Goal: Task Accomplishment & Management: Use online tool/utility

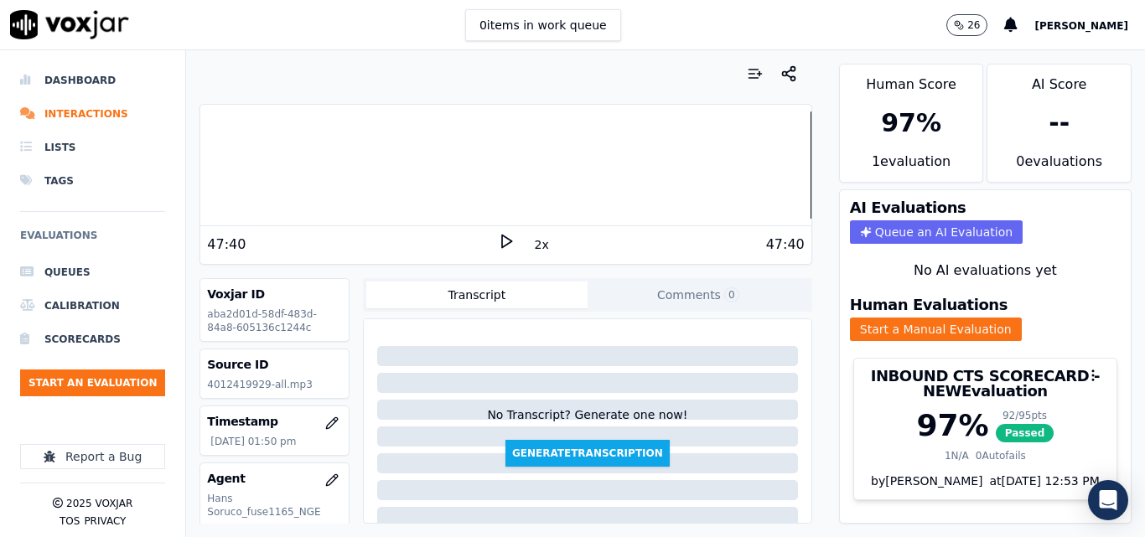
scroll to position [251, 0]
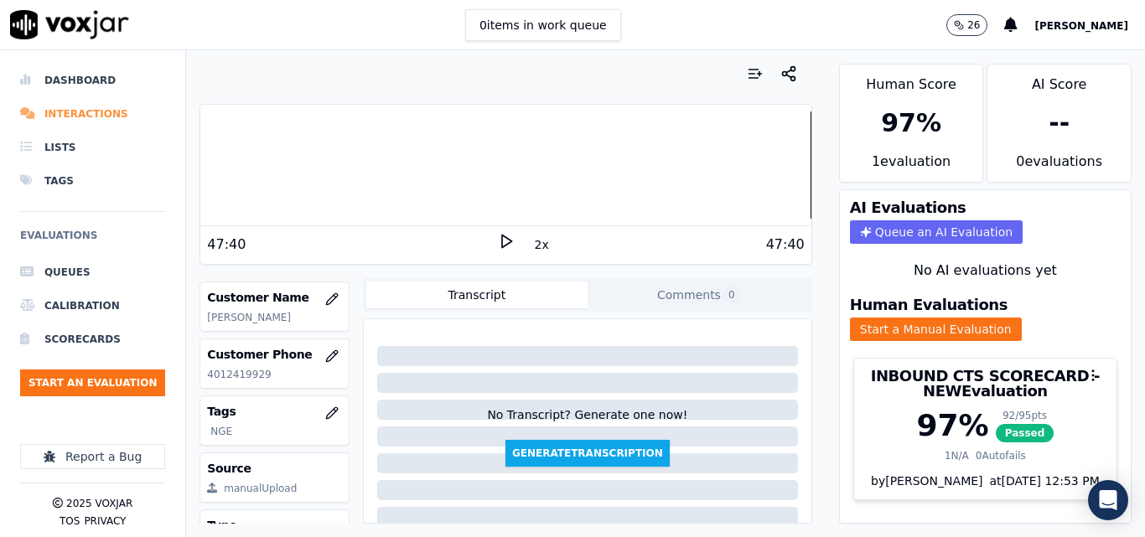
click at [40, 108] on li "Interactions" at bounding box center [92, 114] width 145 height 34
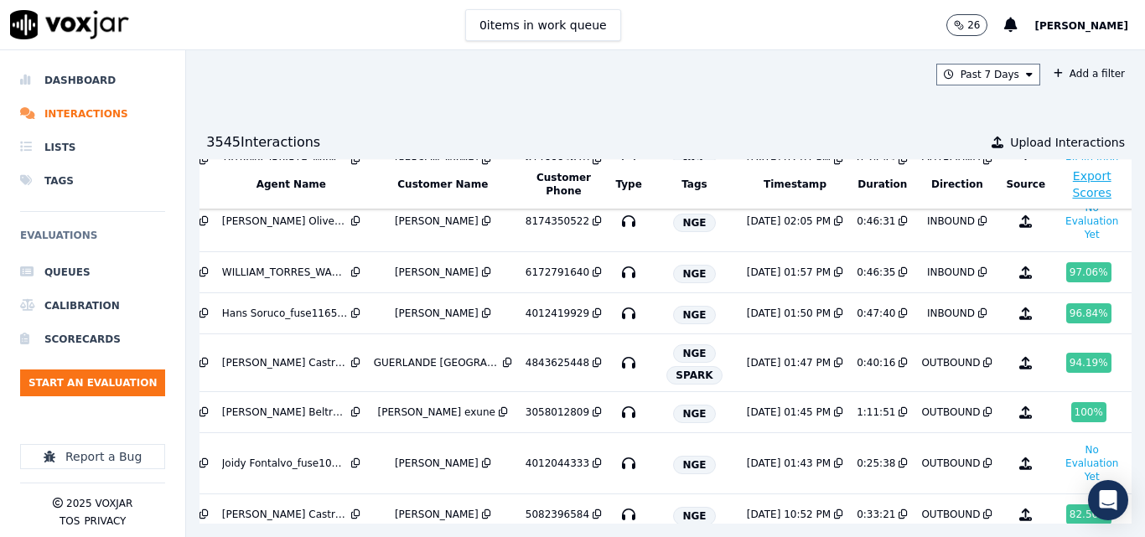
scroll to position [168, 268]
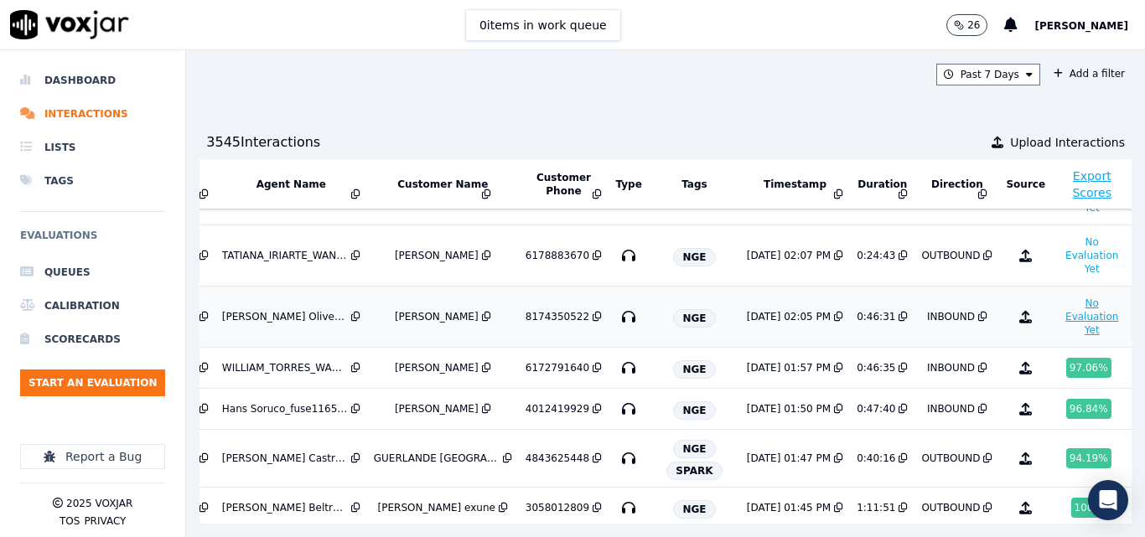
click at [1059, 329] on button "No Evaluation Yet" at bounding box center [1092, 316] width 66 height 47
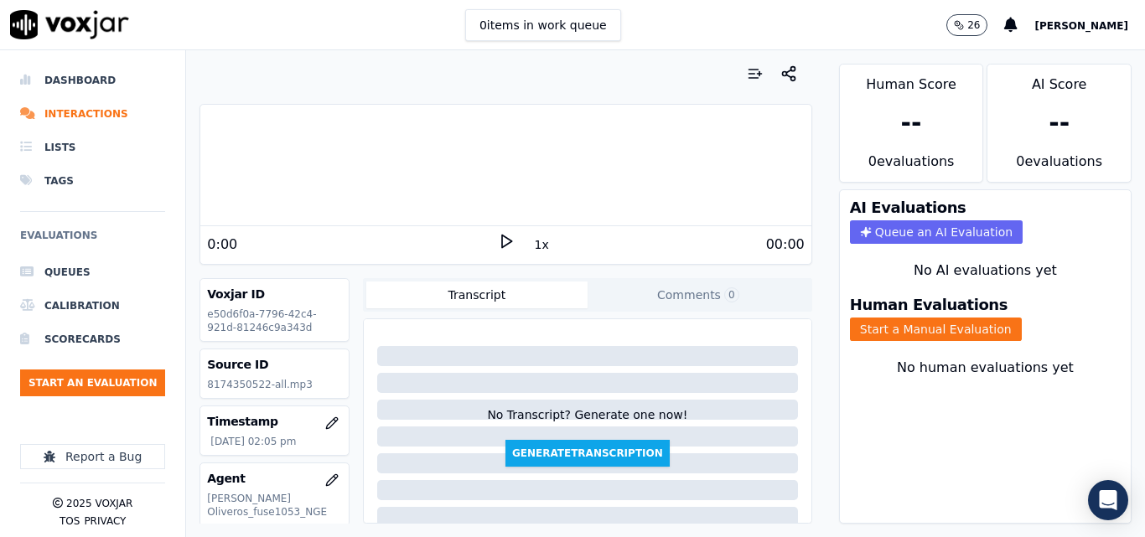
click at [498, 239] on icon at bounding box center [506, 241] width 17 height 17
click at [537, 243] on button "1x" at bounding box center [541, 244] width 21 height 23
click at [537, 243] on button "1.5x" at bounding box center [547, 244] width 33 height 23
click at [875, 324] on button "Start a Manual Evaluation" at bounding box center [936, 329] width 172 height 23
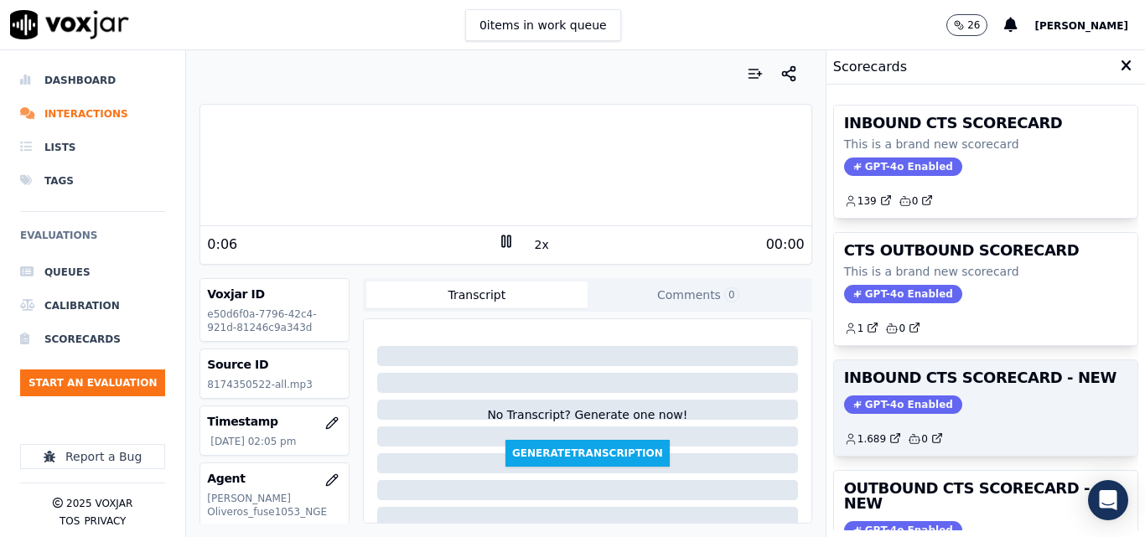
click at [1012, 428] on div "1.689 0" at bounding box center [985, 432] width 283 height 27
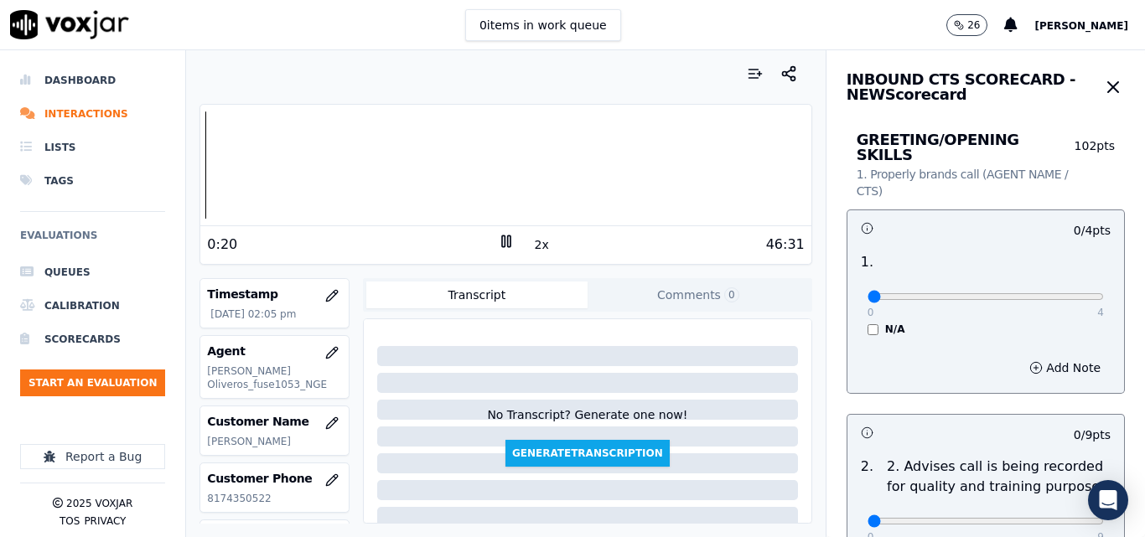
scroll to position [168, 0]
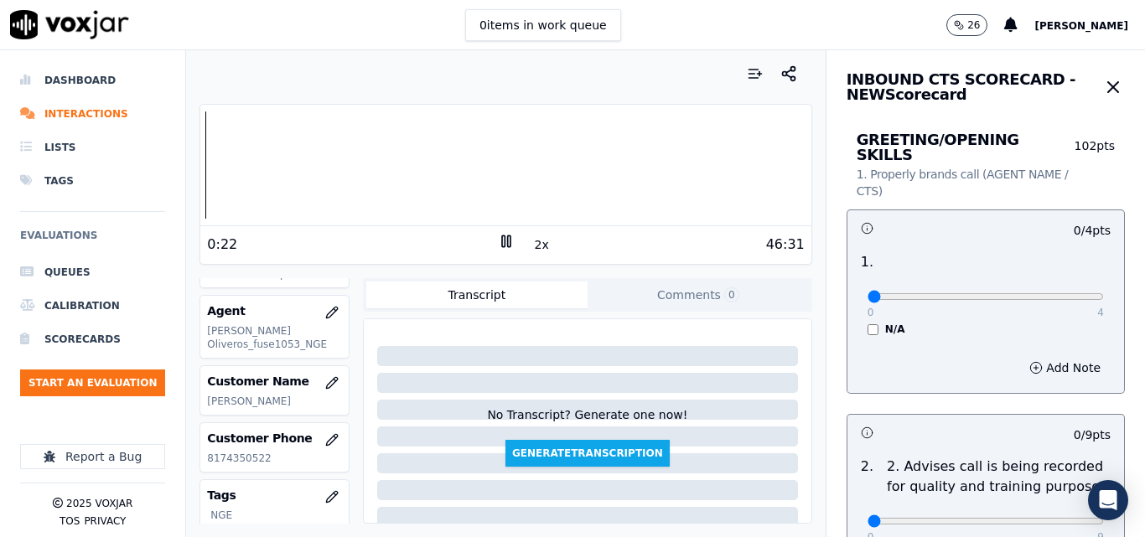
click at [253, 462] on p "8174350522" at bounding box center [274, 458] width 135 height 13
copy p "8174350522"
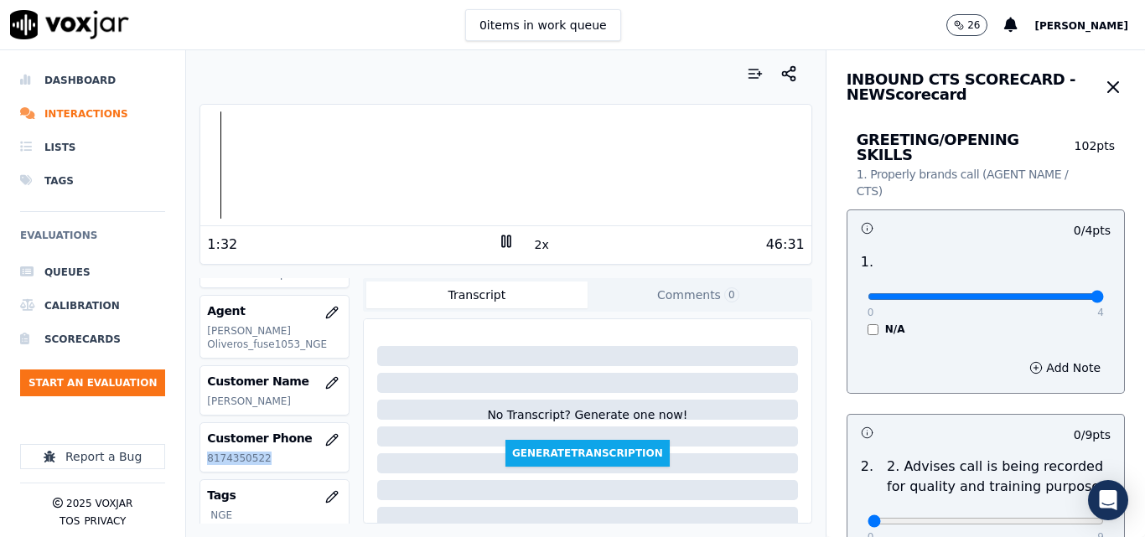
type input "4"
click at [1044, 293] on input "range" at bounding box center [986, 296] width 236 height 7
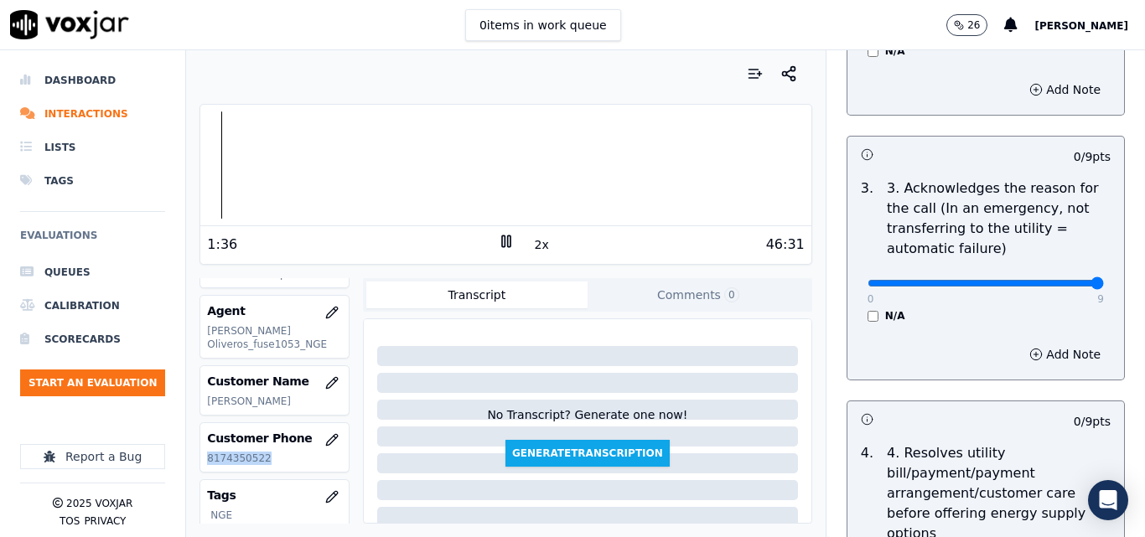
type input "9"
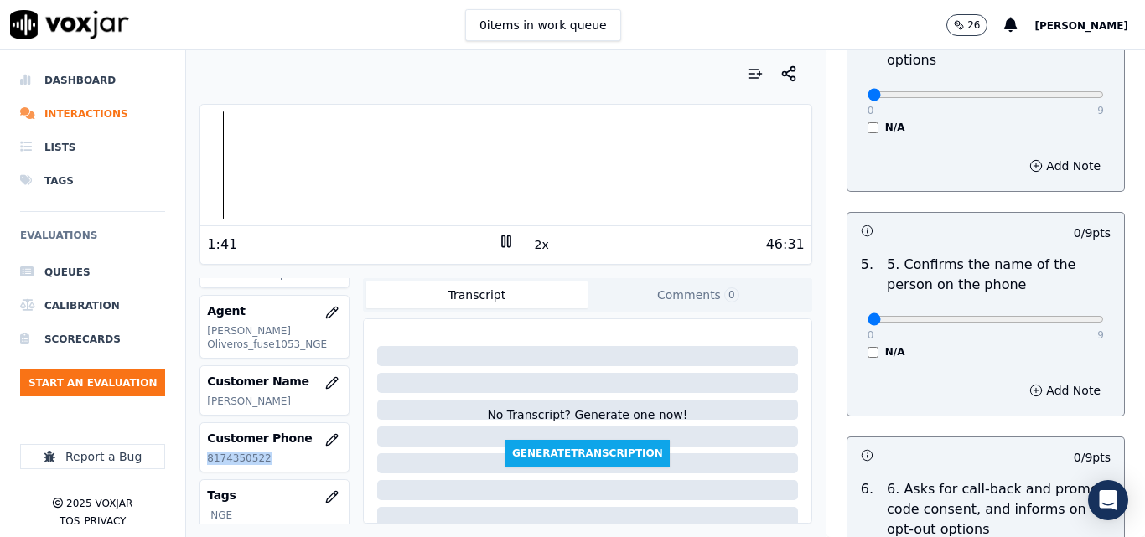
scroll to position [1006, 0]
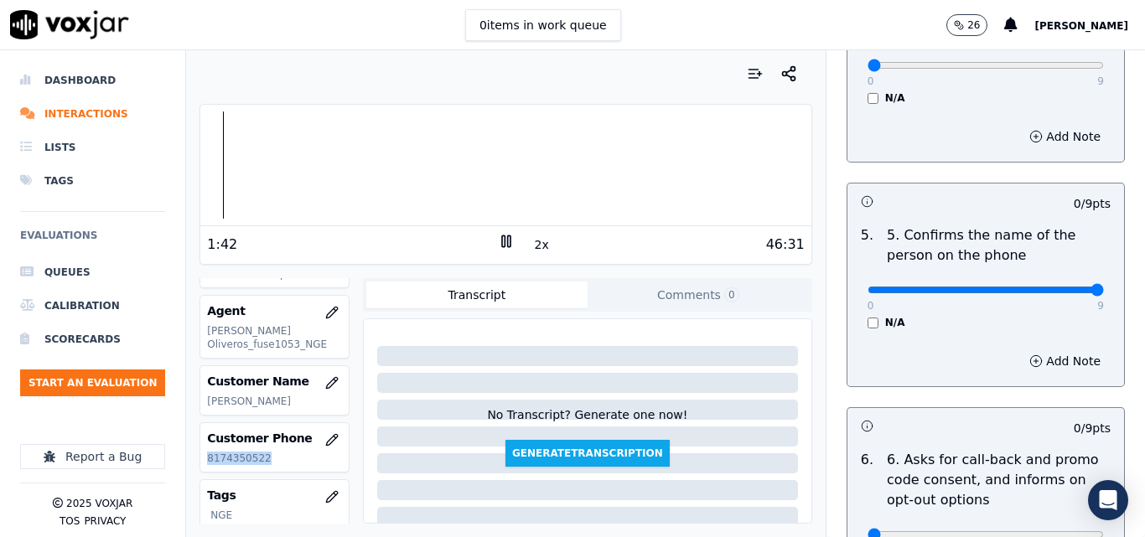
type input "9"
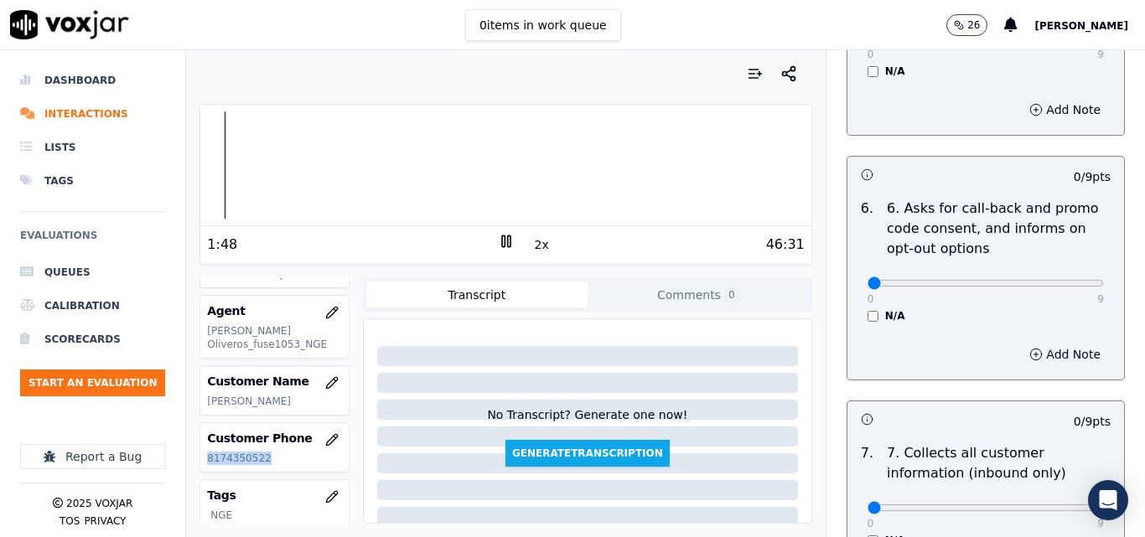
scroll to position [1341, 0]
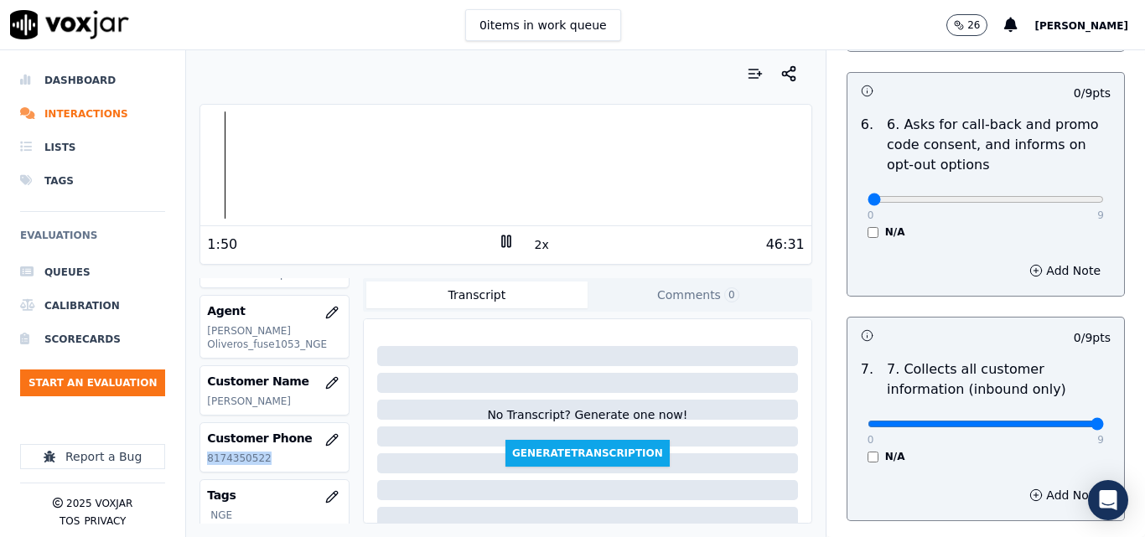
type input "9"
click at [246, 451] on div "Customer Phone [PHONE_NUMBER]" at bounding box center [274, 447] width 148 height 49
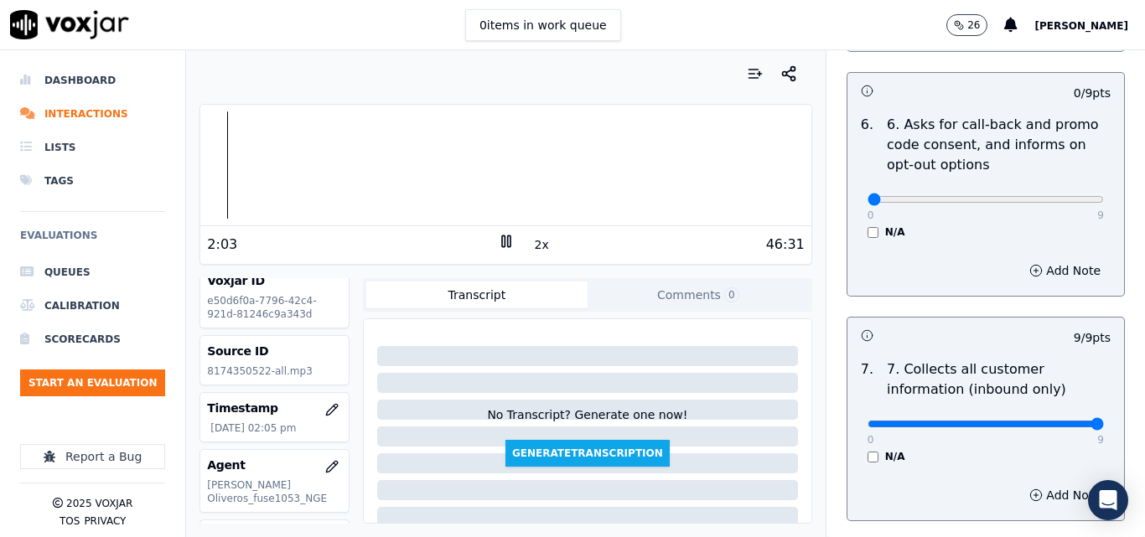
scroll to position [0, 0]
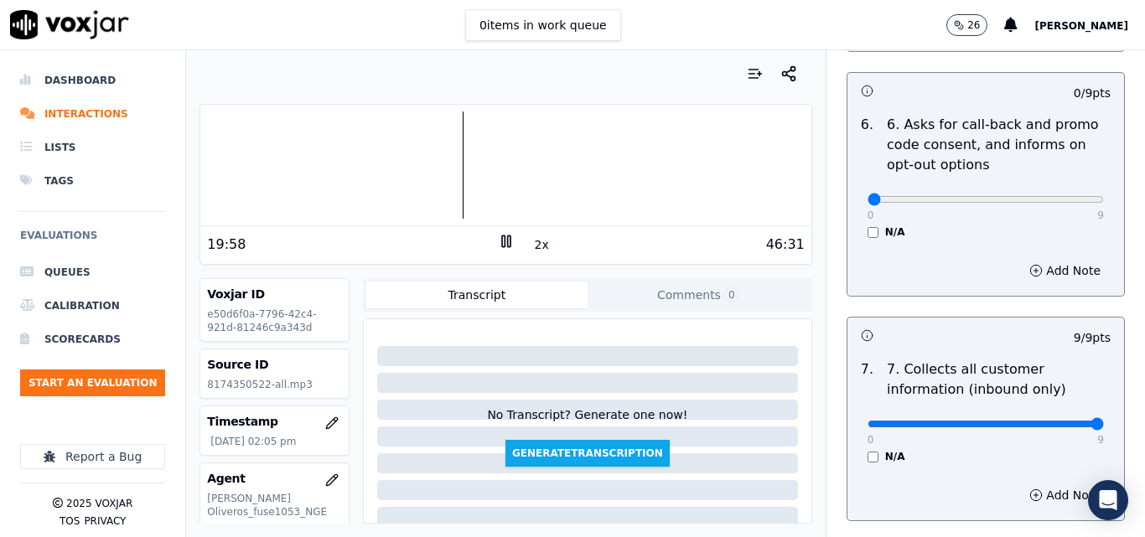
click at [0, 294] on nav "Dashboard Interactions Lists Tags Evaluations Queues Calibration Scorecards Sta…" at bounding box center [93, 293] width 186 height 487
click at [583, 137] on div at bounding box center [505, 164] width 610 height 107
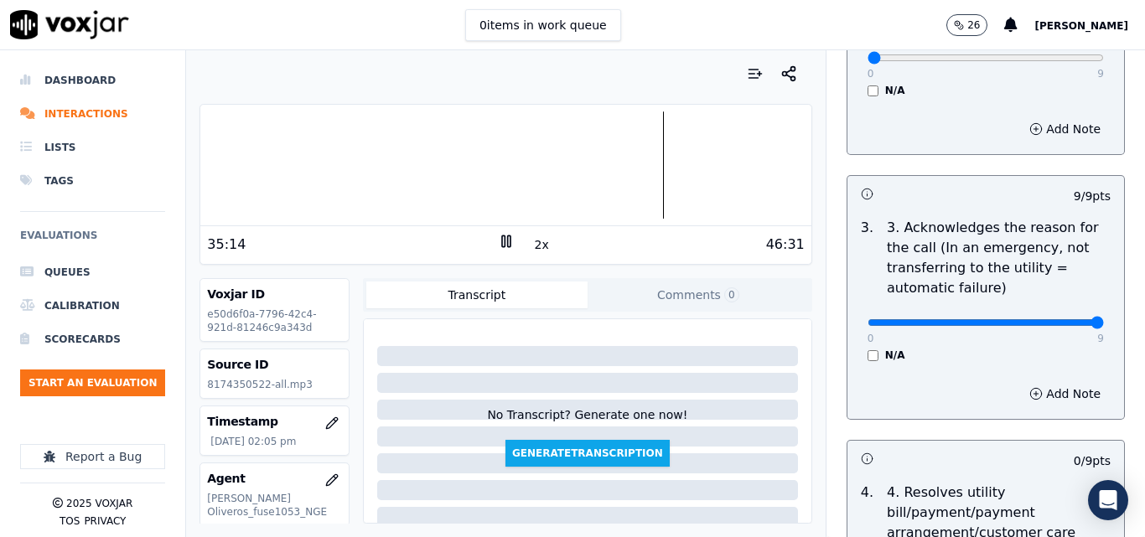
scroll to position [296, 0]
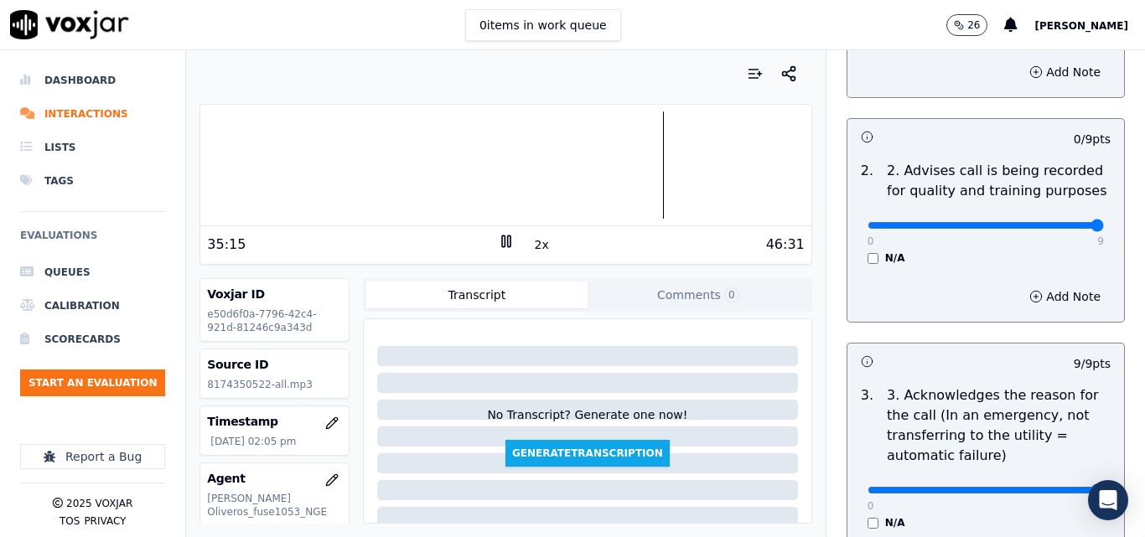
type input "9"
click at [1054, 4] on input "range" at bounding box center [986, 0] width 236 height 7
click at [0, 467] on nav "Dashboard Interactions Lists Tags Evaluations Queues Calibration Scorecards Sta…" at bounding box center [93, 293] width 186 height 487
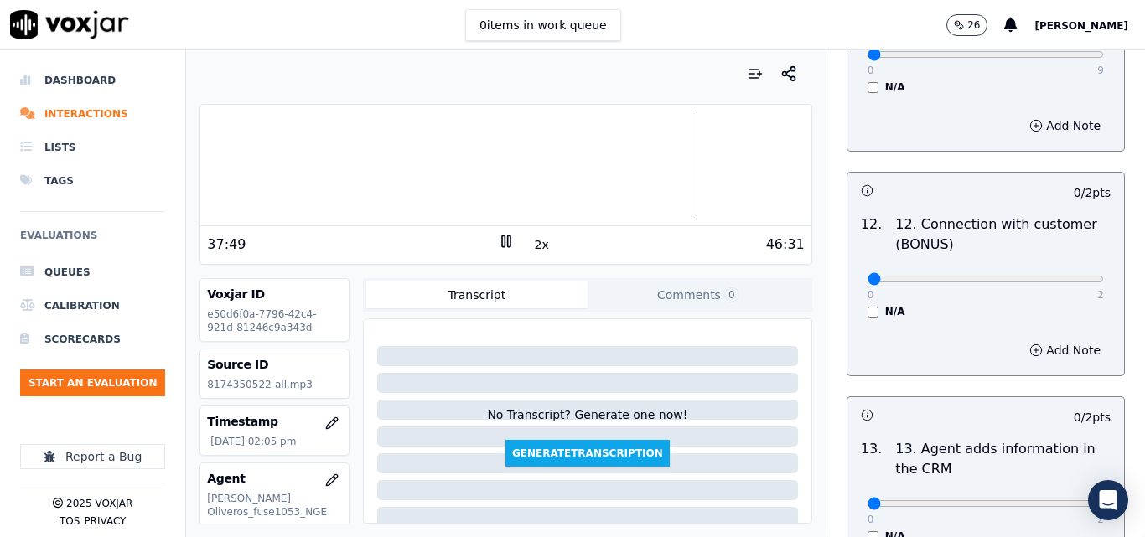
scroll to position [3061, 0]
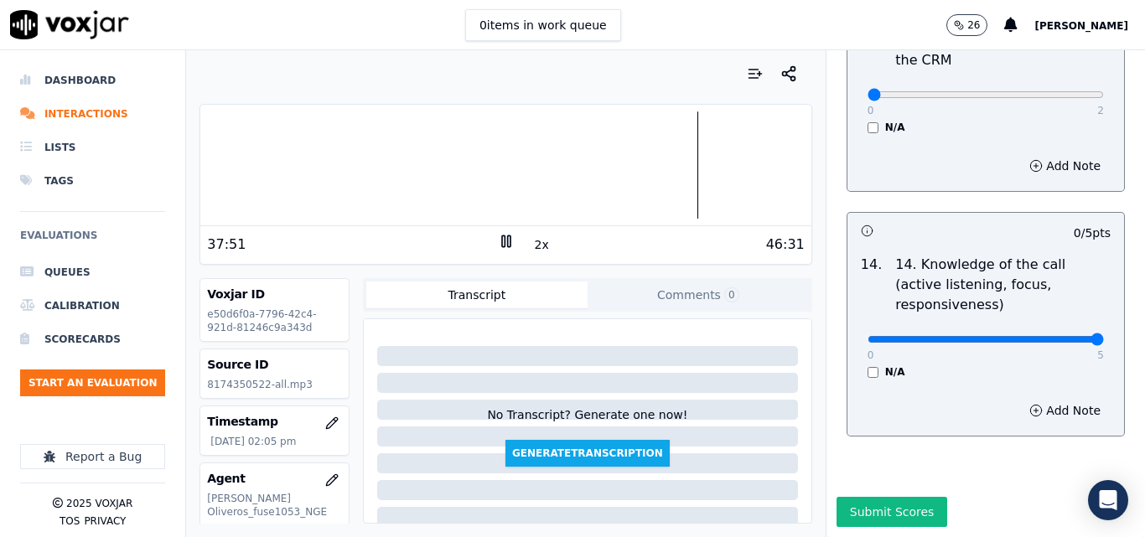
type input "5"
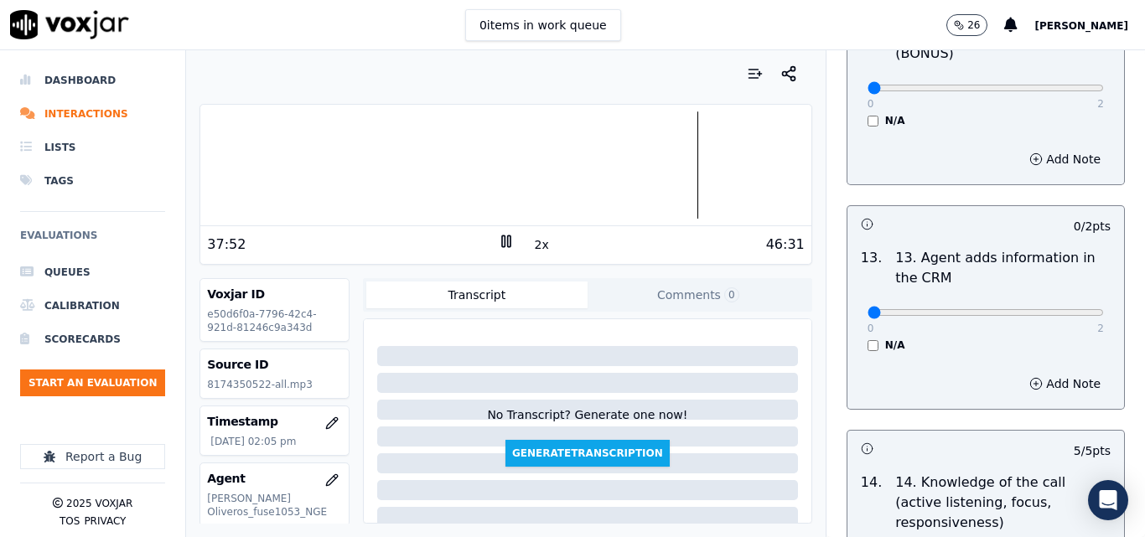
scroll to position [2810, 0]
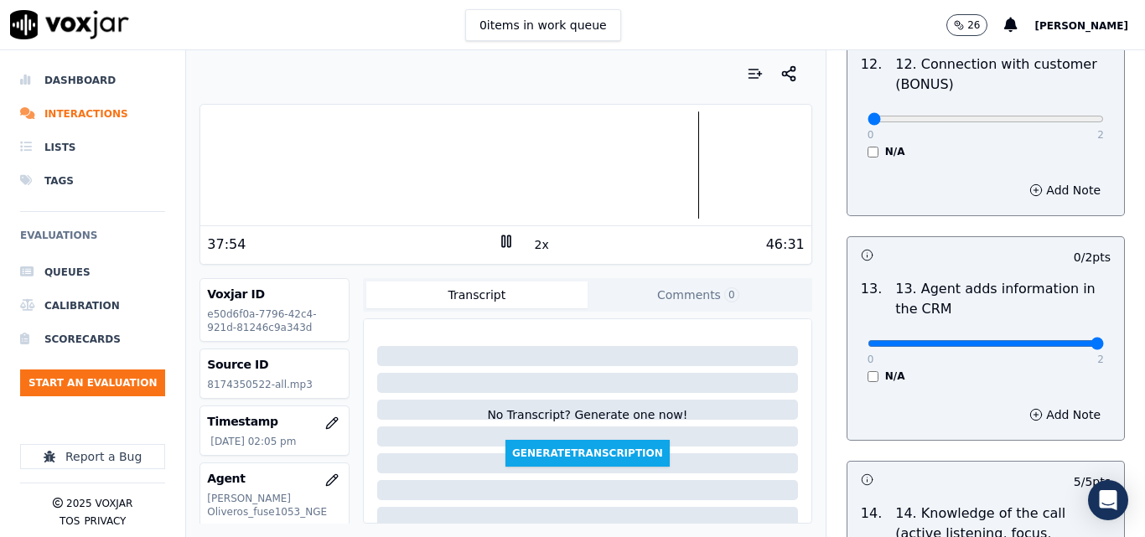
type input "2"
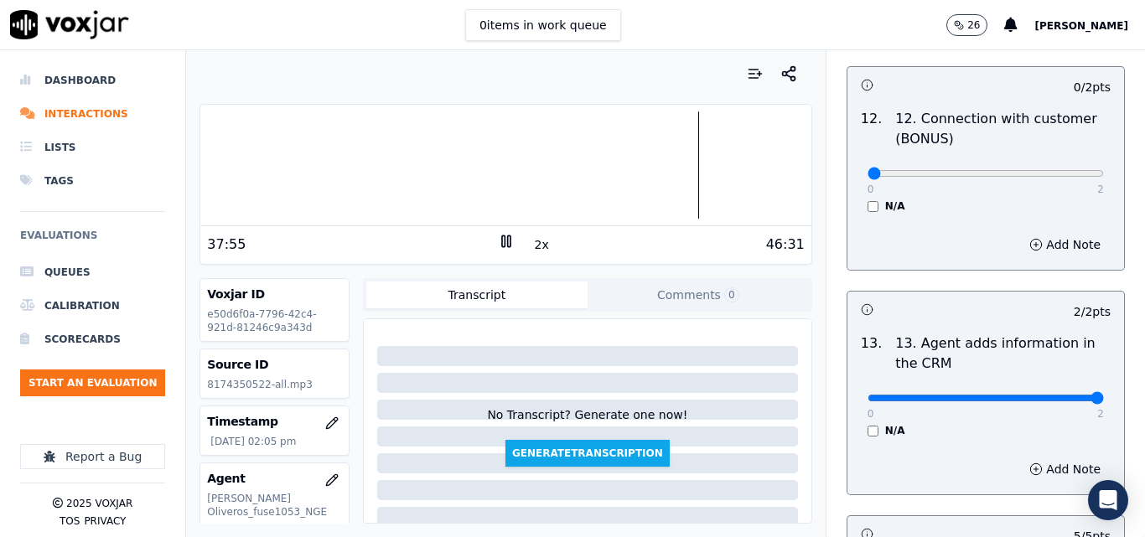
scroll to position [2642, 0]
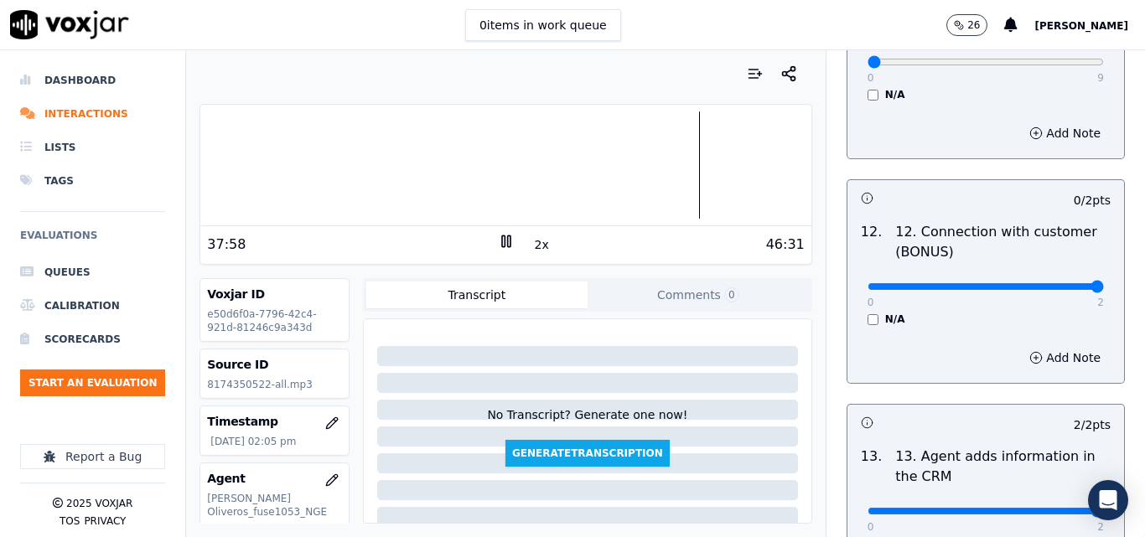
type input "2"
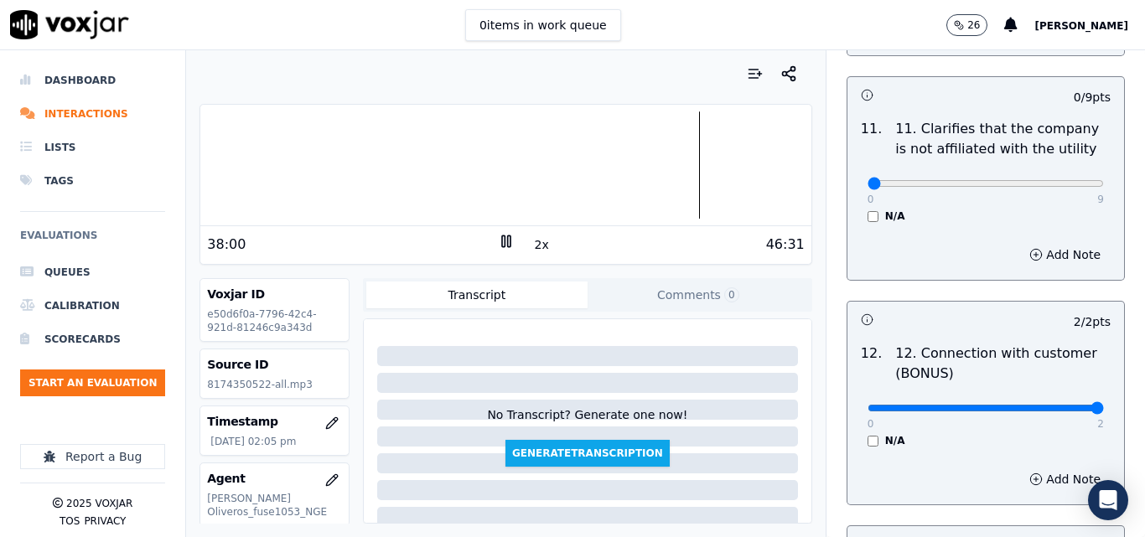
scroll to position [2475, 0]
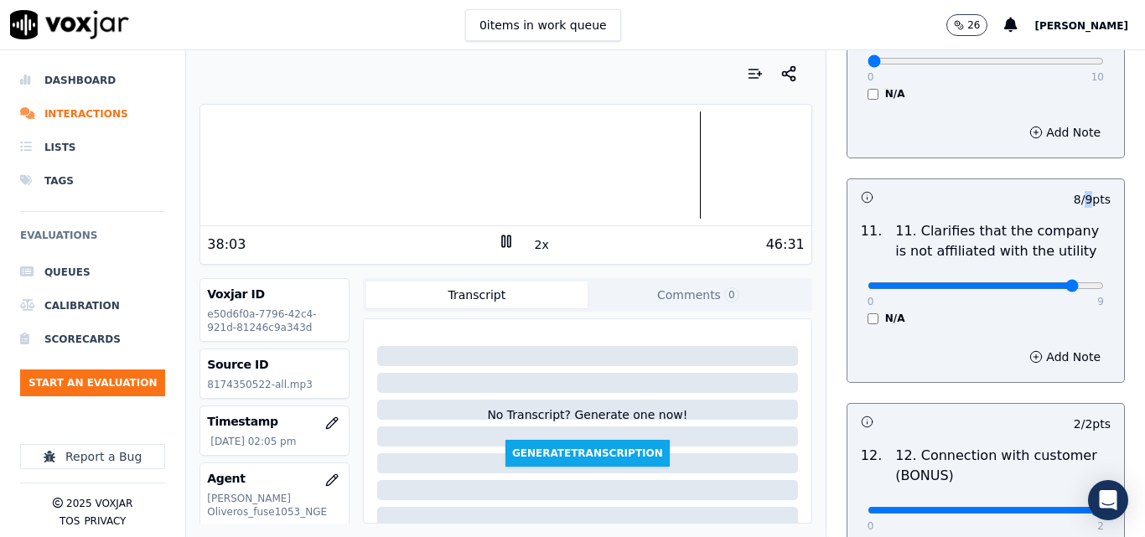
scroll to position [2391, 0]
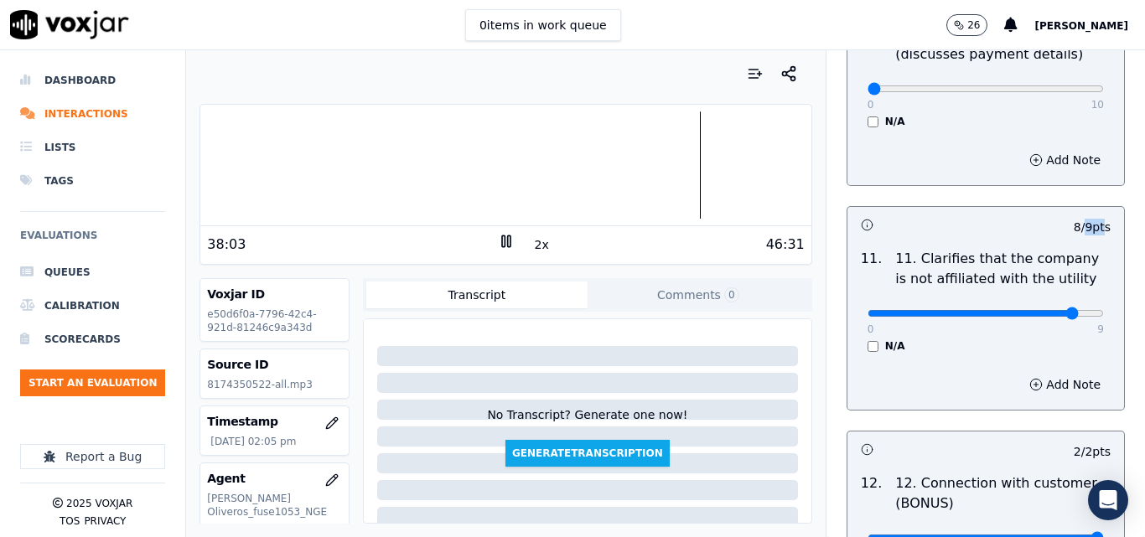
drag, startPoint x: 1050, startPoint y: 218, endPoint x: 1065, endPoint y: 240, distance: 26.5
click at [1065, 223] on div "8 / 9 pts 11 . 11. Clarifies that the company is not affiliated with the utilit…" at bounding box center [986, 308] width 278 height 205
click at [1060, 303] on div "0 9" at bounding box center [986, 313] width 236 height 20
type input "9"
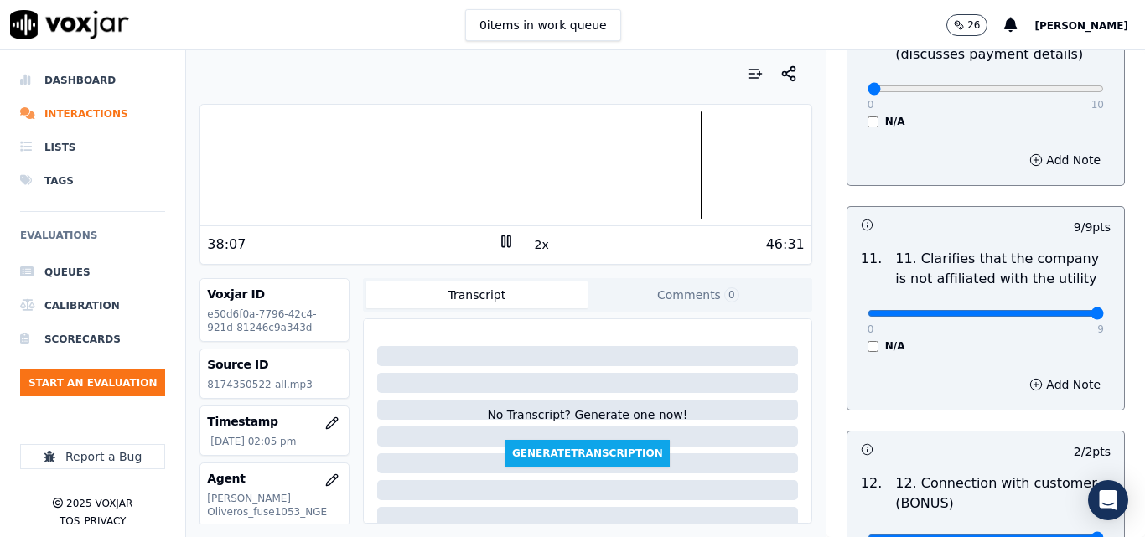
scroll to position [2223, 0]
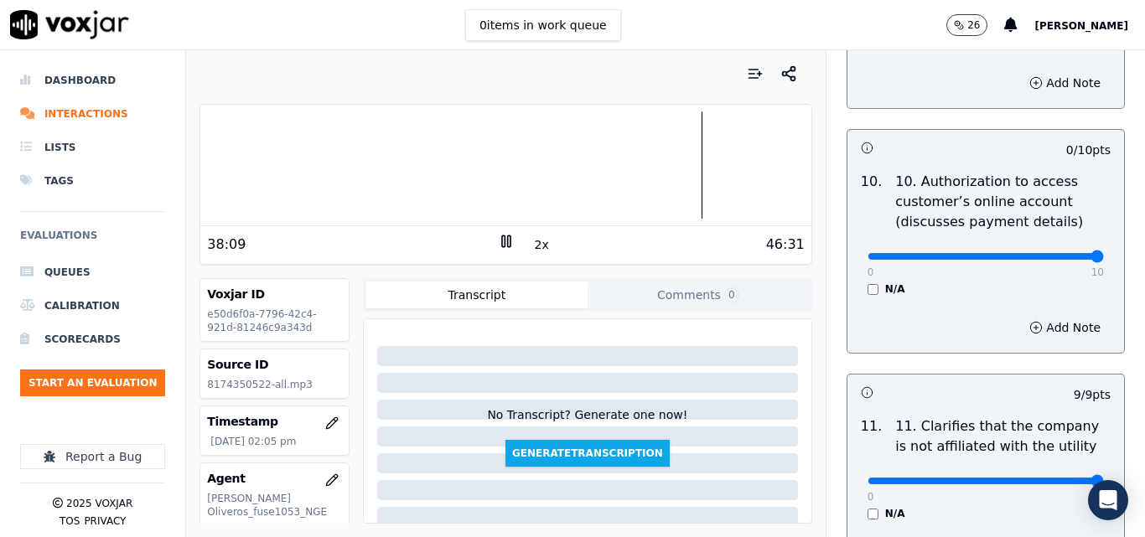
drag, startPoint x: 1050, startPoint y: 237, endPoint x: 1108, endPoint y: 246, distance: 59.4
type input "10"
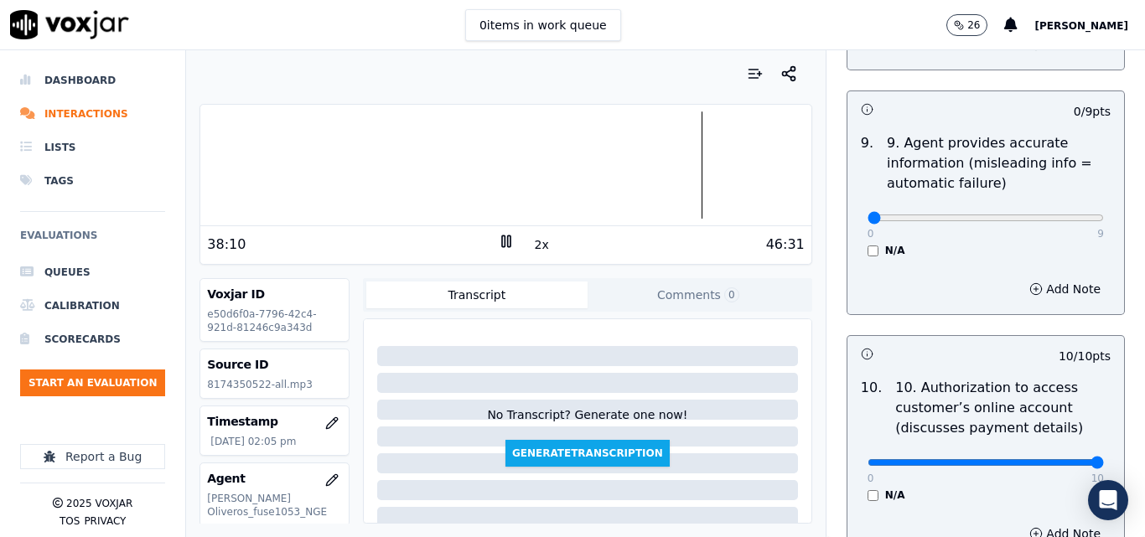
scroll to position [1972, 0]
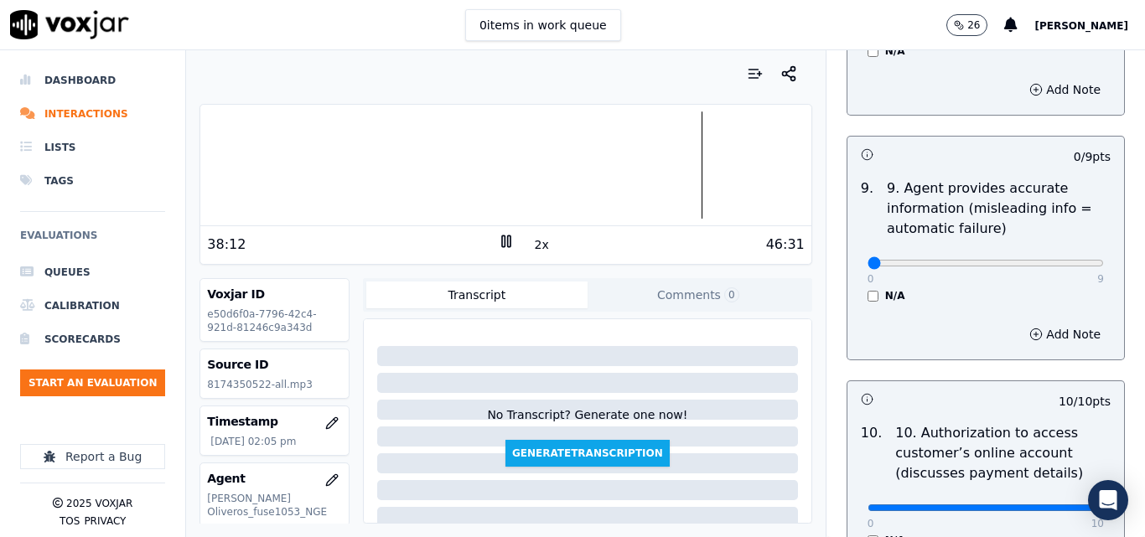
drag, startPoint x: 1039, startPoint y: 262, endPoint x: 1064, endPoint y: 251, distance: 27.1
click at [1050, 257] on div "0 9 N/A" at bounding box center [985, 271] width 263 height 64
type input "9"
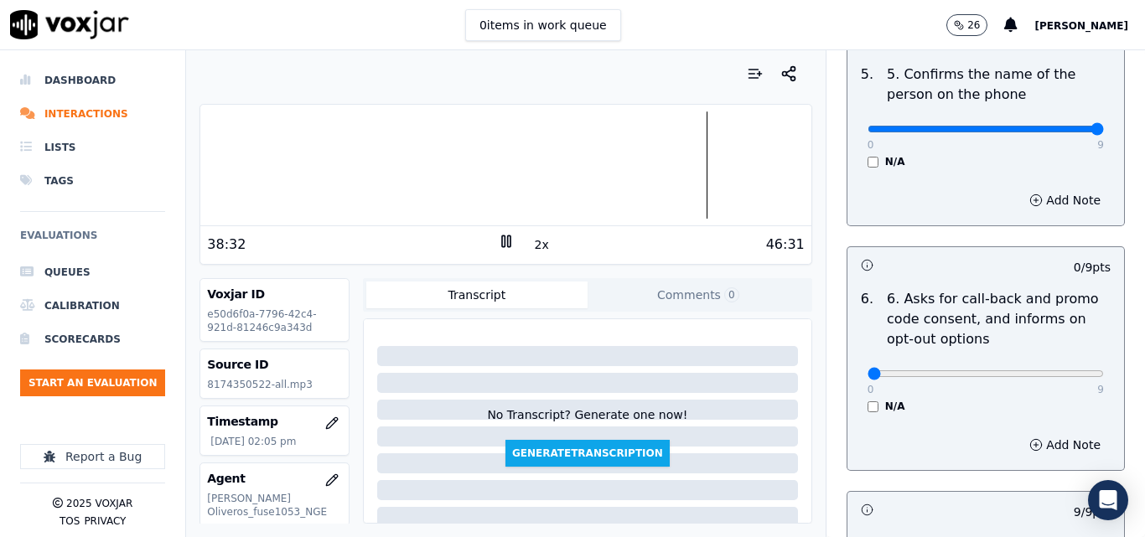
scroll to position [1133, 0]
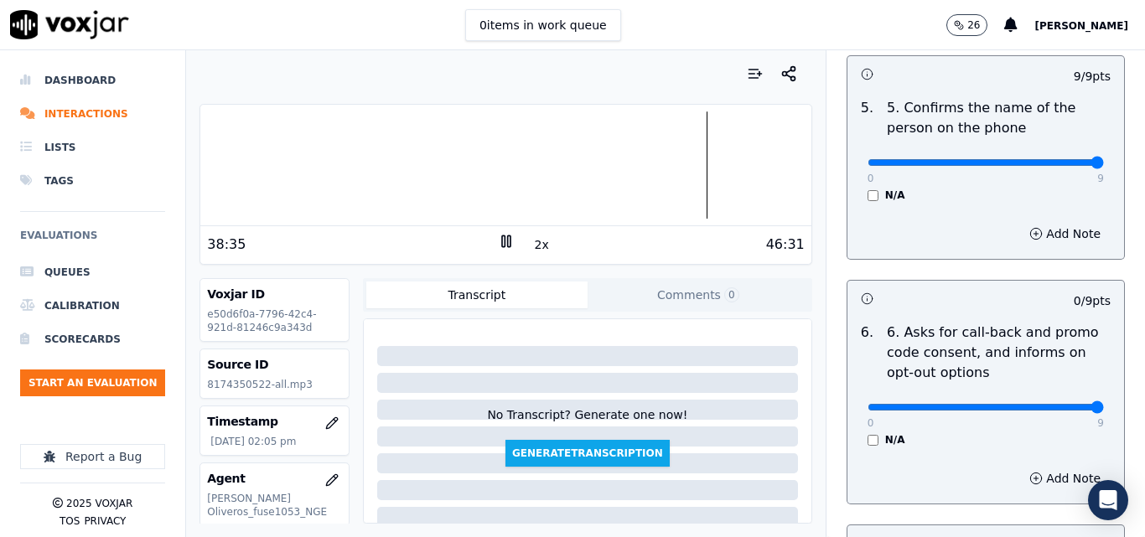
type input "9"
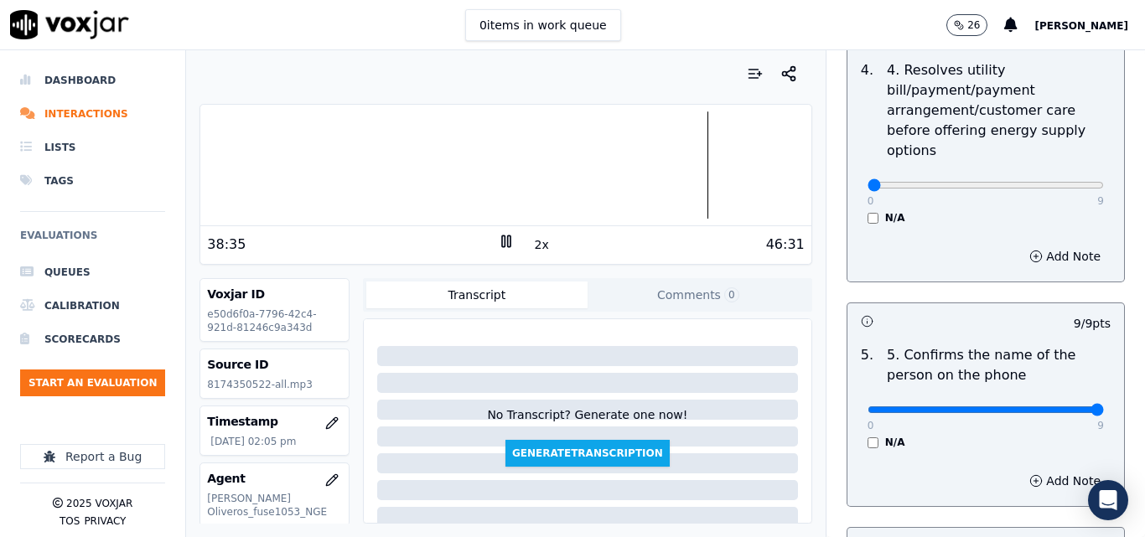
scroll to position [882, 0]
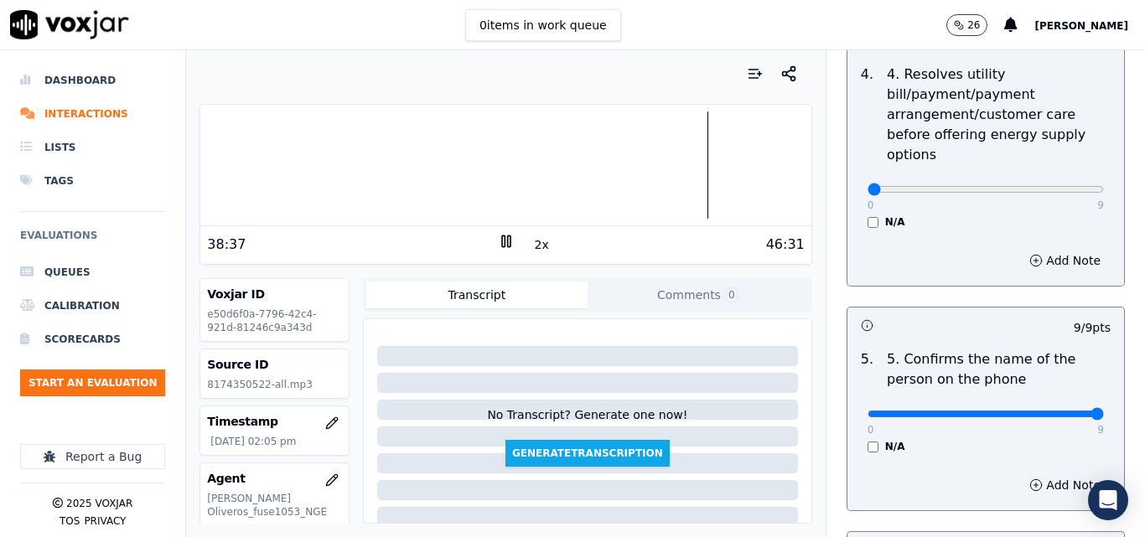
click at [646, 143] on div at bounding box center [505, 164] width 610 height 107
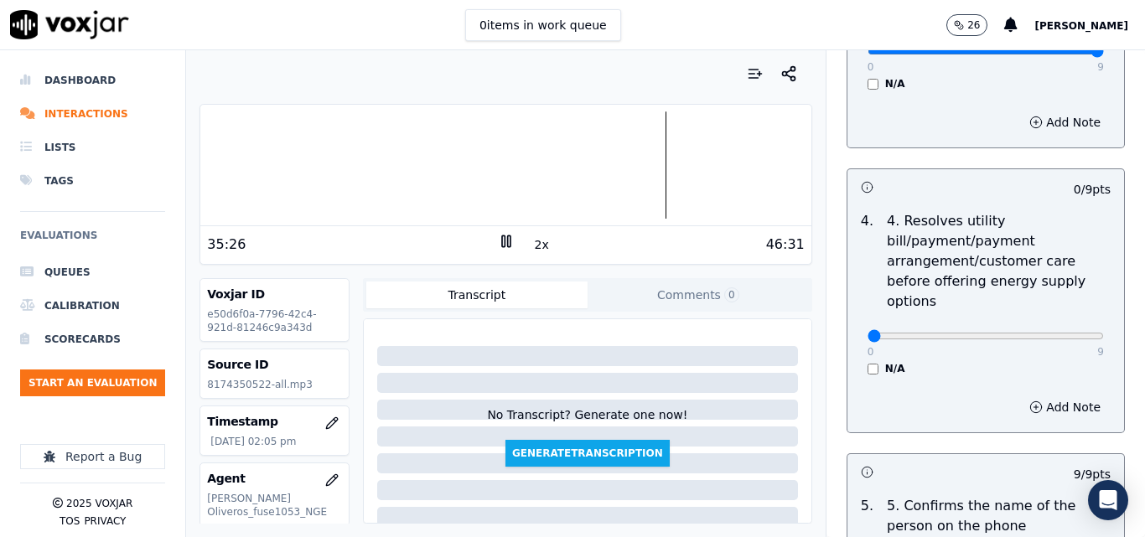
scroll to position [714, 0]
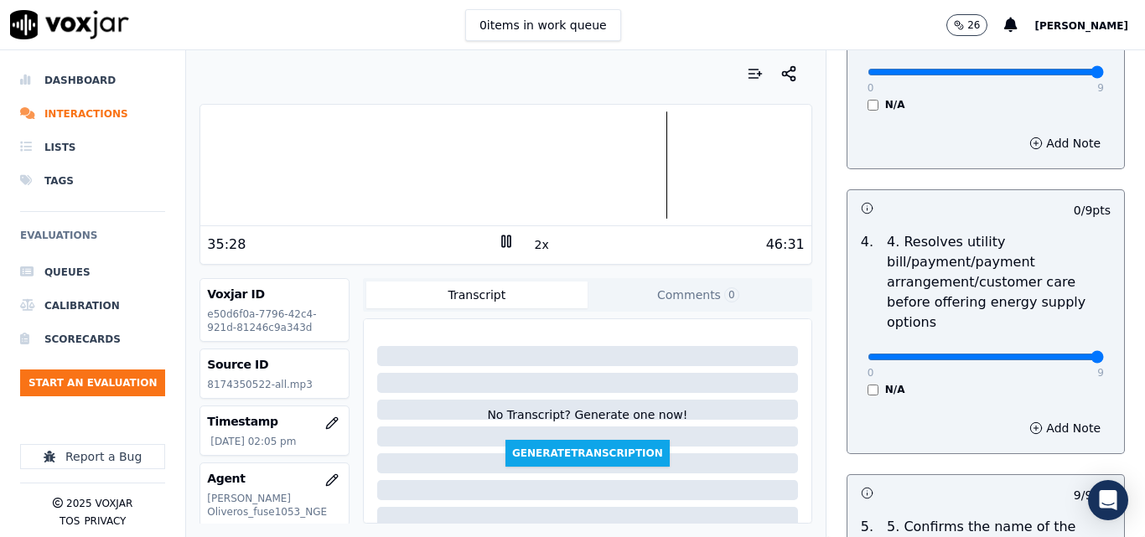
drag, startPoint x: 1044, startPoint y: 340, endPoint x: 1072, endPoint y: 340, distance: 27.7
type input "9"
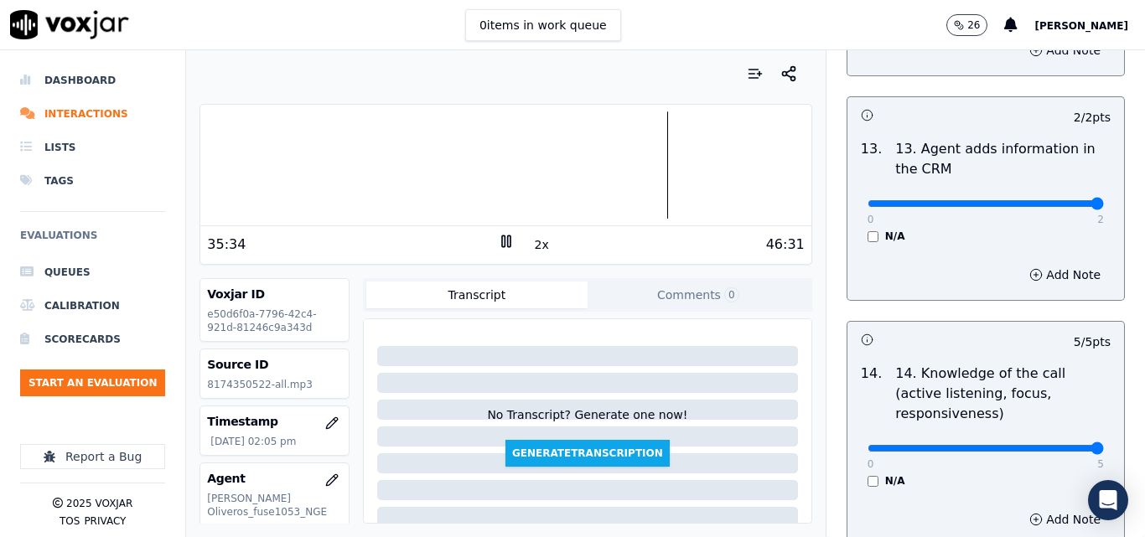
scroll to position [3061, 0]
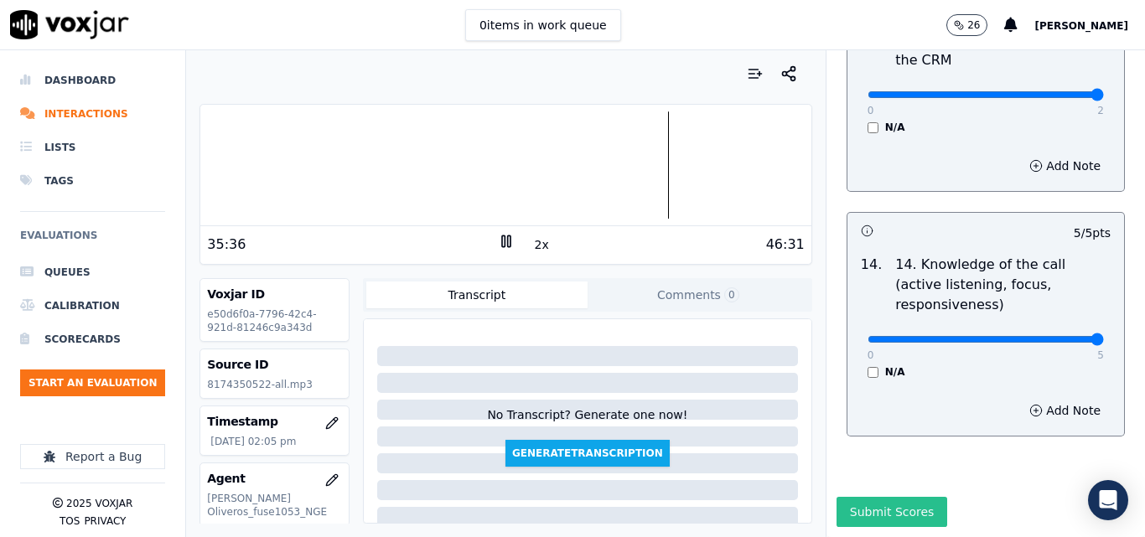
click at [904, 497] on button "Submit Scores" at bounding box center [892, 512] width 111 height 30
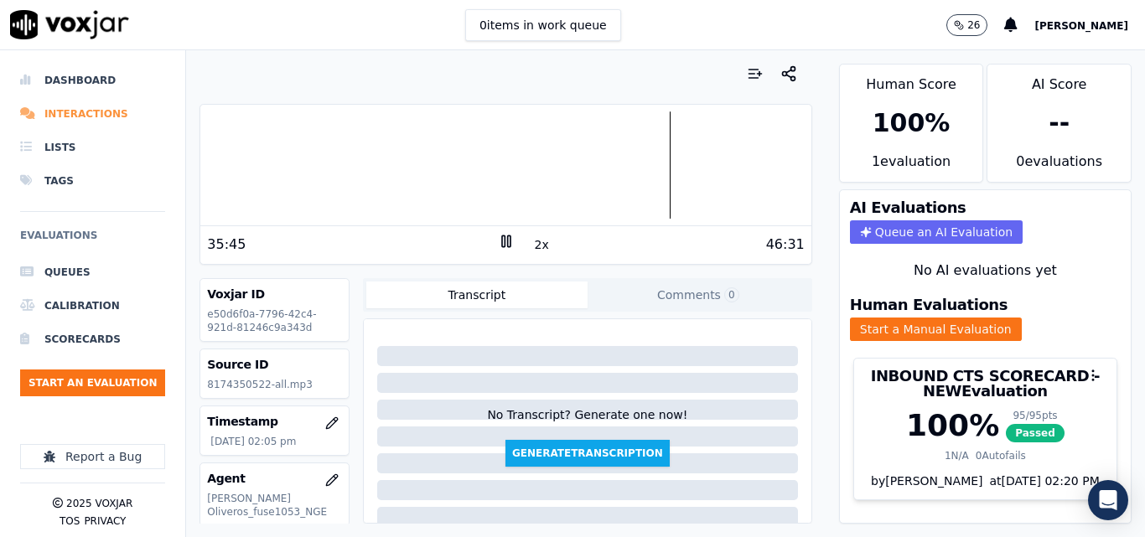
click at [85, 107] on li "Interactions" at bounding box center [92, 114] width 145 height 34
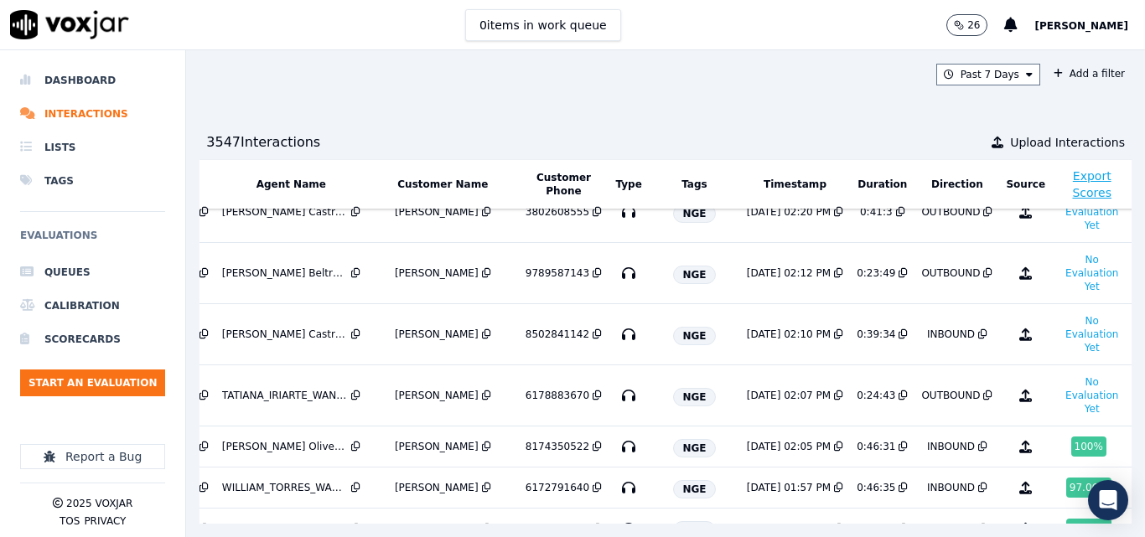
scroll to position [0, 268]
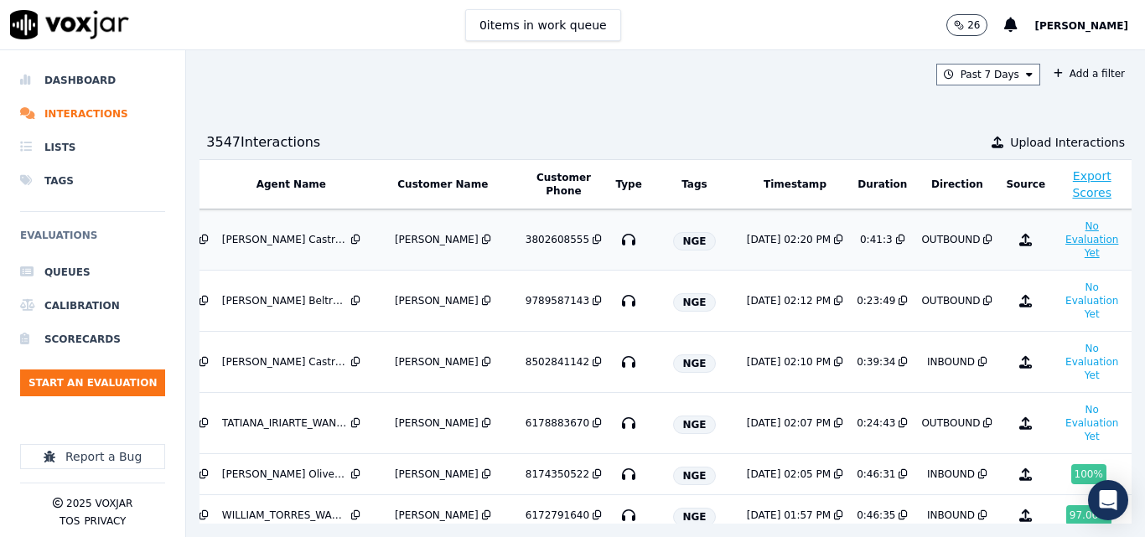
click at [1059, 246] on button "No Evaluation Yet" at bounding box center [1092, 239] width 66 height 47
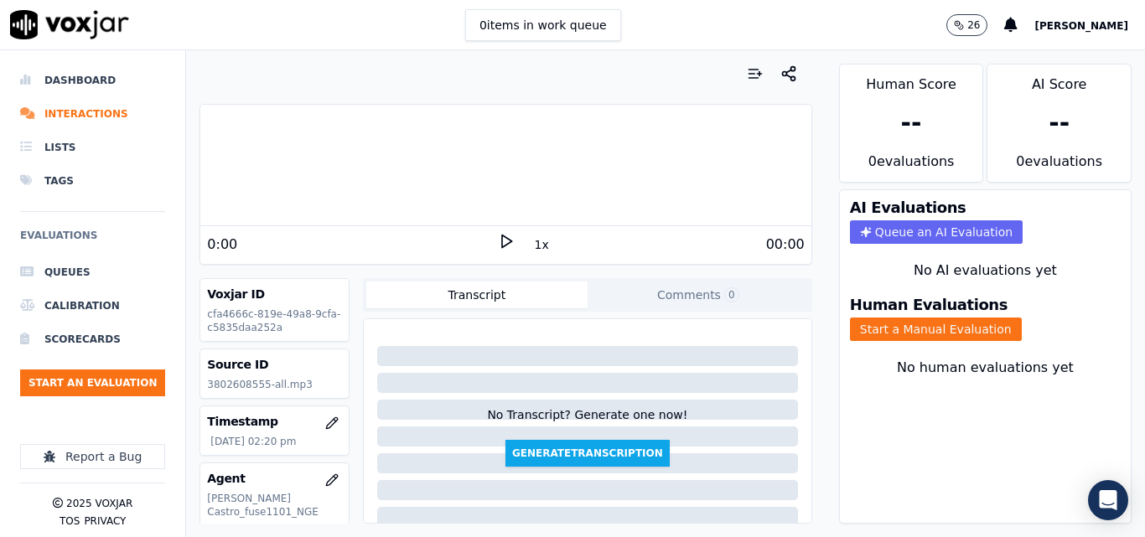
click at [531, 247] on button "1x" at bounding box center [541, 244] width 21 height 23
click at [531, 247] on button "1.5x" at bounding box center [547, 244] width 33 height 23
click at [498, 241] on icon at bounding box center [506, 241] width 17 height 17
click at [890, 322] on button "Start a Manual Evaluation" at bounding box center [936, 329] width 172 height 23
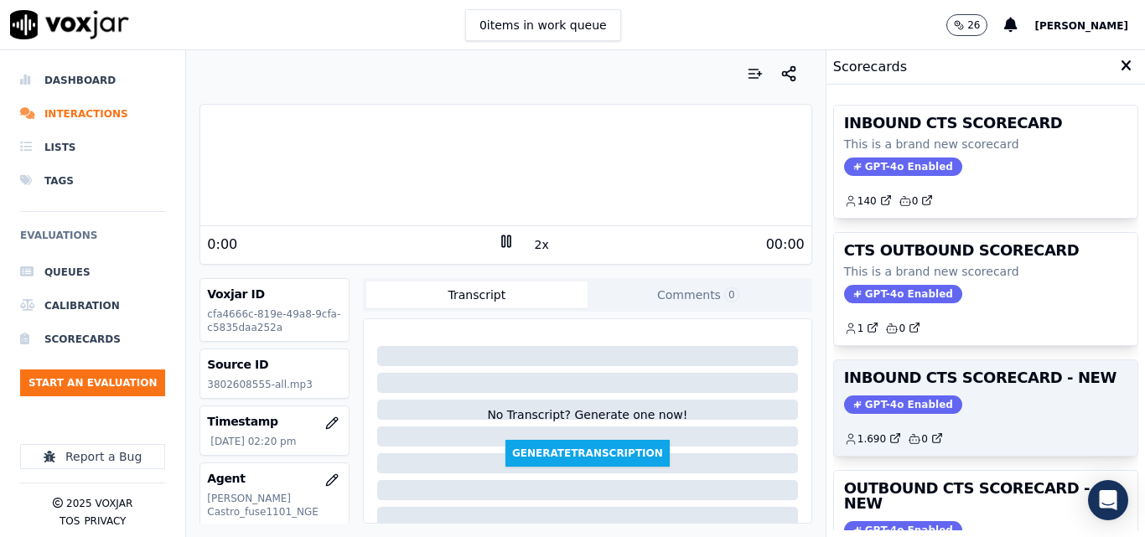
scroll to position [84, 0]
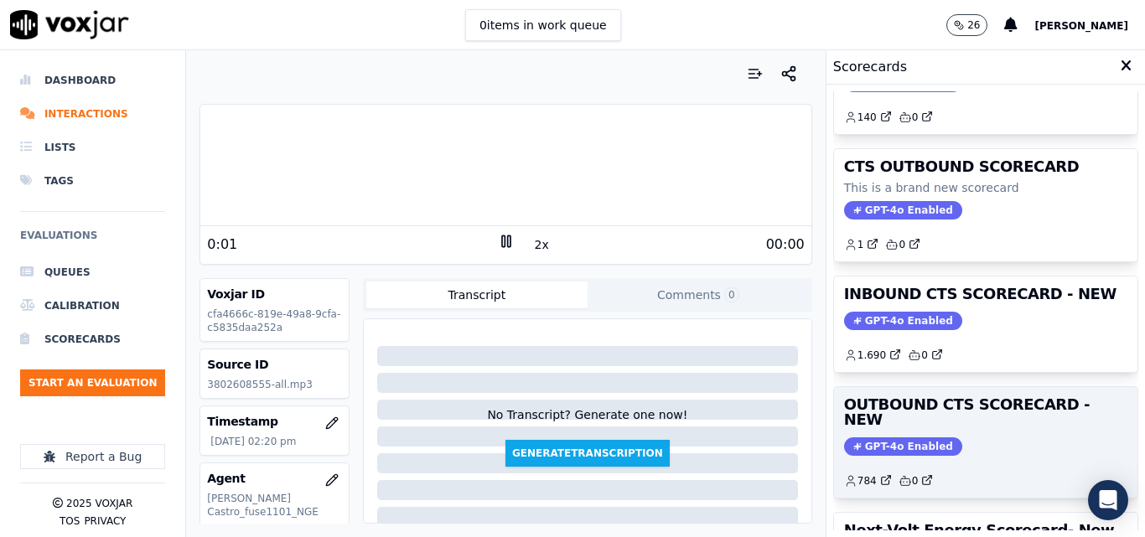
click at [919, 420] on div "OUTBOUND CTS SCORECARD - NEW GPT-4o Enabled 784 0" at bounding box center [985, 442] width 303 height 111
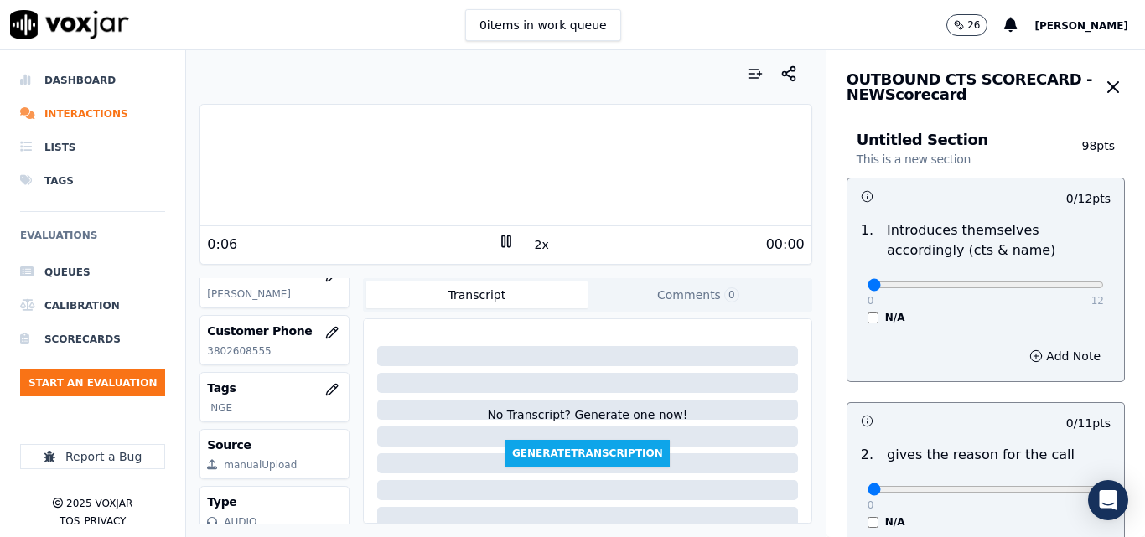
scroll to position [335, 0]
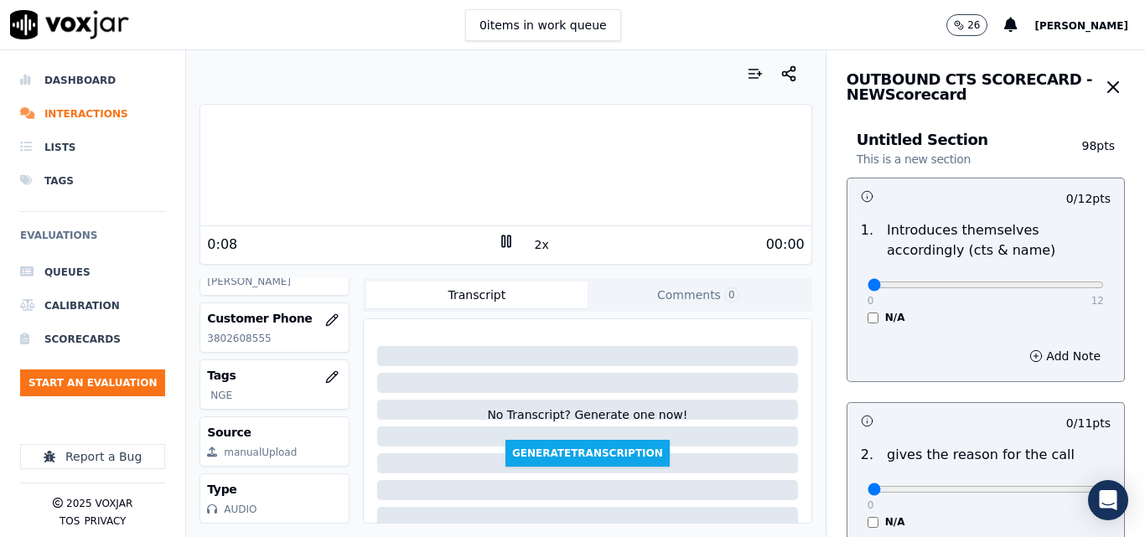
click at [226, 332] on p "3802608555" at bounding box center [274, 338] width 135 height 13
copy p "3802608555"
type input "12"
click at [1065, 288] on input "range" at bounding box center [986, 285] width 236 height 7
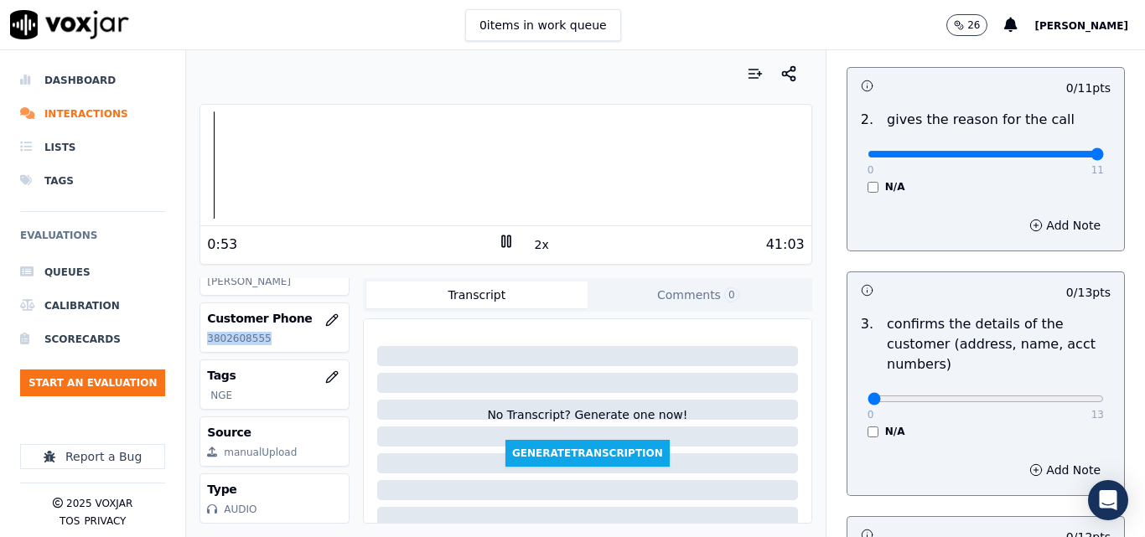
type input "11"
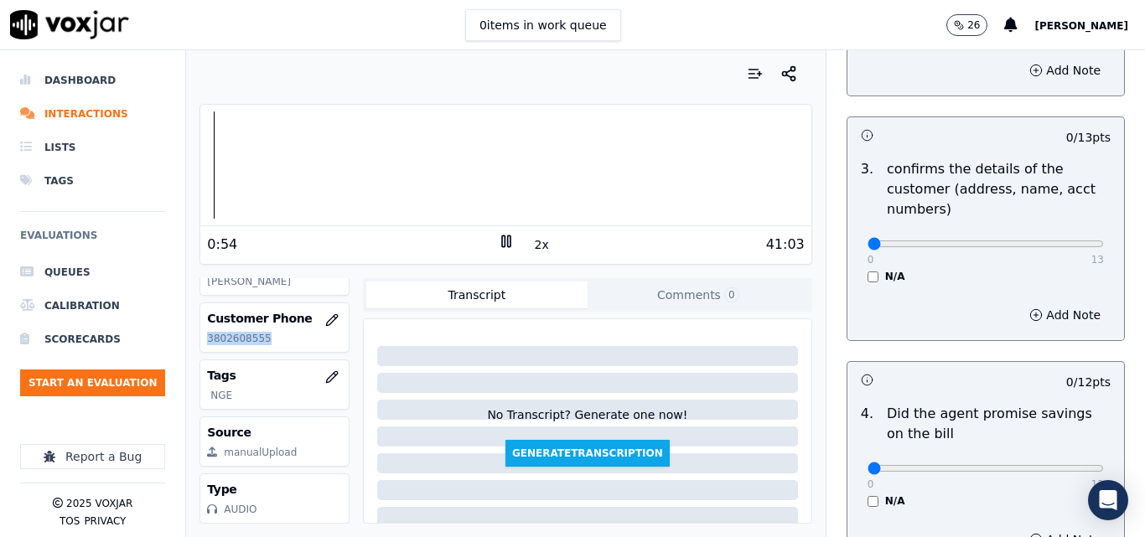
scroll to position [587, 0]
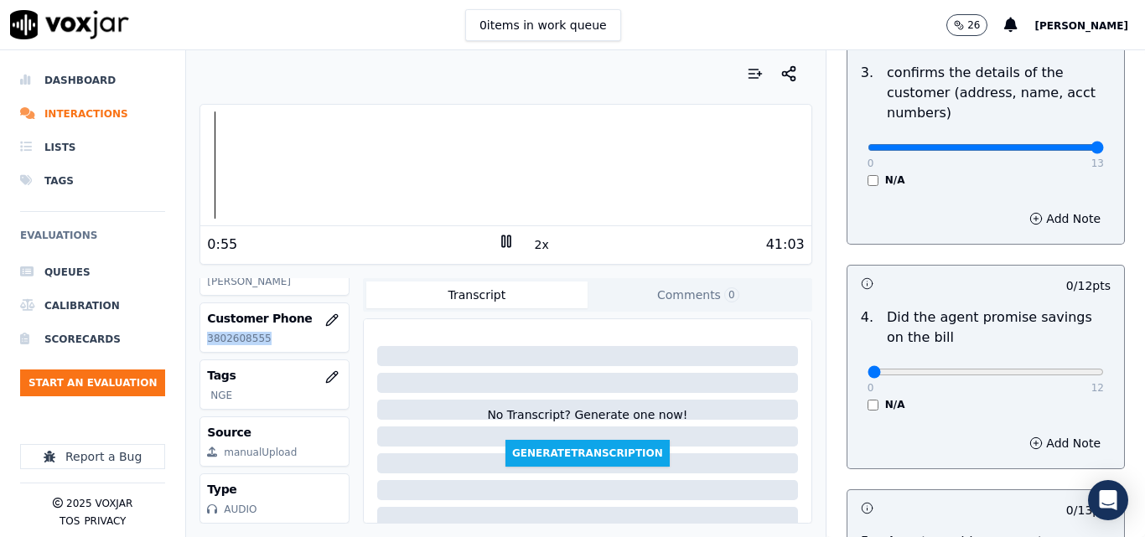
type input "13"
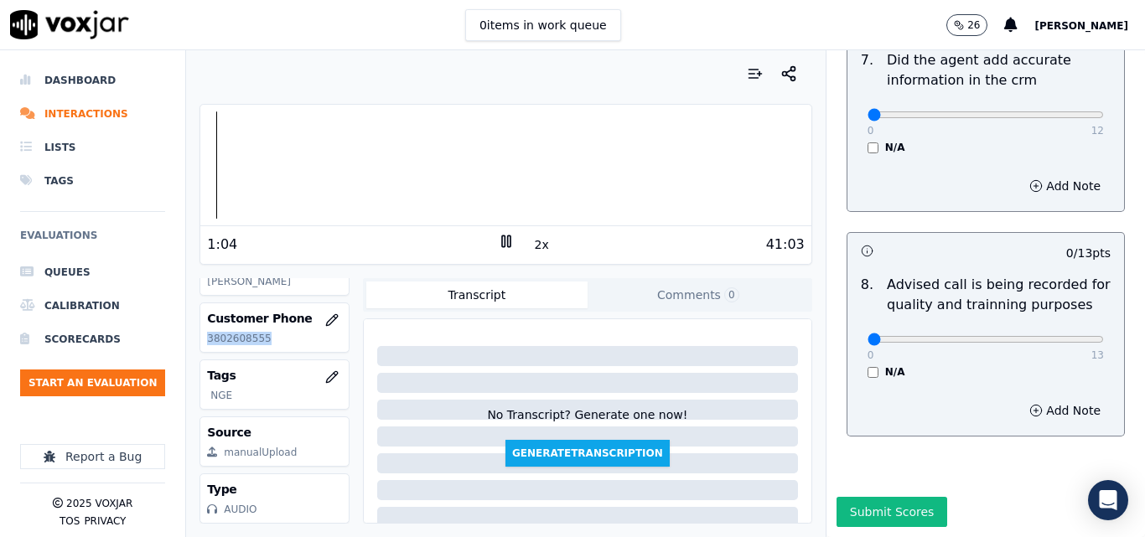
scroll to position [1532, 0]
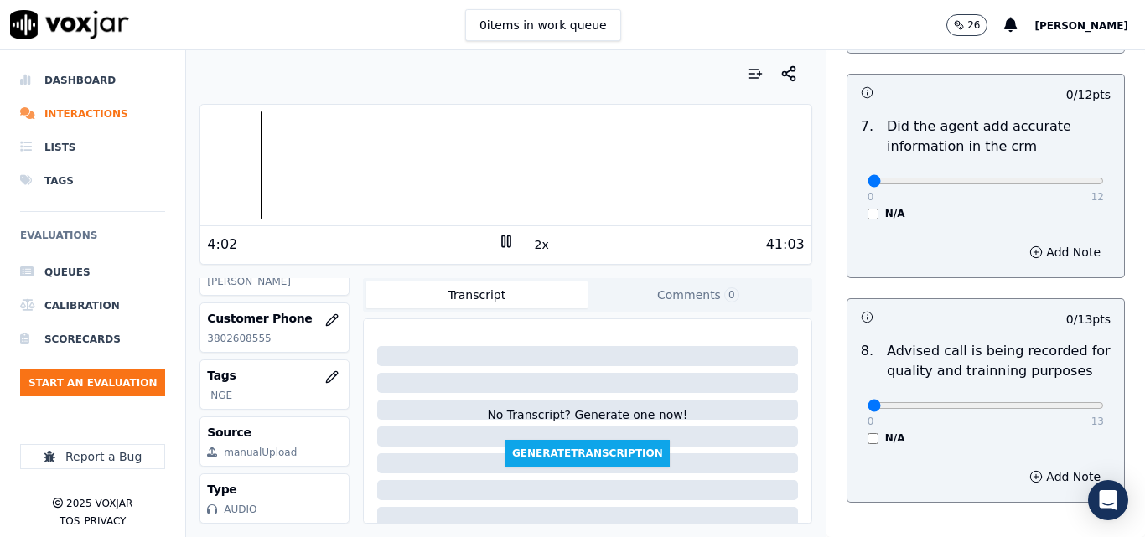
click at [348, 280] on div "Voxjar ID cfa4666c-819e-49a8-9cfa-c5835daa252a Source ID 3802608555-all.mp3 Tim…" at bounding box center [506, 401] width 612 height 246
click at [295, 159] on div at bounding box center [505, 164] width 610 height 107
click at [295, 145] on div at bounding box center [505, 164] width 610 height 107
drag, startPoint x: 1057, startPoint y: 158, endPoint x: 1055, endPoint y: 263, distance: 105.7
type input "12"
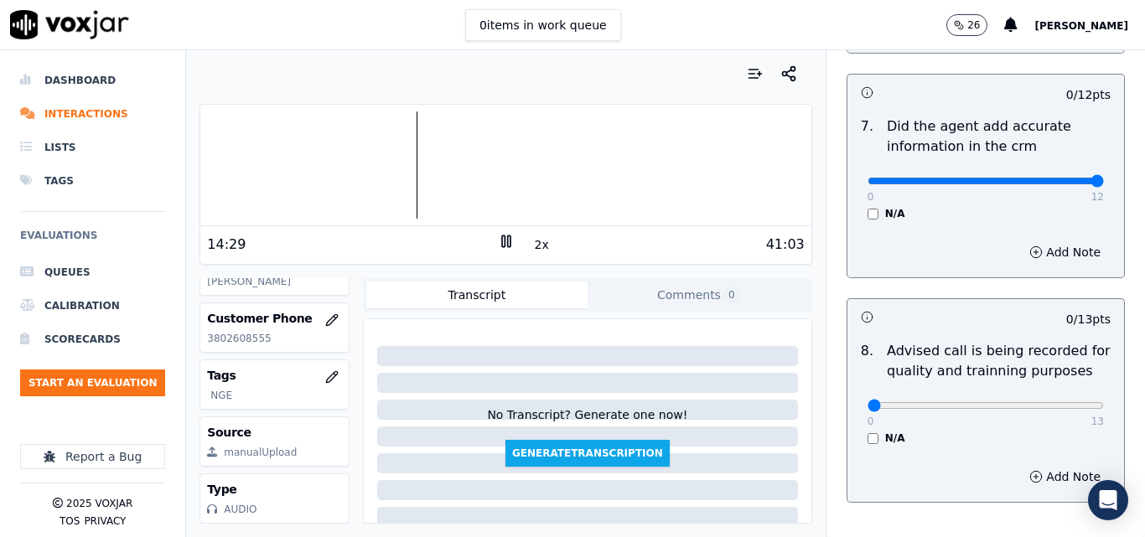
drag, startPoint x: 1050, startPoint y: 390, endPoint x: 1061, endPoint y: 387, distance: 11.2
type input "13"
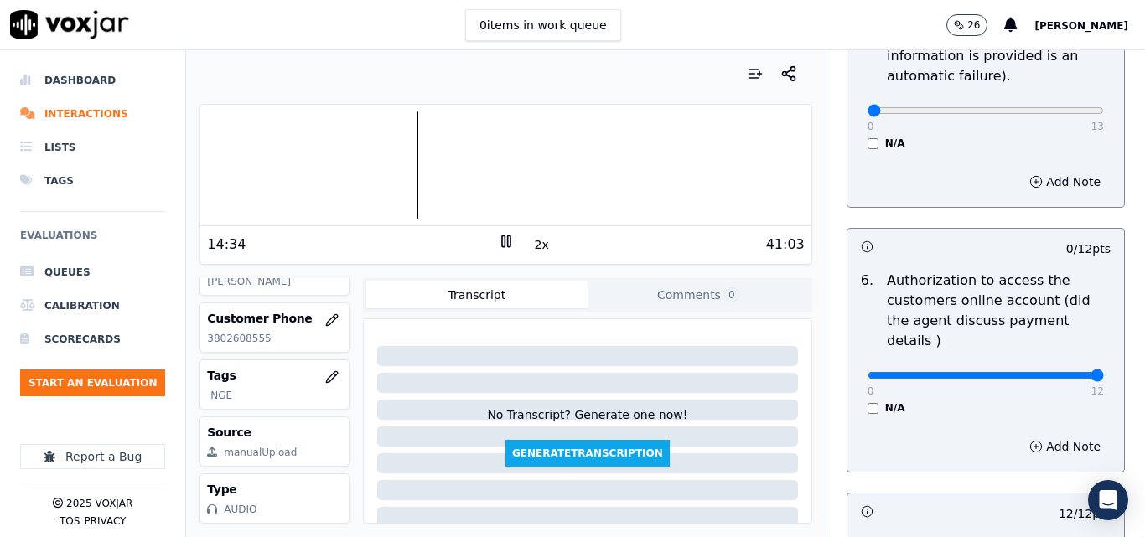
type input "12"
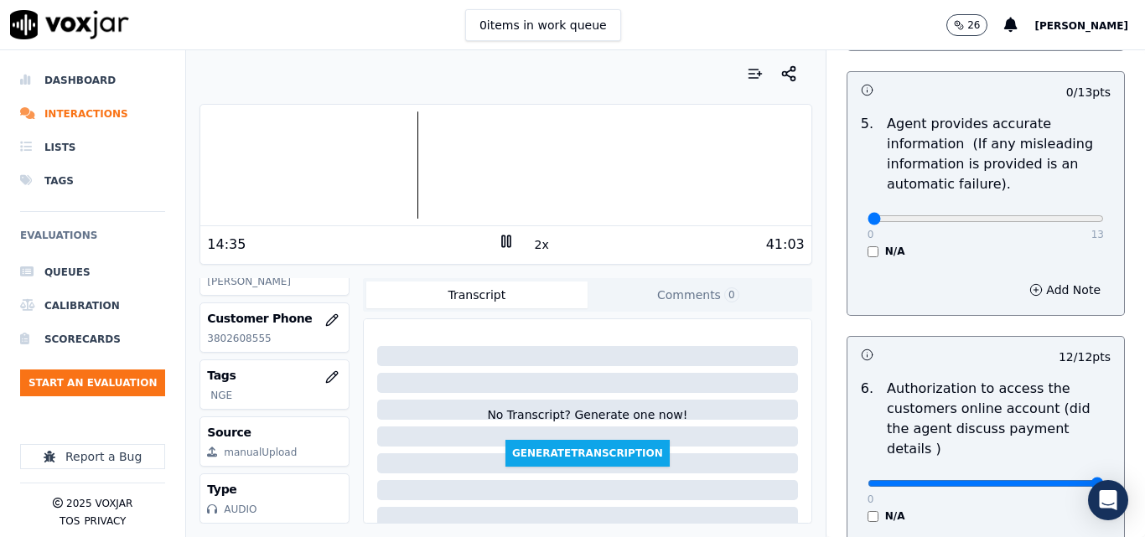
scroll to position [862, 0]
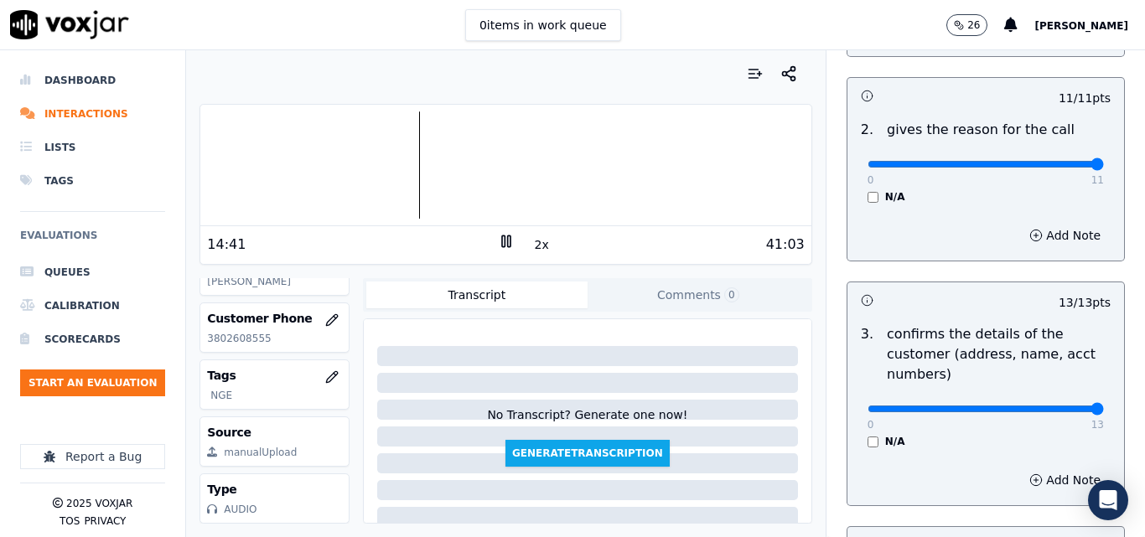
scroll to position [275, 0]
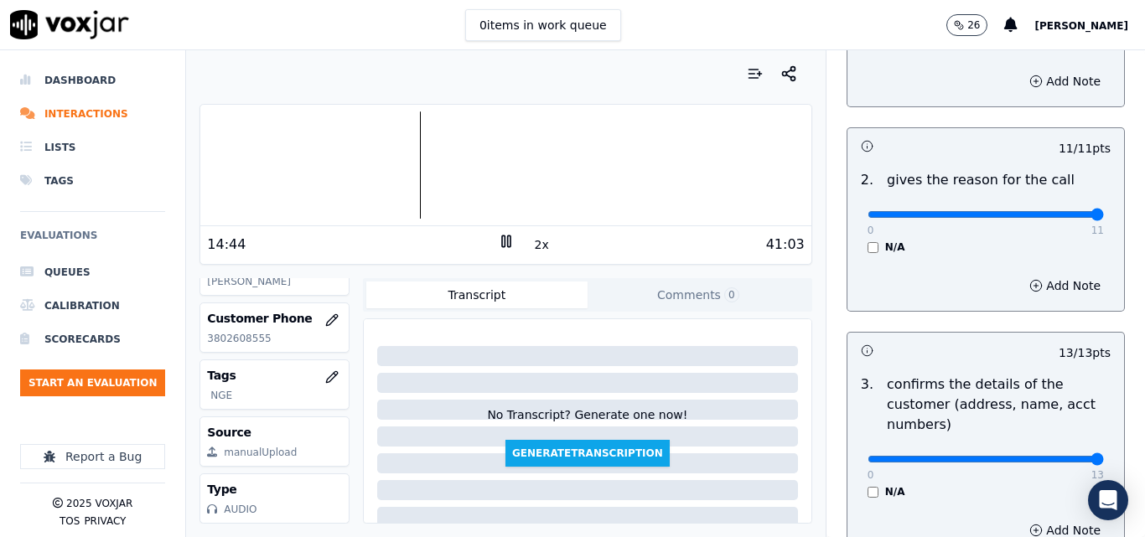
click at [363, 161] on div at bounding box center [505, 164] width 610 height 107
click at [352, 157] on div at bounding box center [505, 164] width 610 height 107
click at [331, 153] on div at bounding box center [505, 164] width 610 height 107
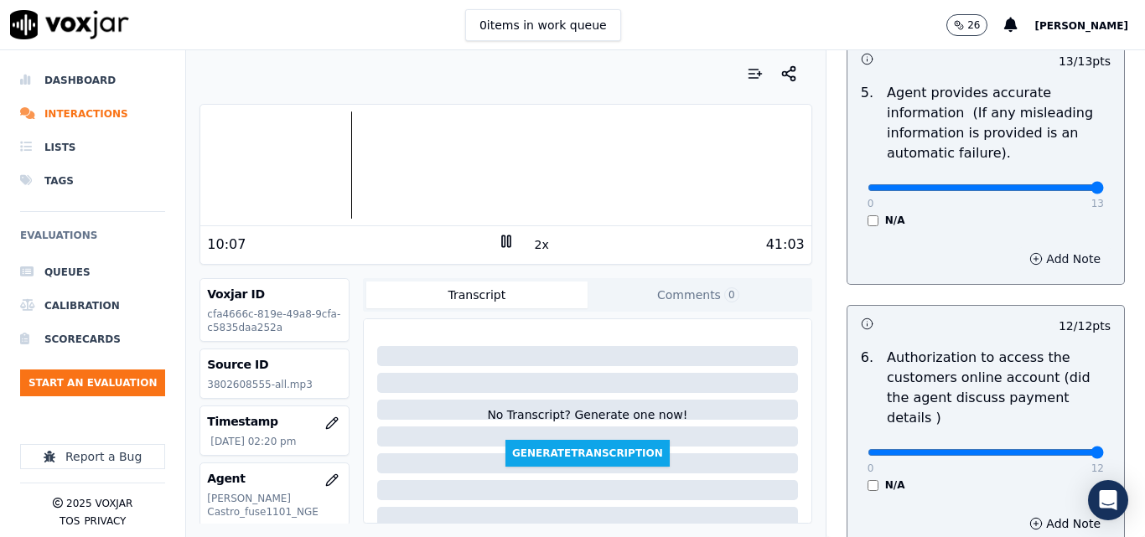
scroll to position [1006, 0]
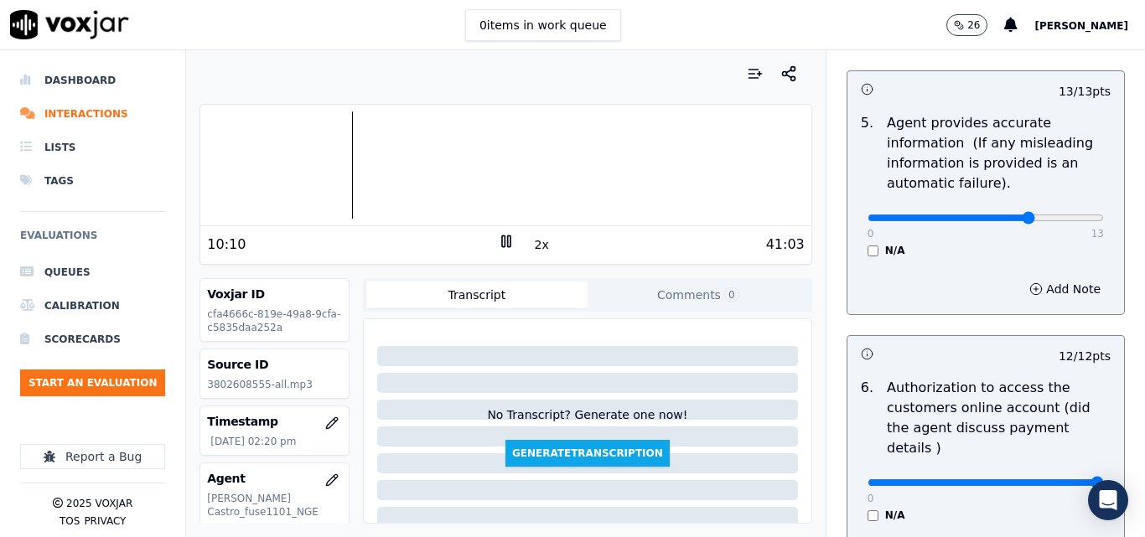
type input "9"
click at [1019, 287] on button "Add Note" at bounding box center [1064, 288] width 91 height 23
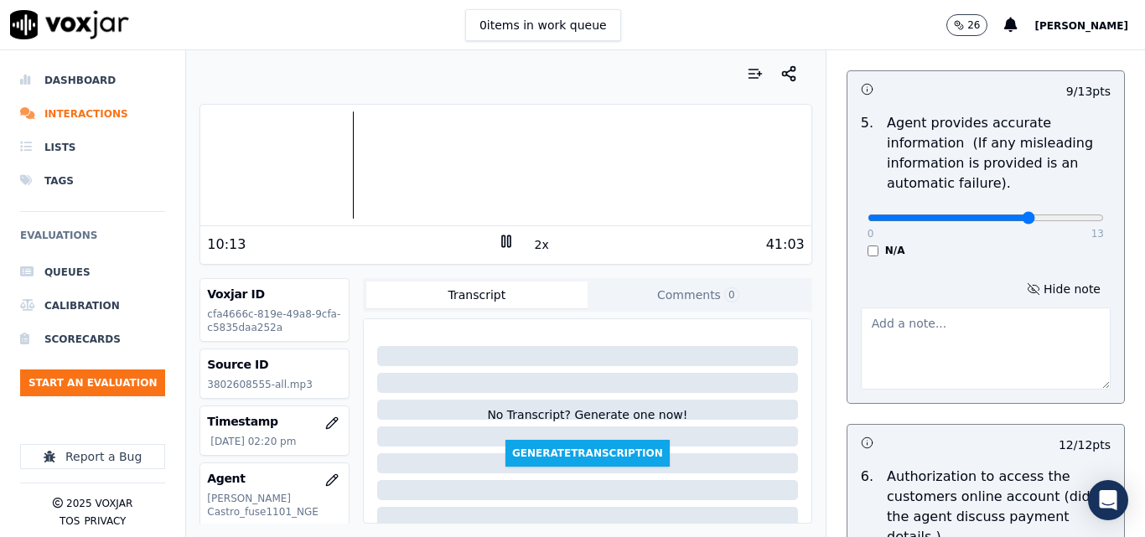
drag, startPoint x: 967, startPoint y: 345, endPoint x: 951, endPoint y: 345, distance: 15.1
click at [967, 347] on textarea at bounding box center [986, 349] width 250 height 82
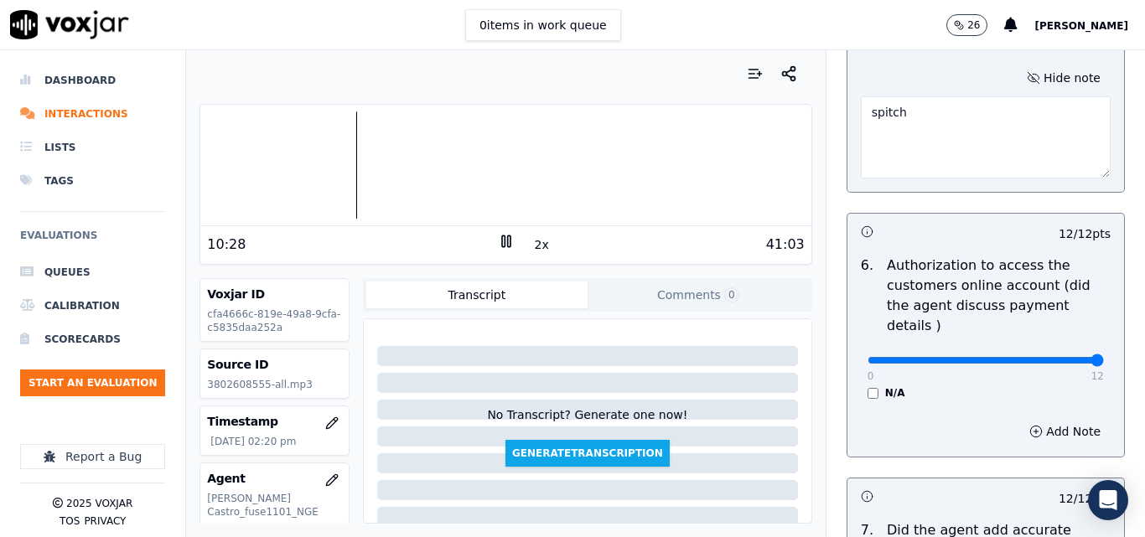
scroll to position [1705, 0]
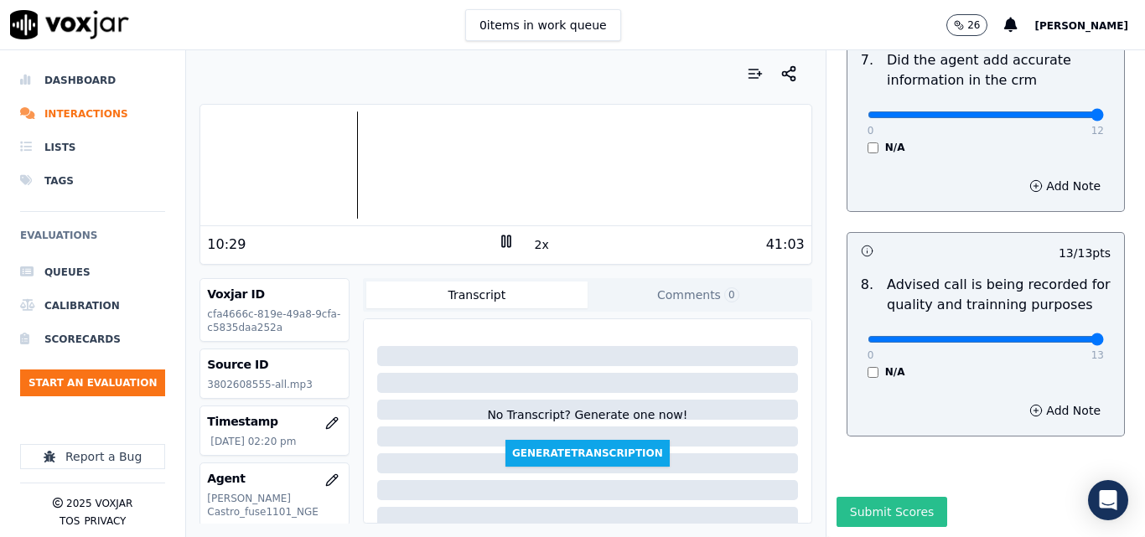
type textarea "spitch"
click at [873, 497] on button "Submit Scores" at bounding box center [892, 512] width 111 height 30
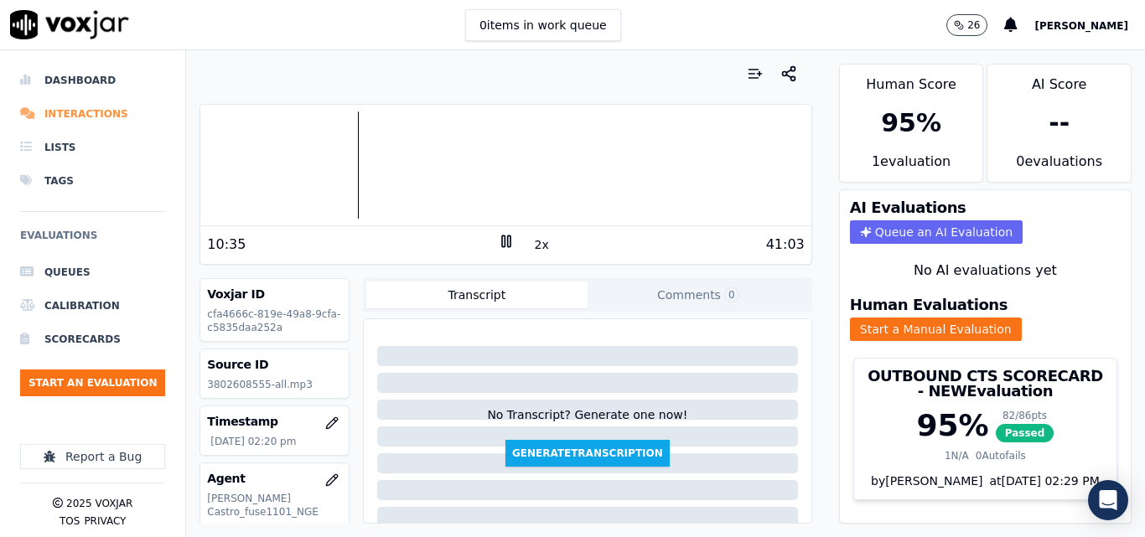
click at [88, 108] on li "Interactions" at bounding box center [92, 114] width 145 height 34
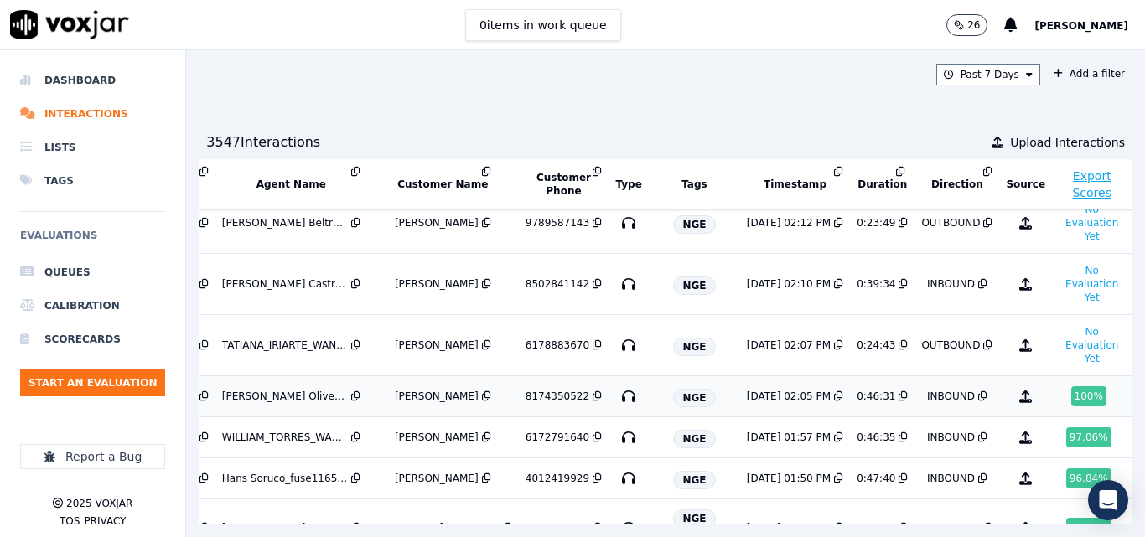
scroll to position [84, 268]
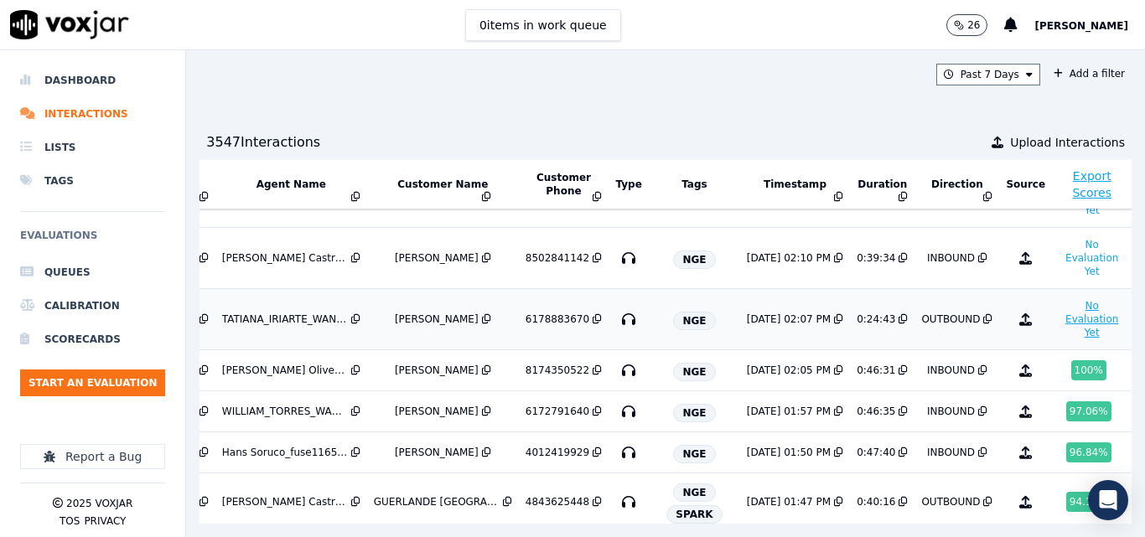
click at [1059, 319] on button "No Evaluation Yet" at bounding box center [1092, 319] width 66 height 47
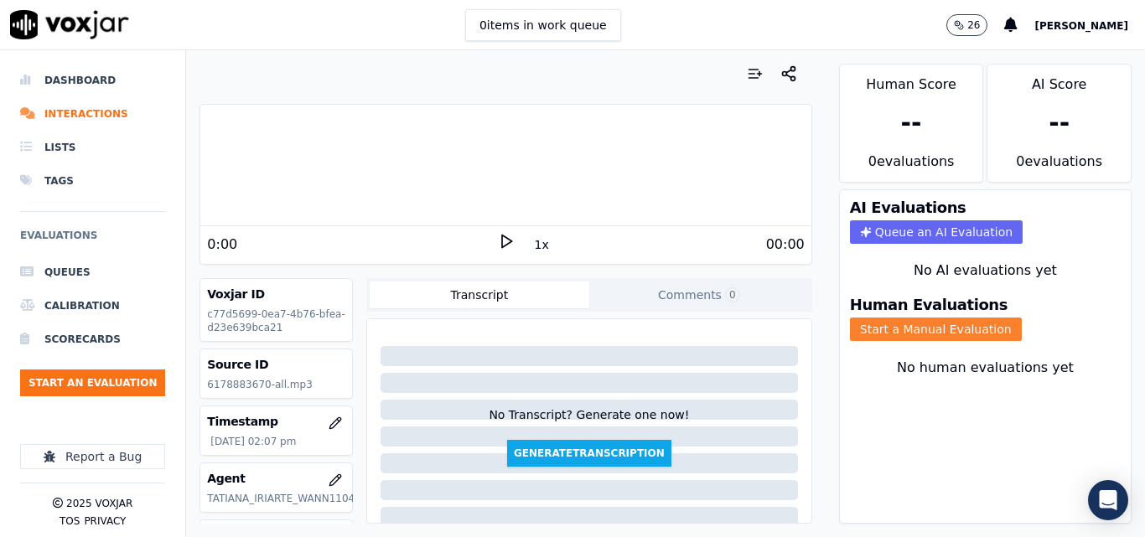
click at [915, 323] on button "Start a Manual Evaluation" at bounding box center [936, 329] width 172 height 23
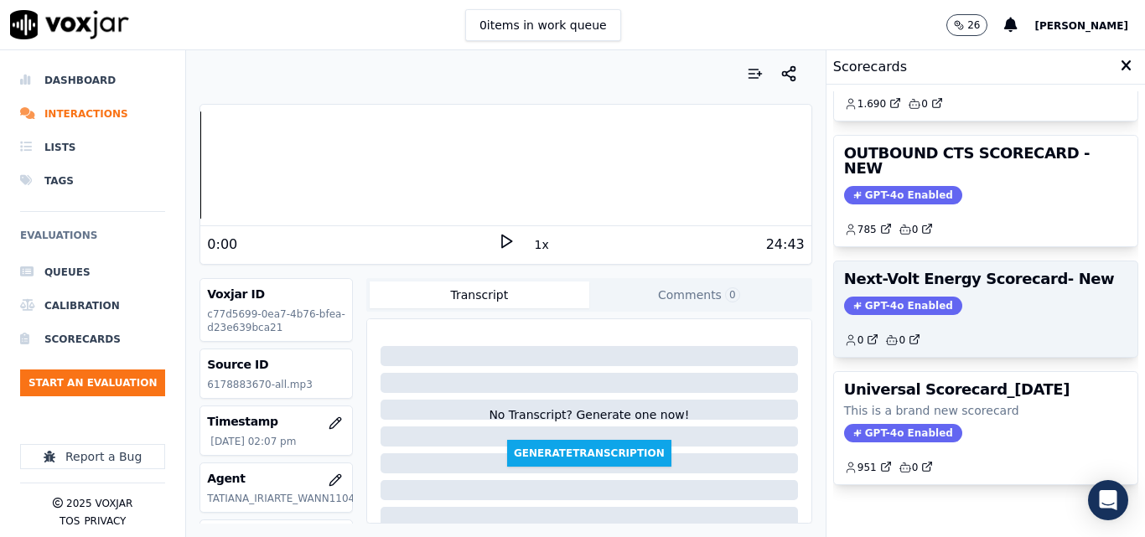
scroll to position [251, 0]
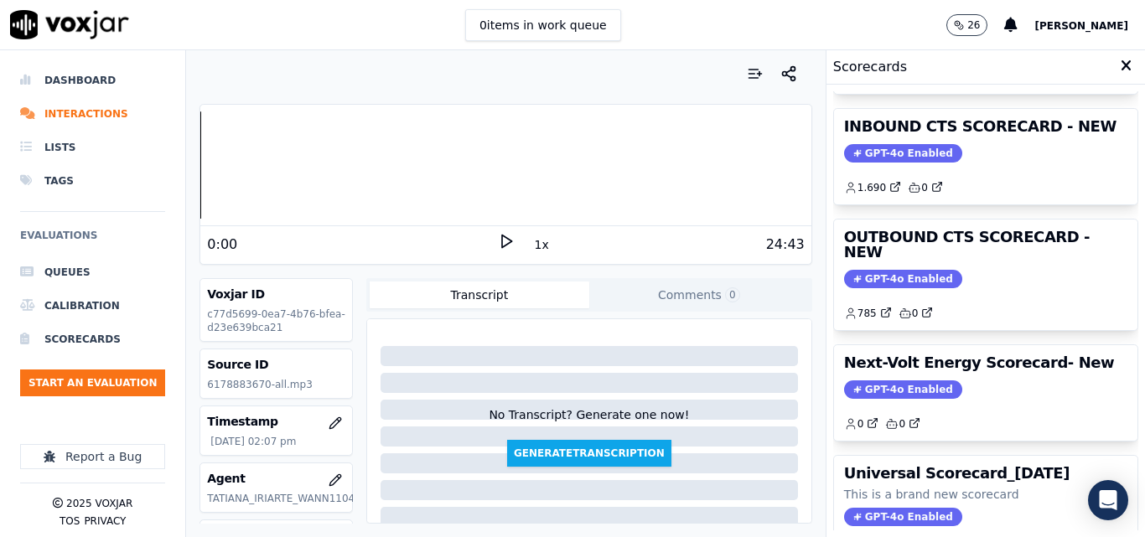
click at [505, 245] on icon at bounding box center [506, 241] width 17 height 17
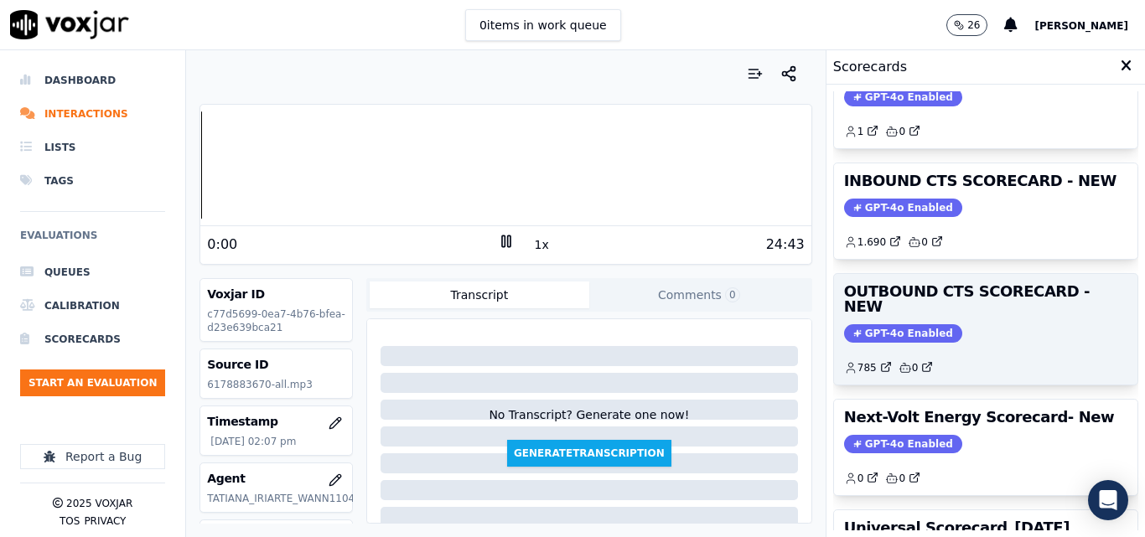
scroll to position [168, 0]
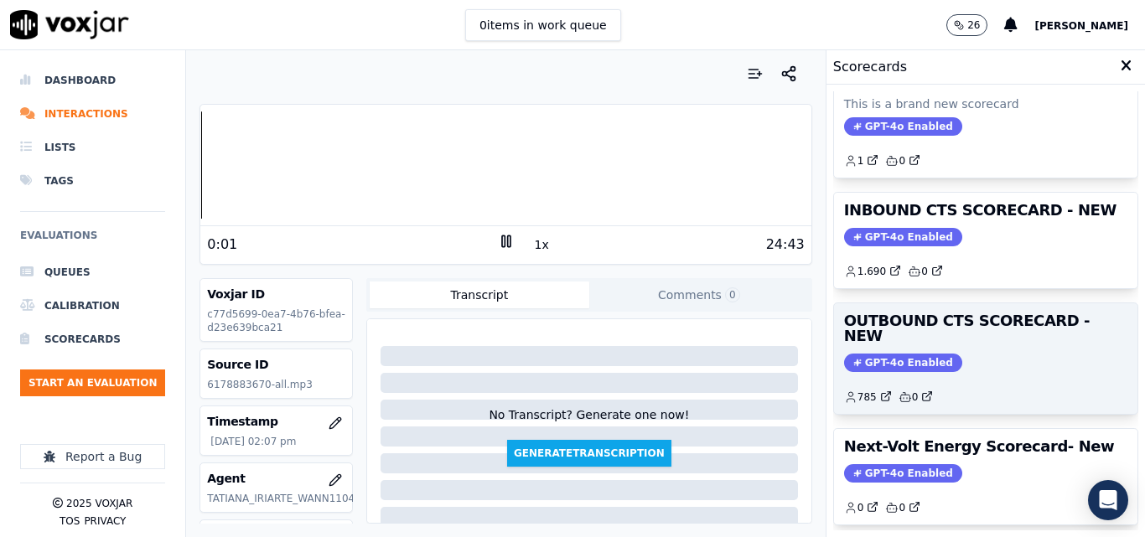
click at [930, 335] on div "OUTBOUND CTS SCORECARD - NEW GPT-4o Enabled 785 0" at bounding box center [985, 358] width 303 height 111
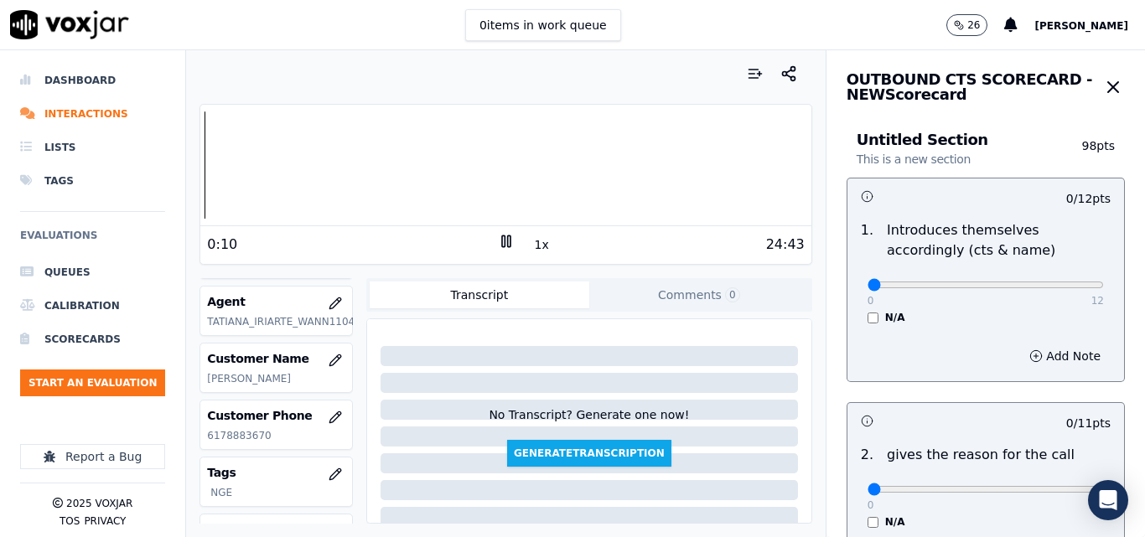
scroll to position [251, 0]
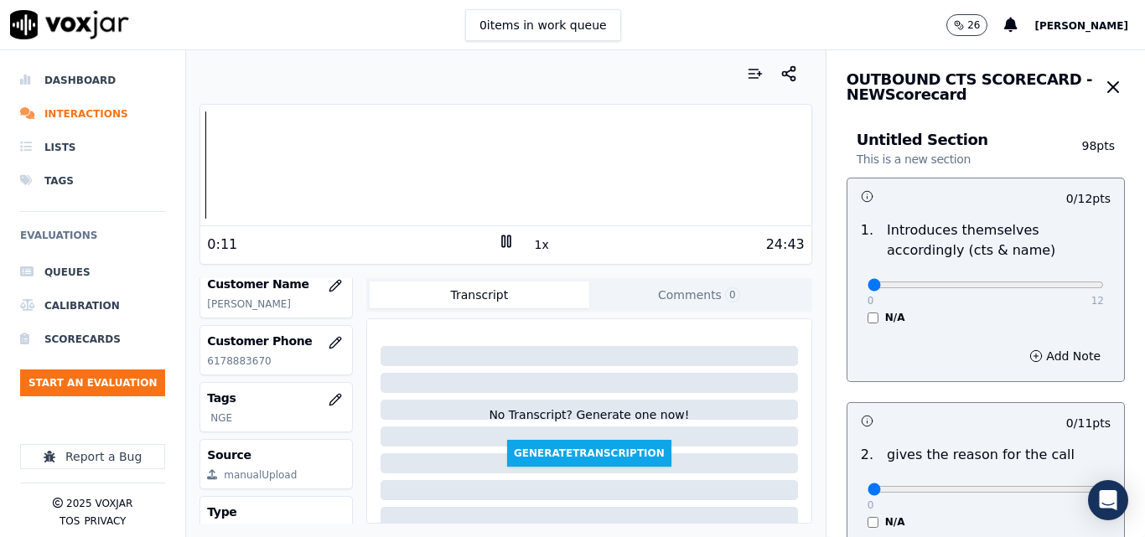
click at [228, 368] on p "6178883670" at bounding box center [276, 361] width 138 height 13
copy p "6178883670"
drag, startPoint x: 1035, startPoint y: 298, endPoint x: 1045, endPoint y: 294, distance: 10.6
click at [1045, 294] on div "0 12 N/A" at bounding box center [985, 293] width 263 height 64
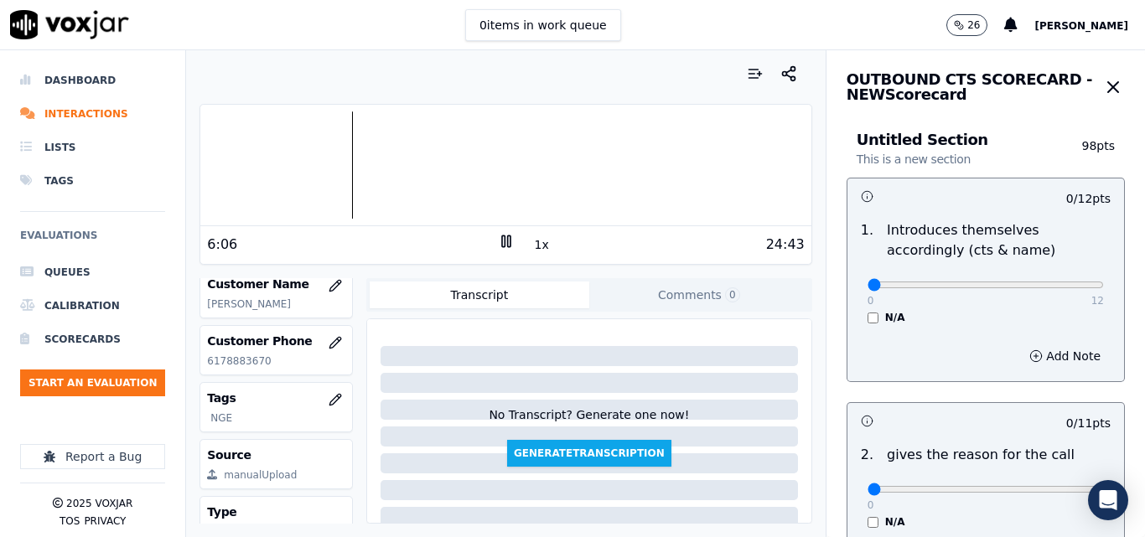
click at [1045, 294] on div "0 12 N/A" at bounding box center [985, 293] width 263 height 64
type input "12"
click at [1051, 288] on input "range" at bounding box center [986, 285] width 236 height 7
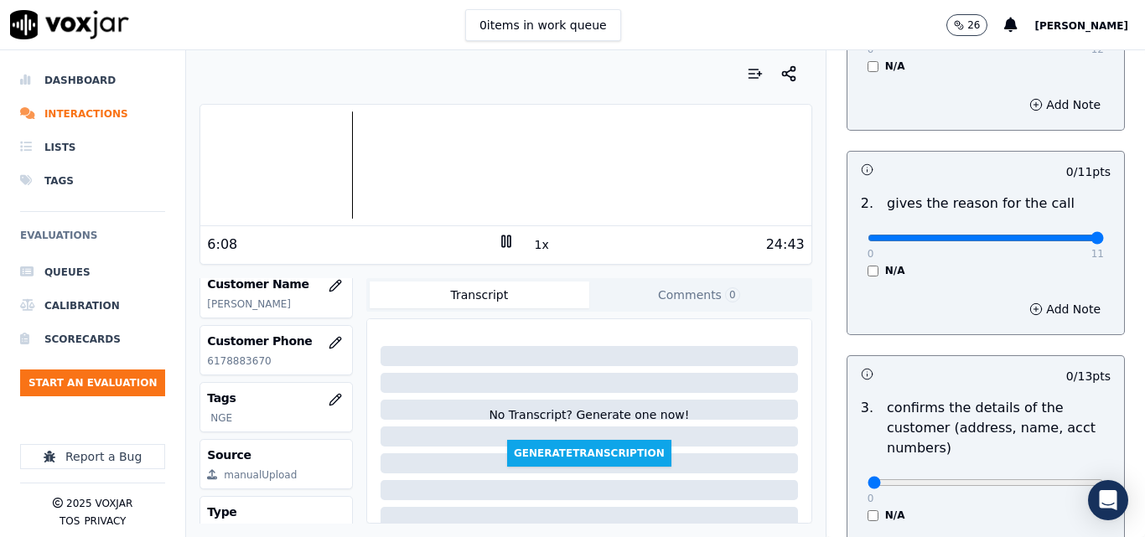
type input "11"
click at [1058, 37] on input "range" at bounding box center [986, 33] width 236 height 7
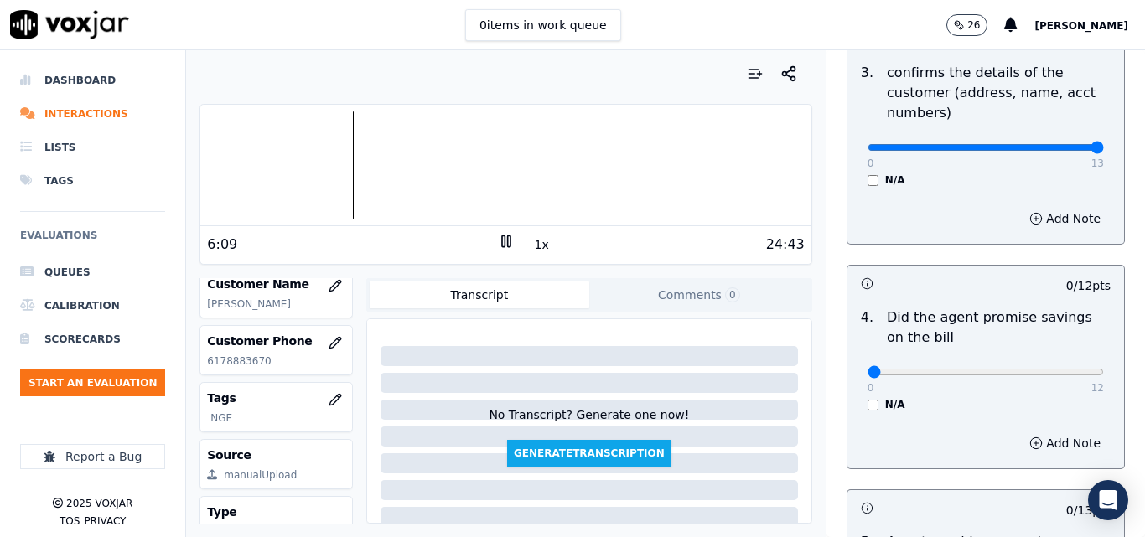
type input "13"
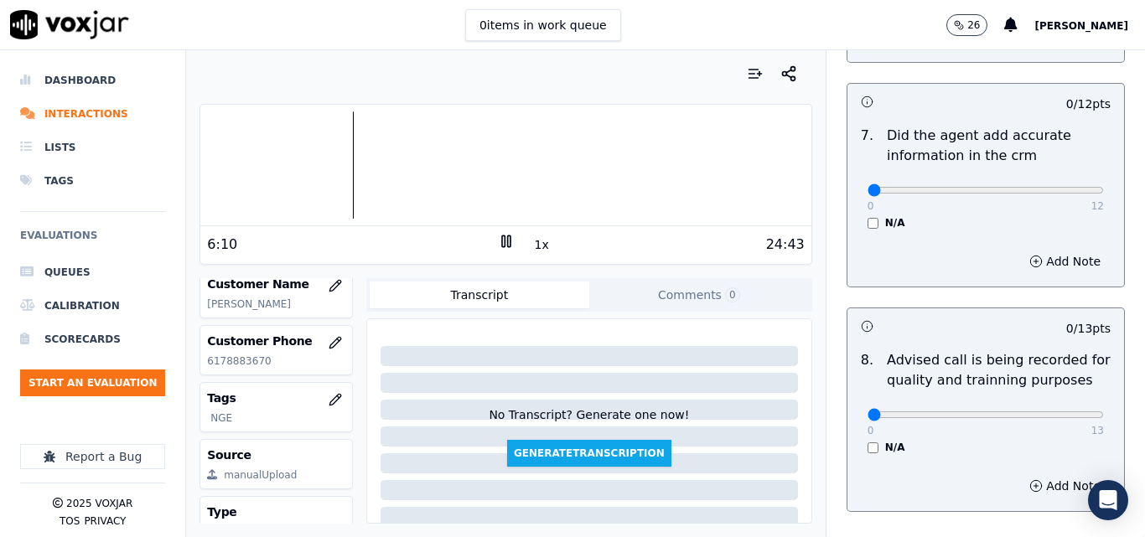
scroll to position [1616, 0]
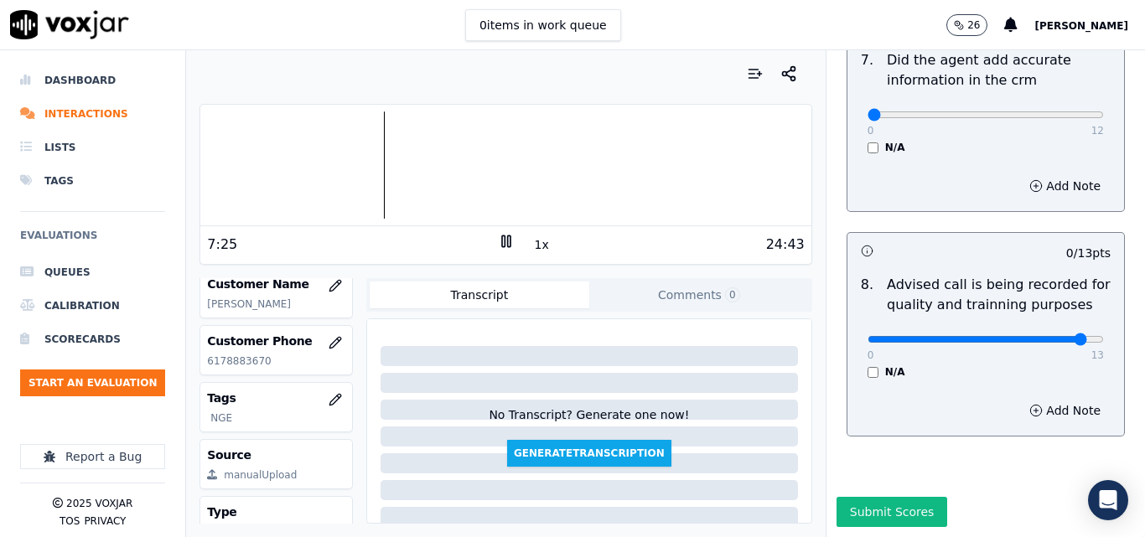
type input "13"
drag, startPoint x: 1018, startPoint y: 76, endPoint x: 1105, endPoint y: 104, distance: 90.7
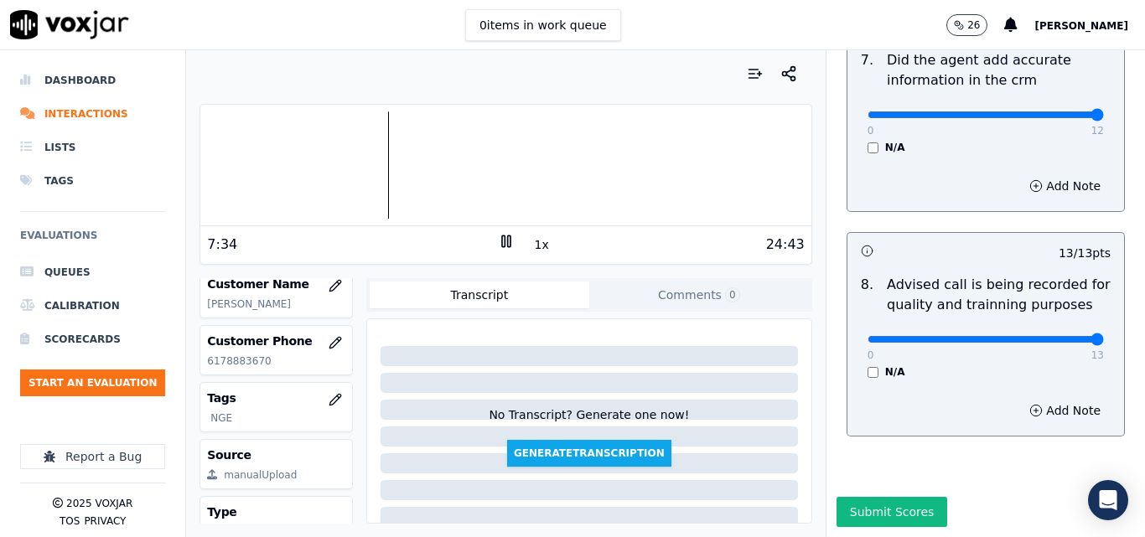
type input "12"
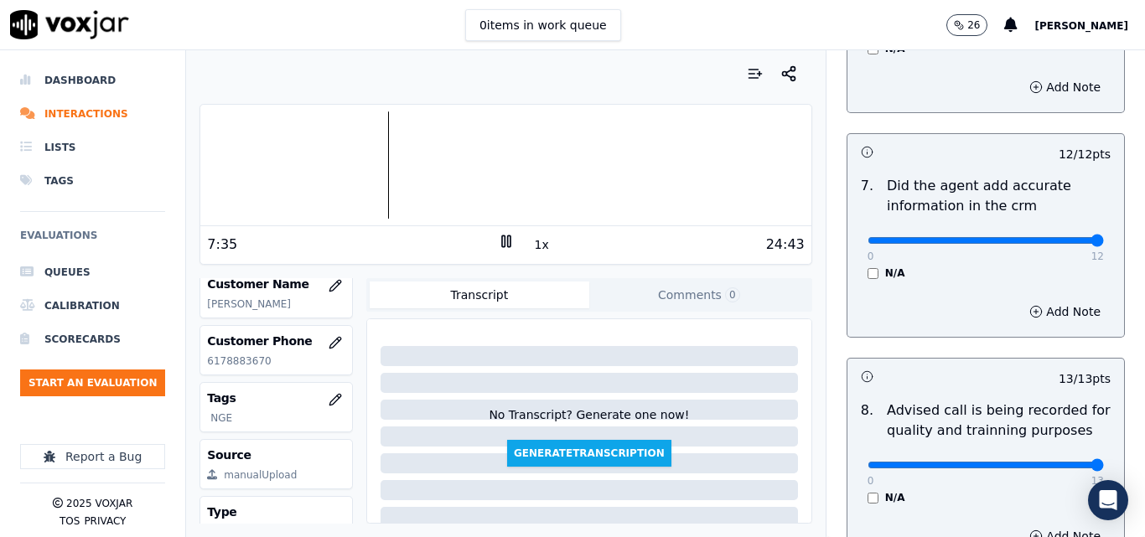
scroll to position [1281, 0]
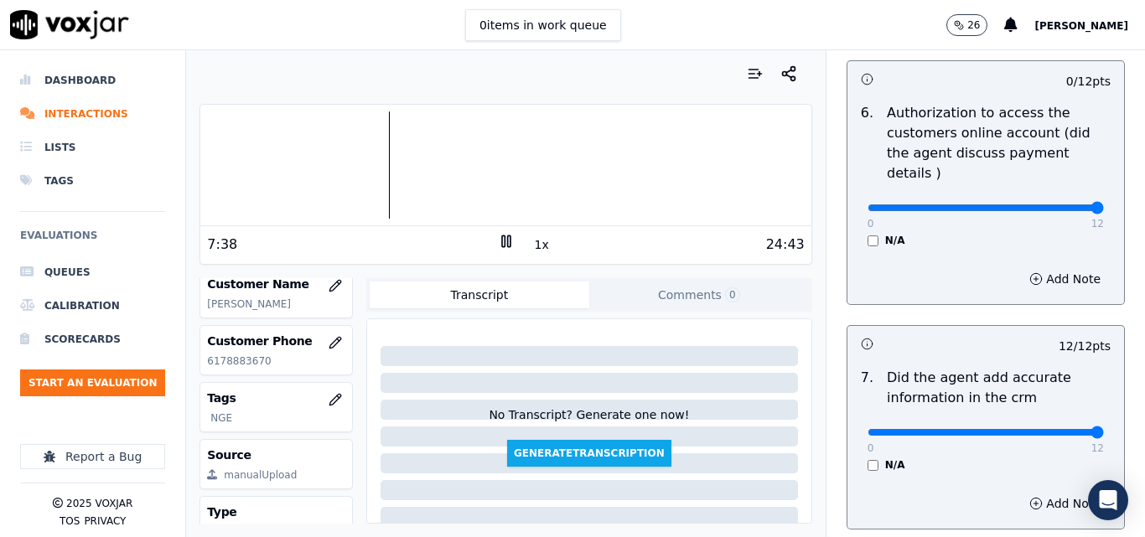
drag, startPoint x: 1055, startPoint y: 195, endPoint x: 1074, endPoint y: 194, distance: 19.3
type input "12"
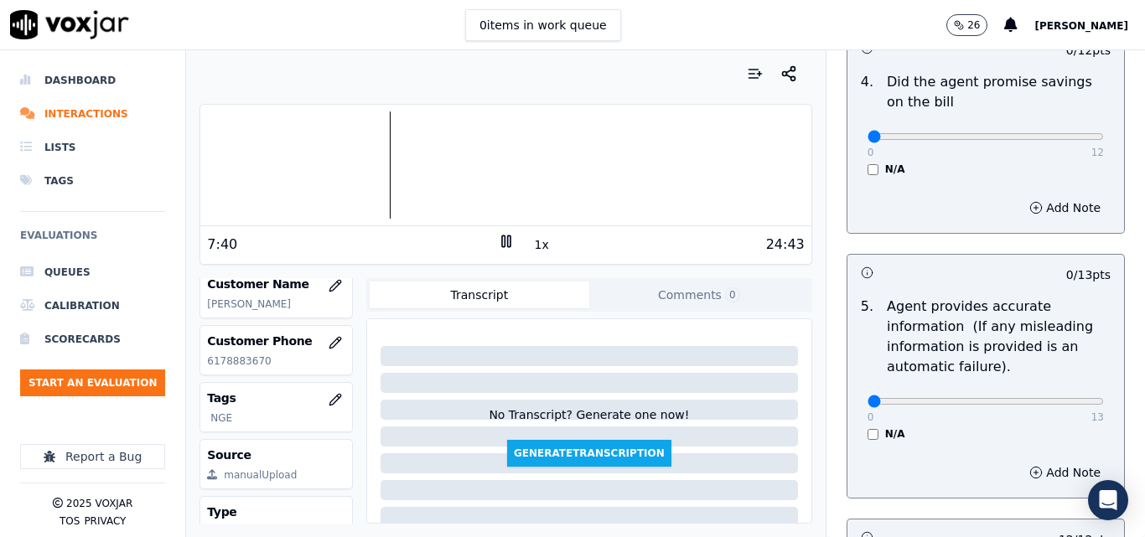
scroll to position [778, 0]
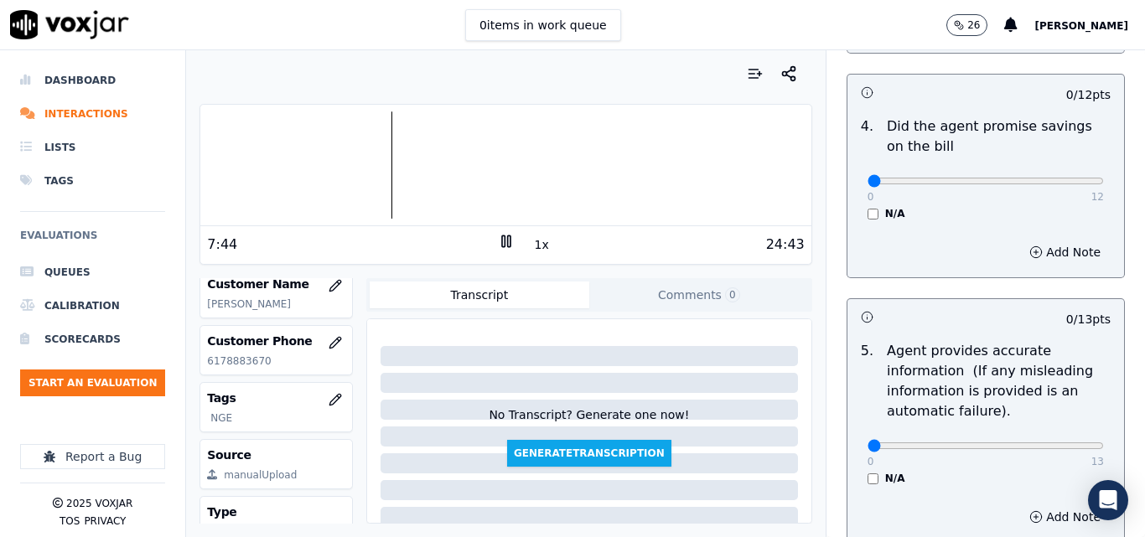
click at [500, 240] on icon at bounding box center [506, 241] width 17 height 17
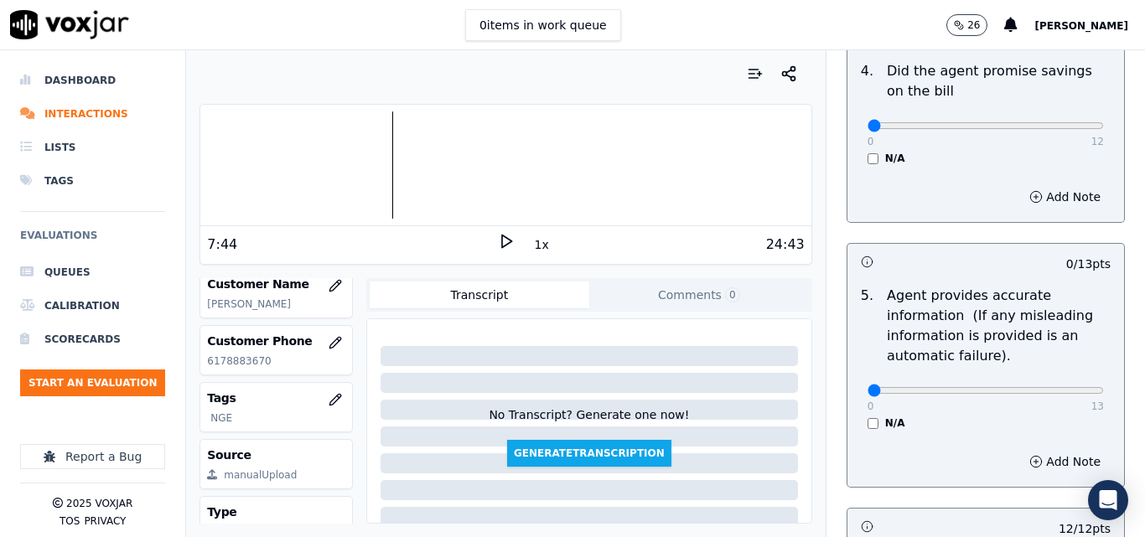
scroll to position [862, 0]
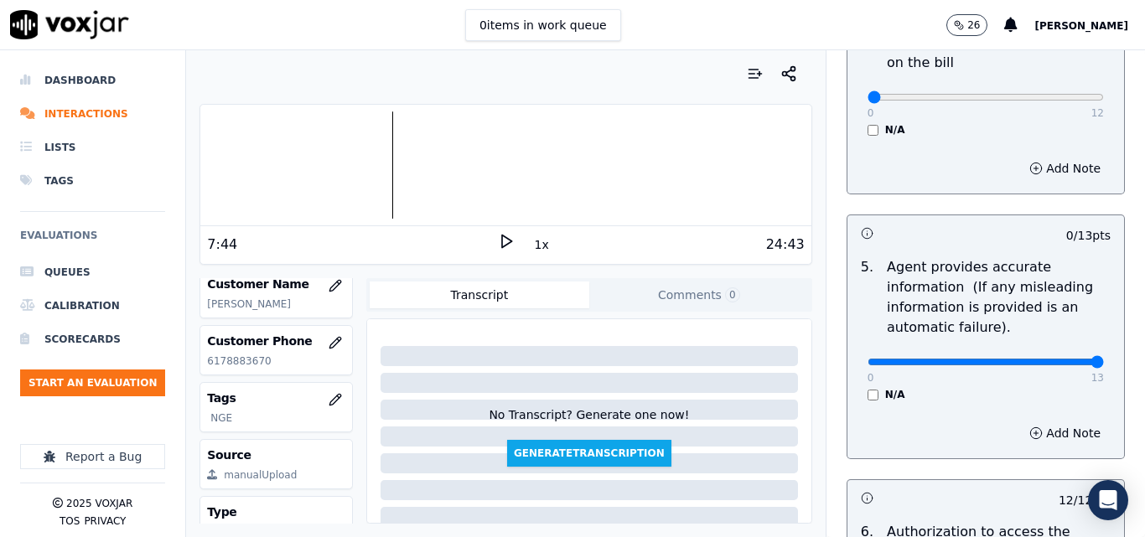
type input "13"
click at [502, 244] on polygon at bounding box center [507, 242] width 10 height 13
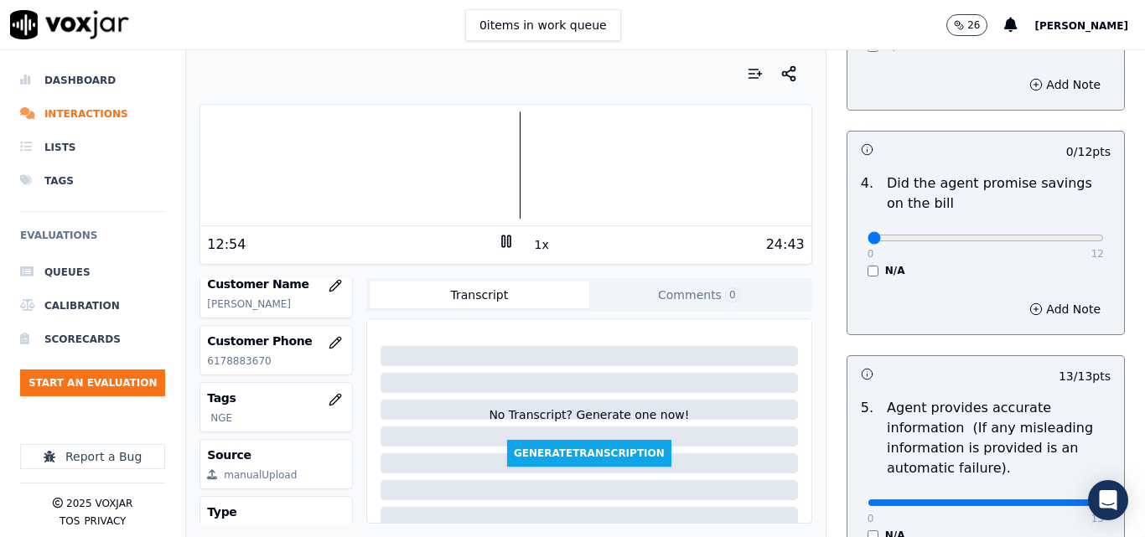
scroll to position [671, 0]
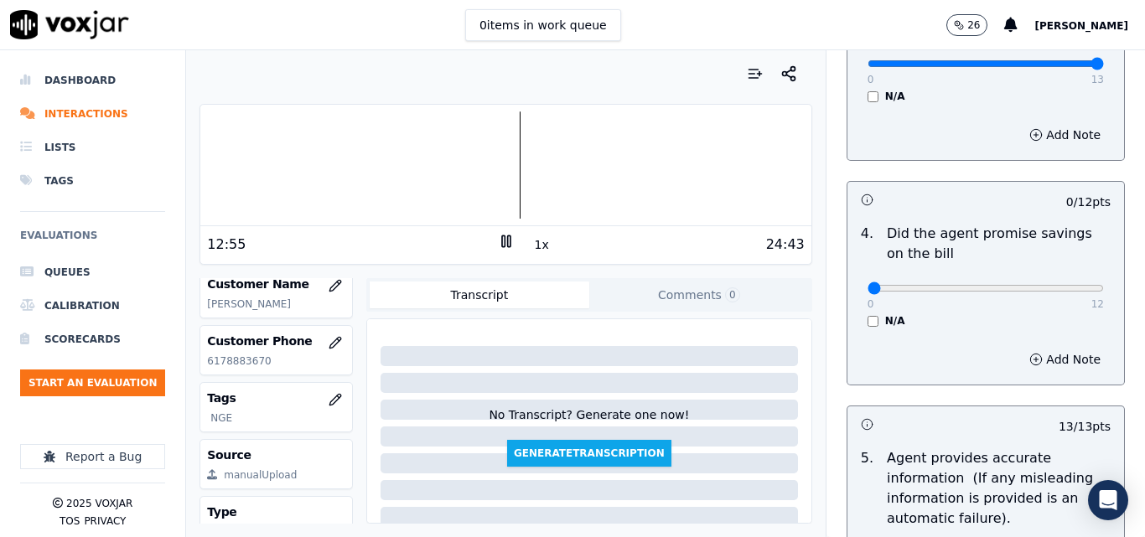
click at [854, 319] on div "0 12 N/A" at bounding box center [985, 296] width 263 height 64
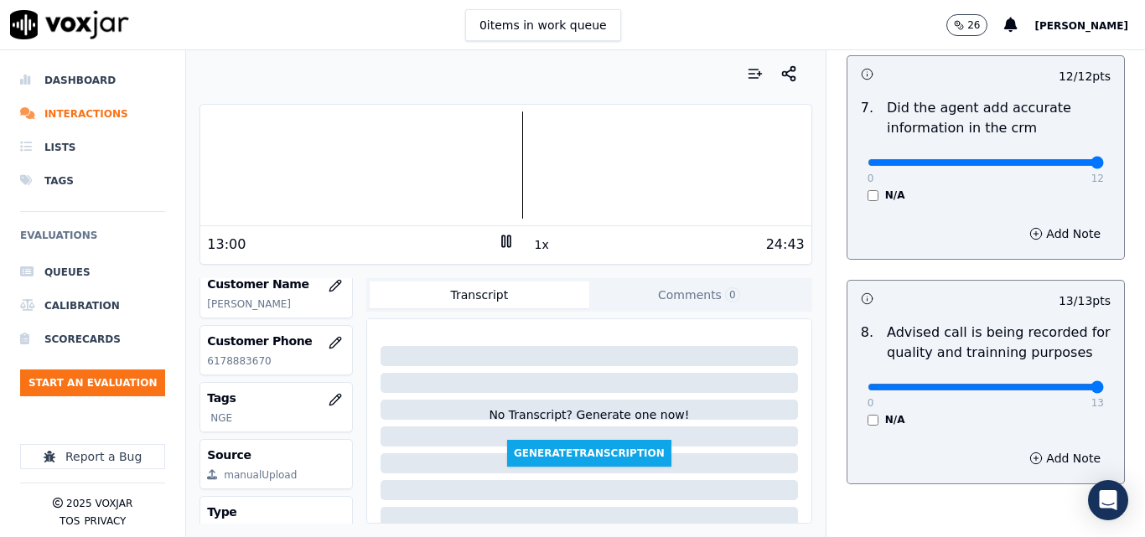
scroll to position [1616, 0]
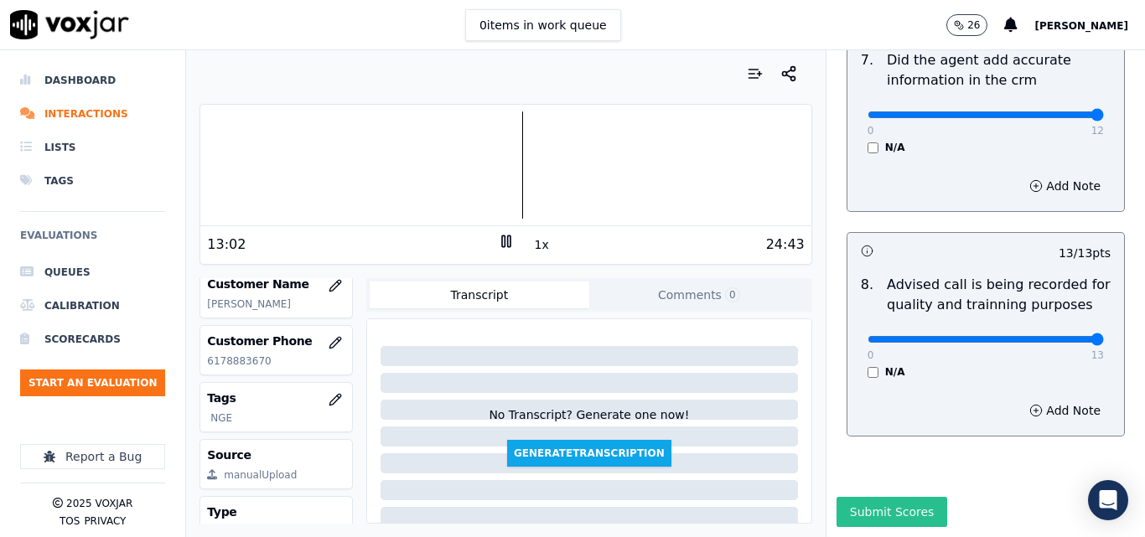
click at [901, 497] on button "Submit Scores" at bounding box center [892, 512] width 111 height 30
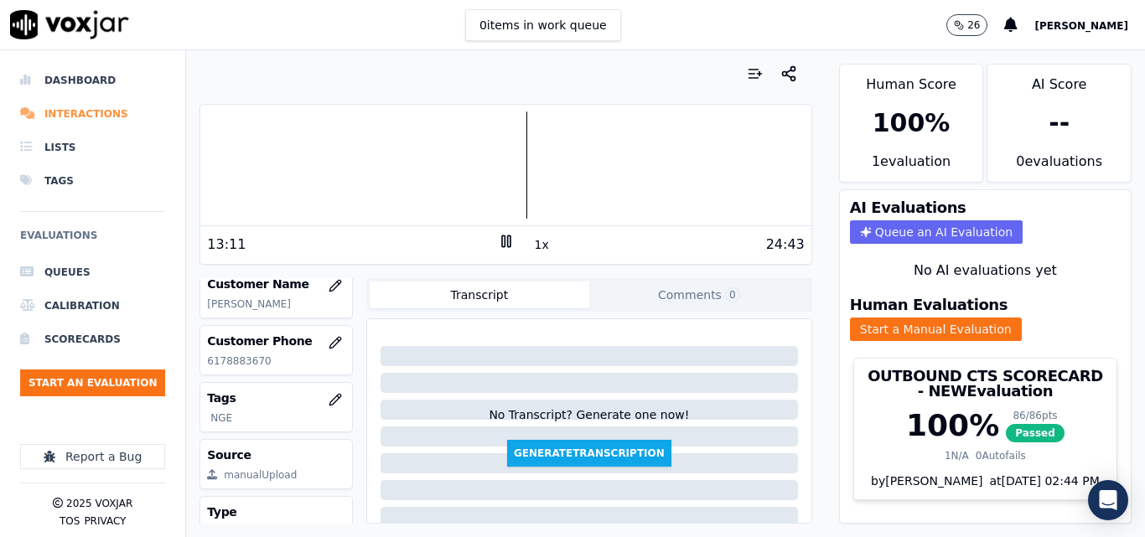
click at [69, 114] on li "Interactions" at bounding box center [92, 114] width 145 height 34
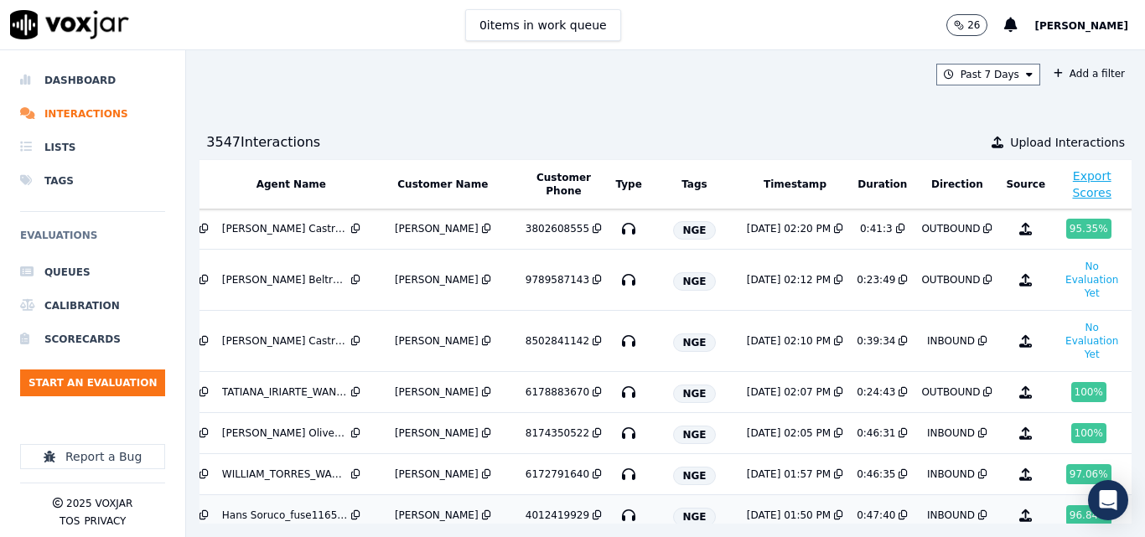
scroll to position [0, 268]
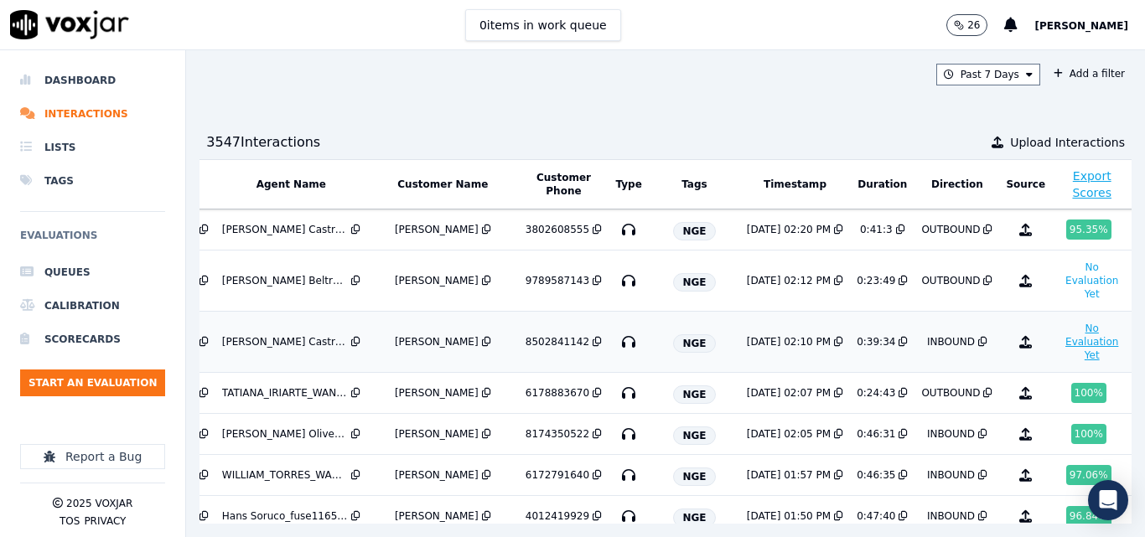
click at [1059, 337] on button "No Evaluation Yet" at bounding box center [1092, 342] width 66 height 47
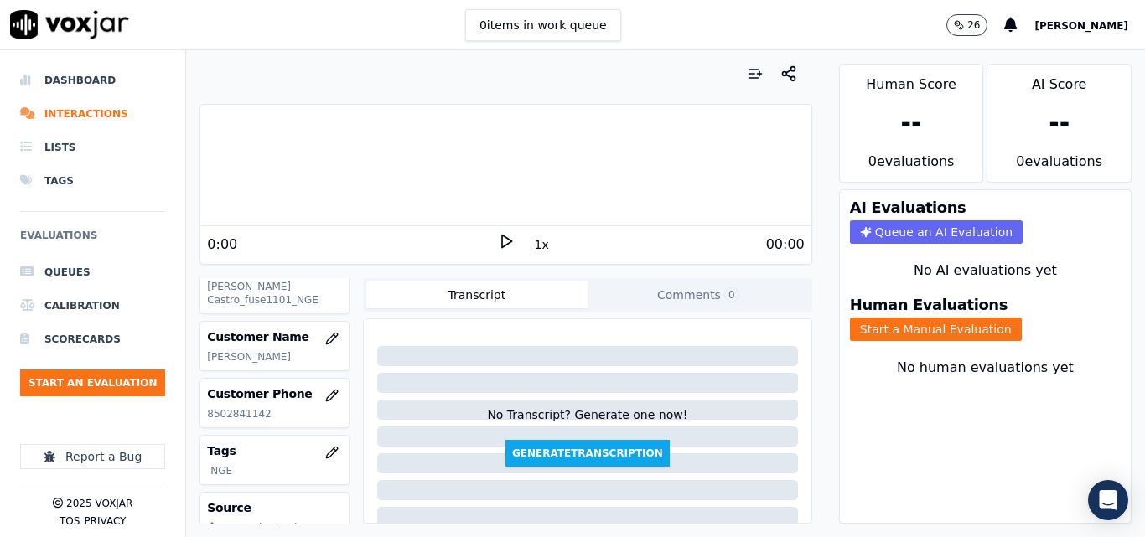
scroll to position [251, 0]
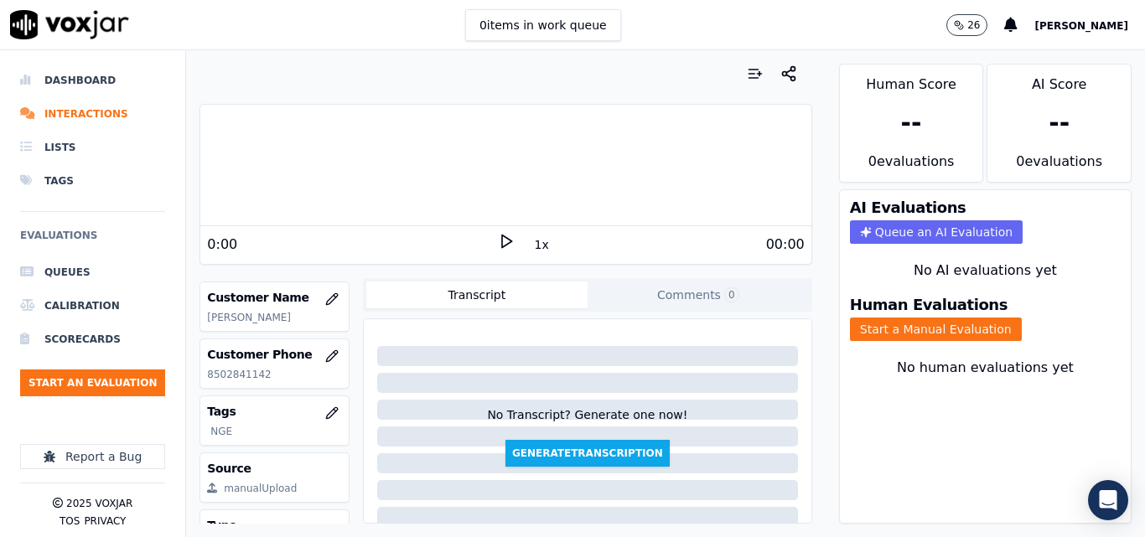
click at [231, 372] on p "8502841142" at bounding box center [274, 374] width 135 height 13
copy p "8502841142"
click at [502, 237] on polygon at bounding box center [507, 242] width 10 height 13
click at [957, 324] on button "Start a Manual Evaluation" at bounding box center [936, 329] width 172 height 23
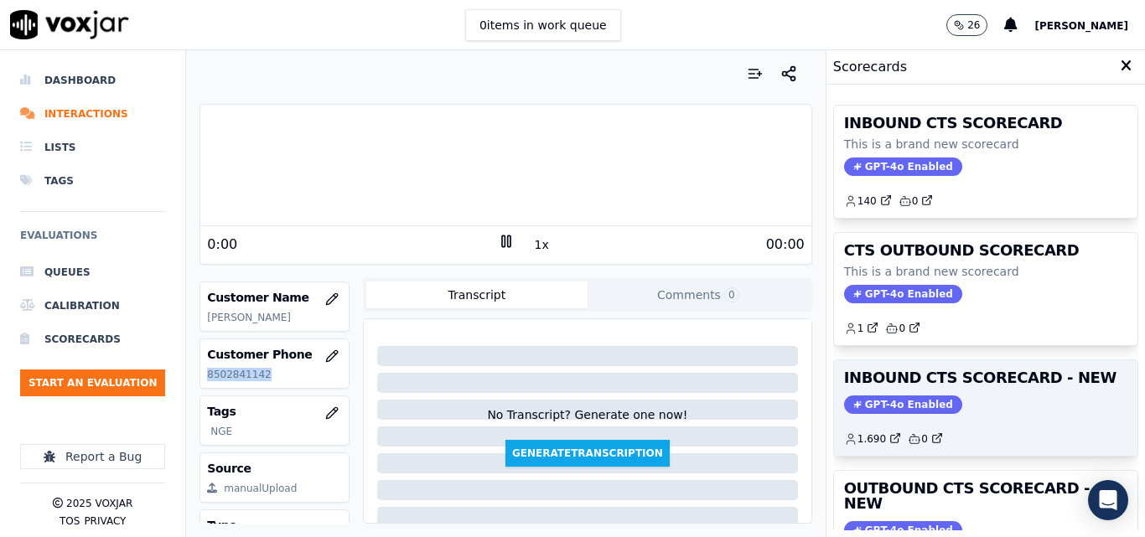
scroll to position [168, 0]
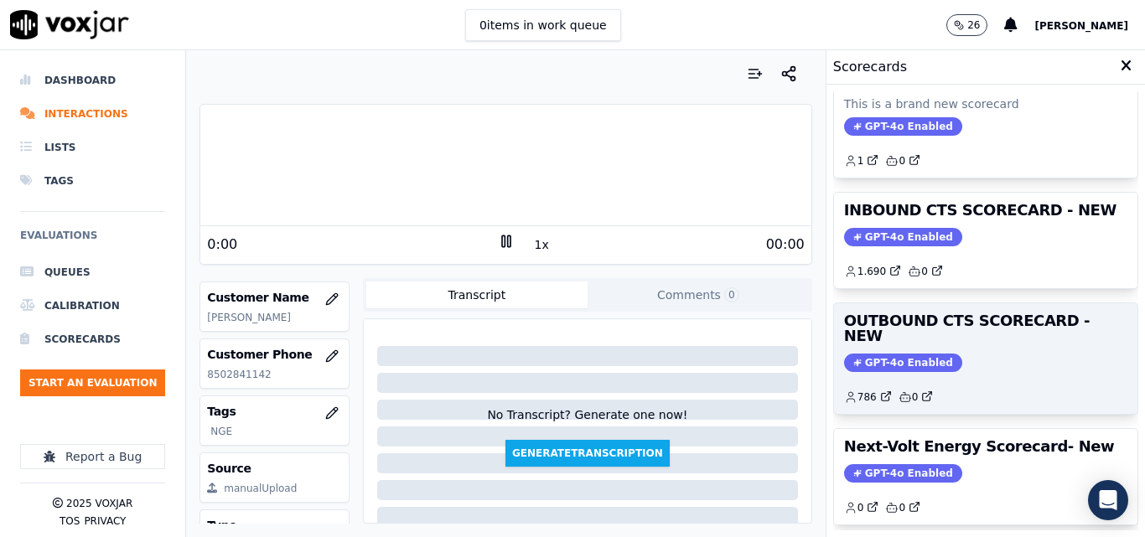
click at [909, 327] on h3 "OUTBOUND CTS SCORECARD - NEW" at bounding box center [985, 329] width 283 height 30
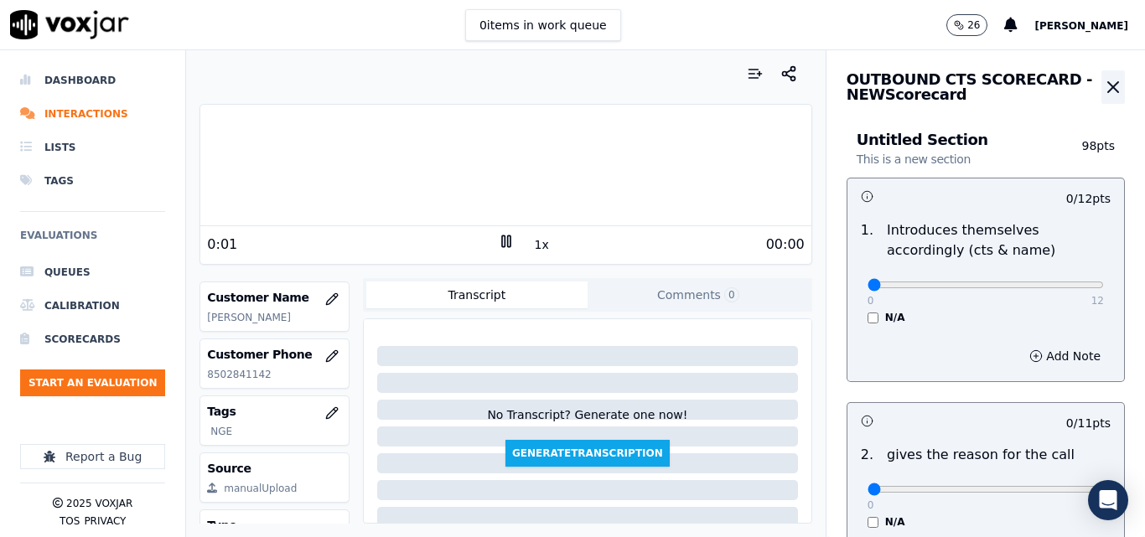
click at [1103, 77] on icon "button" at bounding box center [1113, 87] width 20 height 20
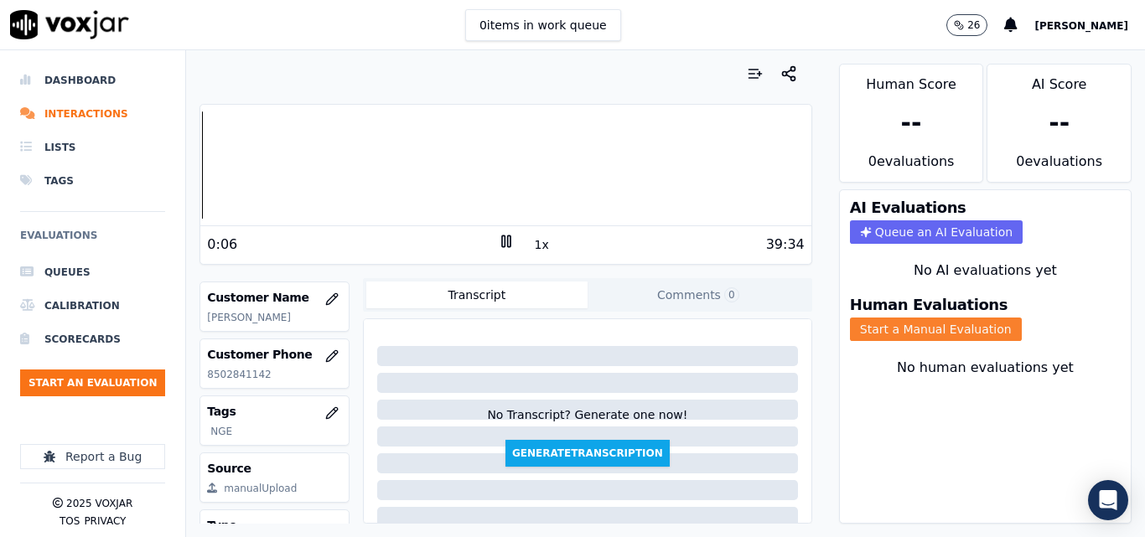
click at [874, 339] on button "Start a Manual Evaluation" at bounding box center [936, 329] width 172 height 23
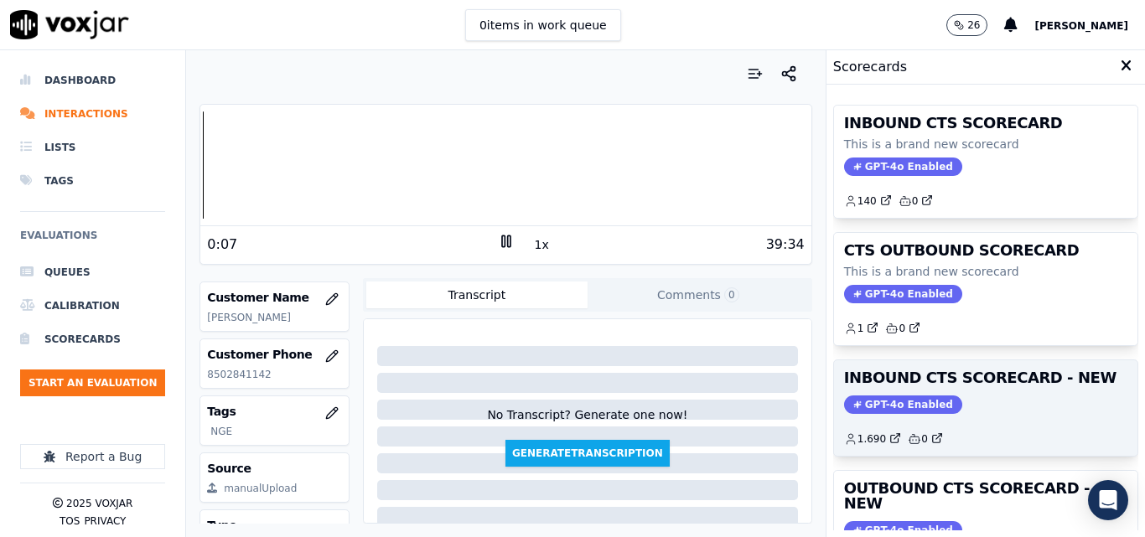
click at [1005, 410] on div "GPT-4o Enabled" at bounding box center [985, 405] width 283 height 18
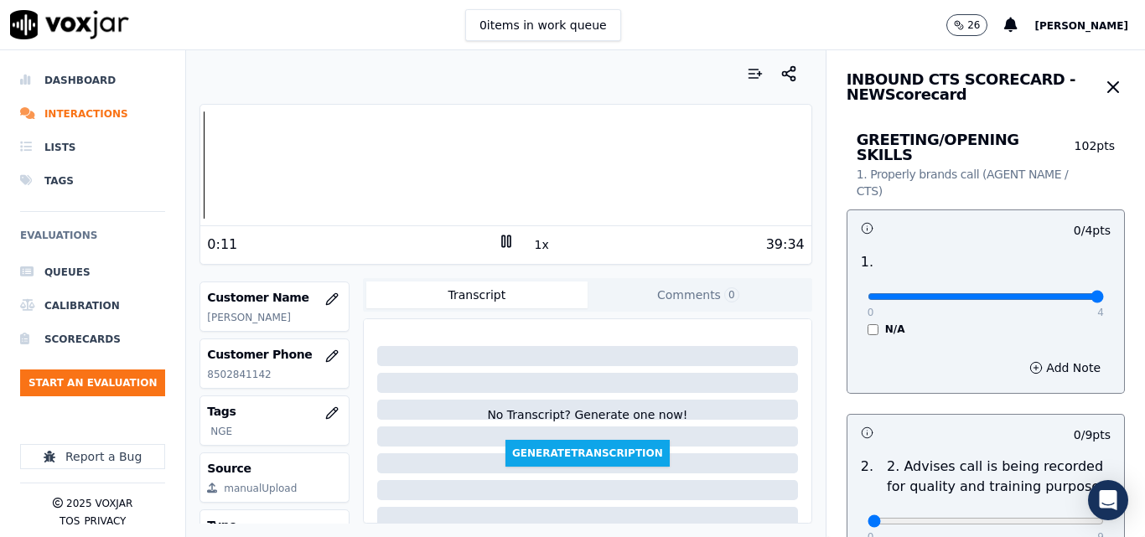
click at [1050, 293] on input "range" at bounding box center [986, 296] width 236 height 7
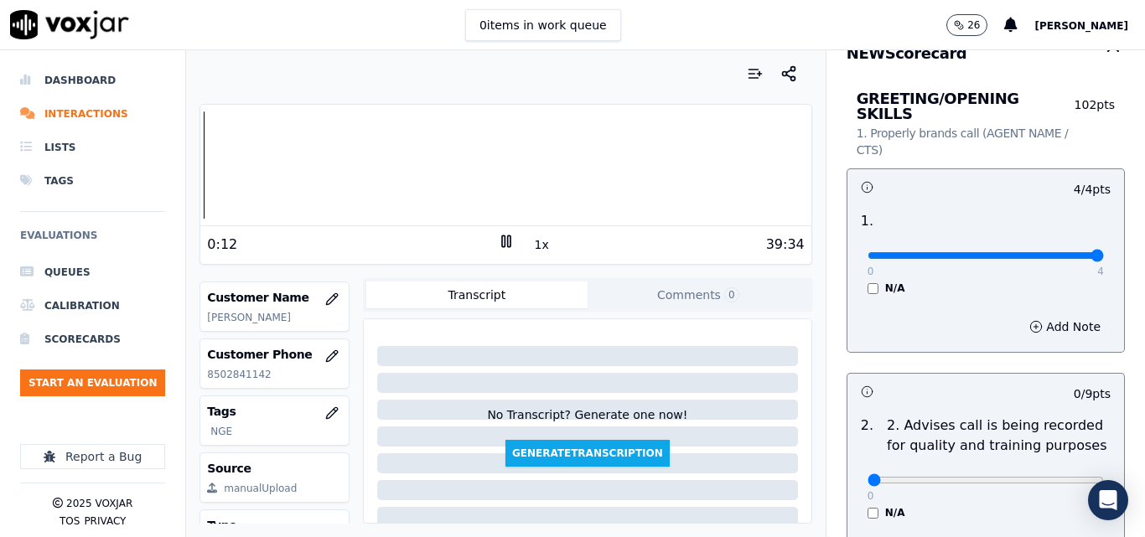
scroll to position [0, 0]
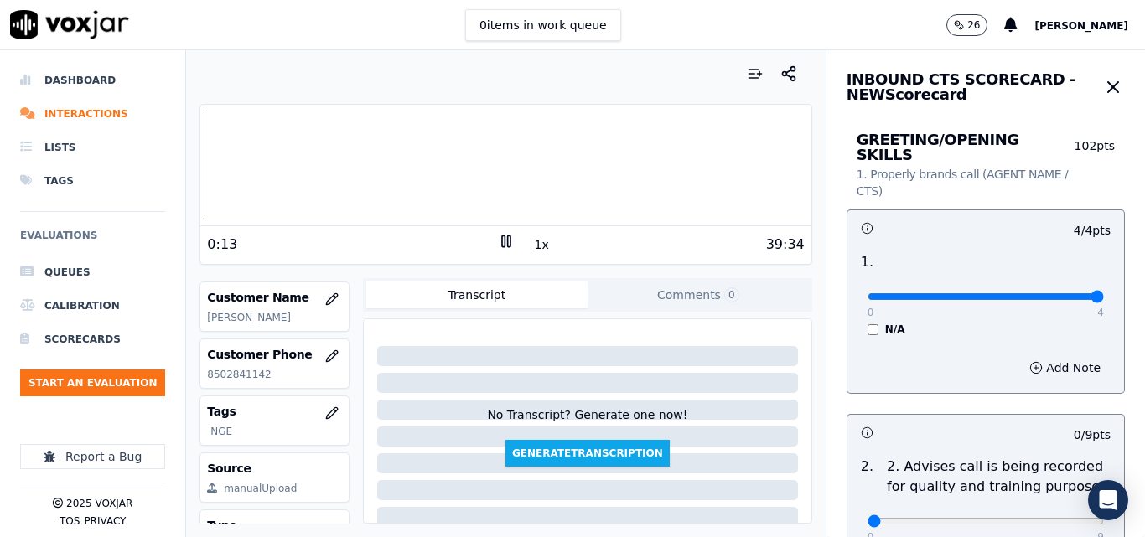
click at [127, 153] on div "Dashboard Interactions Lists Tags Evaluations Queues Calibration Scorecards Sta…" at bounding box center [572, 293] width 1145 height 487
click at [537, 252] on button "1x" at bounding box center [541, 244] width 21 height 23
click at [537, 249] on button "1.5x" at bounding box center [547, 244] width 33 height 23
type input "3"
click at [1009, 293] on input "range" at bounding box center [986, 296] width 236 height 7
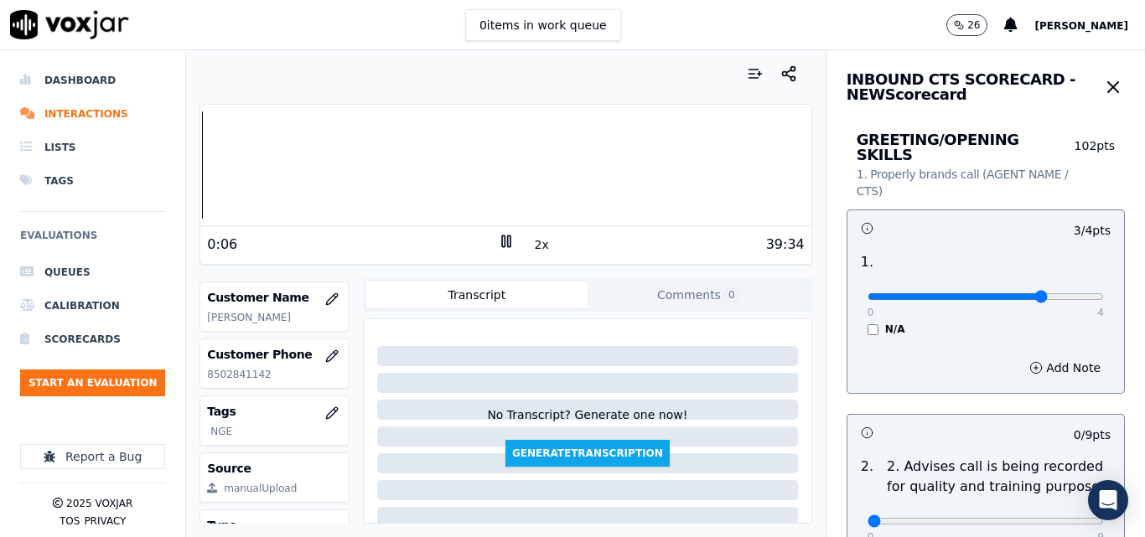
scroll to position [168, 0]
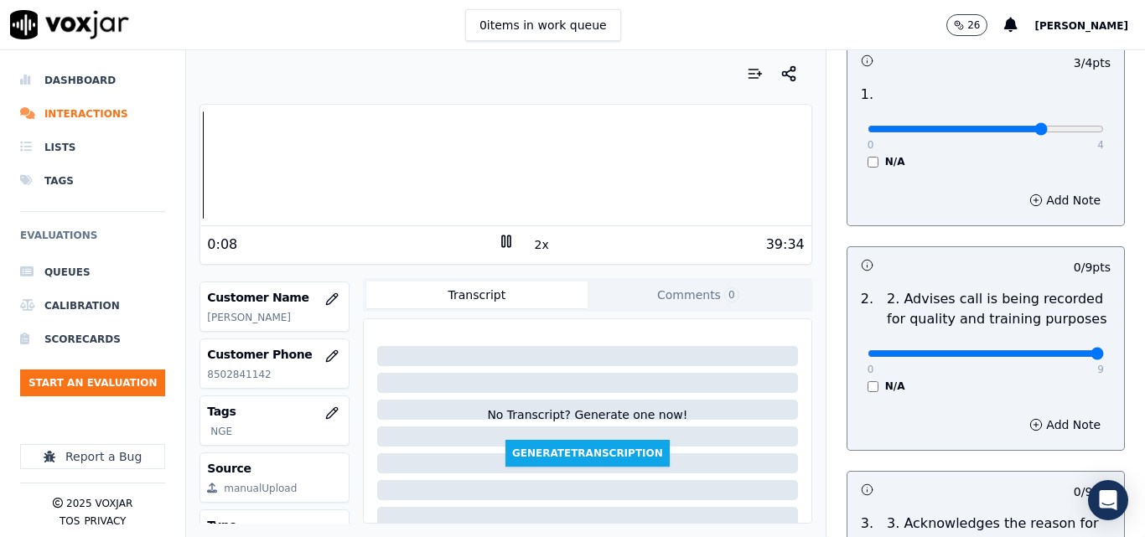
type input "9"
click at [1058, 132] on input "range" at bounding box center [986, 129] width 236 height 7
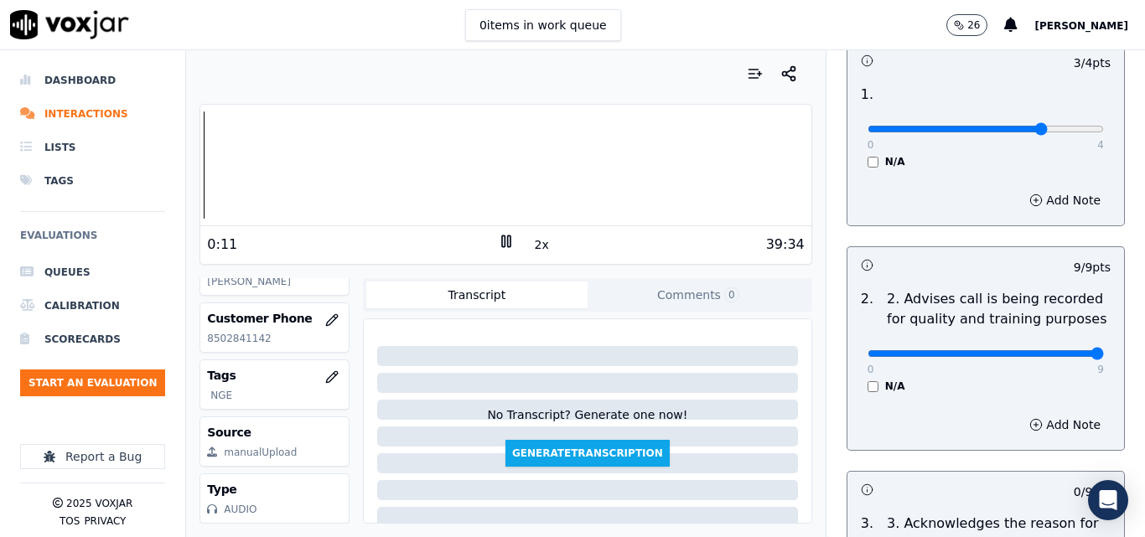
scroll to position [325, 0]
click at [236, 332] on p "8502841142" at bounding box center [274, 338] width 135 height 13
copy p "8502841142"
click at [236, 332] on p "8502841142" at bounding box center [274, 338] width 135 height 13
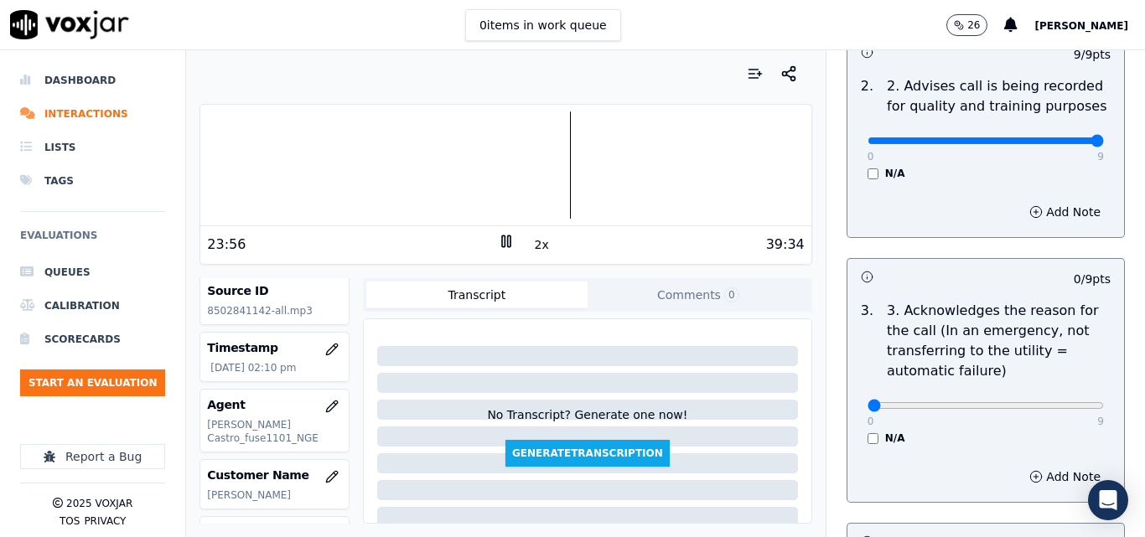
scroll to position [419, 0]
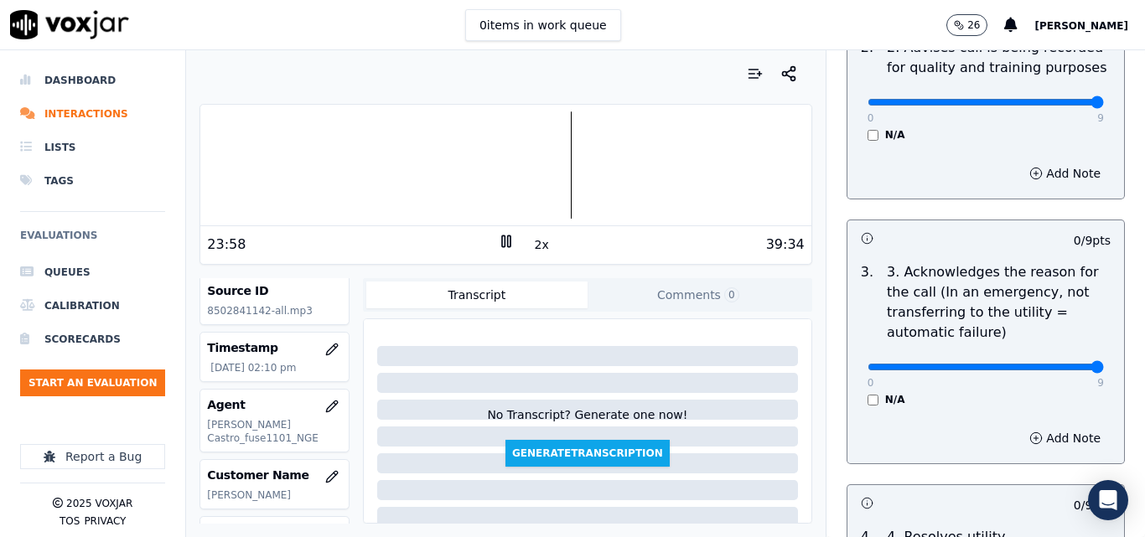
drag, startPoint x: 1044, startPoint y: 352, endPoint x: 1061, endPoint y: 348, distance: 18.1
type input "9"
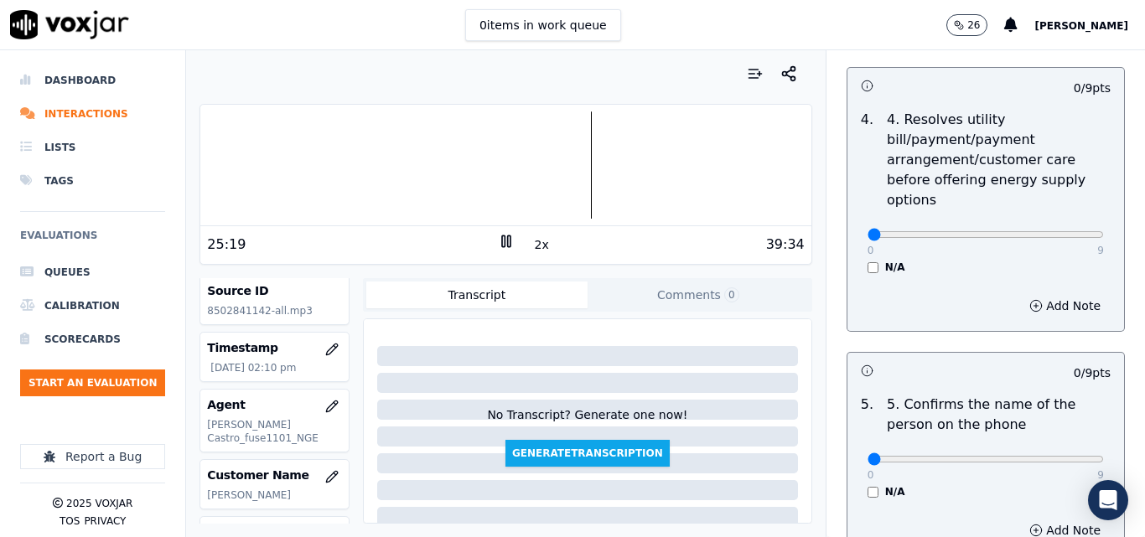
scroll to position [838, 0]
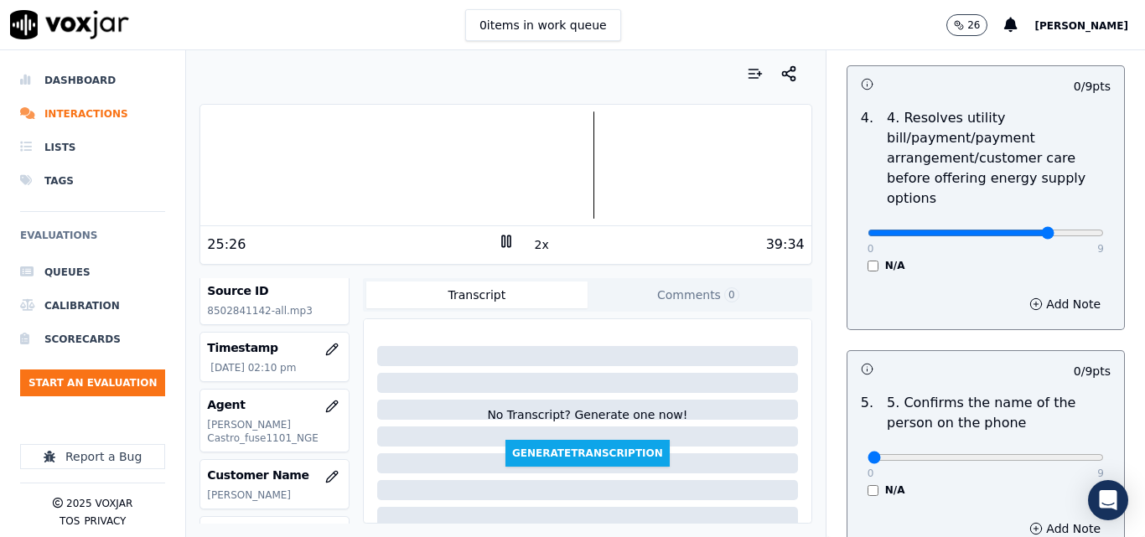
drag, startPoint x: 1040, startPoint y: 214, endPoint x: 1015, endPoint y: 208, distance: 25.8
type input "7"
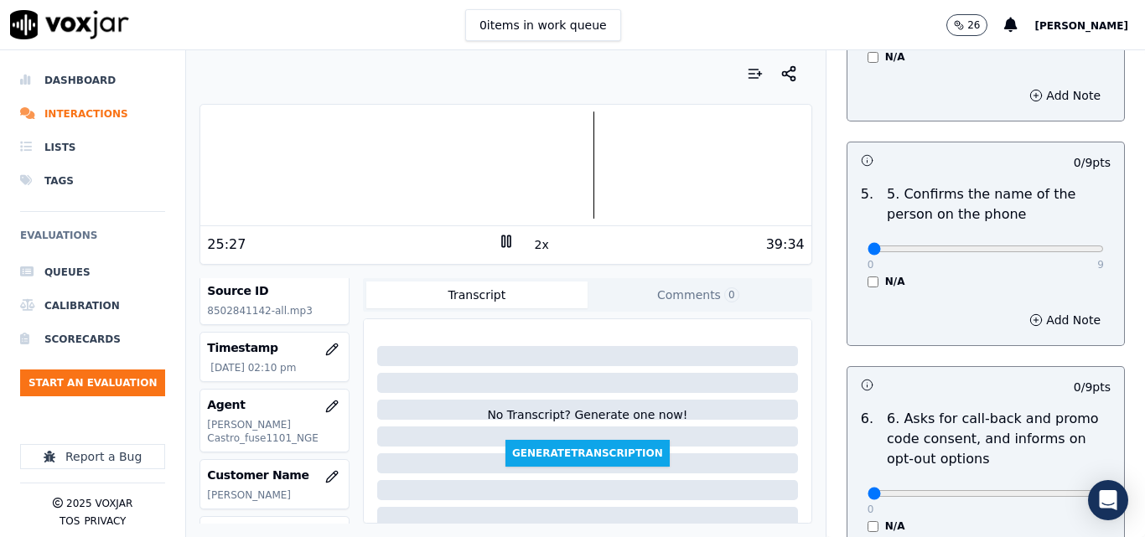
scroll to position [1090, 0]
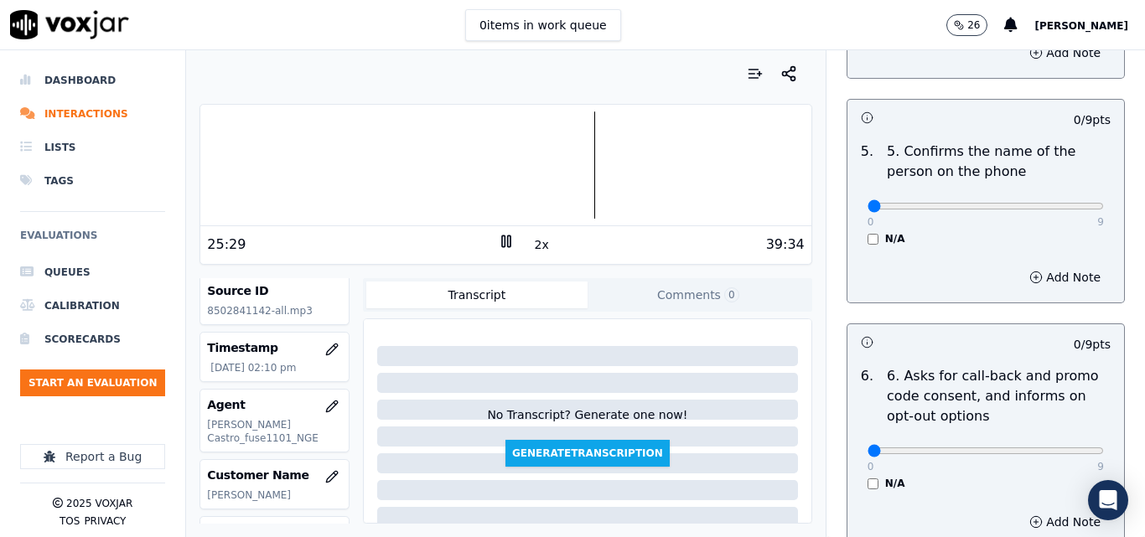
click at [1075, 195] on div "0 9 N/A" at bounding box center [985, 214] width 263 height 64
type input "9"
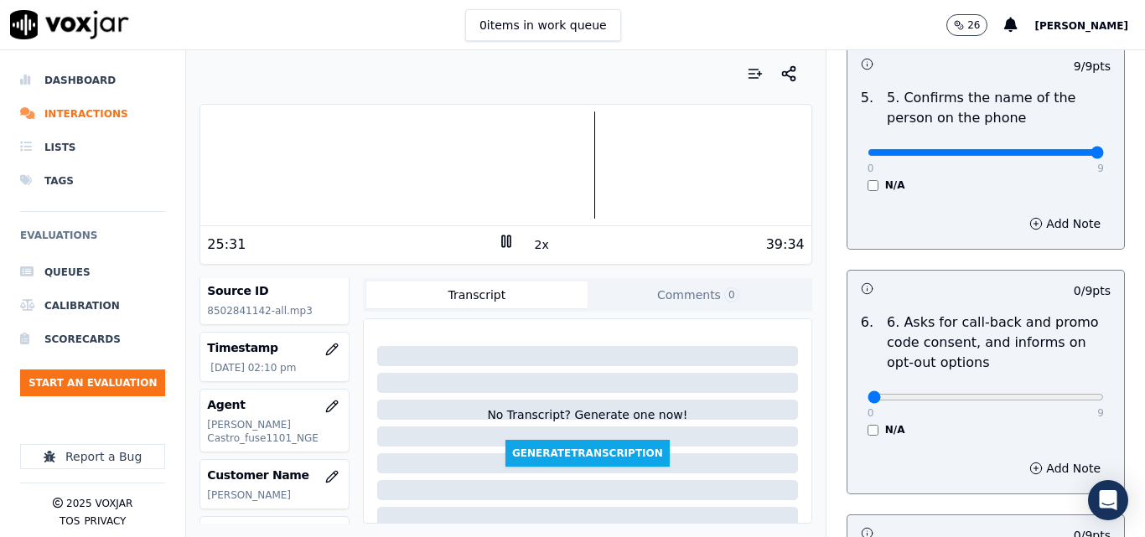
scroll to position [1257, 0]
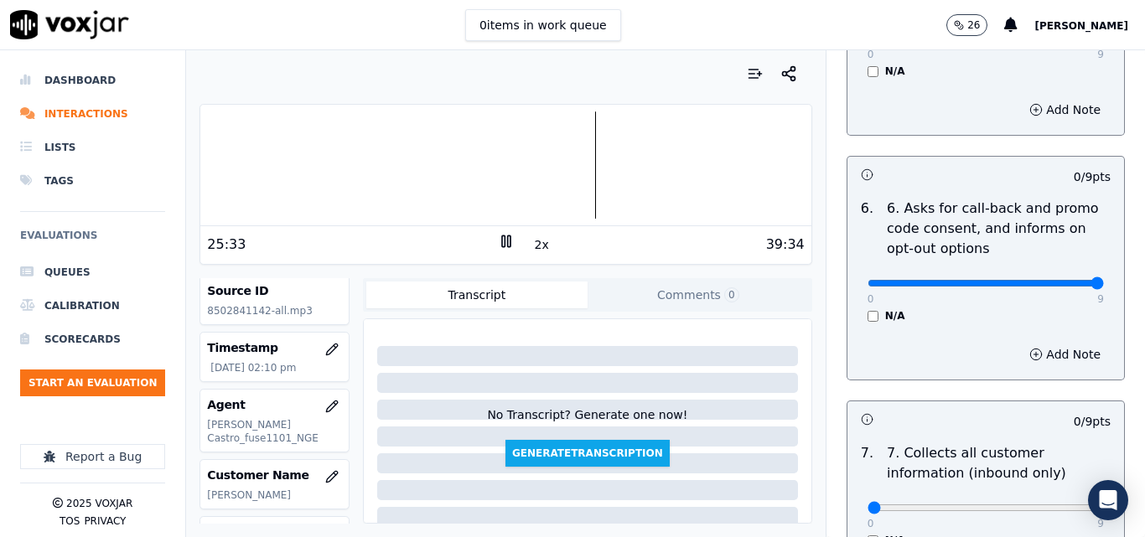
type input "9"
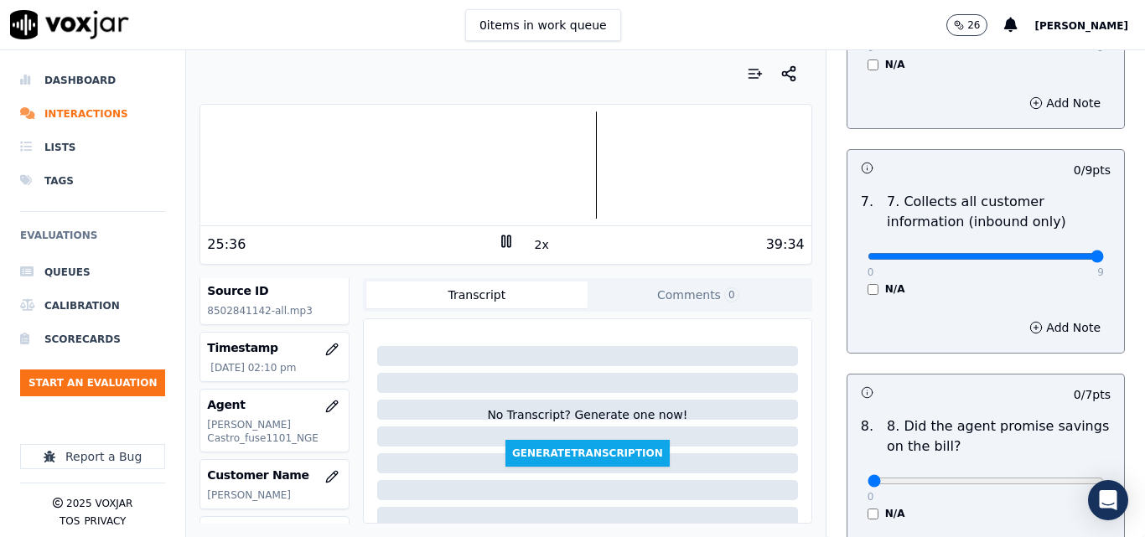
type input "9"
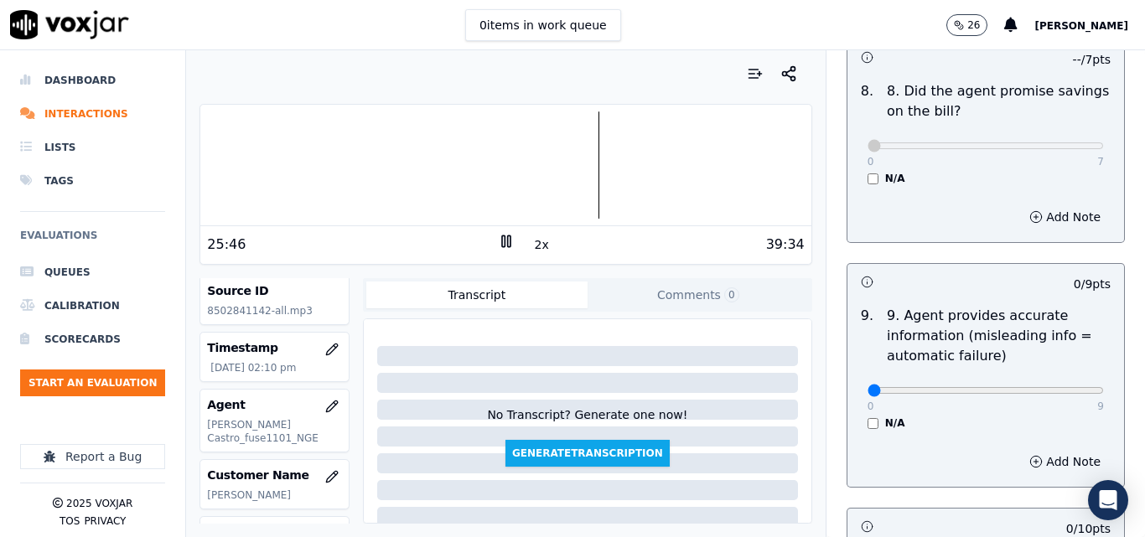
scroll to position [1928, 0]
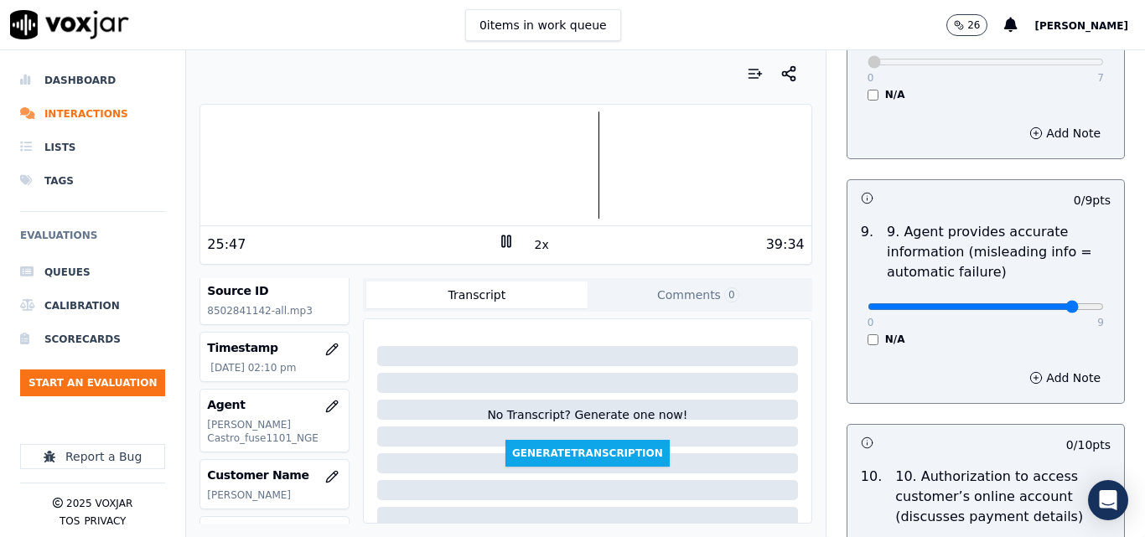
drag, startPoint x: 1044, startPoint y: 292, endPoint x: 1066, endPoint y: 299, distance: 23.9
type input "9"
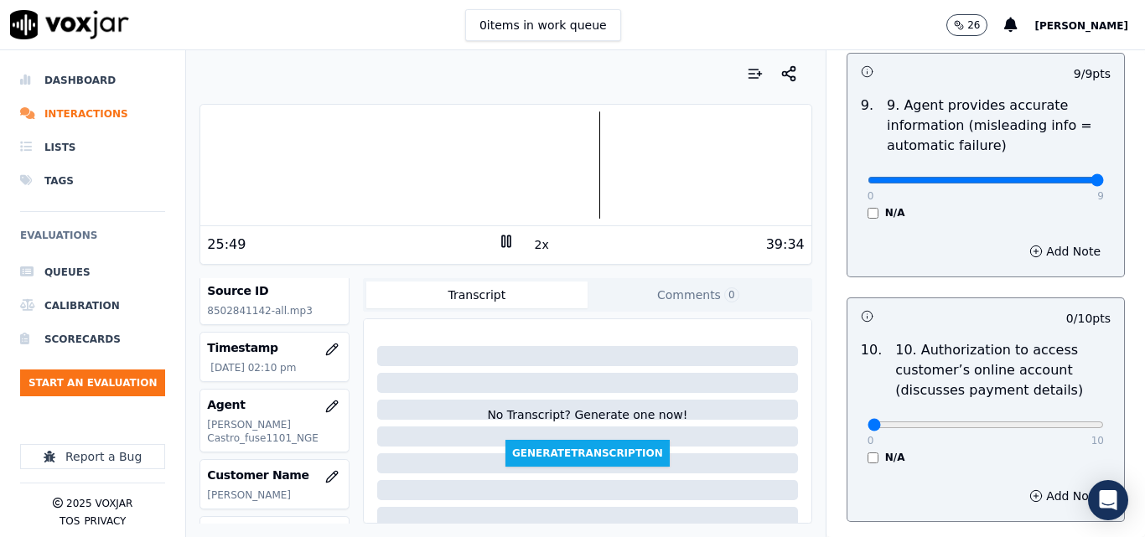
scroll to position [2263, 0]
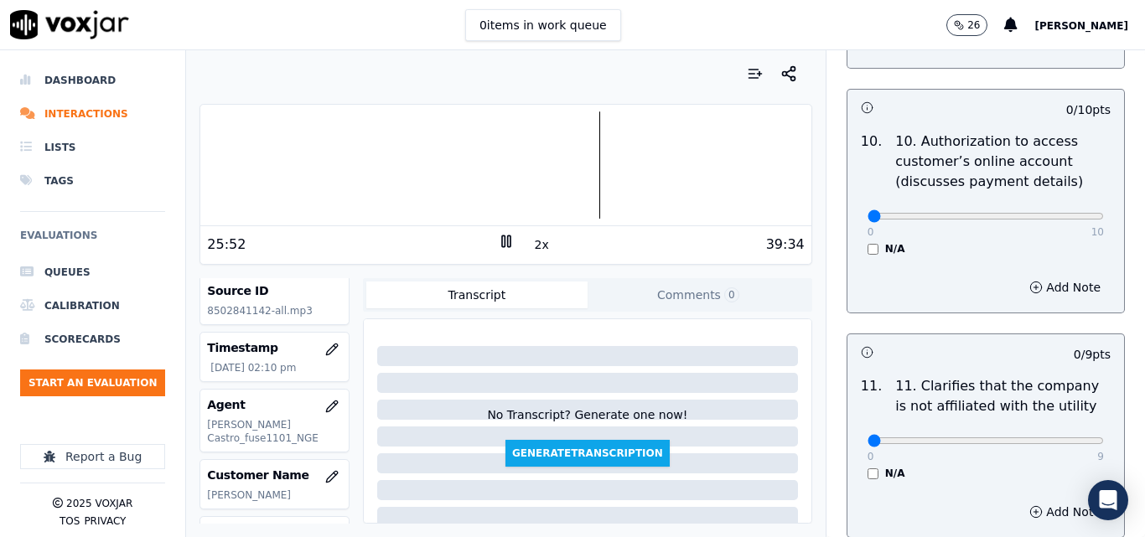
click at [1049, 205] on div "0 10" at bounding box center [986, 215] width 236 height 20
type input "10"
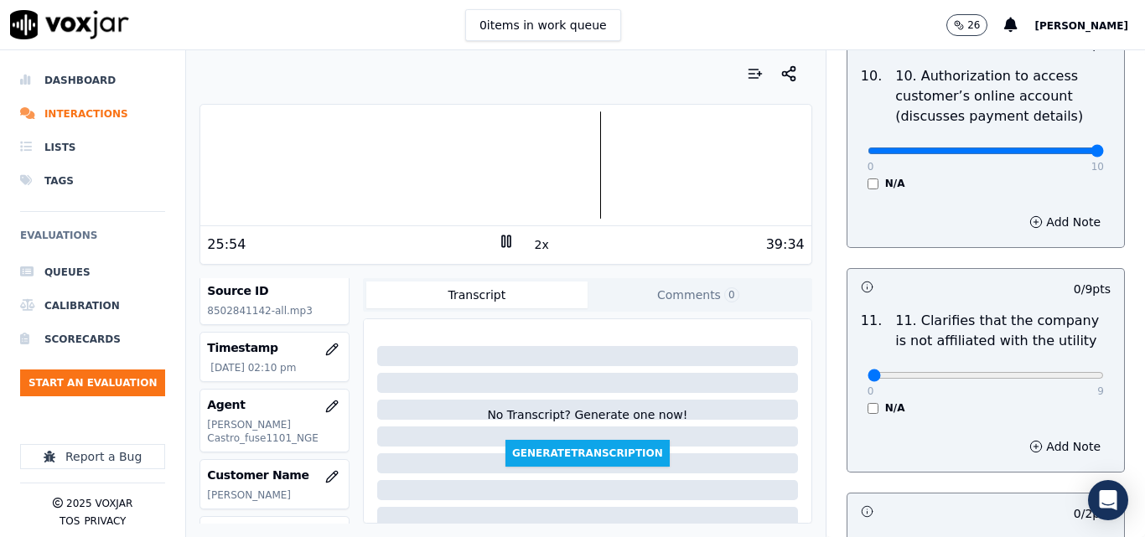
scroll to position [2431, 0]
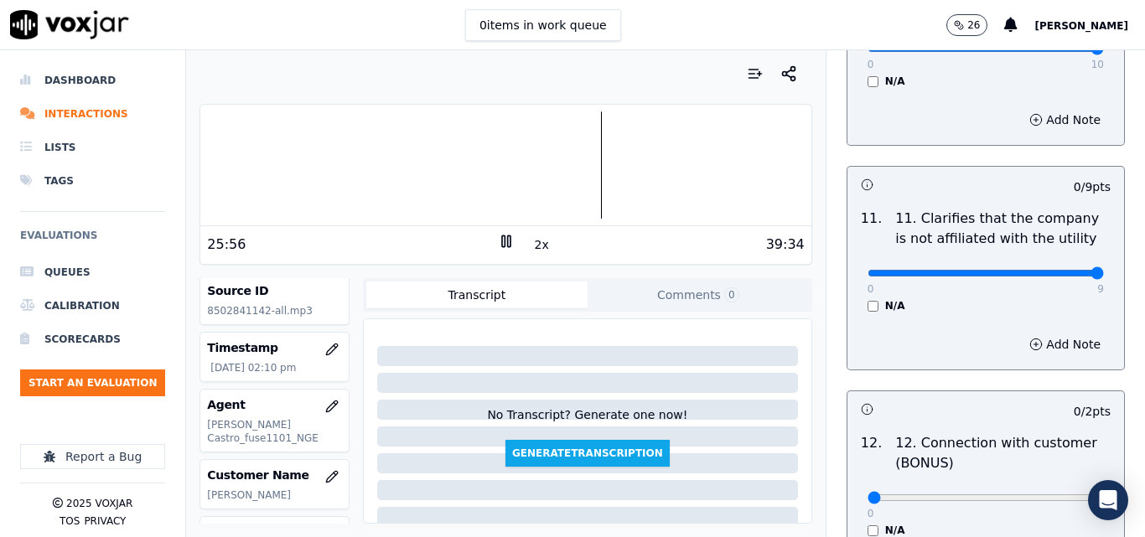
type input "9"
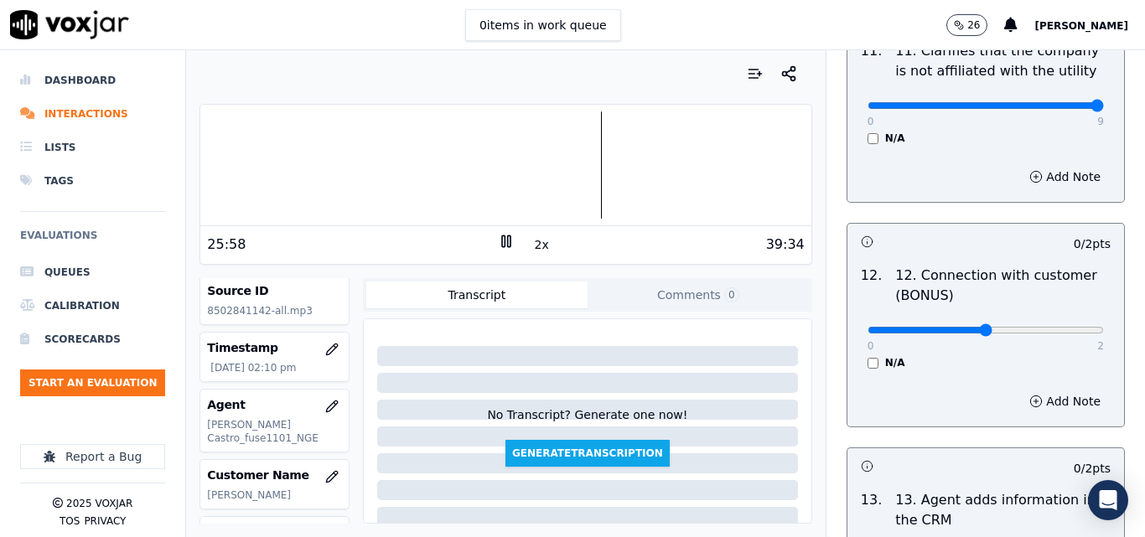
type input "1"
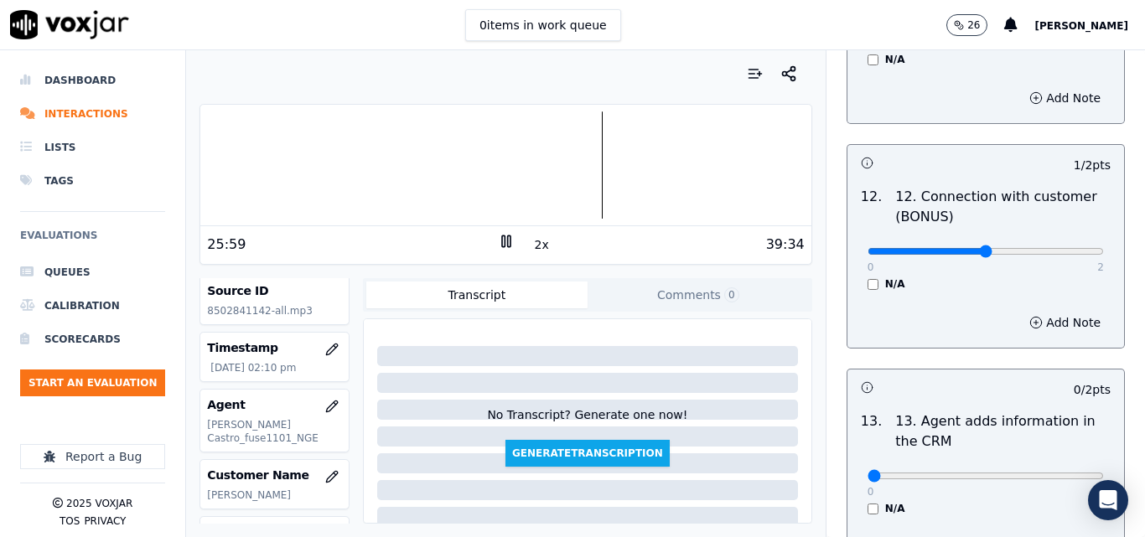
scroll to position [2766, 0]
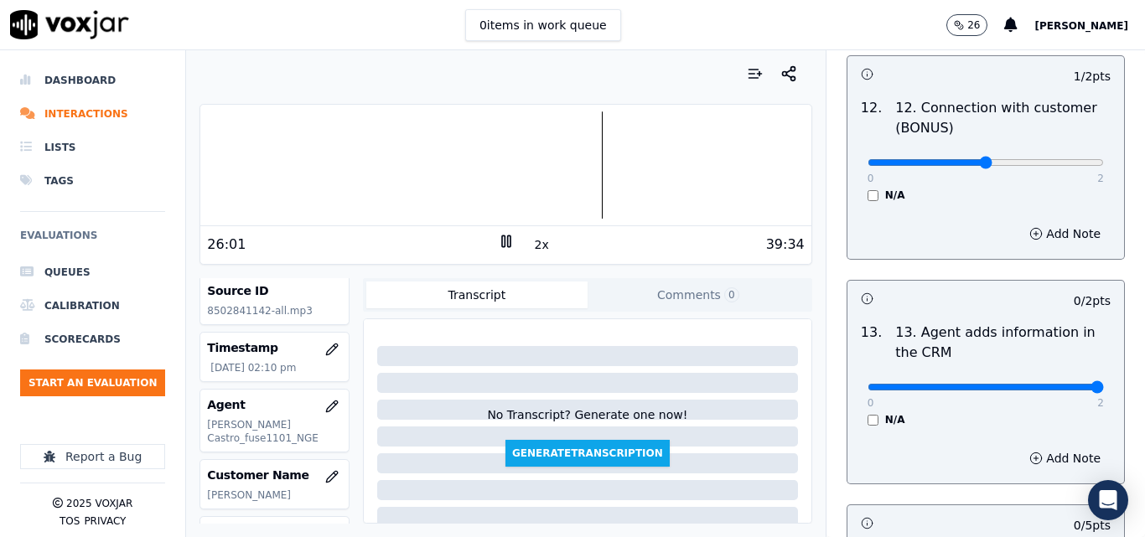
drag, startPoint x: 1059, startPoint y: 374, endPoint x: 1034, endPoint y: 309, distance: 69.0
type input "2"
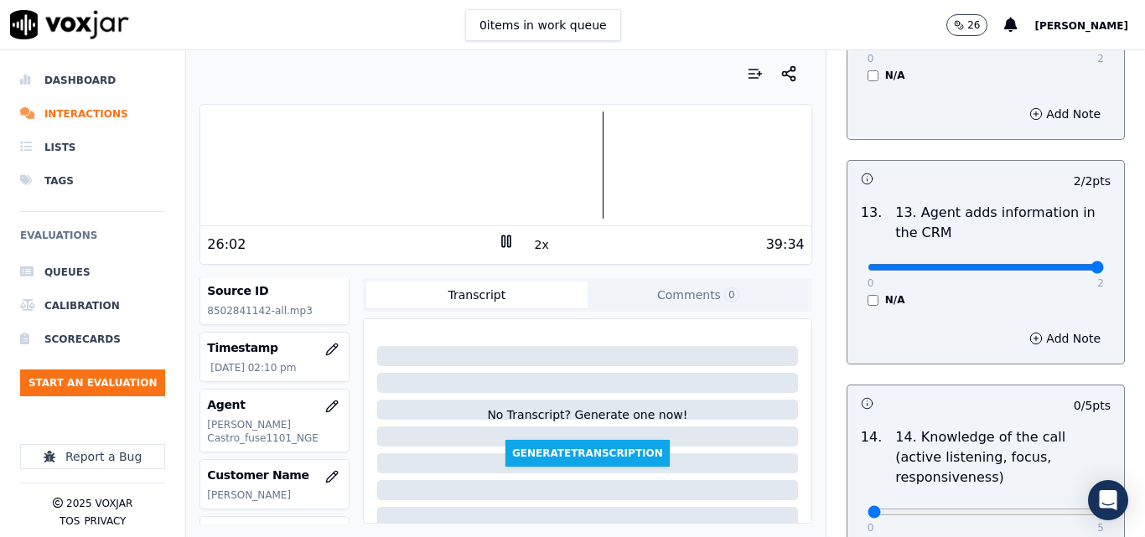
scroll to position [3061, 0]
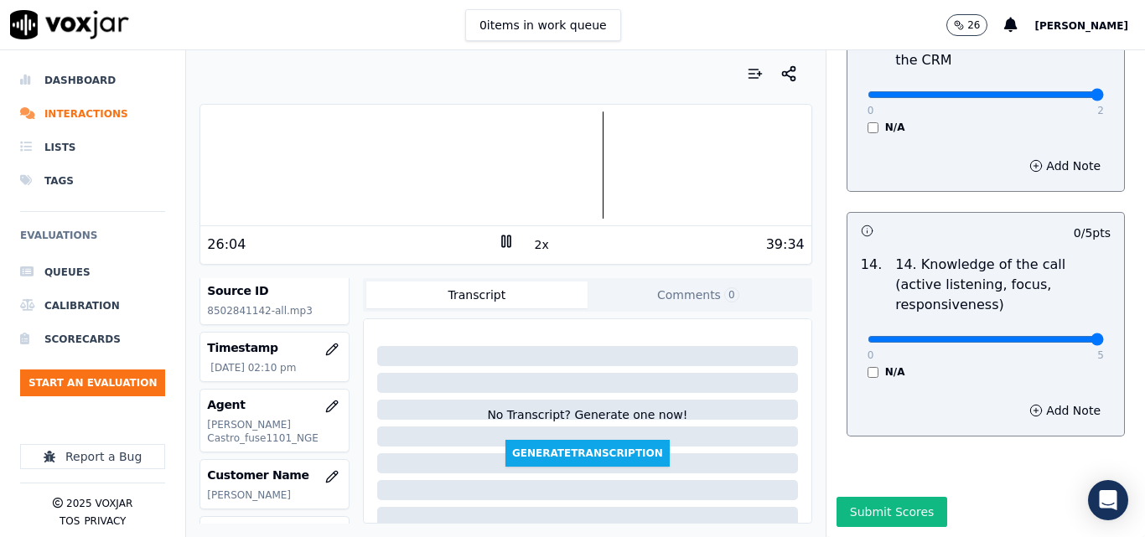
type input "5"
click at [859, 497] on button "Submit Scores" at bounding box center [892, 512] width 111 height 30
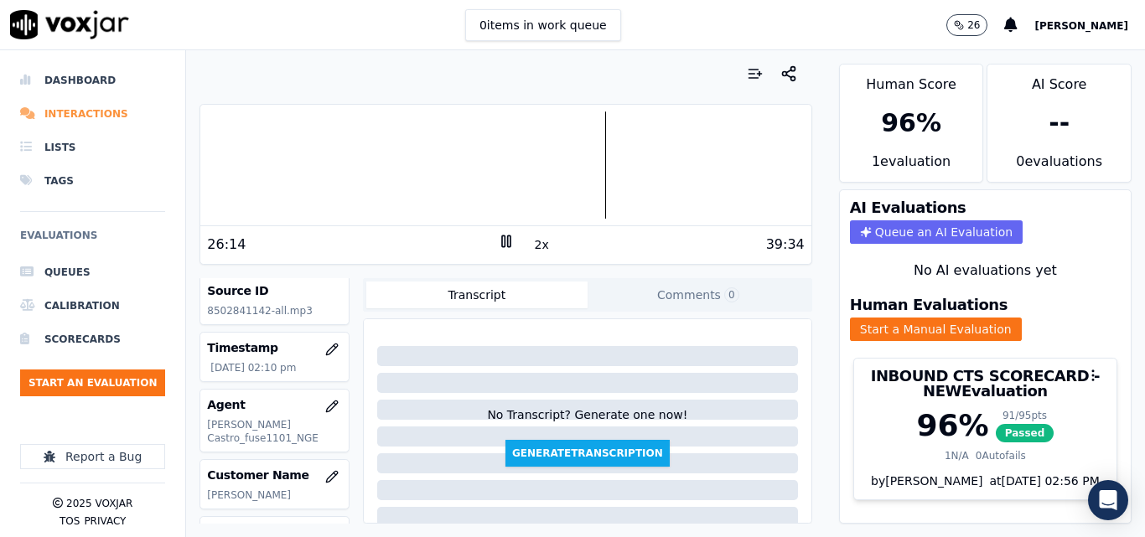
click at [74, 108] on li "Interactions" at bounding box center [92, 114] width 145 height 34
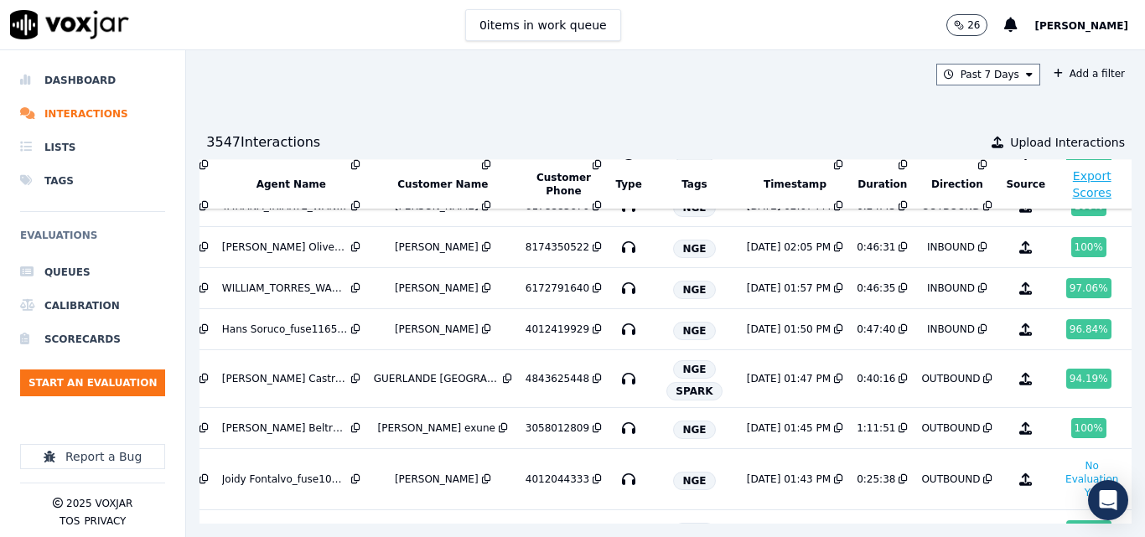
scroll to position [0, 268]
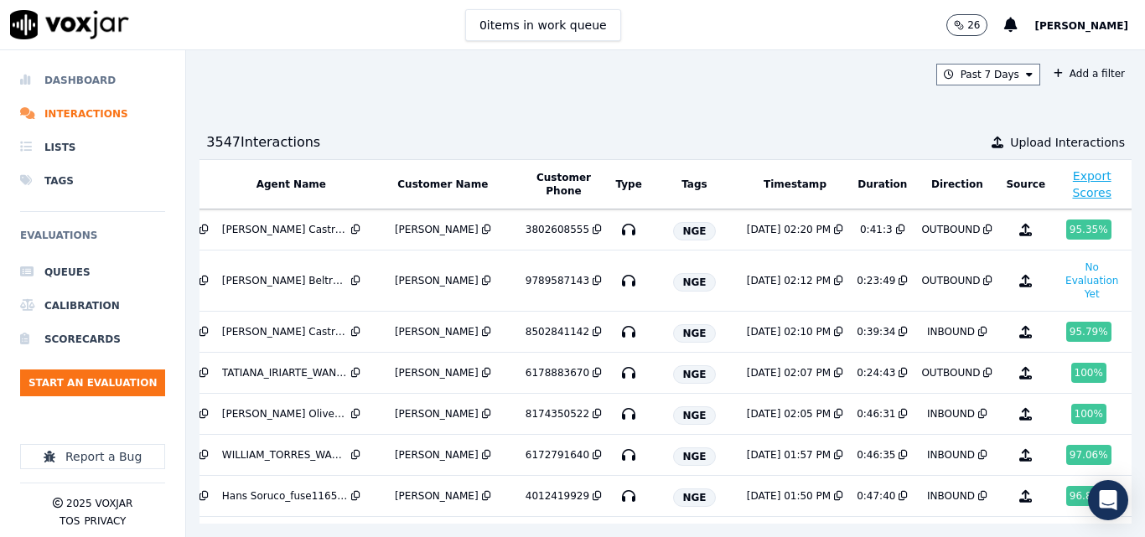
click at [82, 85] on li "Dashboard" at bounding box center [92, 81] width 145 height 34
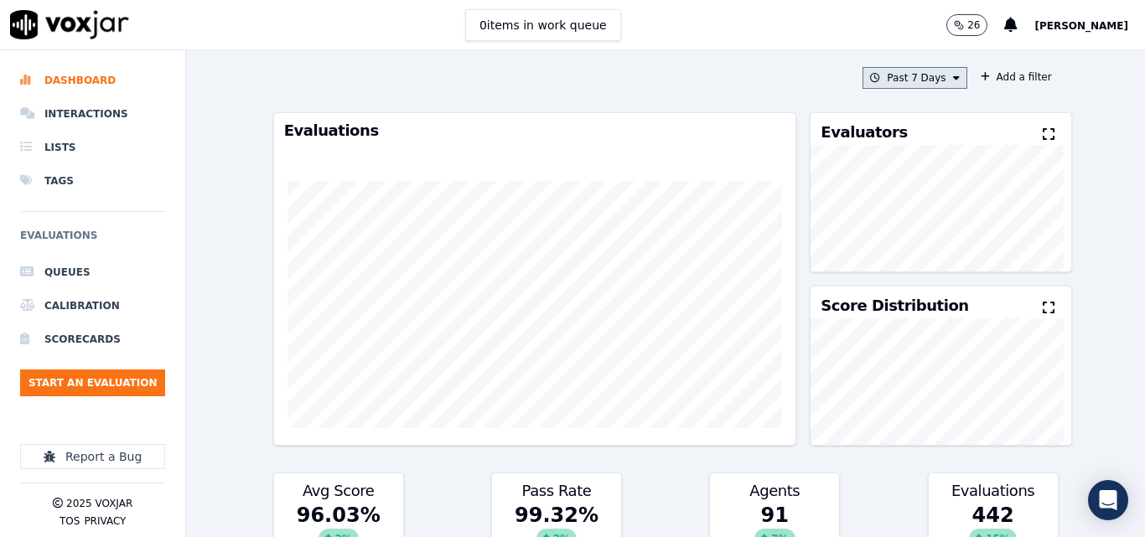
click at [900, 74] on button "Past 7 Days" at bounding box center [915, 78] width 104 height 22
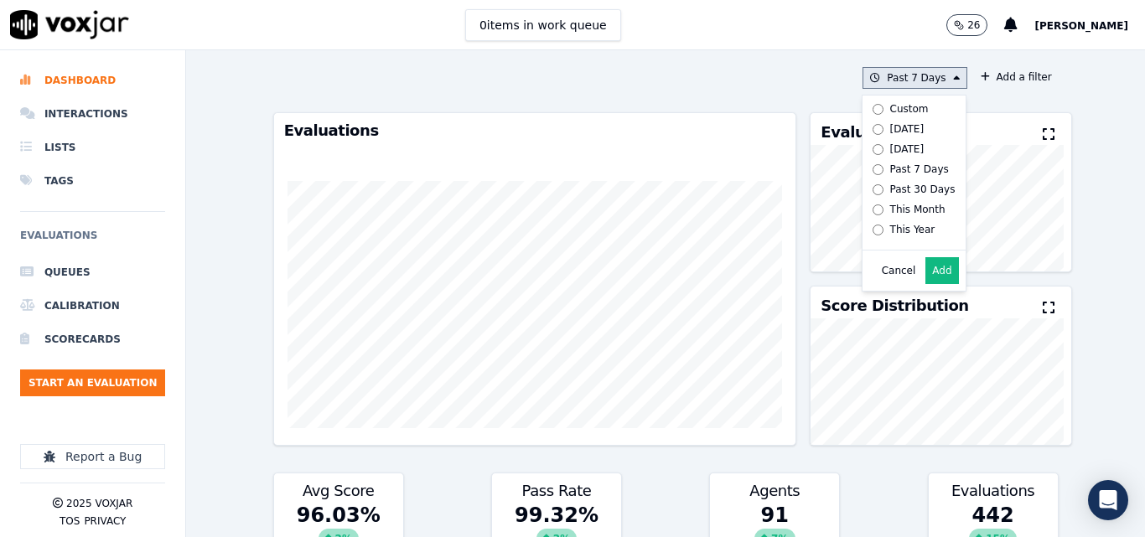
click at [890, 127] on div "[DATE]" at bounding box center [907, 128] width 34 height 13
click at [934, 281] on button "Add" at bounding box center [941, 270] width 33 height 27
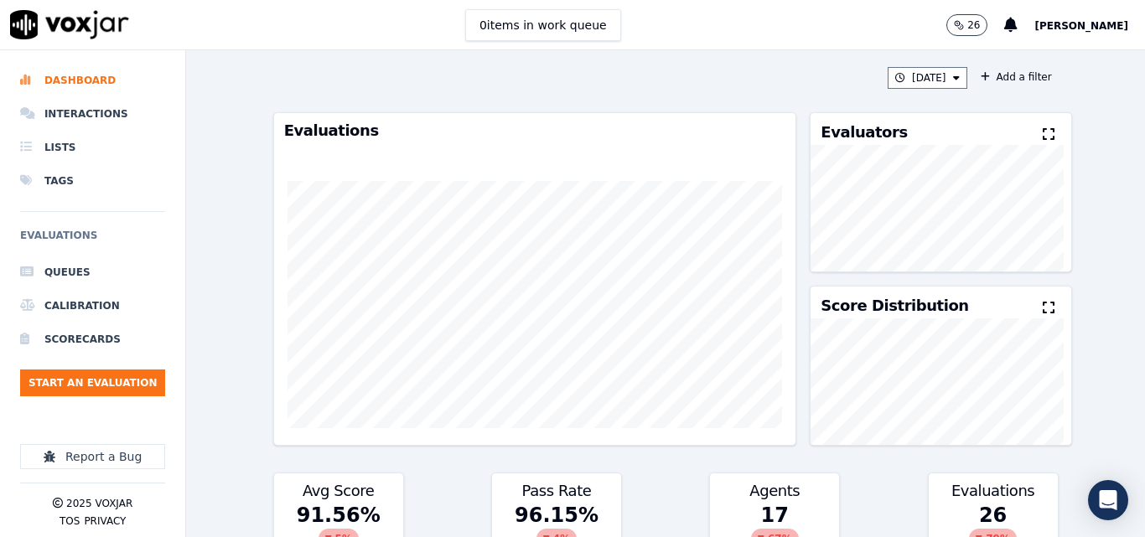
click at [1043, 139] on icon at bounding box center [1049, 133] width 12 height 13
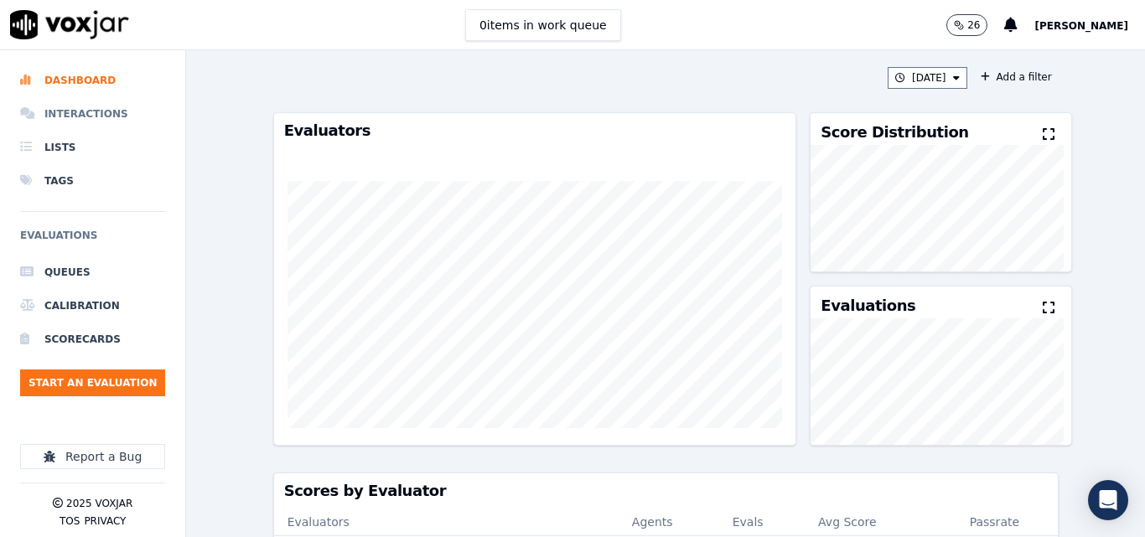
click at [73, 117] on li "Interactions" at bounding box center [92, 114] width 145 height 34
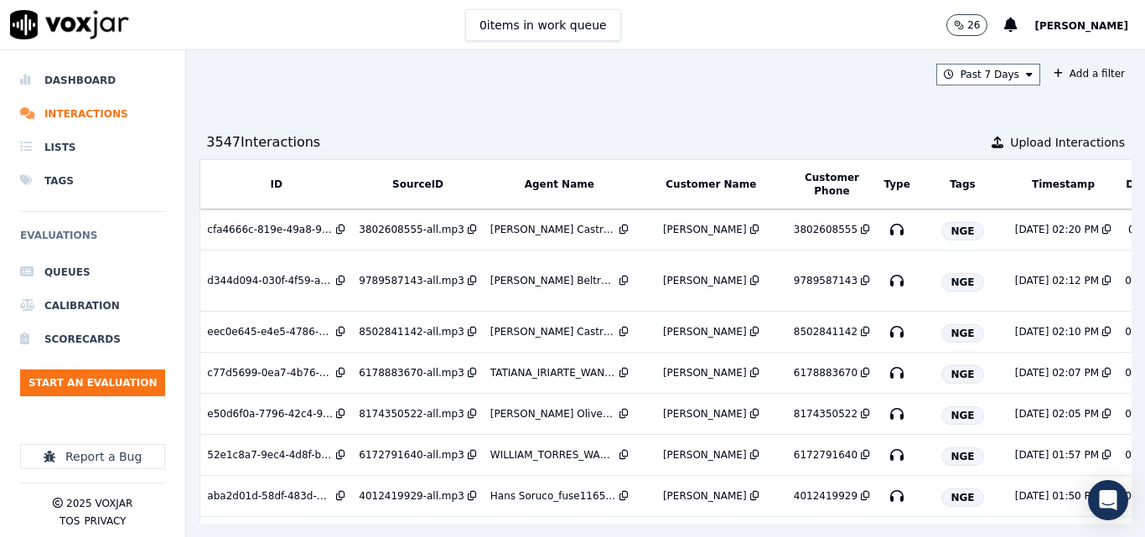
scroll to position [0, 268]
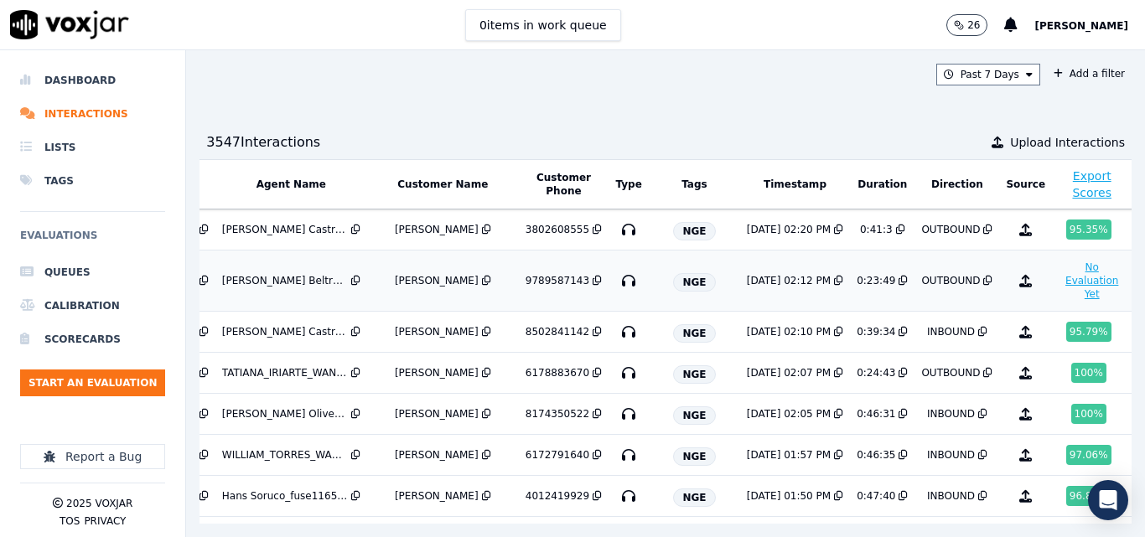
click at [1059, 296] on button "No Evaluation Yet" at bounding box center [1092, 280] width 66 height 47
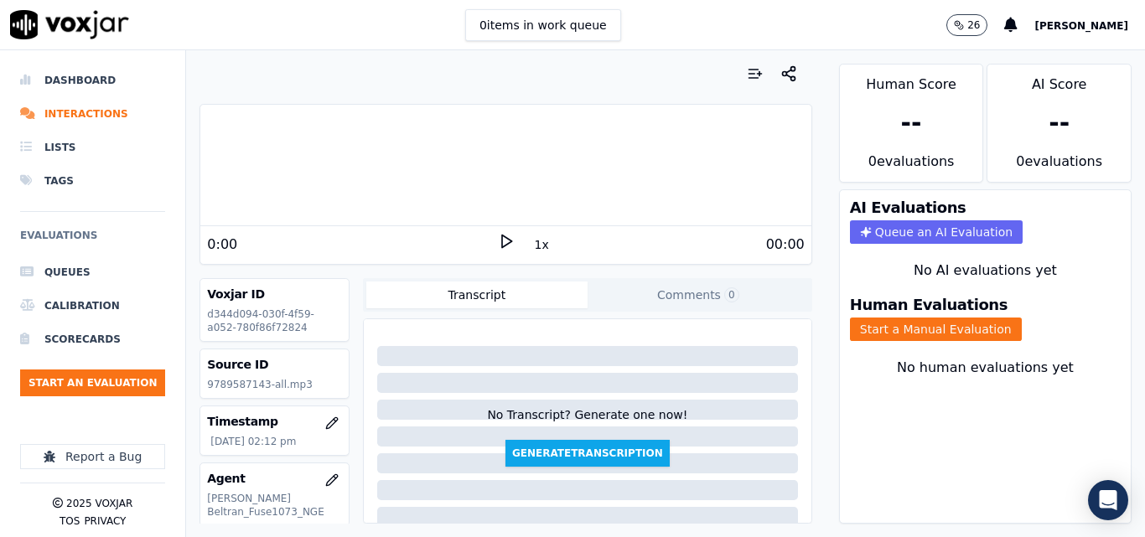
click at [502, 246] on polygon at bounding box center [507, 242] width 10 height 13
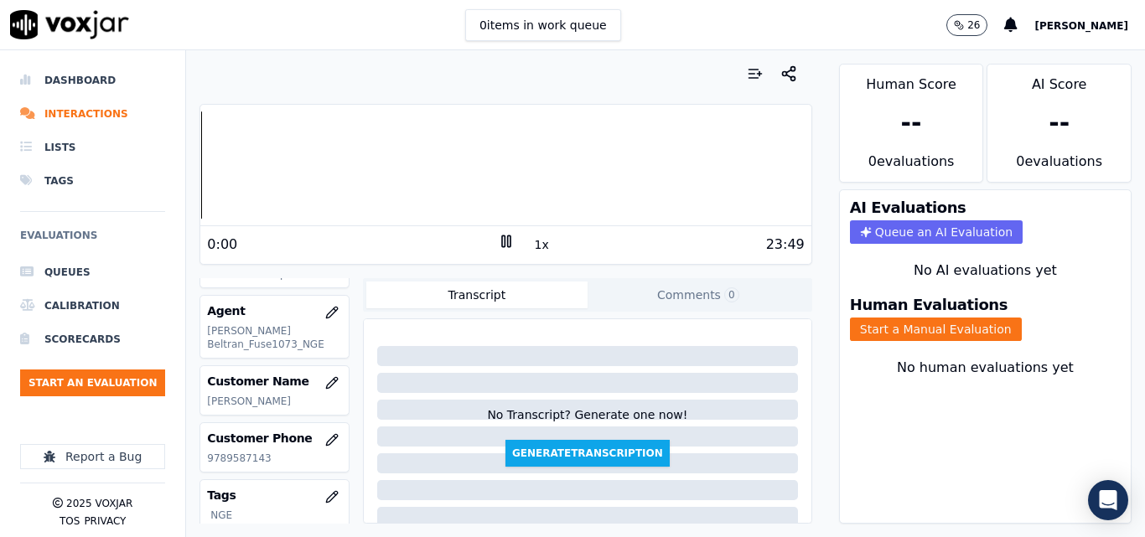
scroll to position [251, 0]
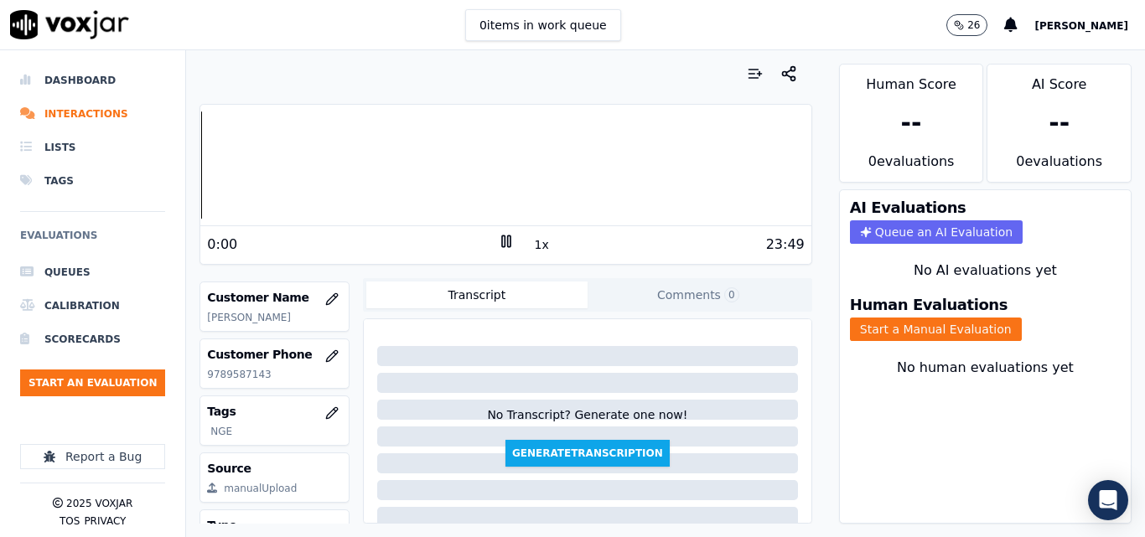
click at [241, 381] on p "9789587143" at bounding box center [274, 374] width 135 height 13
copy p "9789587143"
click at [875, 324] on button "Start a Manual Evaluation" at bounding box center [936, 329] width 172 height 23
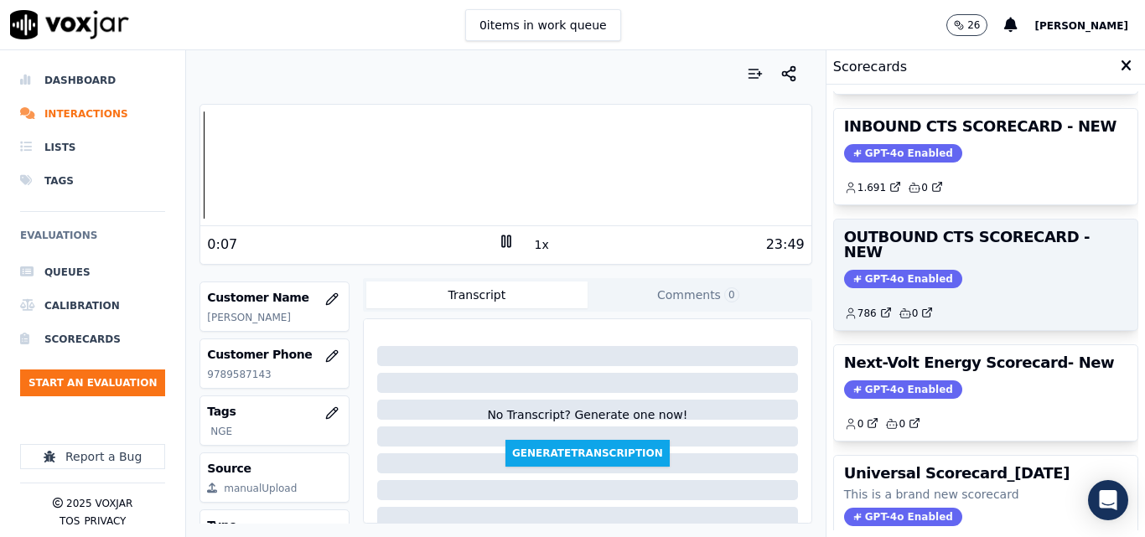
click at [935, 276] on div "OUTBOUND CTS SCORECARD - NEW GPT-4o Enabled 786 0" at bounding box center [985, 275] width 303 height 111
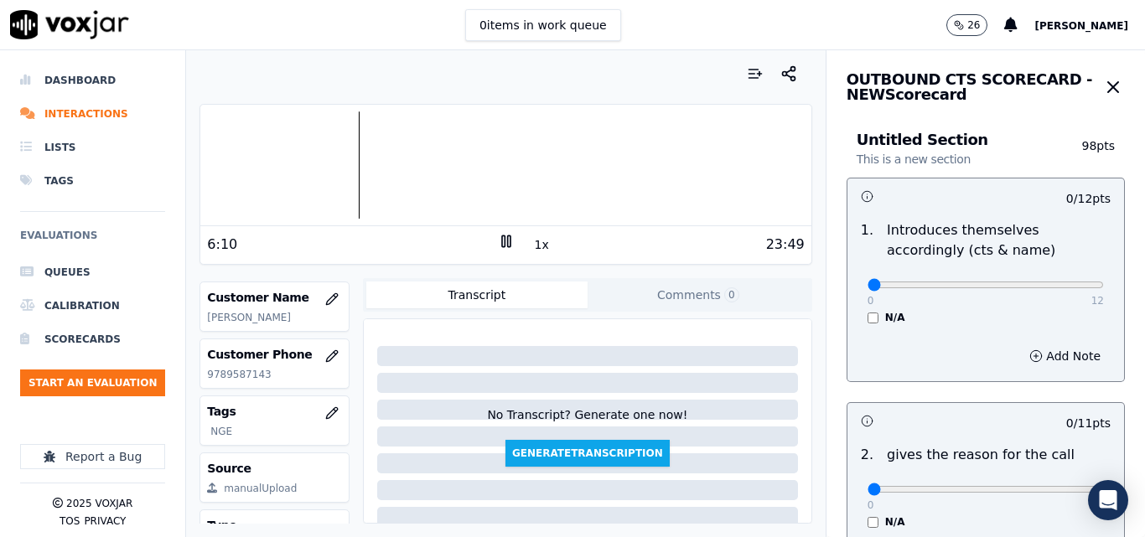
click at [0, 216] on nav "Dashboard Interactions Lists Tags Evaluations Queues Calibration Scorecards Sta…" at bounding box center [93, 293] width 186 height 487
type input "12"
click at [1059, 287] on input "range" at bounding box center [986, 285] width 236 height 7
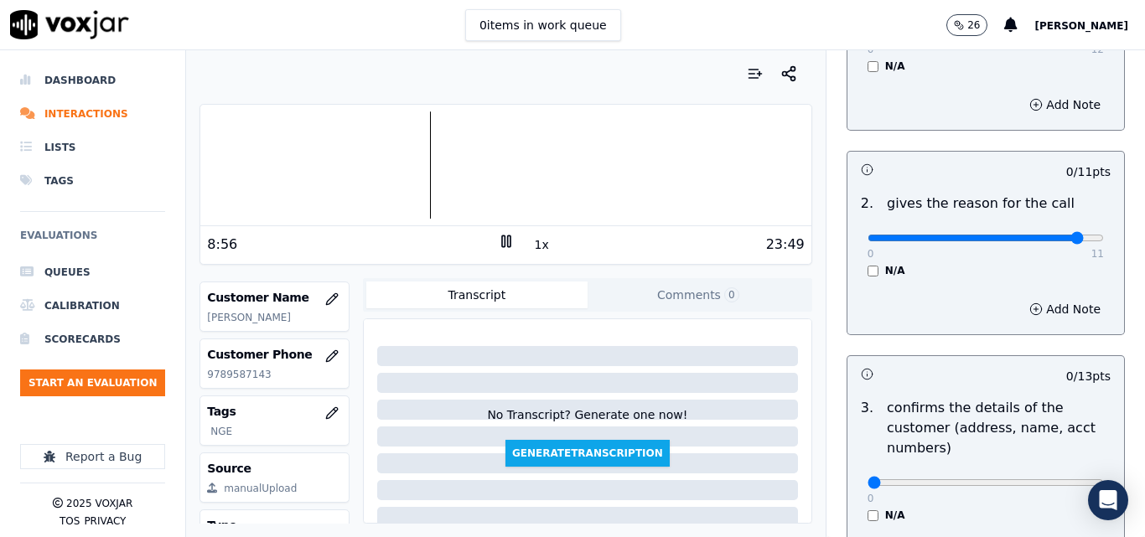
type input "10"
click at [1050, 37] on input "range" at bounding box center [986, 33] width 236 height 7
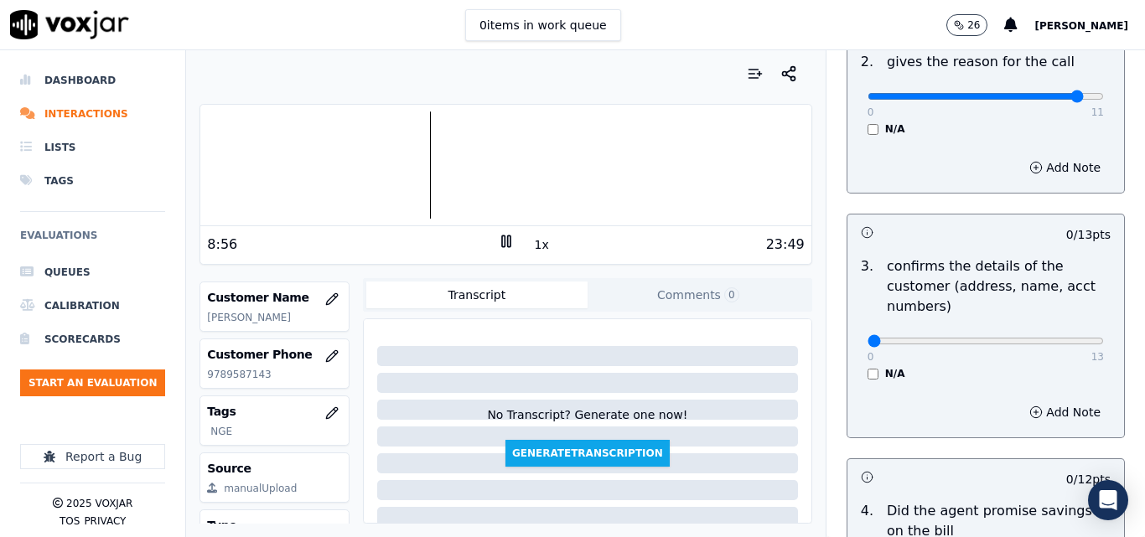
scroll to position [587, 0]
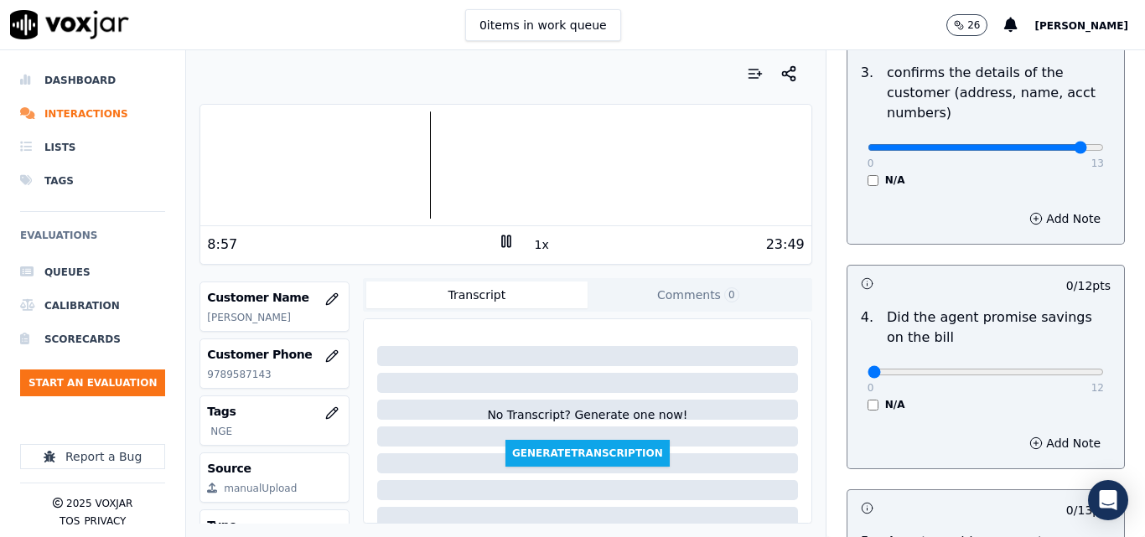
click at [1076, 134] on div "0 13 N/A" at bounding box center [985, 155] width 263 height 64
click at [1069, 148] on div "0 13 N/A" at bounding box center [985, 155] width 263 height 64
type input "13"
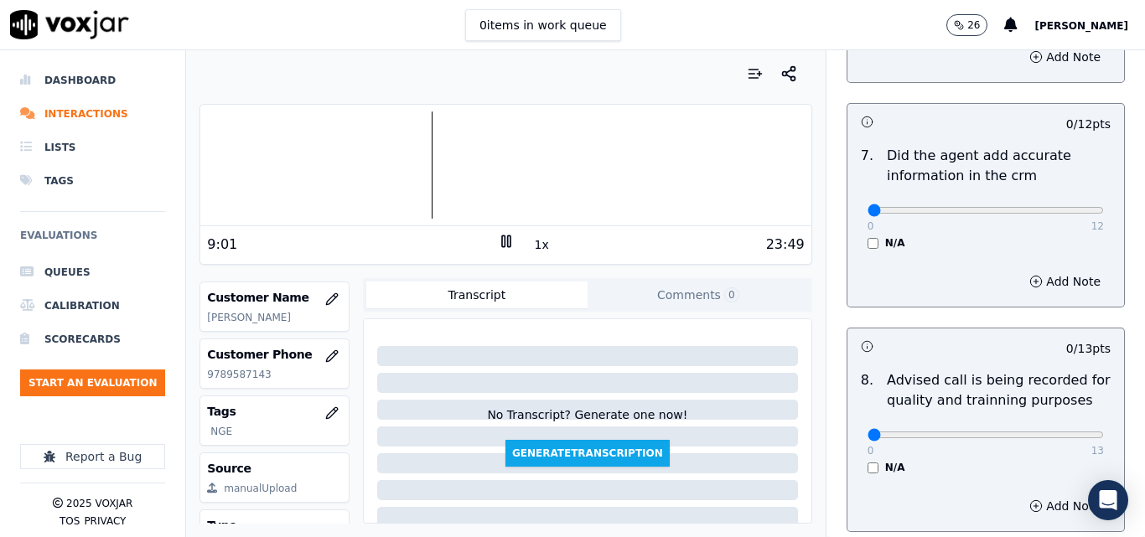
scroll to position [1616, 0]
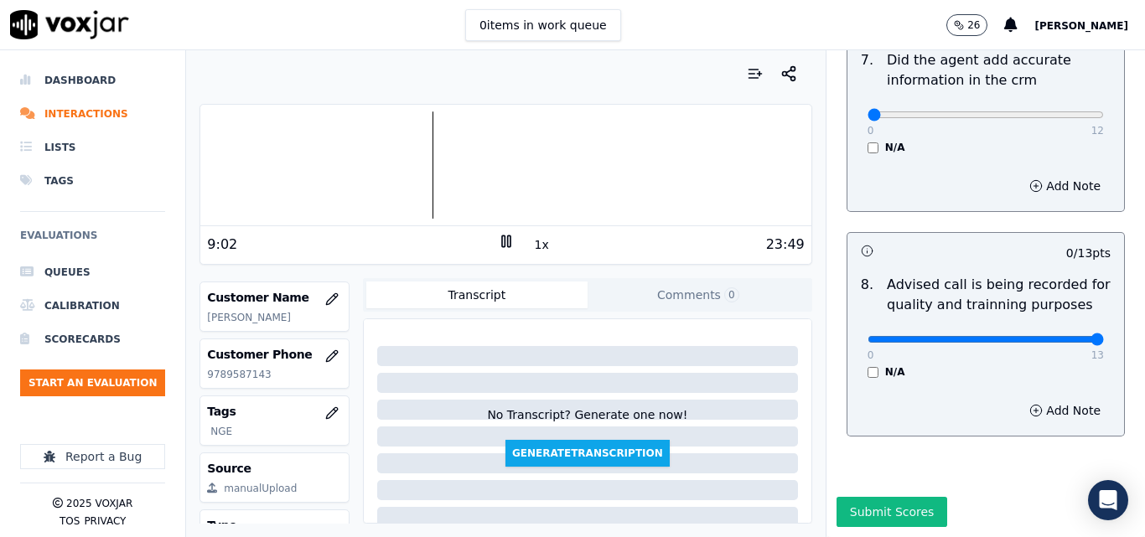
drag, startPoint x: 1053, startPoint y: 302, endPoint x: 1090, endPoint y: 298, distance: 37.0
type input "13"
click at [238, 381] on p "9789587143" at bounding box center [274, 374] width 135 height 13
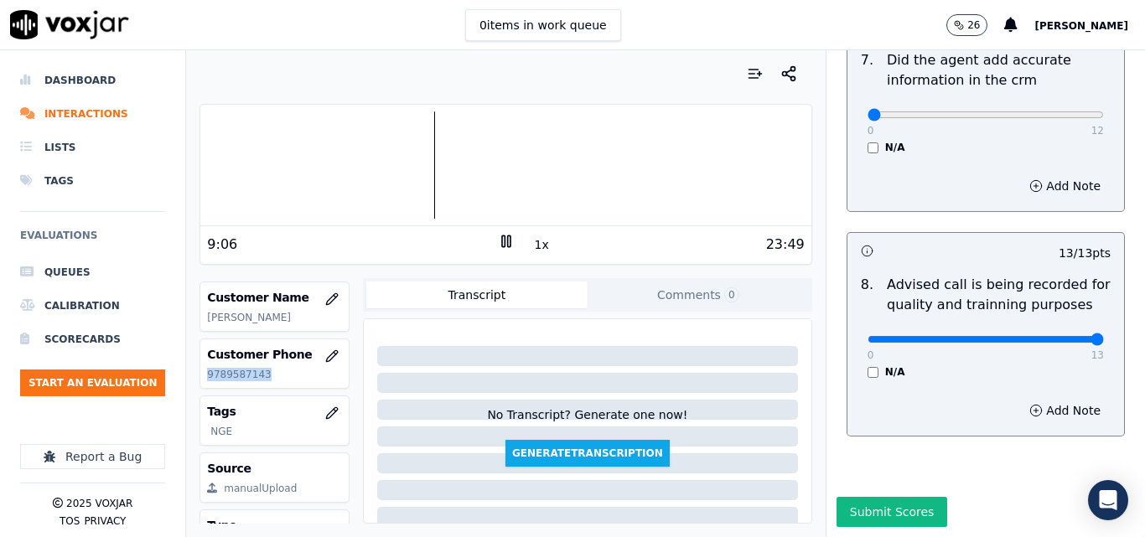
copy p "9789587143"
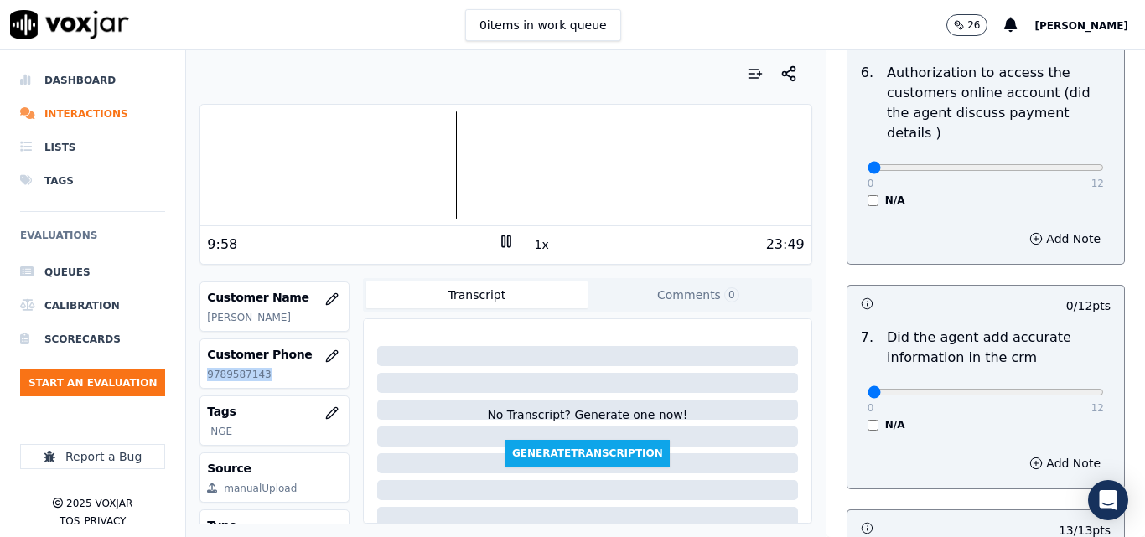
scroll to position [1281, 0]
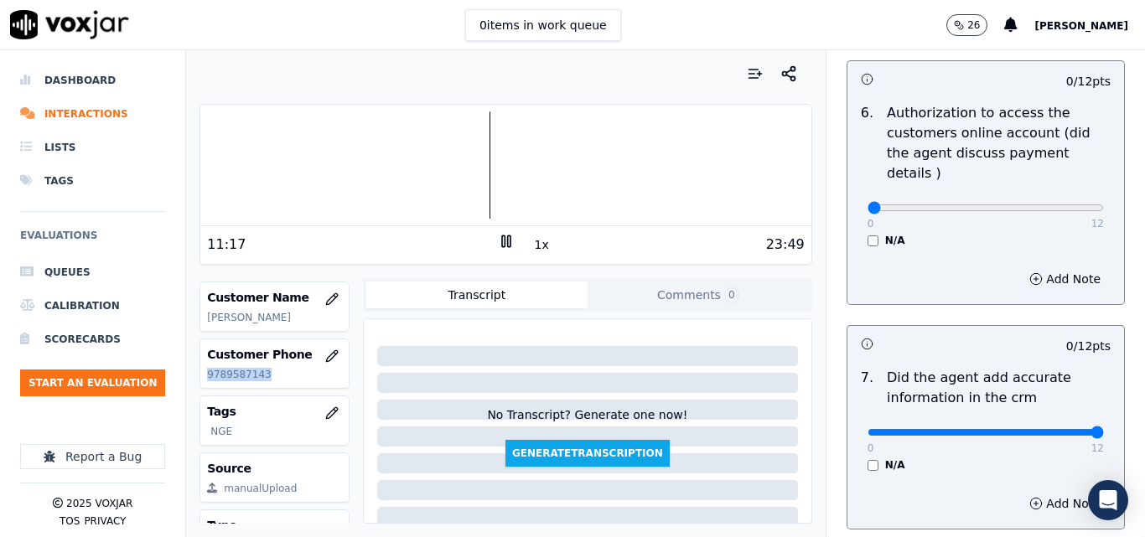
drag, startPoint x: 1034, startPoint y: 416, endPoint x: 1122, endPoint y: 414, distance: 88.0
type input "12"
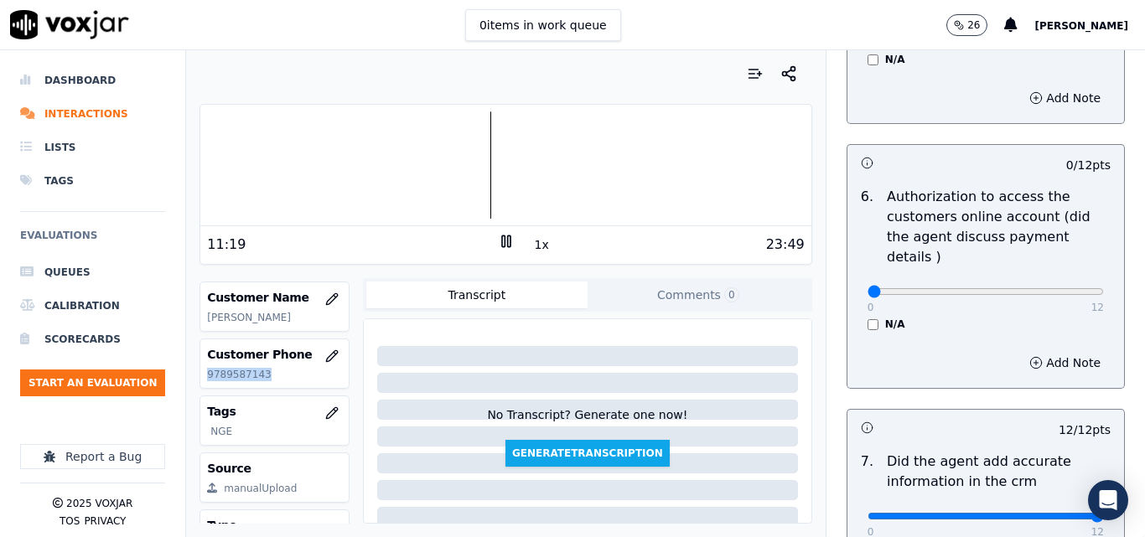
scroll to position [1113, 0]
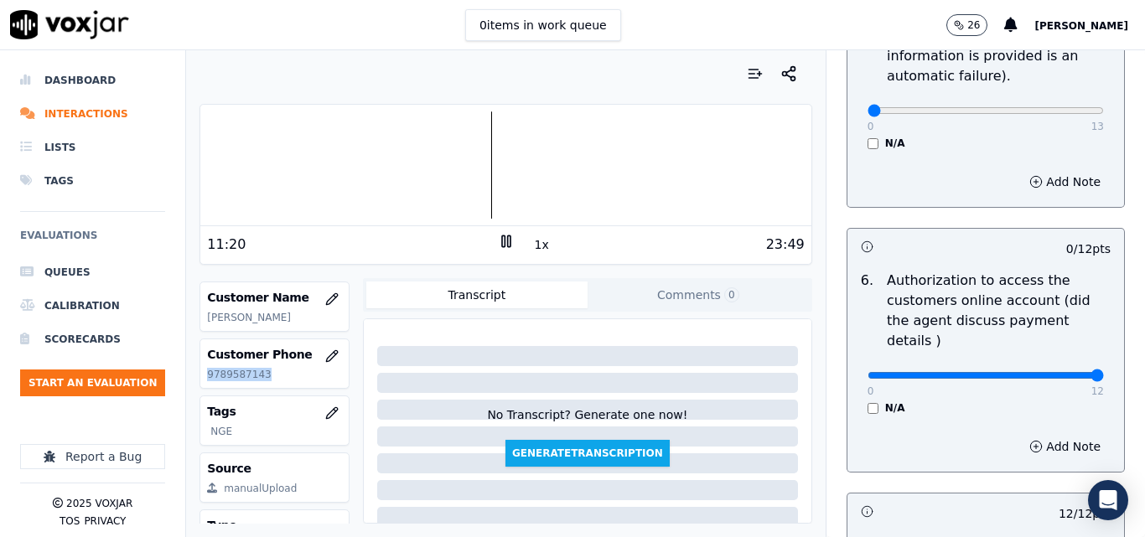
type input "12"
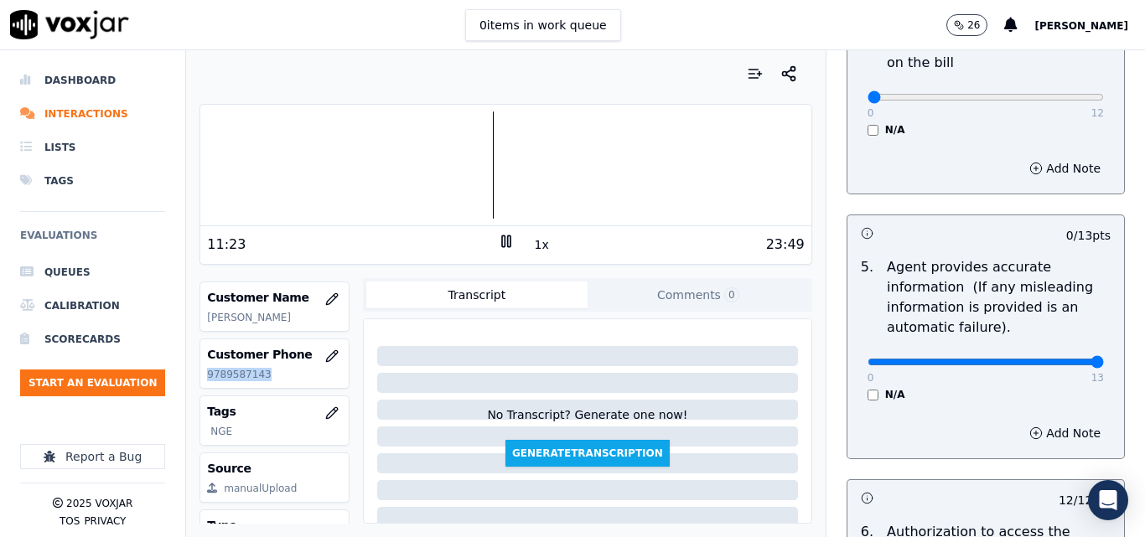
type input "13"
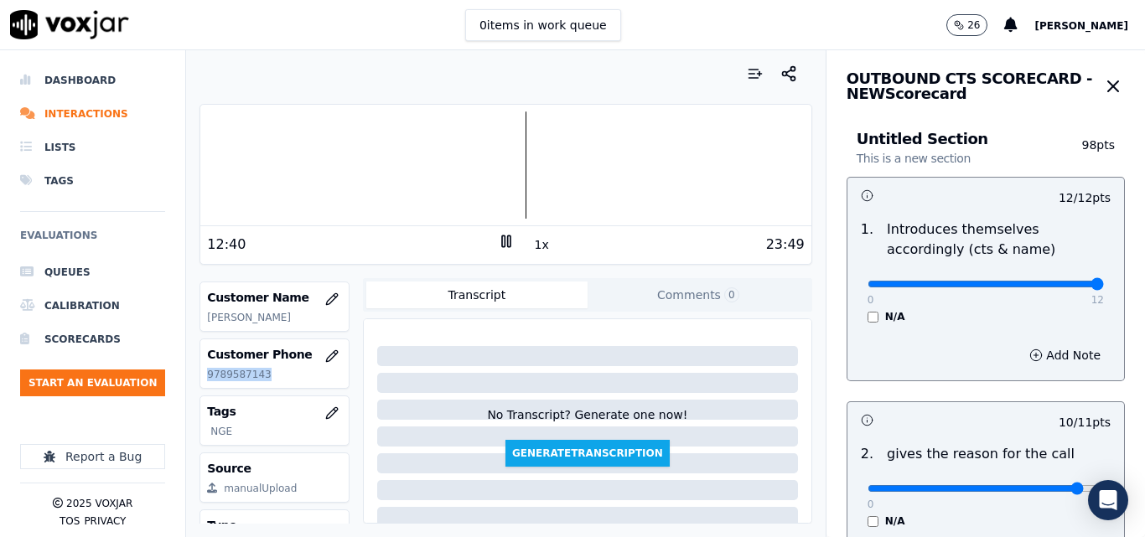
scroll to position [0, 0]
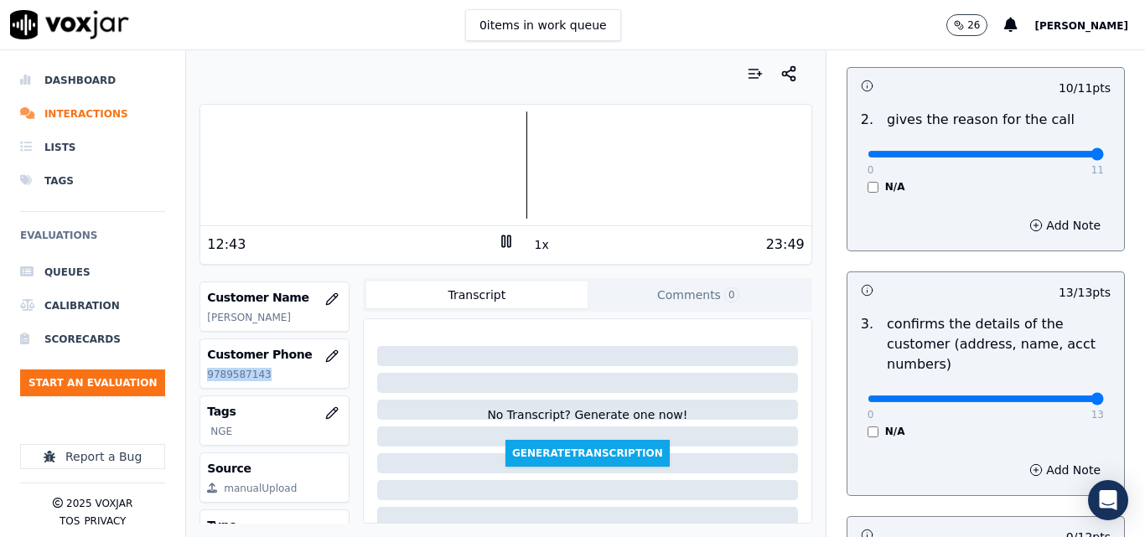
type input "11"
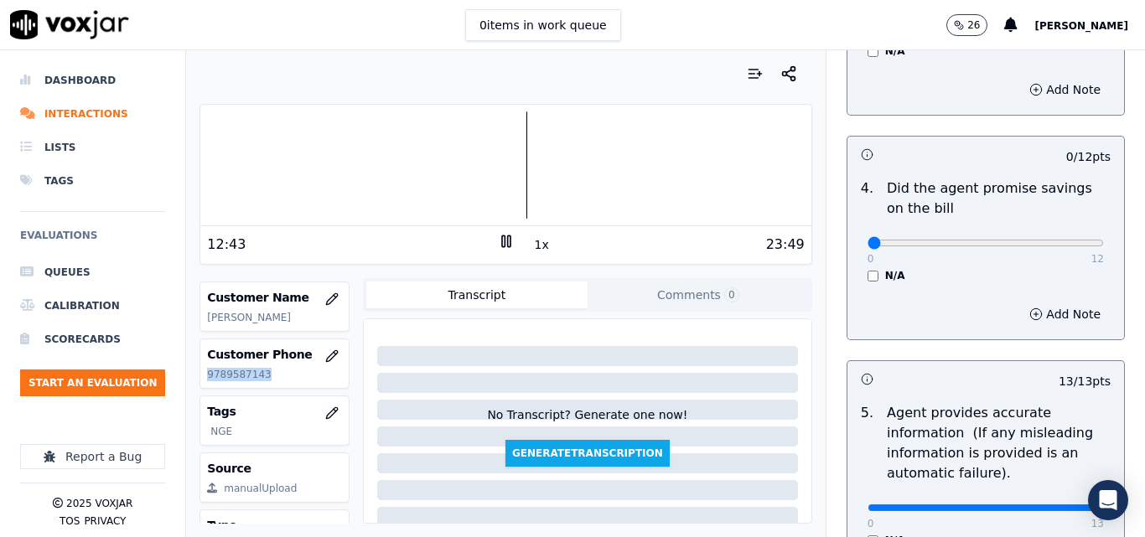
scroll to position [754, 0]
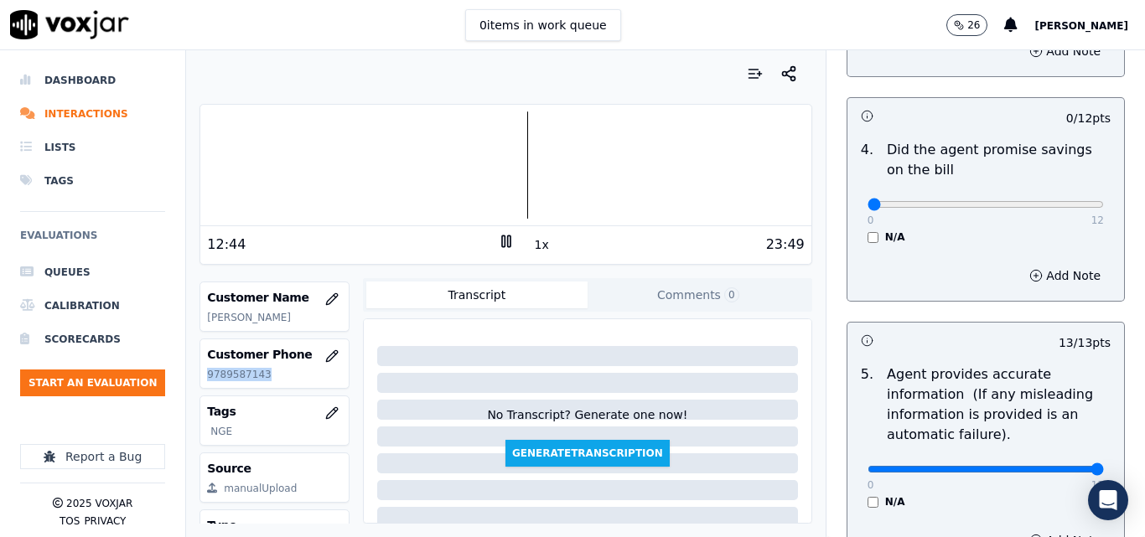
click at [868, 237] on div "N/A" at bounding box center [986, 237] width 236 height 13
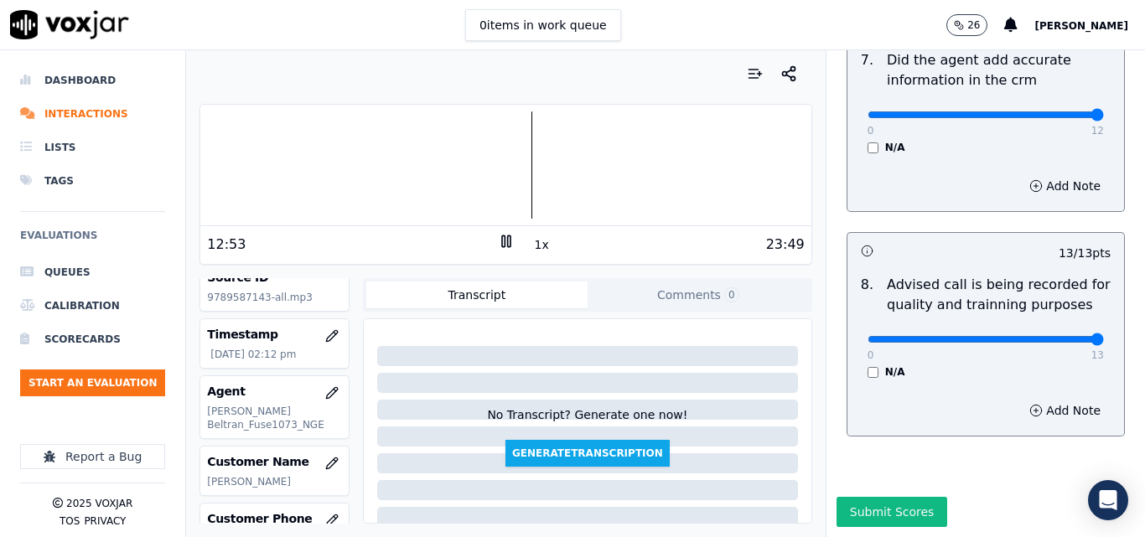
scroll to position [1616, 0]
click at [474, 152] on div at bounding box center [505, 164] width 610 height 107
click at [456, 149] on div at bounding box center [505, 164] width 610 height 107
click at [442, 153] on div at bounding box center [505, 164] width 610 height 107
click at [411, 153] on div at bounding box center [505, 164] width 610 height 107
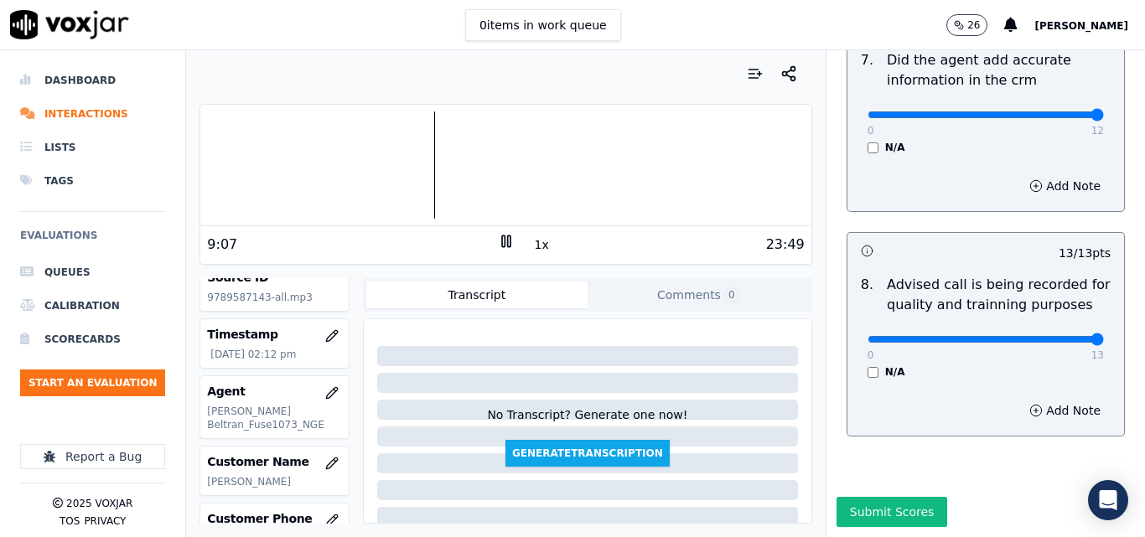
click at [417, 153] on div at bounding box center [505, 164] width 610 height 107
click at [399, 145] on div at bounding box center [505, 164] width 610 height 107
click at [396, 130] on div at bounding box center [505, 164] width 610 height 107
click at [498, 235] on icon at bounding box center [506, 241] width 17 height 17
click at [393, 160] on div at bounding box center [505, 164] width 610 height 107
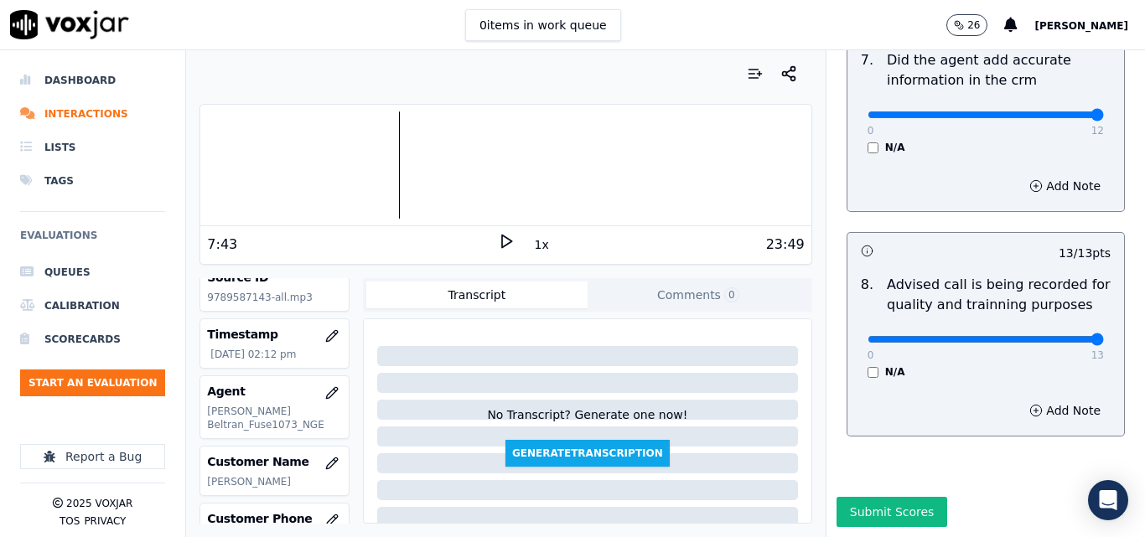
click at [502, 243] on polygon at bounding box center [507, 242] width 10 height 13
click at [502, 243] on rect at bounding box center [503, 241] width 3 height 11
click at [502, 243] on polygon at bounding box center [507, 242] width 10 height 13
click at [903, 497] on button "Submit Scores" at bounding box center [892, 512] width 111 height 30
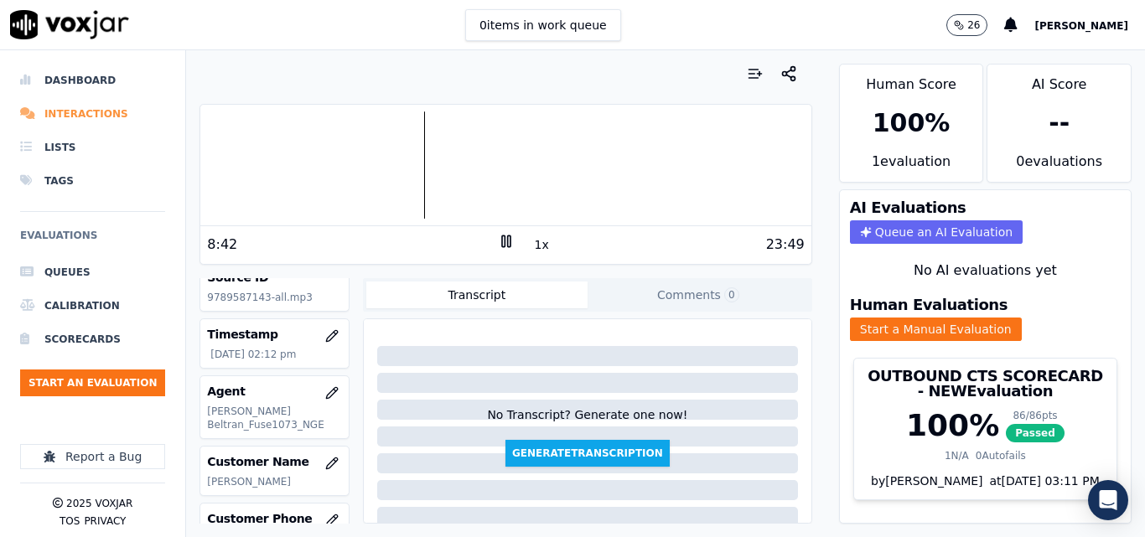
click at [77, 127] on li "Interactions" at bounding box center [92, 114] width 145 height 34
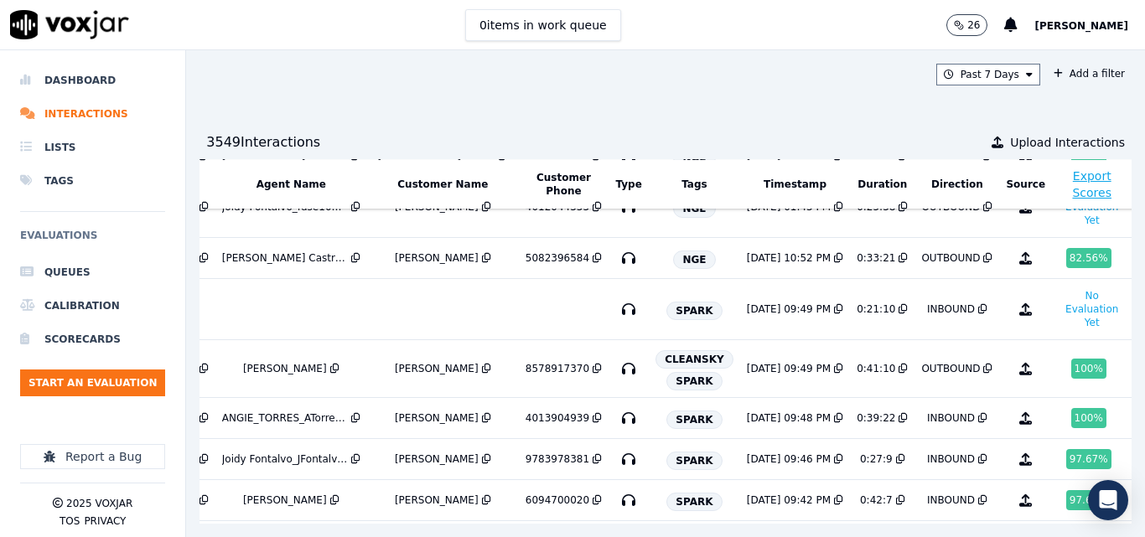
scroll to position [335, 268]
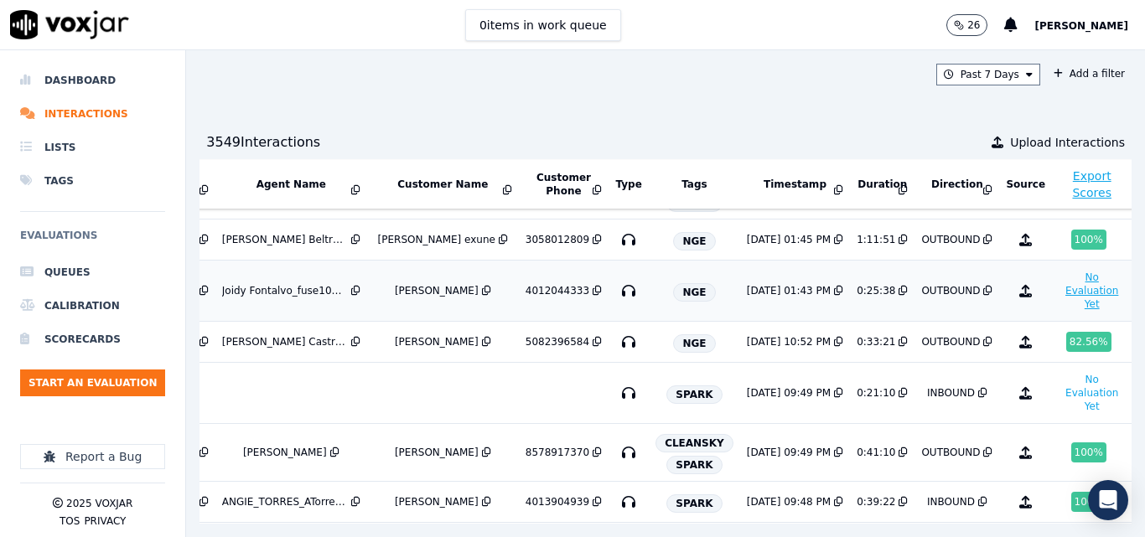
click at [1059, 293] on button "No Evaluation Yet" at bounding box center [1092, 290] width 66 height 47
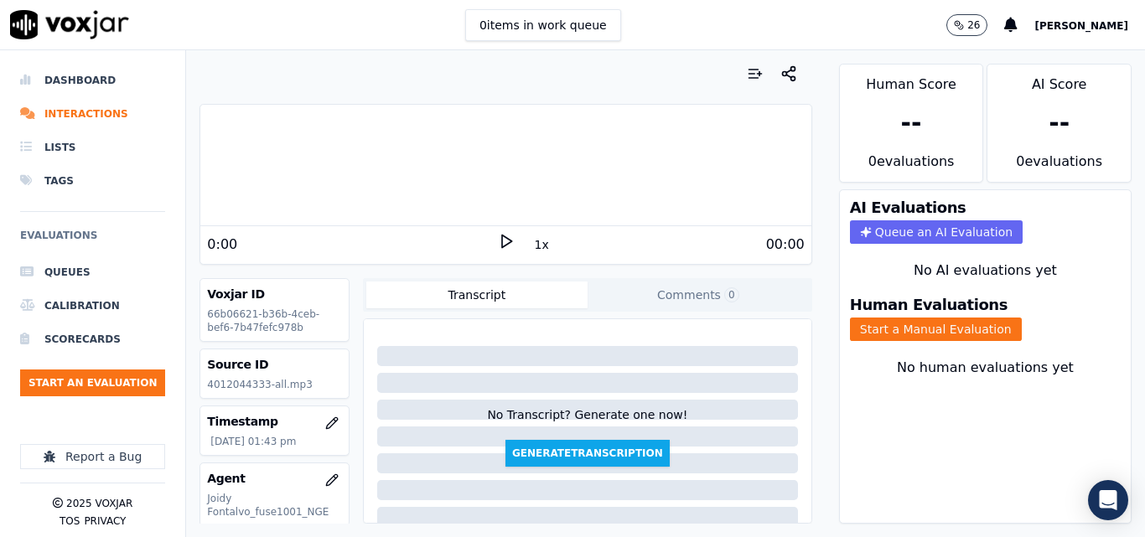
click at [502, 243] on polygon at bounding box center [507, 242] width 10 height 13
click at [531, 252] on button "1x" at bounding box center [541, 244] width 21 height 23
click at [531, 252] on button "1.5x" at bounding box center [547, 244] width 33 height 23
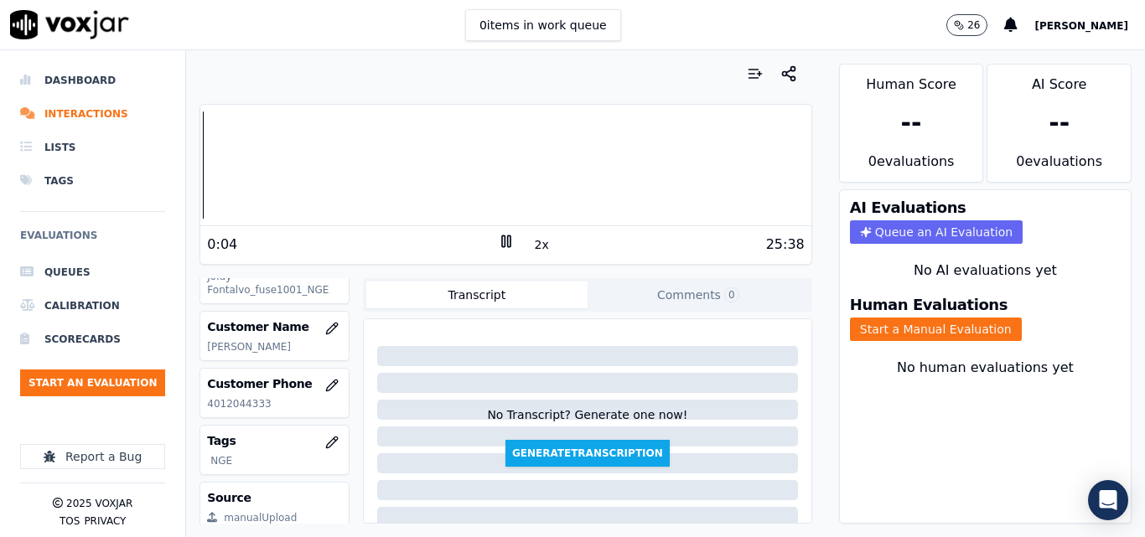
scroll to position [241, 0]
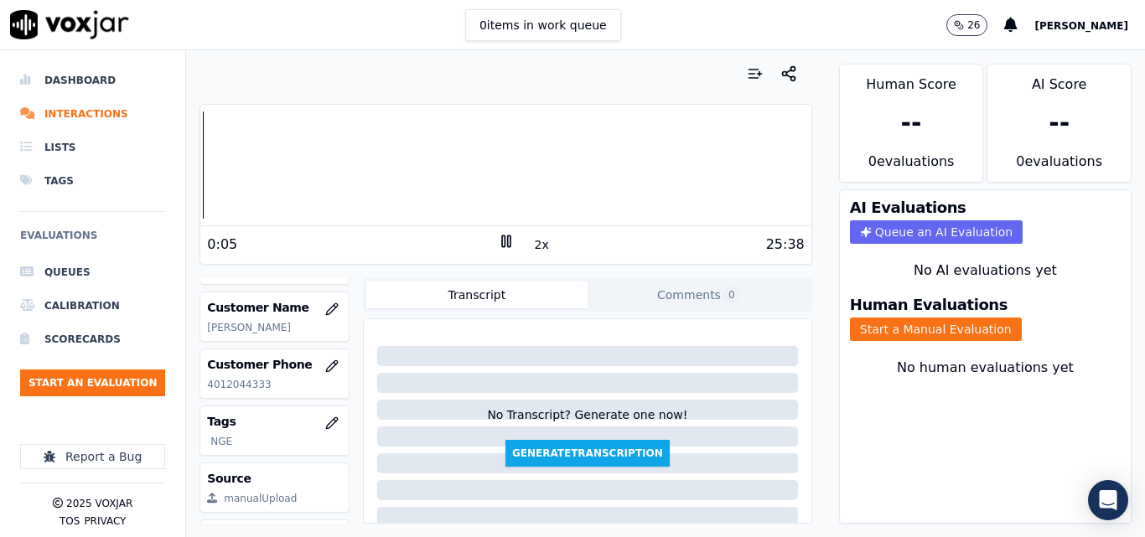
click at [227, 387] on p "4012044333" at bounding box center [274, 384] width 135 height 13
copy p "4012044333"
click at [498, 237] on icon at bounding box center [506, 241] width 17 height 17
click at [502, 237] on polygon at bounding box center [507, 242] width 10 height 13
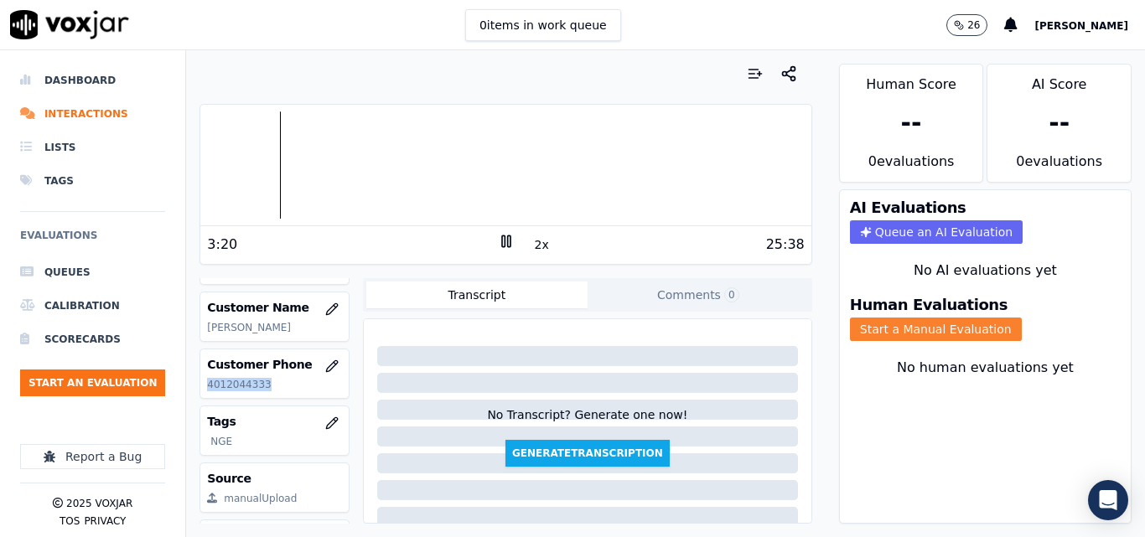
click at [898, 328] on button "Start a Manual Evaluation" at bounding box center [936, 329] width 172 height 23
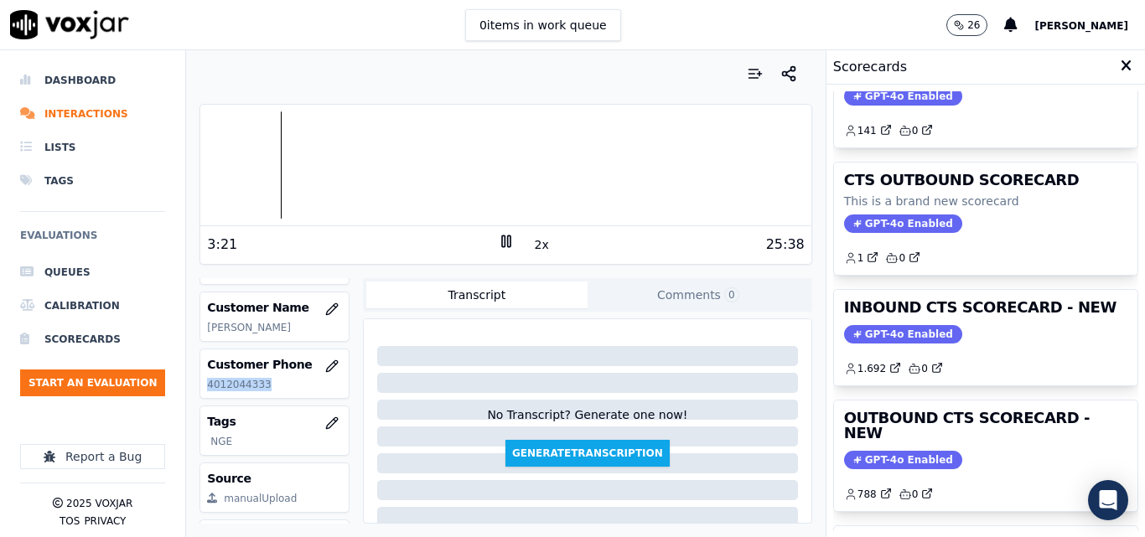
scroll to position [168, 0]
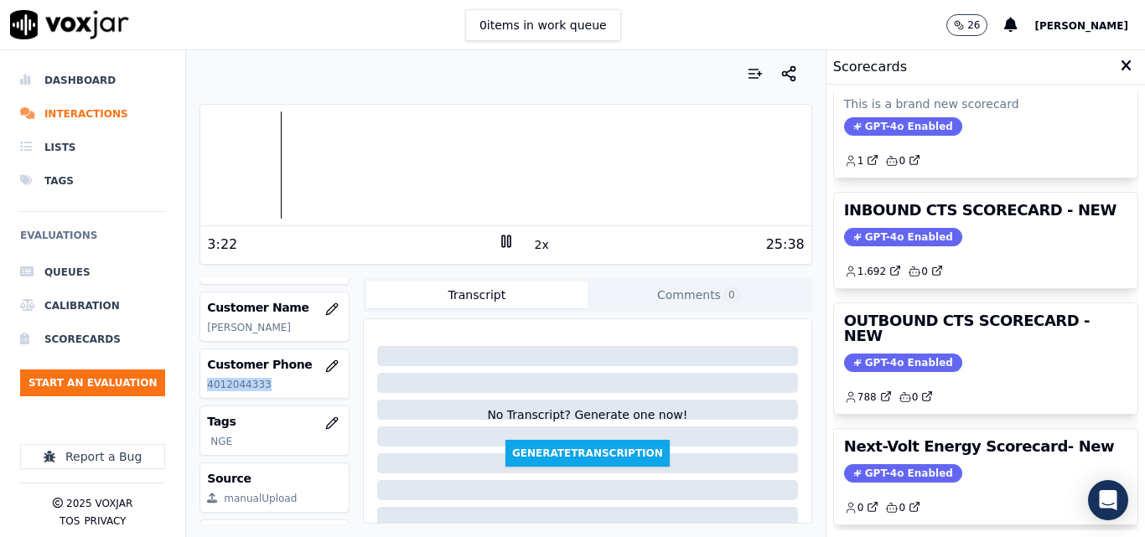
click at [912, 354] on span "GPT-4o Enabled" at bounding box center [903, 363] width 118 height 18
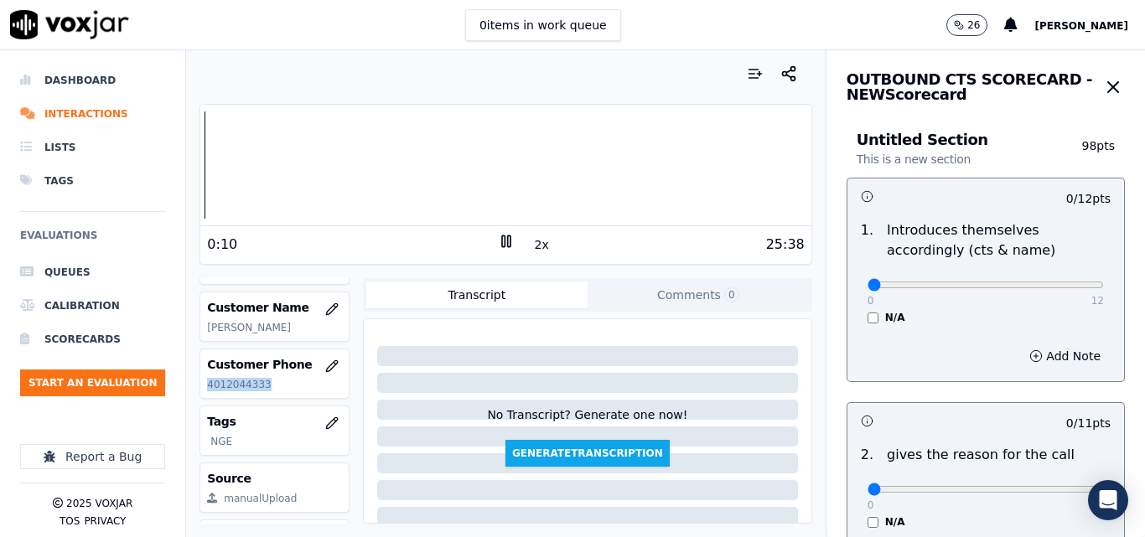
click at [168, 177] on div "Dashboard Interactions Lists Tags Evaluations Queues Calibration Scorecards Sta…" at bounding box center [572, 293] width 1145 height 487
drag, startPoint x: 1033, startPoint y: 282, endPoint x: 1066, endPoint y: 300, distance: 37.9
type input "12"
click at [1070, 288] on input "range" at bounding box center [986, 285] width 236 height 7
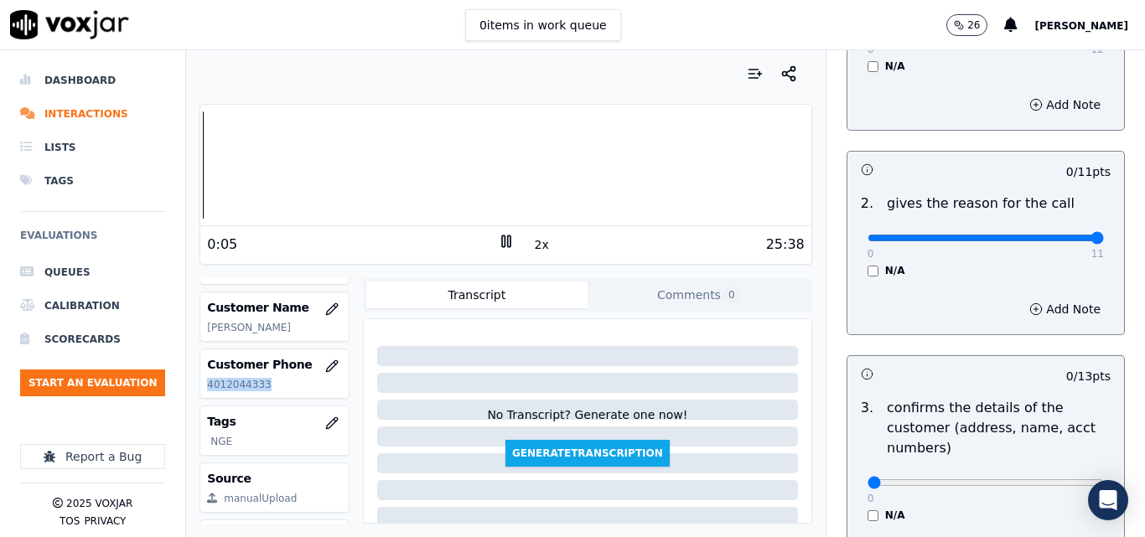
drag, startPoint x: 1054, startPoint y: 240, endPoint x: 1066, endPoint y: 271, distance: 33.5
type input "11"
click at [1066, 37] on input "range" at bounding box center [986, 33] width 236 height 7
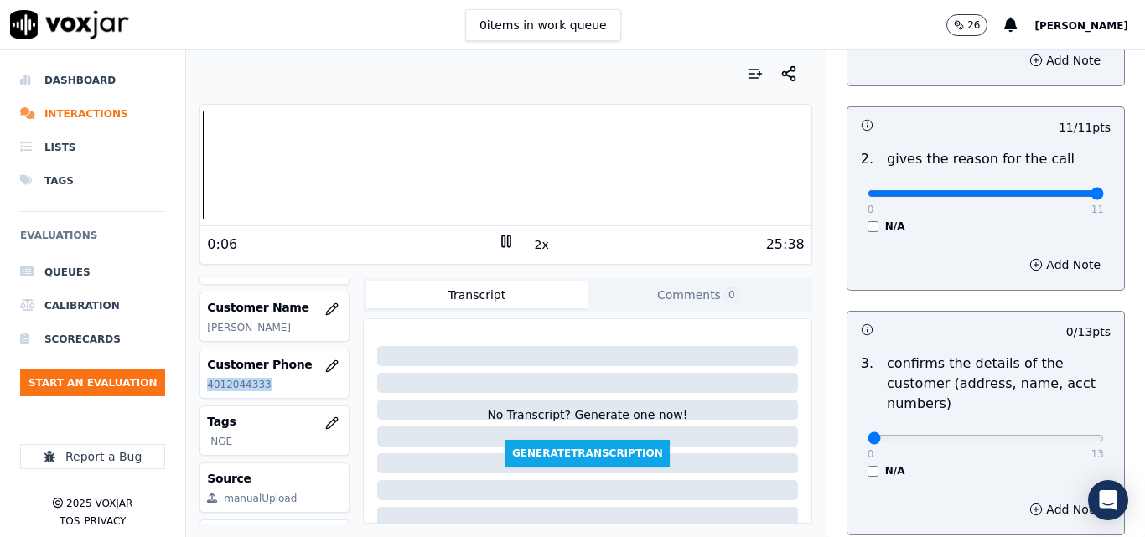
scroll to position [335, 0]
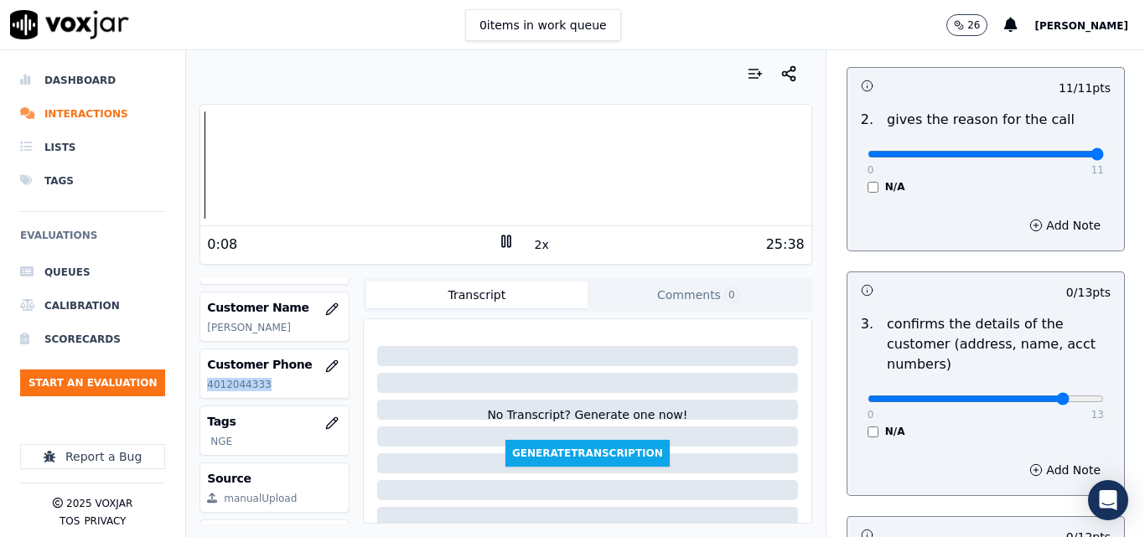
drag, startPoint x: 1049, startPoint y: 402, endPoint x: 1065, endPoint y: 402, distance: 16.8
click at [257, 156] on div at bounding box center [505, 164] width 610 height 107
type input "13"
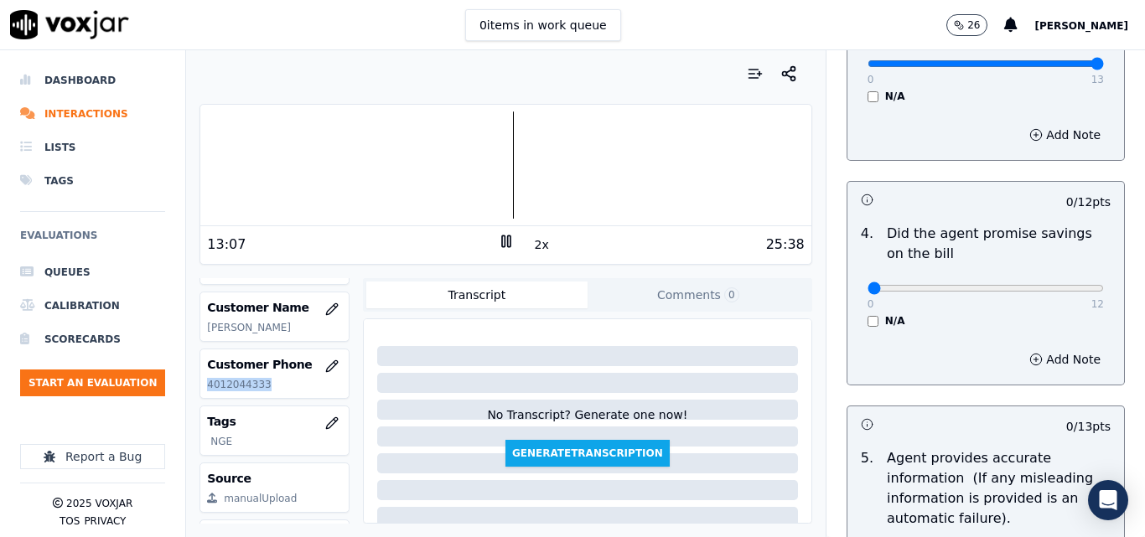
scroll to position [754, 0]
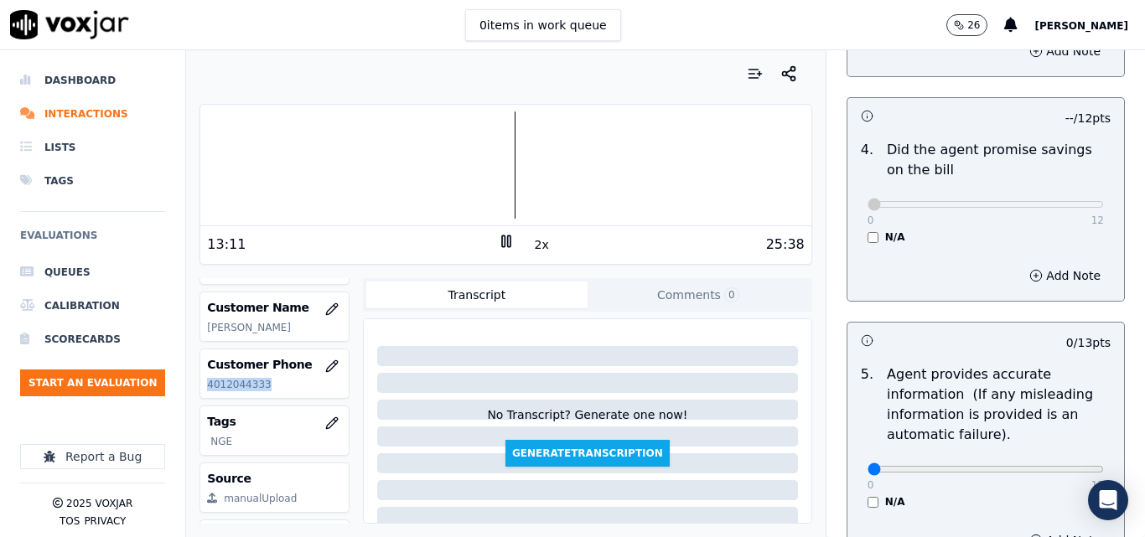
click at [439, 153] on div at bounding box center [505, 164] width 610 height 107
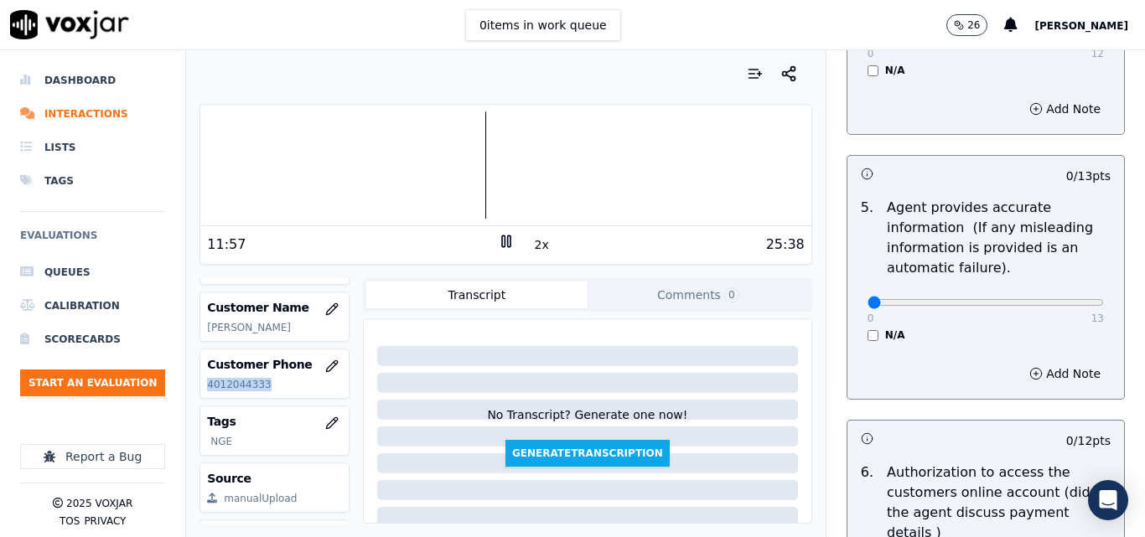
scroll to position [922, 0]
type input "11"
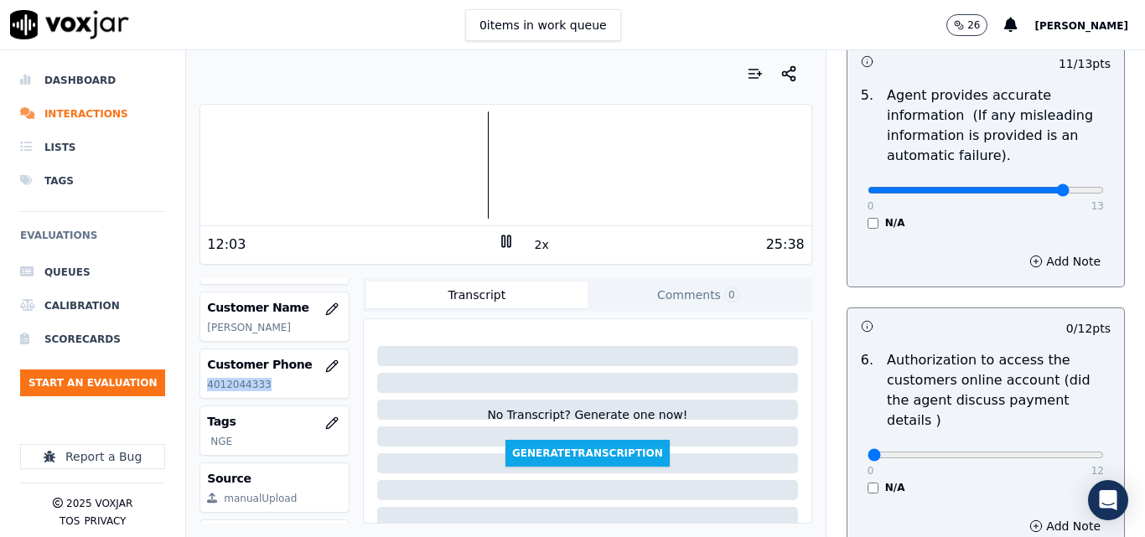
scroll to position [1174, 0]
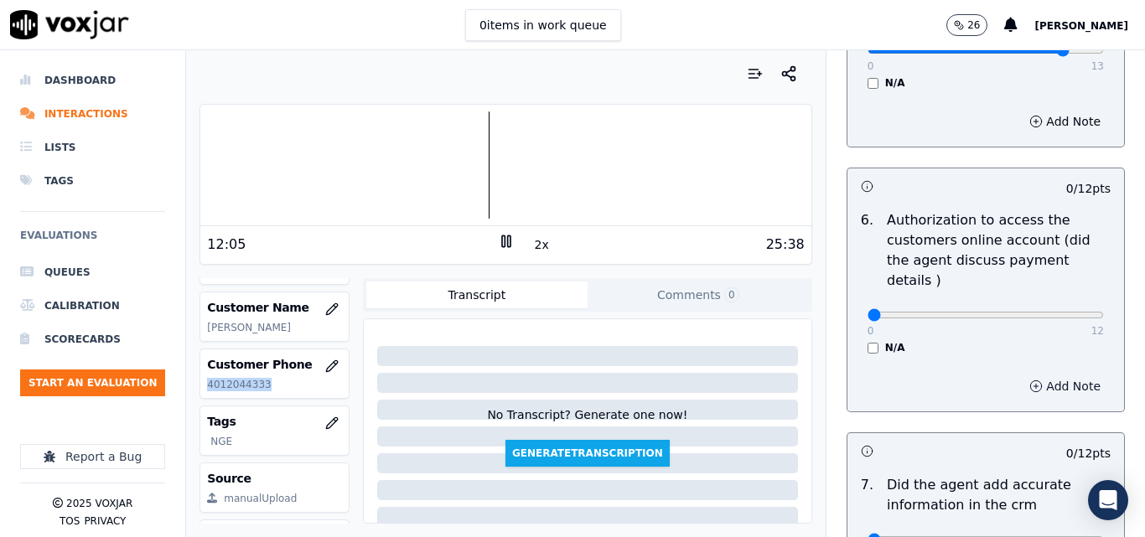
click at [1019, 375] on button "Add Note" at bounding box center [1064, 386] width 91 height 23
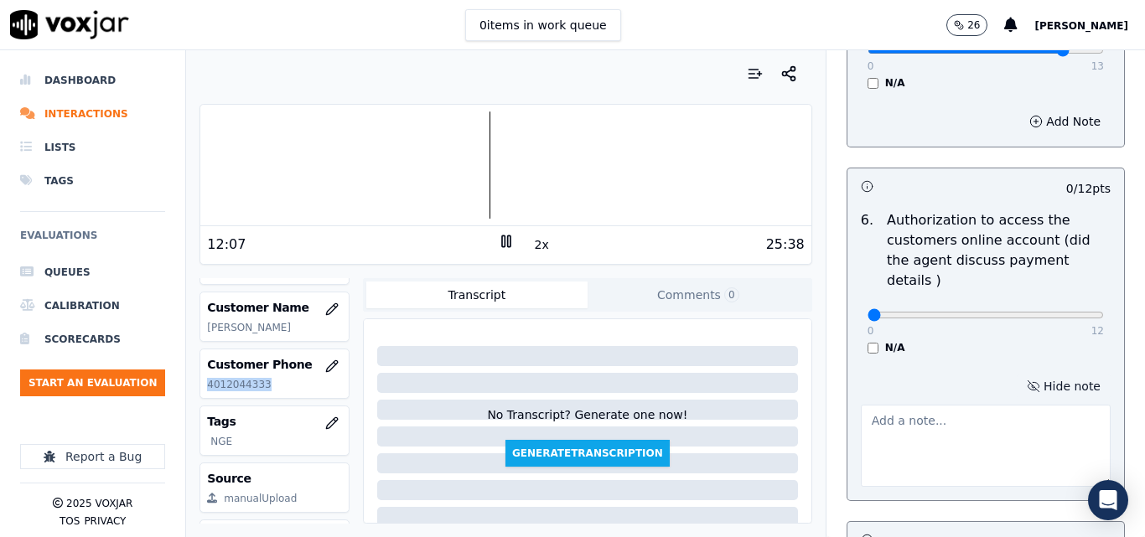
click at [1017, 375] on button "Hide note" at bounding box center [1064, 386] width 94 height 23
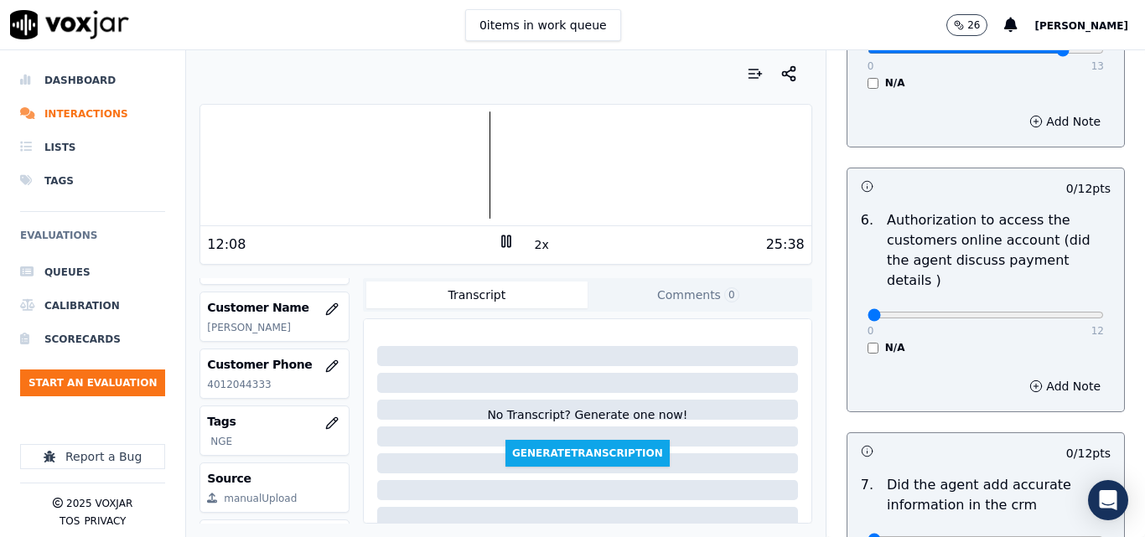
click at [997, 307] on div "0 12 N/A" at bounding box center [985, 323] width 263 height 64
type input "11"
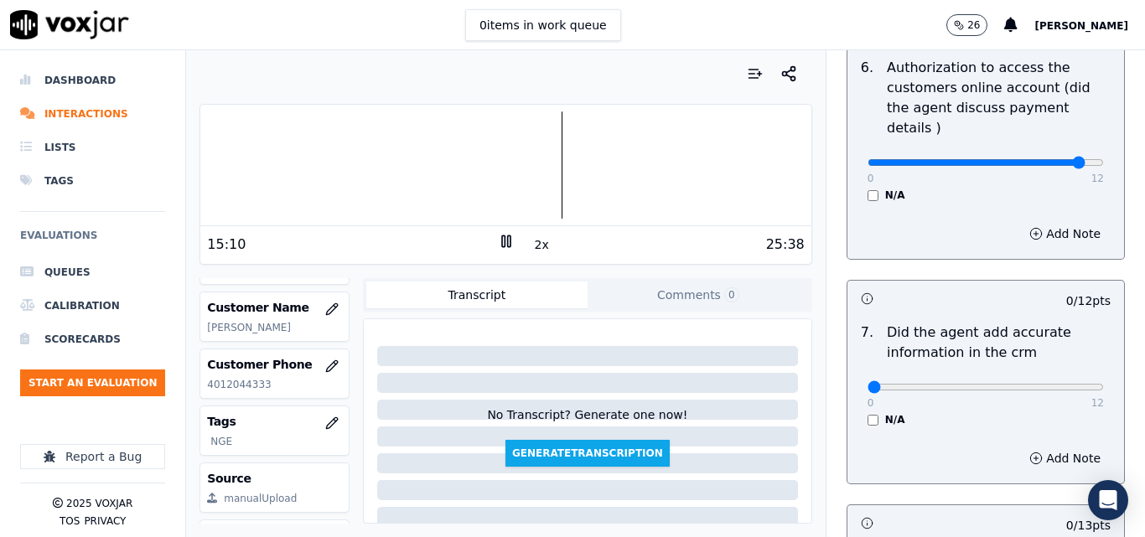
scroll to position [1509, 0]
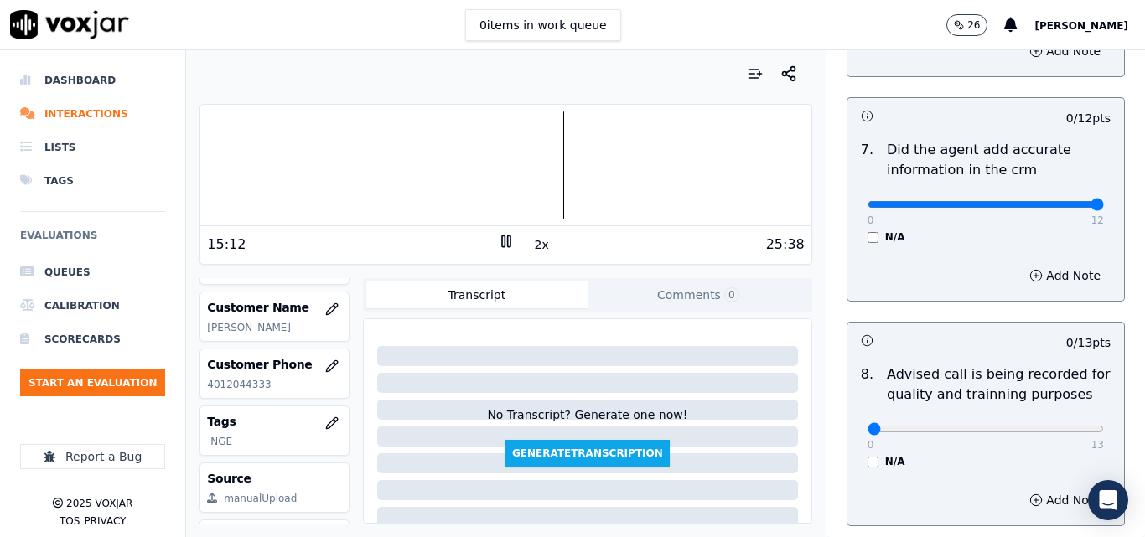
type input "12"
type input "13"
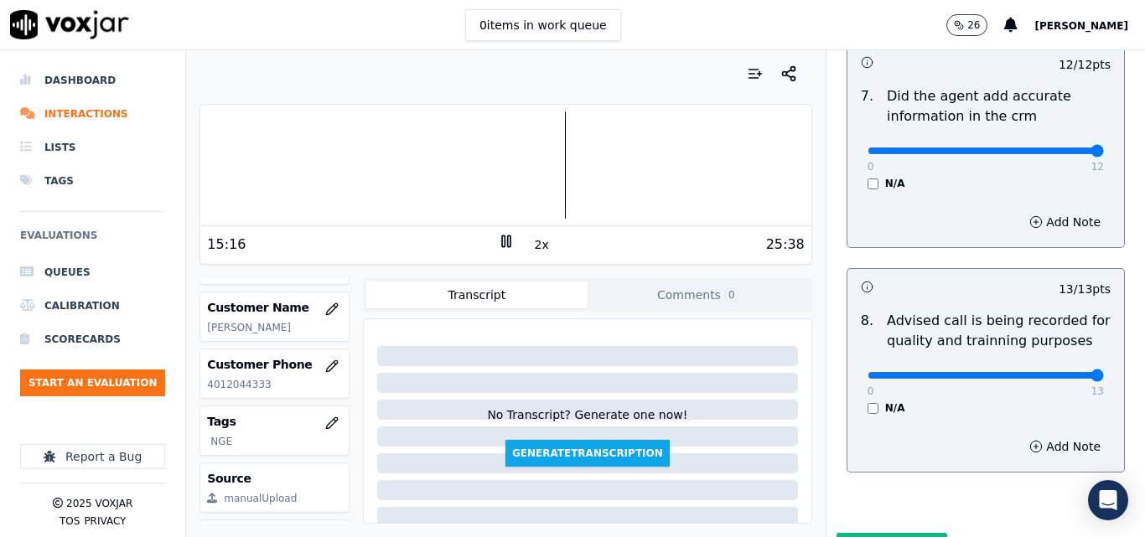
scroll to position [1616, 0]
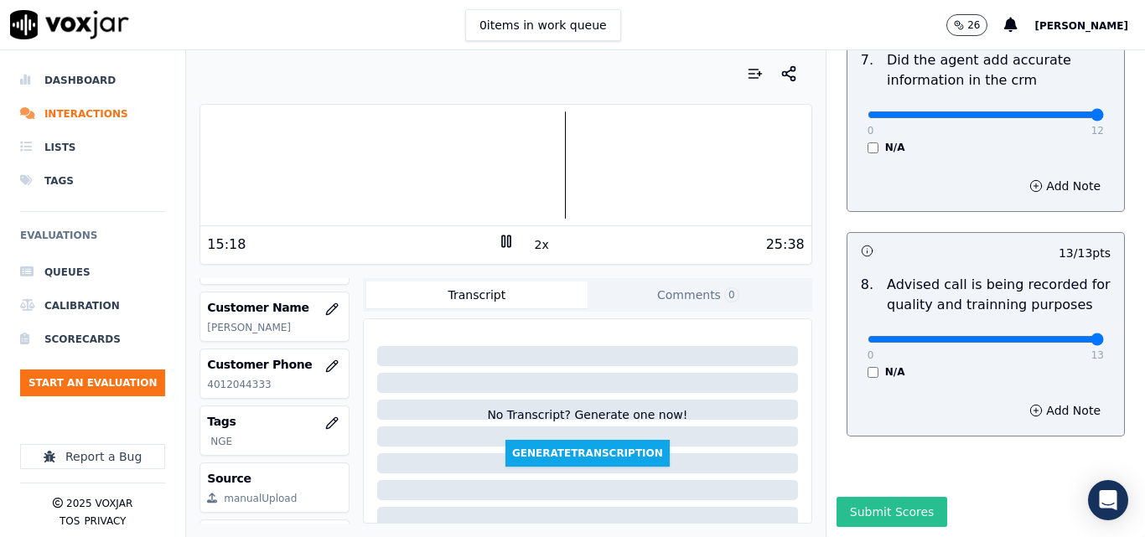
click at [882, 497] on button "Submit Scores" at bounding box center [892, 512] width 111 height 30
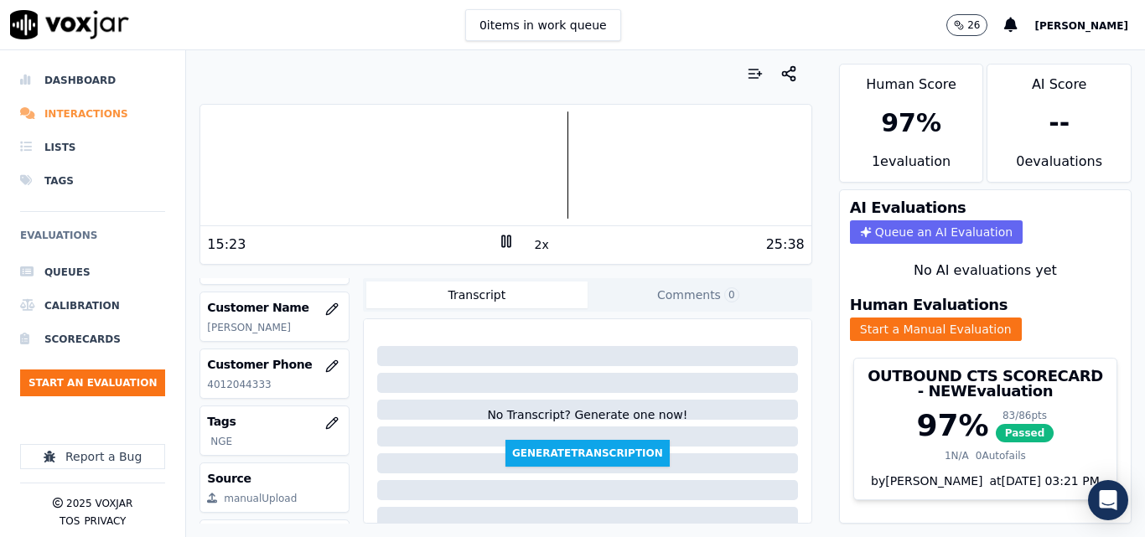
click at [49, 111] on li "Interactions" at bounding box center [92, 114] width 145 height 34
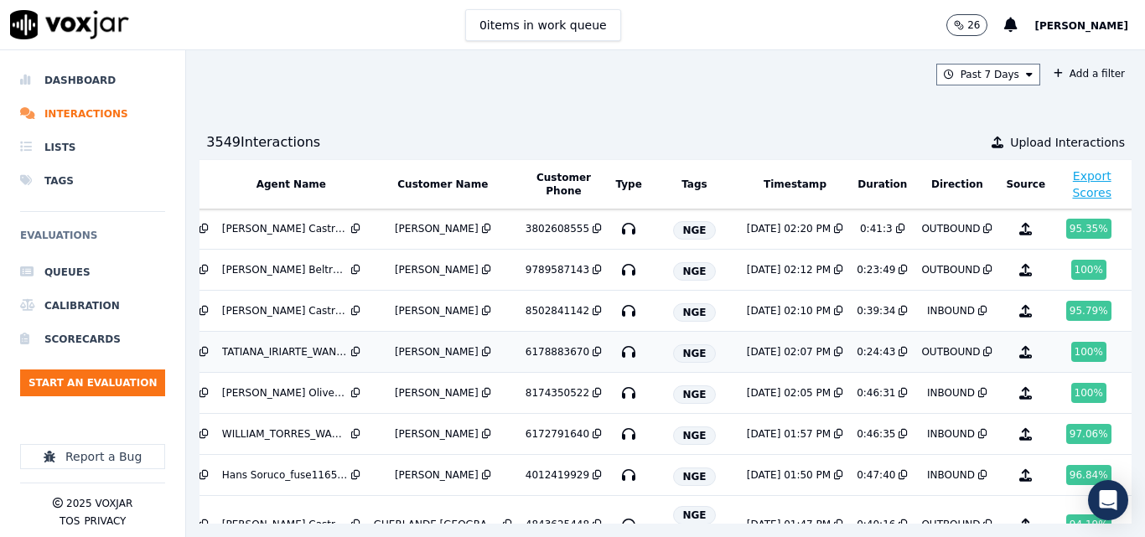
scroll to position [0, 268]
click at [70, 83] on li "Dashboard" at bounding box center [92, 81] width 145 height 34
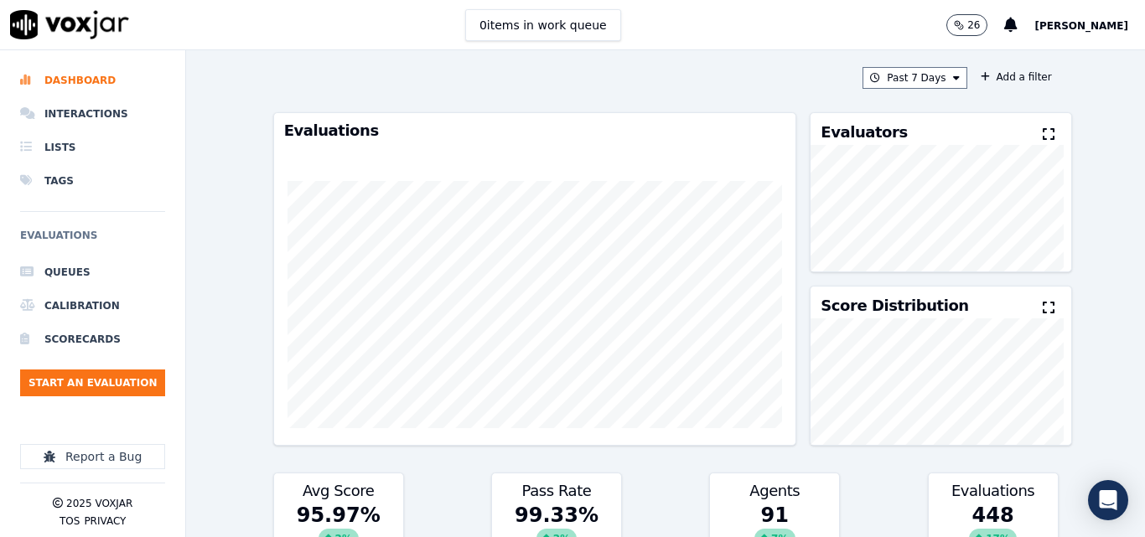
click at [889, 105] on div "Past 7 Days Add a filter Evaluations Evaluators Score Distribution Avg Score 95…" at bounding box center [666, 293] width 799 height 487
click at [886, 93] on div "Past 7 Days Add a filter Evaluations Evaluators Score Distribution Avg Score 95…" at bounding box center [666, 293] width 799 height 487
click at [884, 86] on button "Past 7 Days" at bounding box center [915, 78] width 104 height 22
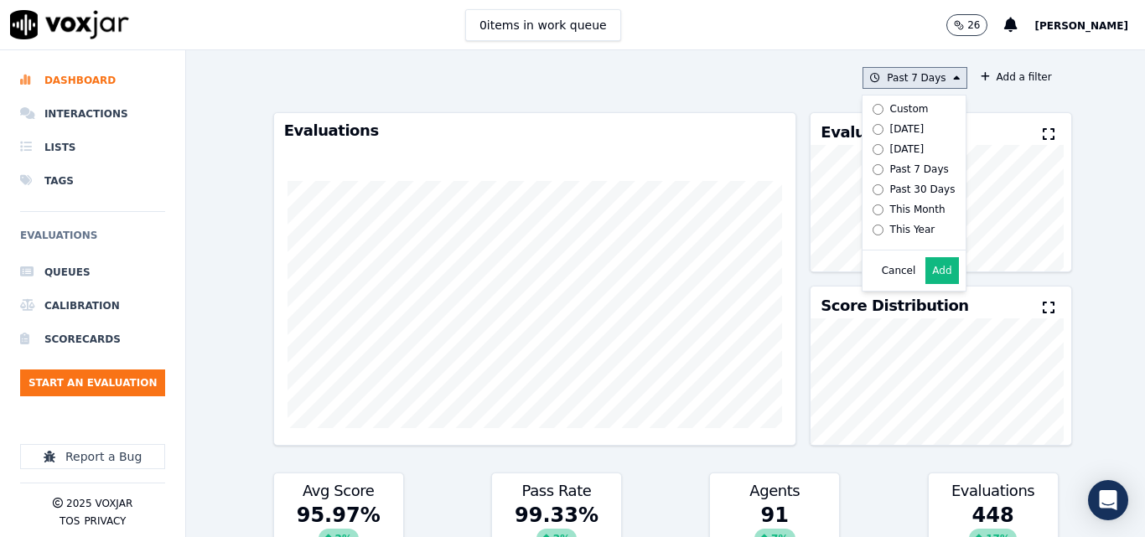
click at [890, 133] on div "[DATE]" at bounding box center [907, 128] width 34 height 13
click at [925, 275] on button "Add" at bounding box center [941, 270] width 33 height 27
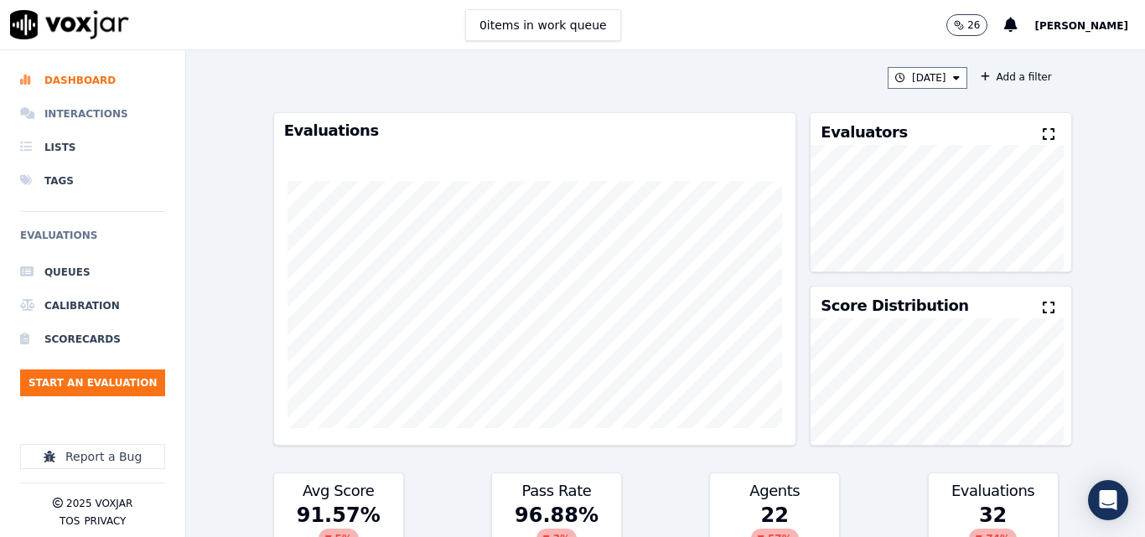
click at [91, 117] on li "Interactions" at bounding box center [92, 114] width 145 height 34
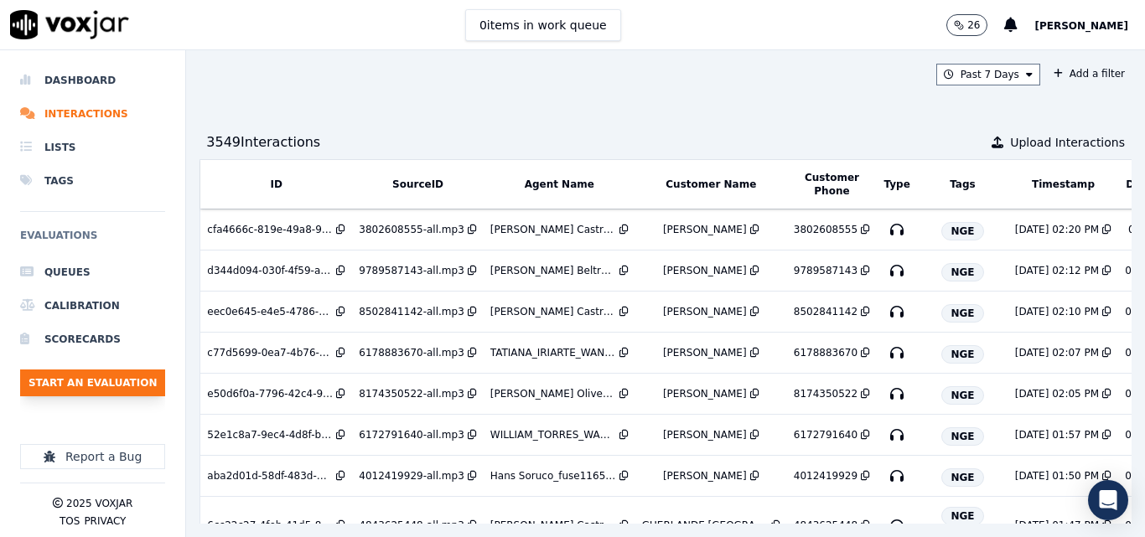
click at [124, 390] on button "Start an Evaluation" at bounding box center [92, 383] width 145 height 27
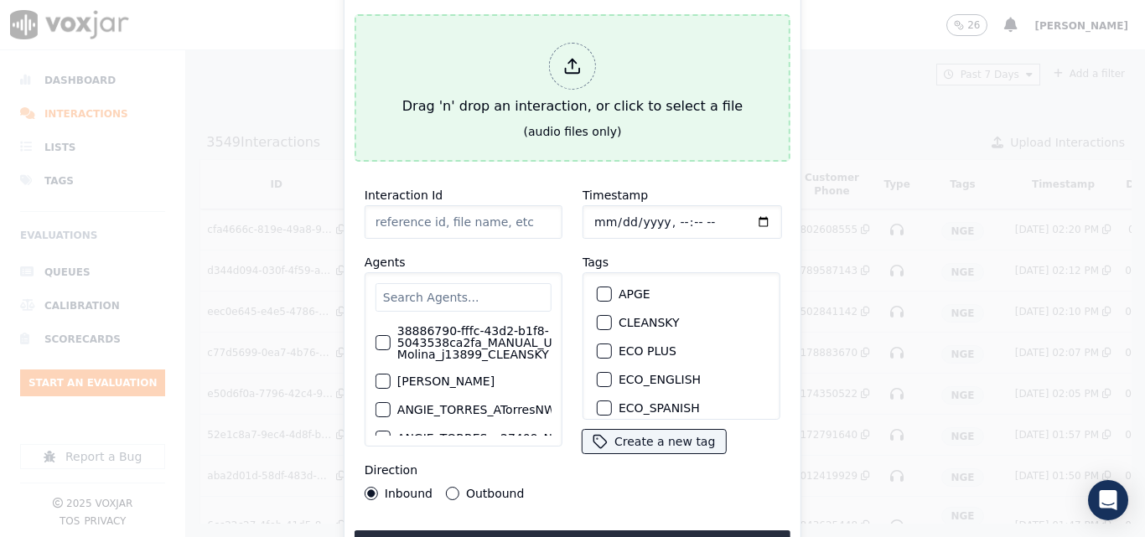
click at [527, 106] on div "Drag 'n' drop an interaction, or click to select a file" at bounding box center [573, 79] width 354 height 87
type input "20250813-135406_8578919438-all.mp3"
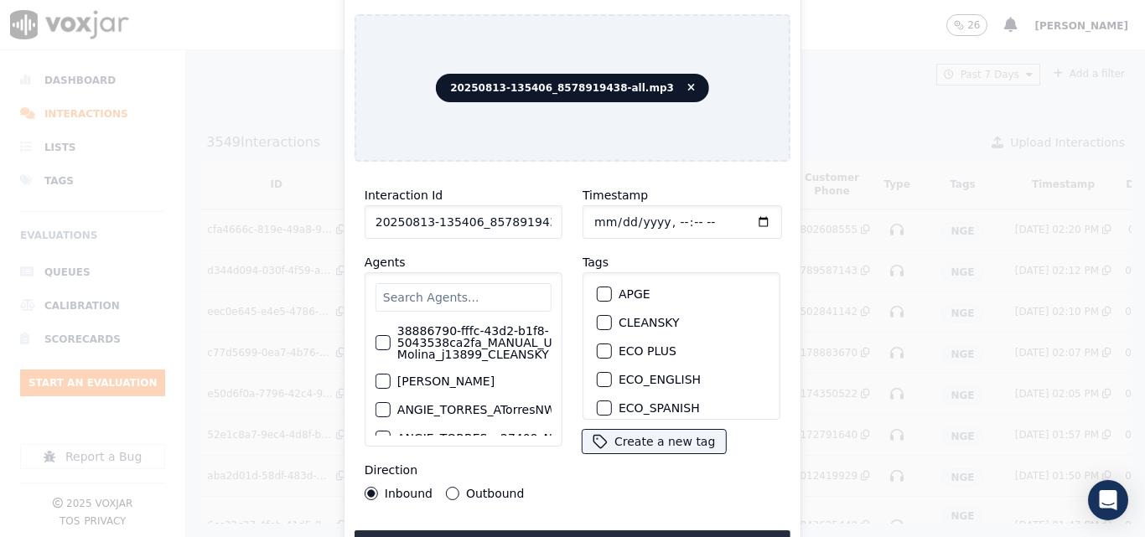
click at [480, 291] on input "text" at bounding box center [464, 297] width 176 height 29
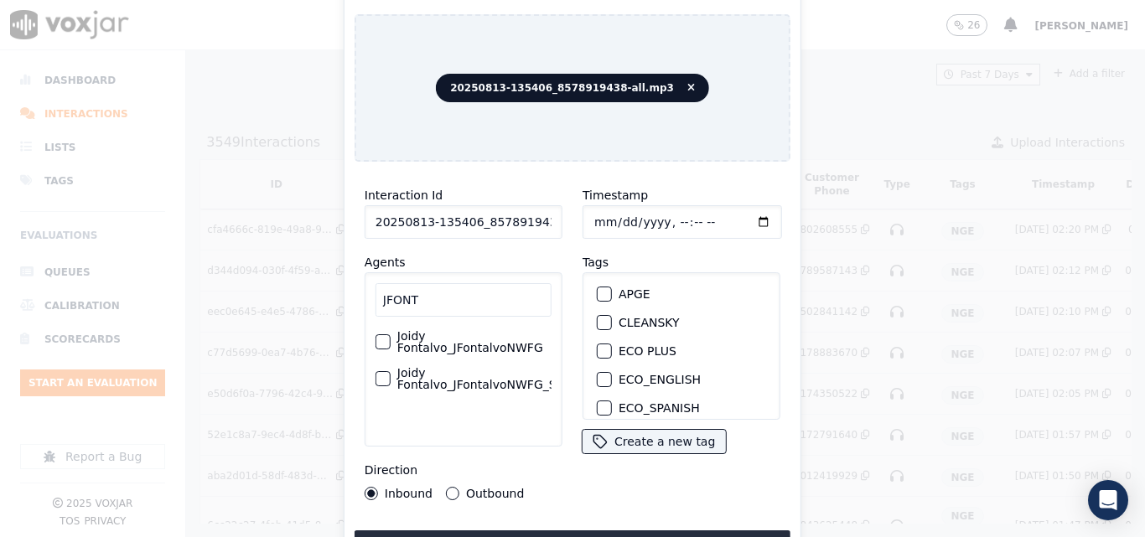
type input "JFONT"
click at [446, 370] on label "Joidy Fontalvo_JFontalvoNWFG_SPARK" at bounding box center [491, 378] width 189 height 23
click at [391, 371] on button "Joidy Fontalvo_JFontalvoNWFG_SPARK" at bounding box center [383, 378] width 15 height 15
click at [457, 487] on div "Outbound" at bounding box center [485, 493] width 78 height 13
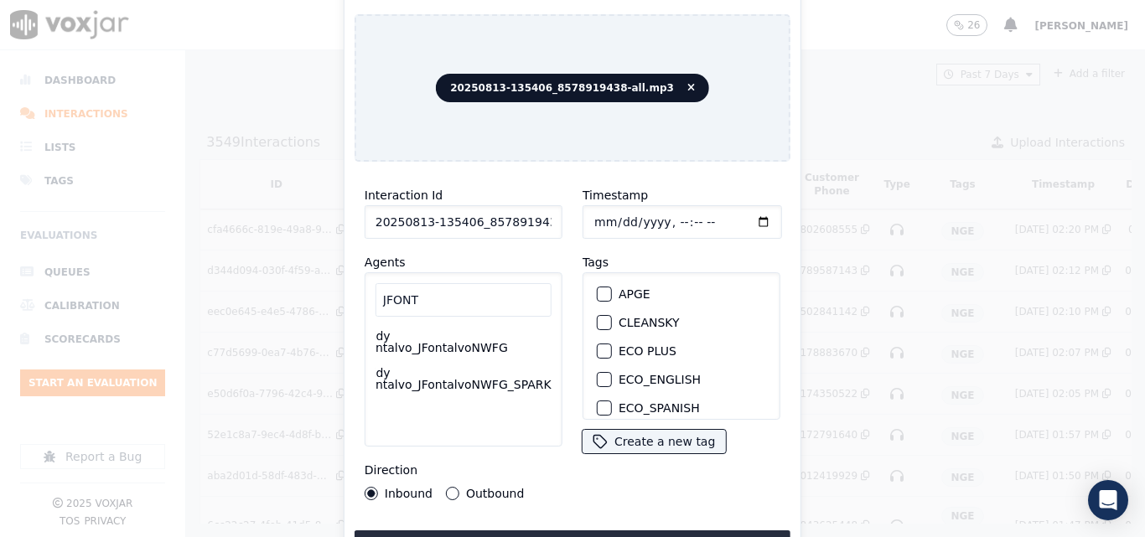
drag, startPoint x: 449, startPoint y: 486, endPoint x: 568, endPoint y: 377, distance: 160.8
click at [451, 487] on button "Outbound" at bounding box center [452, 493] width 13 height 13
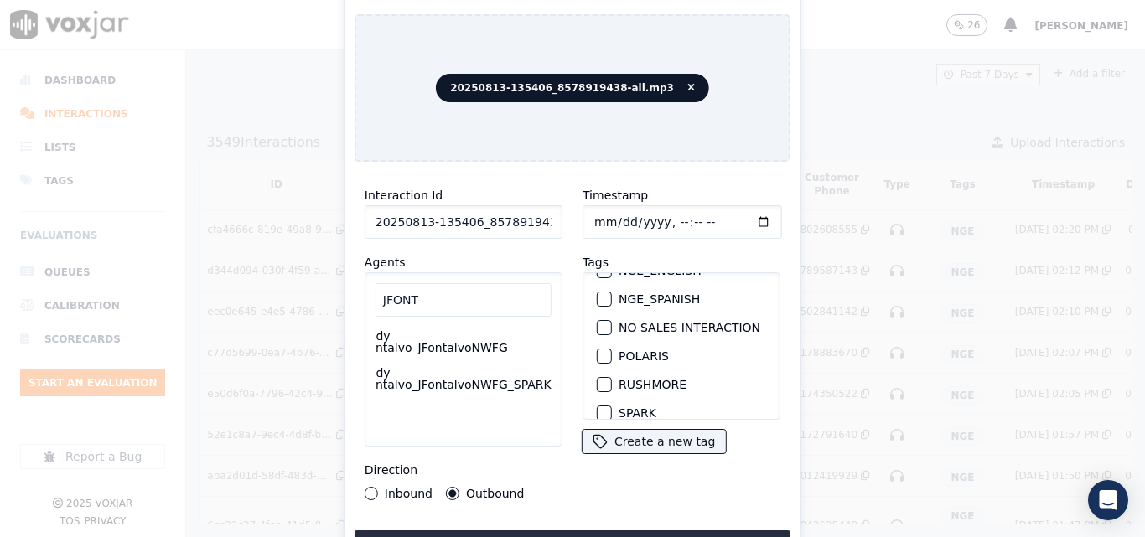
scroll to position [373, 0]
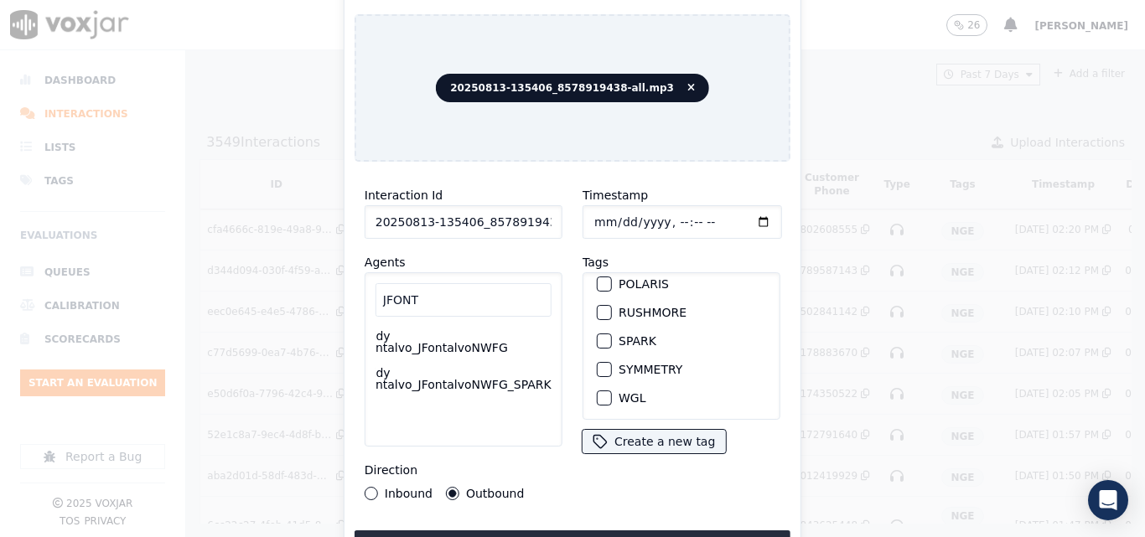
click at [604, 334] on button "SPARK" at bounding box center [604, 341] width 15 height 15
click at [647, 531] on button "Upload interaction to start evaluation" at bounding box center [573, 546] width 436 height 30
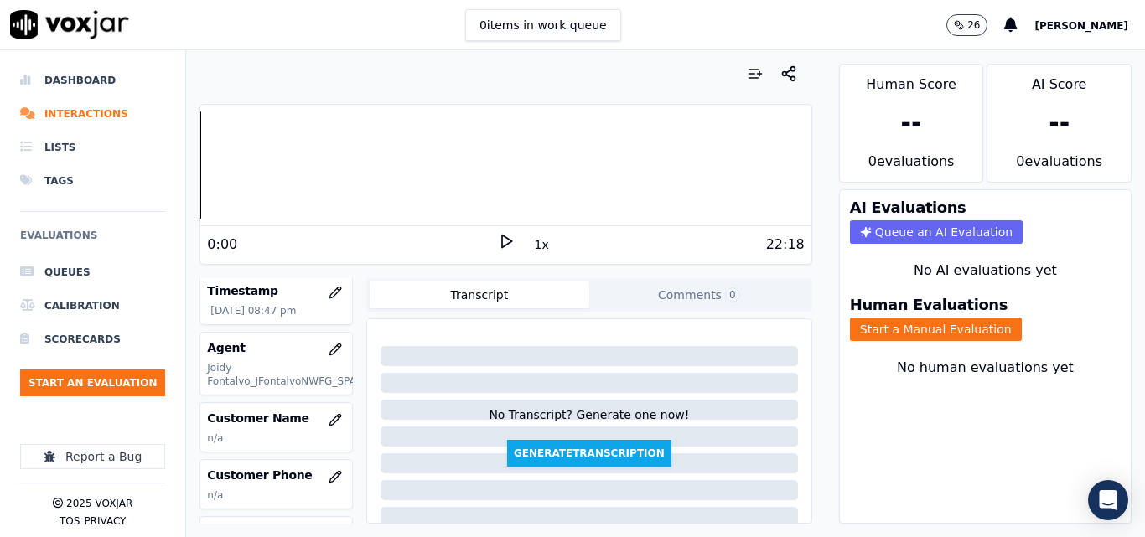
scroll to position [168, 0]
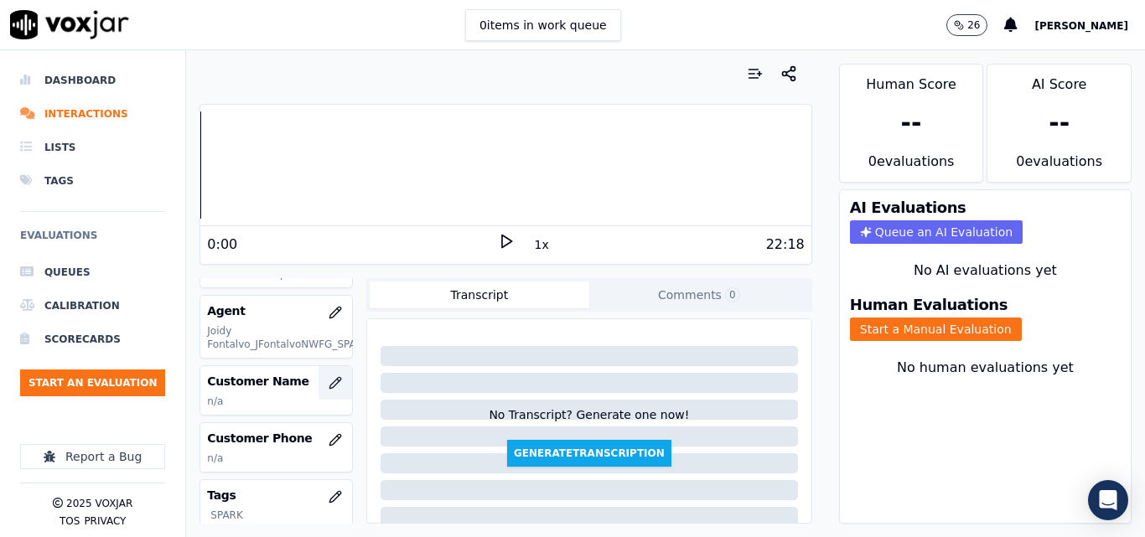
click at [329, 388] on icon "button" at bounding box center [334, 382] width 11 height 11
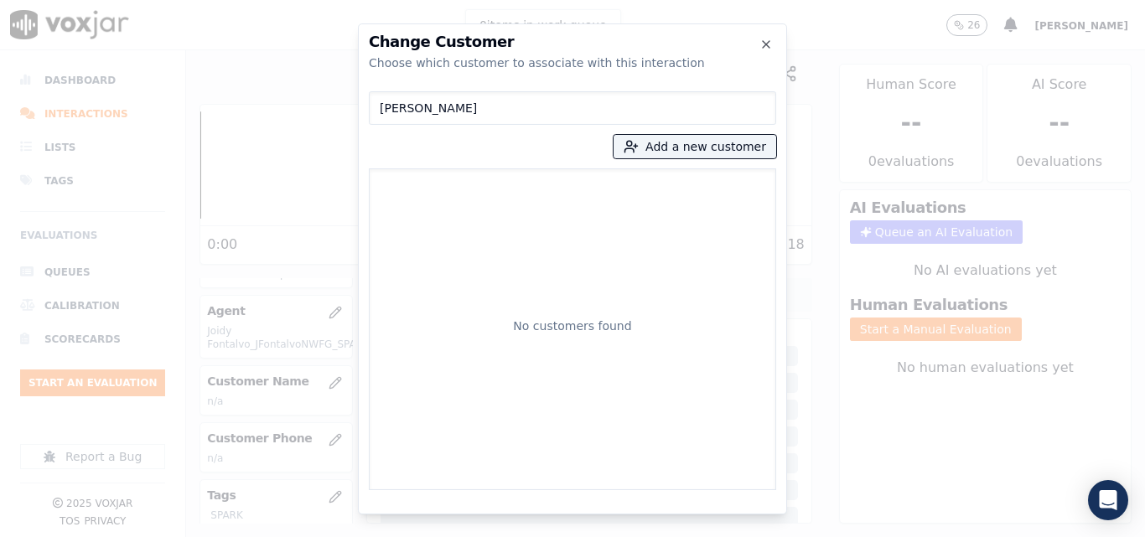
type input "[PERSON_NAME]"
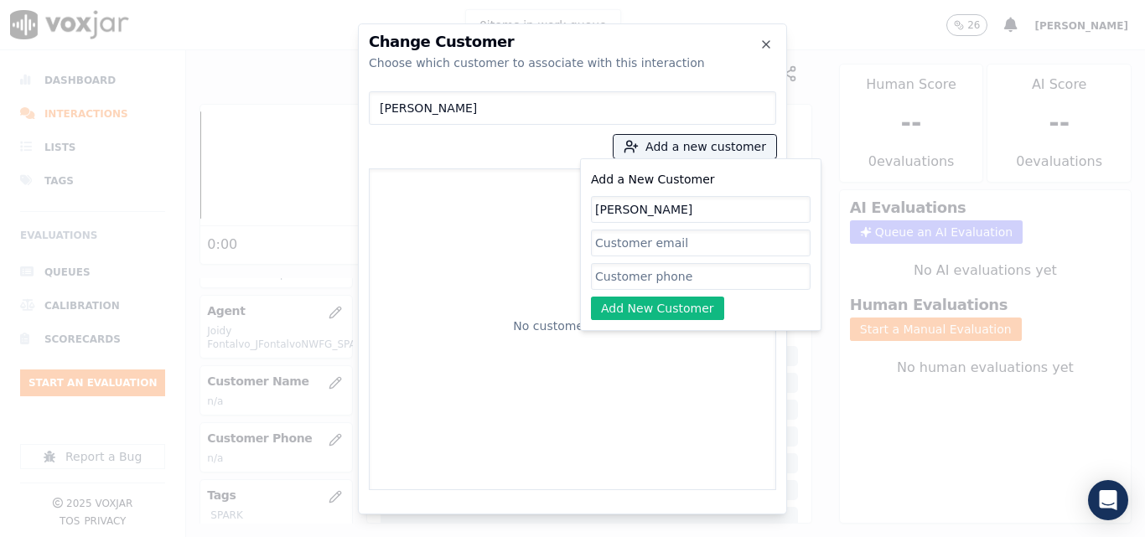
type input "[PERSON_NAME]"
paste input "8578919438"
type input "8578919438"
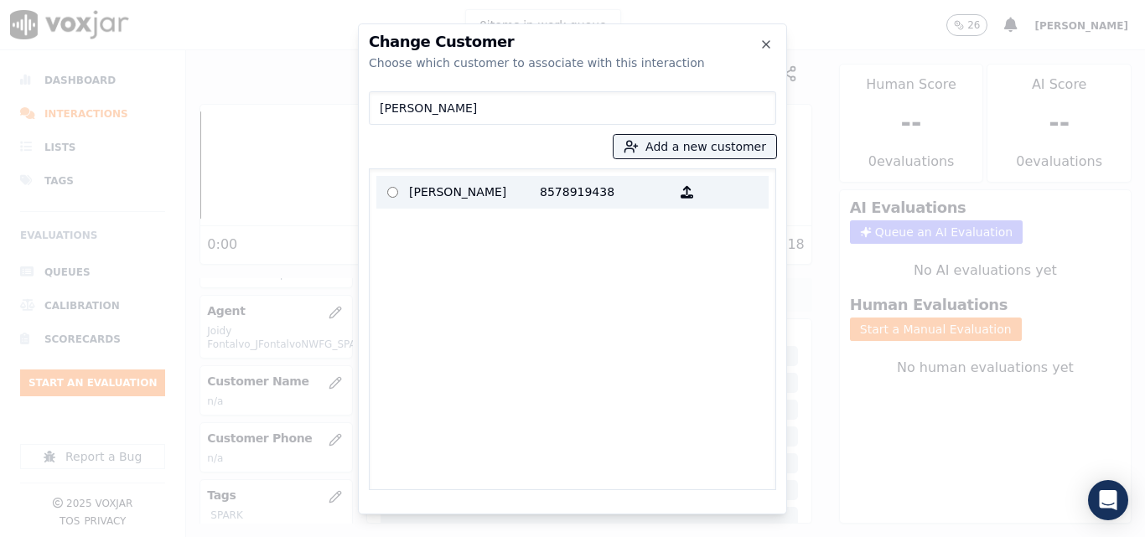
click at [479, 188] on p "[PERSON_NAME]" at bounding box center [474, 192] width 131 height 26
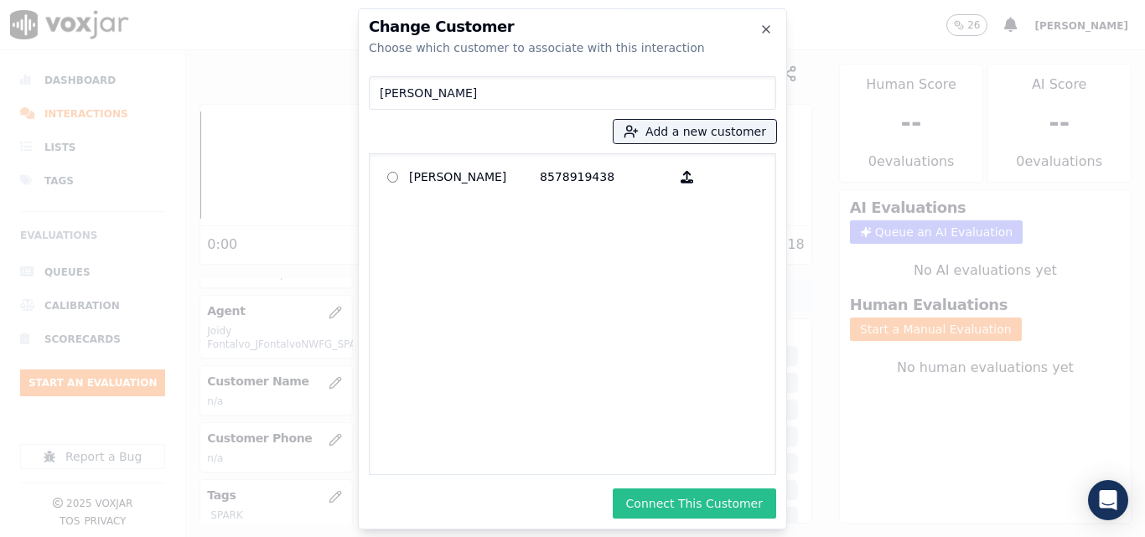
click at [723, 503] on button "Connect This Customer" at bounding box center [694, 504] width 163 height 30
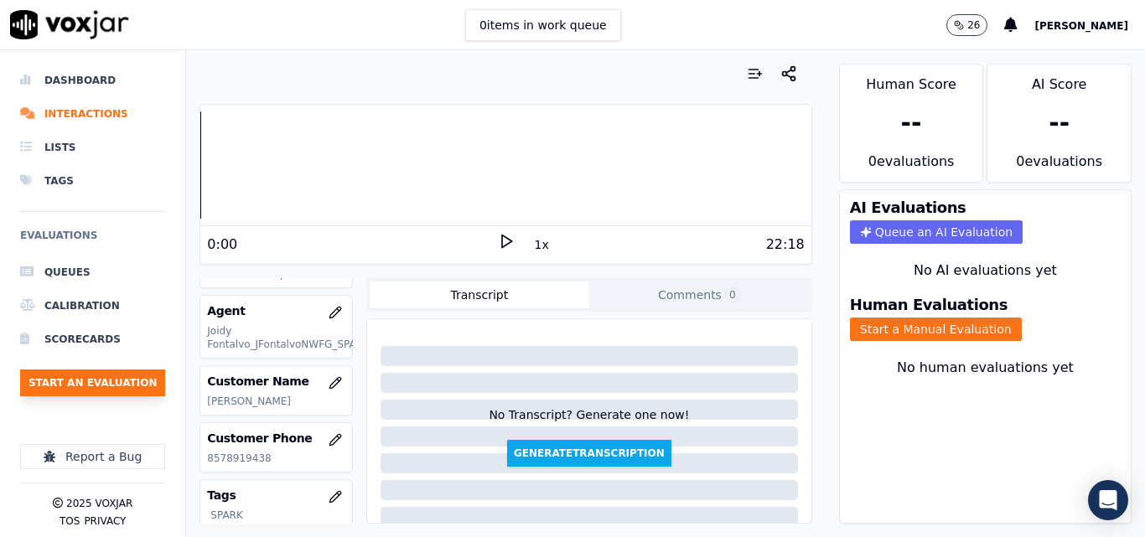
click at [157, 389] on button "Start an Evaluation" at bounding box center [92, 383] width 145 height 27
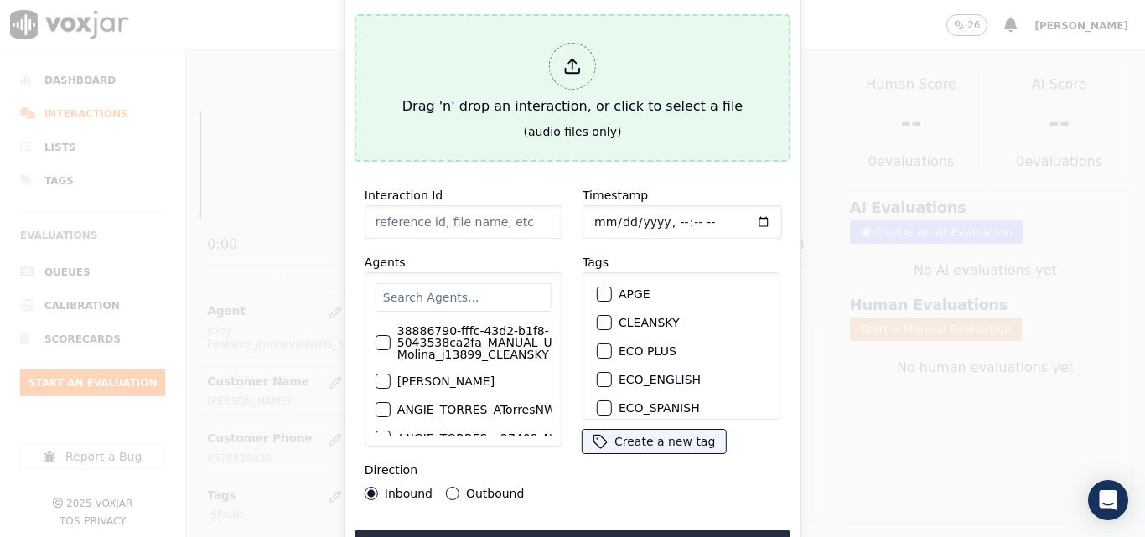
click at [461, 110] on div "Drag 'n' drop an interaction, or click to select a file" at bounding box center [573, 79] width 354 height 87
type input "20250813-114447_7814797911-all.mp3"
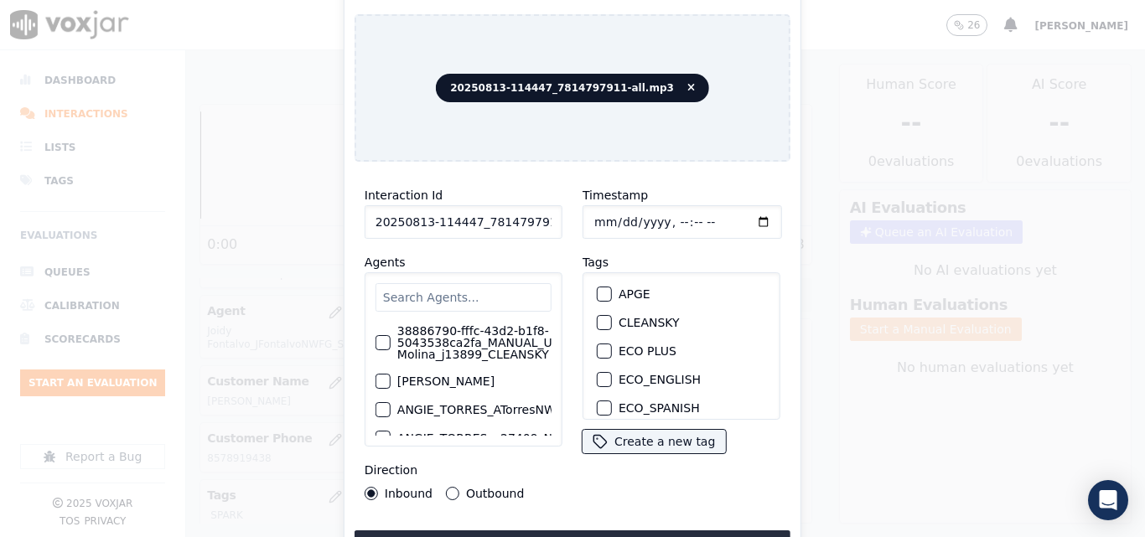
click at [472, 296] on input "text" at bounding box center [464, 297] width 176 height 29
type input "C"
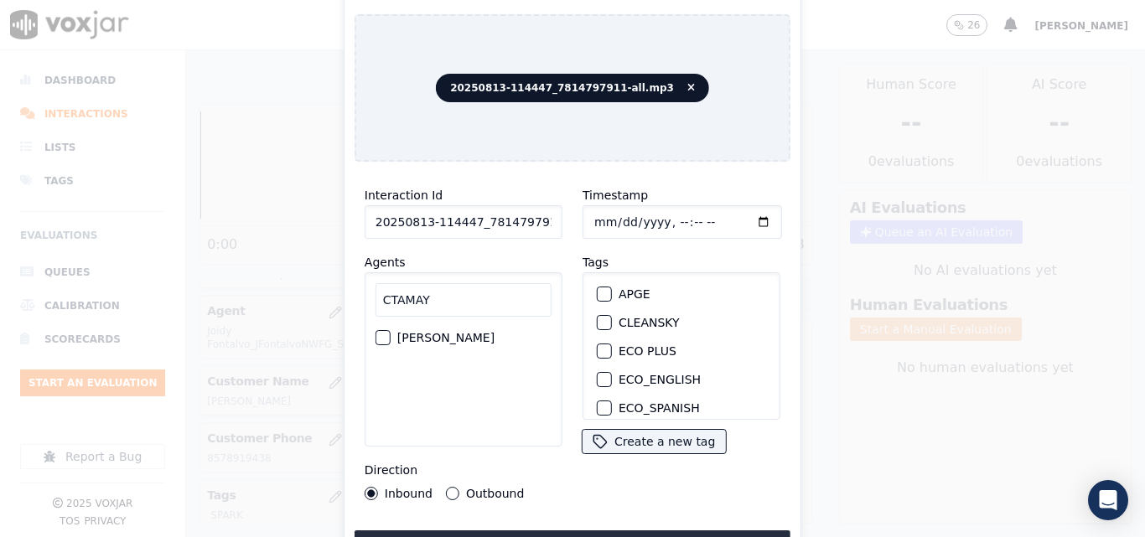
type input "CTAMAY"
click at [458, 344] on label "[PERSON_NAME]" at bounding box center [445, 338] width 97 height 12
click at [391, 345] on button "[PERSON_NAME]" at bounding box center [383, 337] width 15 height 15
click at [446, 487] on button "Outbound" at bounding box center [452, 493] width 13 height 13
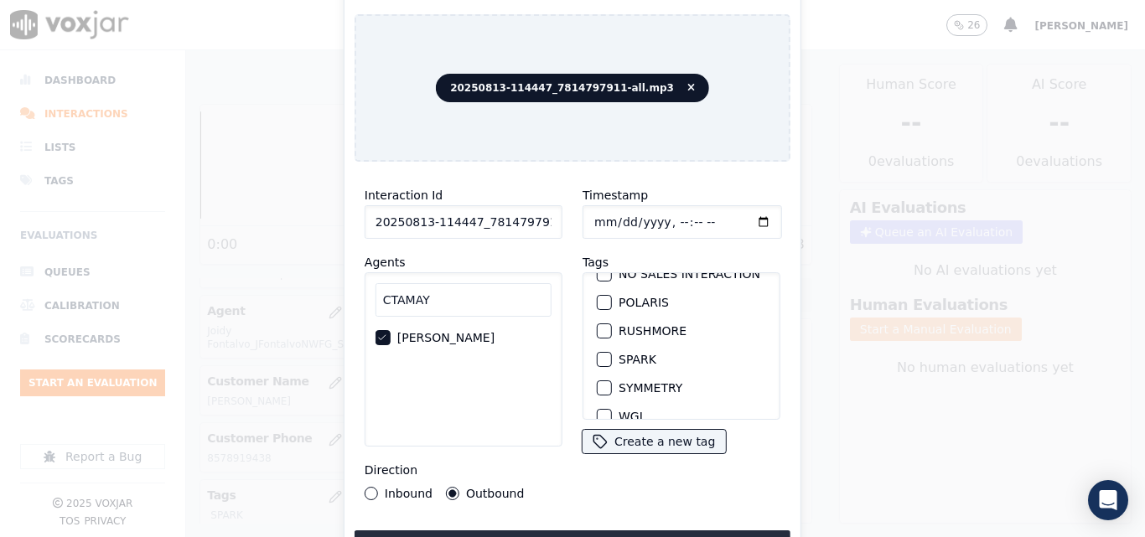
scroll to position [335, 0]
click at [603, 349] on div "SPARK" at bounding box center [681, 358] width 183 height 29
click at [603, 356] on div "button" at bounding box center [604, 358] width 12 height 12
click at [606, 536] on button "Upload interaction to start evaluation" at bounding box center [573, 546] width 436 height 30
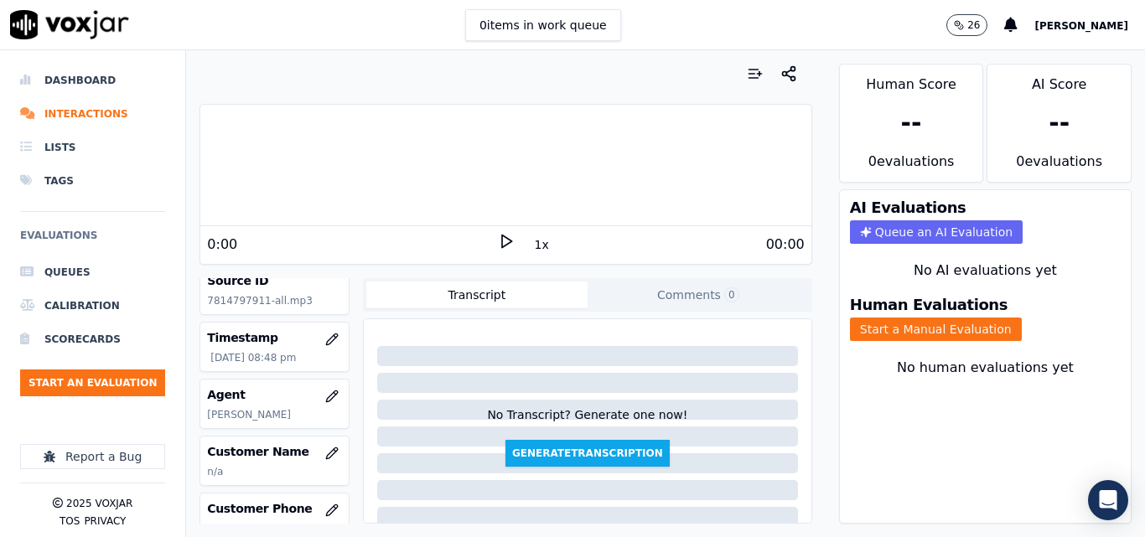
scroll to position [168, 0]
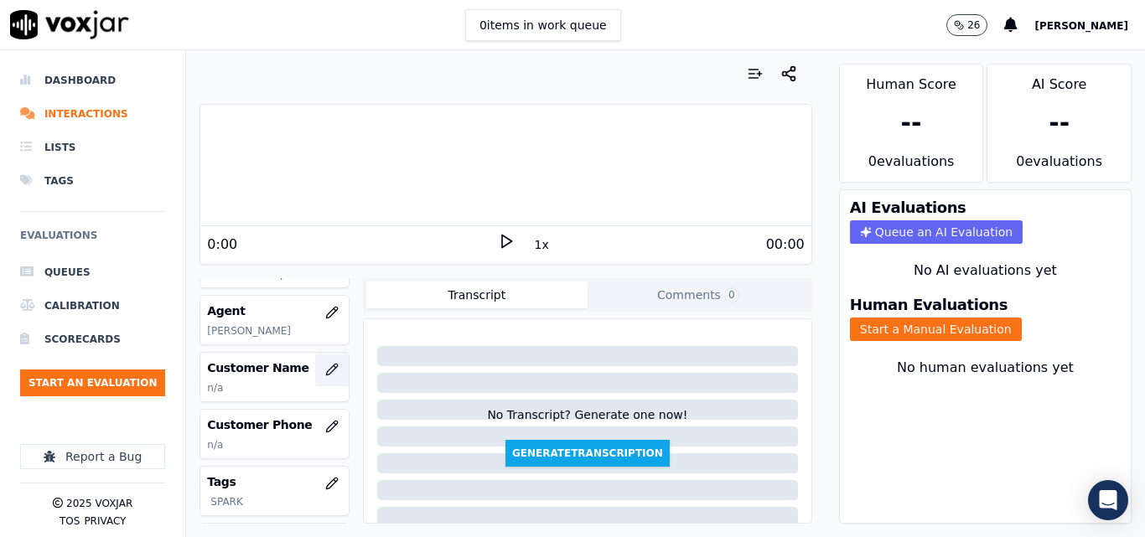
click at [315, 386] on button "button" at bounding box center [332, 370] width 34 height 34
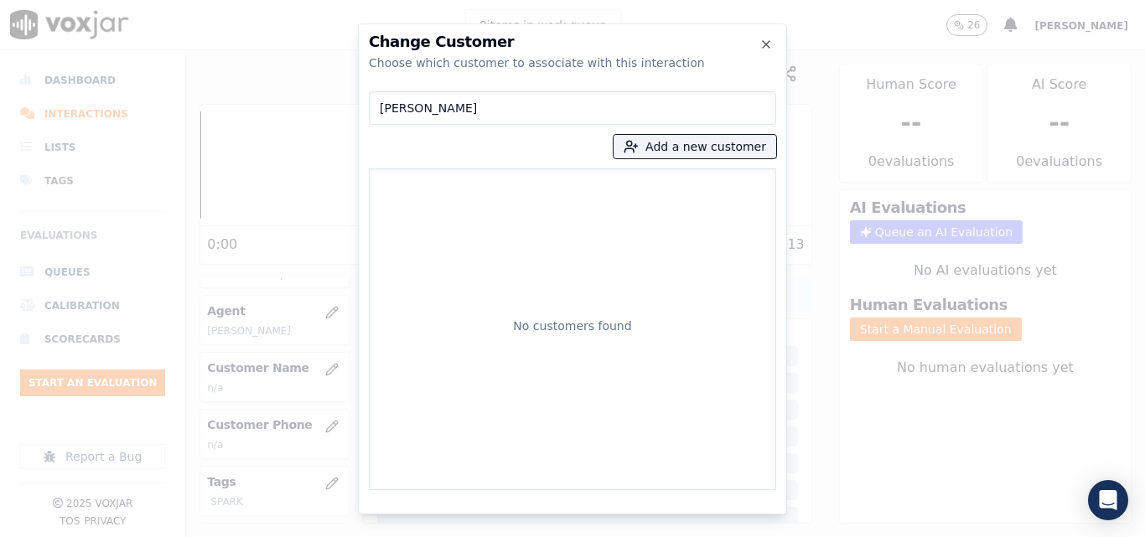
type input "[PERSON_NAME]"
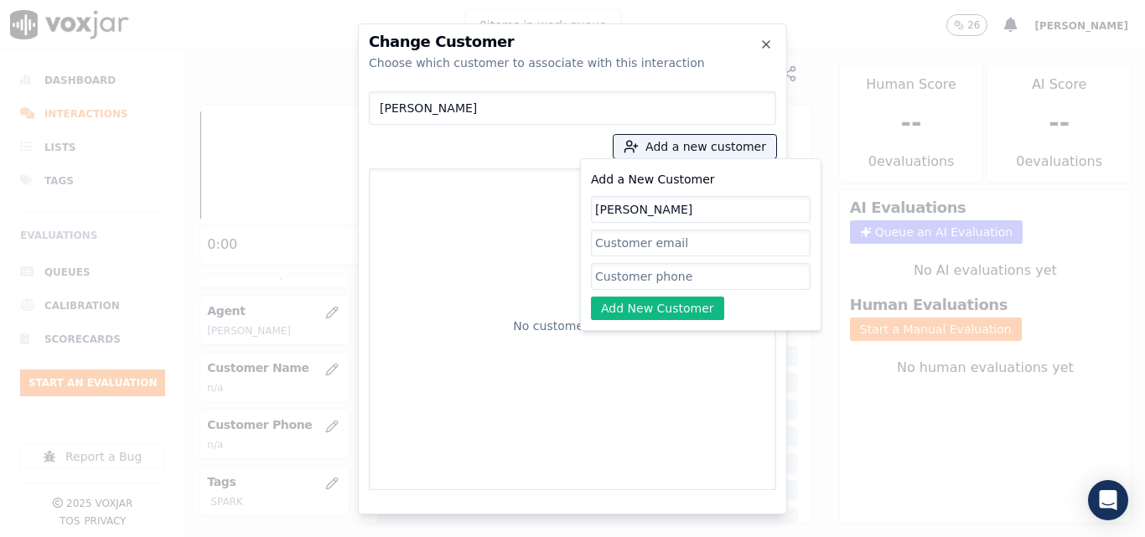
type input "[PERSON_NAME]"
type input "V"
paste input "7814797911"
type input "7"
paste input "7814797911"
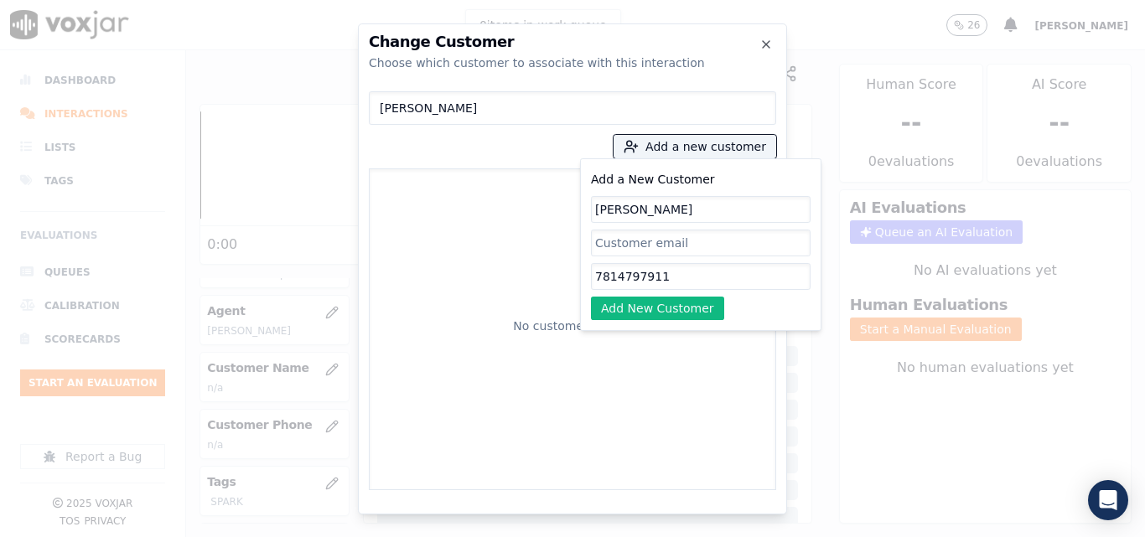
type input "7814797911"
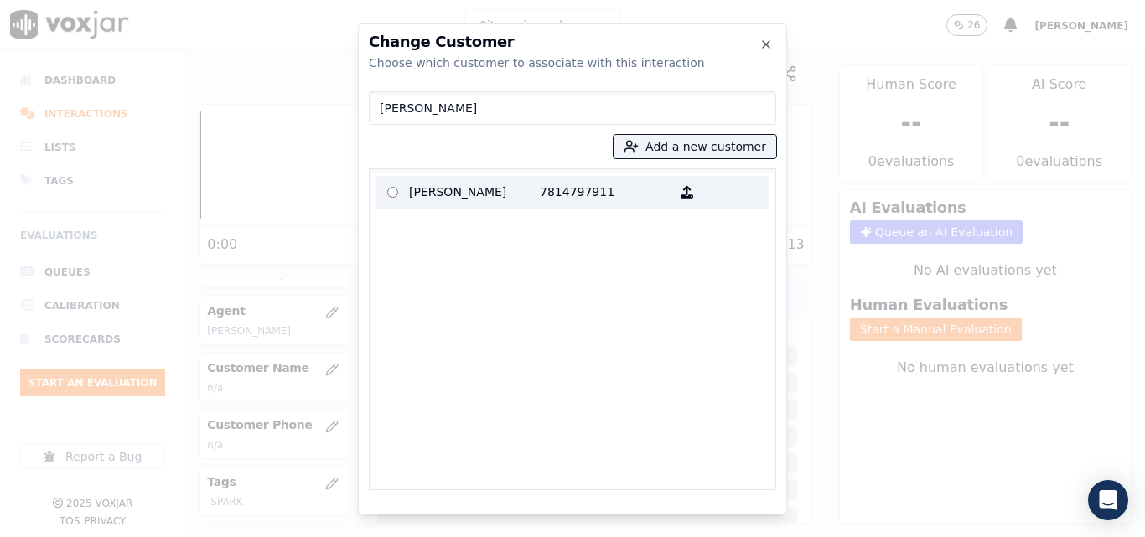
click at [519, 189] on p "[PERSON_NAME]" at bounding box center [474, 192] width 131 height 26
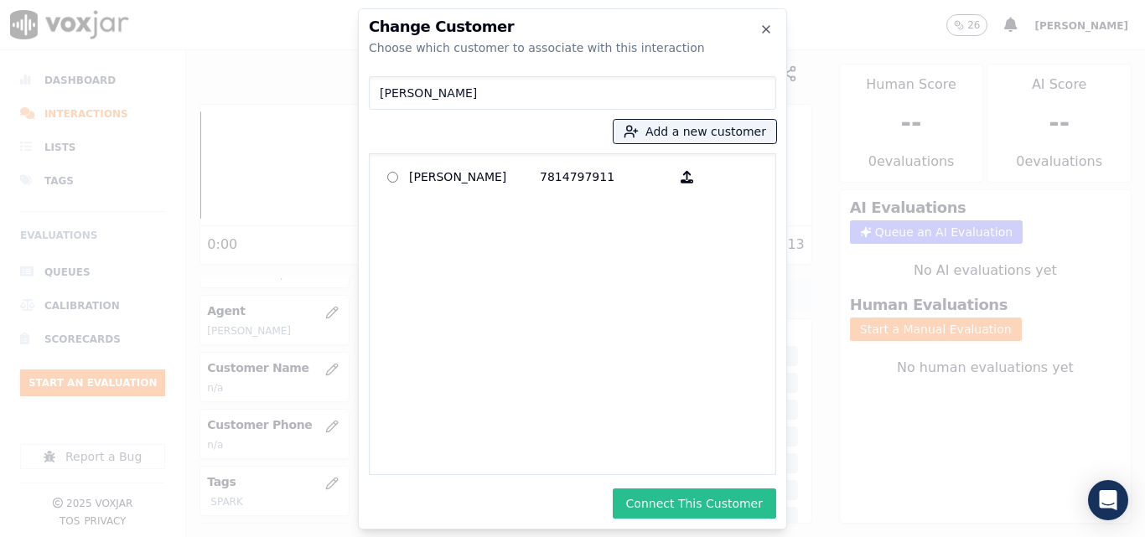
click at [707, 497] on button "Connect This Customer" at bounding box center [694, 504] width 163 height 30
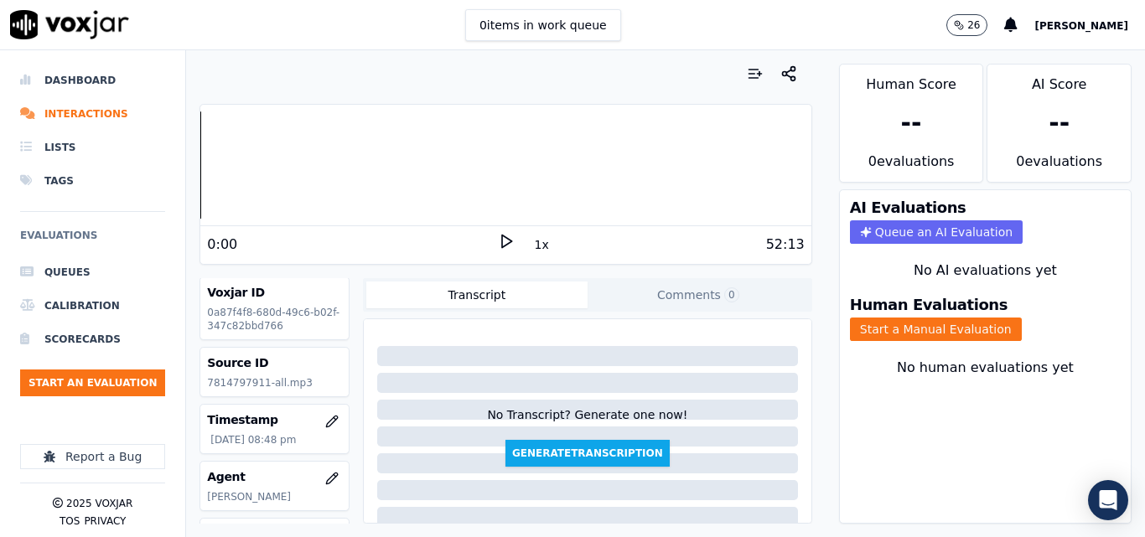
scroll to position [0, 0]
click at [149, 382] on button "Start an Evaluation" at bounding box center [92, 383] width 145 height 27
click at [115, 107] on li "Interactions" at bounding box center [92, 114] width 145 height 34
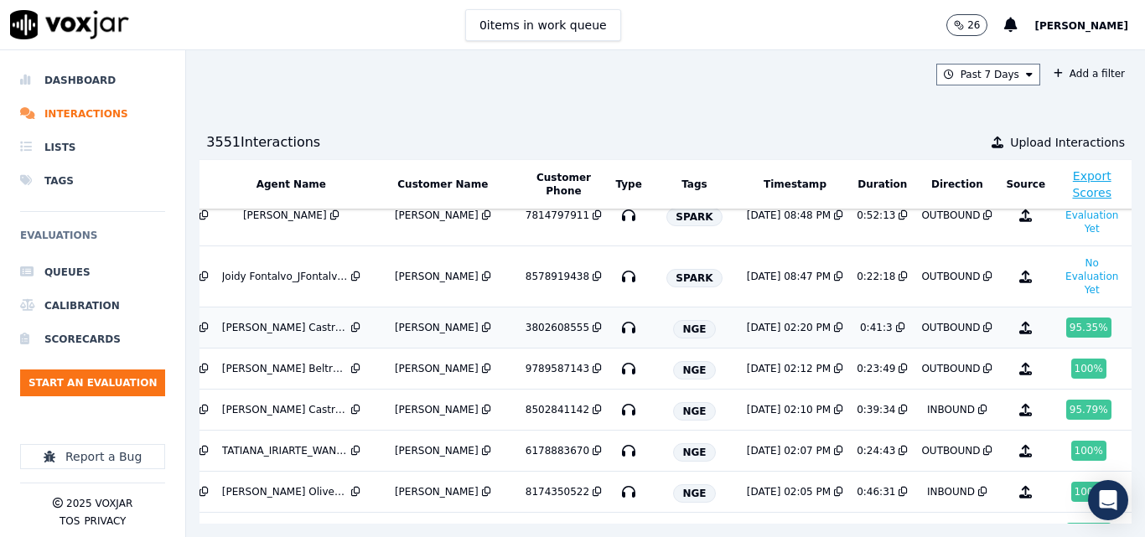
scroll to position [0, 268]
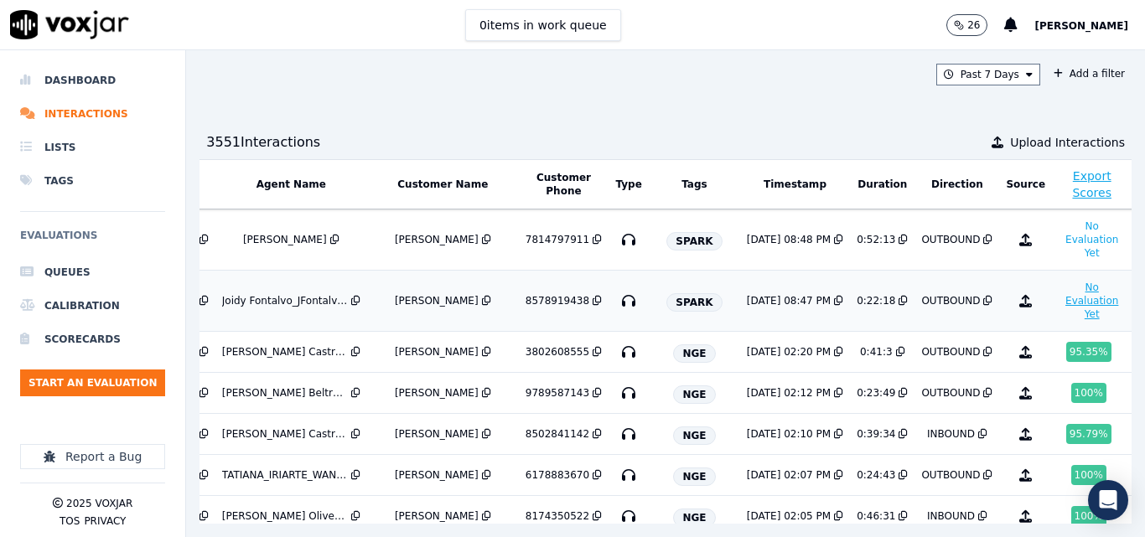
click at [1059, 293] on button "No Evaluation Yet" at bounding box center [1092, 300] width 66 height 47
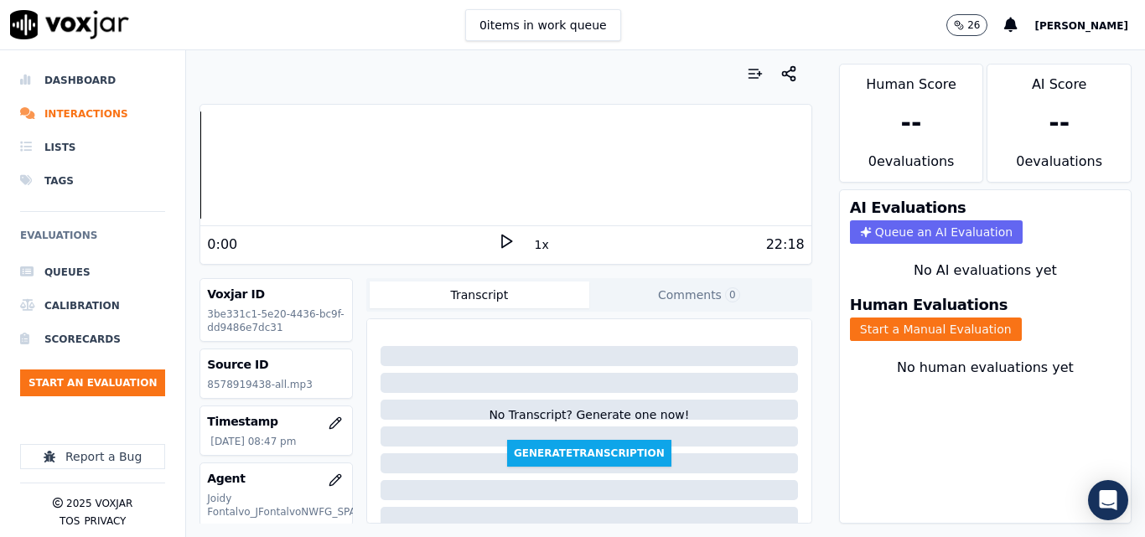
click at [500, 236] on icon at bounding box center [506, 241] width 17 height 17
click at [536, 246] on button "1x" at bounding box center [541, 244] width 21 height 23
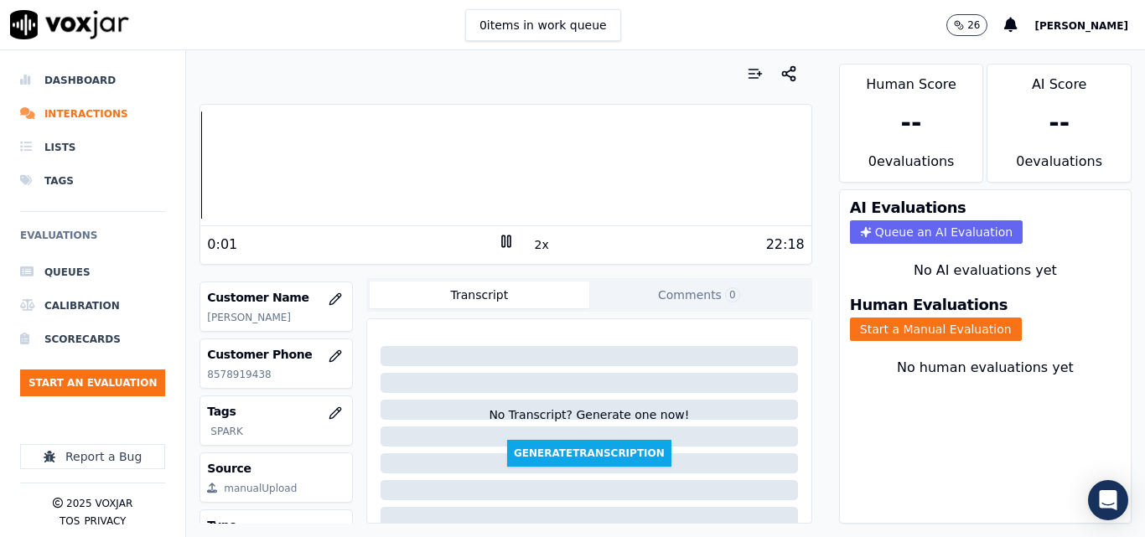
scroll to position [325, 0]
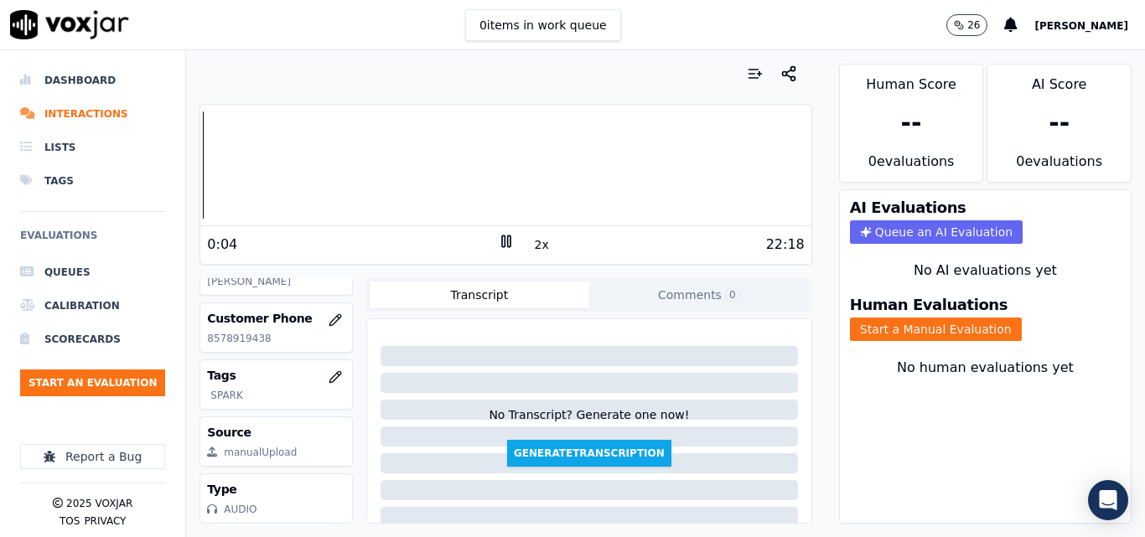
click at [228, 309] on div "Customer Phone [PHONE_NUMBER]" at bounding box center [276, 327] width 152 height 49
click at [223, 332] on p "8578919438" at bounding box center [276, 338] width 138 height 13
copy p "8578919438"
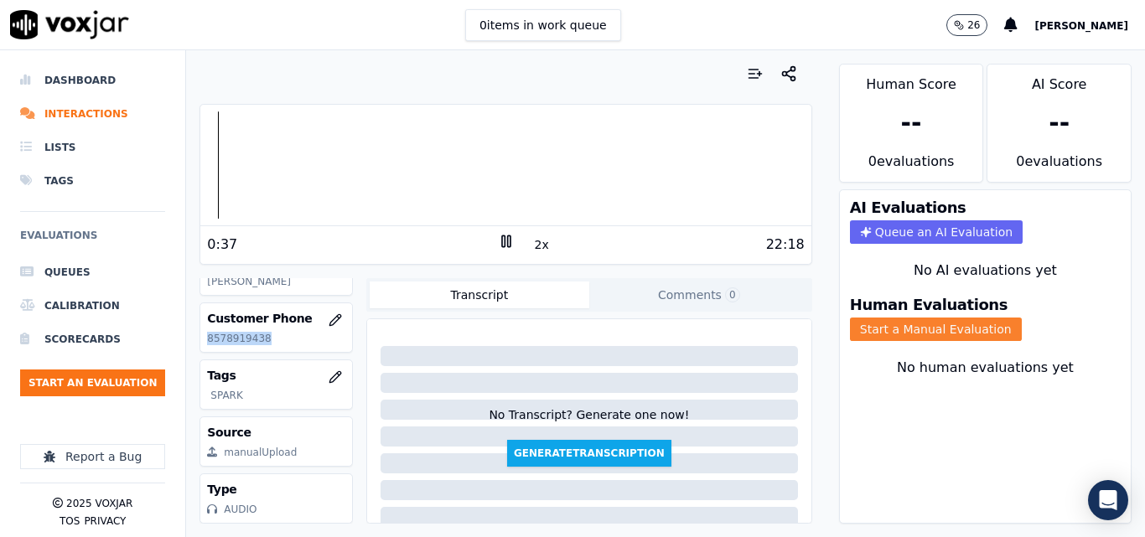
click at [884, 332] on button "Start a Manual Evaluation" at bounding box center [936, 329] width 172 height 23
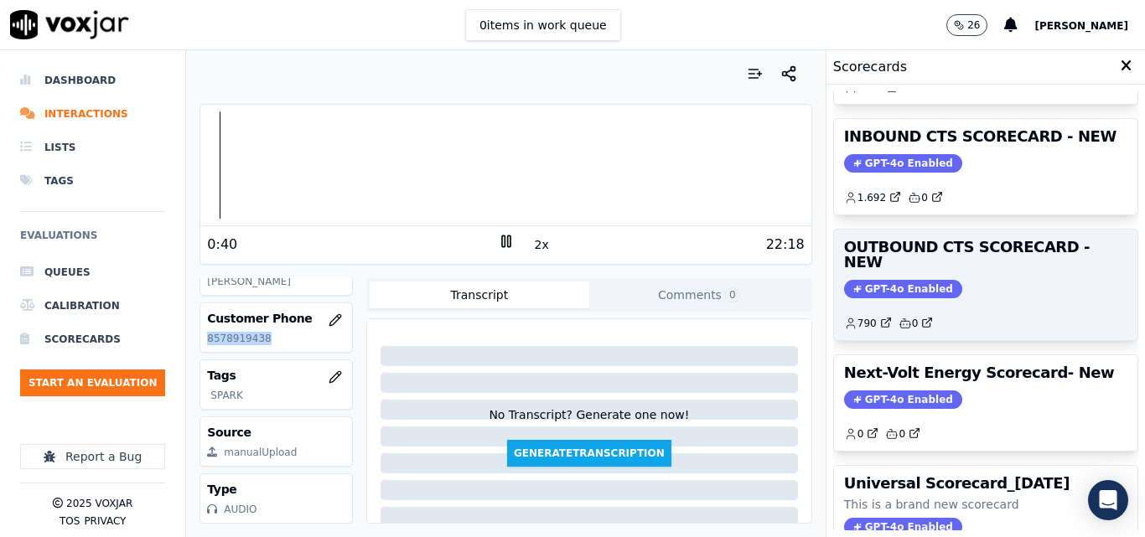
scroll to position [251, 0]
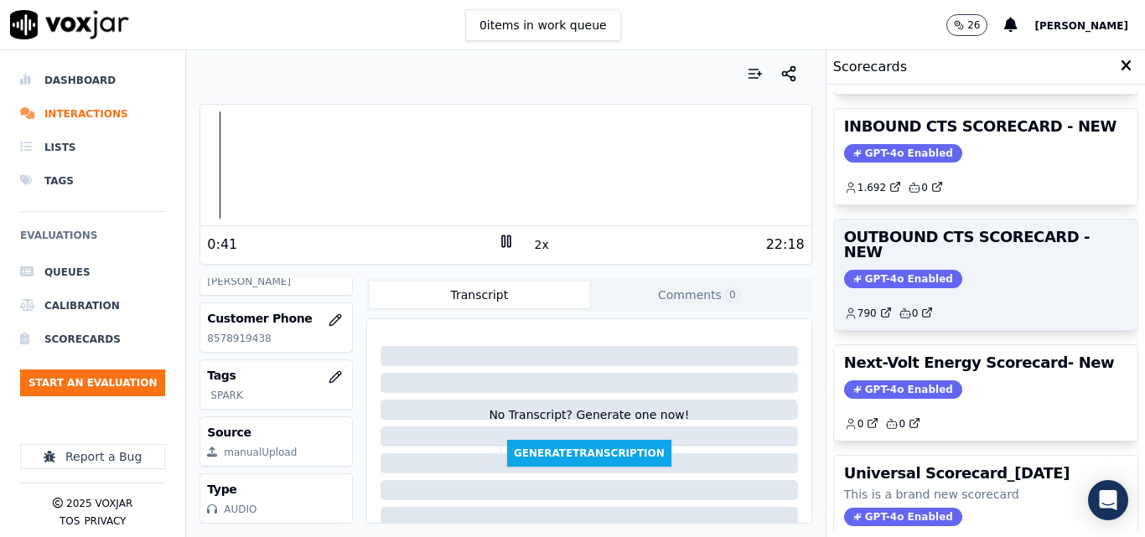
click at [934, 270] on div "GPT-4o Enabled" at bounding box center [985, 279] width 283 height 18
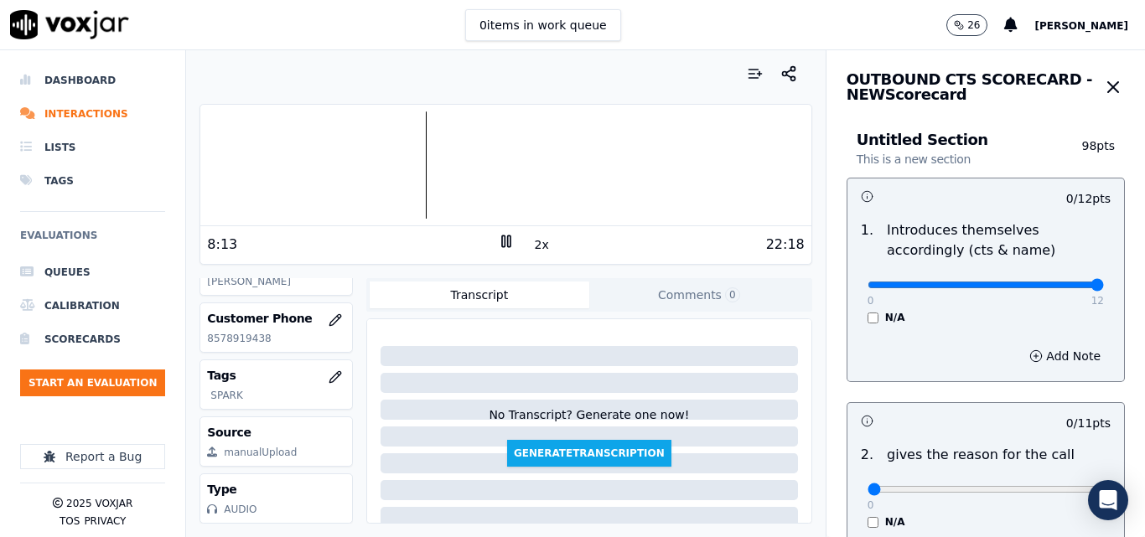
drag, startPoint x: 1029, startPoint y: 287, endPoint x: 1057, endPoint y: 287, distance: 27.7
type input "12"
click at [1056, 287] on input "range" at bounding box center [986, 285] width 236 height 7
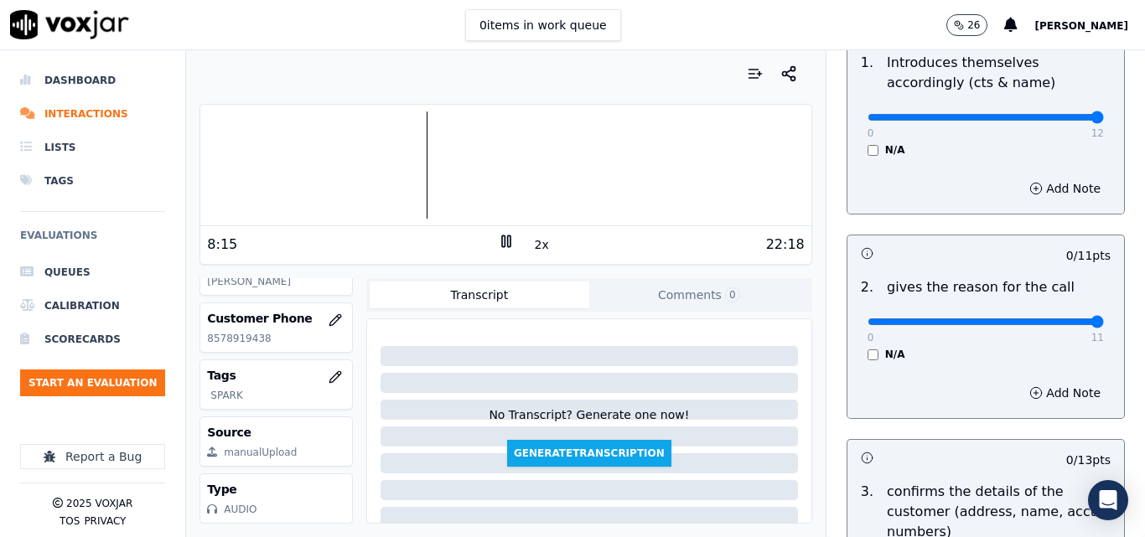
type input "11"
click at [1055, 121] on input "range" at bounding box center [986, 117] width 236 height 7
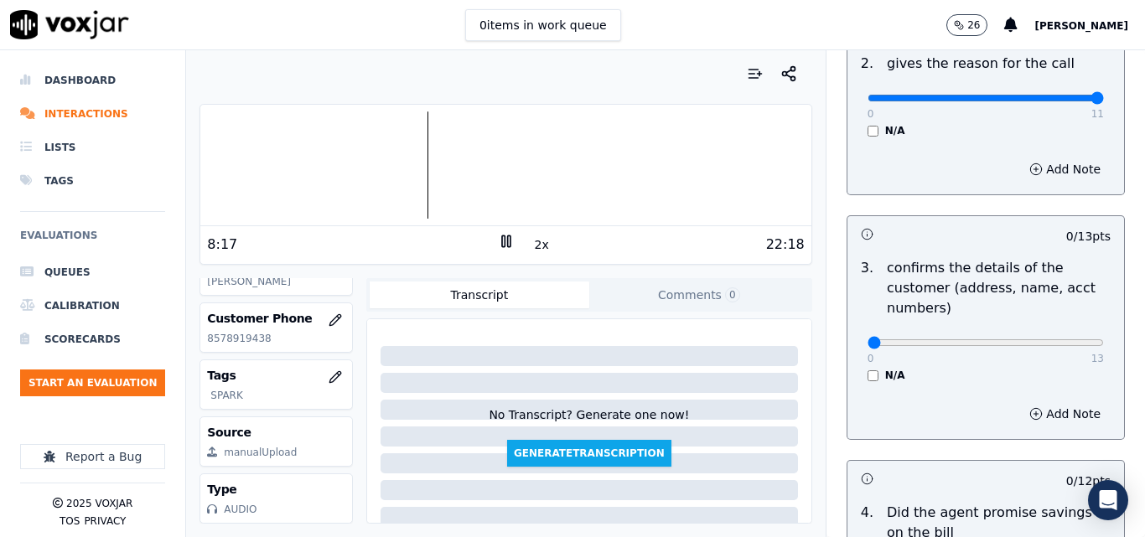
scroll to position [419, 0]
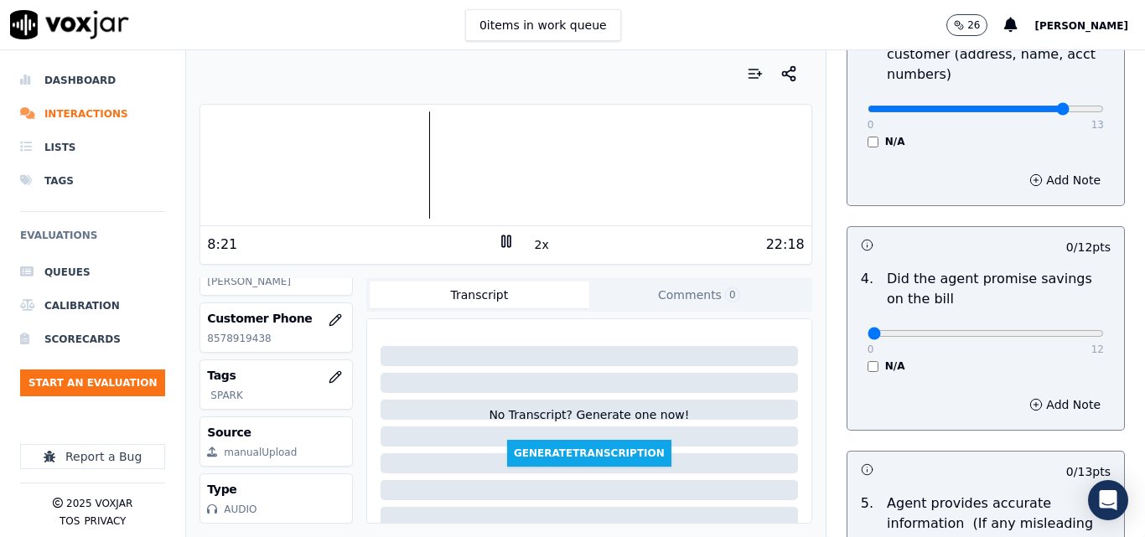
scroll to position [587, 0]
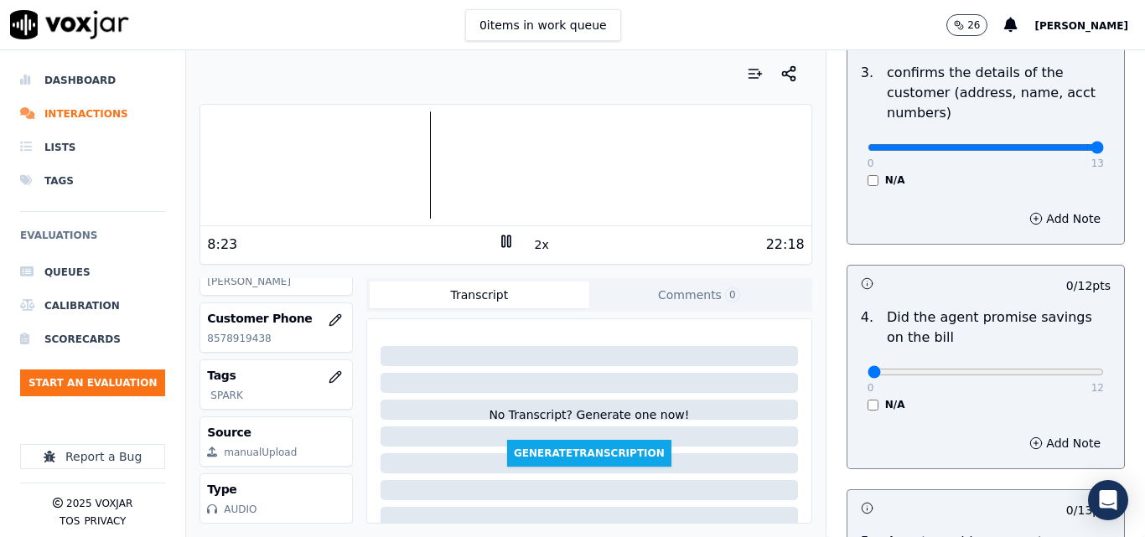
drag, startPoint x: 1058, startPoint y: 149, endPoint x: 1091, endPoint y: 171, distance: 40.0
type input "13"
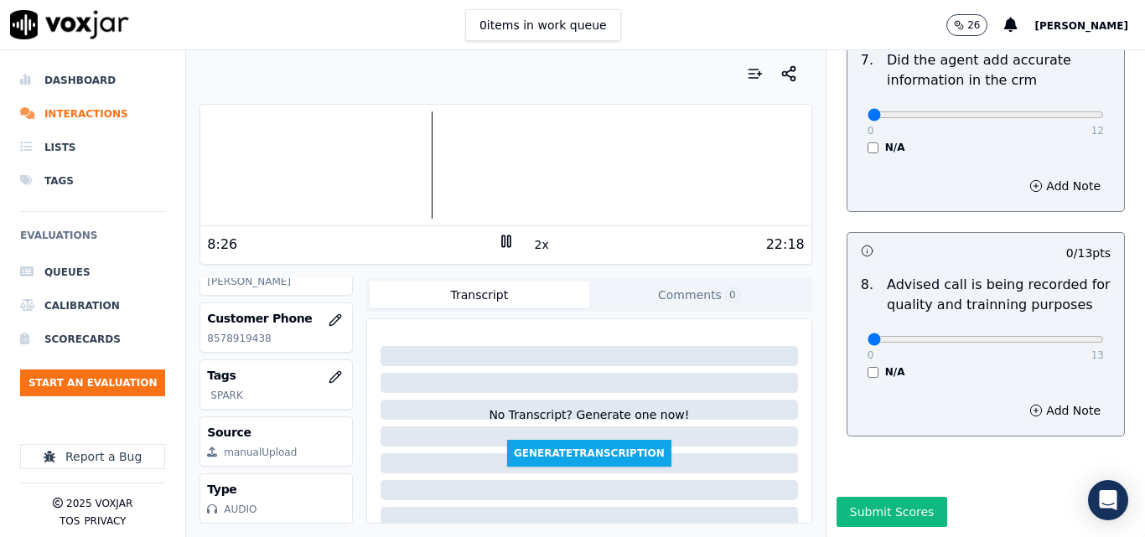
scroll to position [1616, 0]
type input "13"
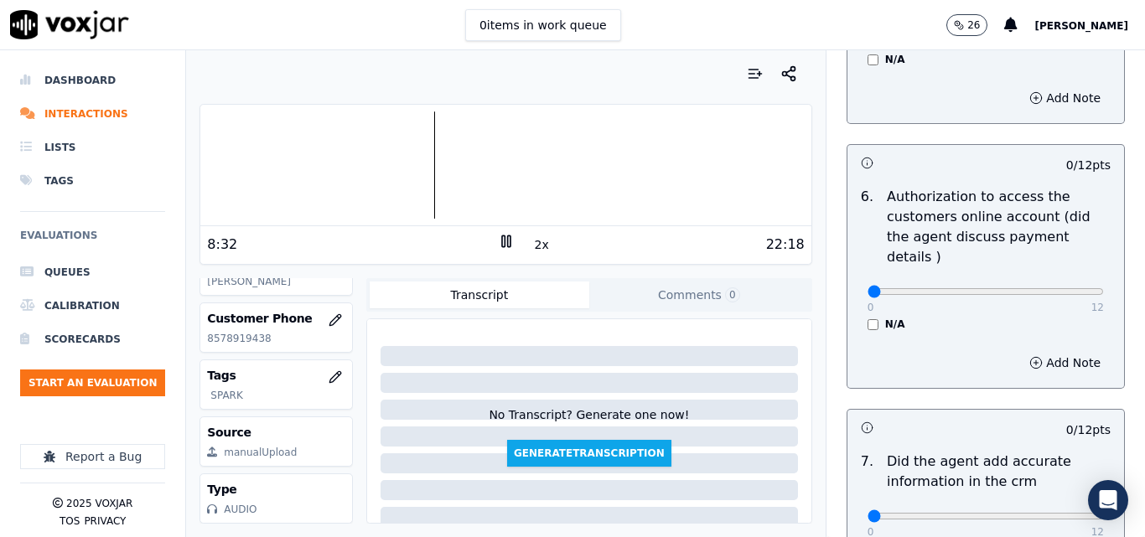
scroll to position [1281, 0]
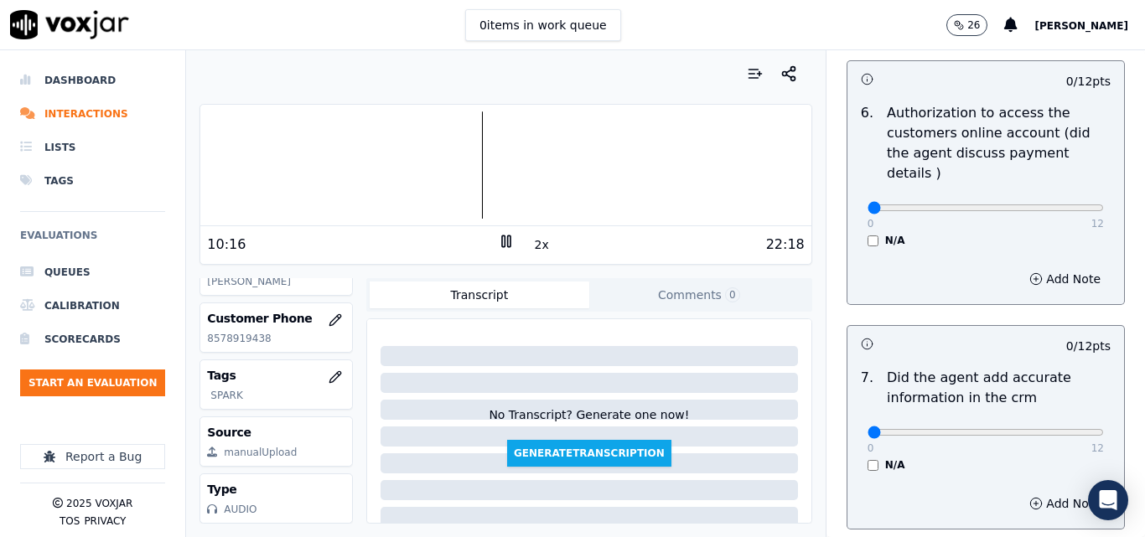
click at [451, 156] on div at bounding box center [505, 164] width 610 height 107
click at [532, 251] on button "2x" at bounding box center [541, 244] width 21 height 23
click at [440, 143] on div at bounding box center [505, 164] width 610 height 107
click at [431, 151] on div at bounding box center [505, 164] width 610 height 107
click at [433, 163] on div at bounding box center [505, 164] width 610 height 107
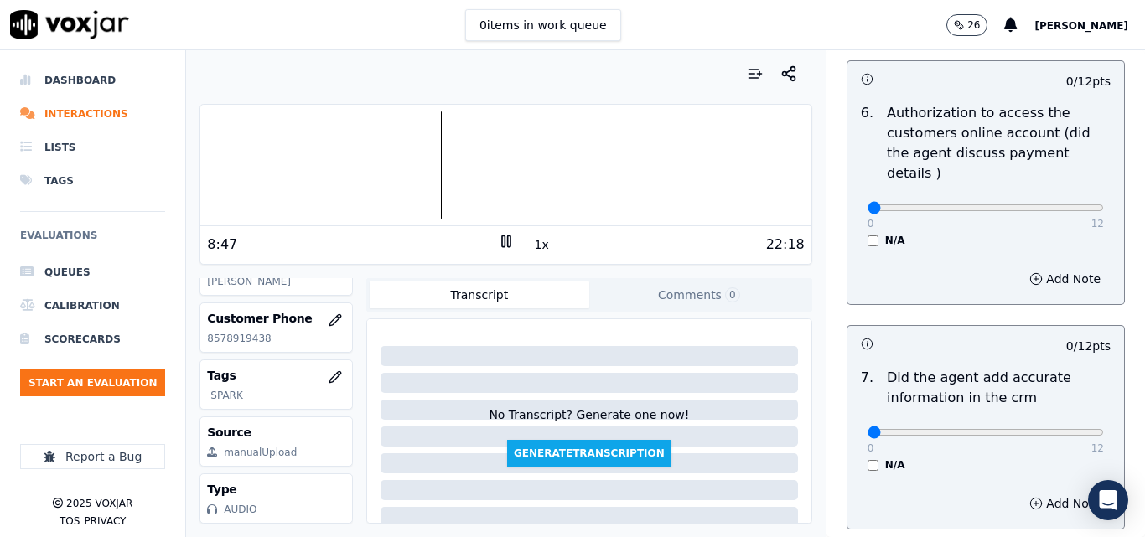
click at [504, 246] on icon at bounding box center [506, 241] width 17 height 17
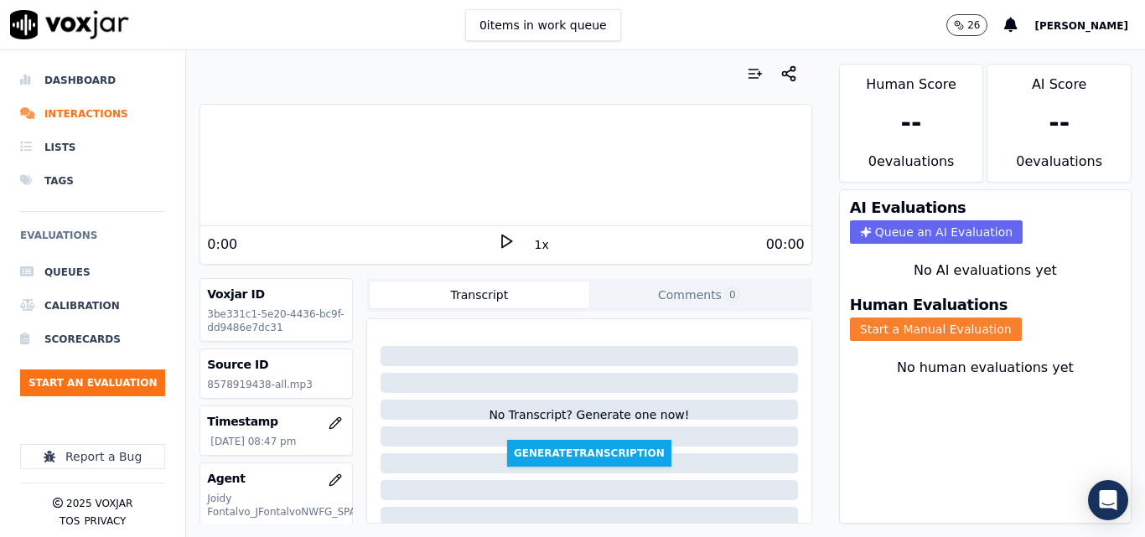
click at [896, 325] on button "Start a Manual Evaluation" at bounding box center [936, 329] width 172 height 23
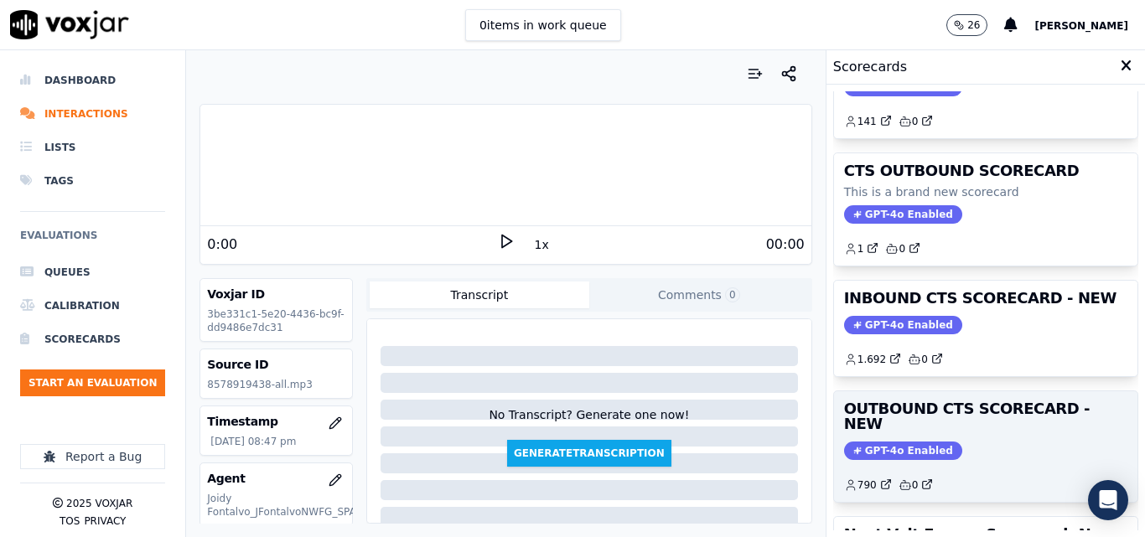
scroll to position [84, 0]
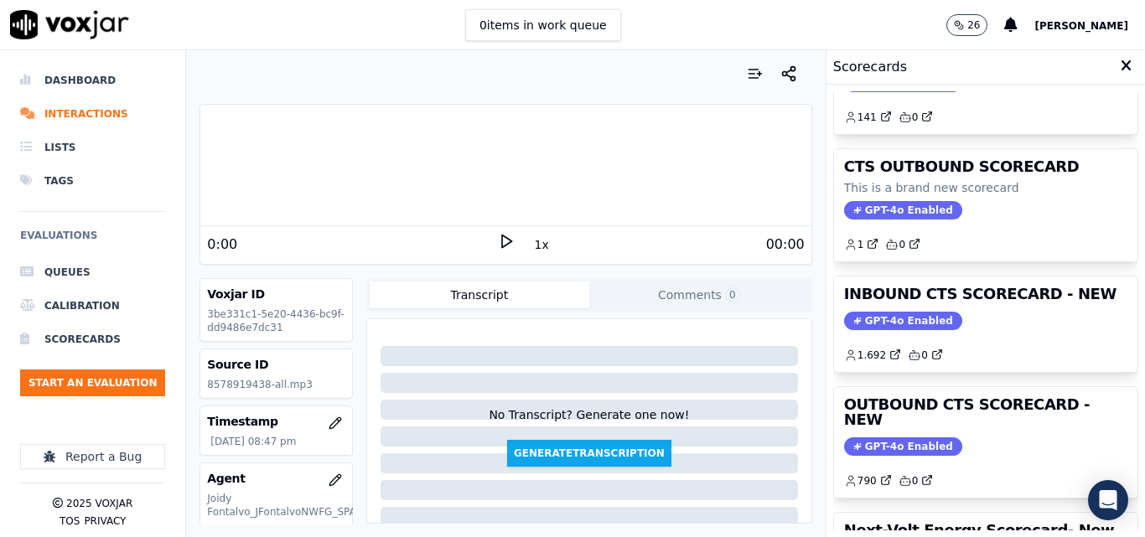
click at [962, 345] on div "1.692 0" at bounding box center [985, 348] width 283 height 27
click at [500, 245] on icon at bounding box center [506, 241] width 17 height 17
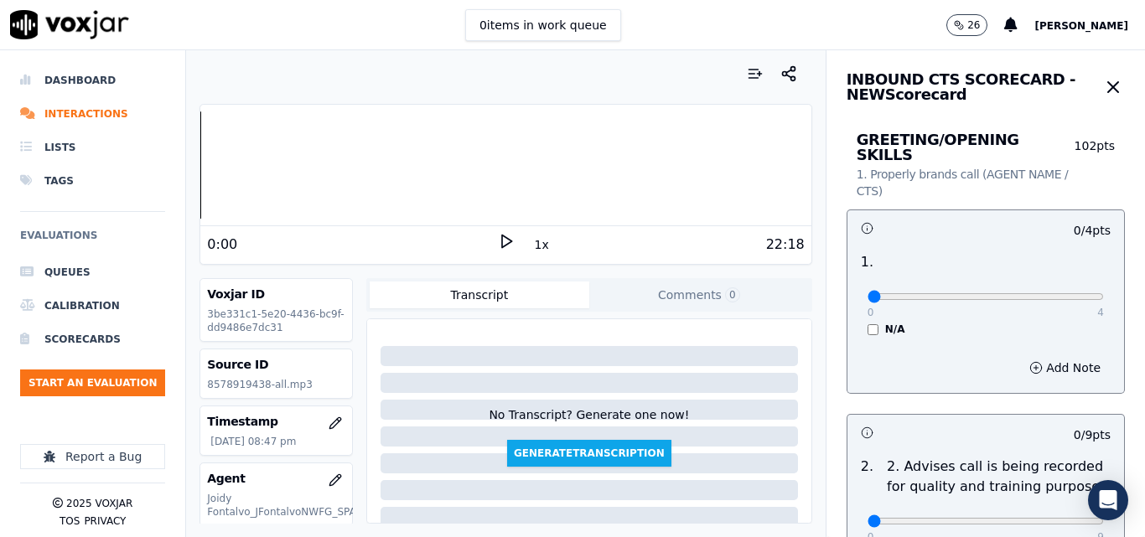
scroll to position [168, 0]
click at [535, 246] on button "1x" at bounding box center [541, 244] width 21 height 23
click at [535, 246] on button "1.5x" at bounding box center [547, 244] width 33 height 23
click at [531, 241] on button "2x" at bounding box center [541, 244] width 21 height 23
click at [438, 163] on div at bounding box center [505, 164] width 610 height 107
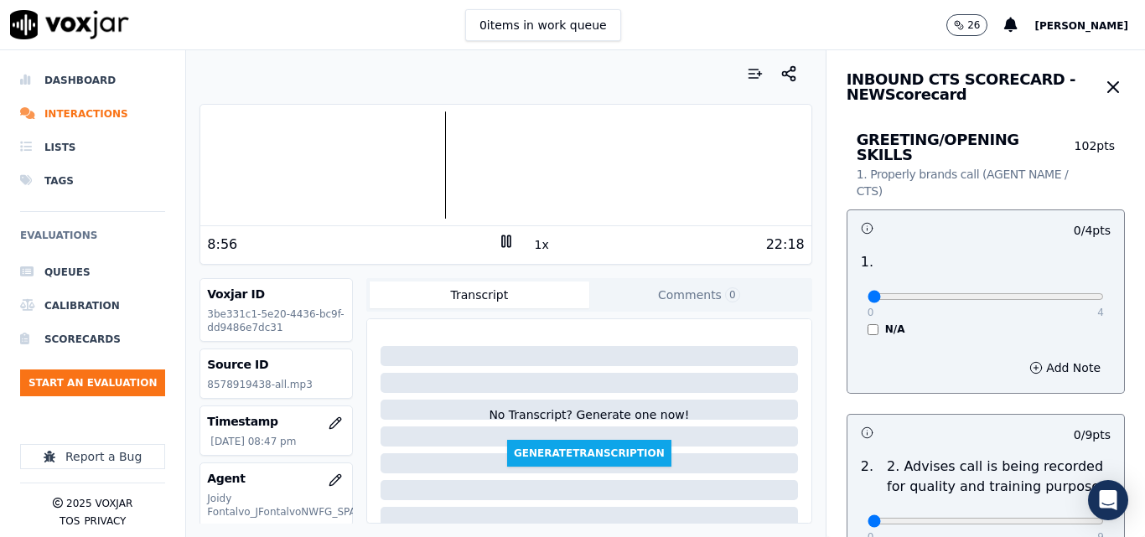
click at [419, 155] on div at bounding box center [505, 164] width 610 height 107
click at [507, 241] on rect at bounding box center [508, 241] width 3 height 11
type input "4"
click at [1052, 293] on input "range" at bounding box center [986, 296] width 236 height 7
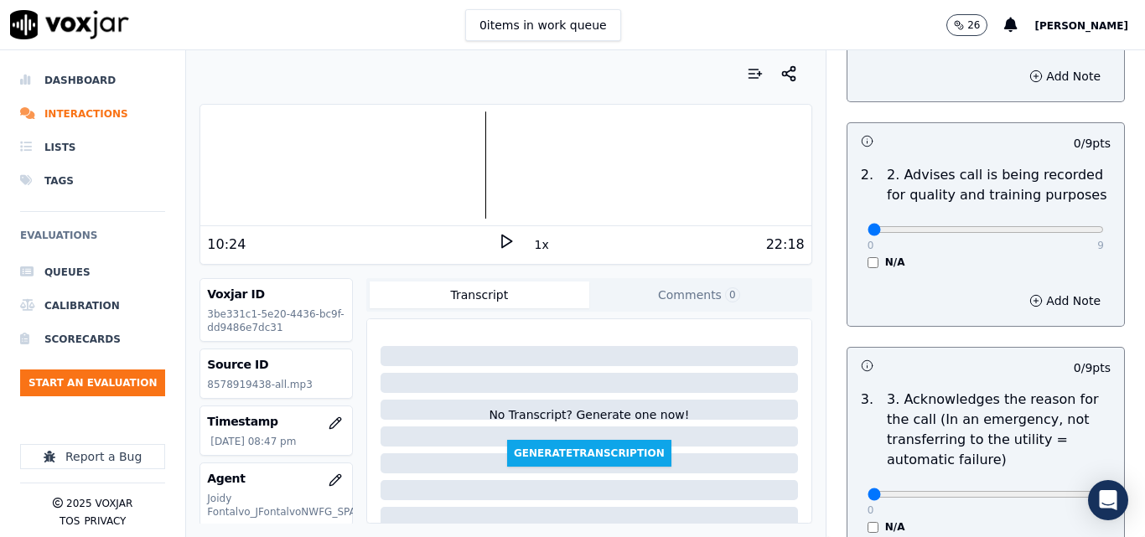
scroll to position [335, 0]
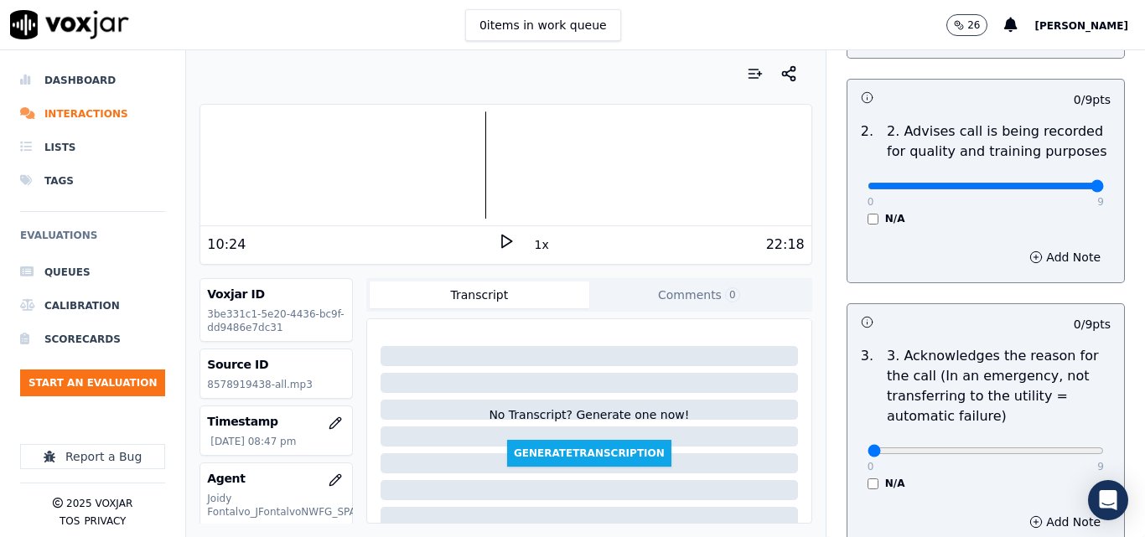
type input "9"
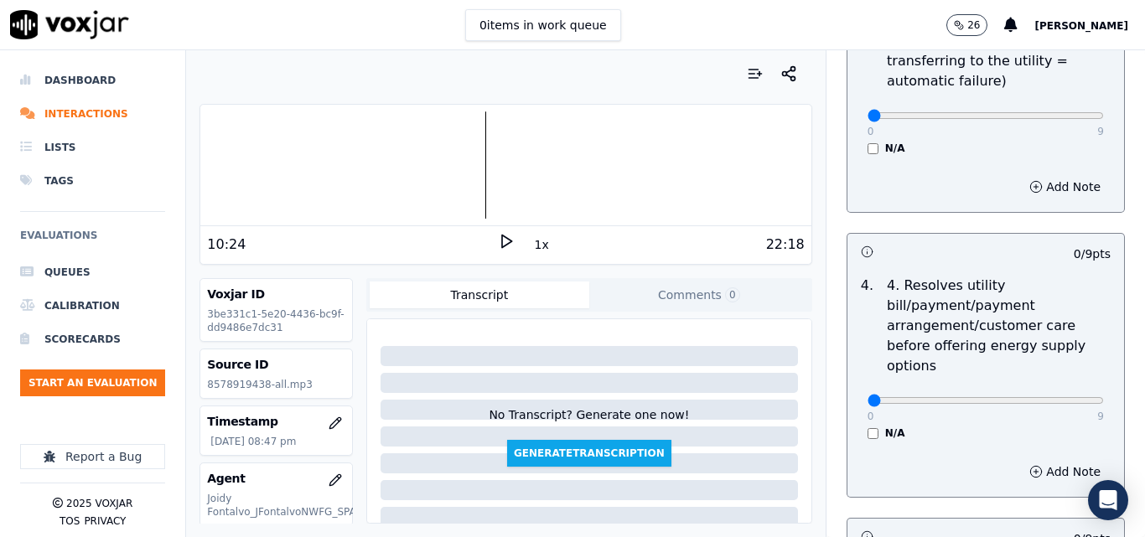
scroll to position [587, 0]
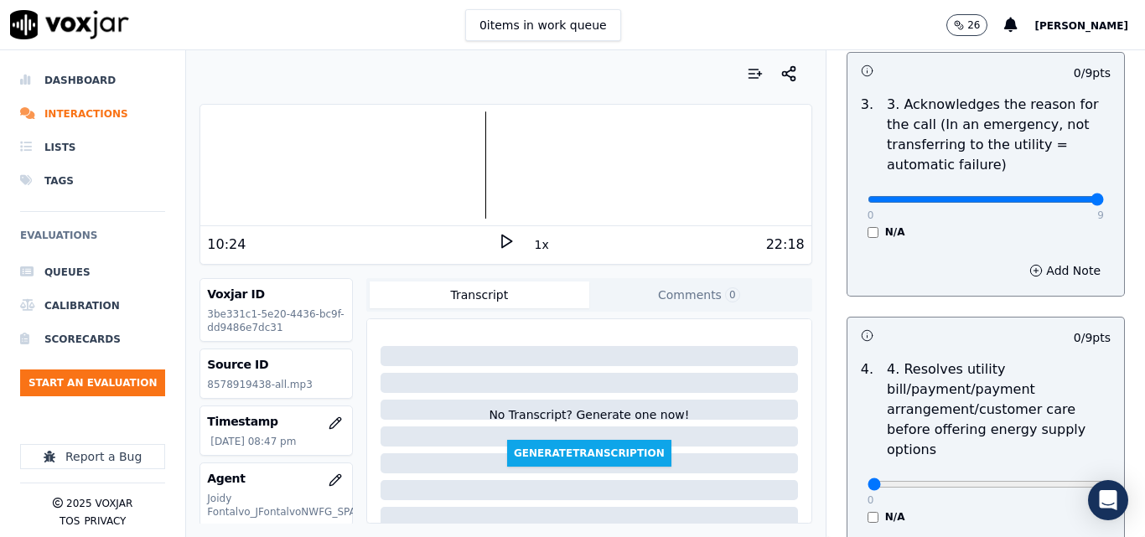
type input "9"
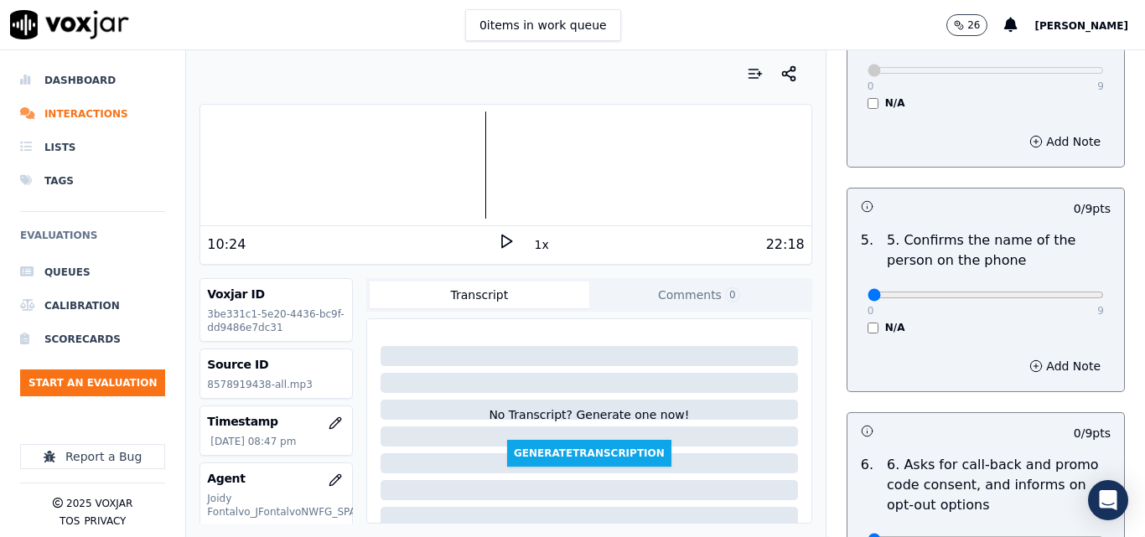
scroll to position [1006, 0]
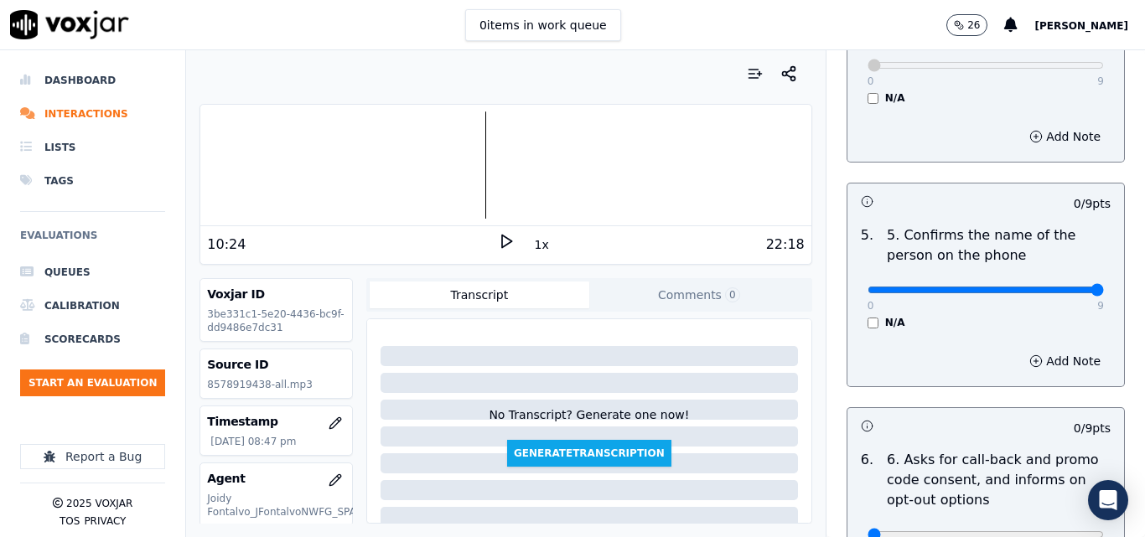
drag, startPoint x: 980, startPoint y: 282, endPoint x: 1095, endPoint y: 275, distance: 115.1
type input "9"
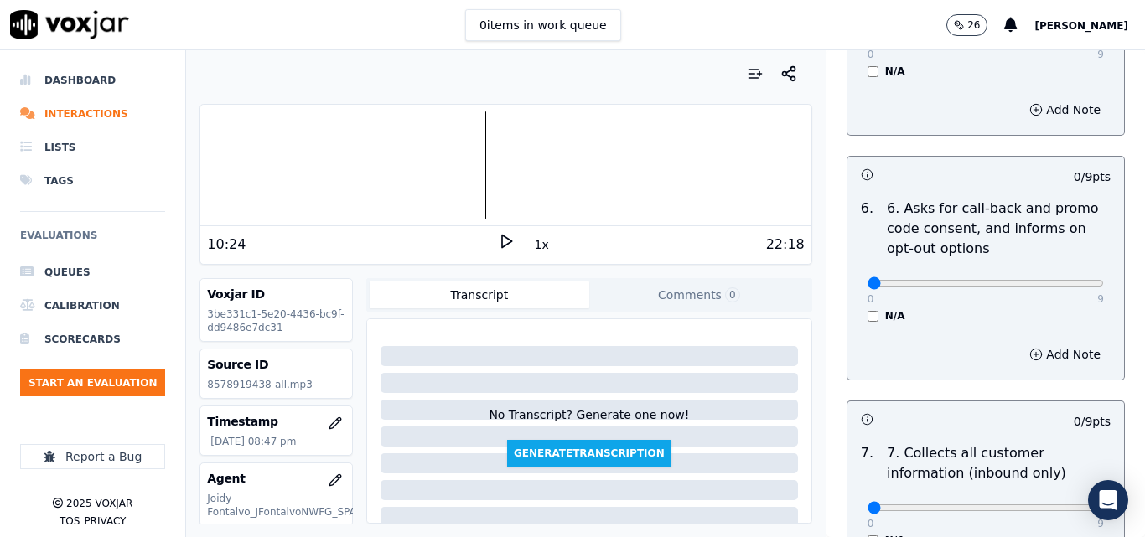
scroll to position [1341, 0]
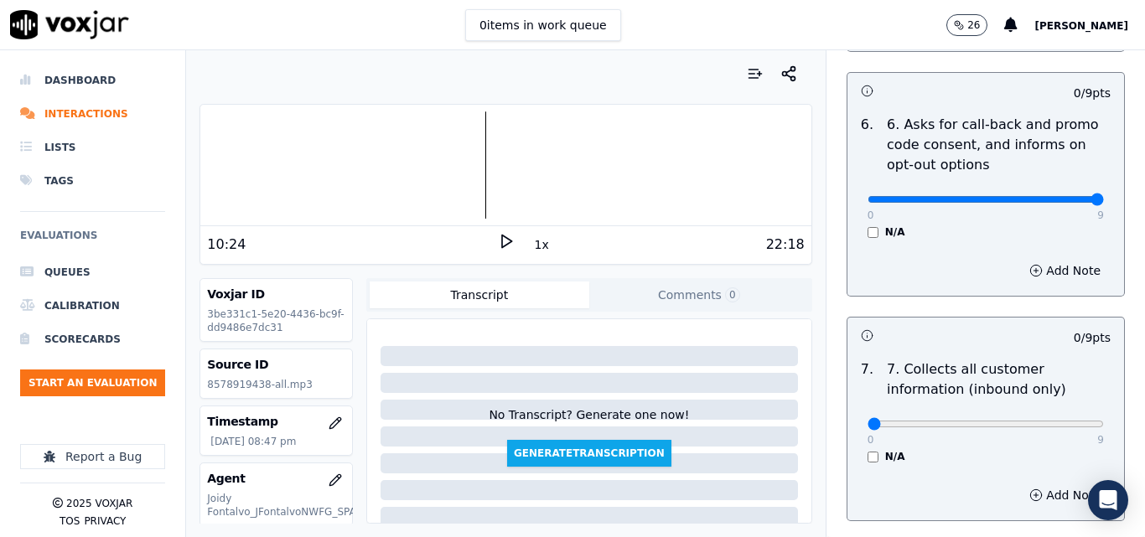
drag, startPoint x: 1044, startPoint y: 183, endPoint x: 1068, endPoint y: 184, distance: 23.5
type input "9"
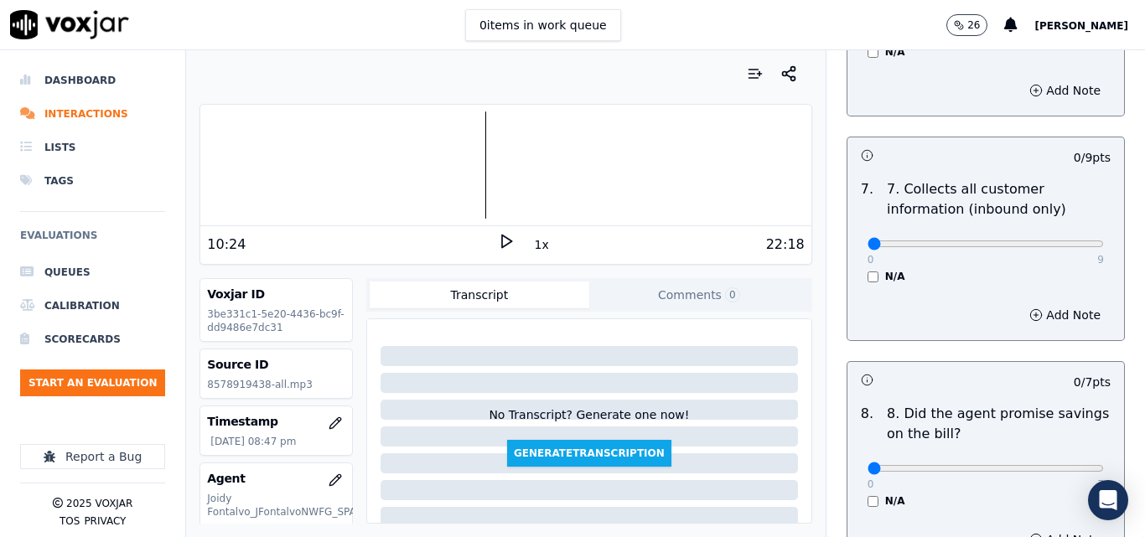
scroll to position [1509, 0]
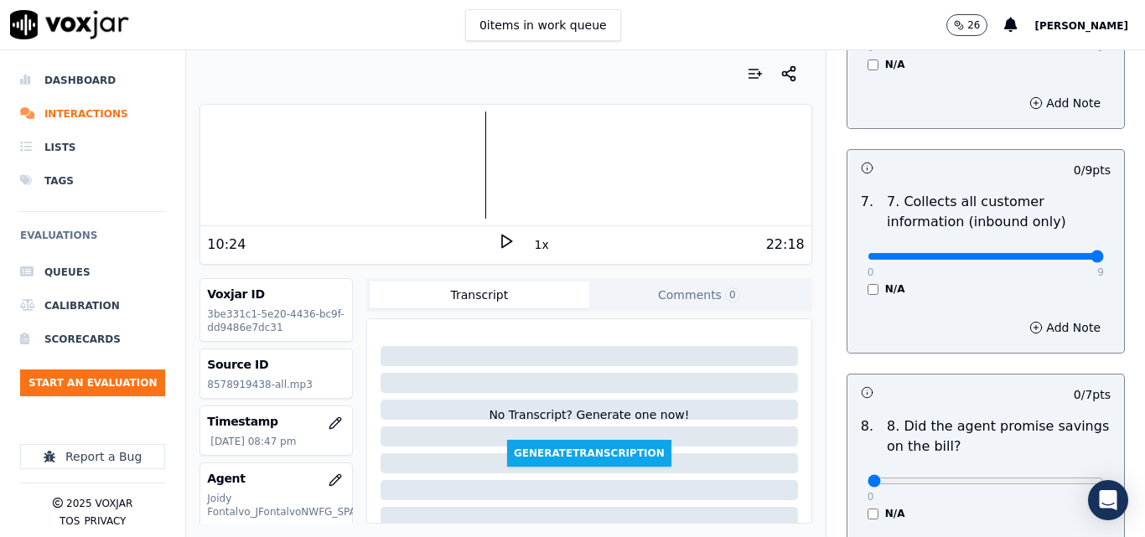
type input "9"
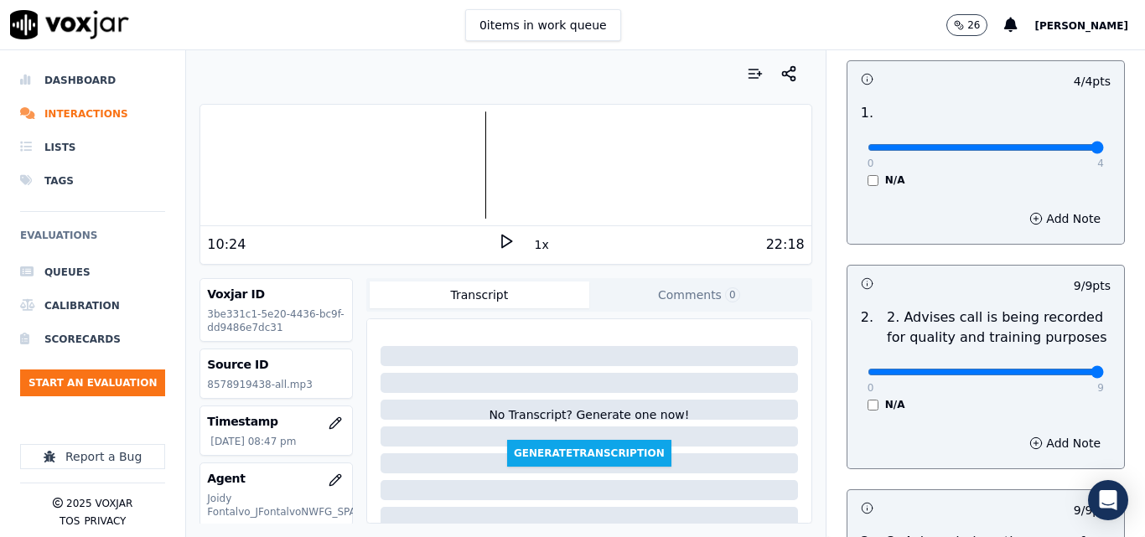
scroll to position [0, 0]
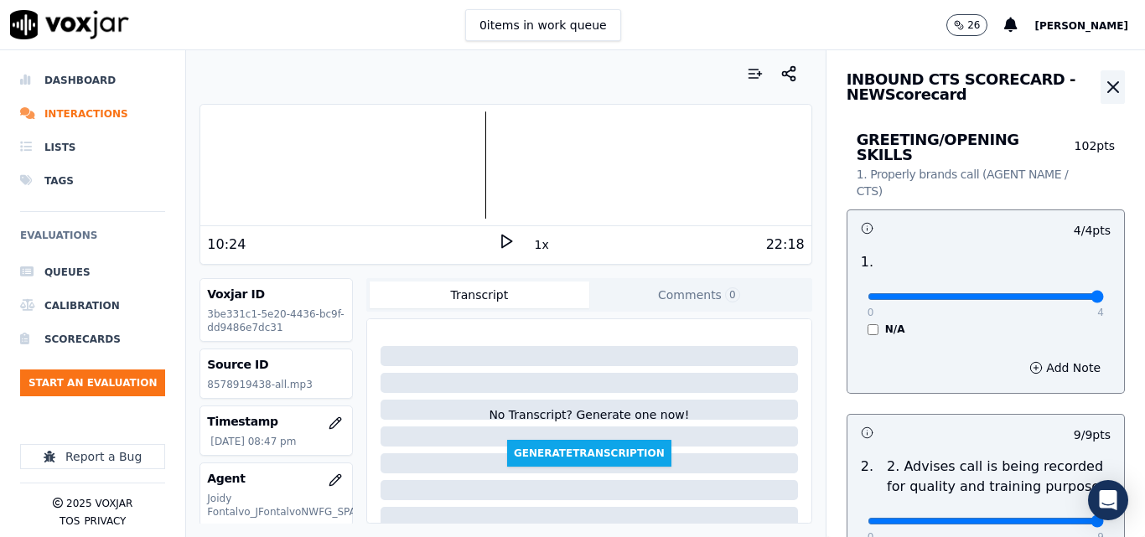
click at [1108, 89] on icon "button" at bounding box center [1113, 87] width 10 height 10
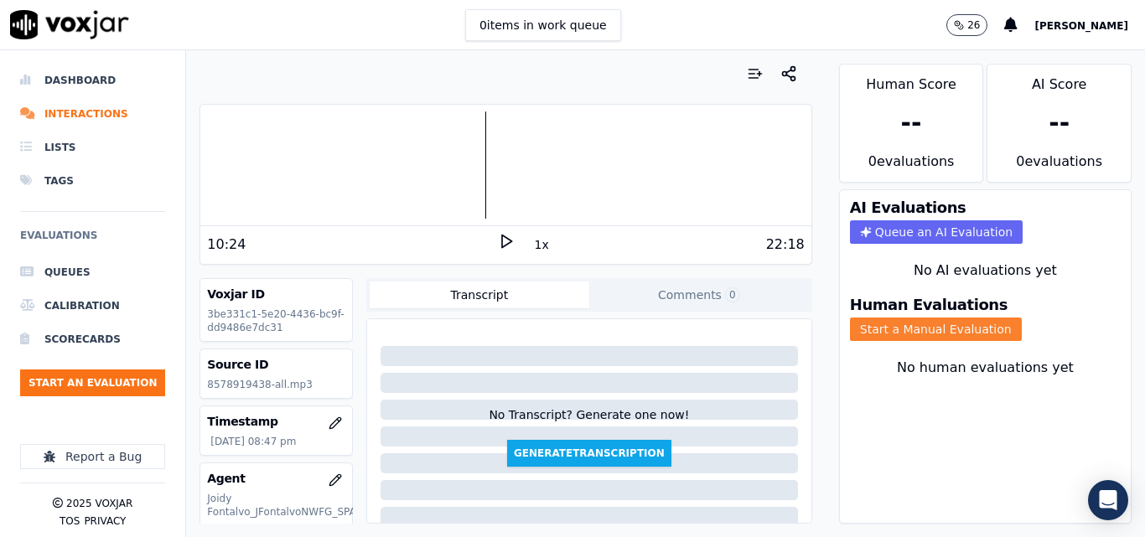
click at [909, 333] on button "Start a Manual Evaluation" at bounding box center [936, 329] width 172 height 23
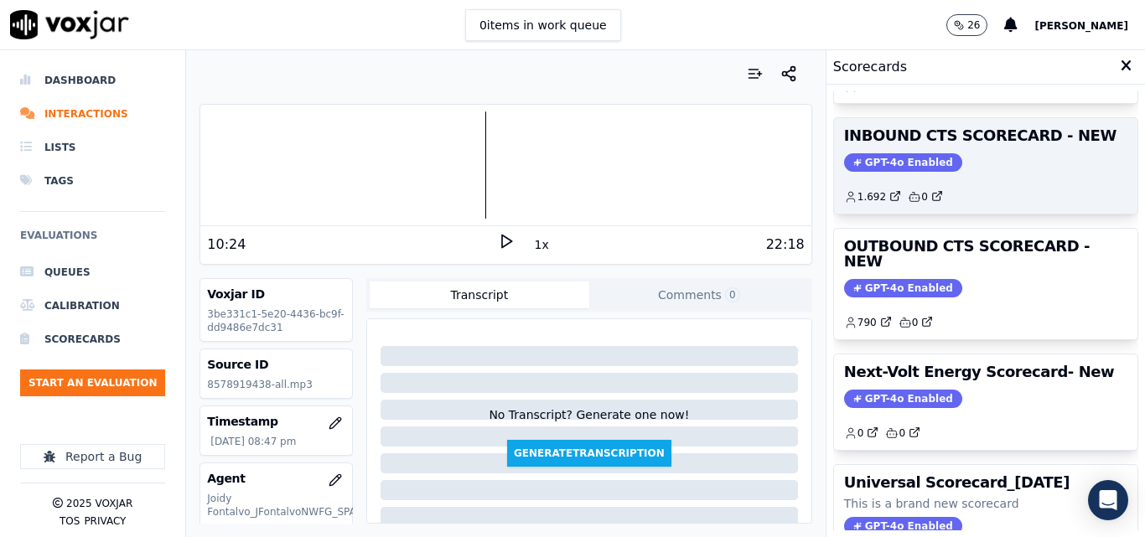
scroll to position [251, 0]
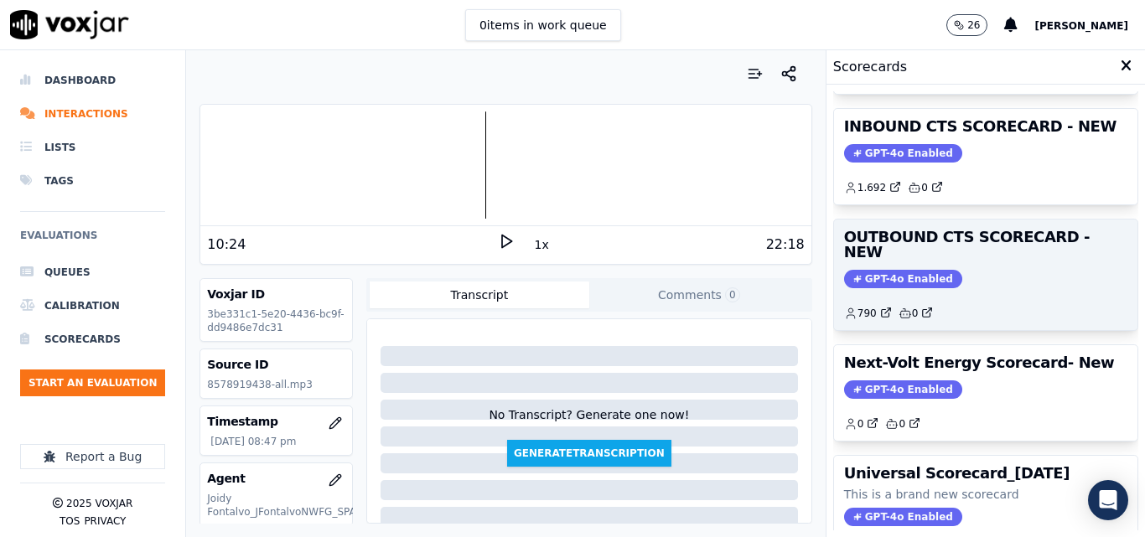
click at [956, 270] on div "GPT-4o Enabled" at bounding box center [985, 279] width 283 height 18
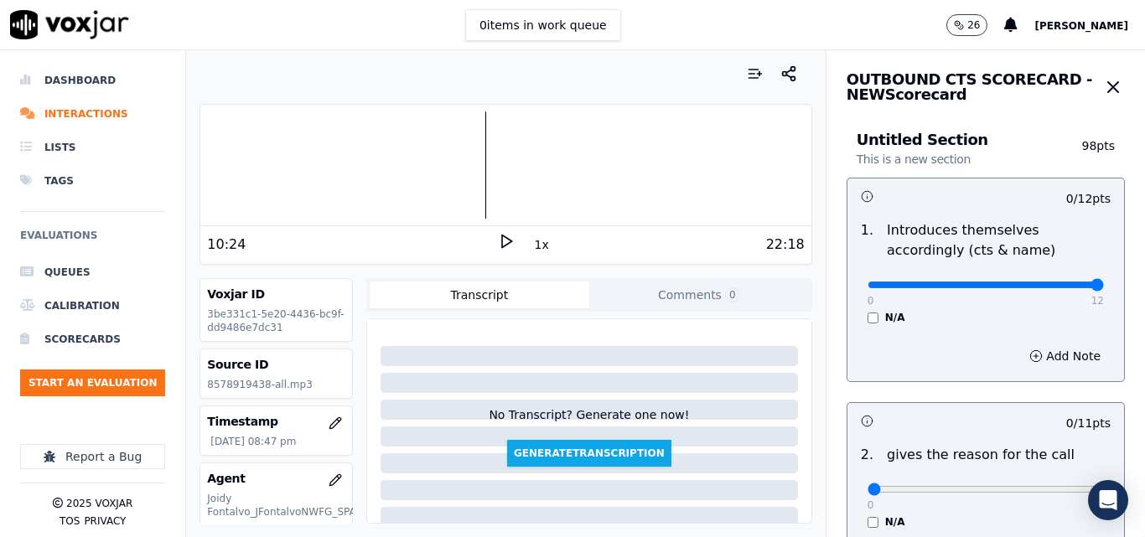
drag, startPoint x: 1052, startPoint y: 285, endPoint x: 1024, endPoint y: 257, distance: 39.1
type input "12"
click at [1058, 284] on input "range" at bounding box center [986, 285] width 236 height 7
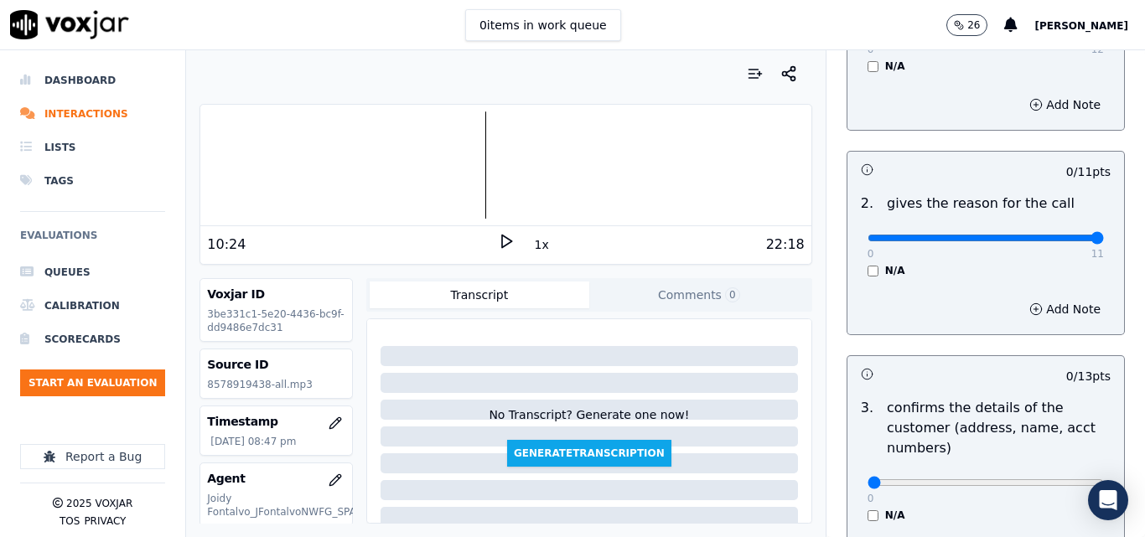
type input "11"
click at [1058, 37] on input "range" at bounding box center [986, 33] width 236 height 7
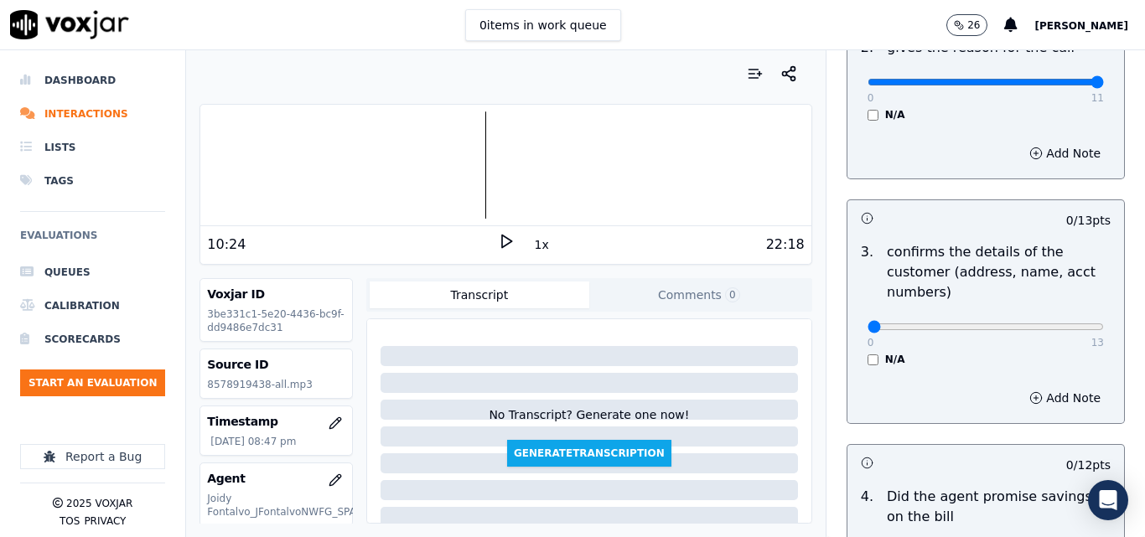
scroll to position [419, 0]
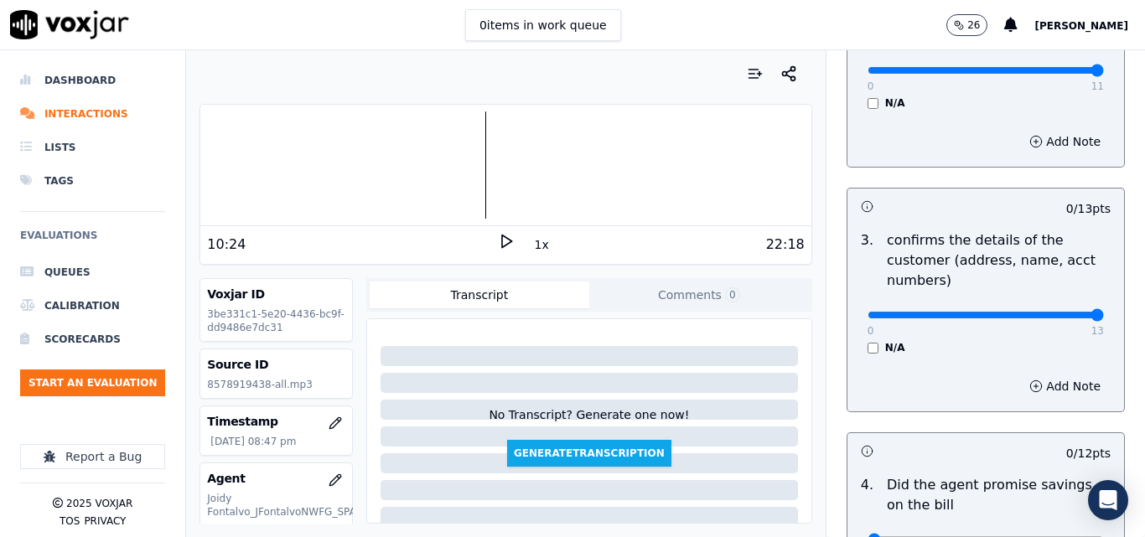
type input "13"
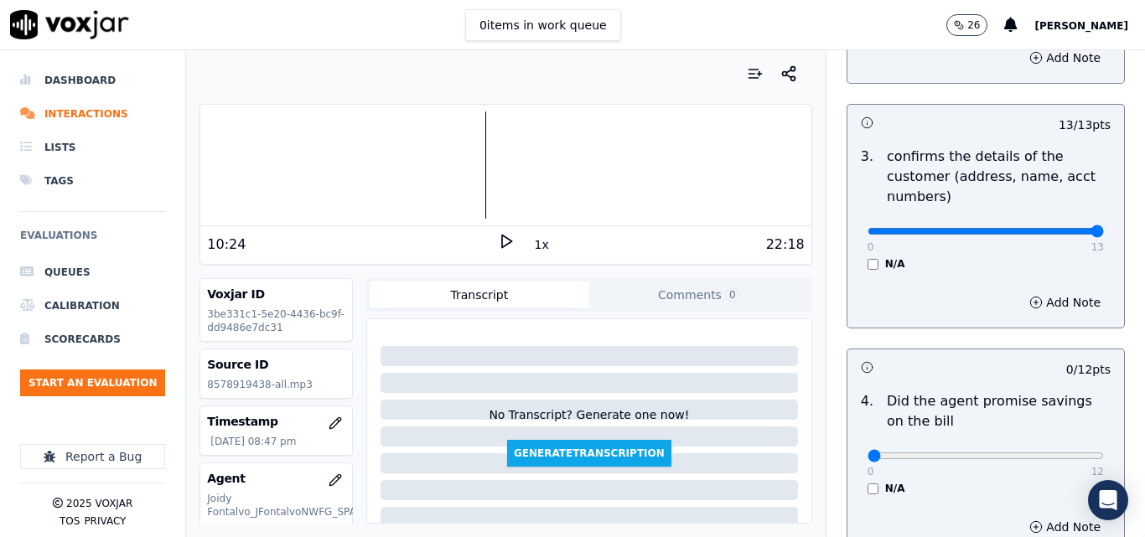
scroll to position [587, 0]
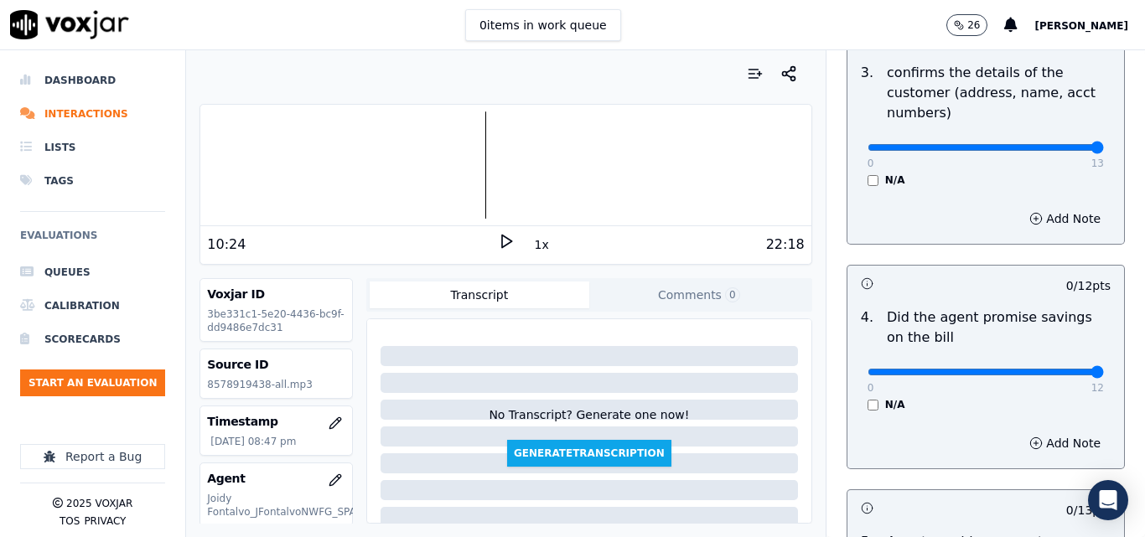
drag, startPoint x: 1029, startPoint y: 370, endPoint x: 1084, endPoint y: 380, distance: 56.2
type input "12"
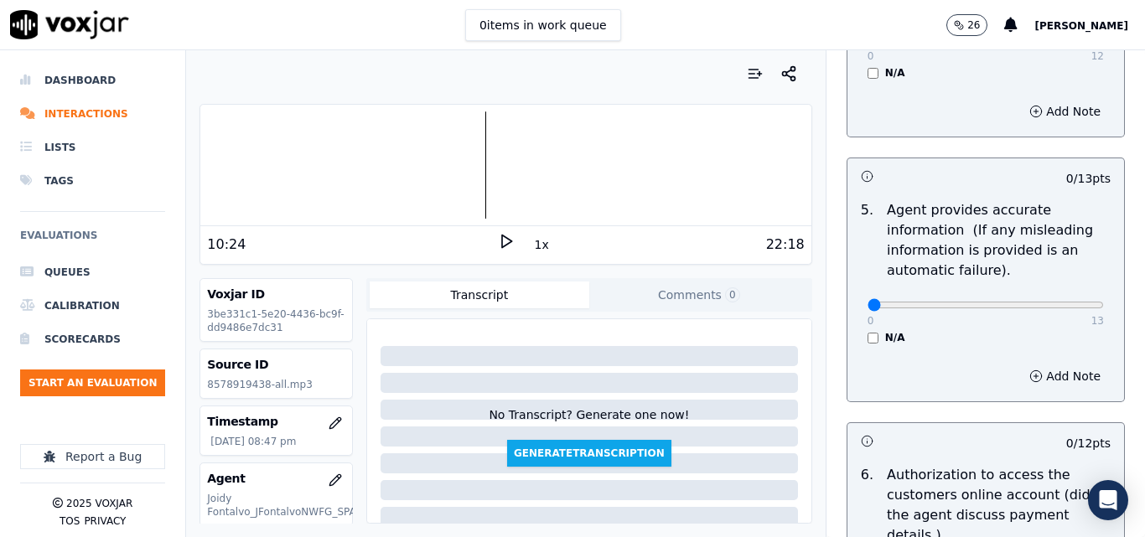
scroll to position [922, 0]
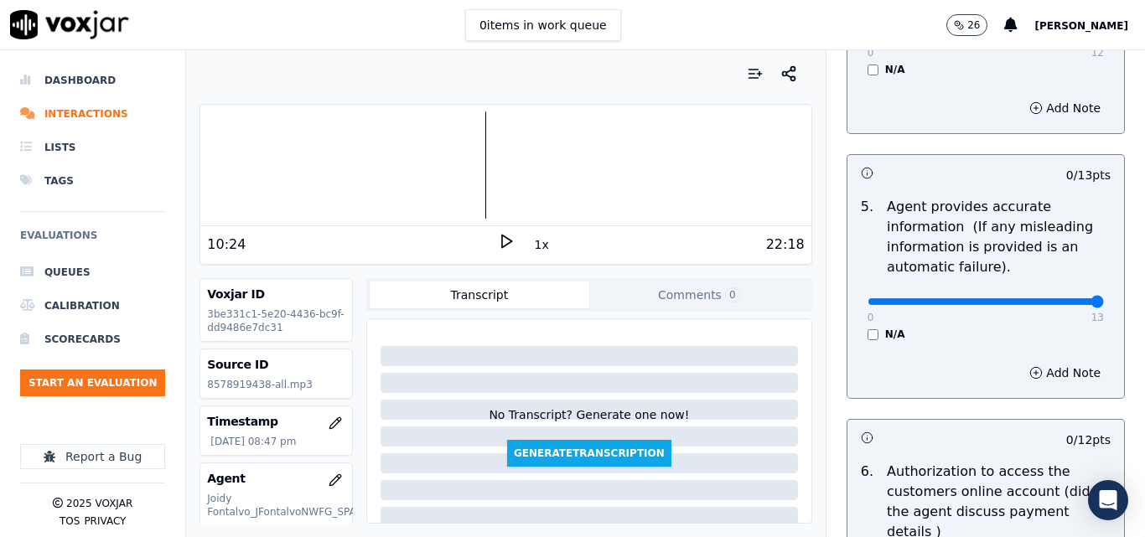
type input "13"
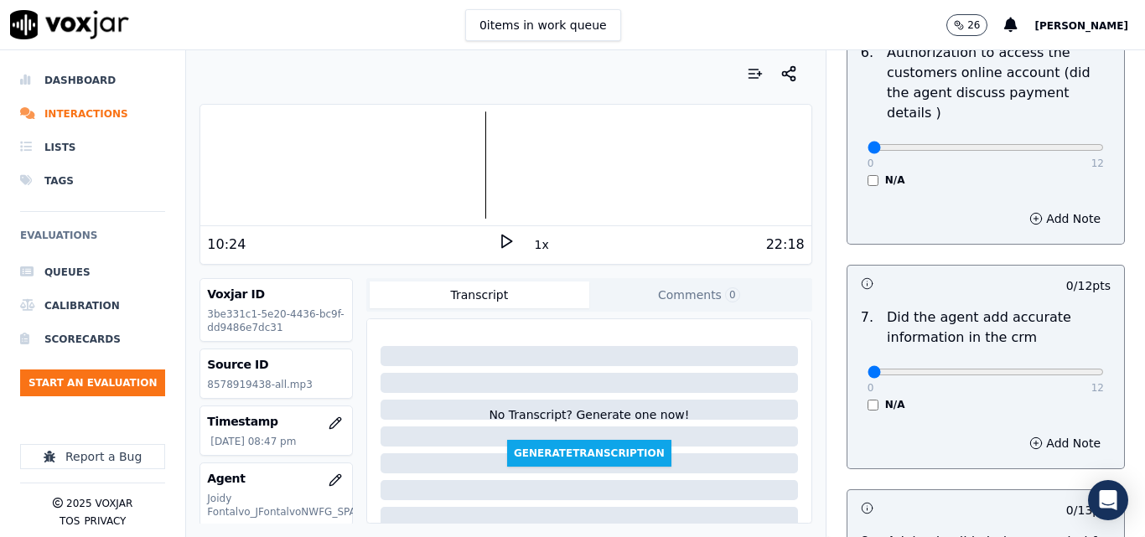
scroll to position [1257, 0]
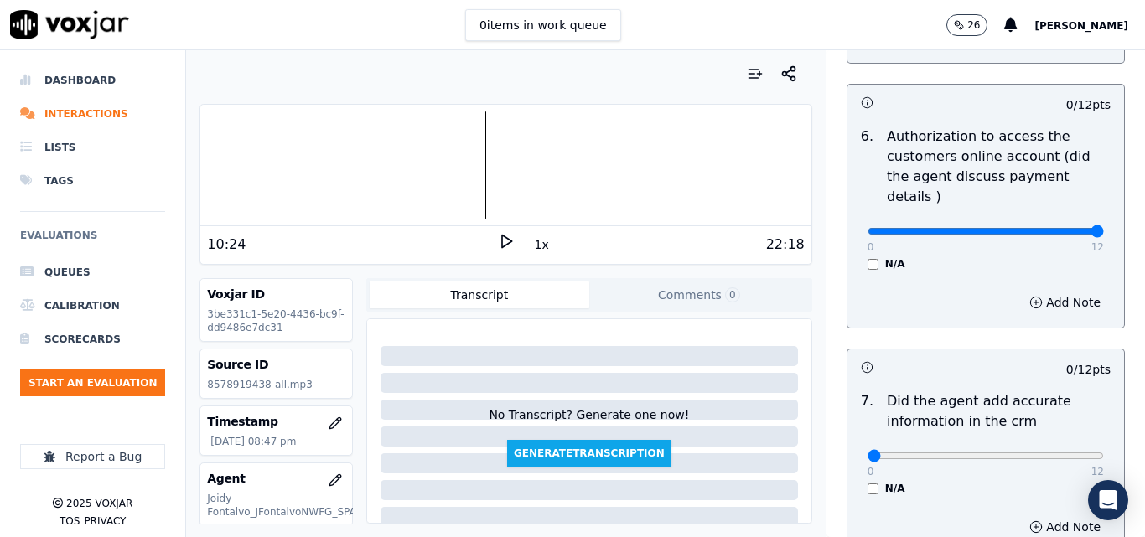
type input "12"
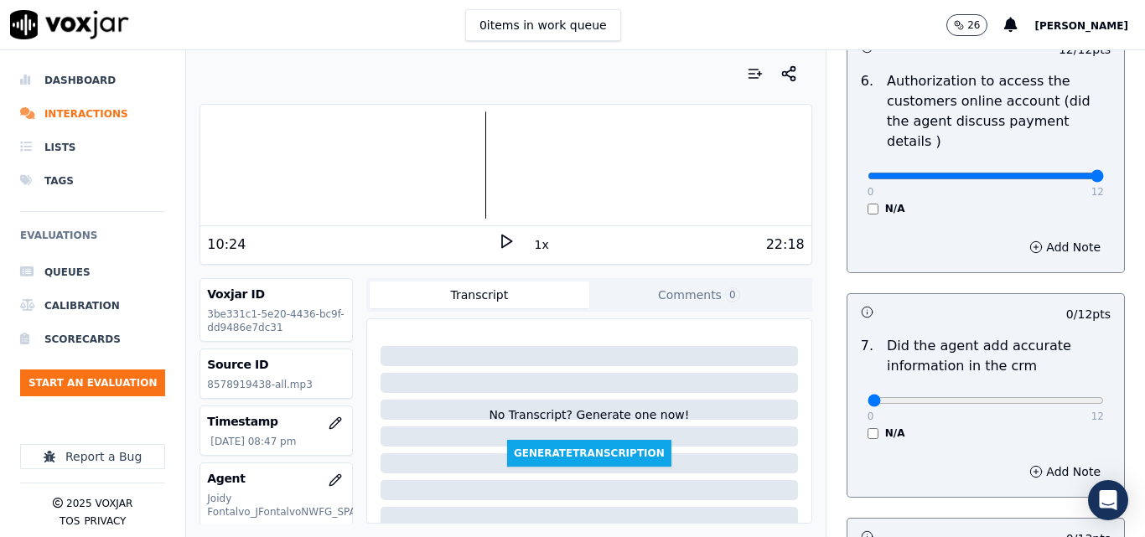
scroll to position [1341, 0]
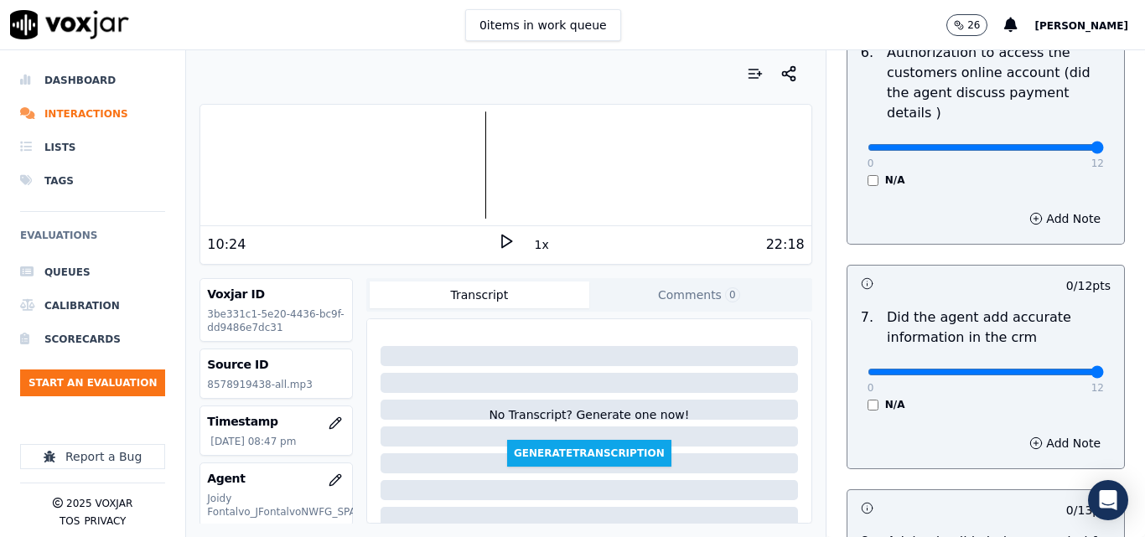
type input "12"
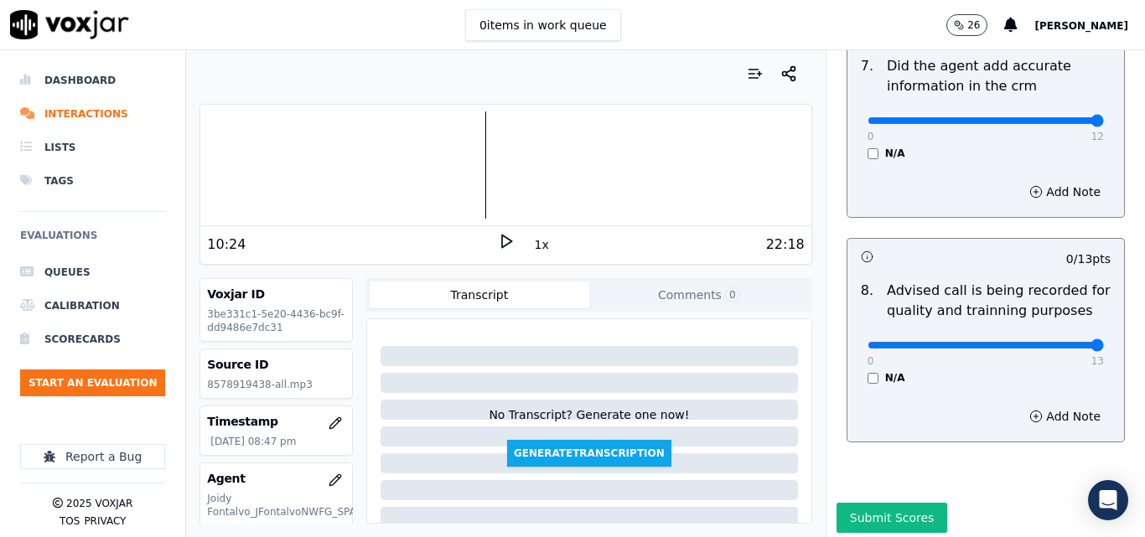
type input "13"
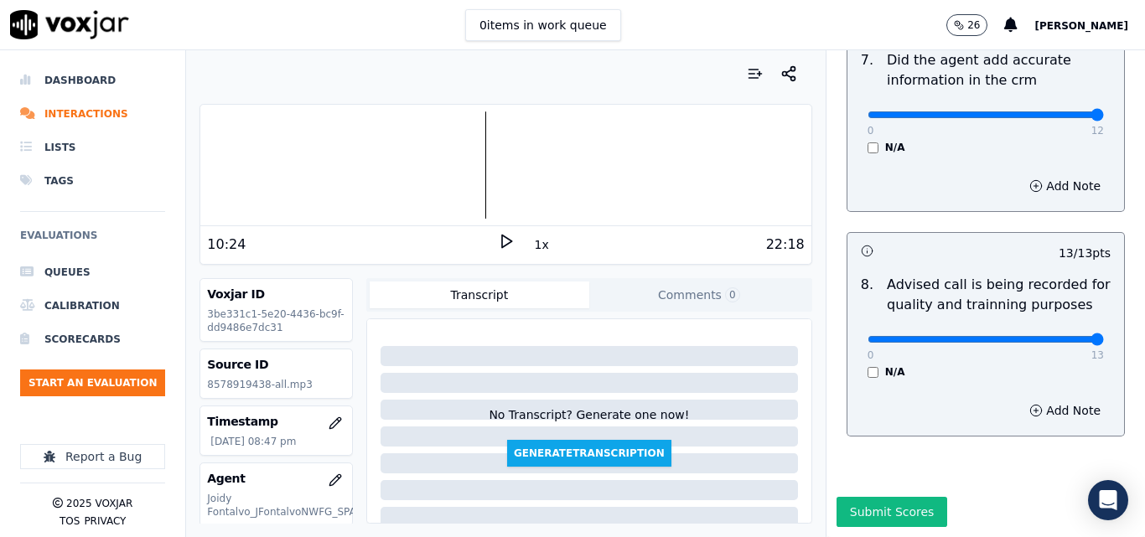
scroll to position [1616, 0]
click at [902, 497] on button "Submit Scores" at bounding box center [892, 512] width 111 height 30
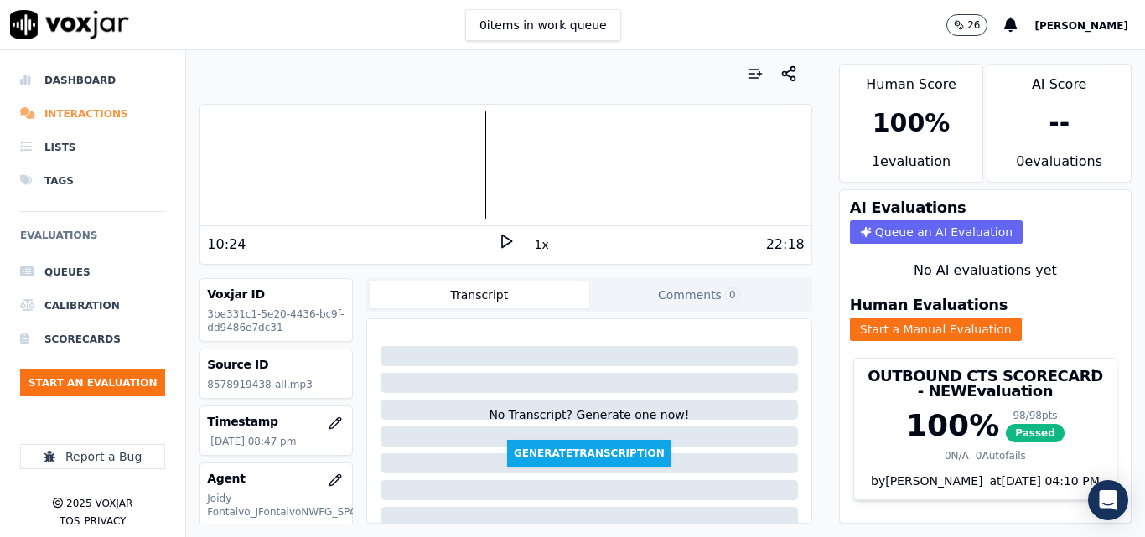
click at [83, 115] on li "Interactions" at bounding box center [92, 114] width 145 height 34
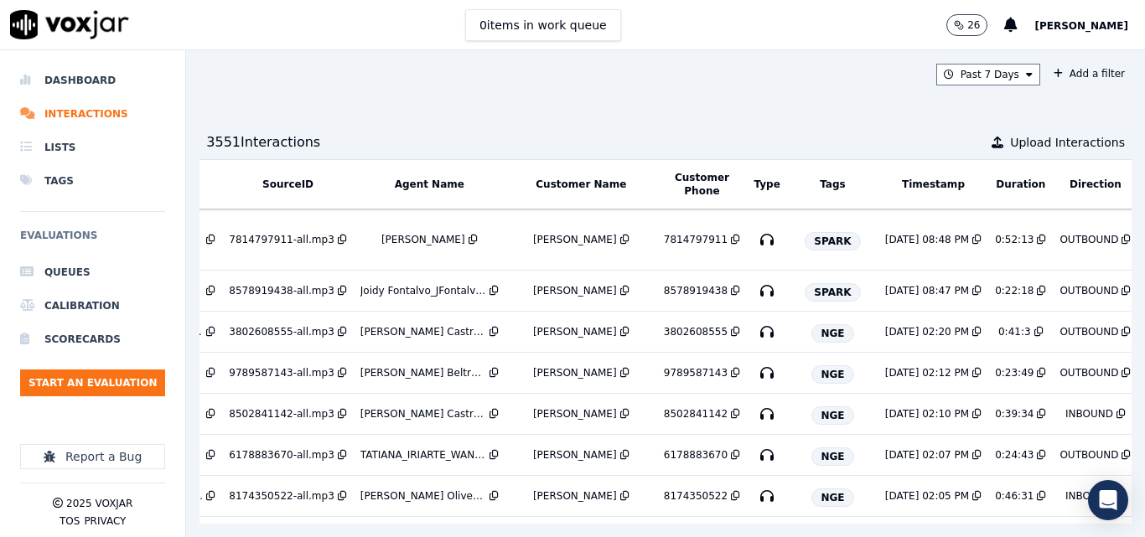
scroll to position [0, 268]
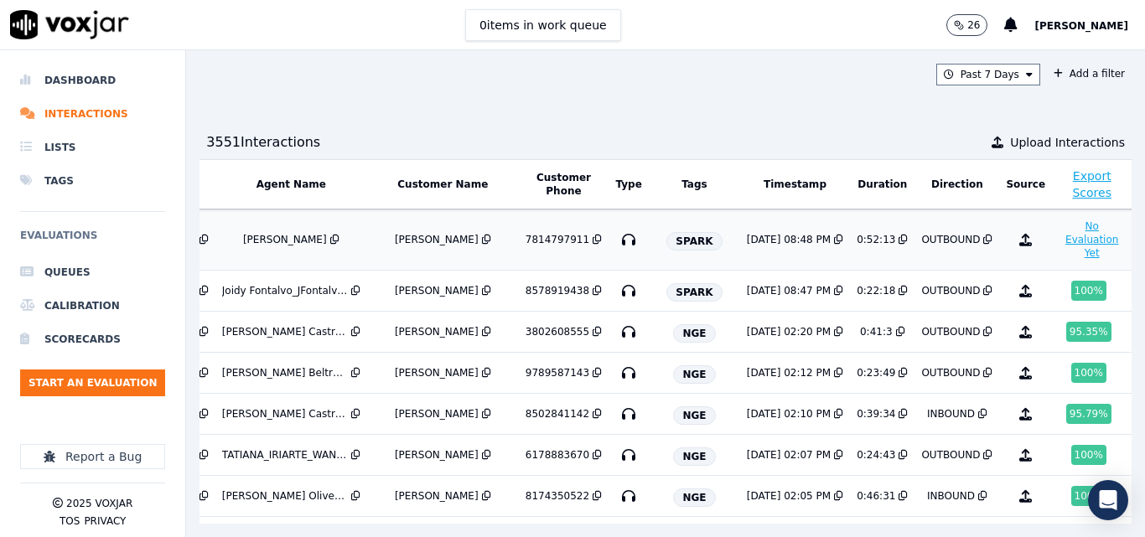
click at [1059, 231] on button "No Evaluation Yet" at bounding box center [1092, 239] width 66 height 47
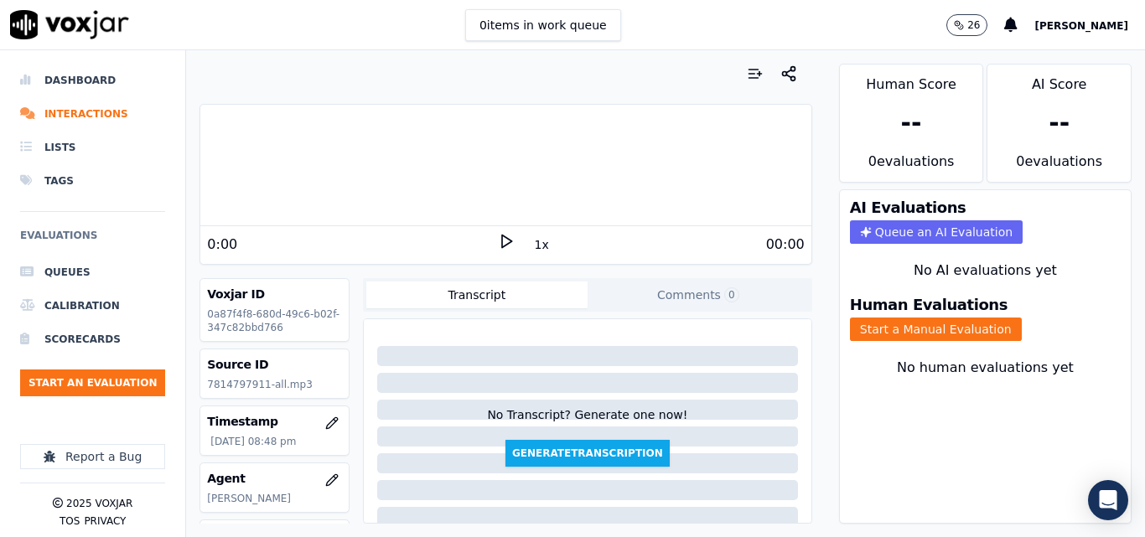
click at [502, 240] on polygon at bounding box center [507, 242] width 10 height 13
click at [930, 328] on button "Start a Manual Evaluation" at bounding box center [936, 329] width 172 height 23
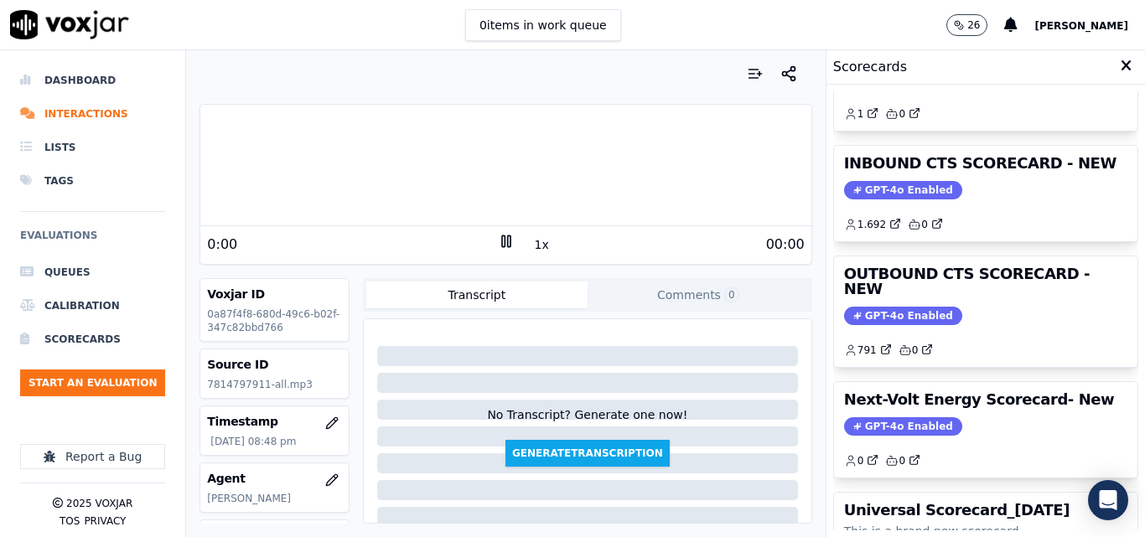
scroll to position [251, 0]
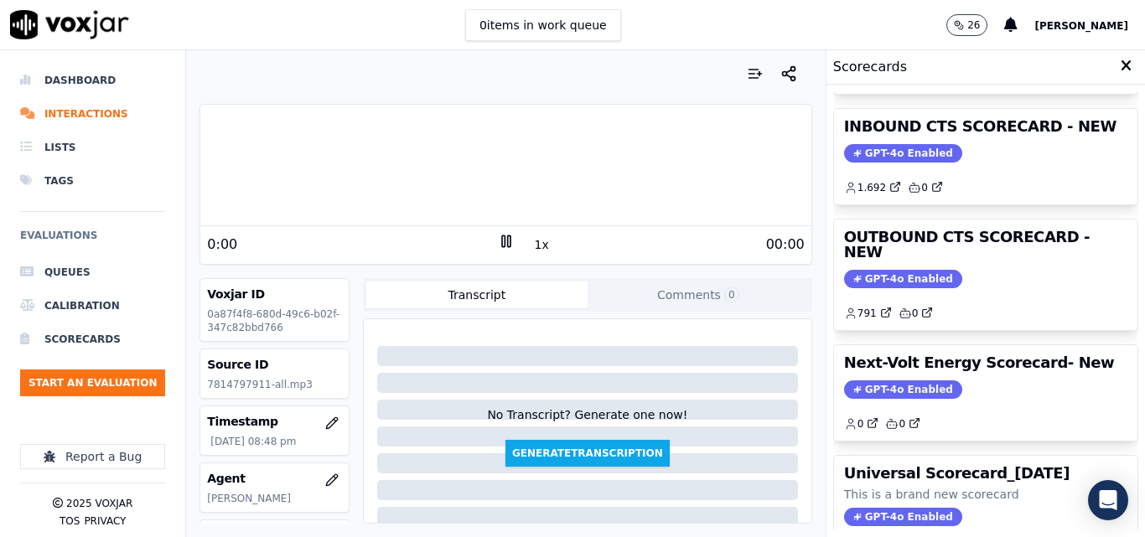
click at [1003, 215] on div "INBOUND CTS SCORECARD This is a brand new scorecard GPT-4o Enabled 142 0 CTS OU…" at bounding box center [985, 310] width 305 height 439
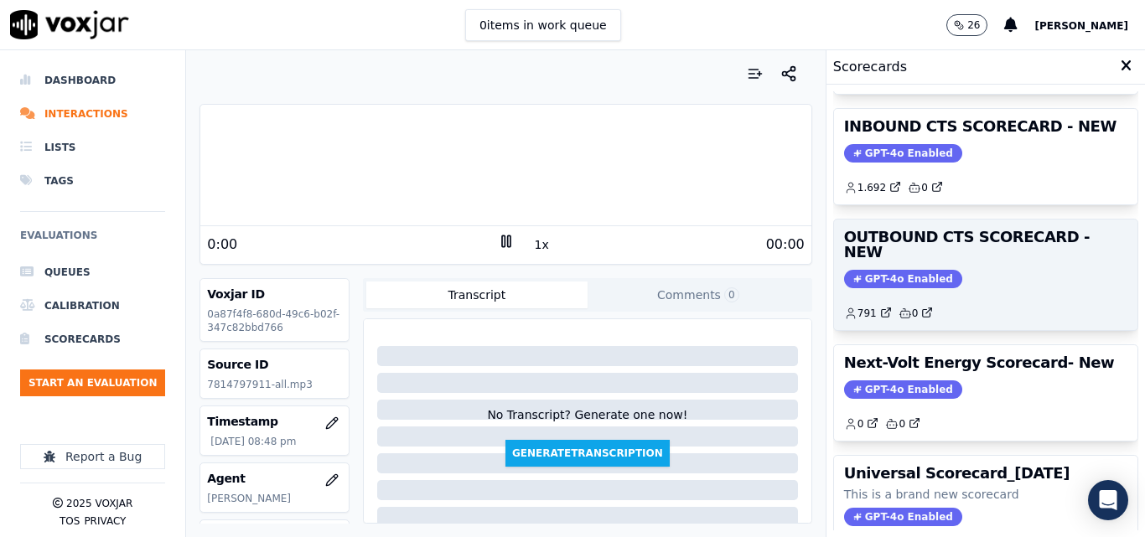
click at [1003, 270] on div "GPT-4o Enabled" at bounding box center [985, 279] width 283 height 18
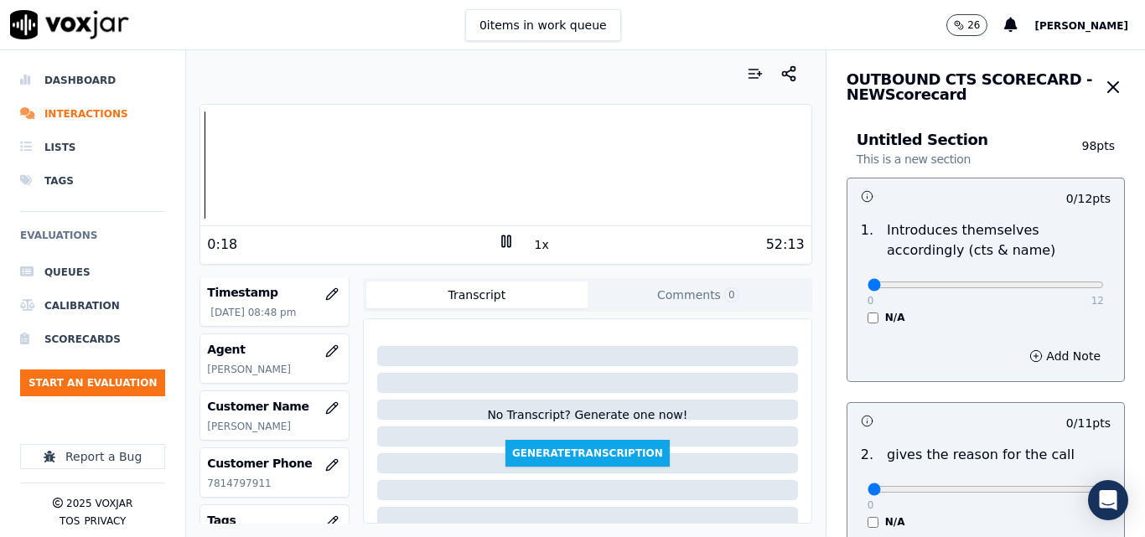
scroll to position [168, 0]
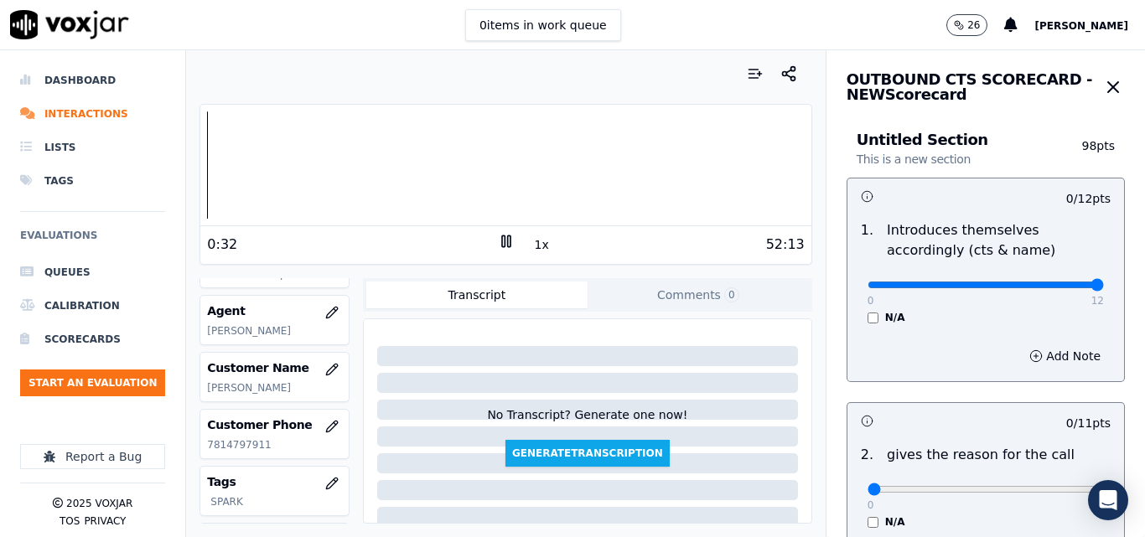
click at [1051, 284] on input "range" at bounding box center [986, 285] width 236 height 7
click at [531, 252] on button "1x" at bounding box center [541, 244] width 21 height 23
click at [1009, 284] on input "range" at bounding box center [986, 285] width 236 height 7
type input "12"
click at [1053, 282] on input "range" at bounding box center [986, 285] width 236 height 7
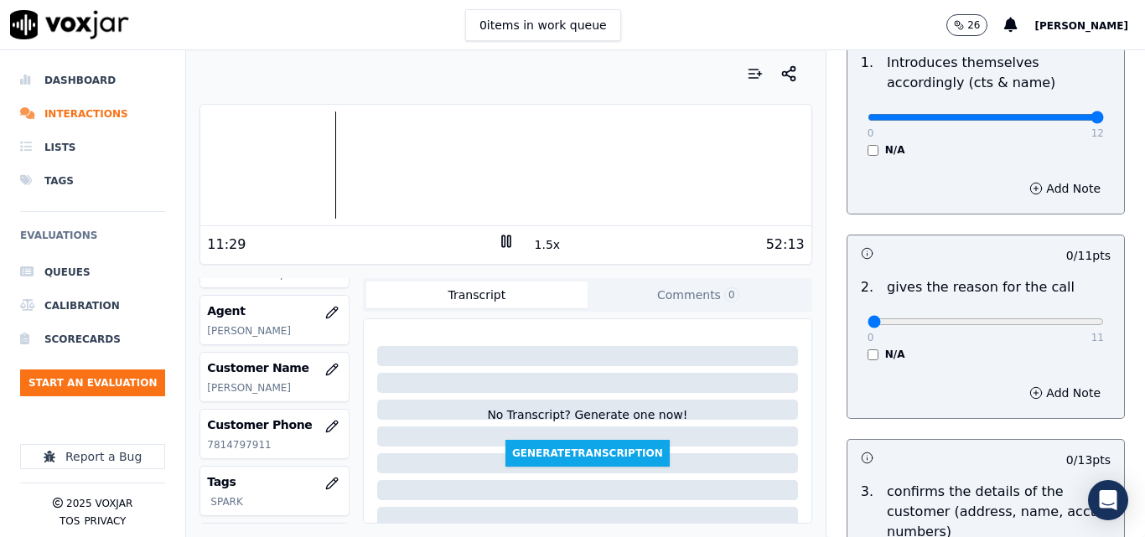
click at [1069, 323] on div "0 11 N/A" at bounding box center [985, 330] width 263 height 64
type input "11"
click at [1061, 121] on input "range" at bounding box center [986, 117] width 236 height 7
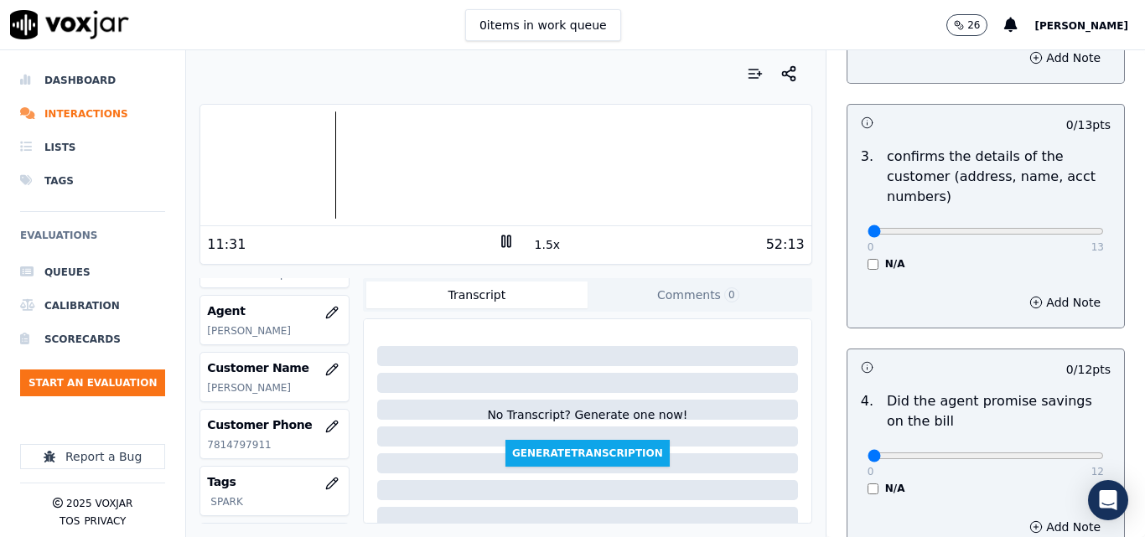
drag, startPoint x: 1062, startPoint y: 206, endPoint x: 1056, endPoint y: 228, distance: 22.6
click at [1059, 220] on div "3 . confirms the details of the customer (address, name, acct numbers) 0 13 N/A" at bounding box center [985, 208] width 277 height 137
type input "13"
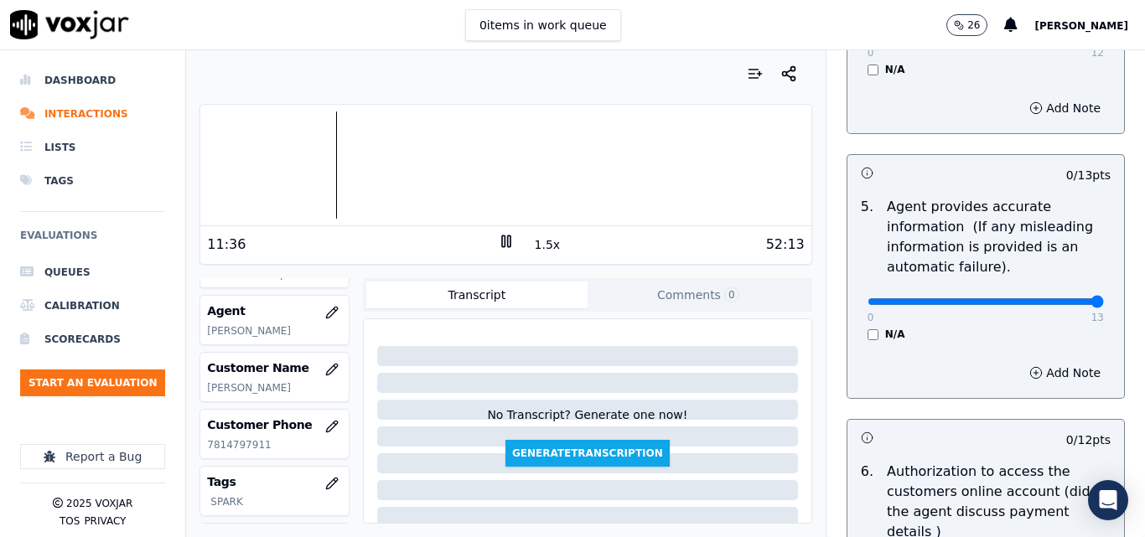
drag, startPoint x: 1075, startPoint y: 300, endPoint x: 1077, endPoint y: 310, distance: 10.4
type input "13"
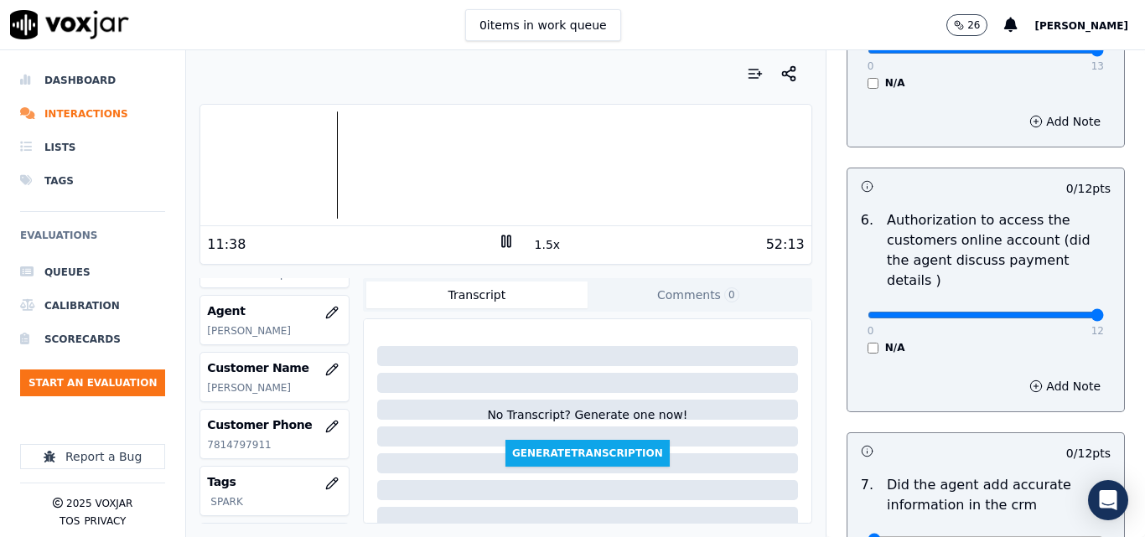
type input "12"
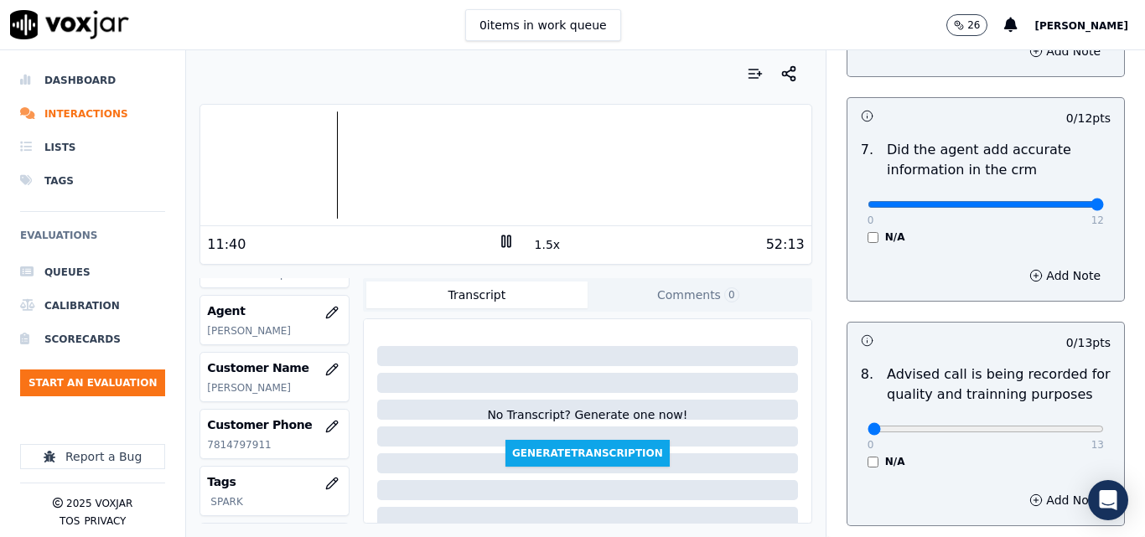
type input "12"
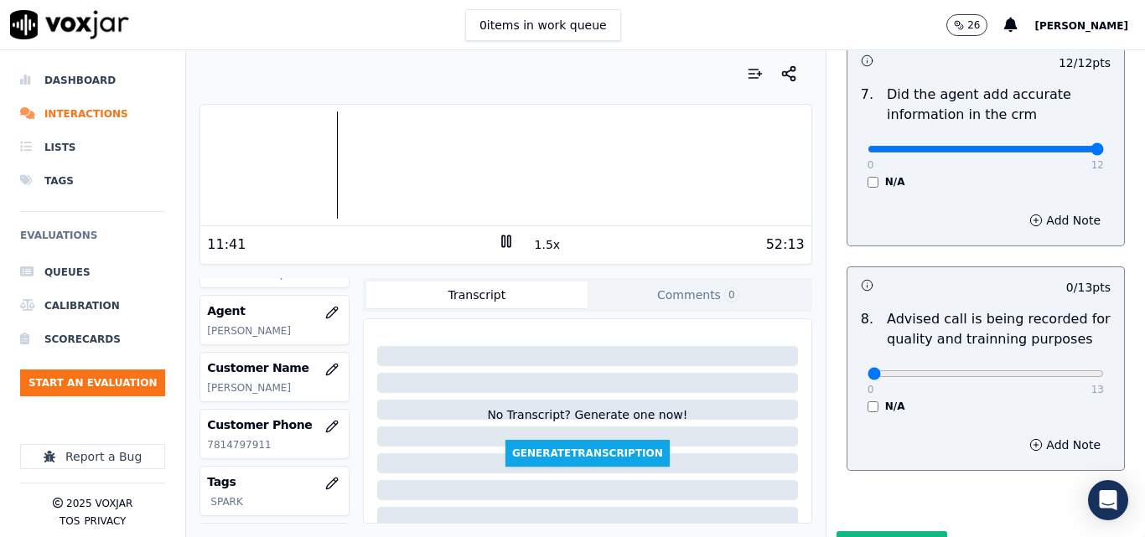
scroll to position [1593, 0]
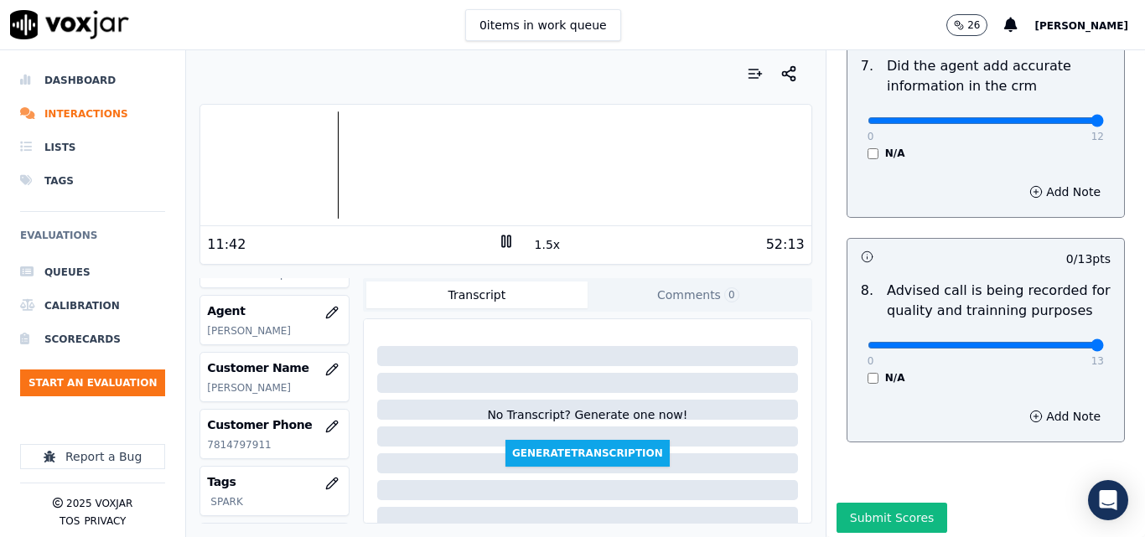
type input "13"
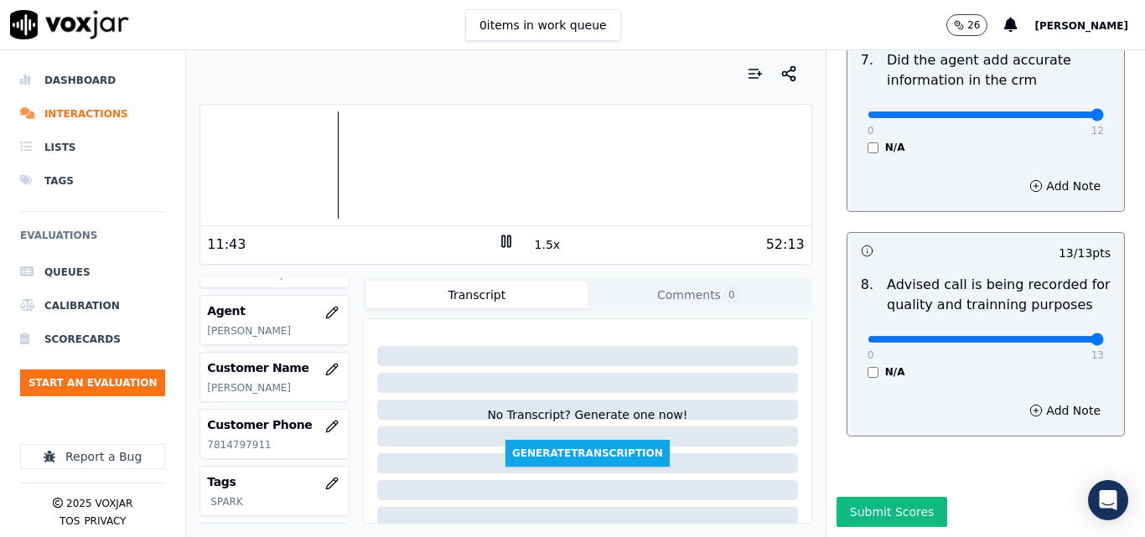
scroll to position [1616, 0]
click at [333, 162] on div at bounding box center [505, 164] width 610 height 107
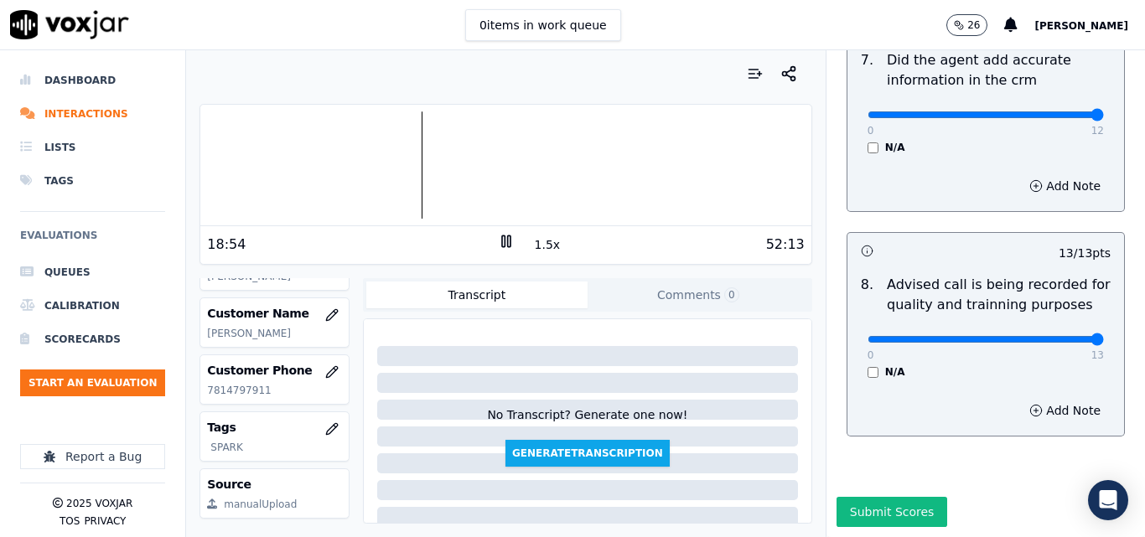
scroll to position [251, 0]
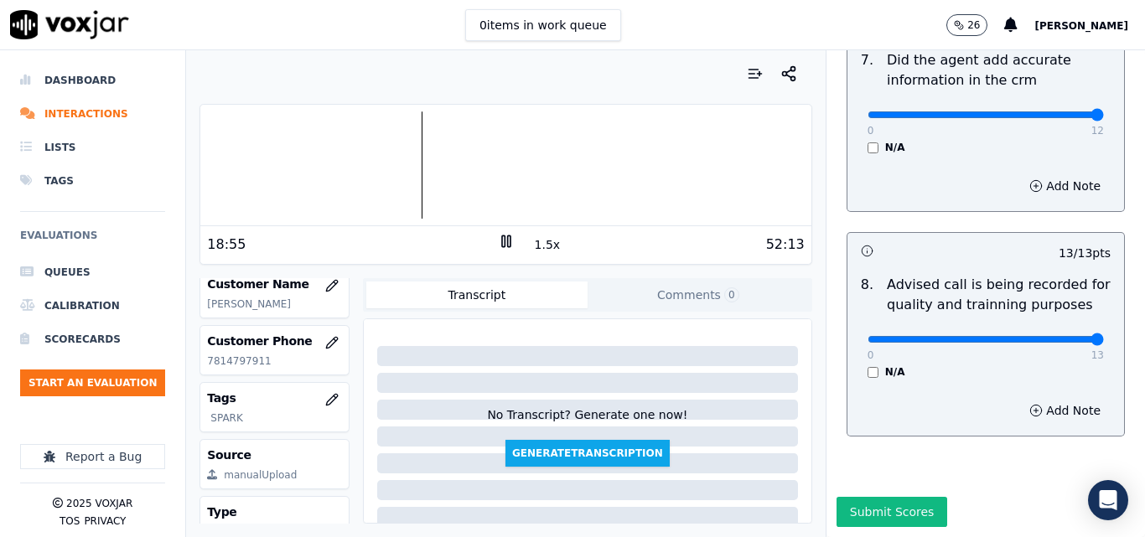
click at [235, 368] on p "7814797911" at bounding box center [274, 361] width 135 height 13
copy p "7814797911"
click at [418, 163] on div at bounding box center [505, 164] width 610 height 107
click at [325, 407] on icon "button" at bounding box center [331, 399] width 13 height 13
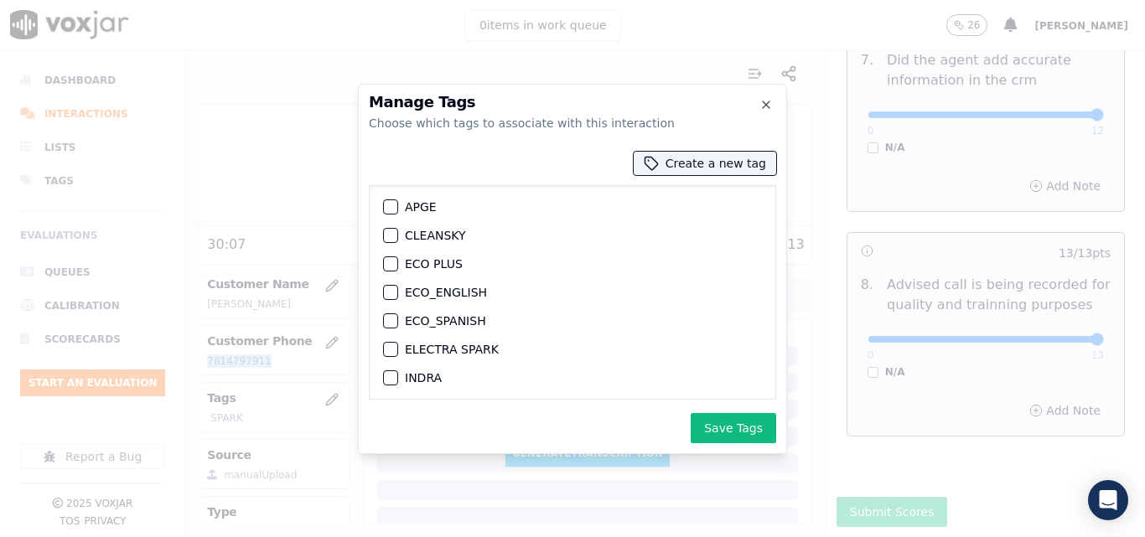
click at [389, 236] on div "button" at bounding box center [390, 236] width 12 height 12
click at [726, 430] on button "Save Tags" at bounding box center [734, 428] width 86 height 30
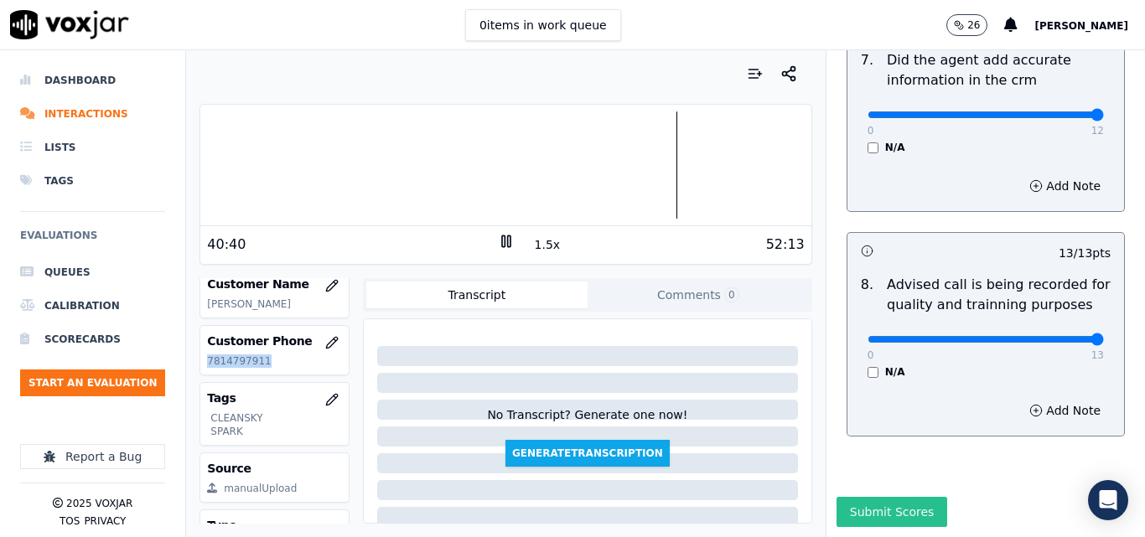
click at [884, 497] on button "Submit Scores" at bounding box center [892, 512] width 111 height 30
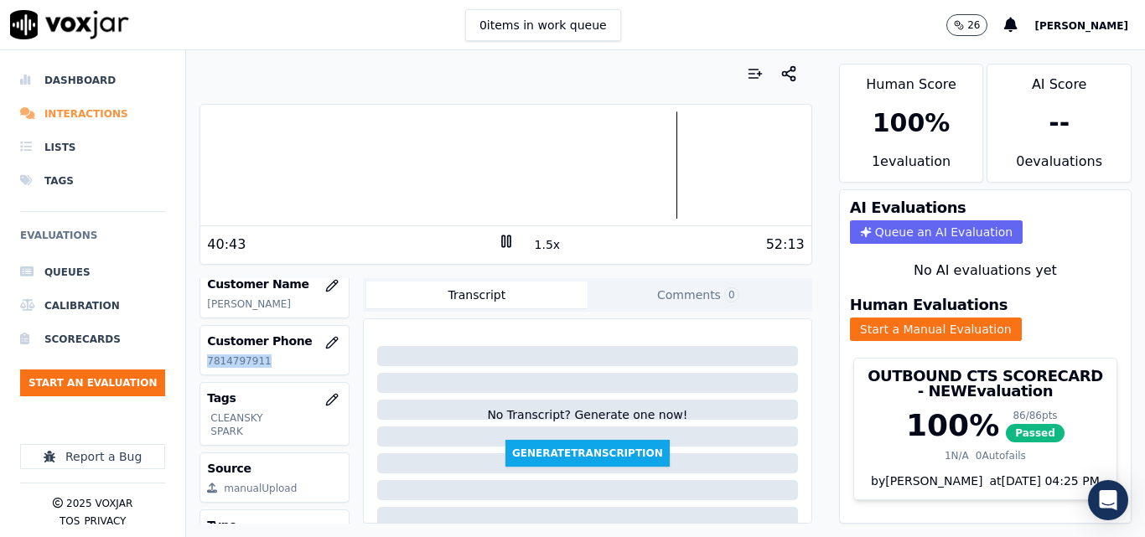
click at [108, 113] on li "Interactions" at bounding box center [92, 114] width 145 height 34
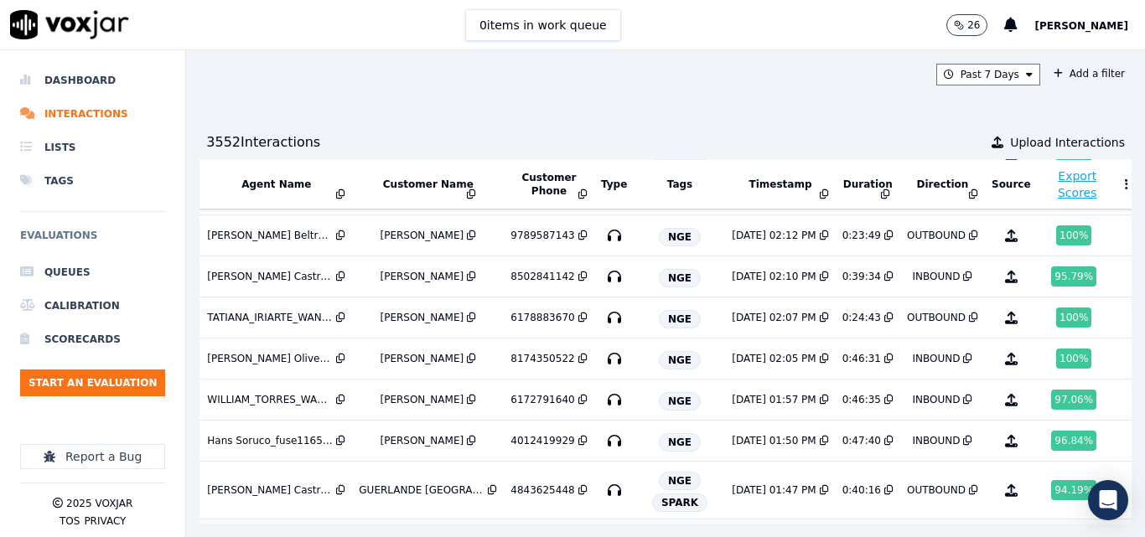
scroll to position [84, 303]
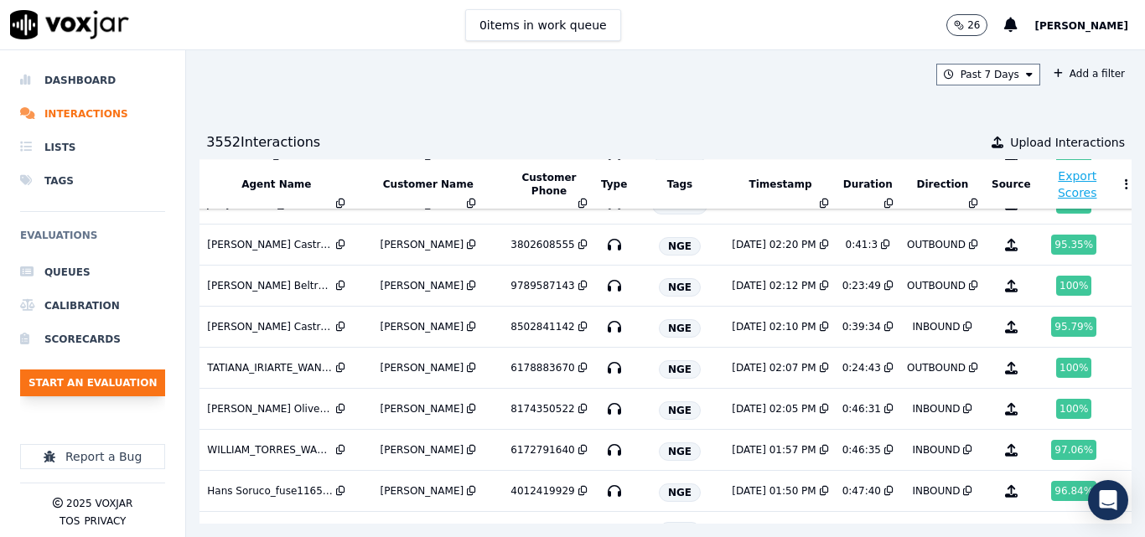
click at [127, 393] on button "Start an Evaluation" at bounding box center [92, 383] width 145 height 27
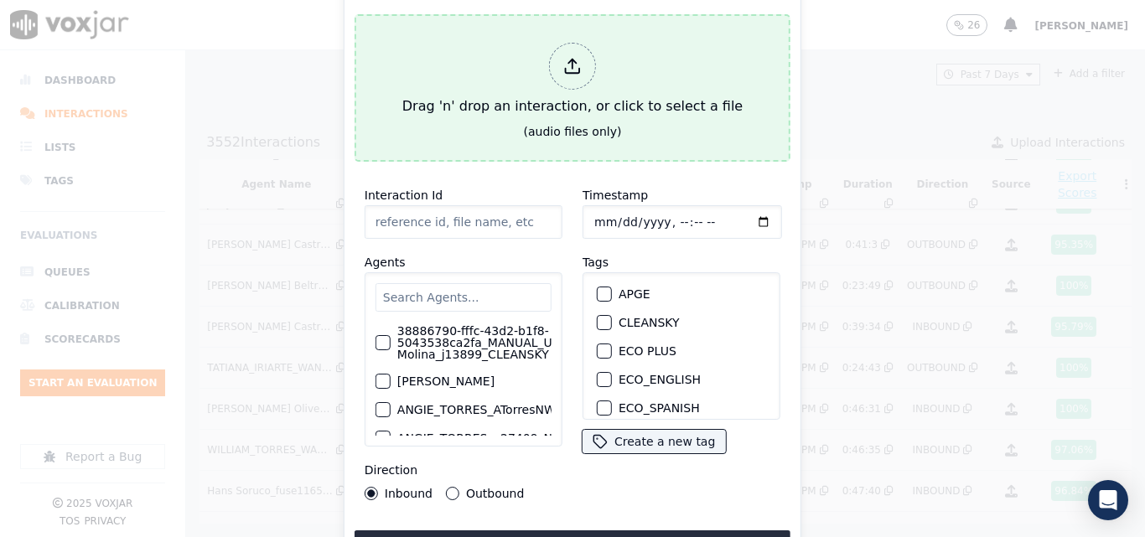
click at [552, 61] on div at bounding box center [572, 66] width 47 height 47
type input "20250813-124024_3392162715-all.mp3"
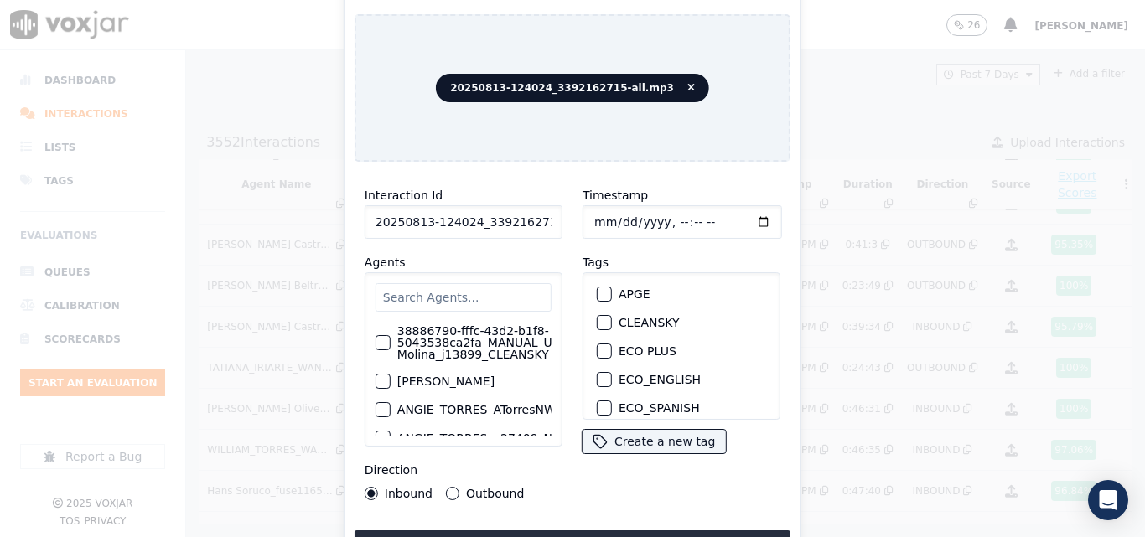
click at [451, 288] on input "text" at bounding box center [464, 297] width 176 height 29
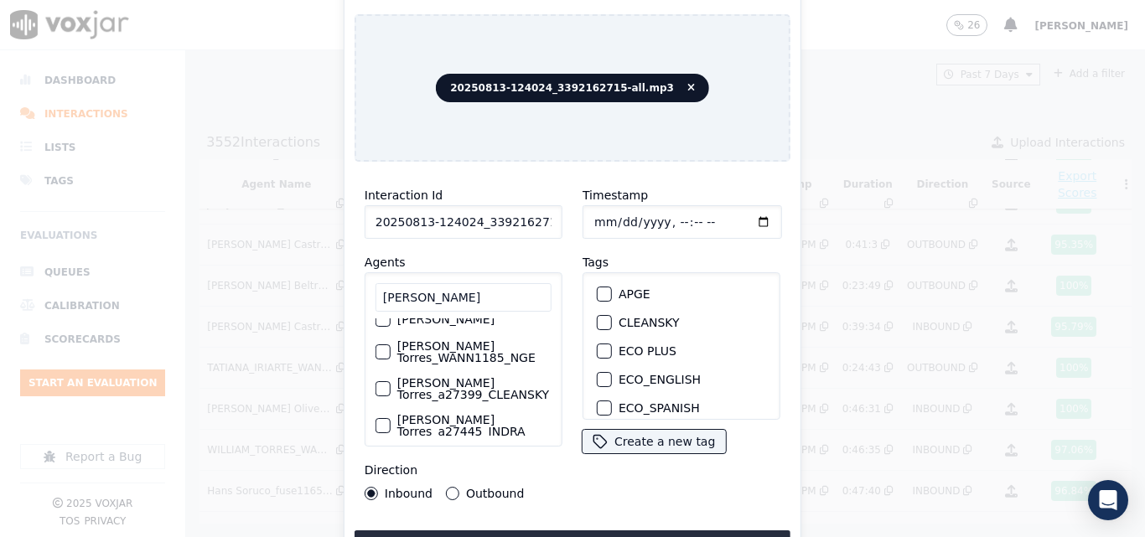
scroll to position [74, 0]
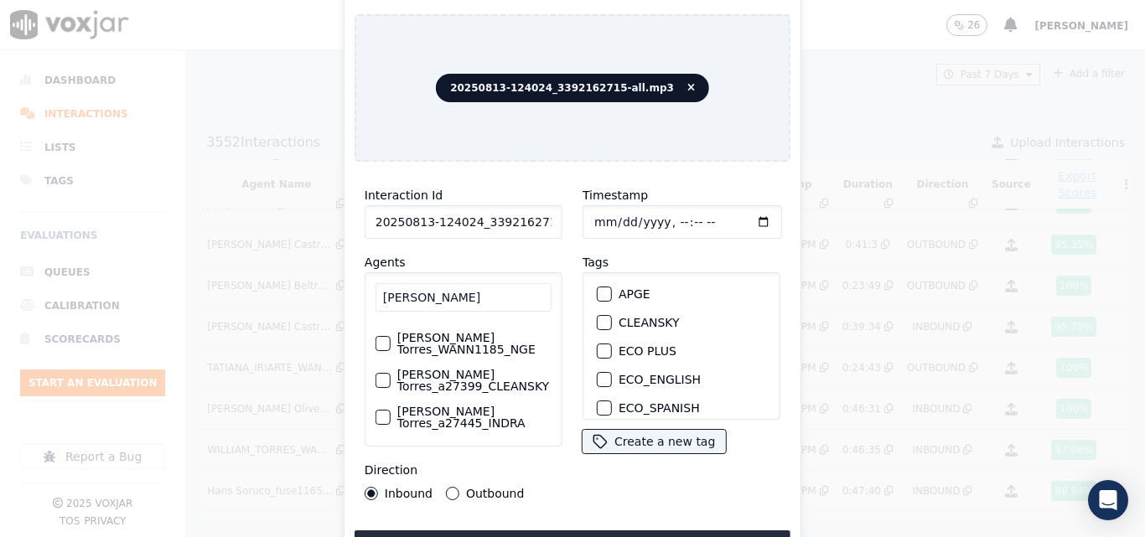
type input "ANGIE TORR"
click at [457, 369] on label "[PERSON_NAME] Torres_a27399_CLEANSKY" at bounding box center [474, 380] width 154 height 23
click at [391, 373] on button "[PERSON_NAME] Torres_a27399_CLEANSKY" at bounding box center [383, 380] width 15 height 15
click at [601, 319] on div "button" at bounding box center [604, 323] width 12 height 12
click at [541, 534] on button "Upload interaction to start evaluation" at bounding box center [573, 546] width 436 height 30
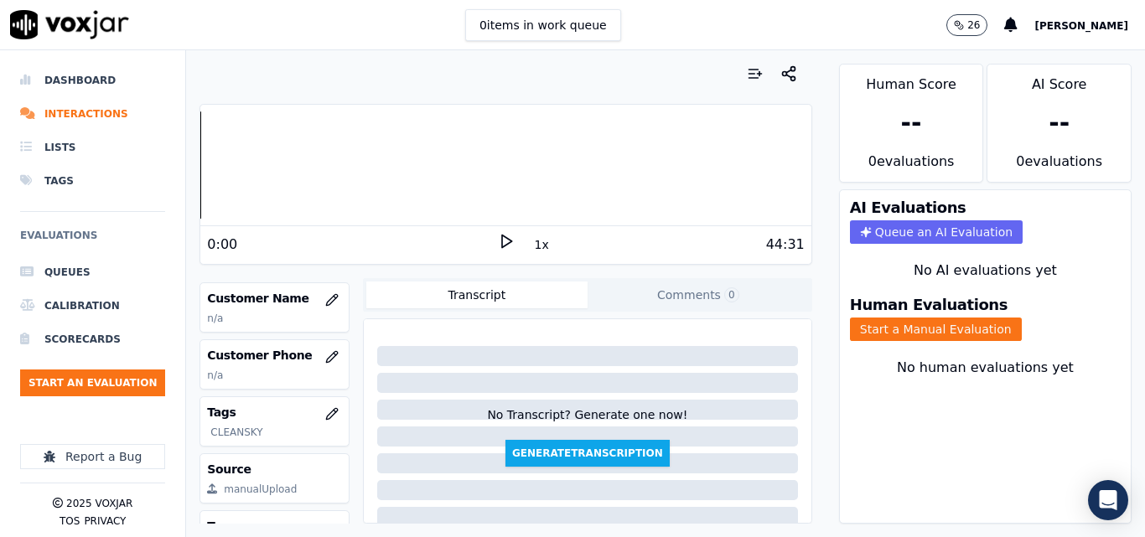
scroll to position [251, 0]
click at [323, 297] on button "button" at bounding box center [332, 299] width 34 height 34
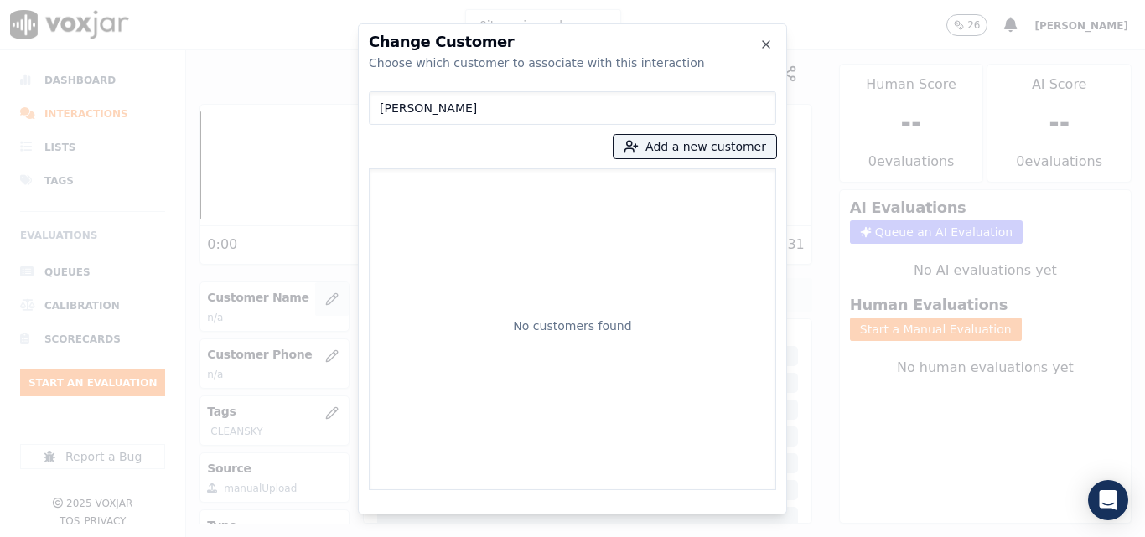
type input "INDIRA PEREIRA"
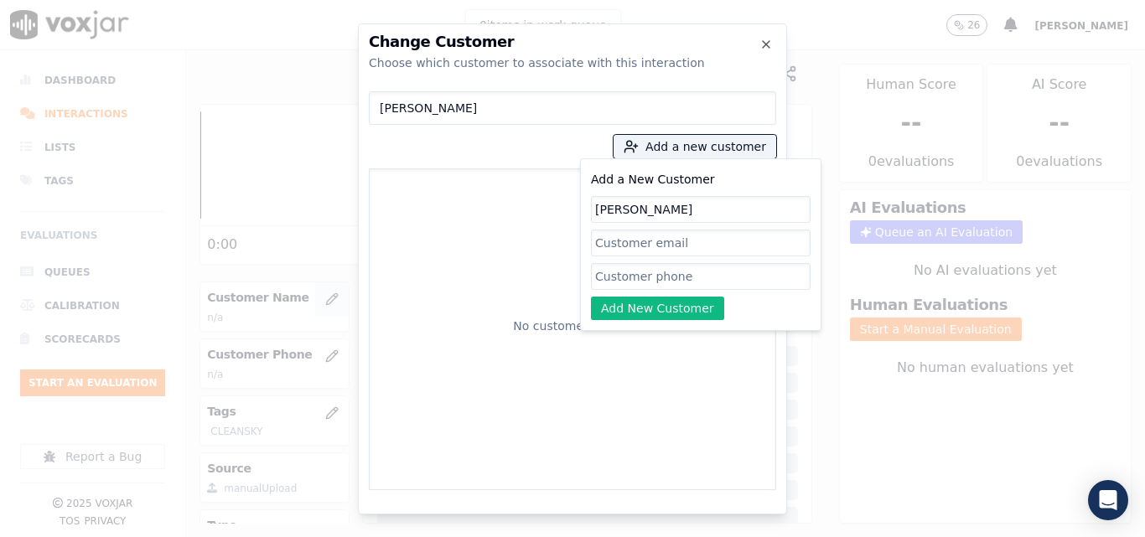
type input "INDIRA PEREIRA"
paste input "3392162715"
type input "3392162715"
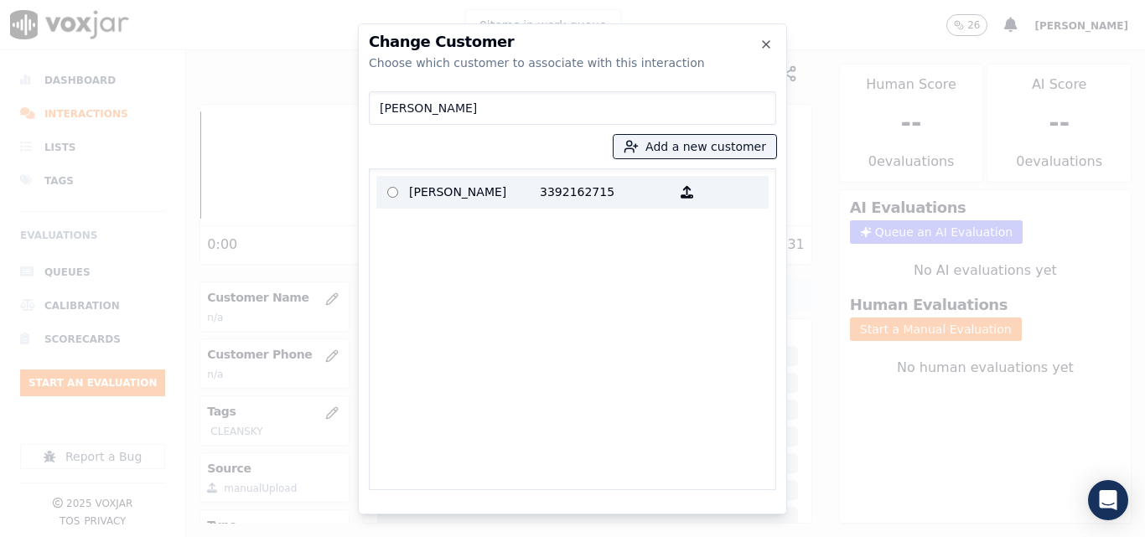
click at [469, 199] on p "INDIRA PEREIRA" at bounding box center [474, 192] width 131 height 26
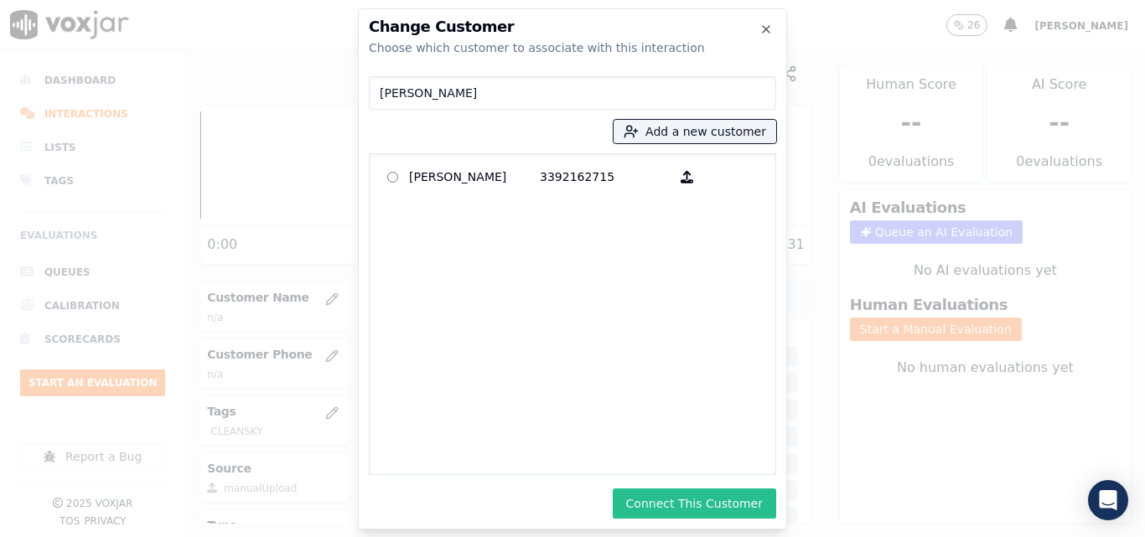
click at [697, 502] on button "Connect This Customer" at bounding box center [694, 504] width 163 height 30
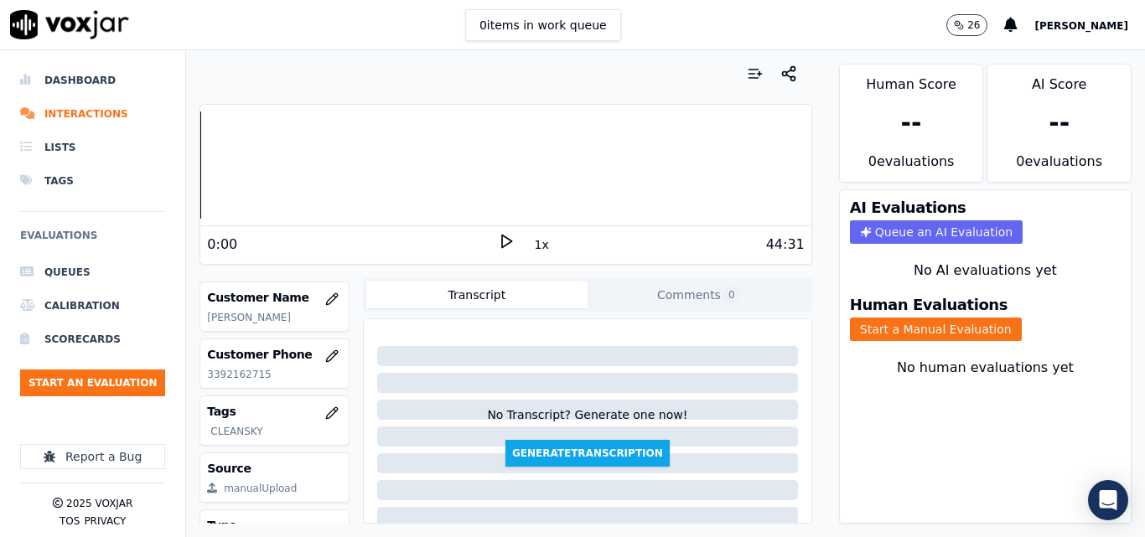
click at [500, 238] on icon at bounding box center [506, 241] width 17 height 17
click at [531, 251] on button "1x" at bounding box center [541, 244] width 21 height 23
click at [531, 251] on button "1.5x" at bounding box center [547, 244] width 33 height 23
click at [949, 328] on button "Start a Manual Evaluation" at bounding box center [936, 329] width 172 height 23
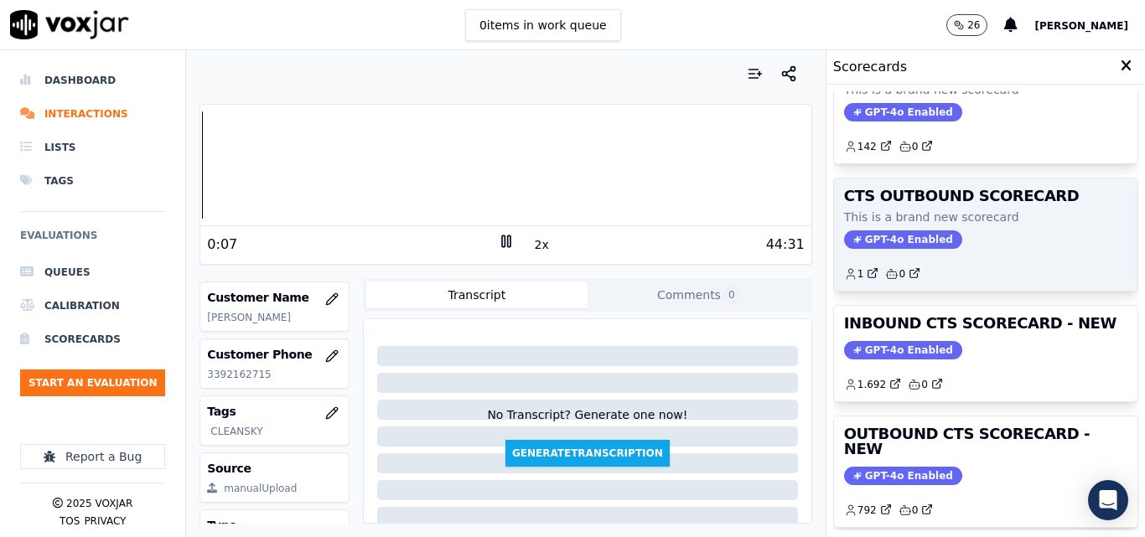
scroll to position [84, 0]
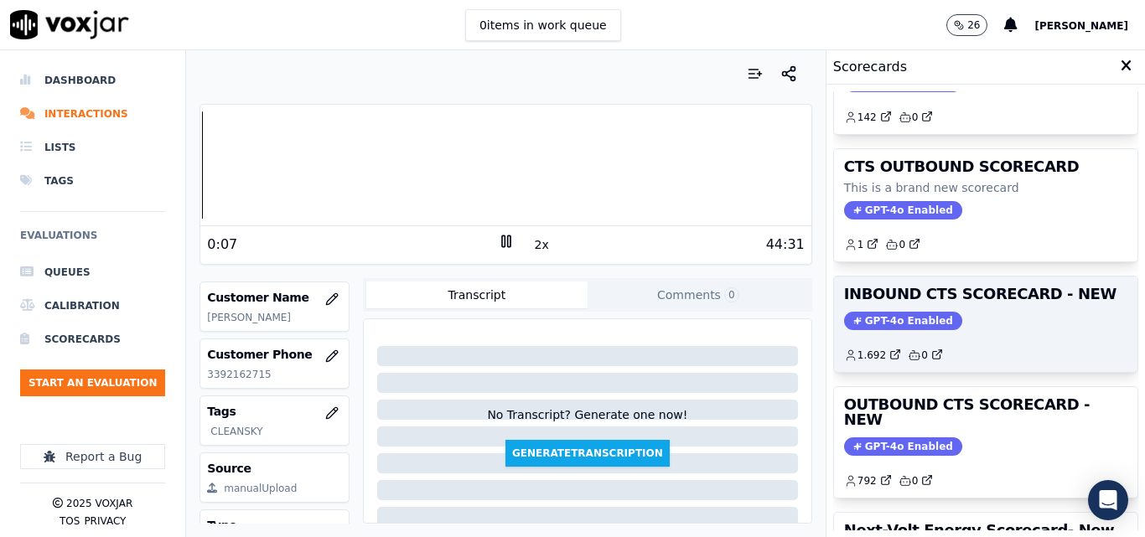
click at [990, 306] on div "INBOUND CTS SCORECARD - NEW GPT-4o Enabled 1.692 0" at bounding box center [985, 325] width 303 height 96
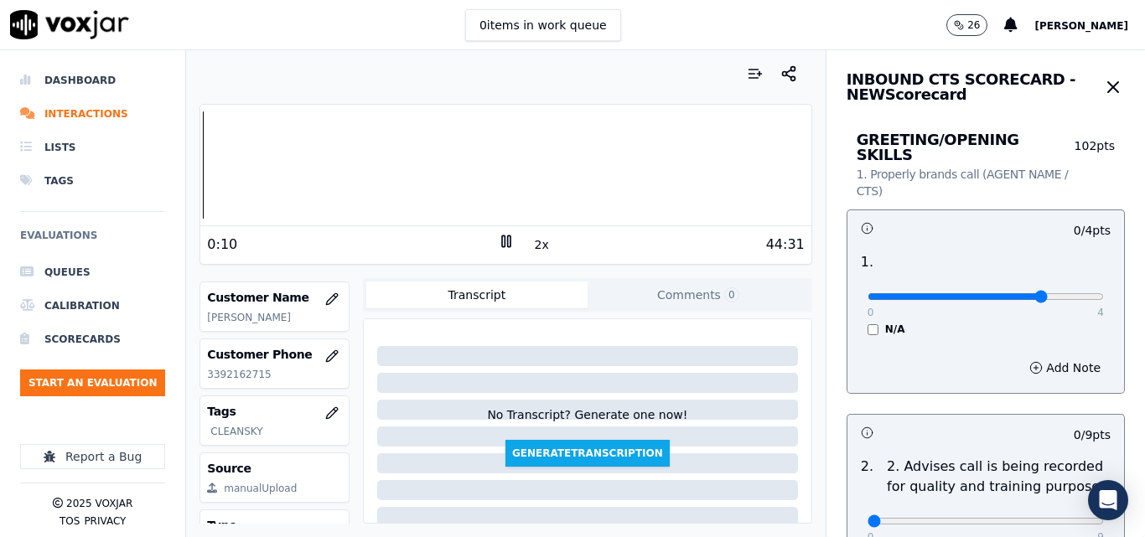
type input "3"
click at [1018, 293] on input "range" at bounding box center [986, 296] width 236 height 7
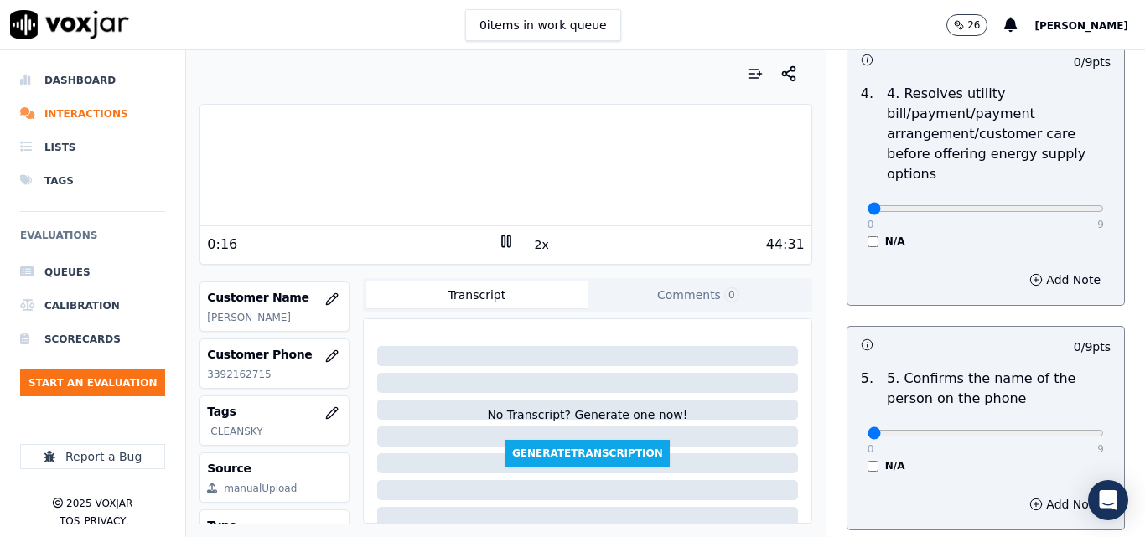
scroll to position [922, 0]
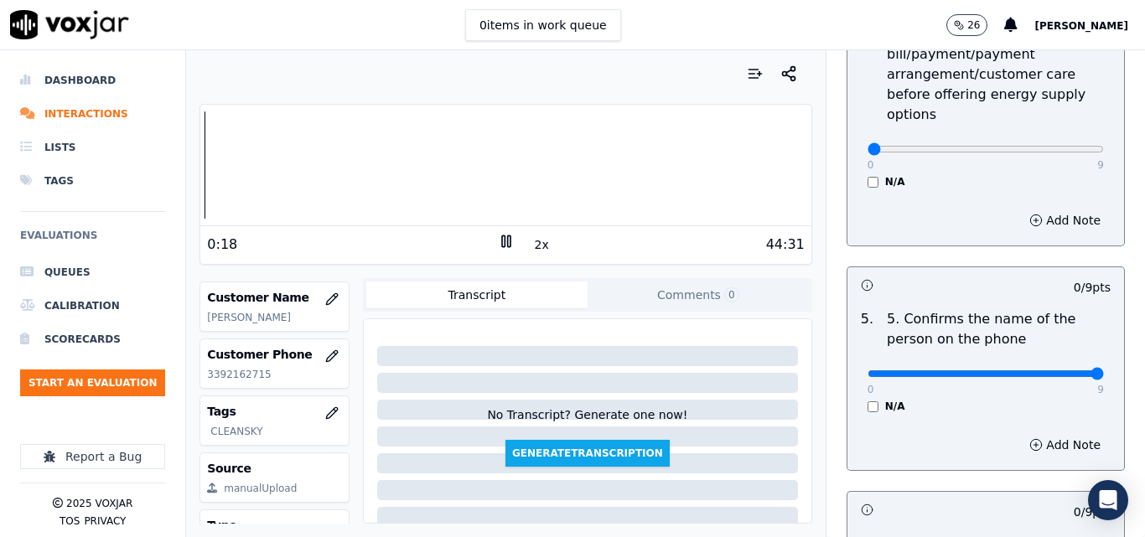
drag, startPoint x: 977, startPoint y: 353, endPoint x: 775, endPoint y: 355, distance: 201.2
type input "0"
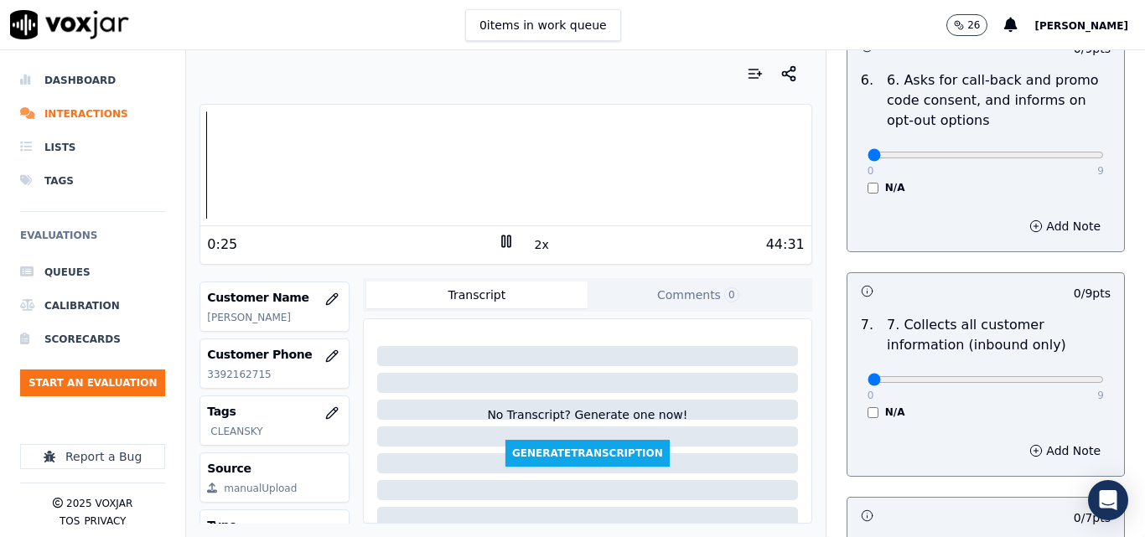
scroll to position [1425, 0]
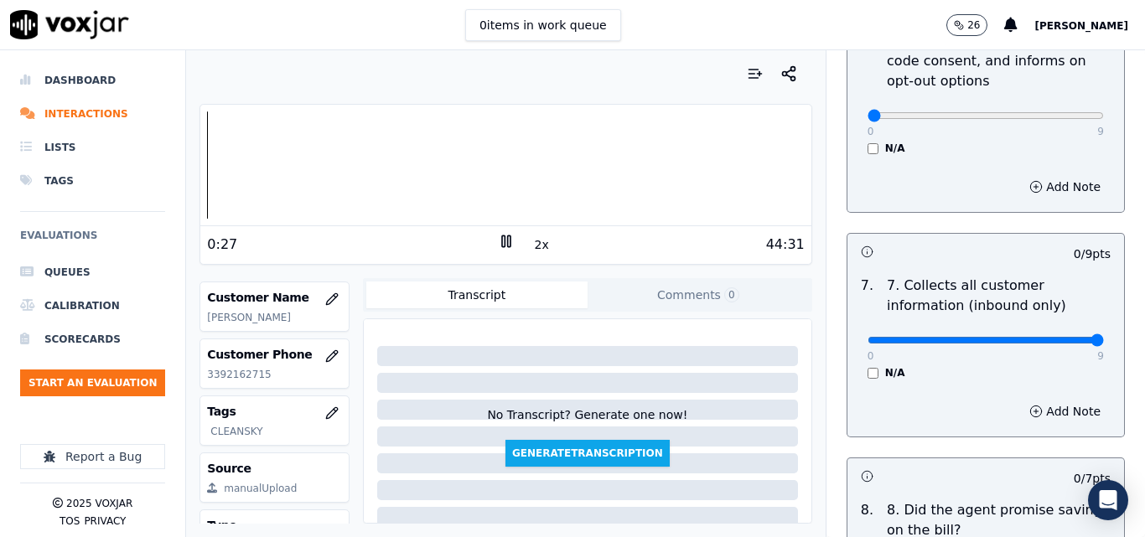
type input "9"
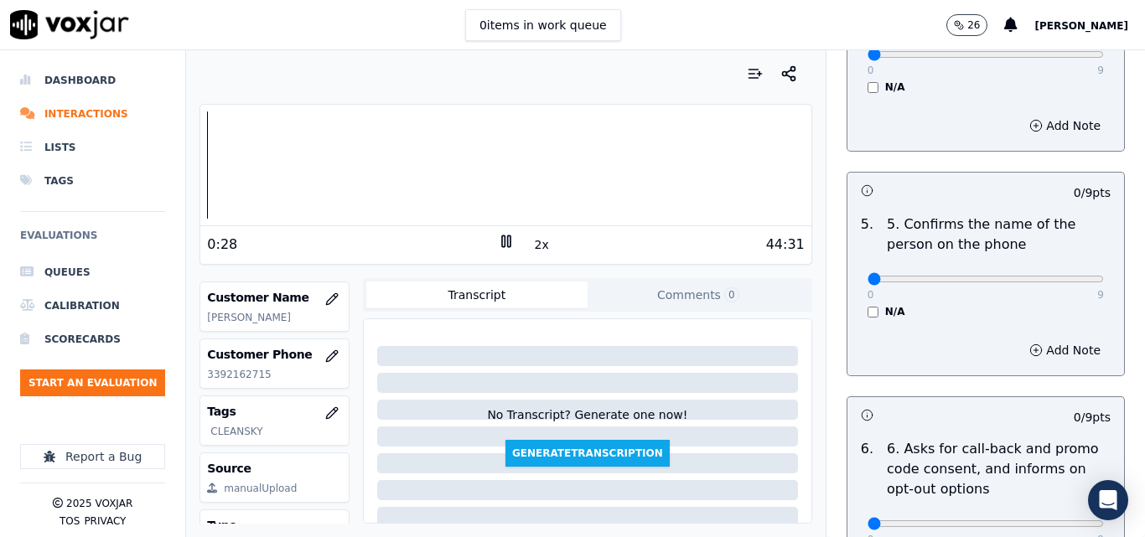
scroll to position [1006, 0]
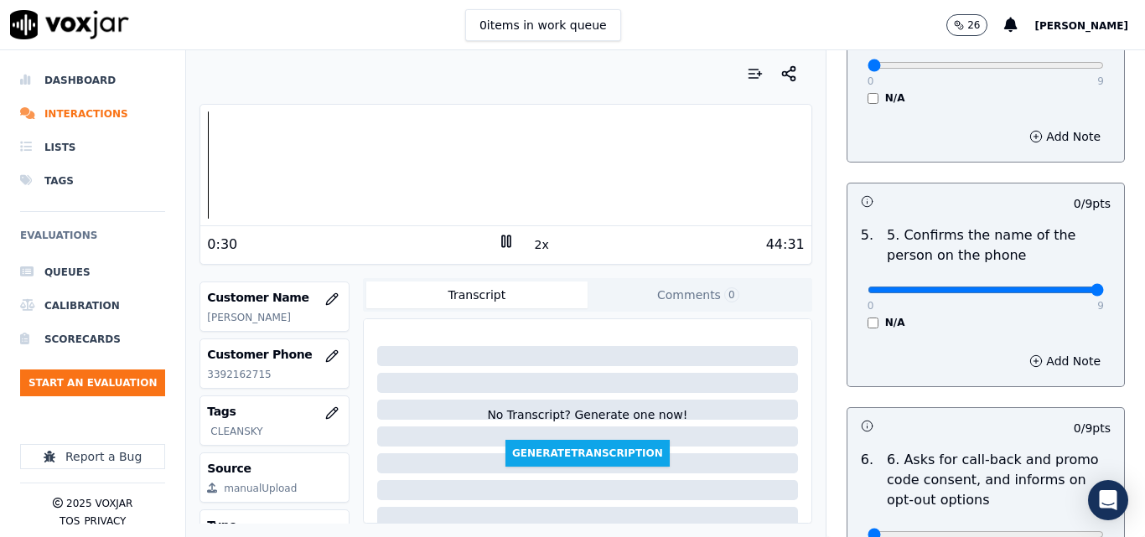
type input "9"
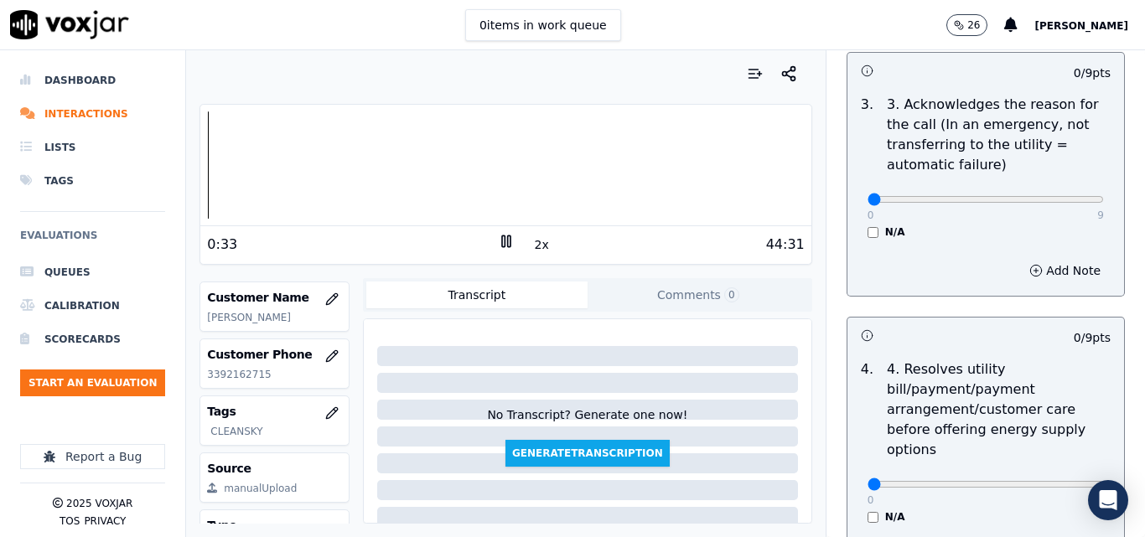
scroll to position [503, 0]
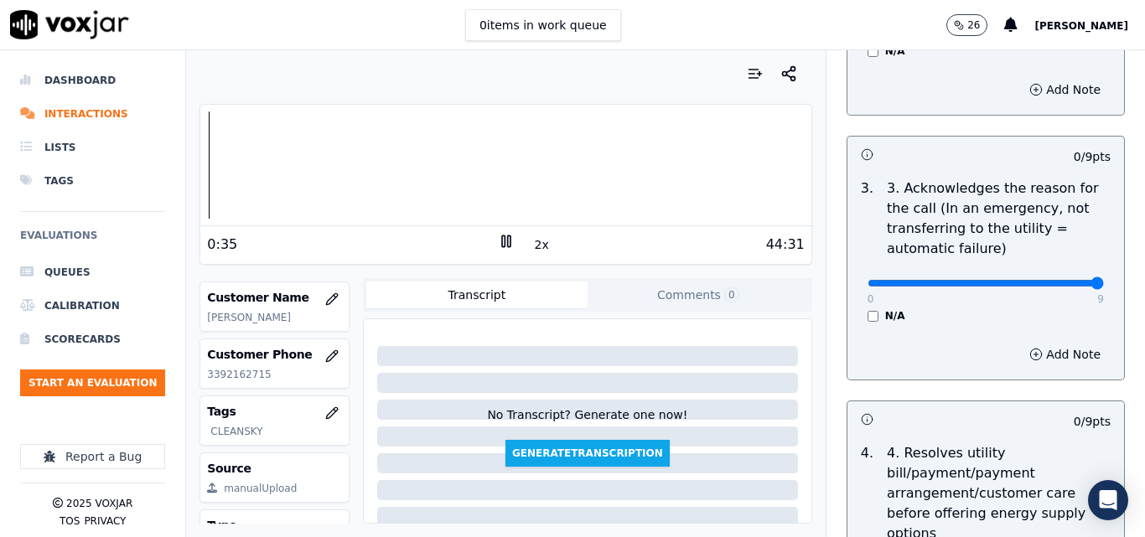
type input "9"
click at [498, 236] on icon at bounding box center [506, 241] width 17 height 17
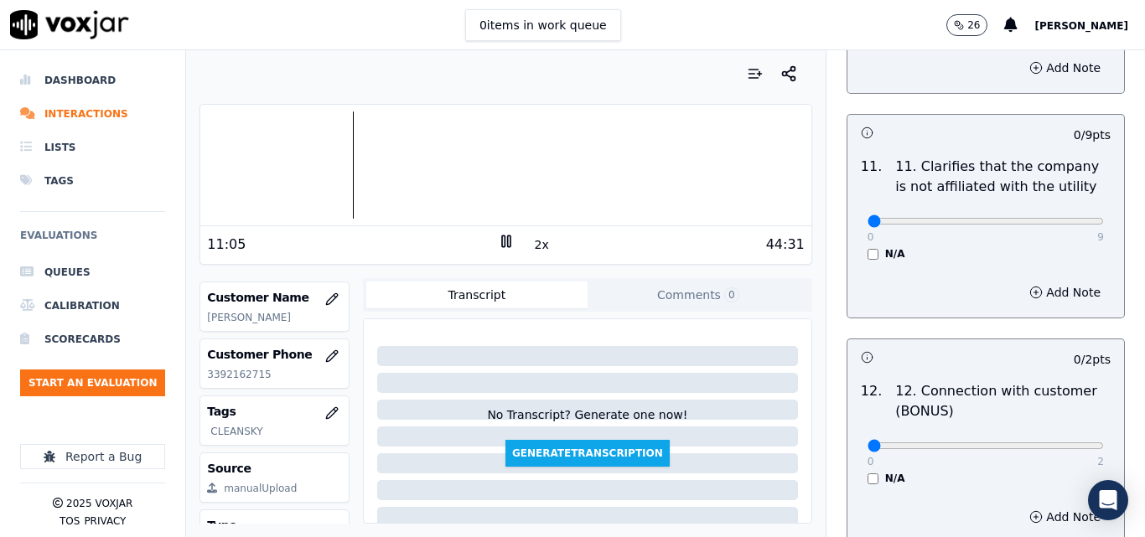
scroll to position [2515, 0]
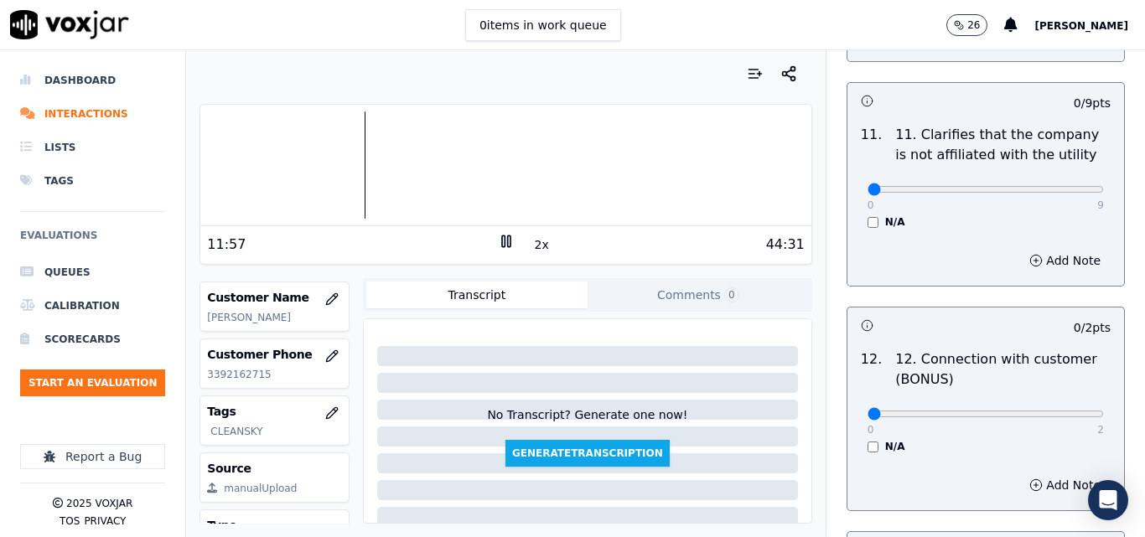
click at [355, 146] on div at bounding box center [505, 164] width 610 height 107
click at [531, 241] on button "2x" at bounding box center [541, 244] width 21 height 23
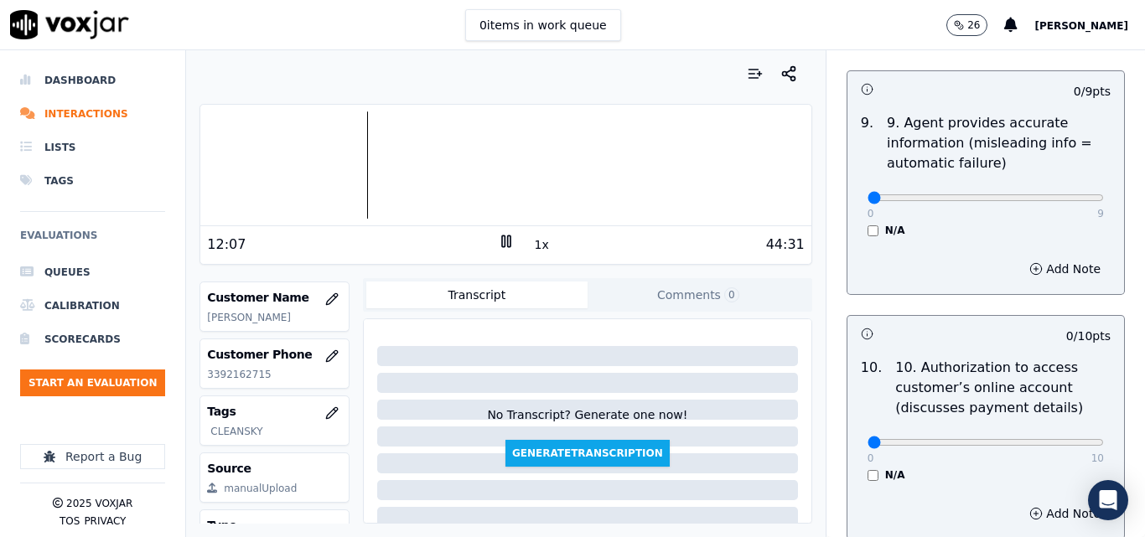
scroll to position [2012, 0]
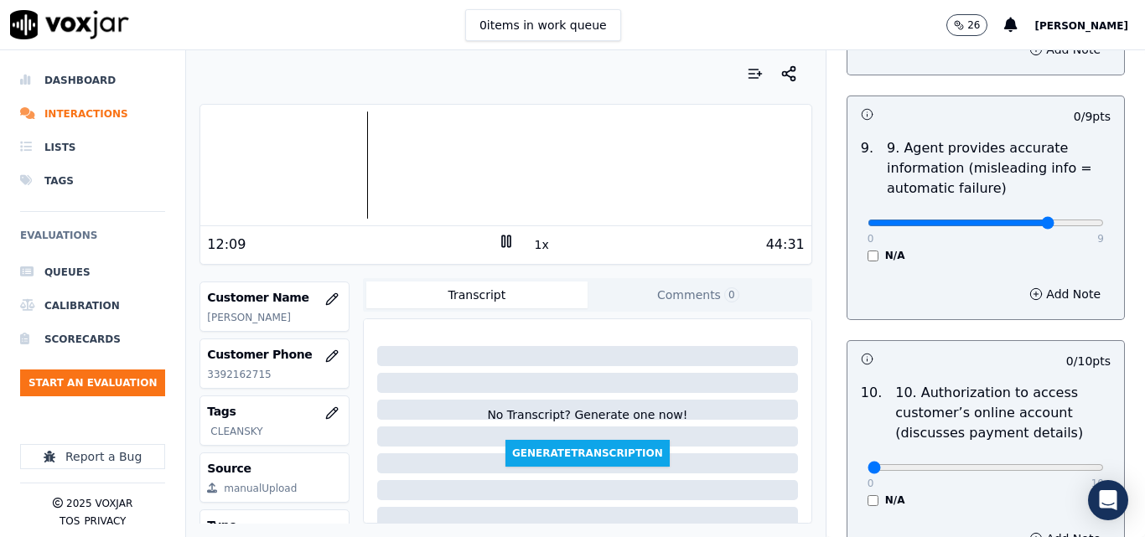
type input "7"
click at [1039, 282] on button "Add Note" at bounding box center [1064, 293] width 91 height 23
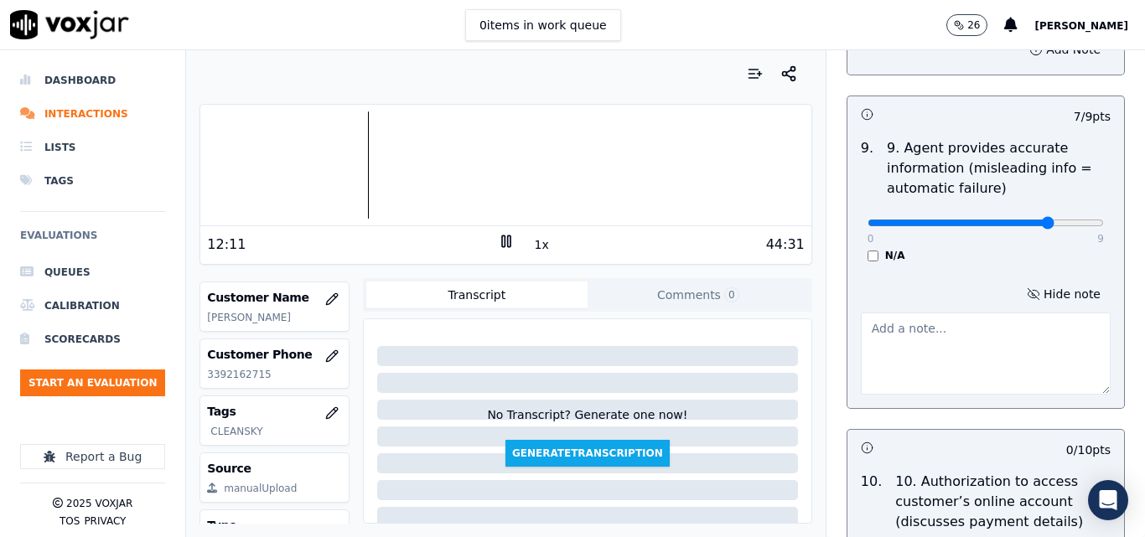
click at [926, 322] on textarea at bounding box center [986, 354] width 250 height 82
click at [531, 237] on button "1x" at bounding box center [541, 244] width 21 height 23
click at [531, 237] on button "1.5x" at bounding box center [547, 244] width 33 height 23
click at [861, 313] on textarea "19,49" at bounding box center [986, 354] width 250 height 82
type textarea "RATE 19,49"
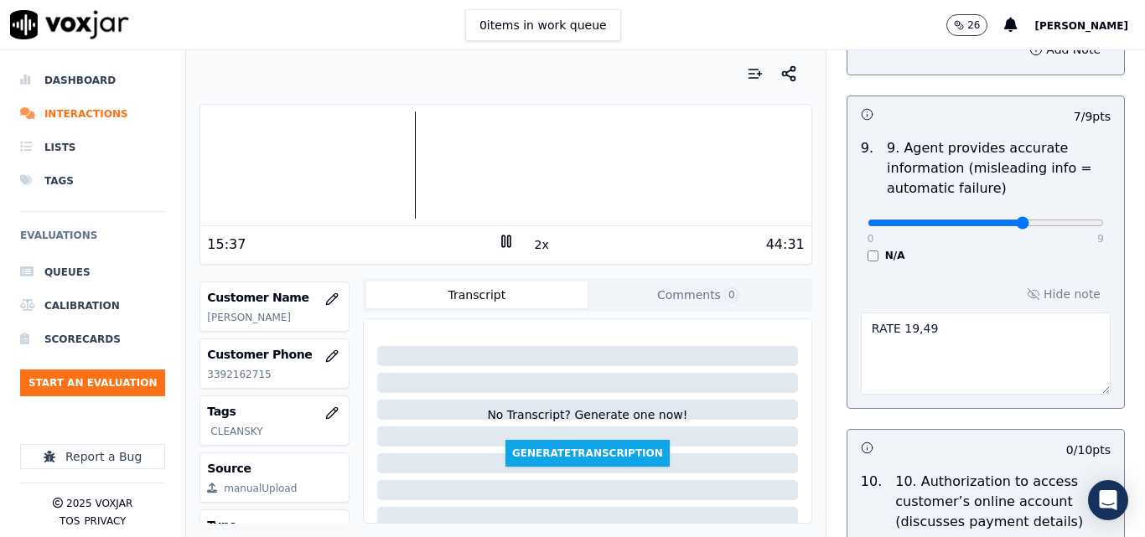
type input "6"
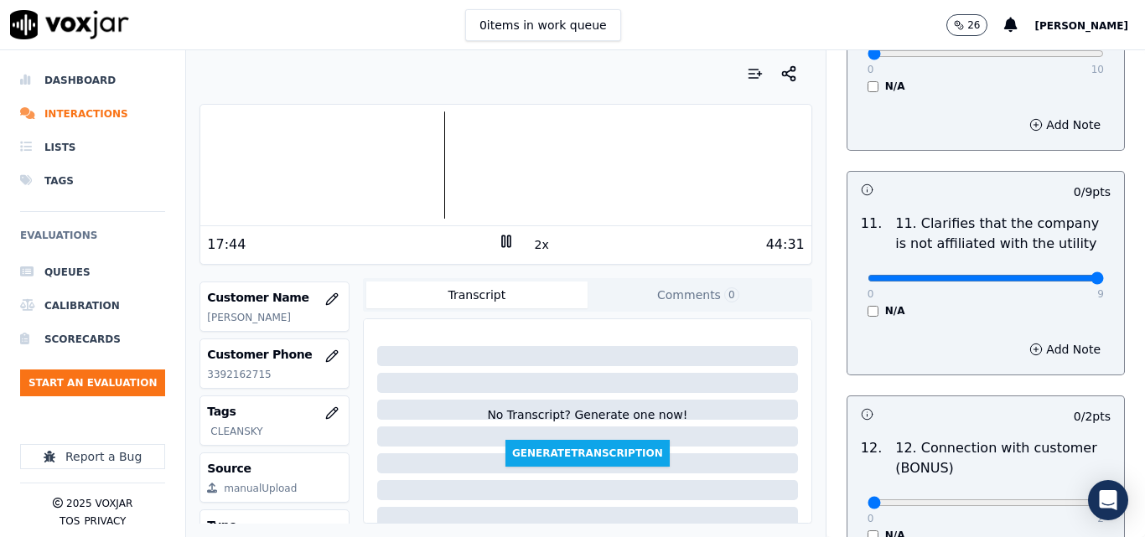
type input "9"
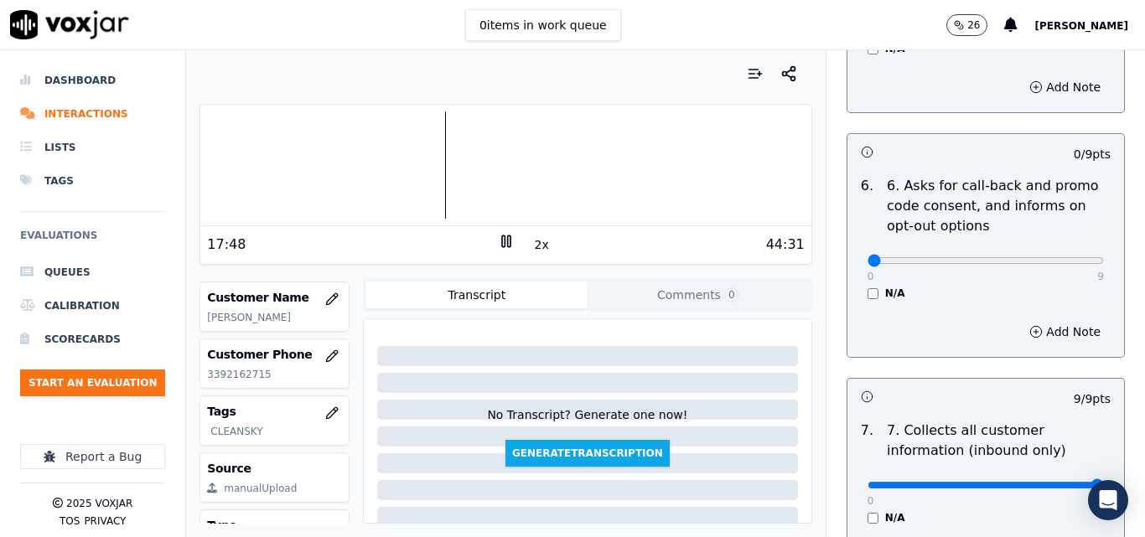
scroll to position [1174, 0]
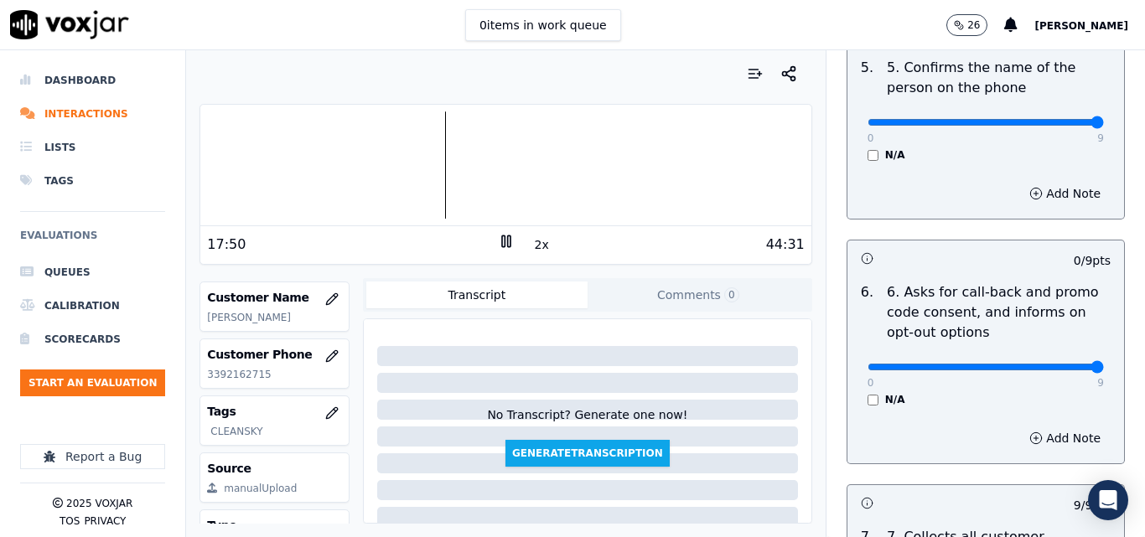
type input "9"
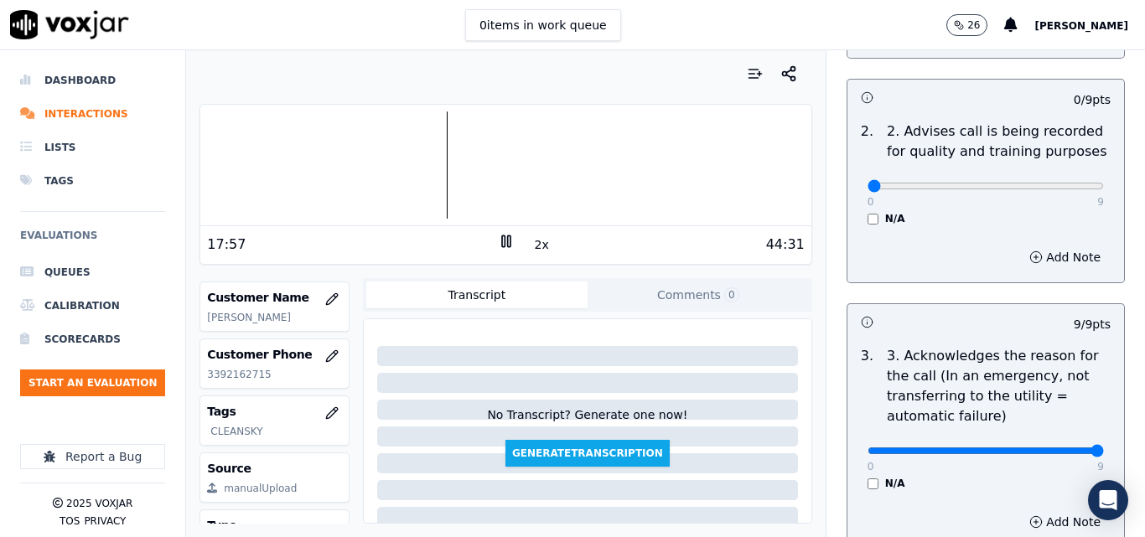
scroll to position [168, 0]
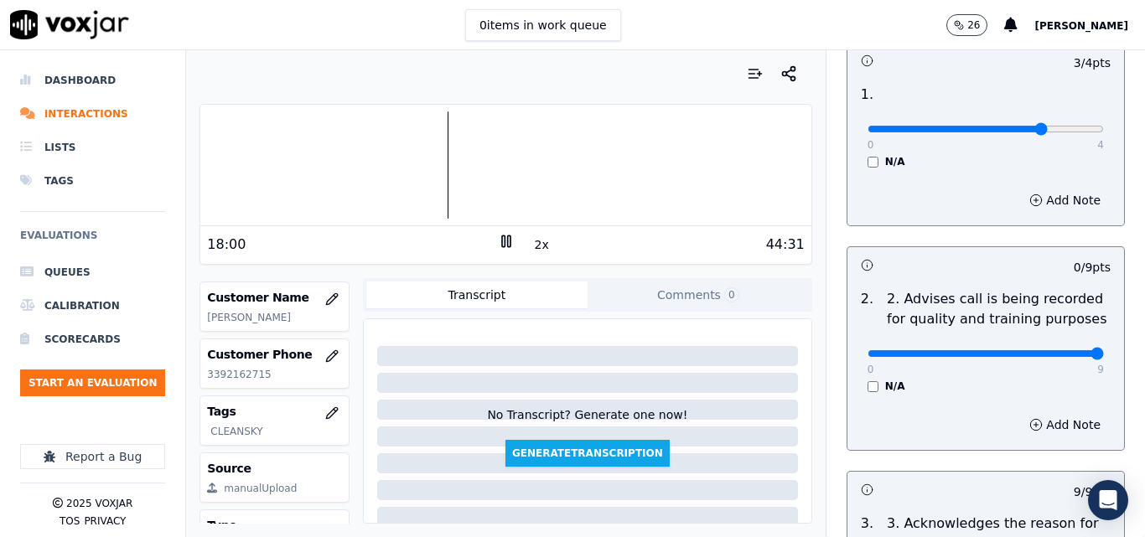
type input "9"
click at [1073, 132] on input "range" at bounding box center [986, 129] width 236 height 7
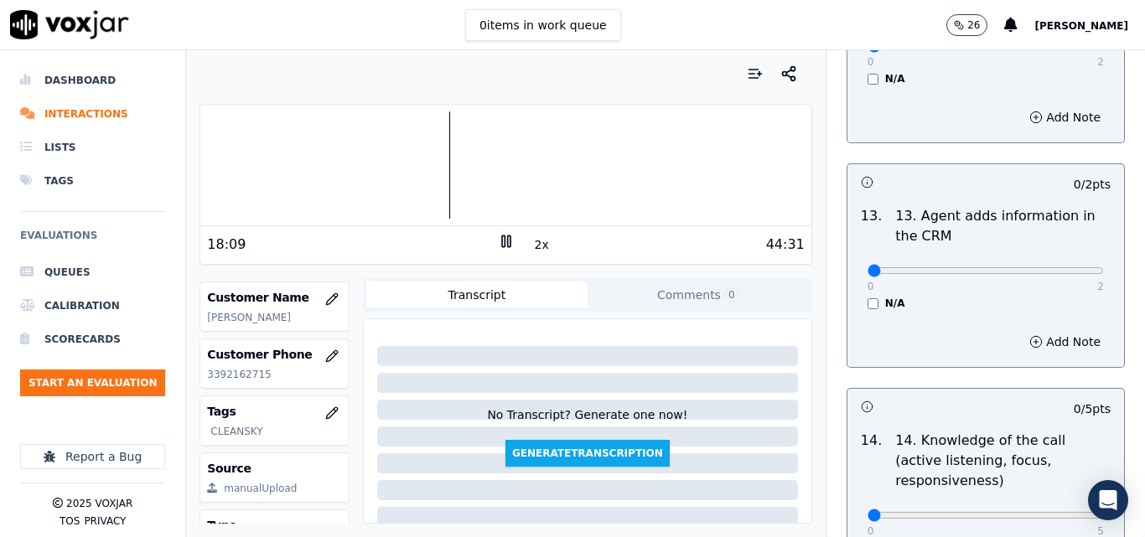
scroll to position [3150, 0]
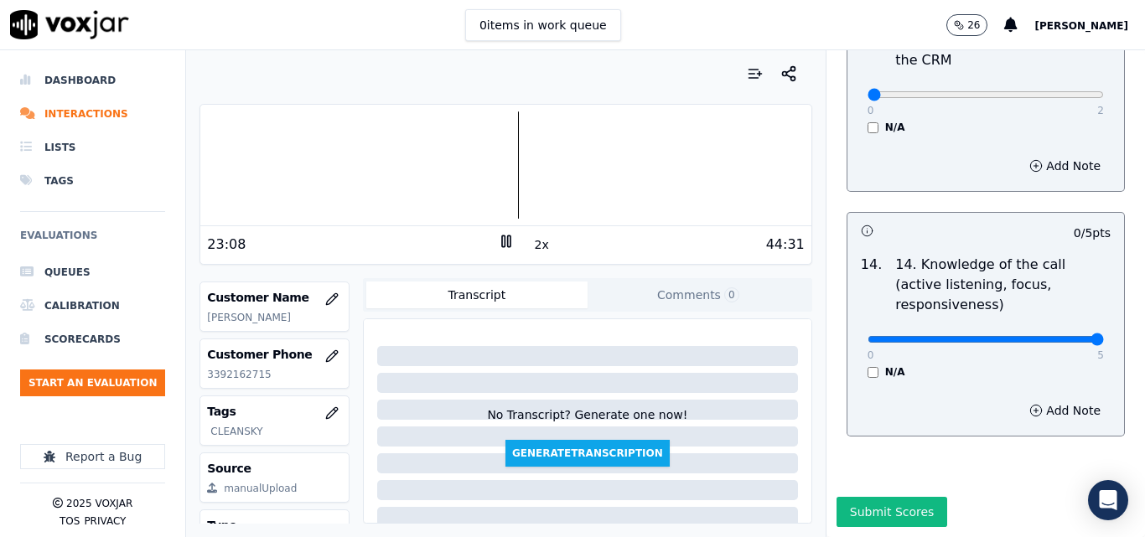
type input "5"
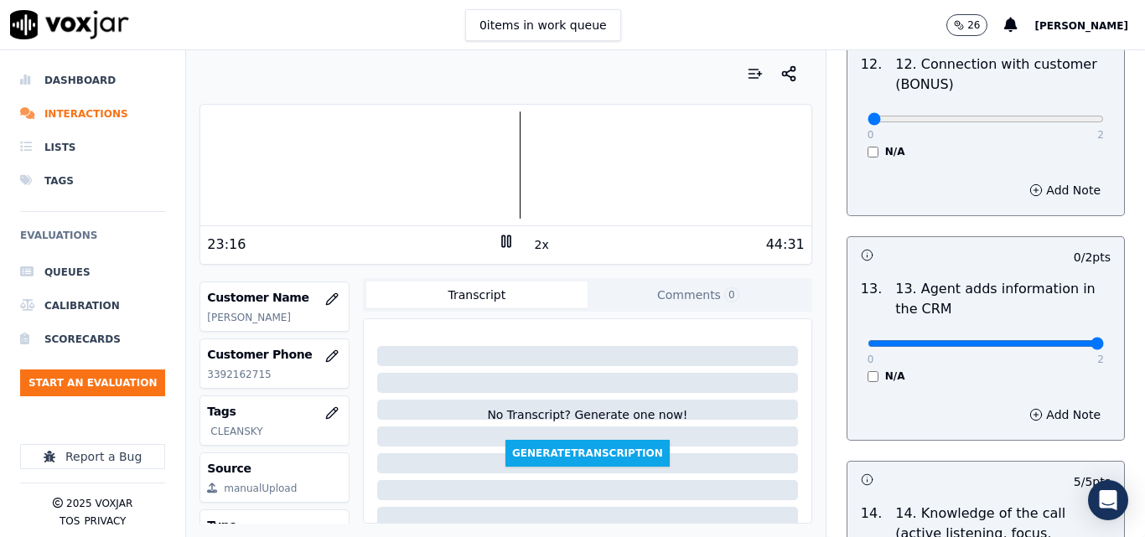
drag, startPoint x: 1050, startPoint y: 331, endPoint x: 1075, endPoint y: 331, distance: 24.3
type input "2"
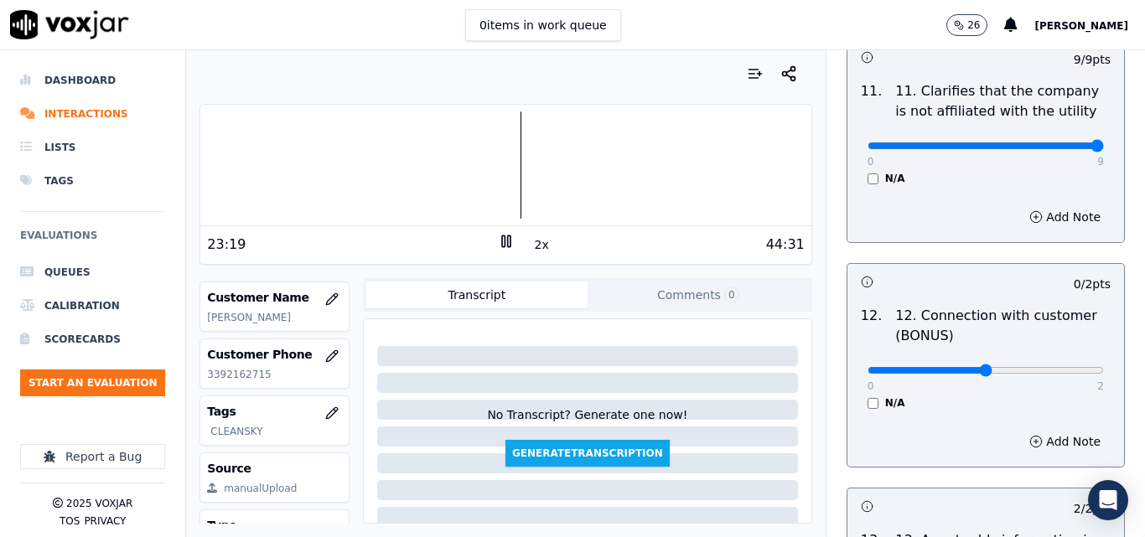
type input "1"
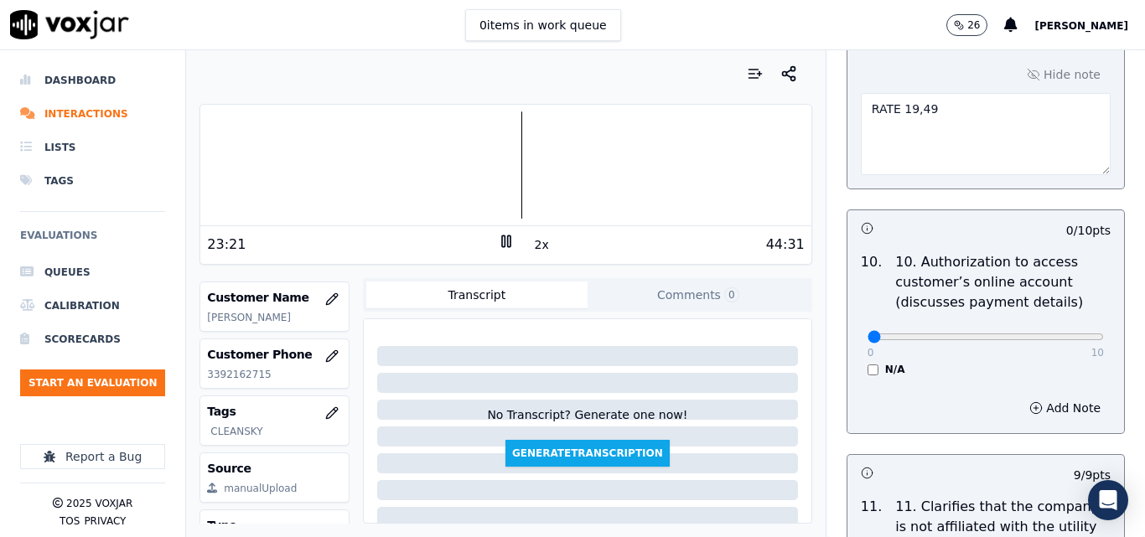
scroll to position [2228, 0]
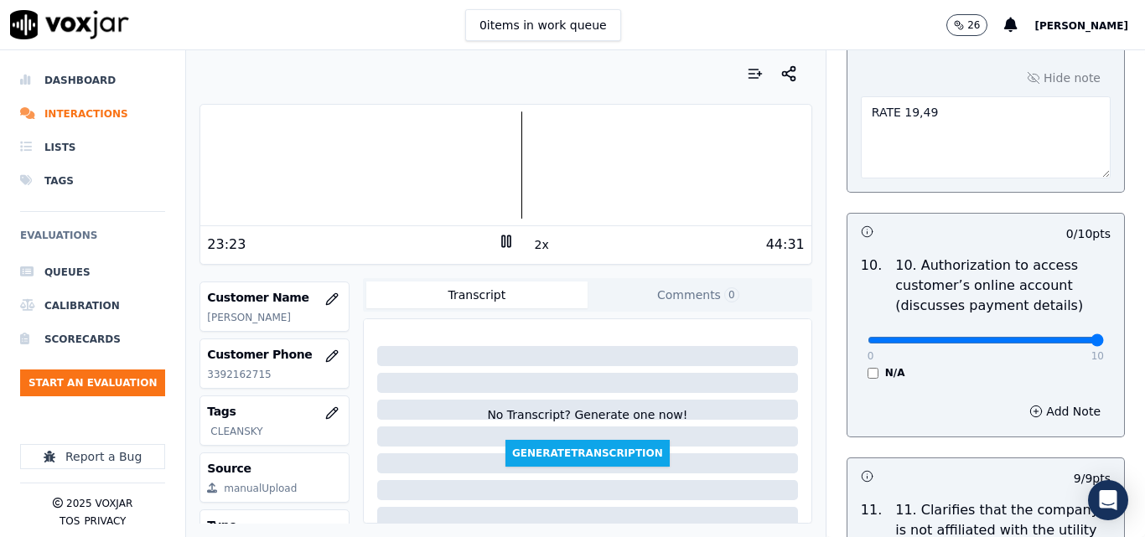
drag, startPoint x: 1036, startPoint y: 321, endPoint x: 1079, endPoint y: 329, distance: 43.4
type input "10"
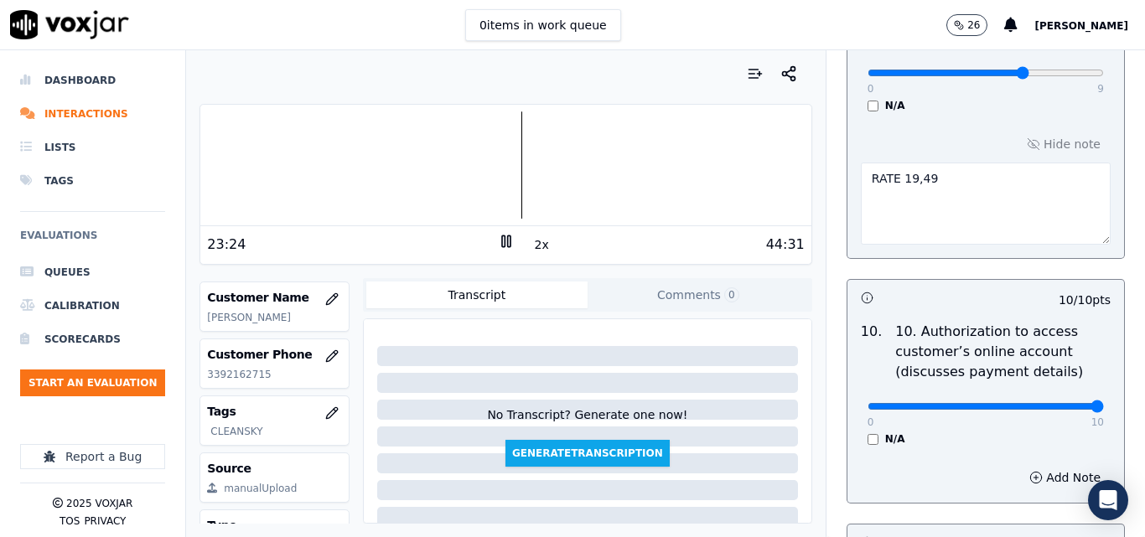
scroll to position [1977, 0]
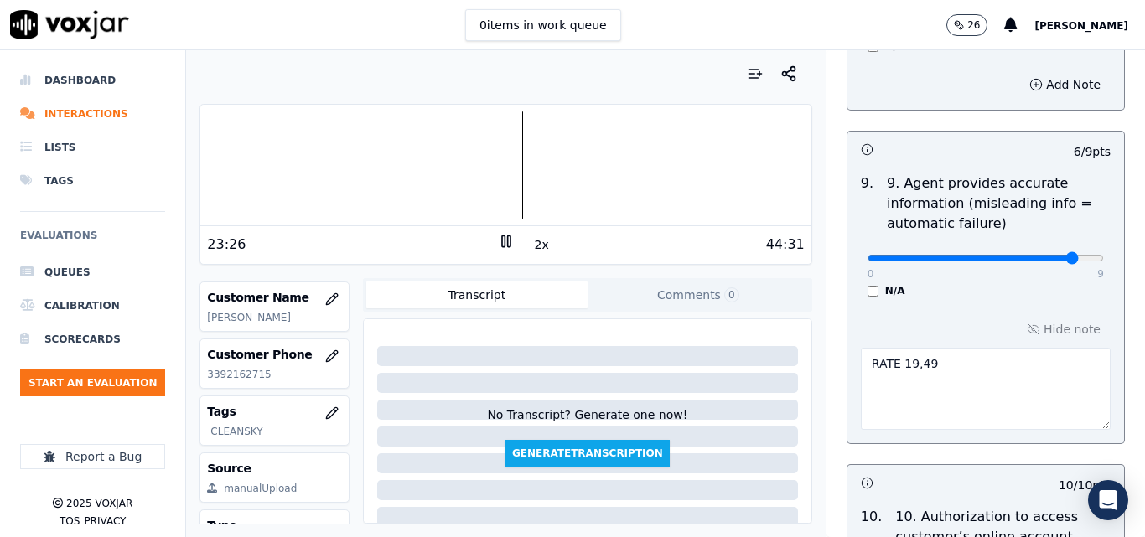
type input "8"
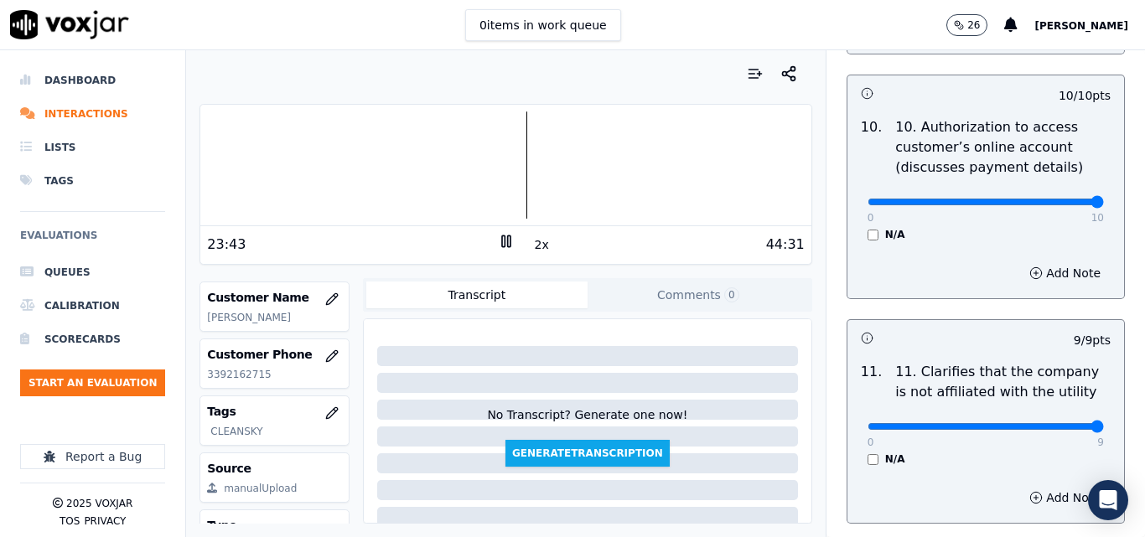
scroll to position [3150, 0]
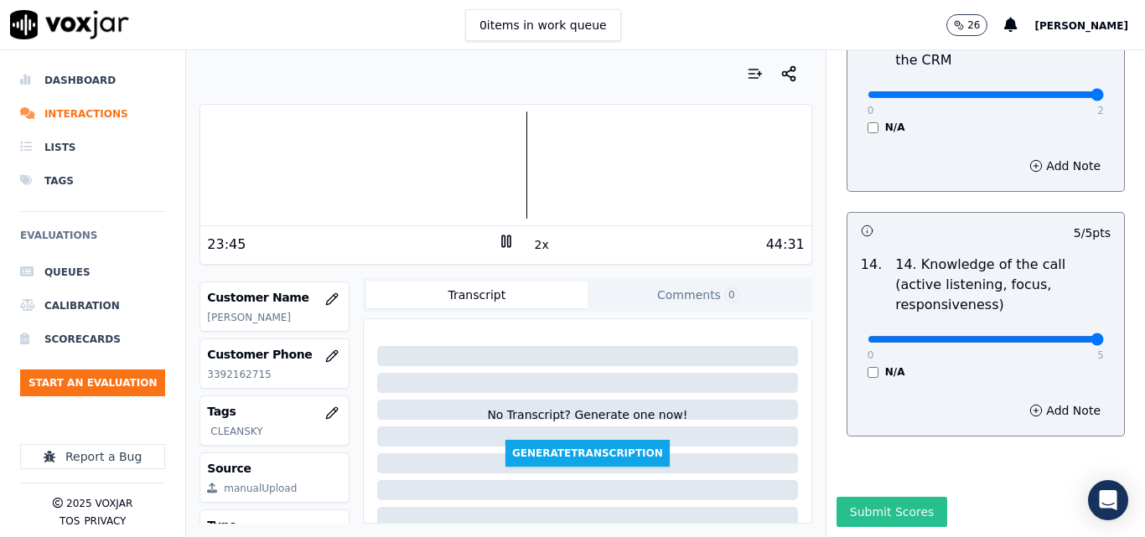
click at [871, 497] on button "Submit Scores" at bounding box center [892, 512] width 111 height 30
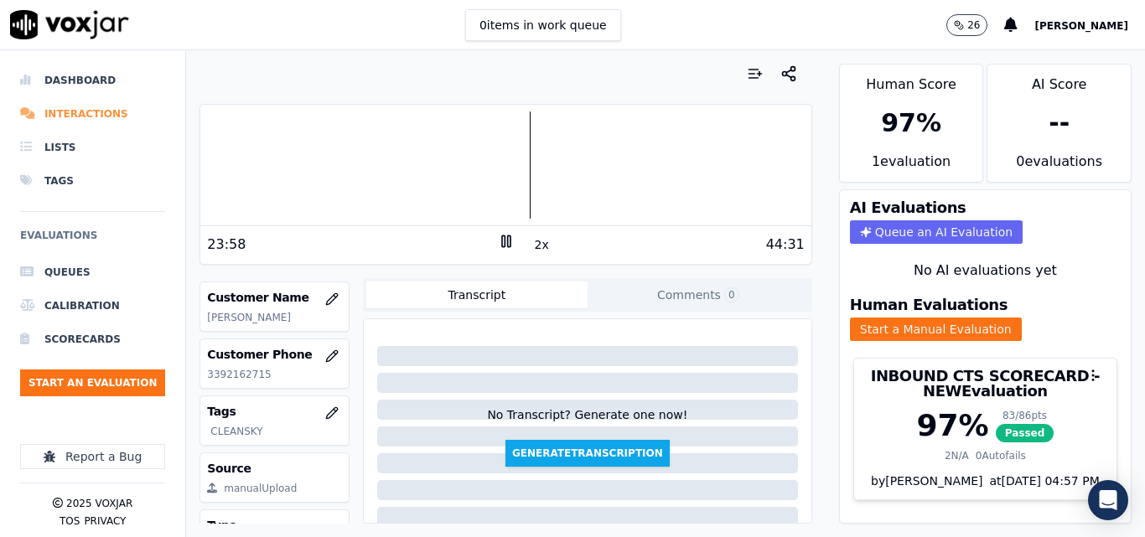
click at [101, 117] on li "Interactions" at bounding box center [92, 114] width 145 height 34
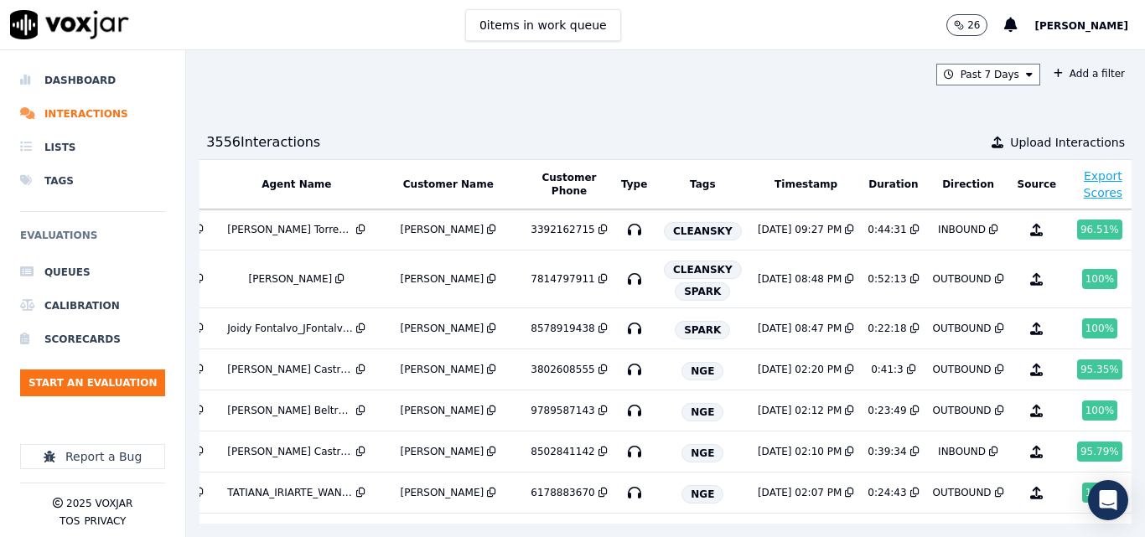
scroll to position [0, 309]
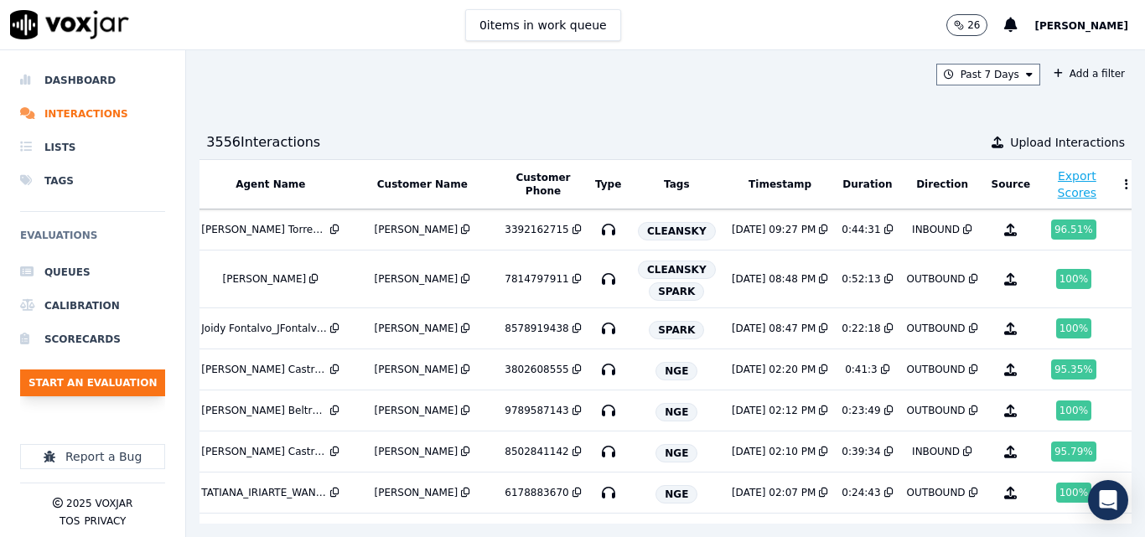
click at [116, 377] on button "Start an Evaluation" at bounding box center [92, 383] width 145 height 27
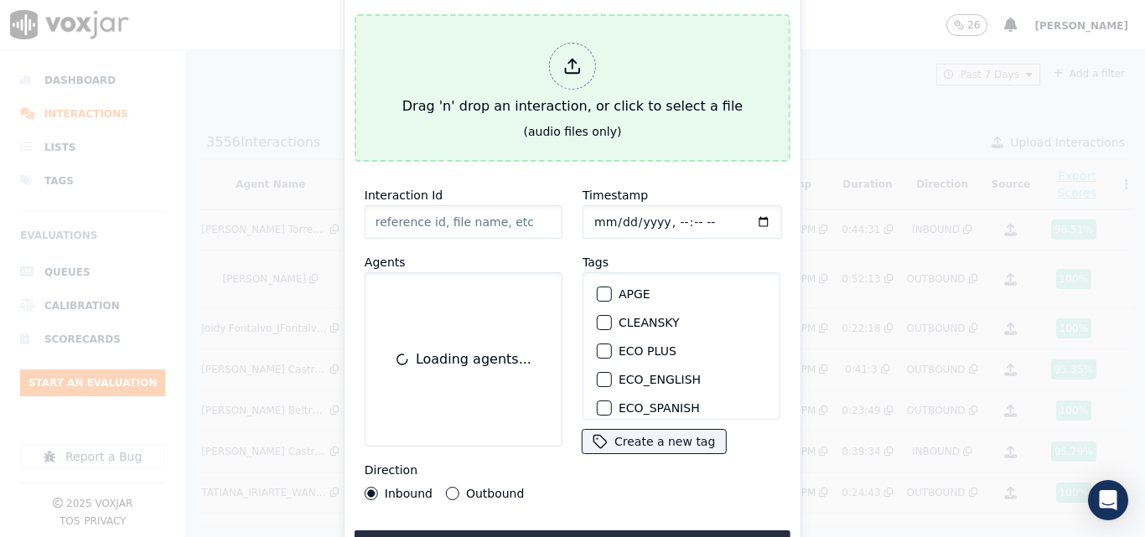
click at [536, 127] on div "(audio files only)" at bounding box center [573, 131] width 98 height 17
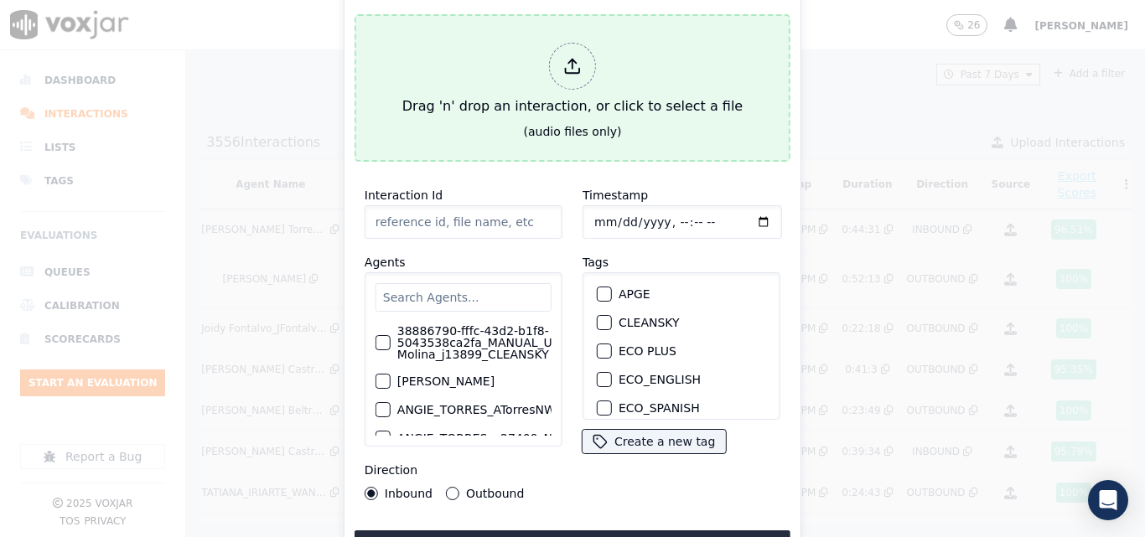
type input "20250813-165449_5133326593-all.mp3"
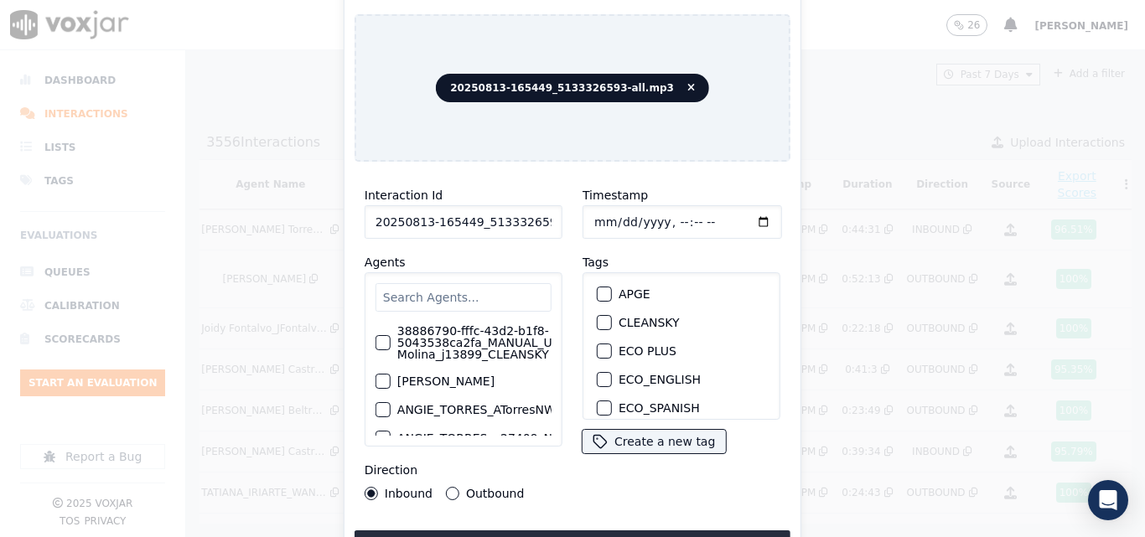
click at [457, 300] on input "text" at bounding box center [464, 297] width 176 height 29
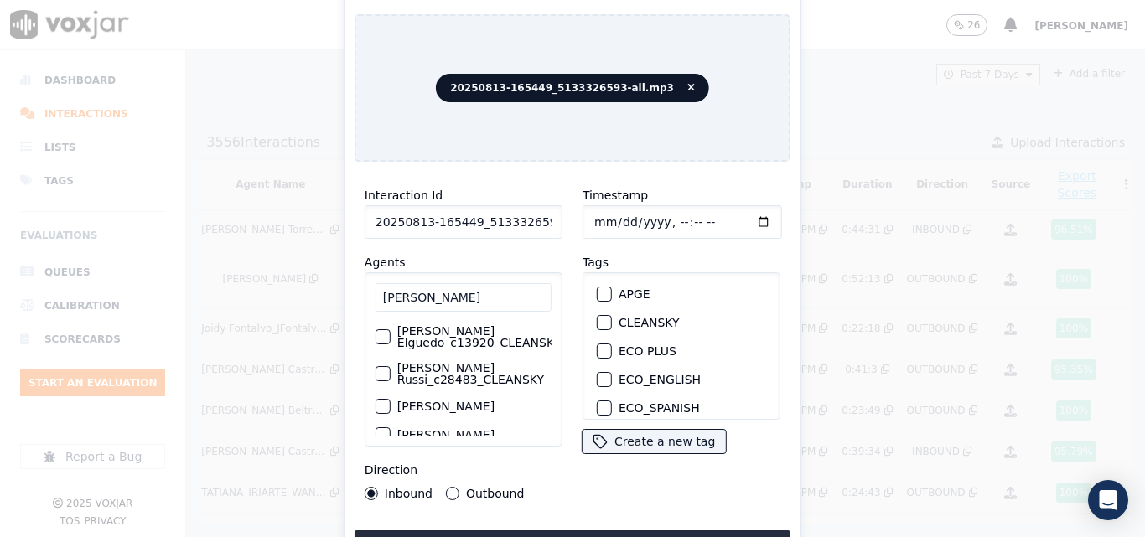
type input "CAMILO"
click at [453, 329] on label "[PERSON_NAME] Elguedo_c13920_CLEANSKY" at bounding box center [478, 336] width 163 height 23
click at [391, 329] on button "[PERSON_NAME] Elguedo_c13920_CLEANSKY" at bounding box center [383, 336] width 15 height 15
click at [598, 317] on div "button" at bounding box center [604, 323] width 12 height 12
click at [446, 487] on button "Outbound" at bounding box center [452, 493] width 13 height 13
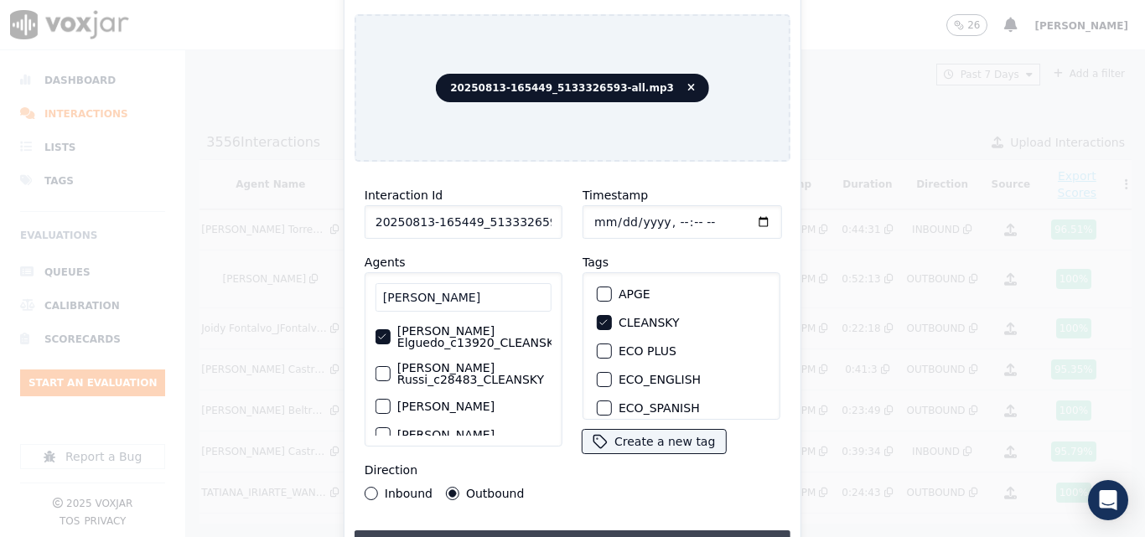
click at [529, 536] on button "Upload interaction to start evaluation" at bounding box center [573, 546] width 436 height 30
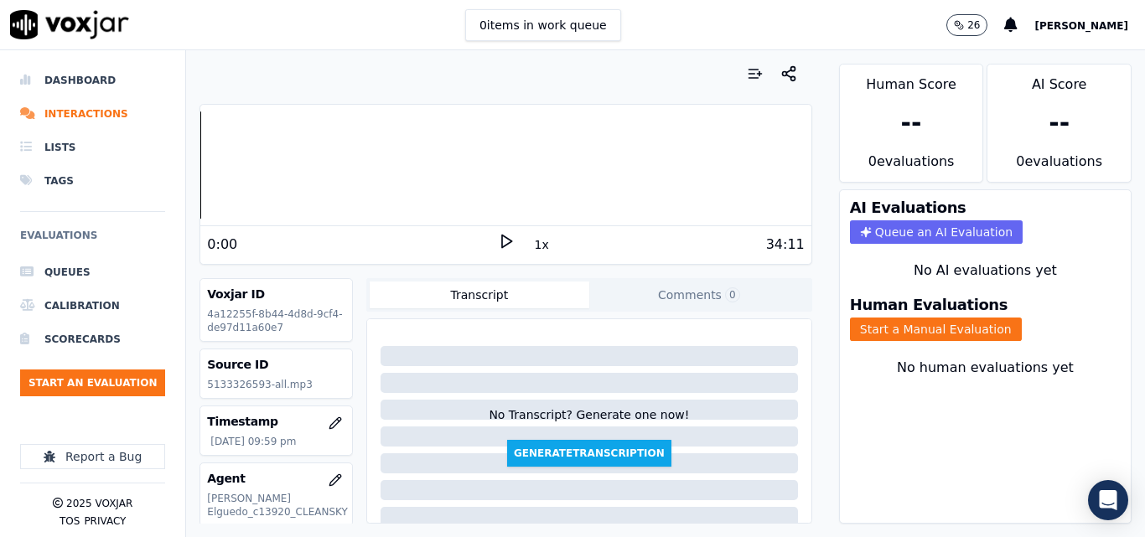
scroll to position [84, 0]
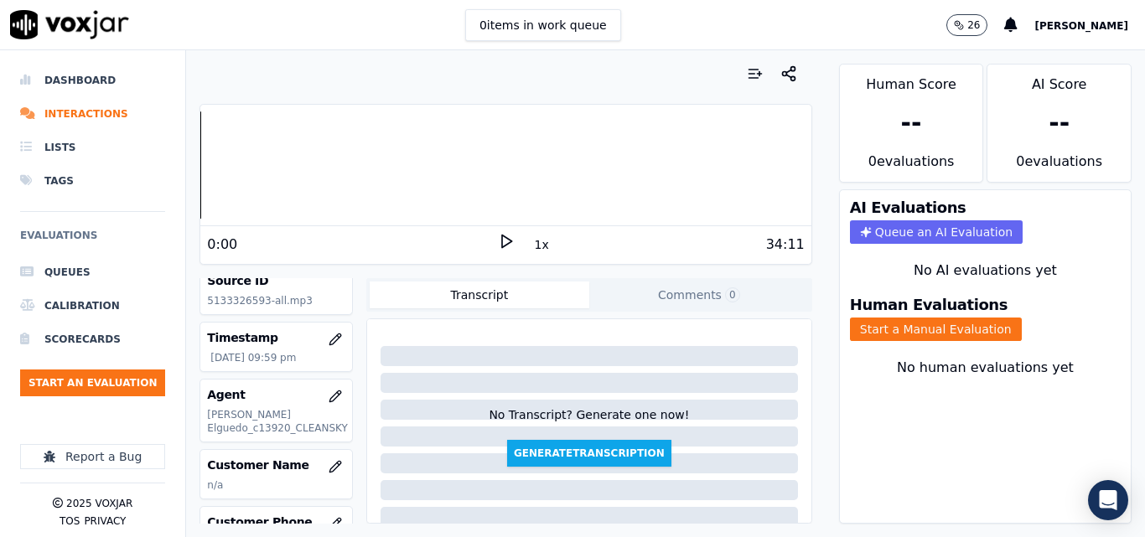
click at [498, 236] on icon at bounding box center [506, 241] width 17 height 17
click at [531, 243] on button "1x" at bounding box center [541, 244] width 21 height 23
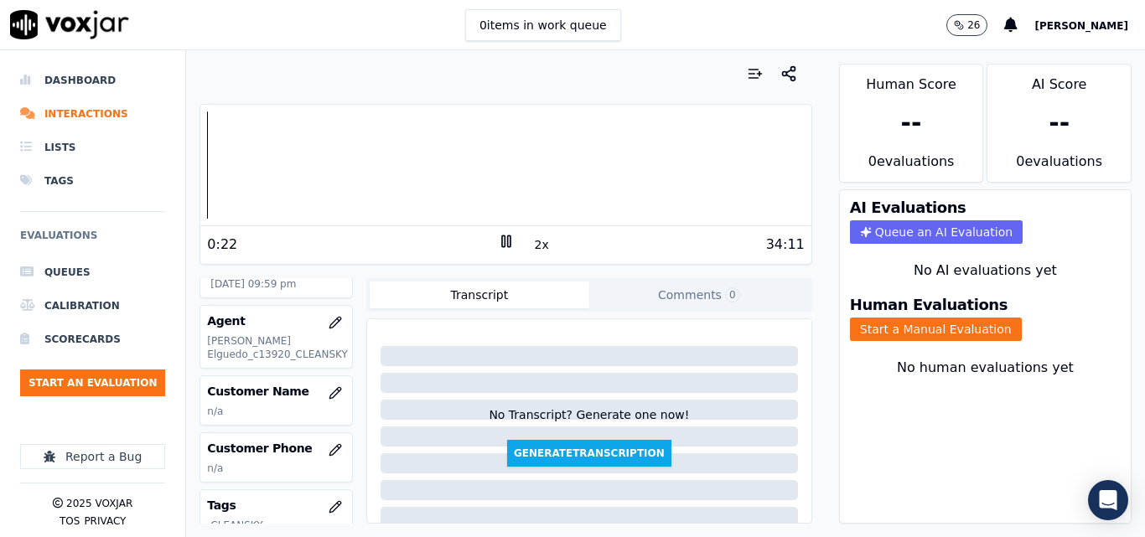
scroll to position [168, 0]
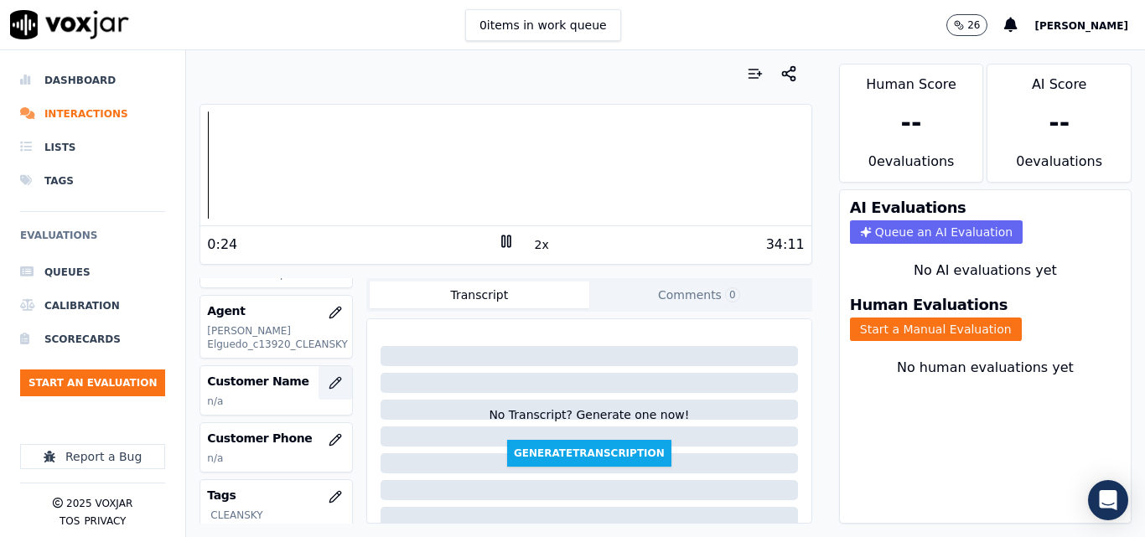
click at [329, 386] on icon "button" at bounding box center [335, 382] width 13 height 13
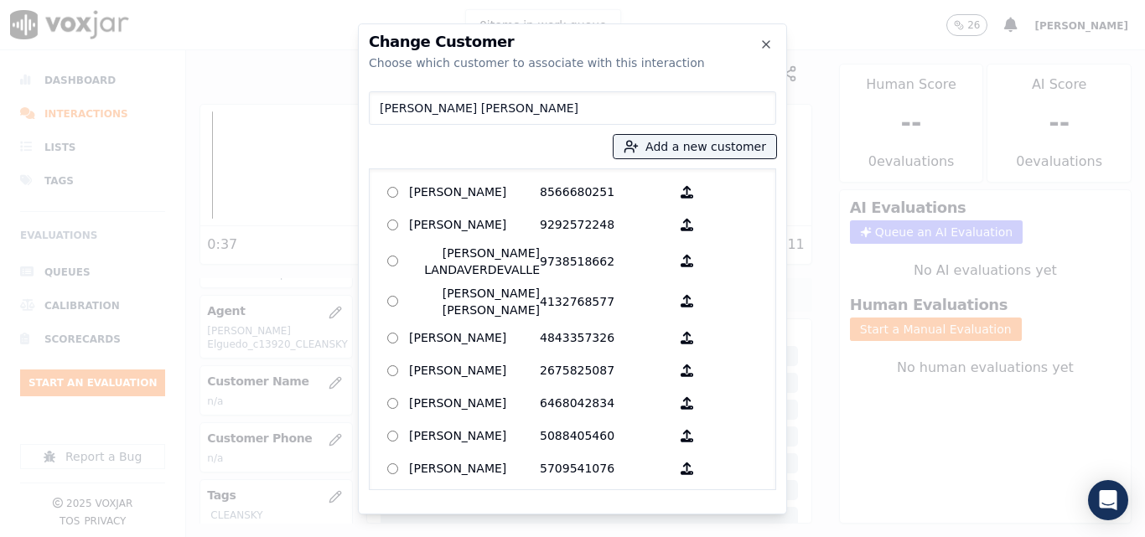
type input "CONDY CAROLINA MARTINEZ"
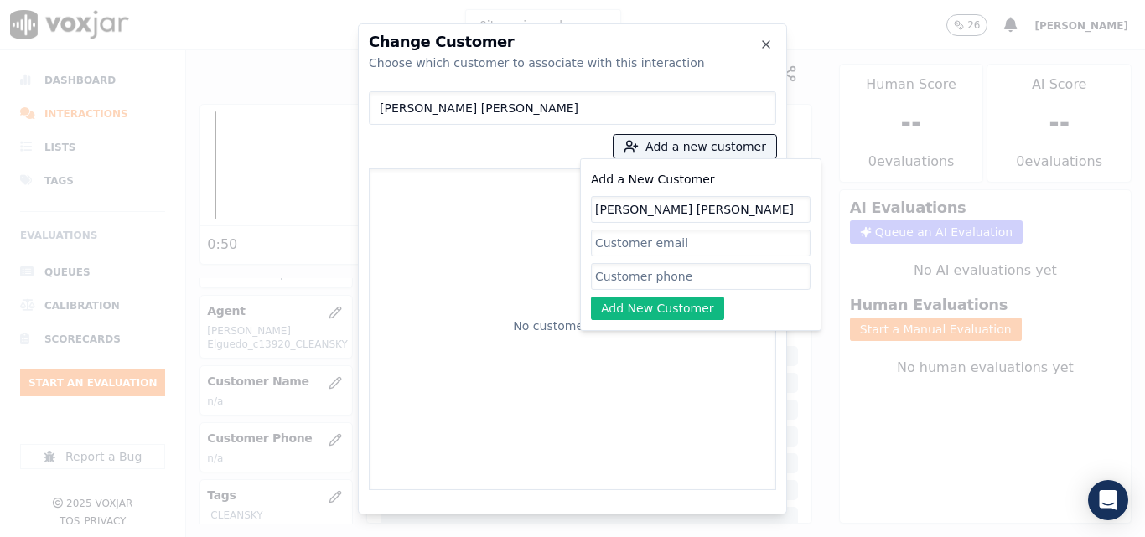
type input "CINDY CAROLINA MARTINEZ"
type input "V"
paste input "5133326593"
type input "5133326593"
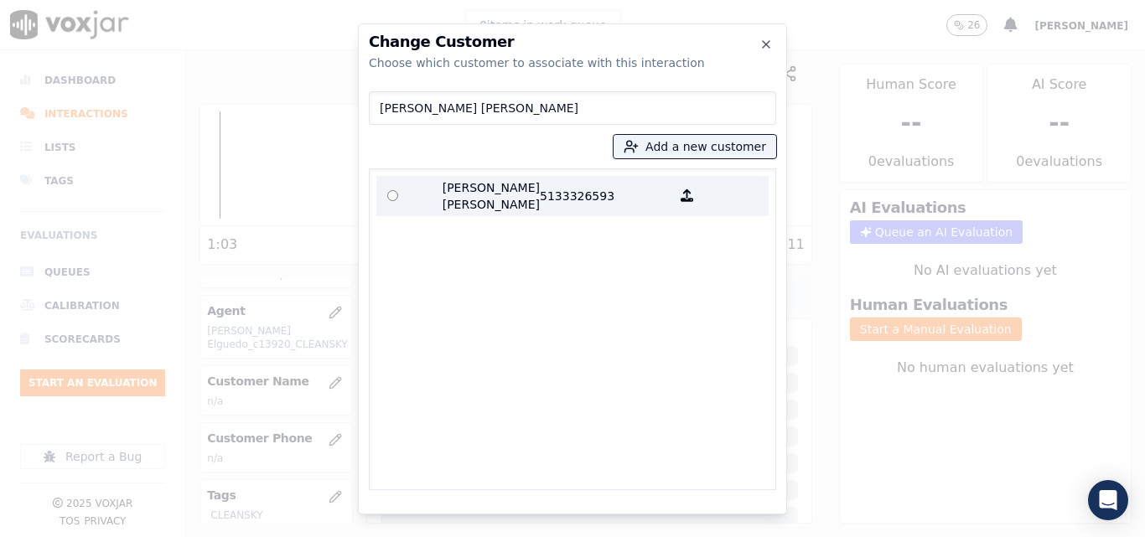
click at [540, 184] on p "5133326593" at bounding box center [605, 196] width 131 height 34
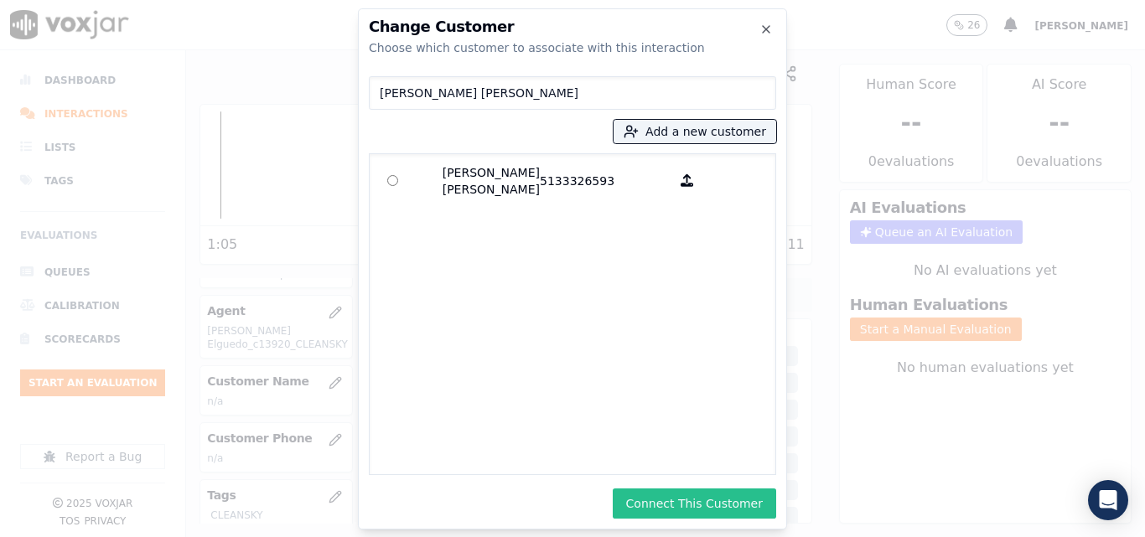
click at [667, 495] on button "Connect This Customer" at bounding box center [694, 504] width 163 height 30
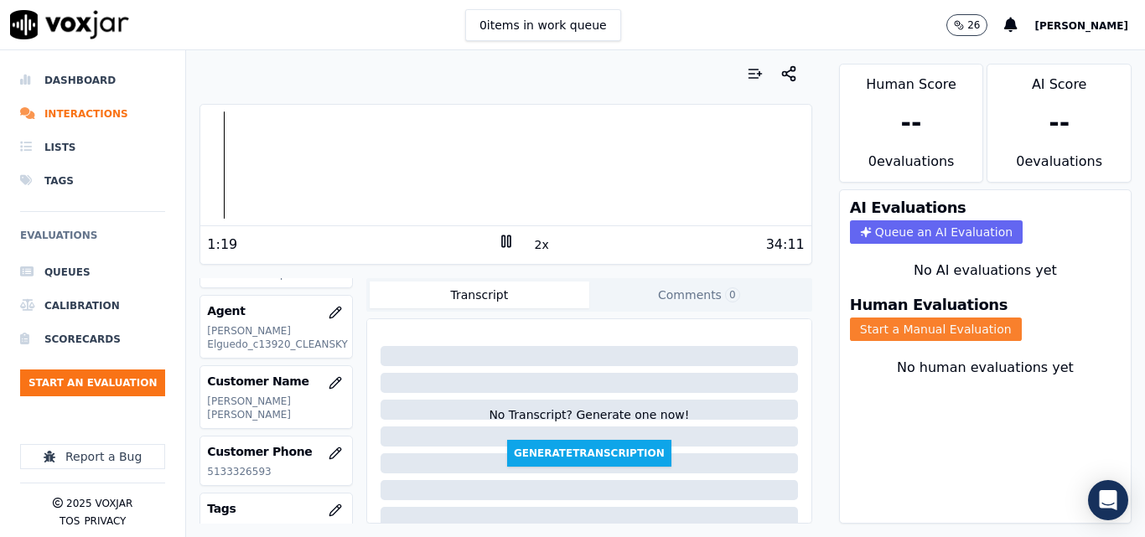
click at [921, 330] on button "Start a Manual Evaluation" at bounding box center [936, 329] width 172 height 23
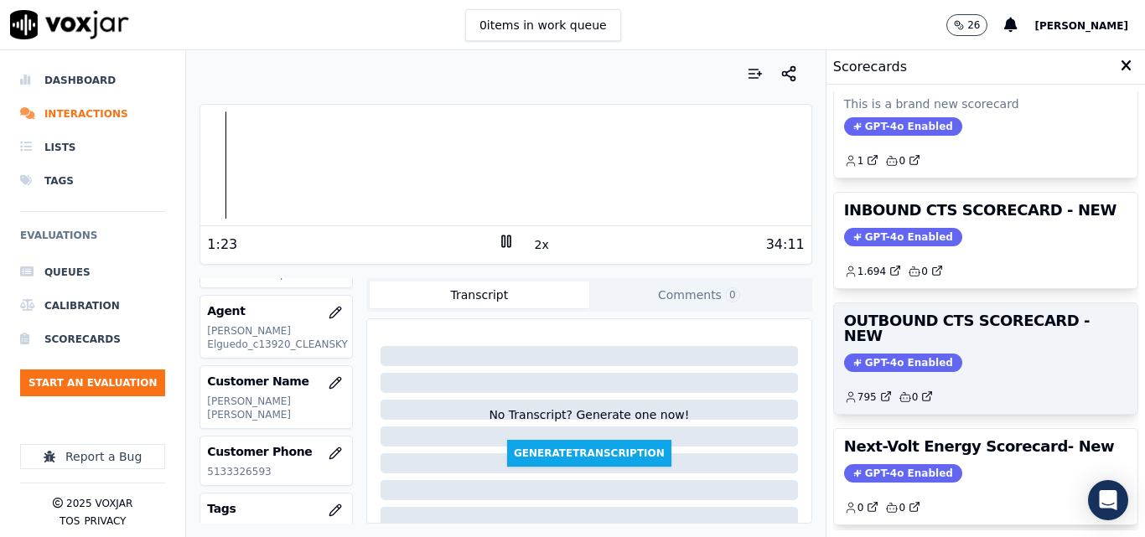
click at [982, 319] on h3 "OUTBOUND CTS SCORECARD - NEW" at bounding box center [985, 329] width 283 height 30
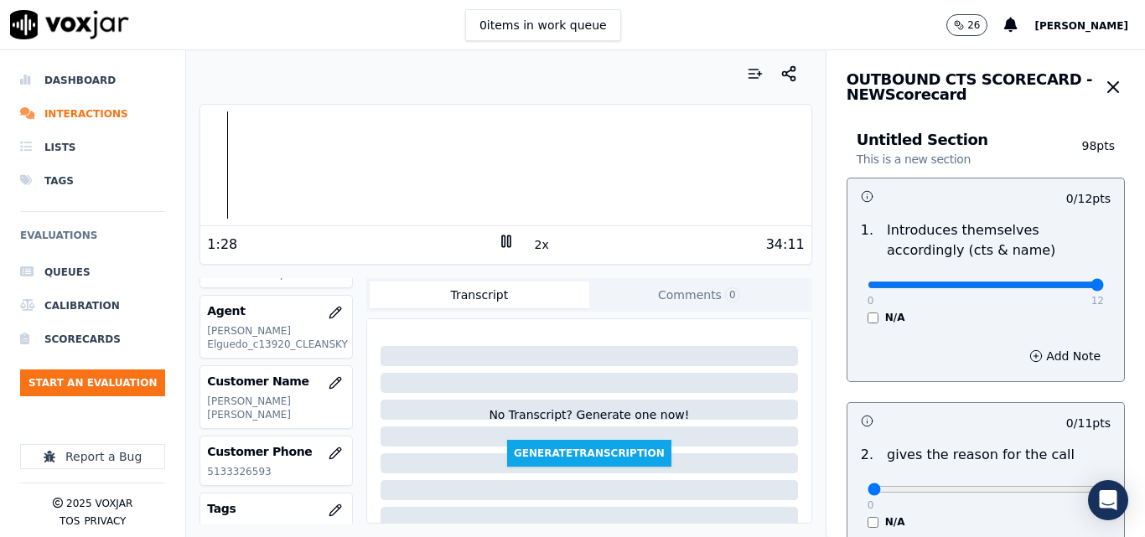
type input "12"
click at [1060, 288] on input "range" at bounding box center [986, 285] width 236 height 7
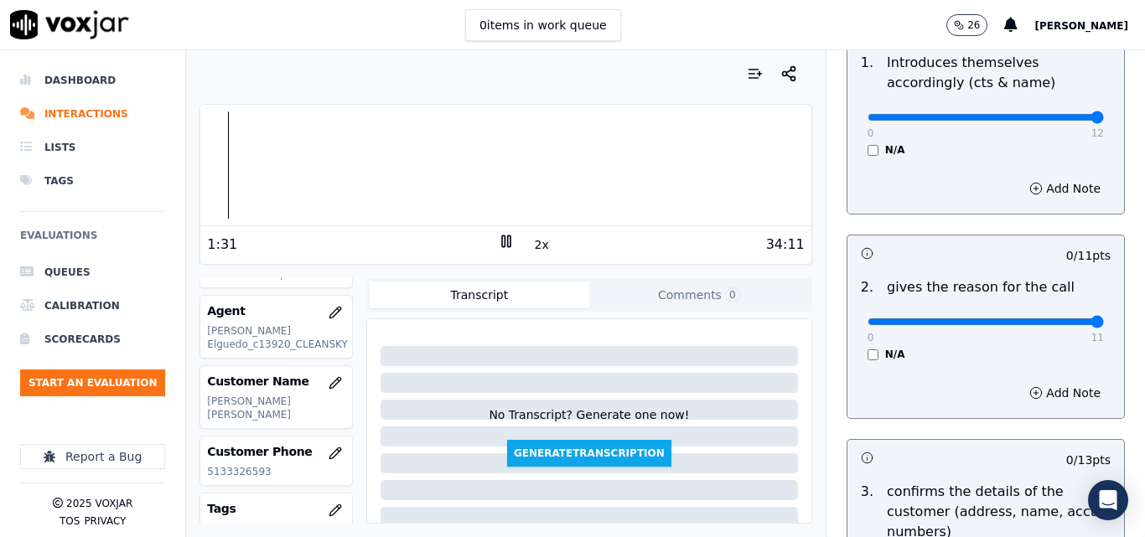
type input "11"
click at [1067, 121] on input "range" at bounding box center [986, 117] width 236 height 7
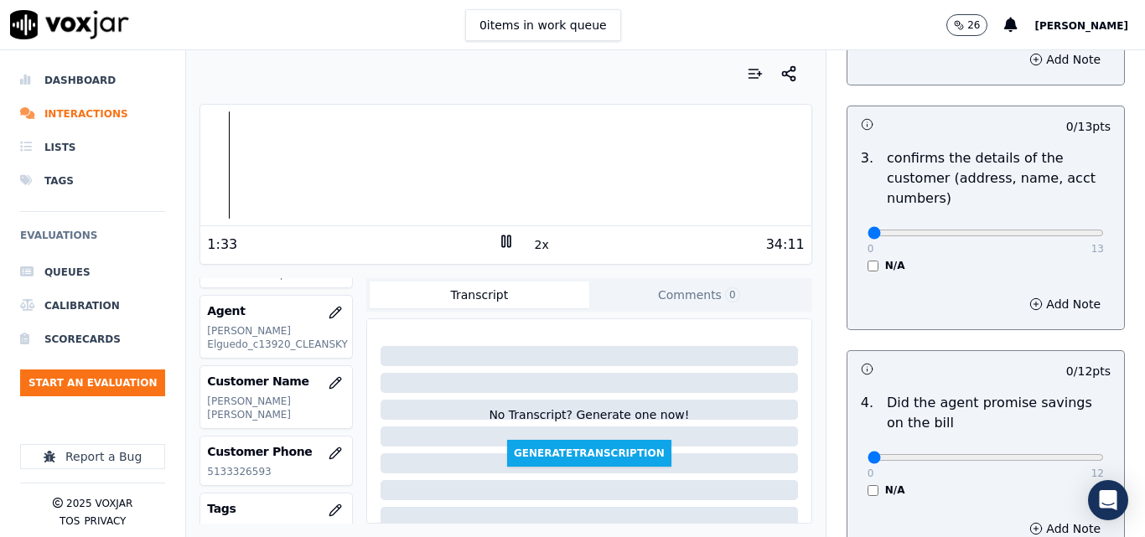
scroll to position [503, 0]
click at [498, 243] on icon at bounding box center [506, 241] width 17 height 17
drag, startPoint x: 982, startPoint y: 239, endPoint x: 1073, endPoint y: 242, distance: 91.4
click at [1073, 242] on div "0 13 N/A" at bounding box center [985, 239] width 263 height 64
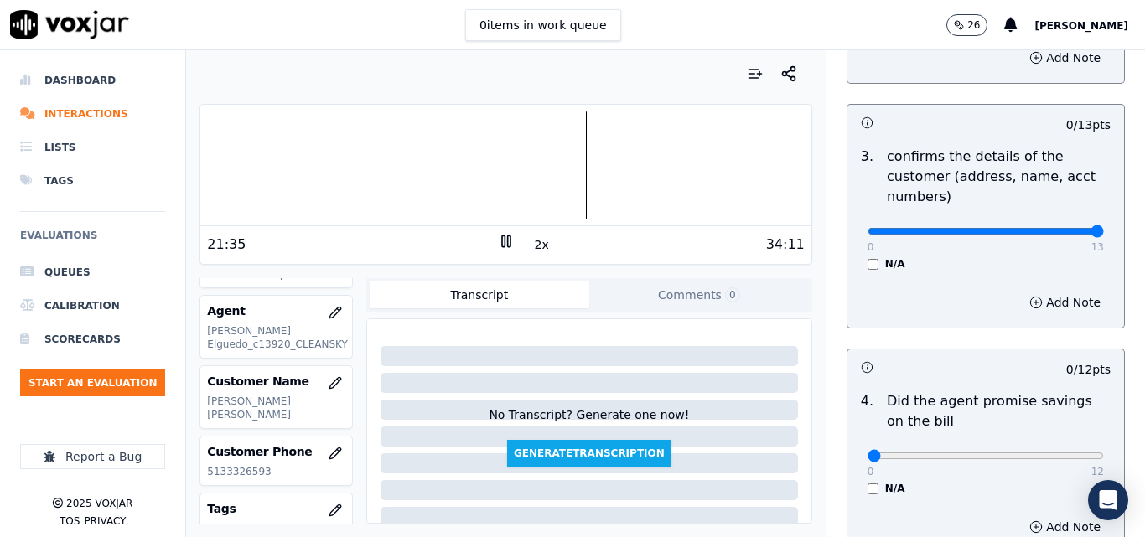
drag, startPoint x: 1047, startPoint y: 225, endPoint x: 1068, endPoint y: 233, distance: 22.3
type input "13"
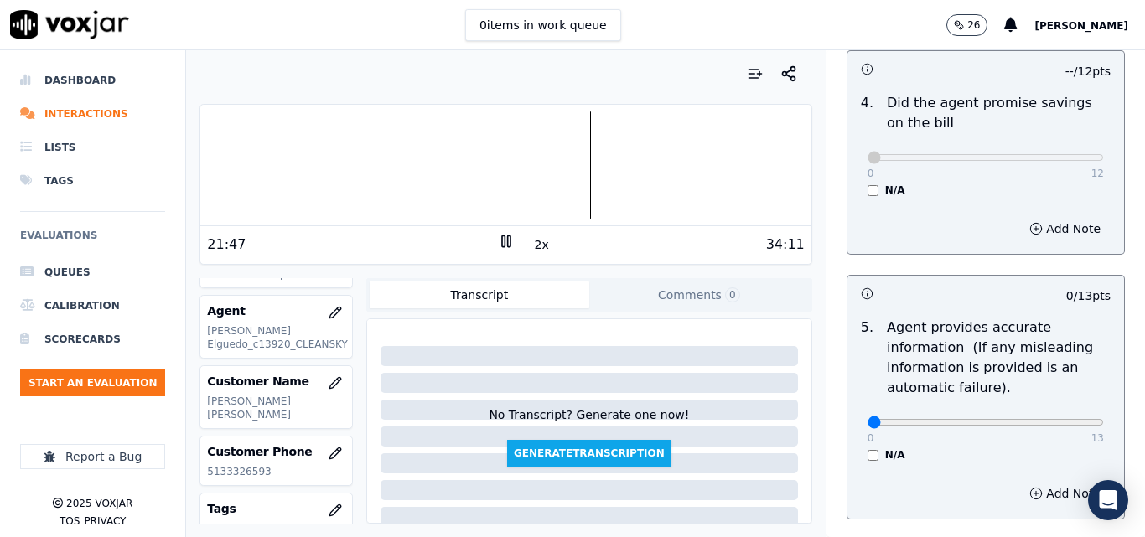
scroll to position [838, 0]
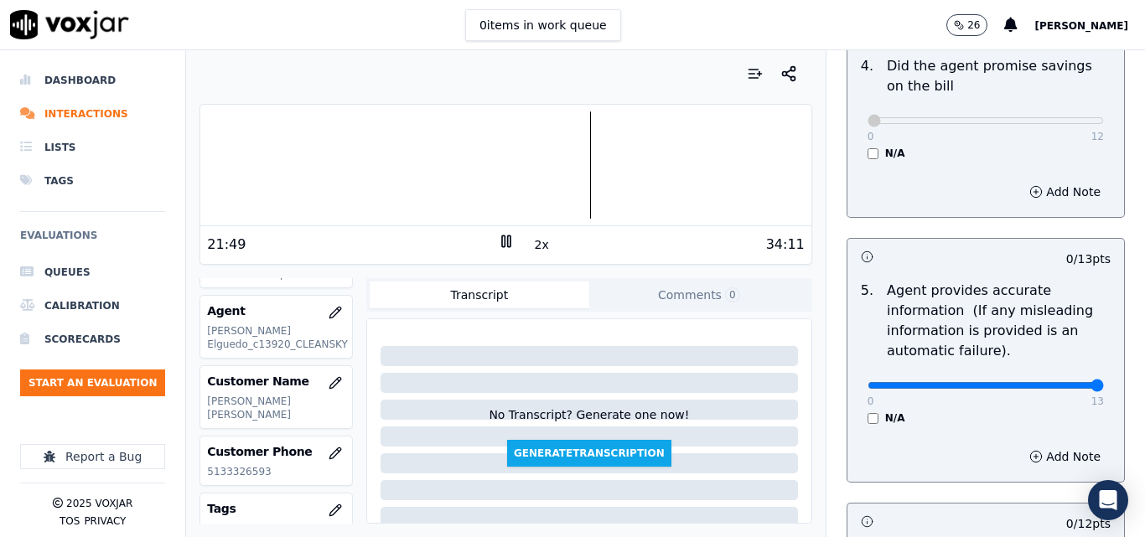
drag, startPoint x: 1048, startPoint y: 386, endPoint x: 1063, endPoint y: 387, distance: 15.2
type input "13"
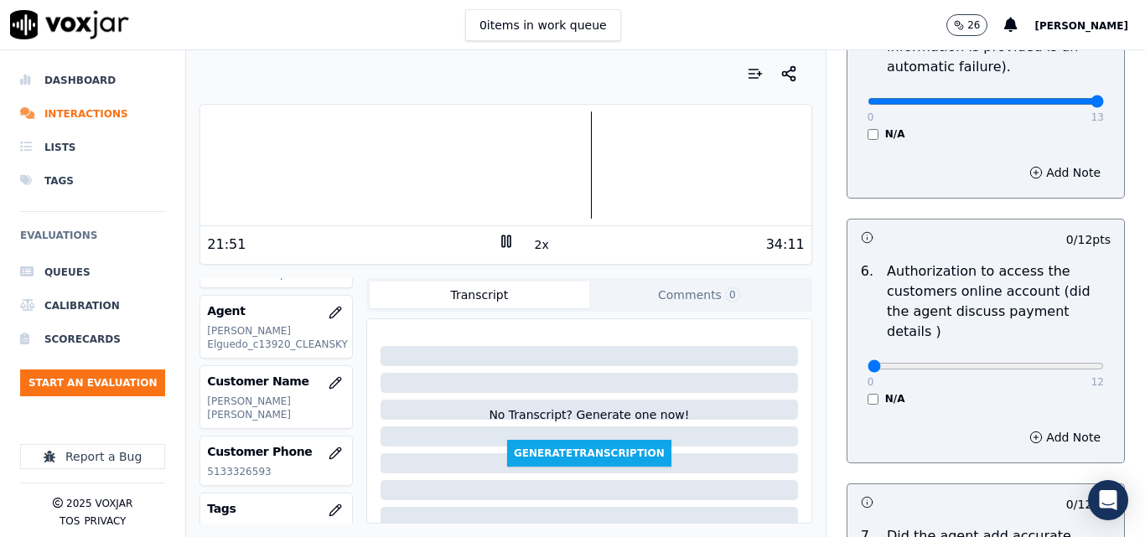
scroll to position [1174, 0]
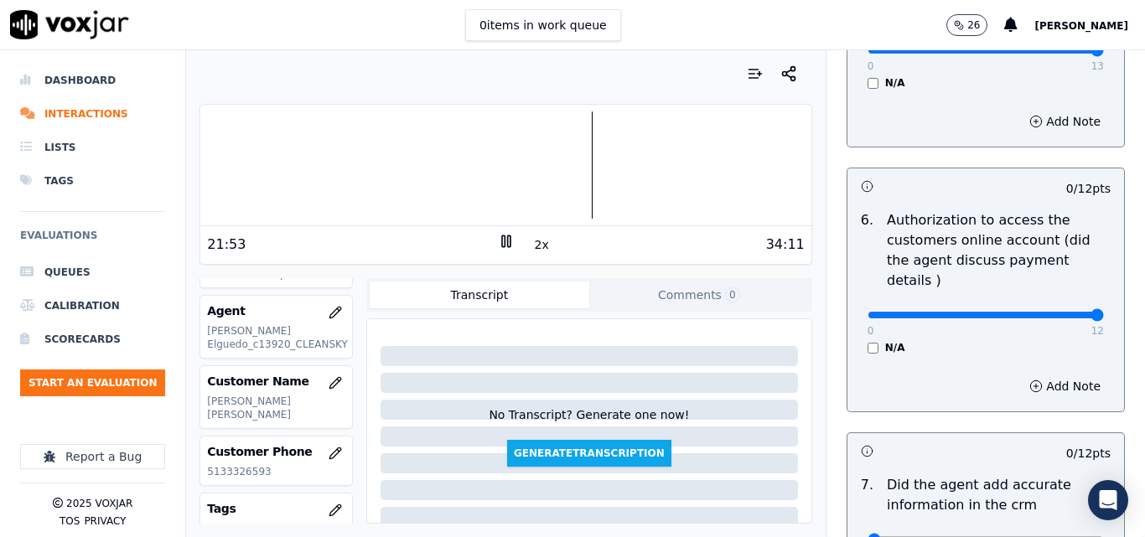
type input "12"
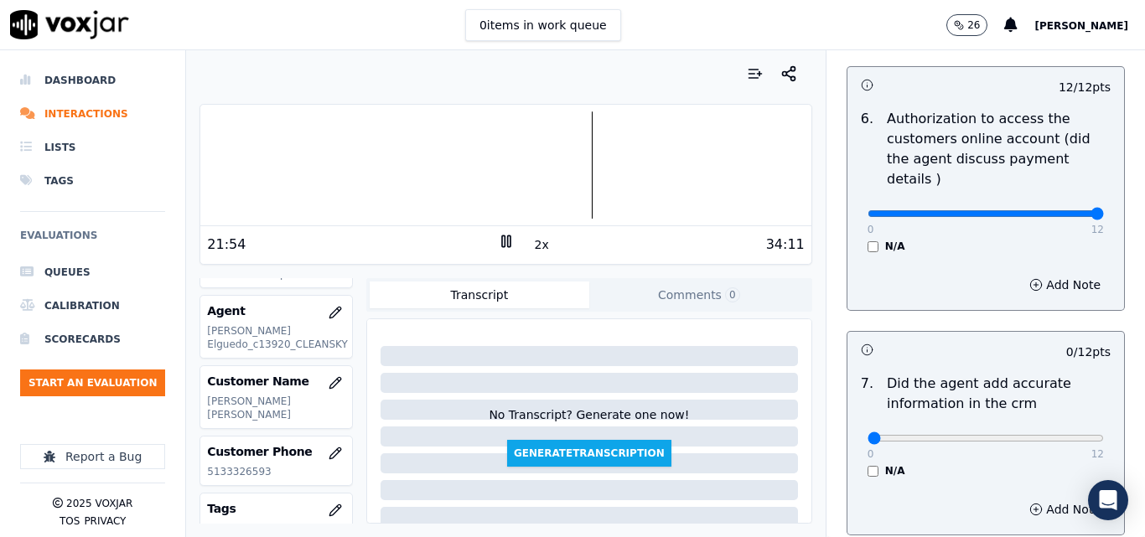
scroll to position [1425, 0]
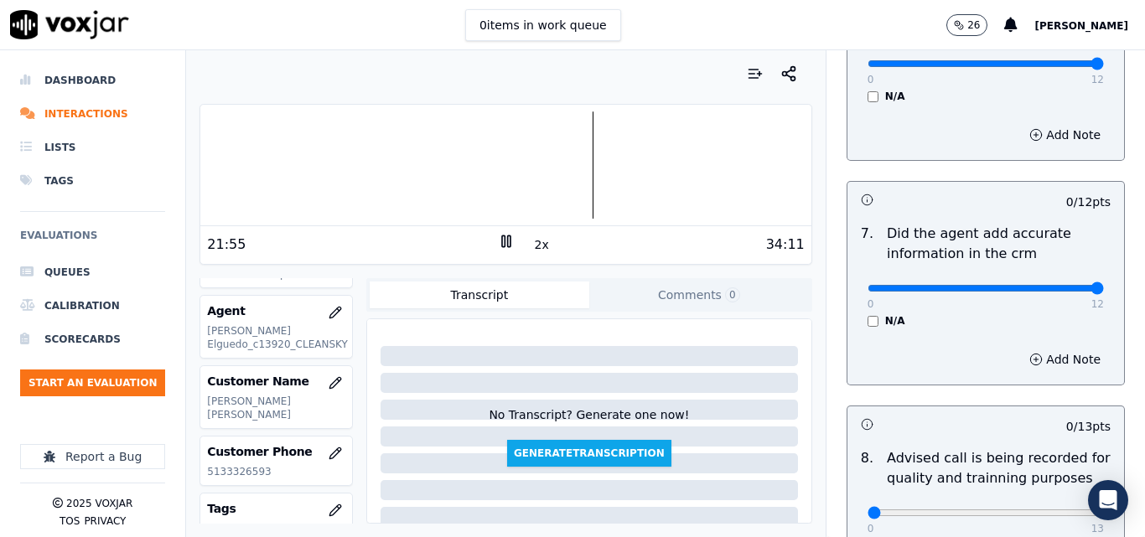
type input "12"
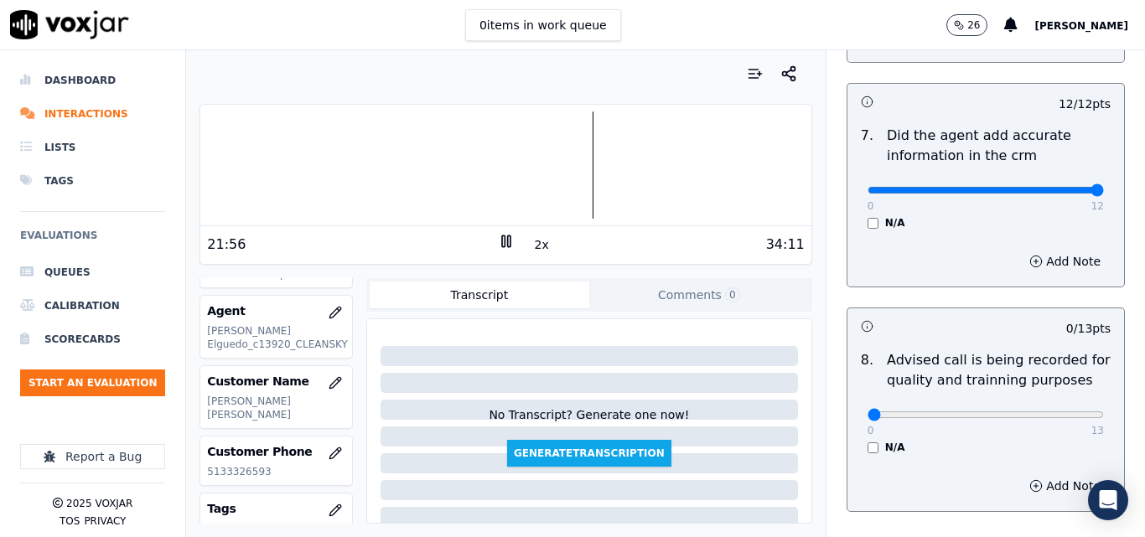
scroll to position [1593, 0]
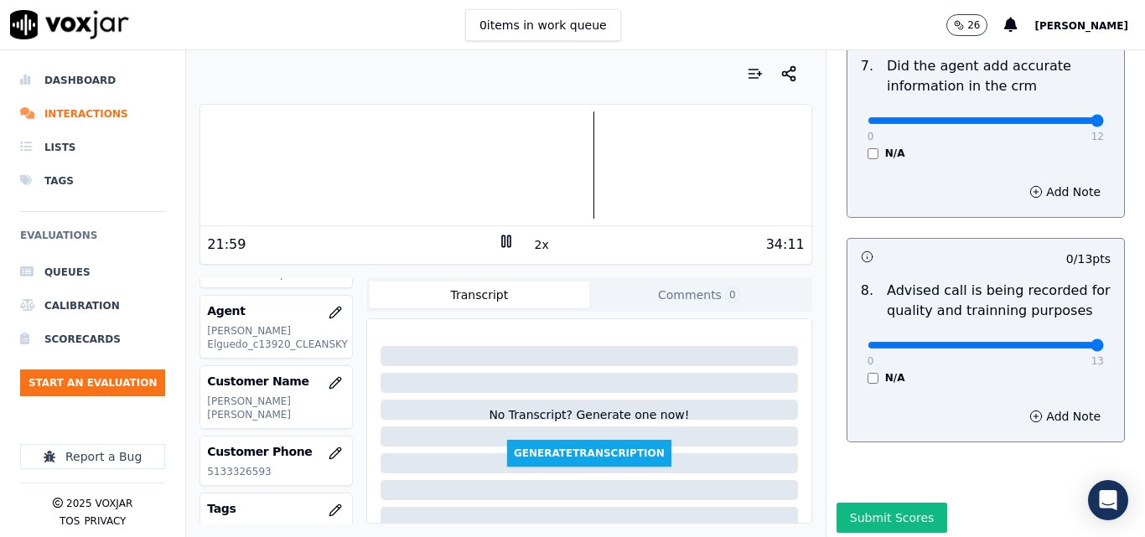
type input "13"
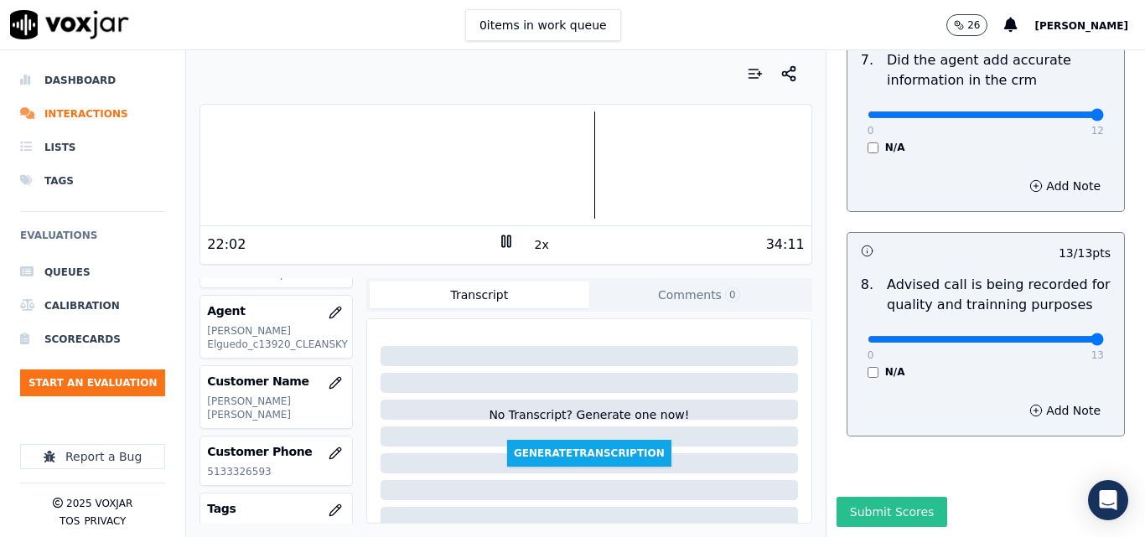
click at [885, 497] on button "Submit Scores" at bounding box center [892, 512] width 111 height 30
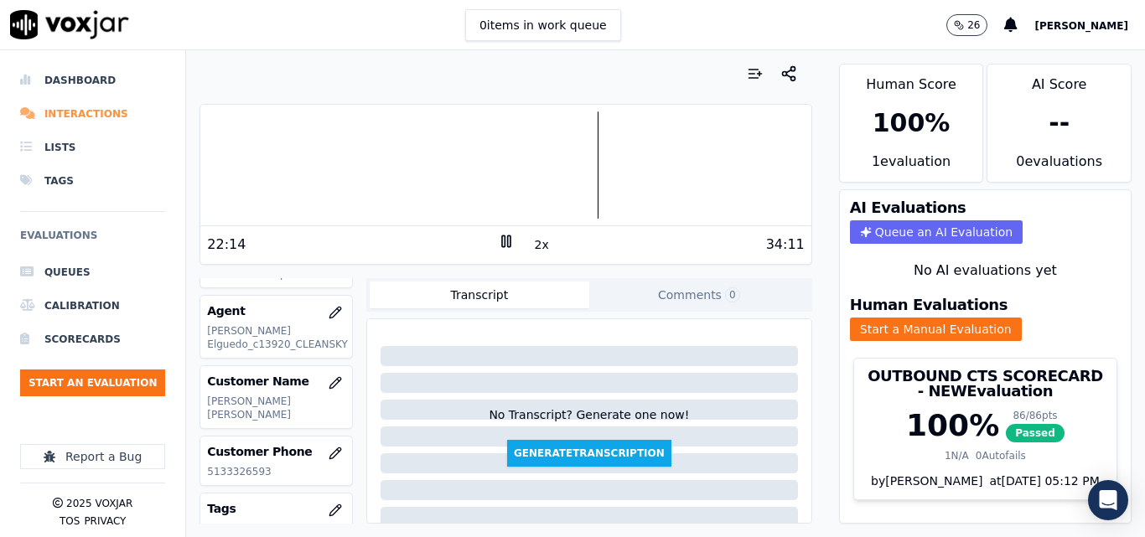
click at [96, 116] on li "Interactions" at bounding box center [92, 114] width 145 height 34
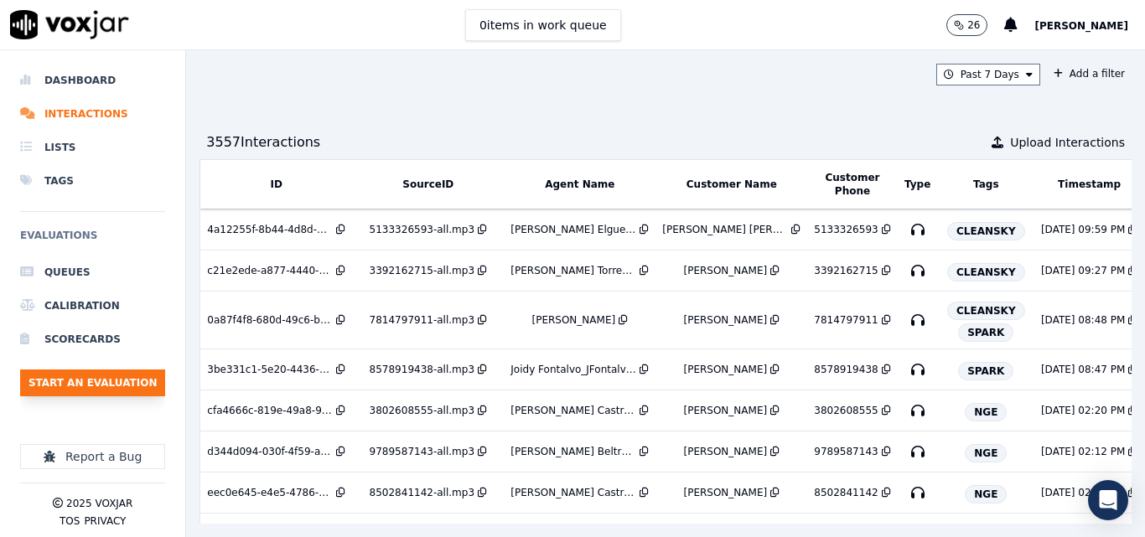
click at [130, 372] on button "Start an Evaluation" at bounding box center [92, 383] width 145 height 27
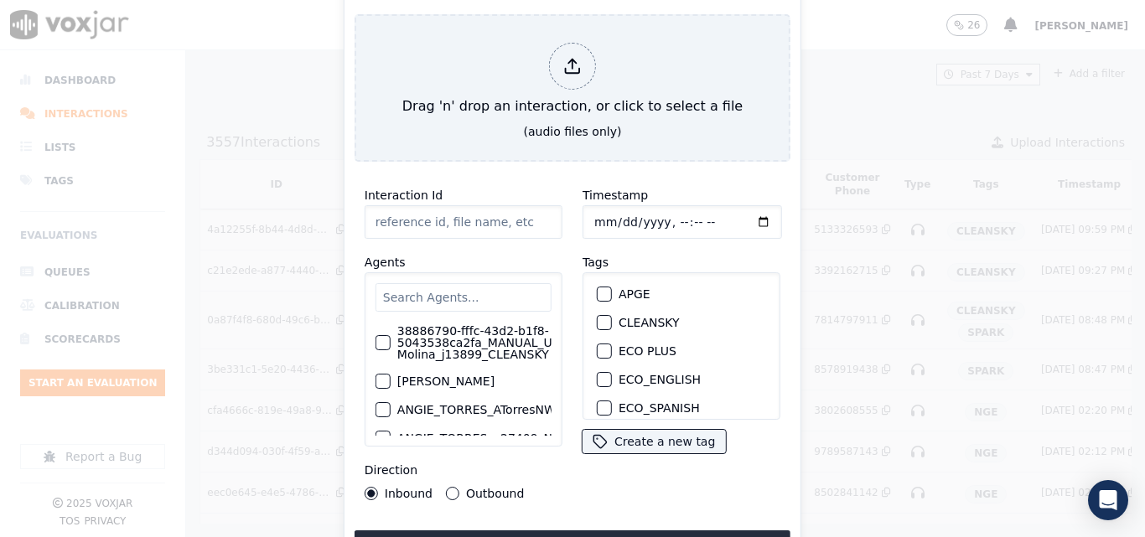
click at [460, 301] on input "text" at bounding box center [464, 297] width 176 height 29
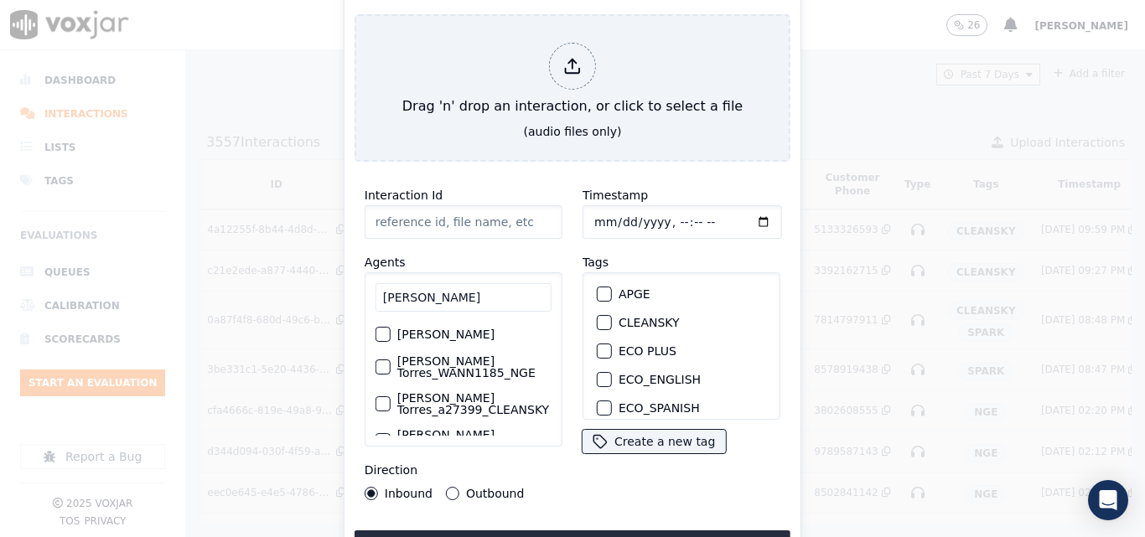
scroll to position [131, 0]
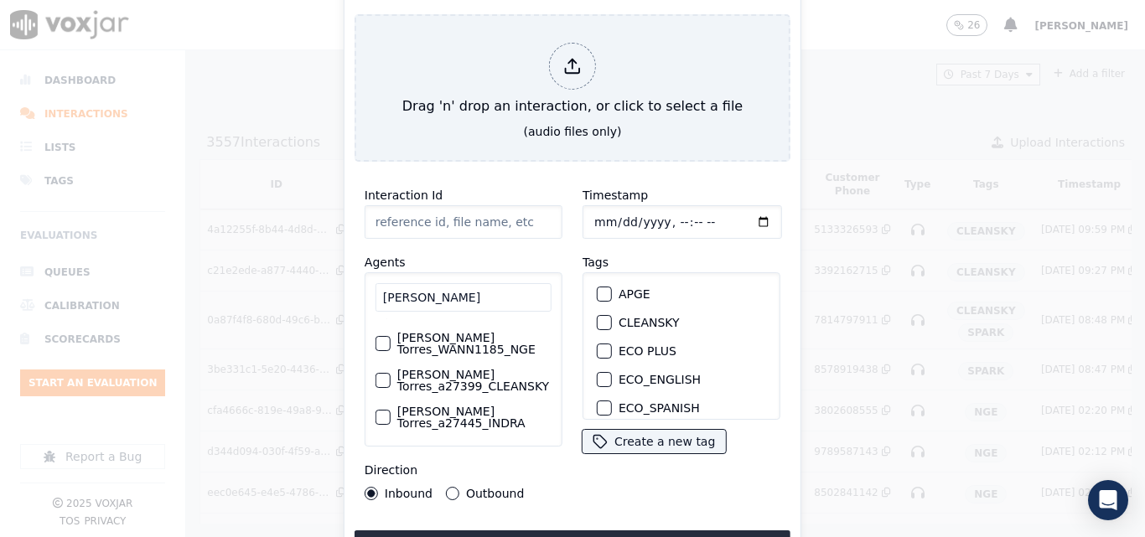
type input "ANGI"
click at [430, 370] on label "[PERSON_NAME] Torres_a27399_CLEANSKY" at bounding box center [474, 380] width 154 height 23
click at [391, 373] on button "[PERSON_NAME] Torres_a27399_CLEANSKY" at bounding box center [383, 380] width 15 height 15
click at [600, 317] on div "button" at bounding box center [604, 323] width 12 height 12
click at [576, 531] on button "Upload interaction to start evaluation" at bounding box center [573, 546] width 436 height 30
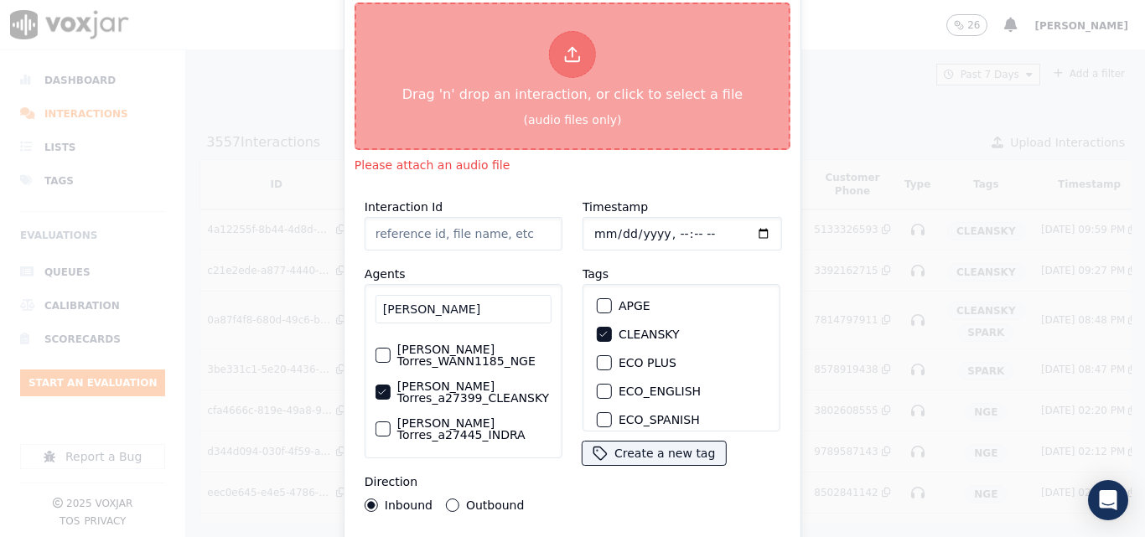
click at [526, 64] on div "Drag 'n' drop an interaction, or click to select a file" at bounding box center [573, 67] width 354 height 87
type input "20250813-170345_2672345896-all.mp3"
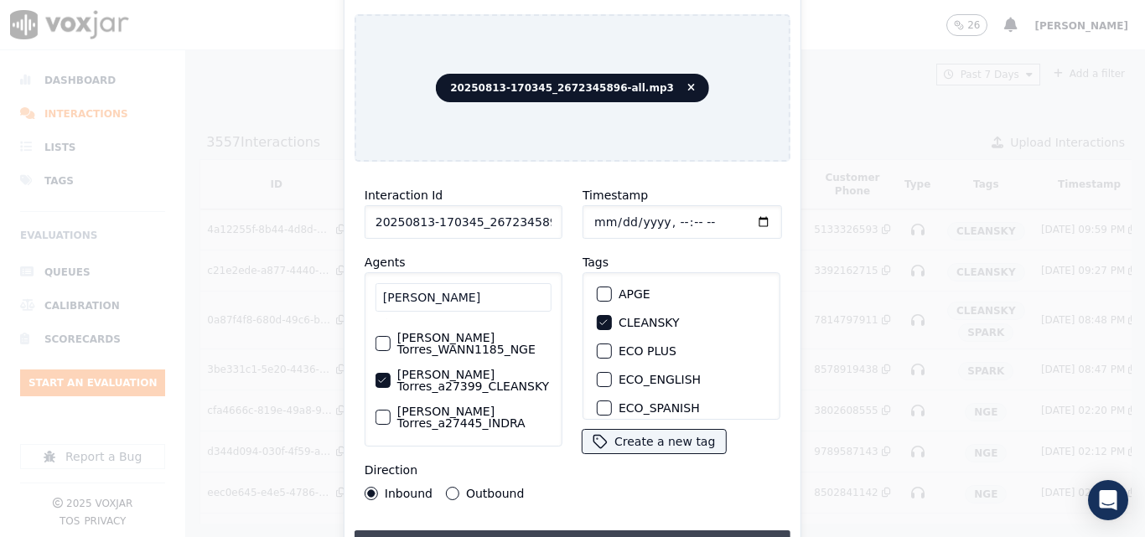
click at [560, 531] on button "Upload interaction to start evaluation" at bounding box center [573, 546] width 436 height 30
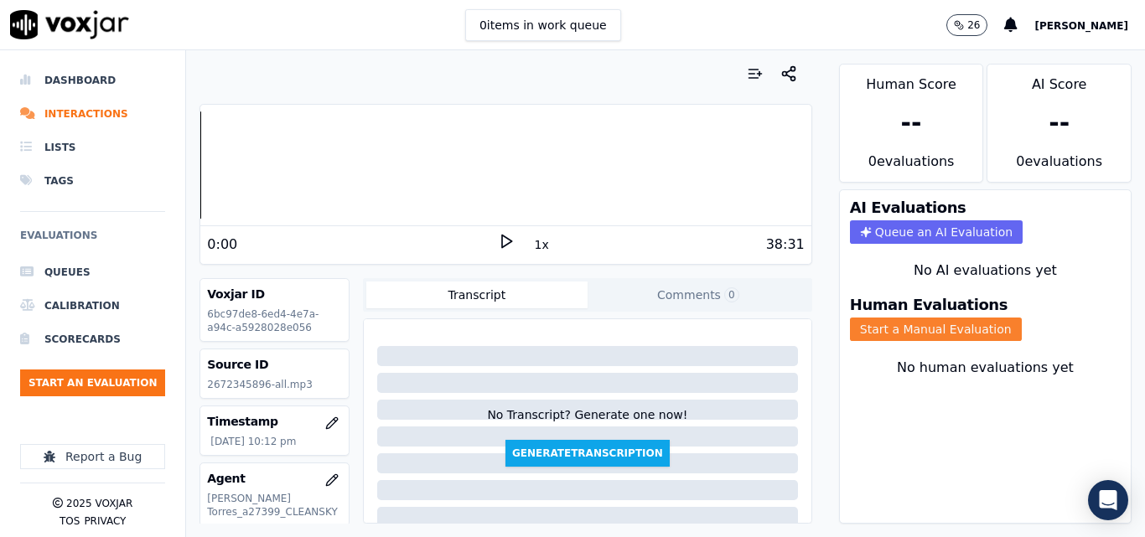
click at [866, 329] on button "Start a Manual Evaluation" at bounding box center [936, 329] width 172 height 23
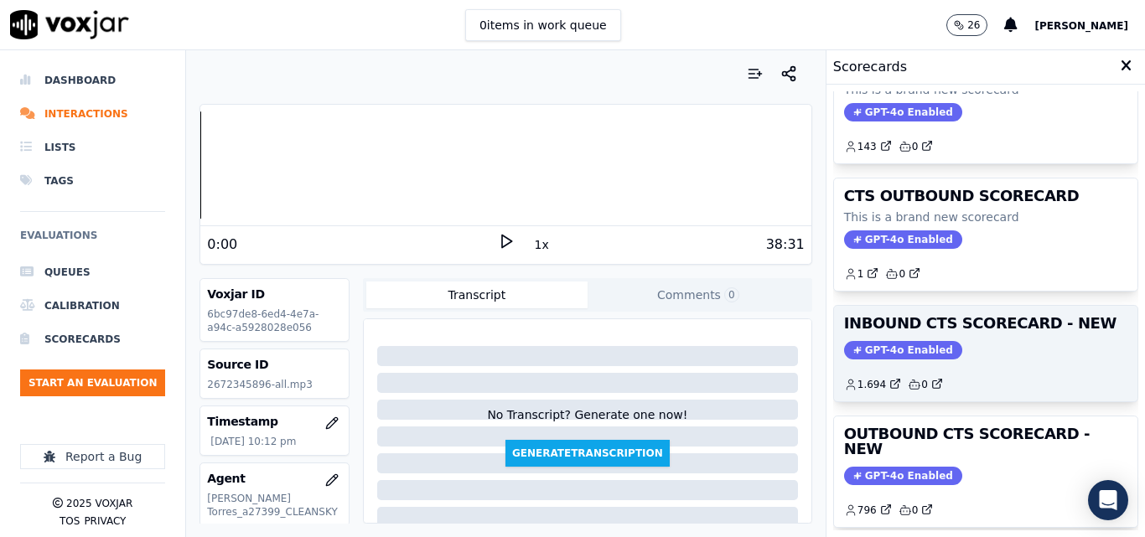
scroll to position [84, 0]
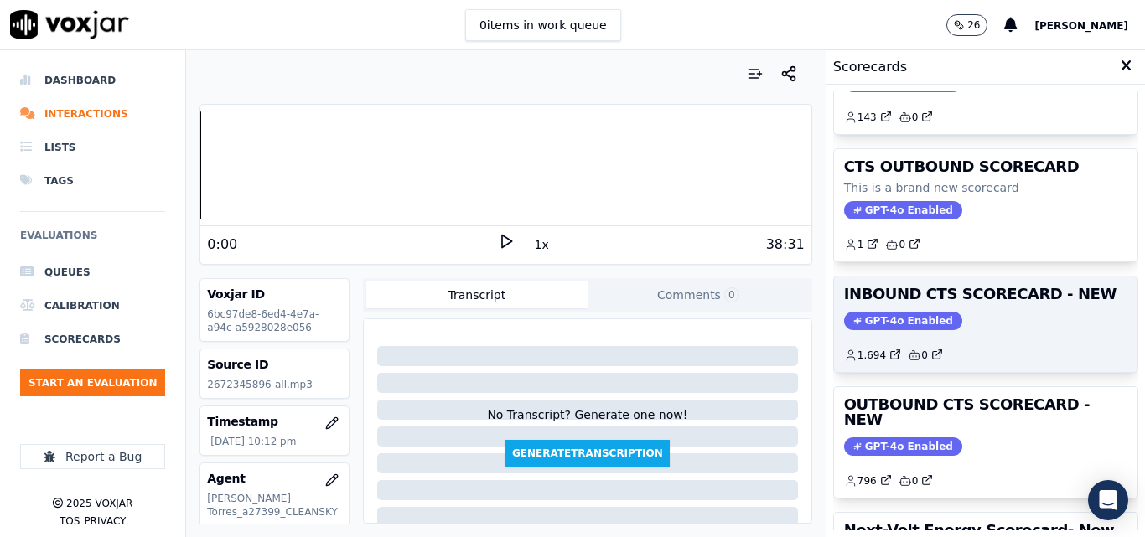
click at [990, 306] on div "INBOUND CTS SCORECARD - NEW GPT-4o Enabled 1.694 0" at bounding box center [985, 325] width 303 height 96
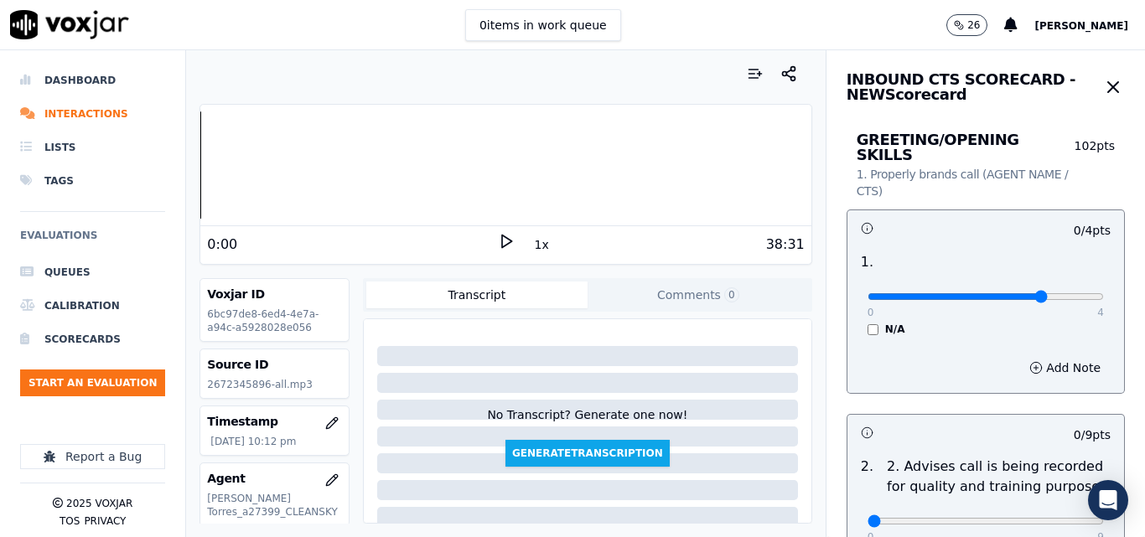
type input "3"
click at [1024, 293] on input "range" at bounding box center [986, 296] width 236 height 7
click at [515, 241] on div "38:31" at bounding box center [660, 245] width 290 height 20
click at [502, 238] on polygon at bounding box center [507, 242] width 10 height 13
click at [531, 244] on button "1x" at bounding box center [541, 244] width 21 height 23
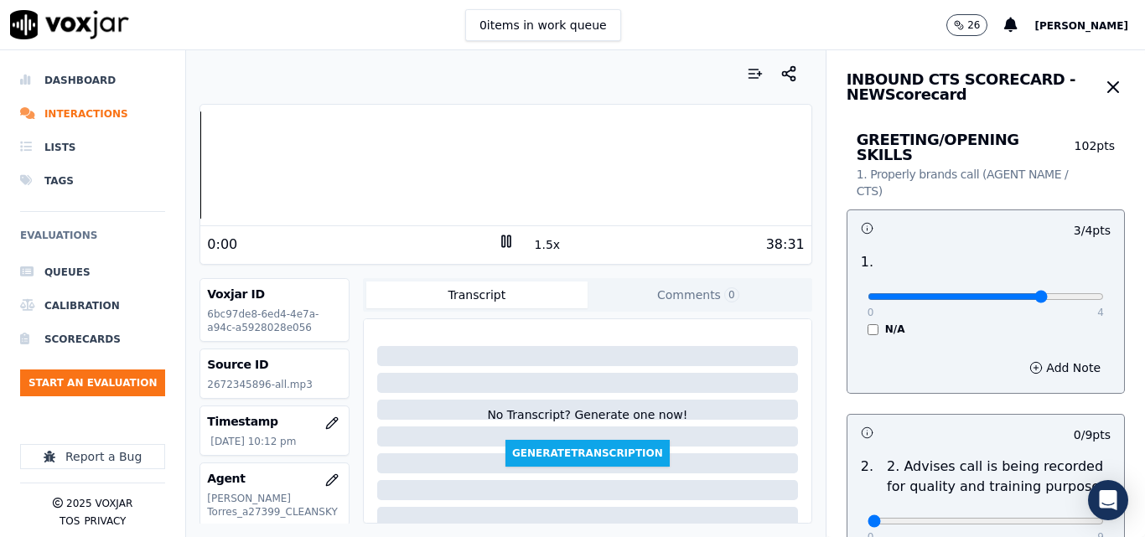
click at [531, 244] on button "1.5x" at bounding box center [547, 244] width 33 height 23
click at [502, 239] on rect at bounding box center [503, 241] width 3 height 11
click at [502, 238] on icon at bounding box center [506, 241] width 17 height 17
click at [0, 337] on nav "Dashboard Interactions Lists Tags Evaluations Queues Calibration Scorecards Sta…" at bounding box center [93, 293] width 186 height 487
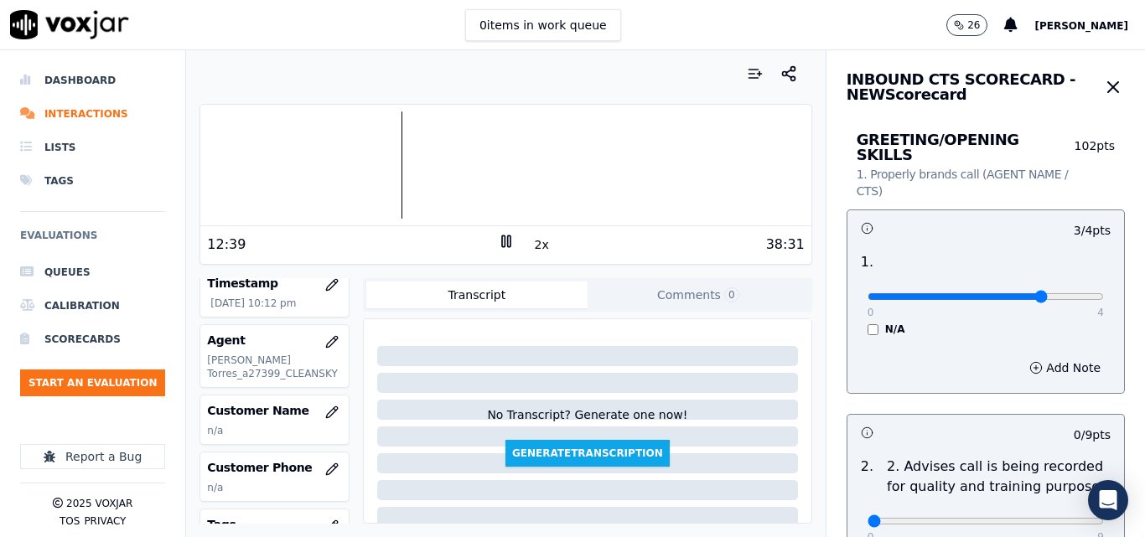
scroll to position [168, 0]
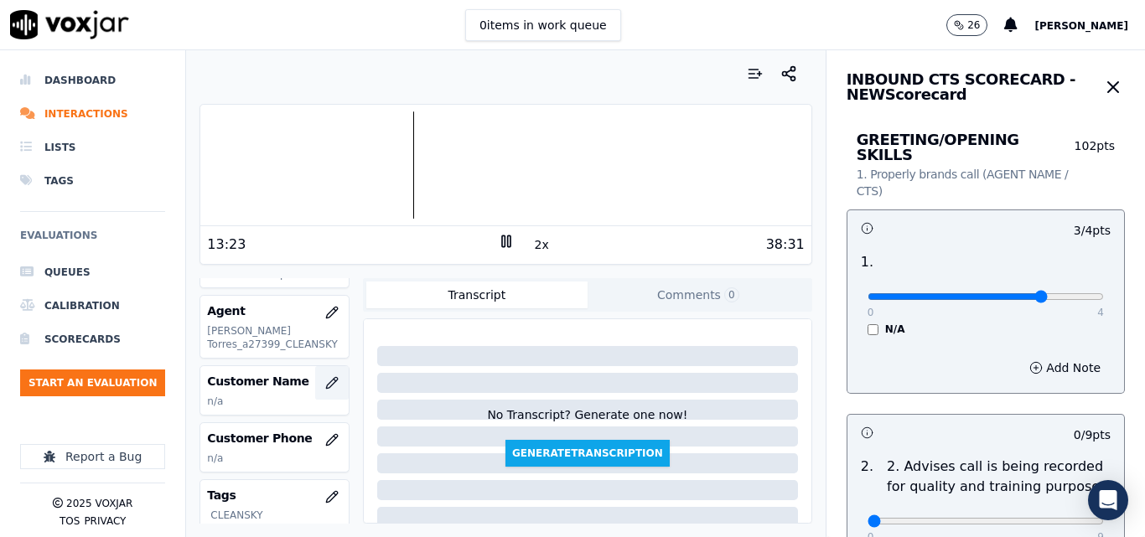
click at [325, 387] on icon "button" at bounding box center [331, 382] width 13 height 13
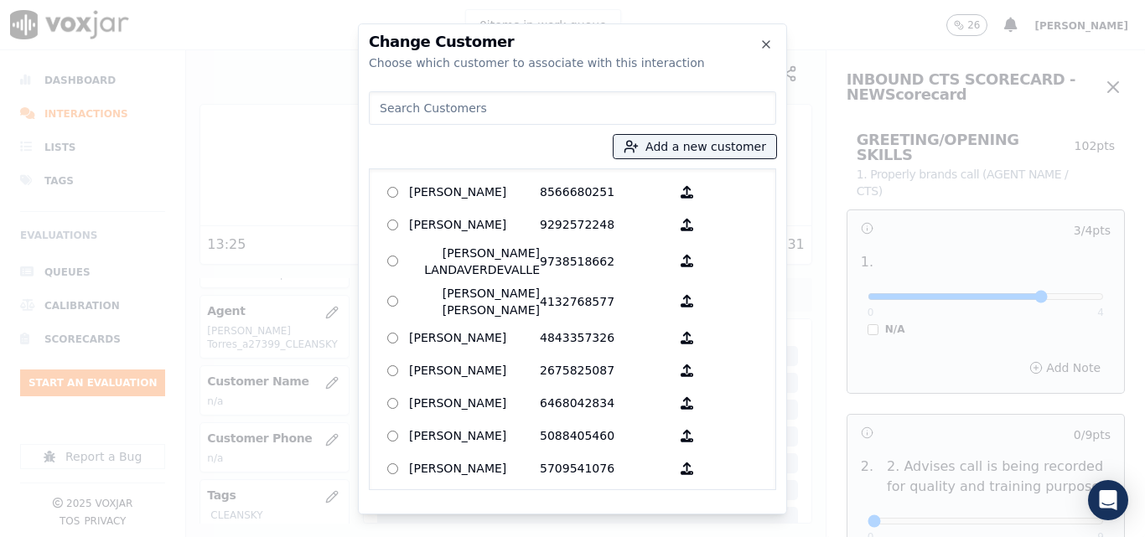
click at [495, 110] on input at bounding box center [572, 108] width 407 height 34
type input "YULIANA RODRIGUEZ"
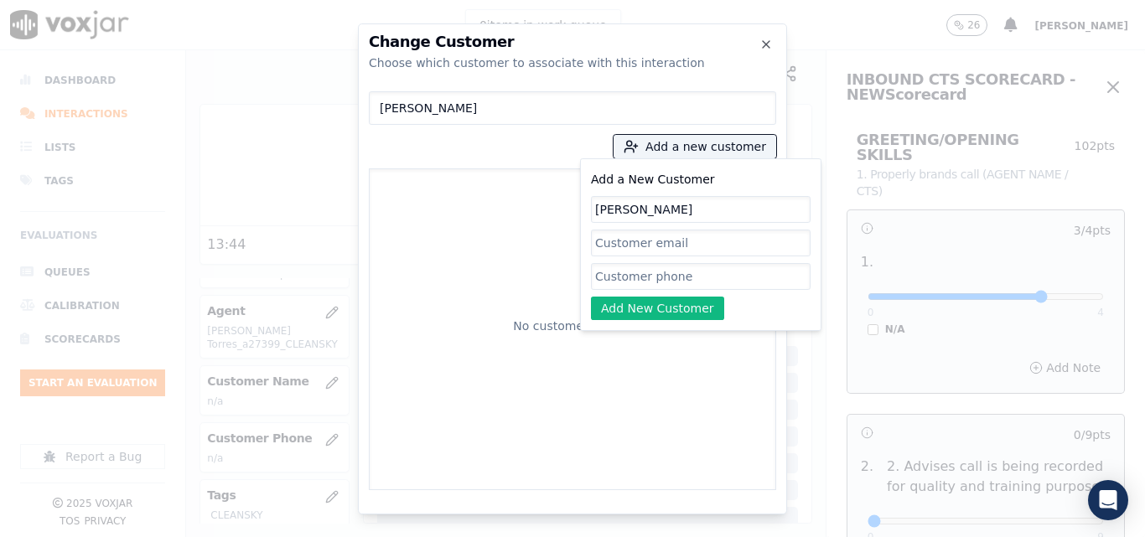
type input "YULIANA RODRIGUEZ"
paste input "2672345896"
type input "2672345896"
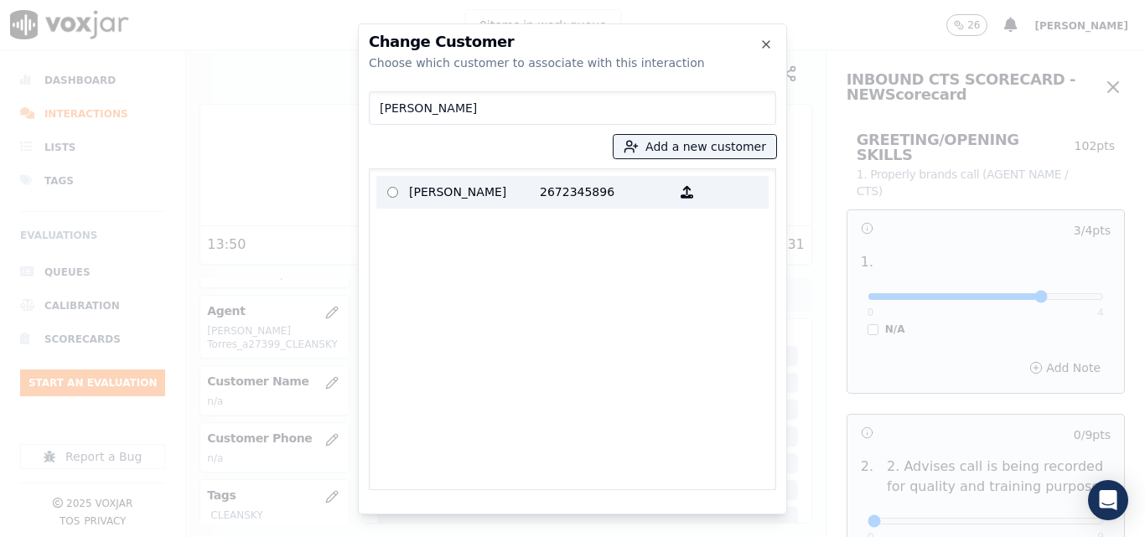
click at [493, 192] on p "YULIANA RODRIGUEZ" at bounding box center [474, 192] width 131 height 26
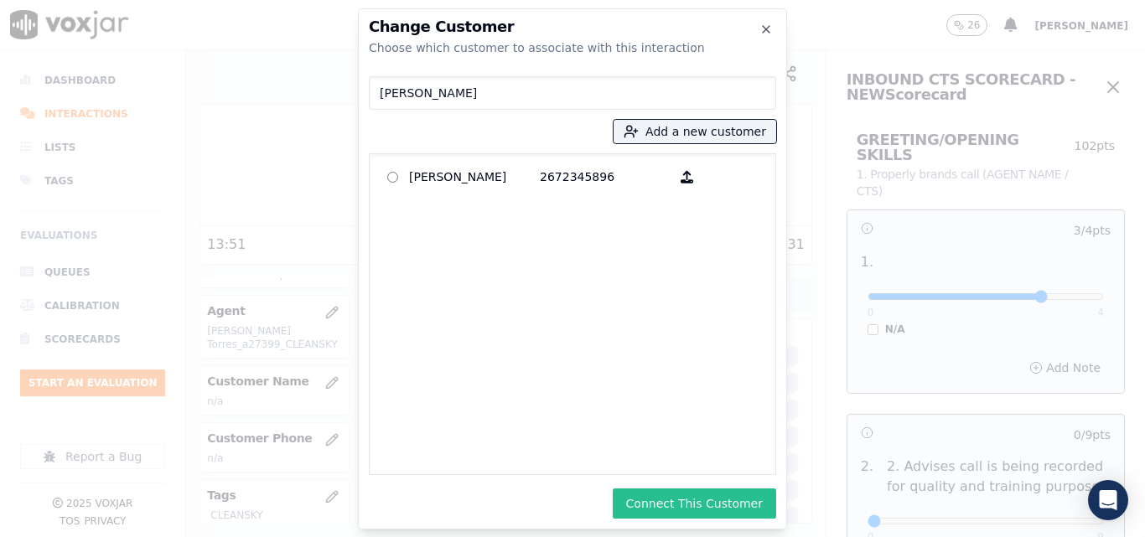
click at [688, 493] on button "Connect This Customer" at bounding box center [694, 504] width 163 height 30
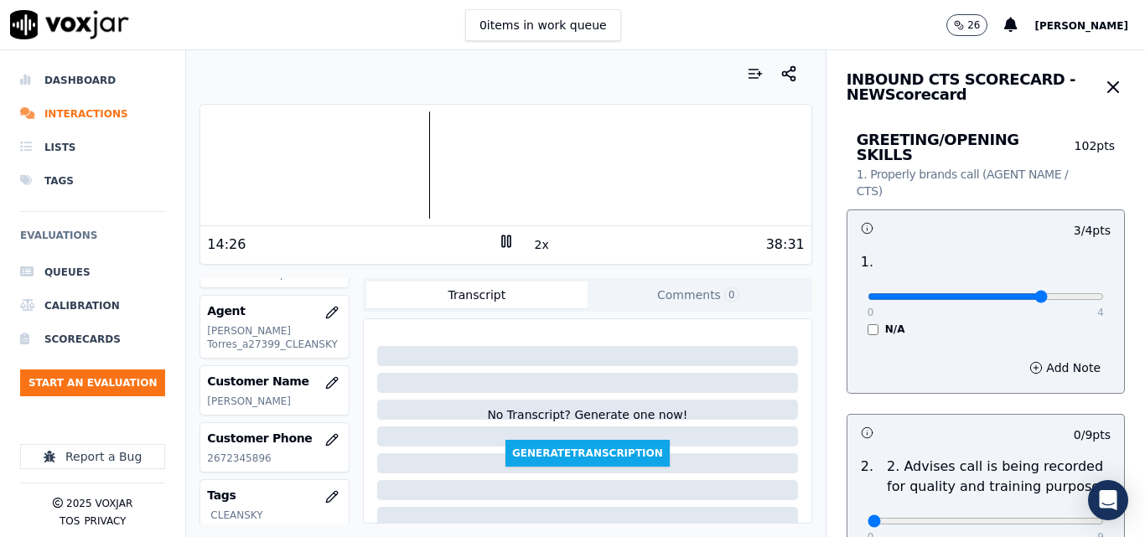
click at [275, 75] on div at bounding box center [506, 74] width 612 height 34
click at [592, 80] on div at bounding box center [506, 74] width 612 height 34
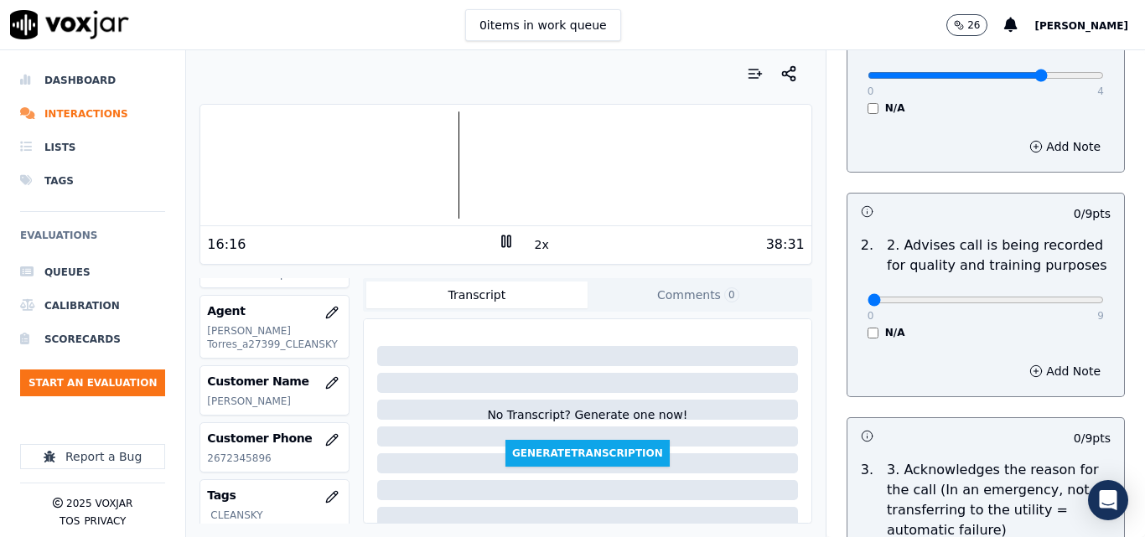
scroll to position [0, 0]
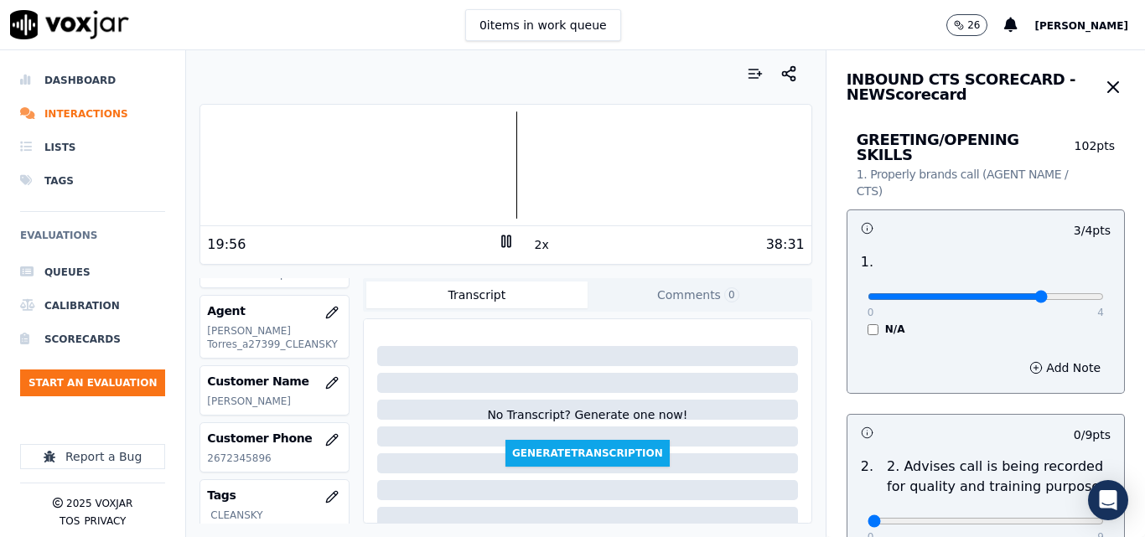
click at [330, 35] on div "0 items in work queue 26 carlos barrios" at bounding box center [572, 25] width 1145 height 50
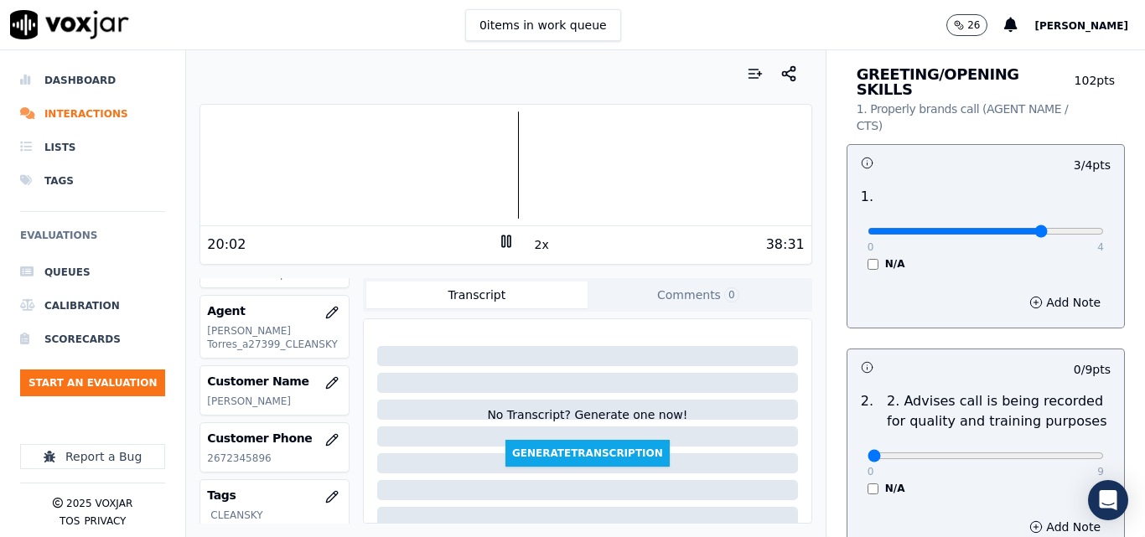
scroll to position [251, 0]
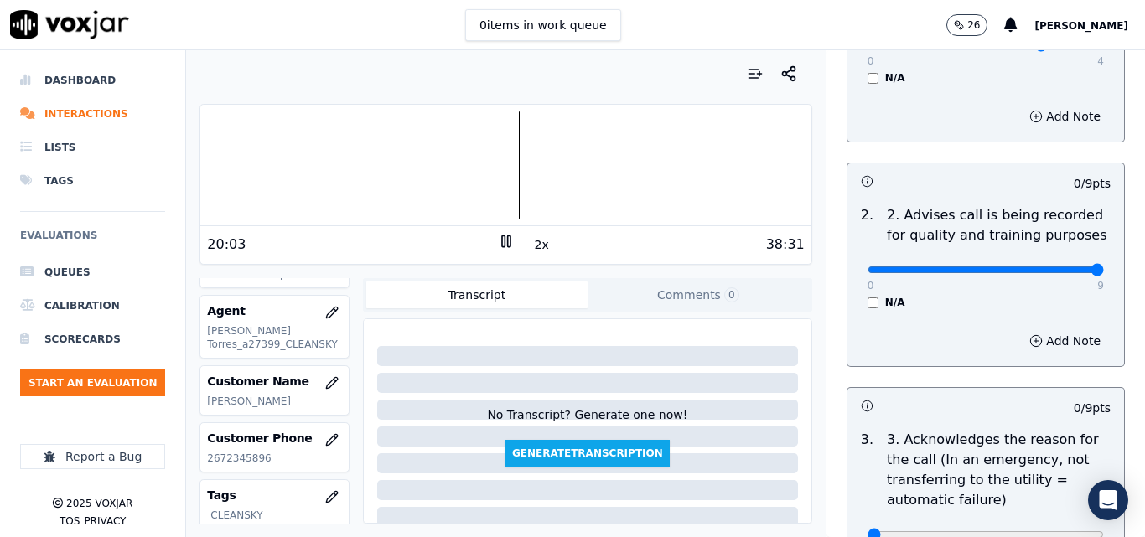
drag, startPoint x: 1050, startPoint y: 257, endPoint x: 1069, endPoint y: 252, distance: 19.1
type input "9"
click at [1068, 49] on input "range" at bounding box center [986, 45] width 236 height 7
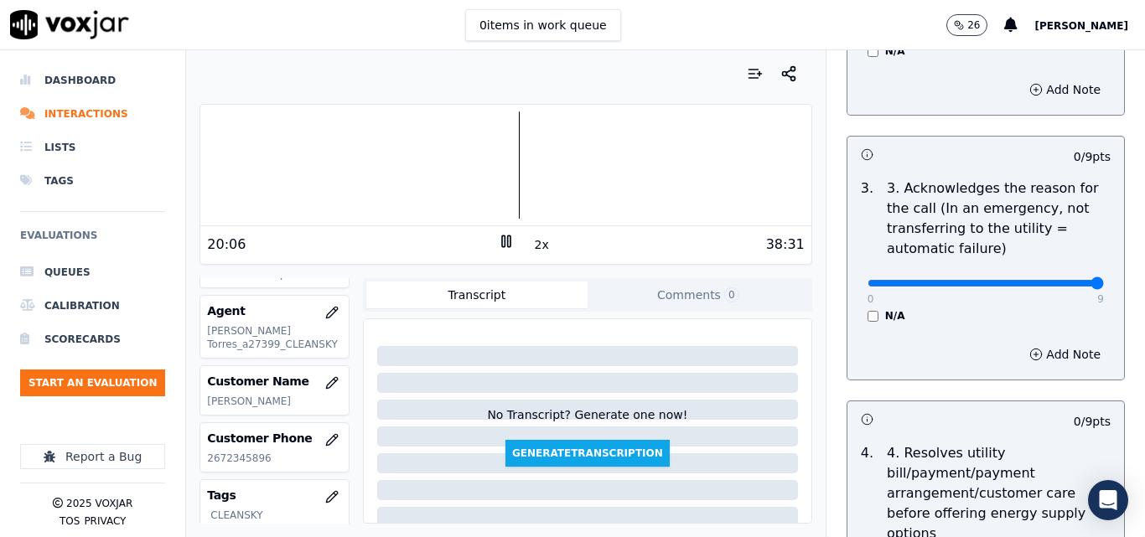
drag, startPoint x: 1049, startPoint y: 267, endPoint x: 1091, endPoint y: 267, distance: 42.8
type input "9"
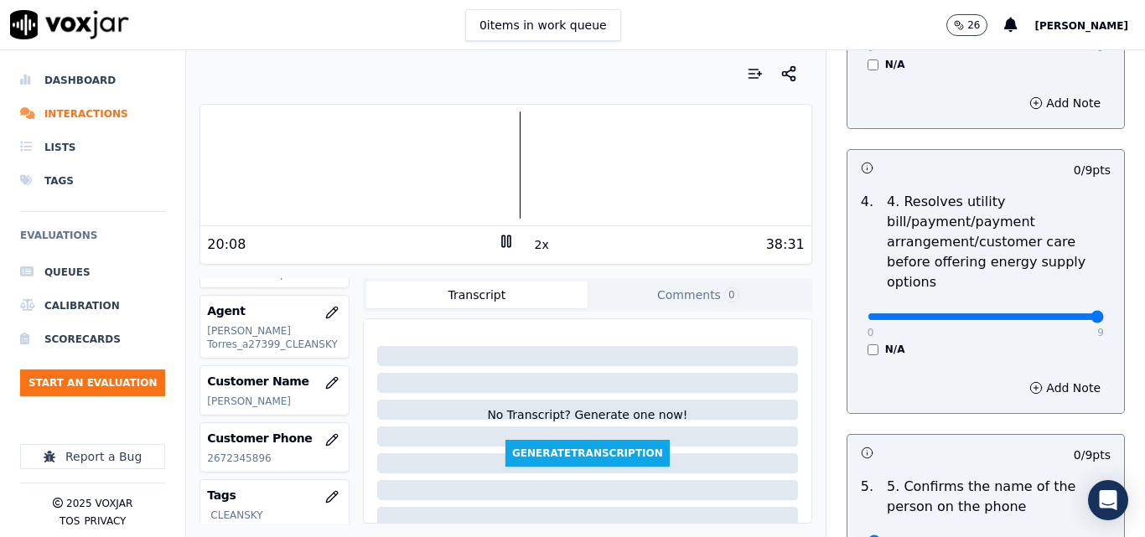
type input "9"
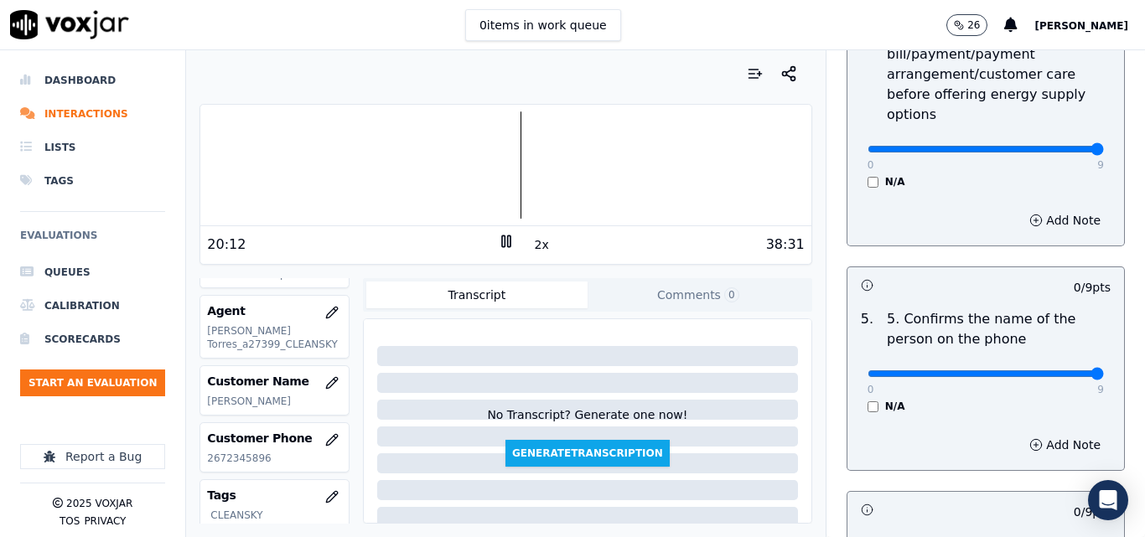
drag, startPoint x: 1036, startPoint y: 358, endPoint x: 1078, endPoint y: 355, distance: 42.0
type input "9"
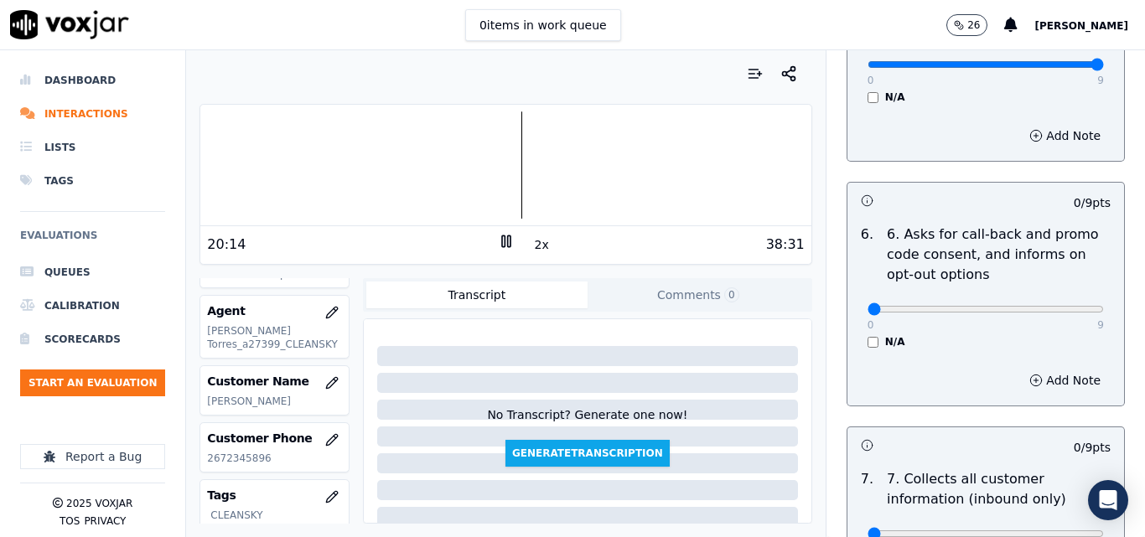
scroll to position [1341, 0]
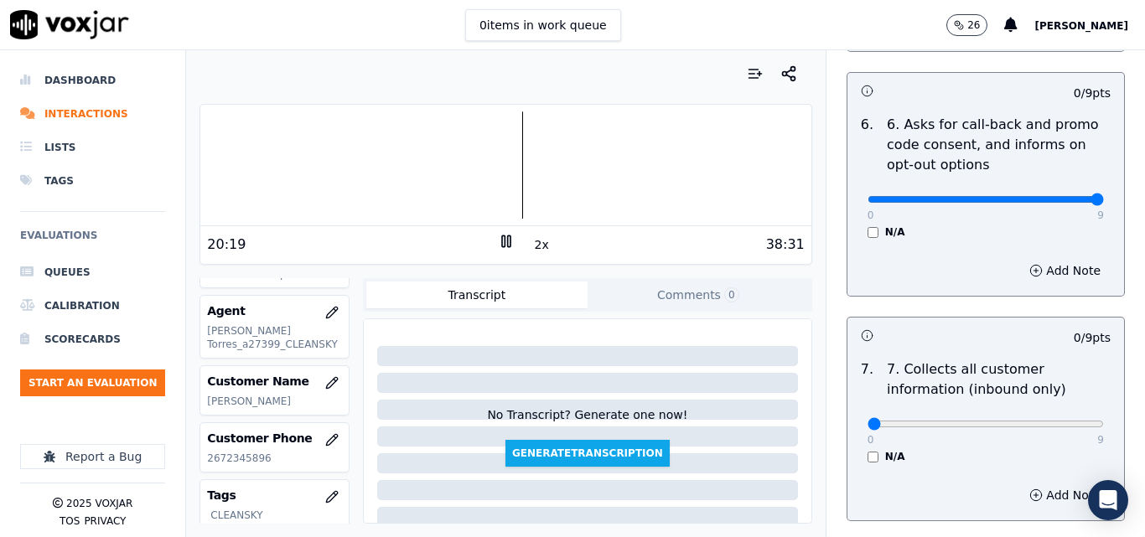
type input "9"
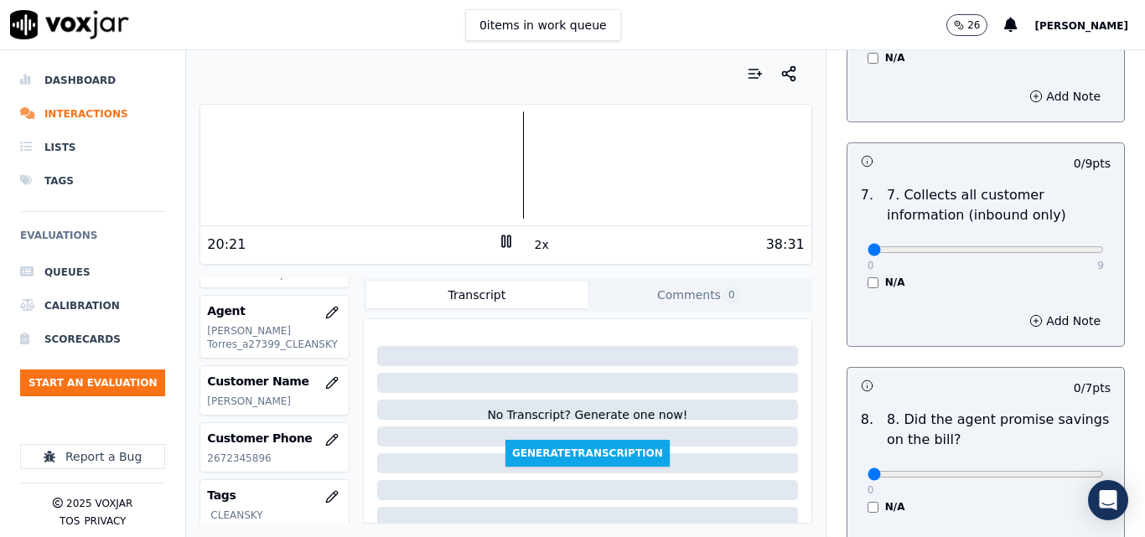
scroll to position [1509, 0]
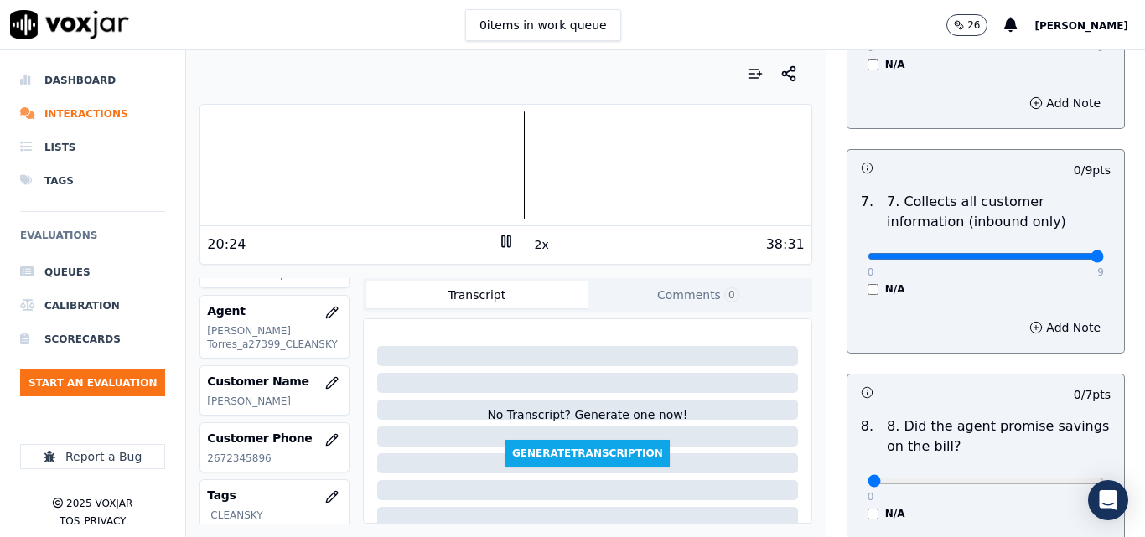
type input "9"
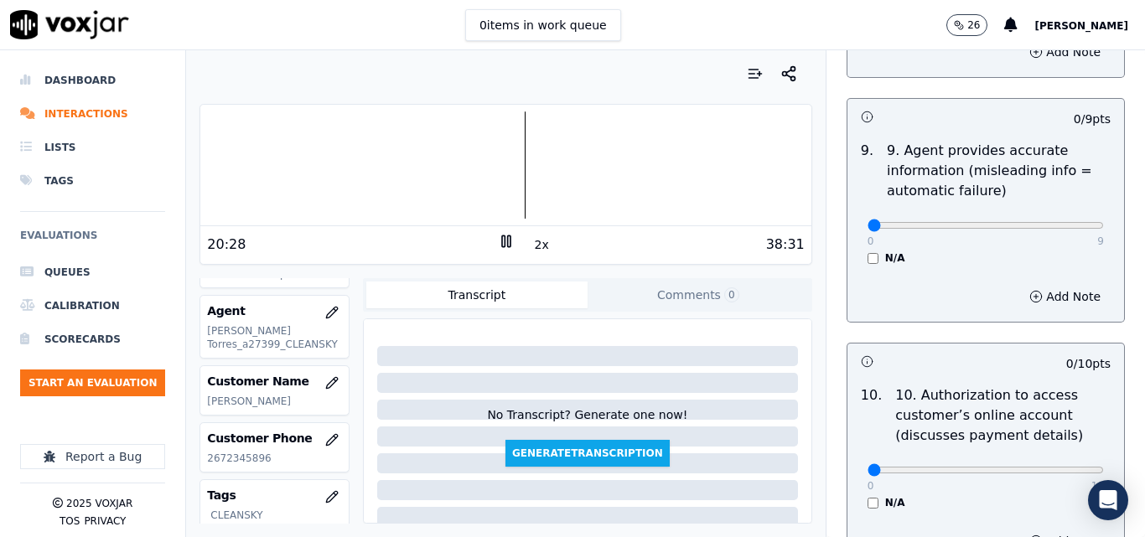
scroll to position [2012, 0]
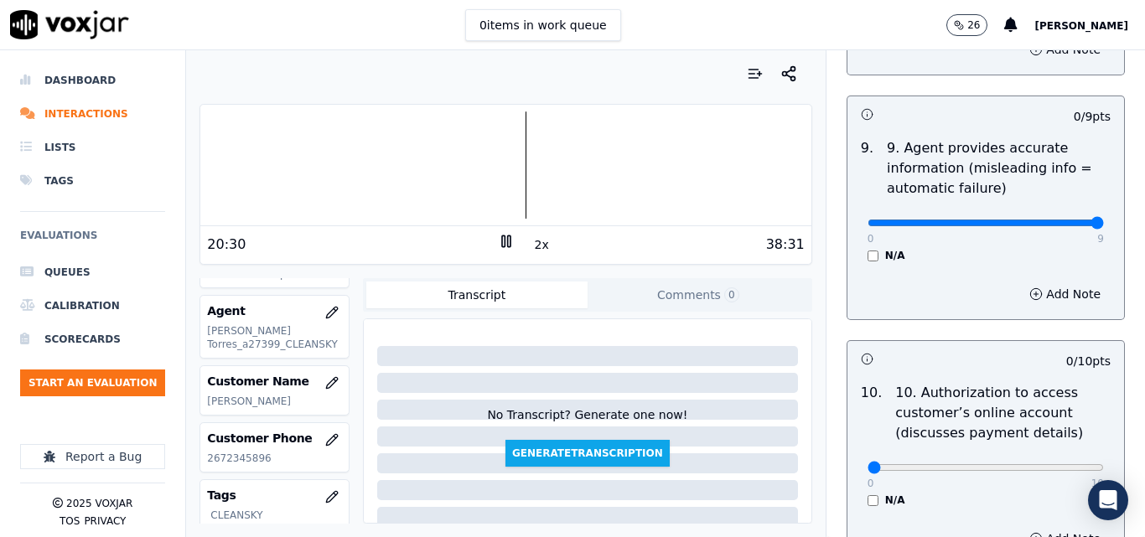
type input "9"
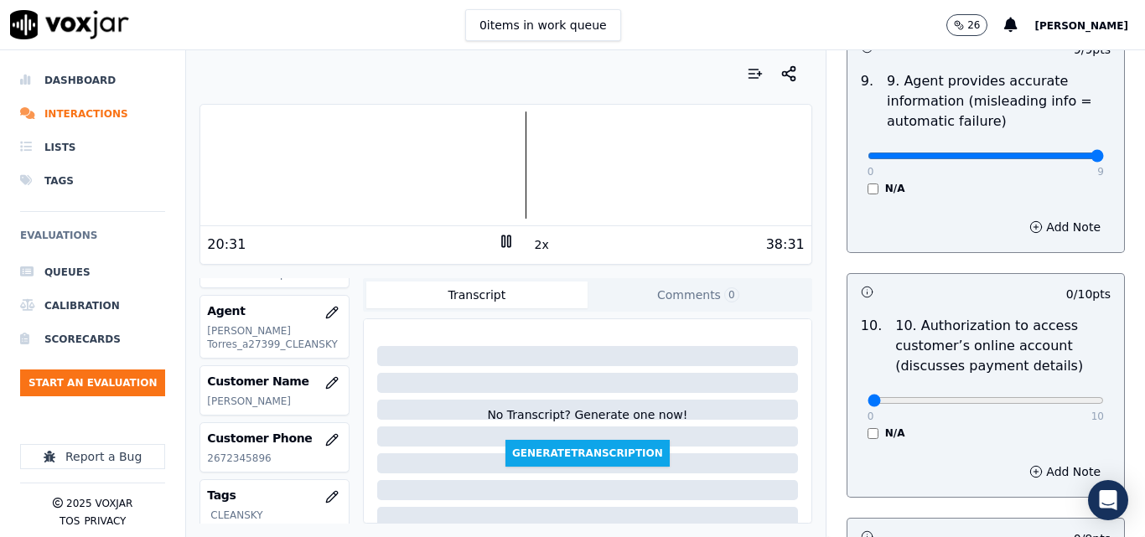
scroll to position [2179, 0]
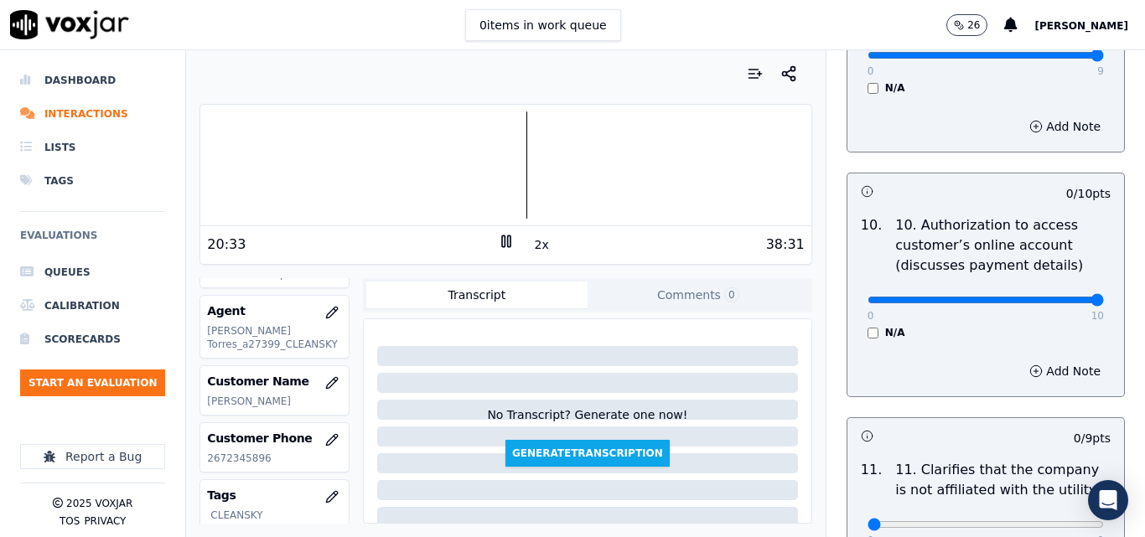
drag, startPoint x: 1052, startPoint y: 285, endPoint x: 1061, endPoint y: 287, distance: 9.4
type input "10"
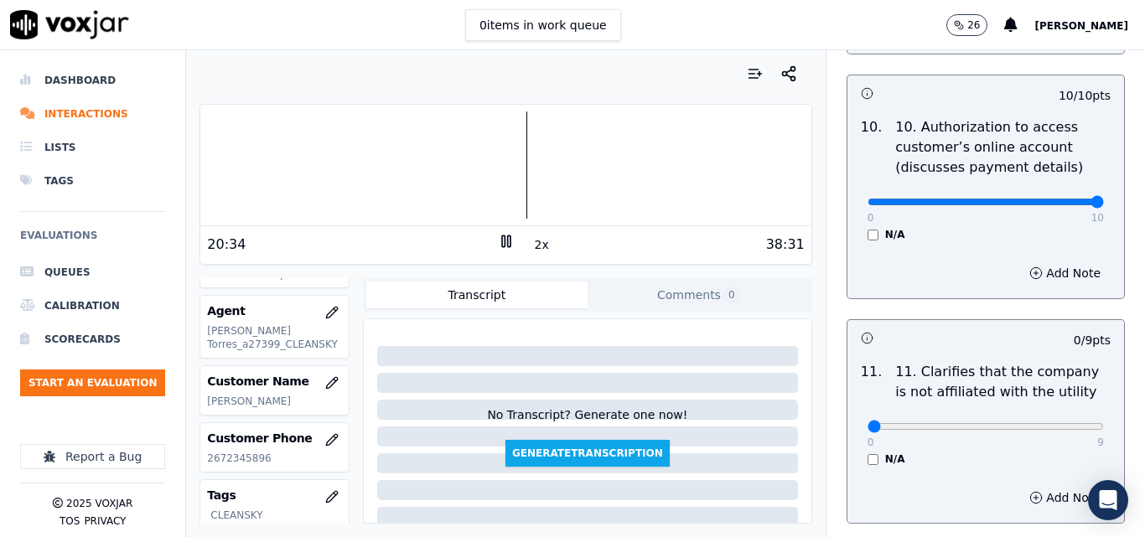
scroll to position [2431, 0]
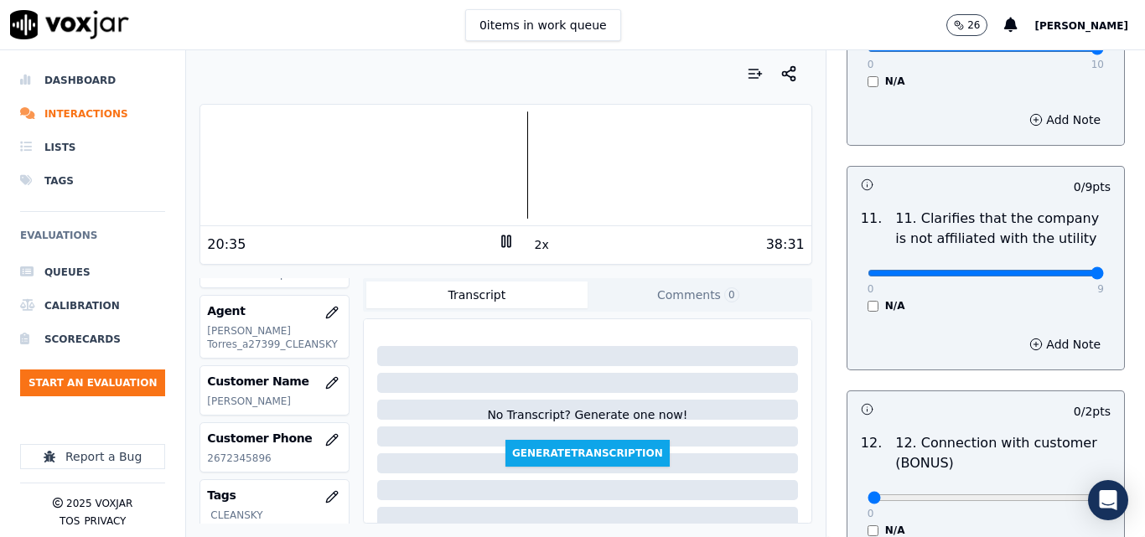
type input "9"
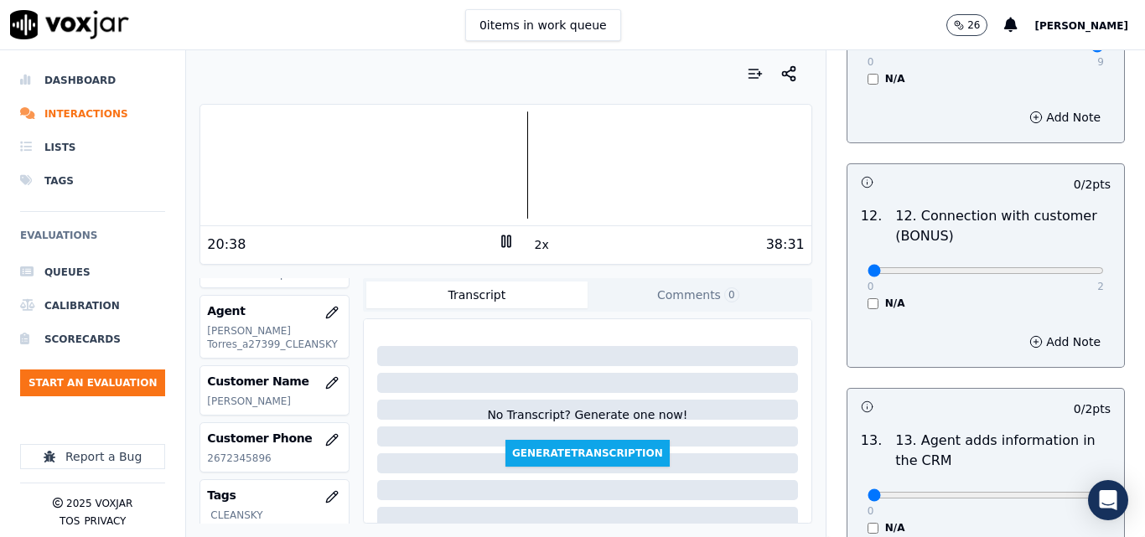
scroll to position [2682, 0]
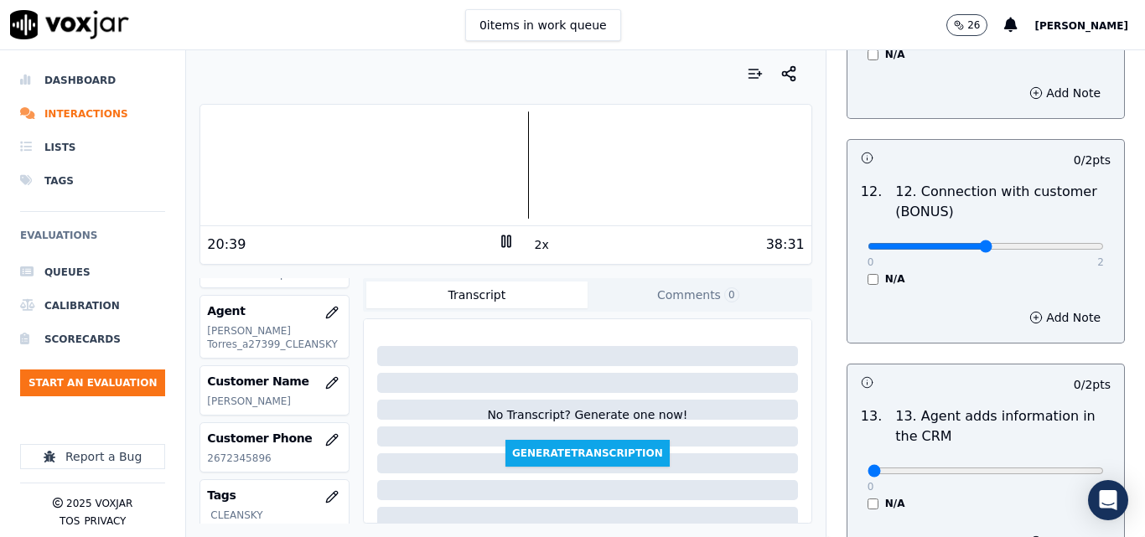
type input "1"
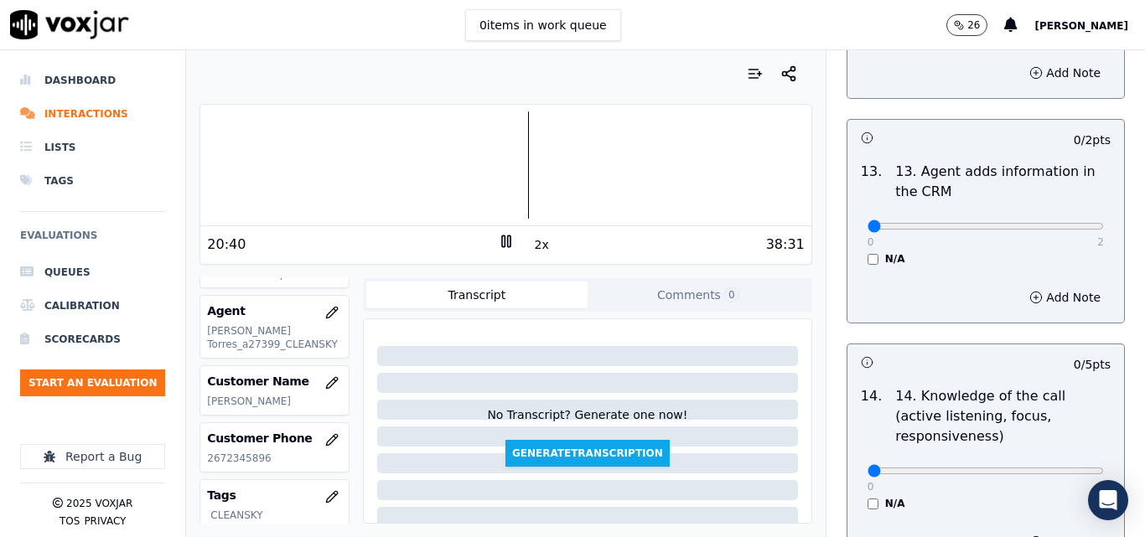
scroll to position [2934, 0]
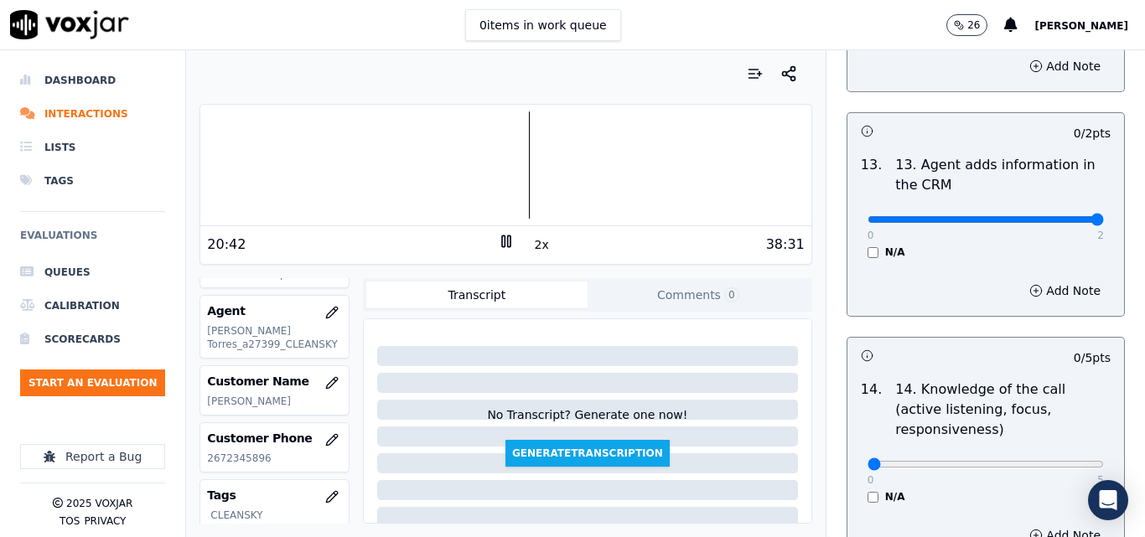
type input "2"
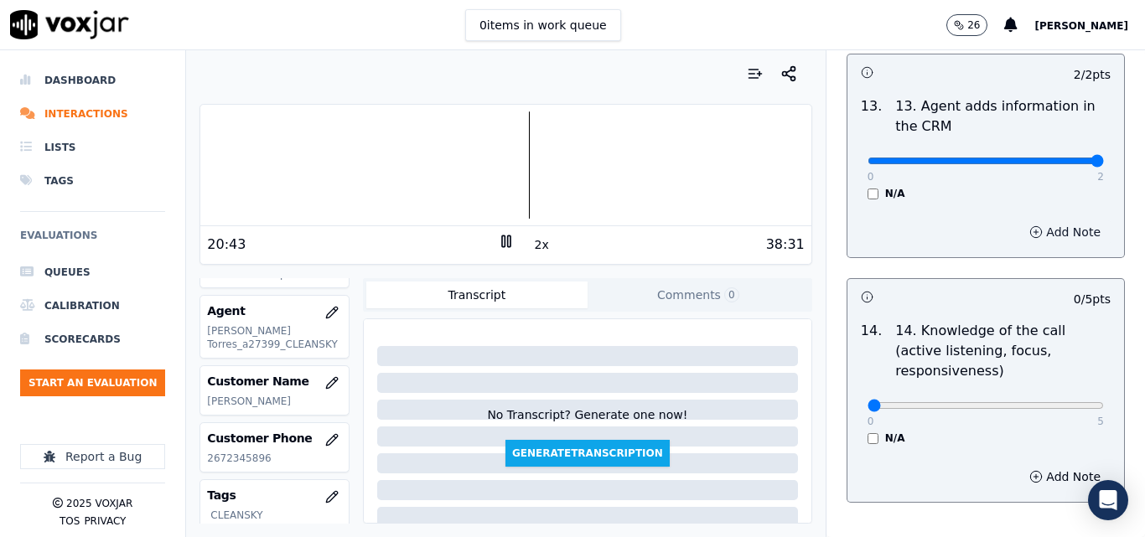
scroll to position [3018, 0]
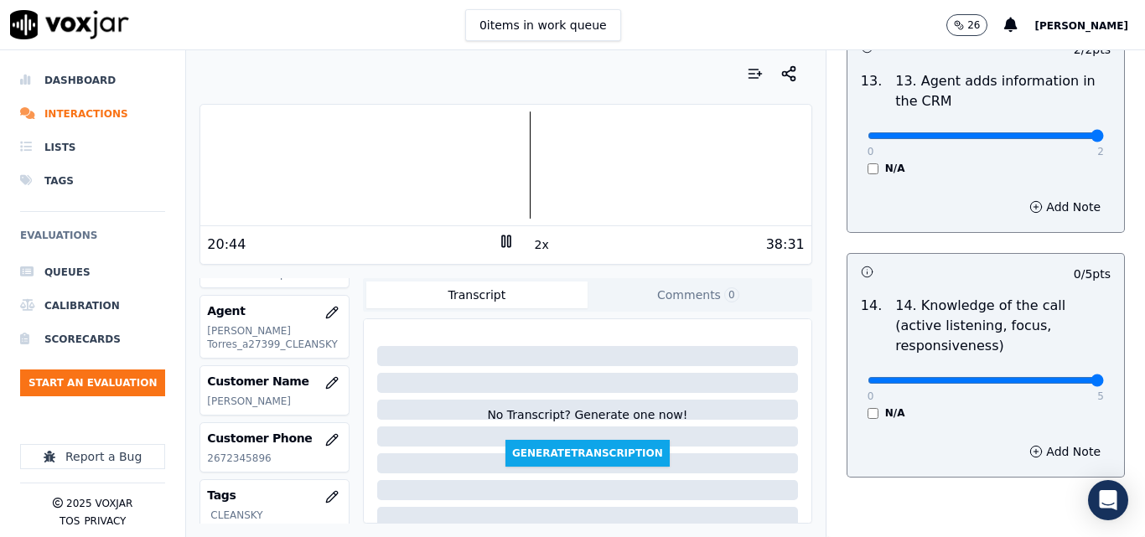
type input "5"
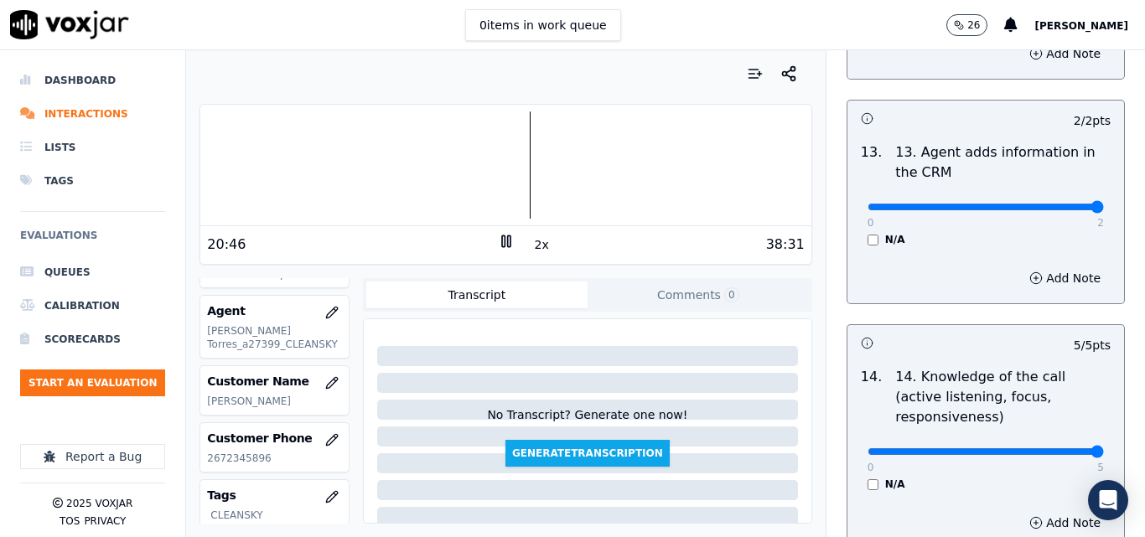
scroll to position [2850, 0]
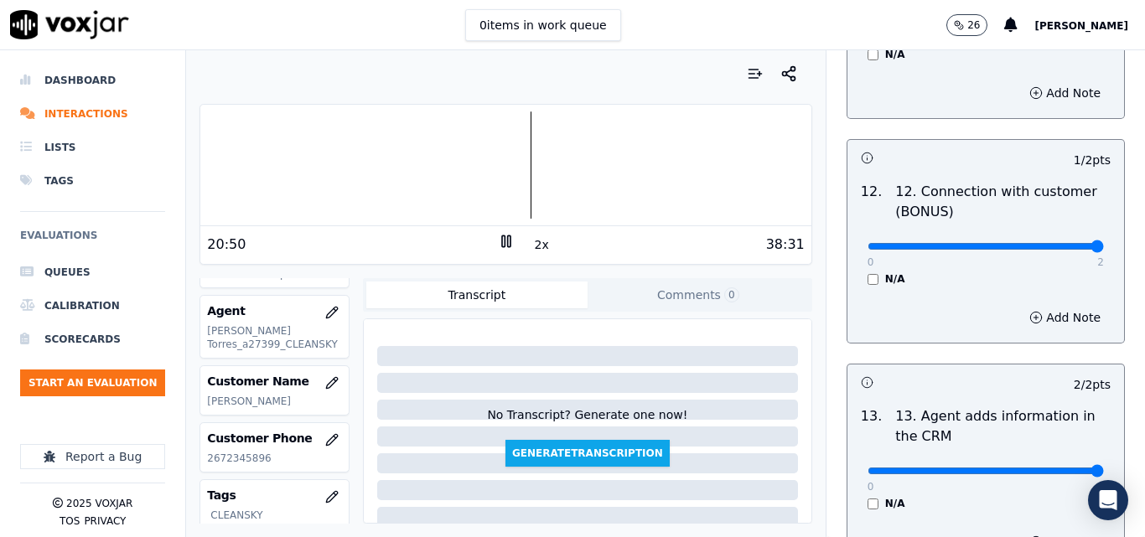
type input "2"
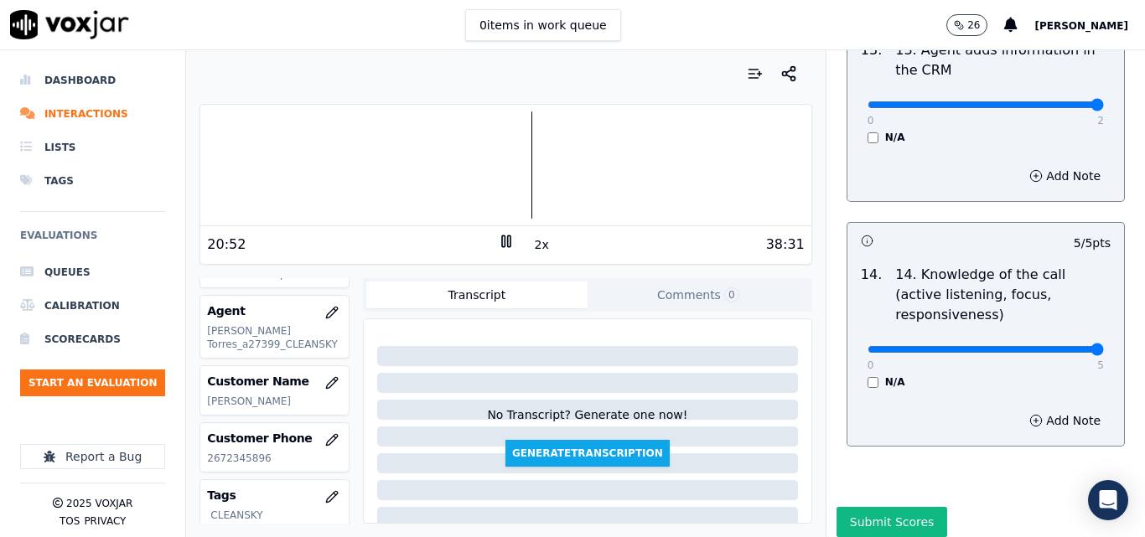
scroll to position [3061, 0]
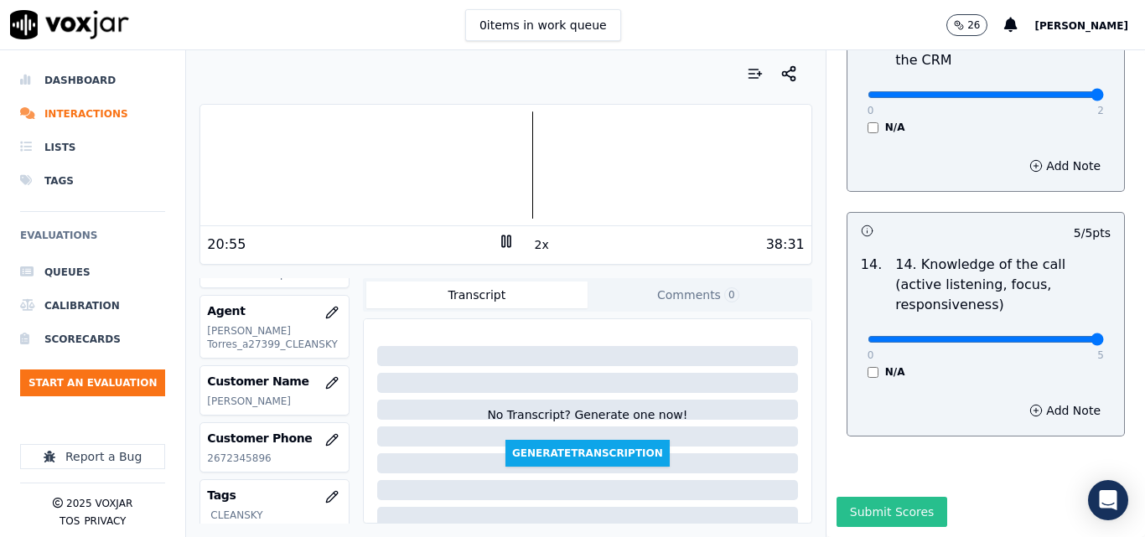
click at [878, 497] on button "Submit Scores" at bounding box center [892, 512] width 111 height 30
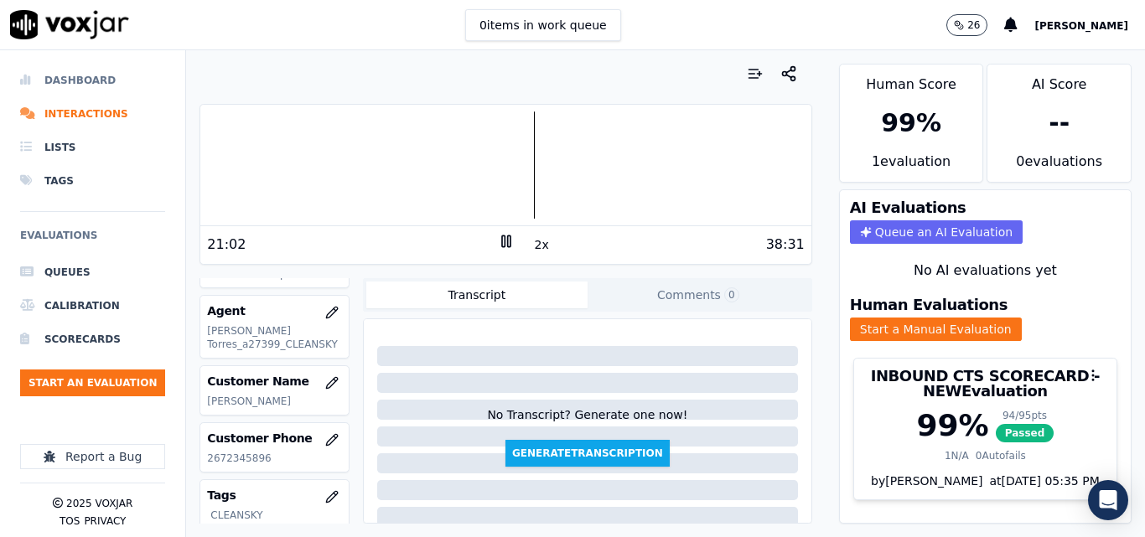
click at [75, 86] on li "Dashboard" at bounding box center [92, 81] width 145 height 34
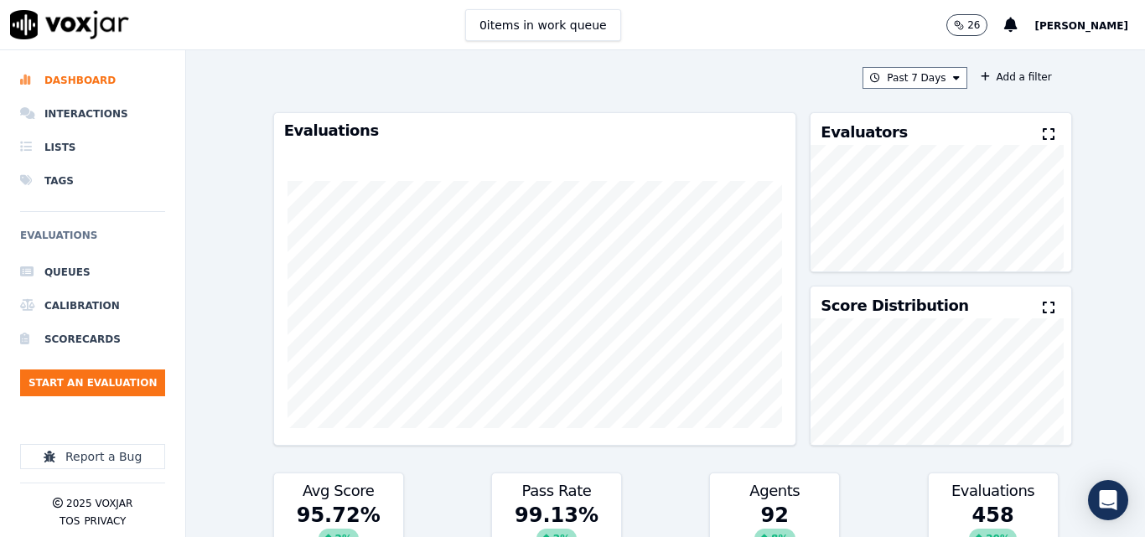
click at [381, 48] on div "0 items in work queue 26 carlos barrios" at bounding box center [572, 25] width 1145 height 50
click at [894, 72] on button "Past 7 Days" at bounding box center [915, 78] width 104 height 22
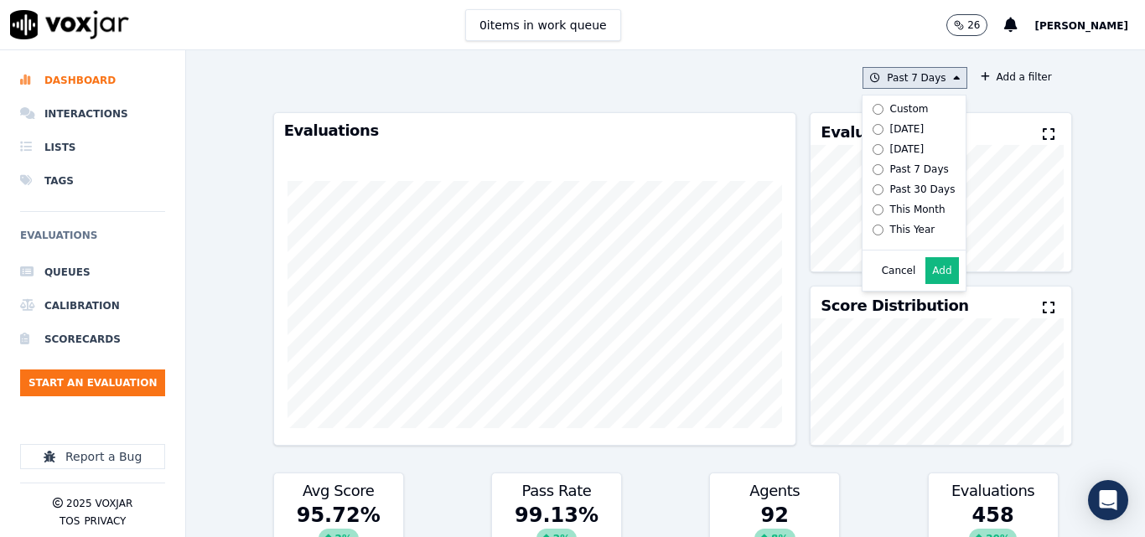
click at [890, 129] on div "[DATE]" at bounding box center [907, 128] width 34 height 13
click at [927, 282] on button "Add" at bounding box center [941, 270] width 33 height 27
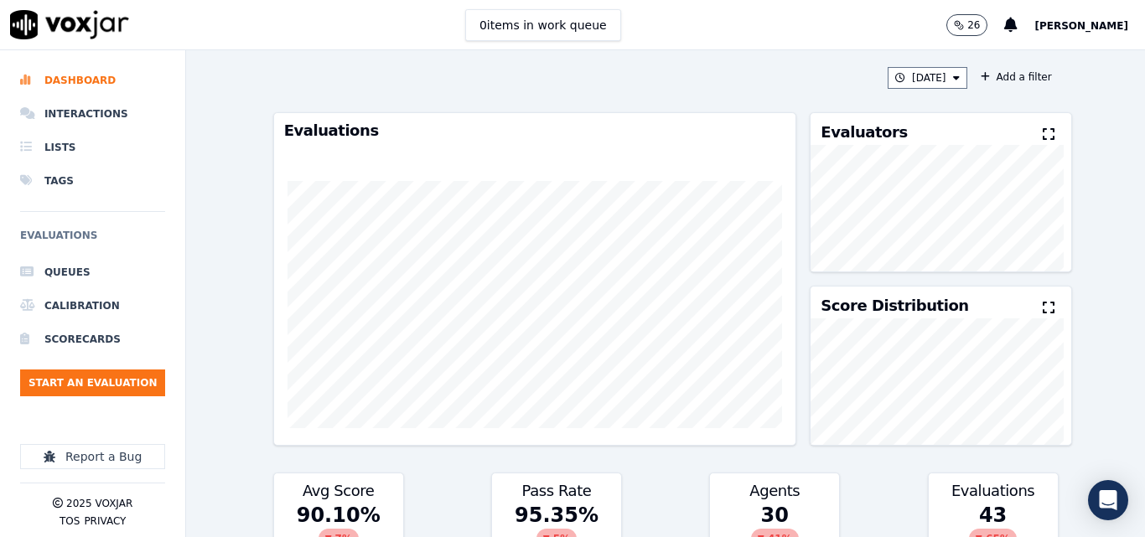
click at [1043, 134] on icon at bounding box center [1049, 133] width 12 height 13
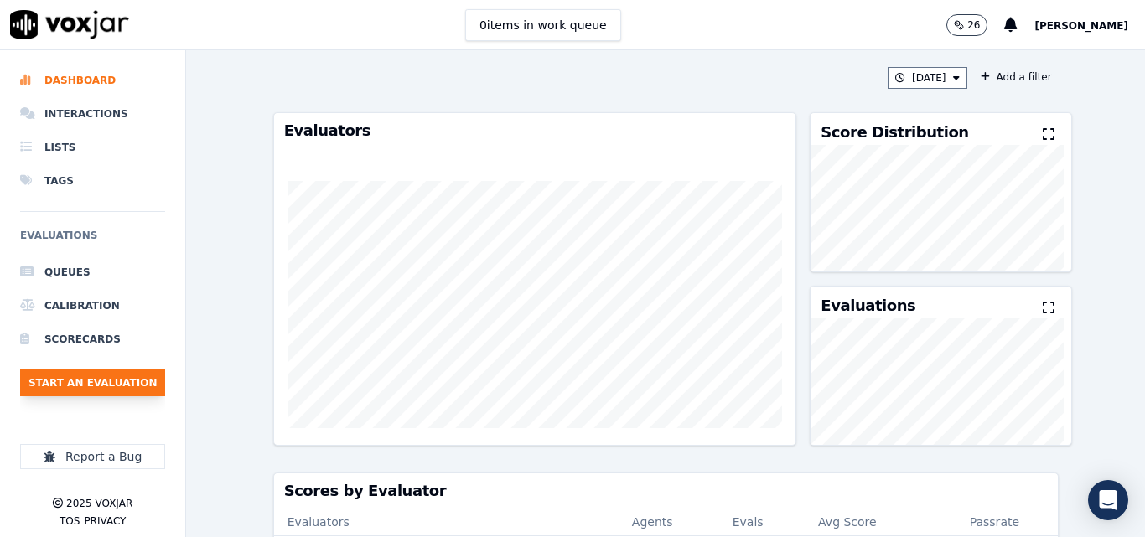
click at [120, 381] on button "Start an Evaluation" at bounding box center [92, 383] width 145 height 27
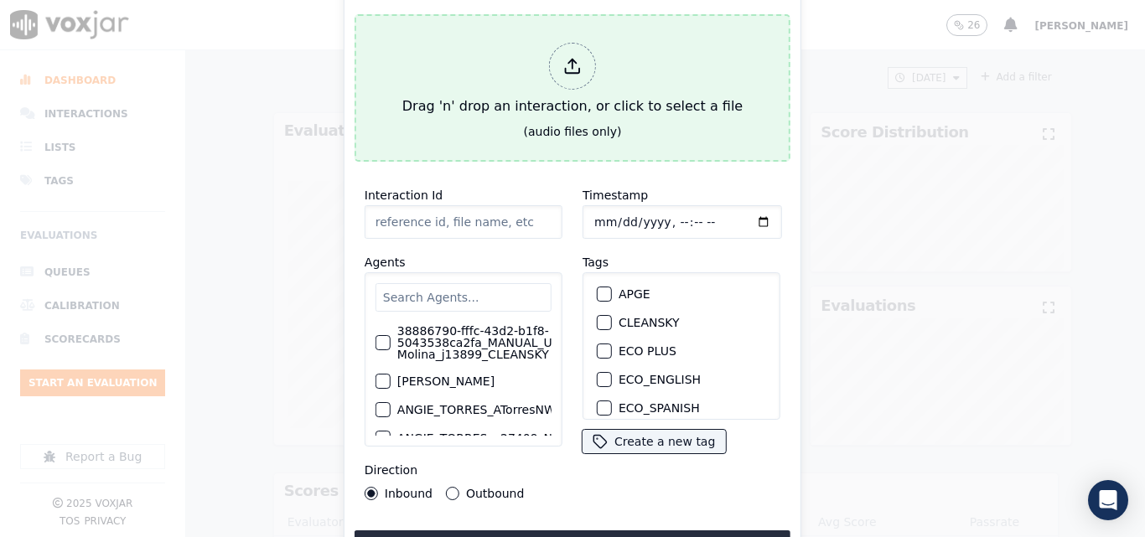
click at [532, 88] on div "Drag 'n' drop an interaction, or click to select a file" at bounding box center [573, 79] width 354 height 87
type input "20250813-180624_9372095239-all.mp3"
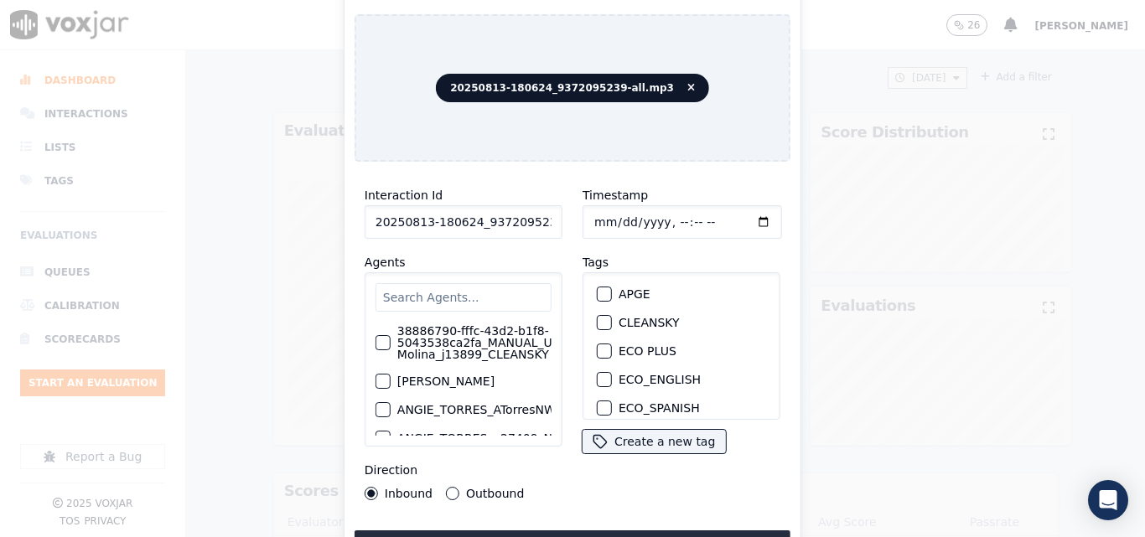
click at [485, 298] on input "text" at bounding box center [464, 297] width 176 height 29
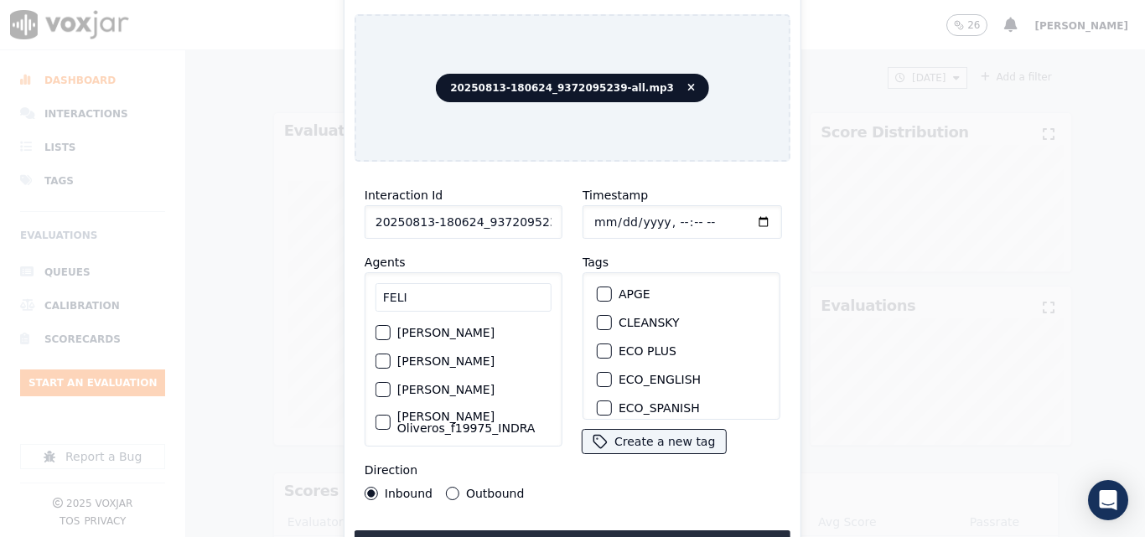
type input "FELI"
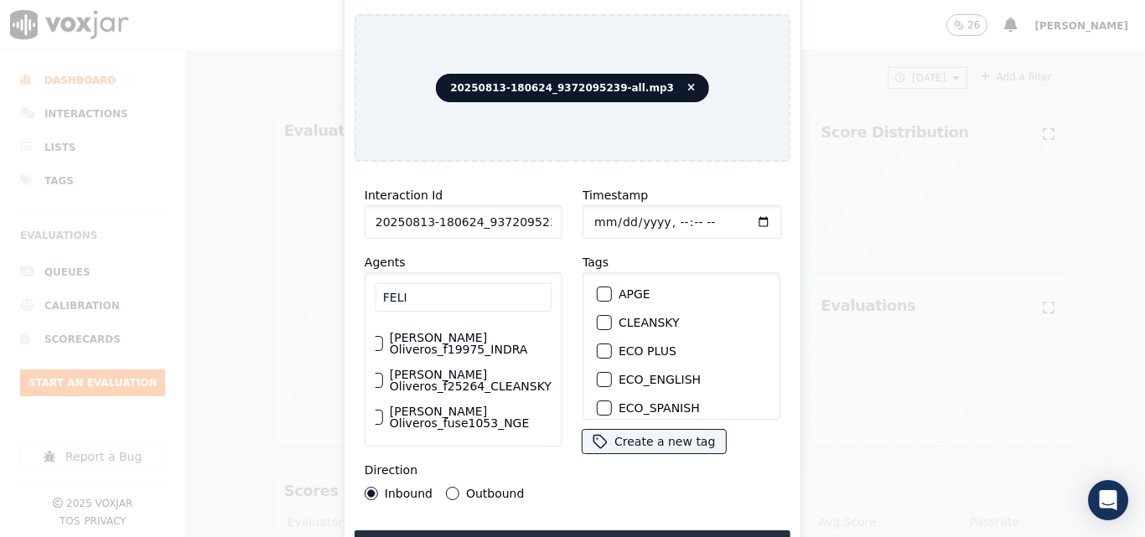
click at [443, 392] on label "[PERSON_NAME] Oliveros_f25264_CLEANSKY" at bounding box center [471, 380] width 162 height 23
click at [383, 388] on button "[PERSON_NAME] Oliveros_f25264_CLEANSKY" at bounding box center [375, 380] width 15 height 15
click at [599, 319] on div "button" at bounding box center [604, 323] width 12 height 12
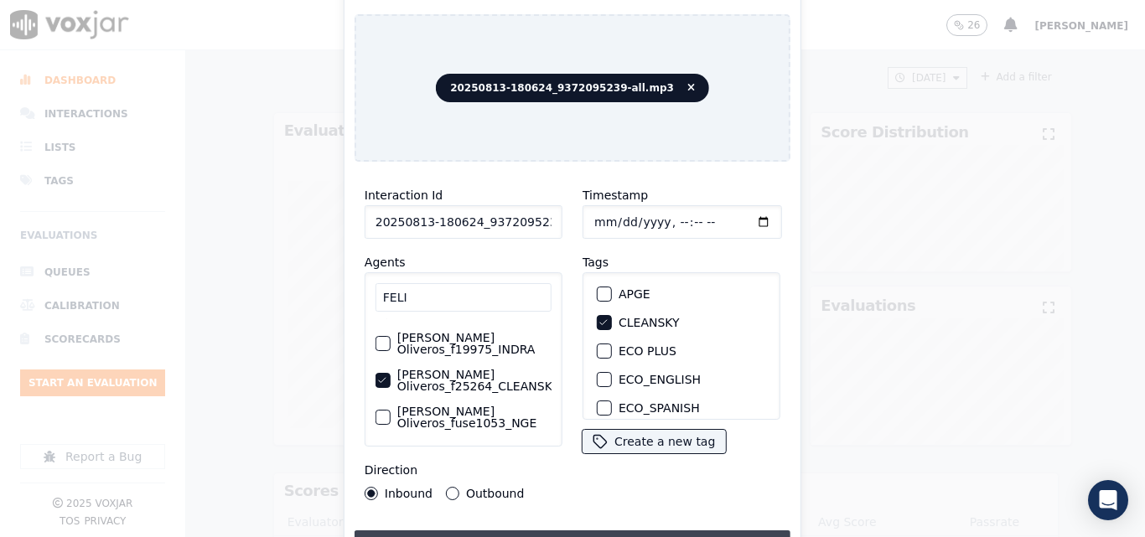
click at [552, 531] on button "Upload interaction to start evaluation" at bounding box center [573, 546] width 436 height 30
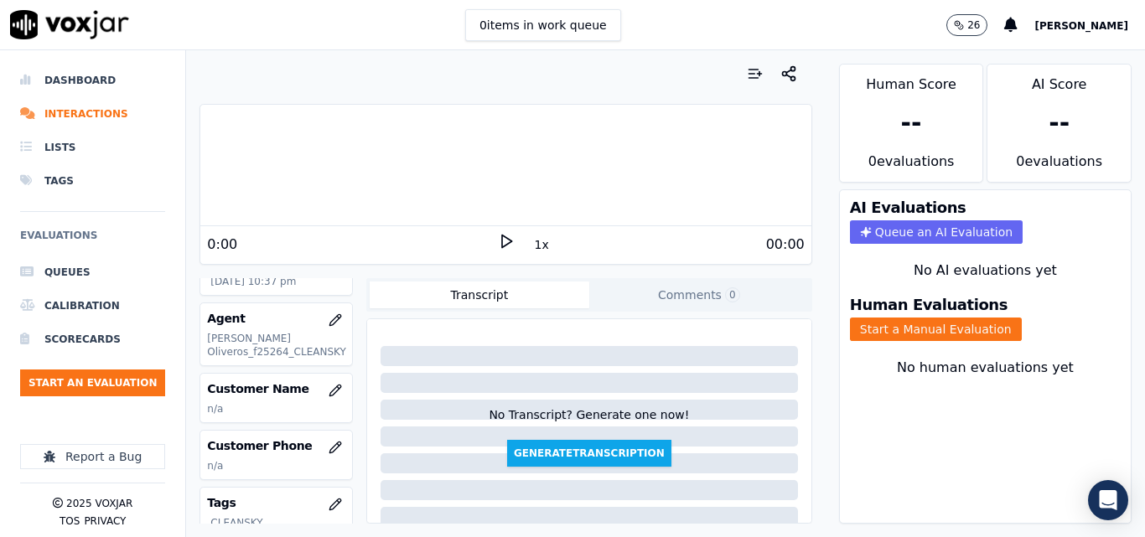
scroll to position [158, 0]
click at [329, 390] on icon "button" at bounding box center [335, 392] width 13 height 13
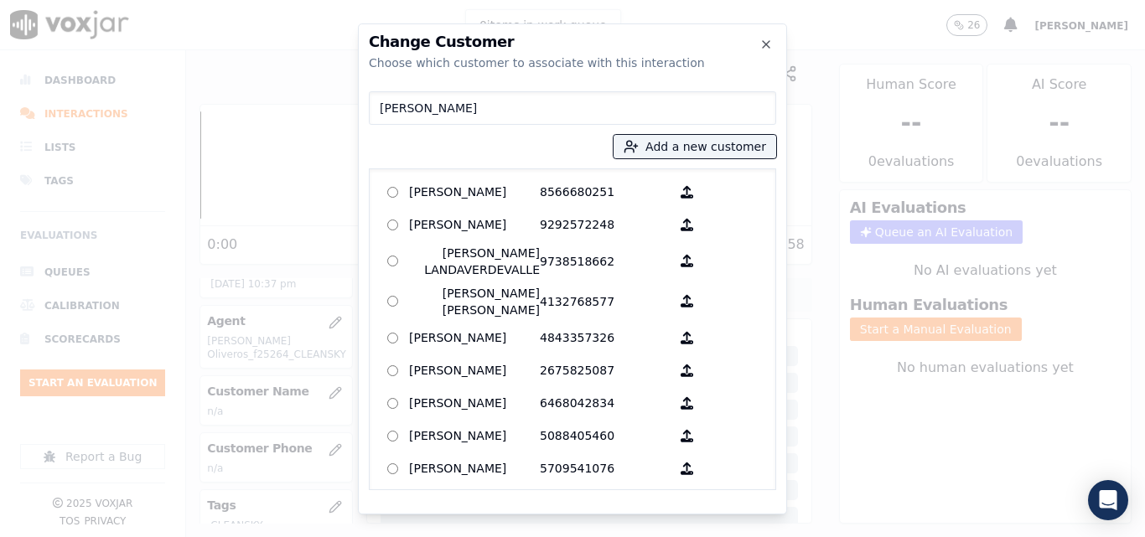
type input "MODESTA ROSA GONZALES"
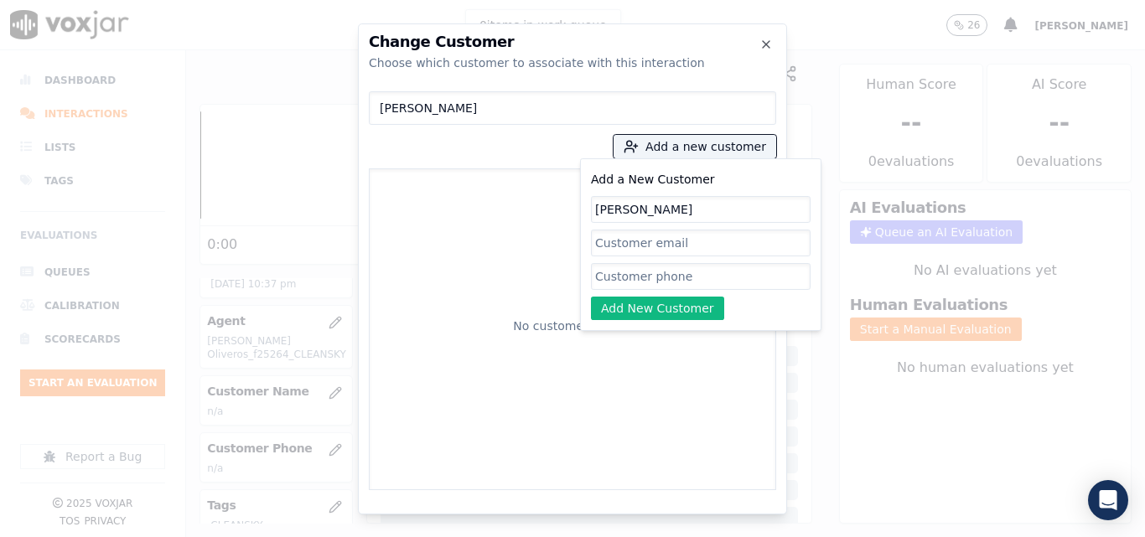
type input "MODESTA ROSA GONZALES"
paste input "9372095239"
type input "9372095239"
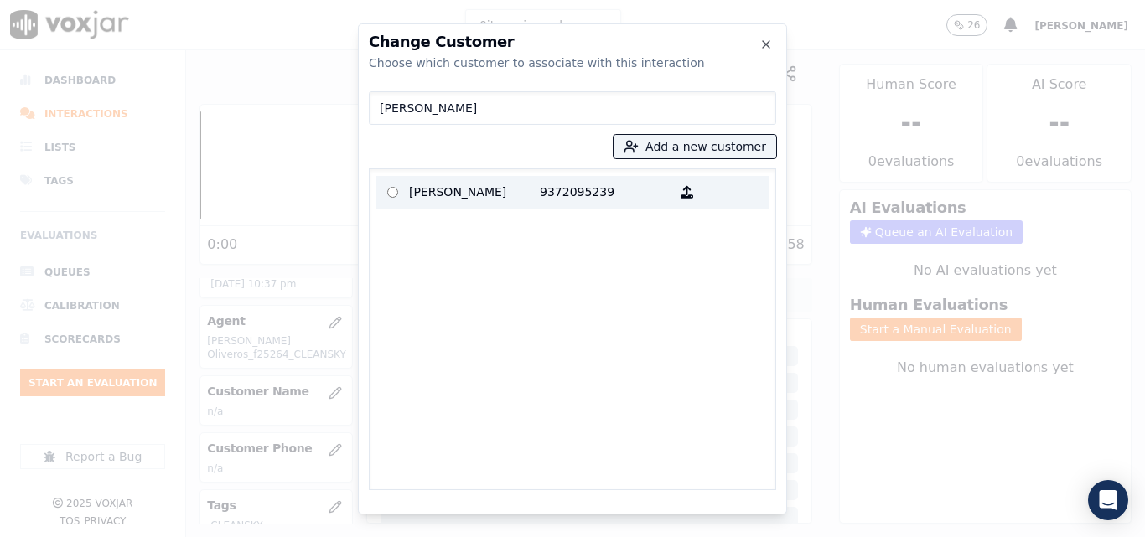
click at [599, 205] on p "9372095239" at bounding box center [605, 192] width 131 height 26
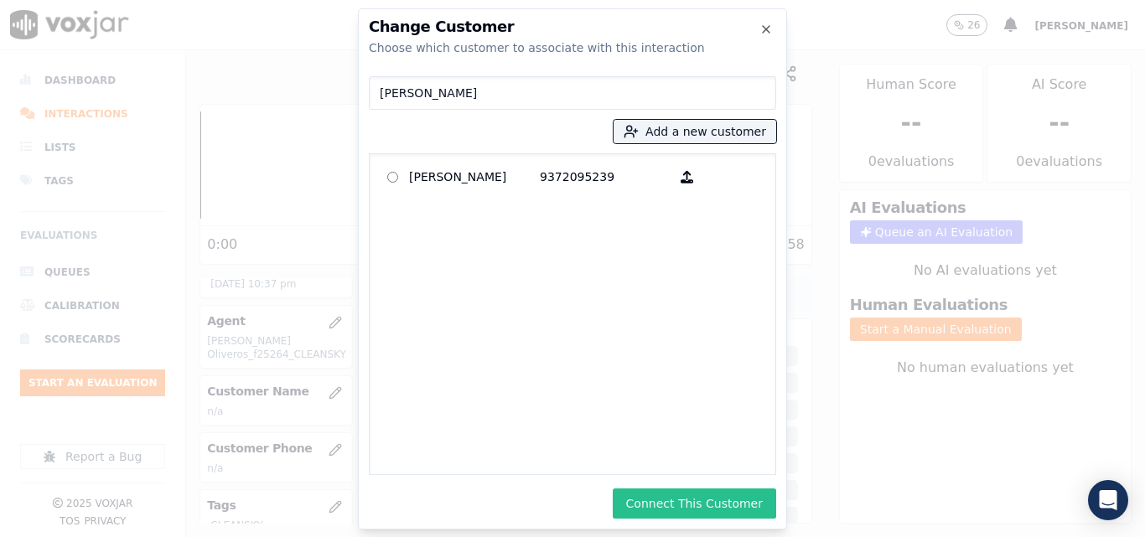
click at [692, 506] on button "Connect This Customer" at bounding box center [694, 504] width 163 height 30
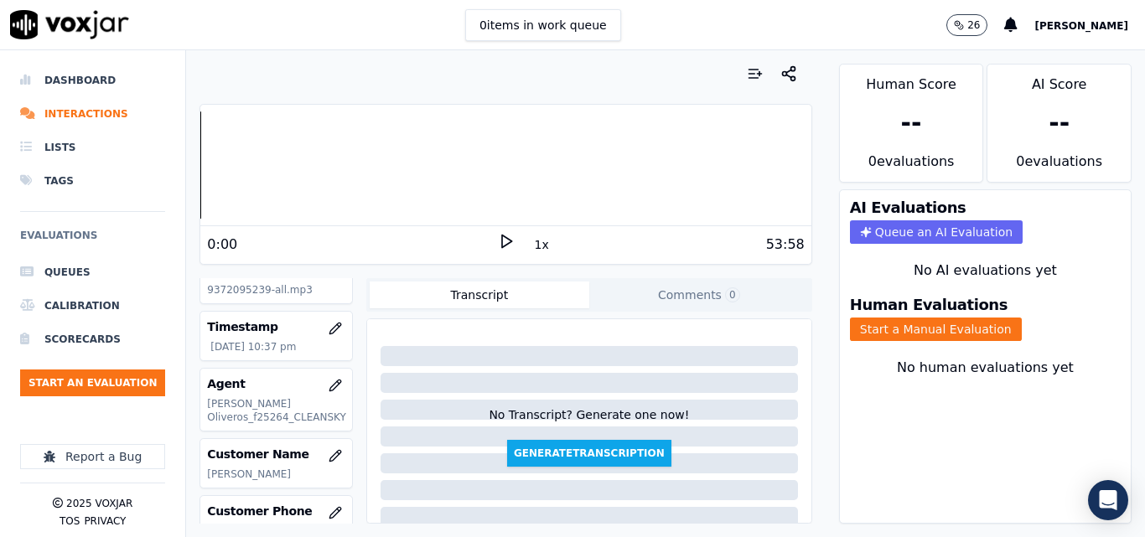
scroll to position [74, 0]
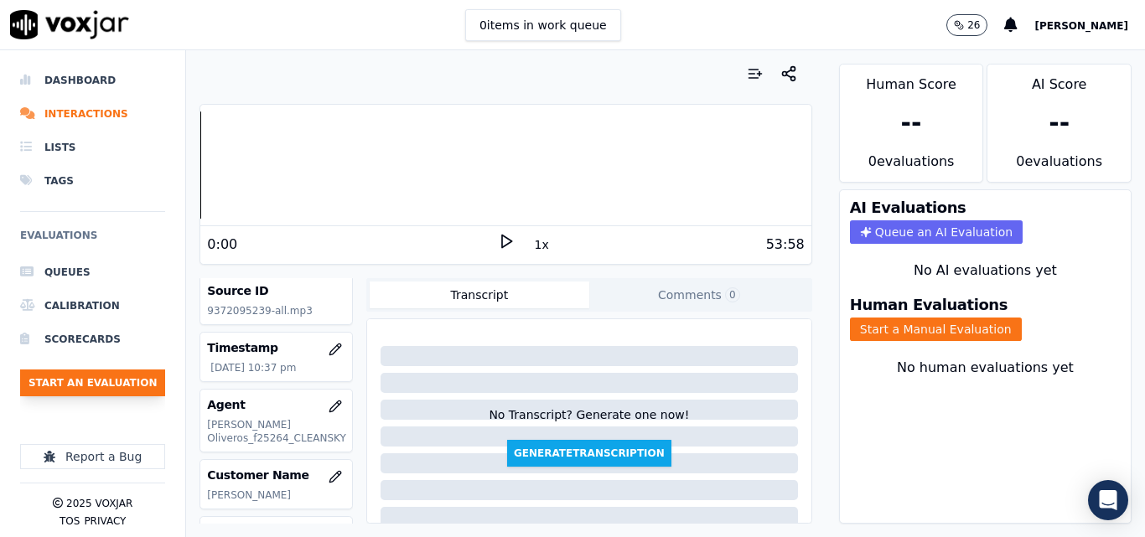
click at [137, 388] on button "Start an Evaluation" at bounding box center [92, 383] width 145 height 27
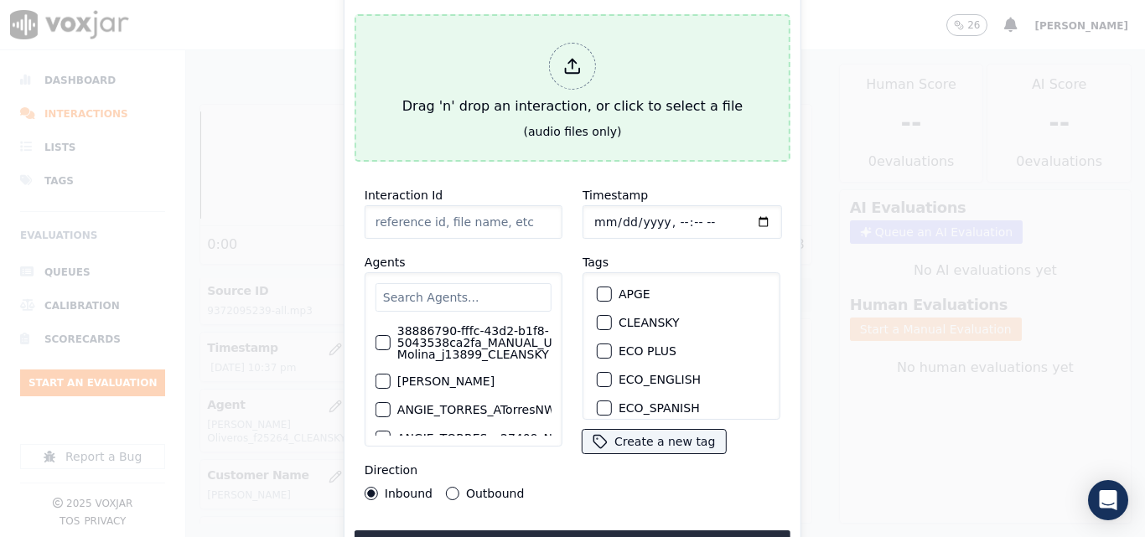
click at [472, 110] on div "Drag 'n' drop an interaction, or click to select a file" at bounding box center [573, 79] width 354 height 87
type input "20250813-120010_9084223969-all.mp3"
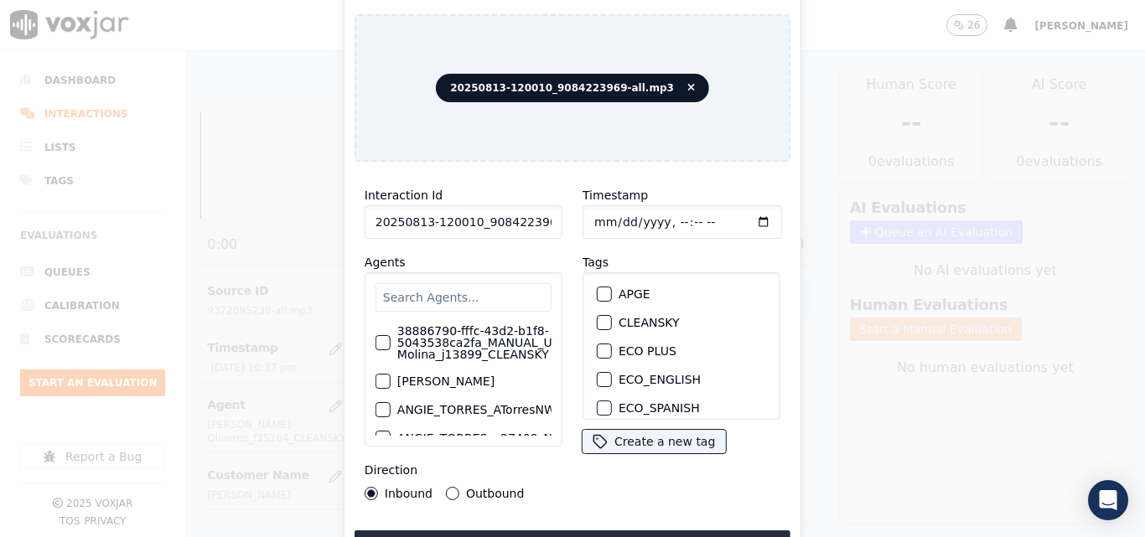
click at [433, 285] on input "text" at bounding box center [464, 297] width 176 height 29
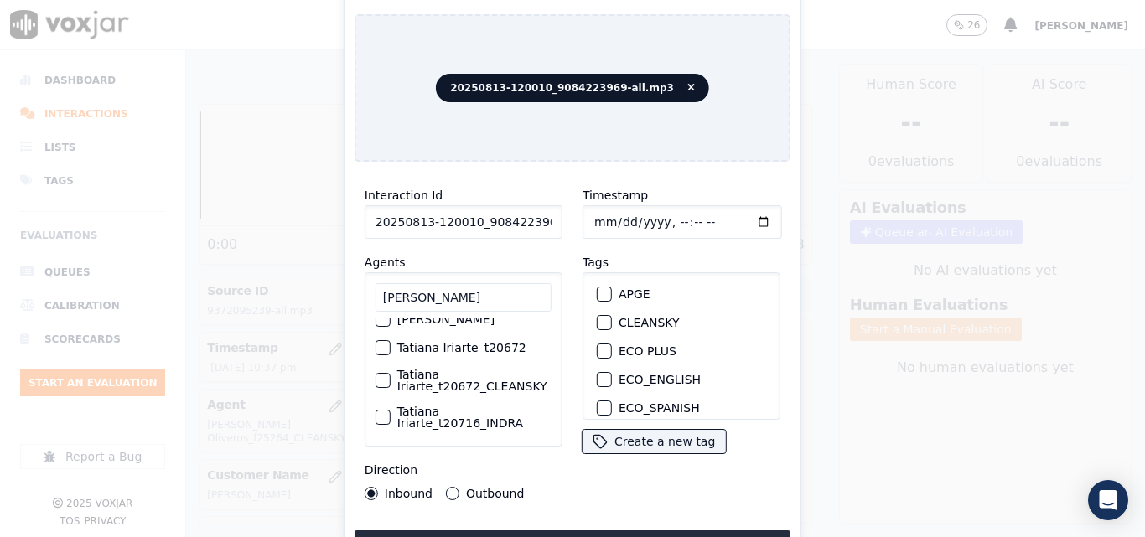
scroll to position [233, 0]
type input "TATIANA"
click at [458, 369] on label "Tatiana Iriarte_t20672_CLEANSKY" at bounding box center [474, 380] width 154 height 23
click at [391, 373] on button "Tatiana Iriarte_t20672_CLEANSKY" at bounding box center [383, 380] width 15 height 15
click at [598, 317] on div "button" at bounding box center [604, 323] width 12 height 12
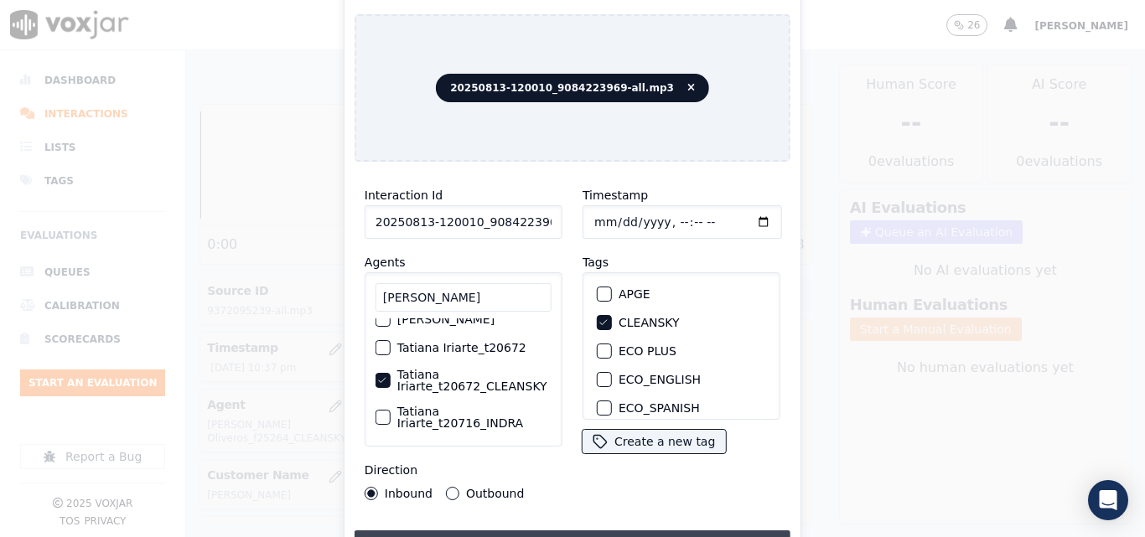
click at [575, 532] on button "Upload interaction to start evaluation" at bounding box center [573, 546] width 436 height 30
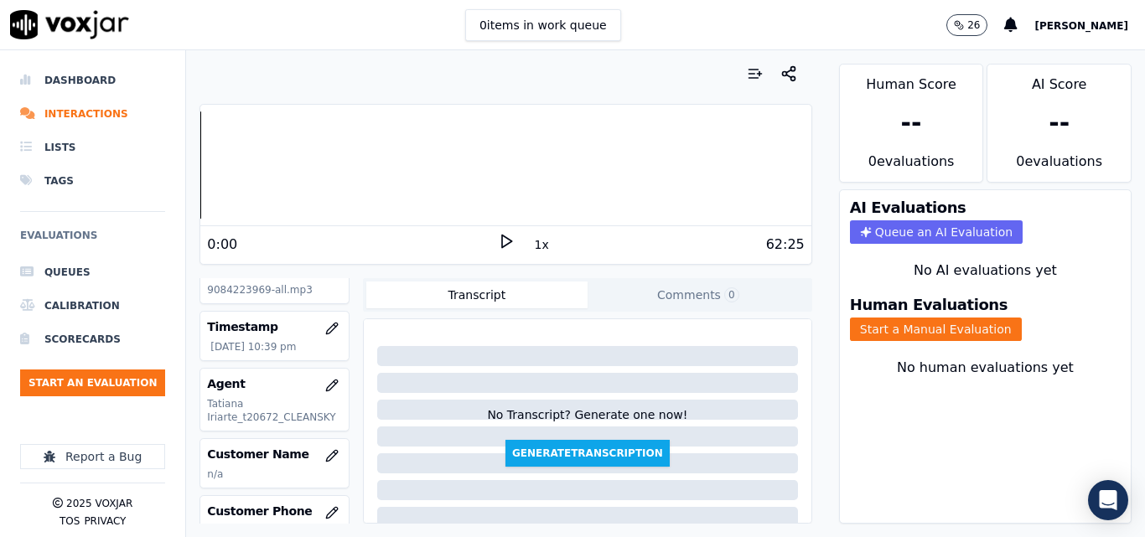
scroll to position [84, 0]
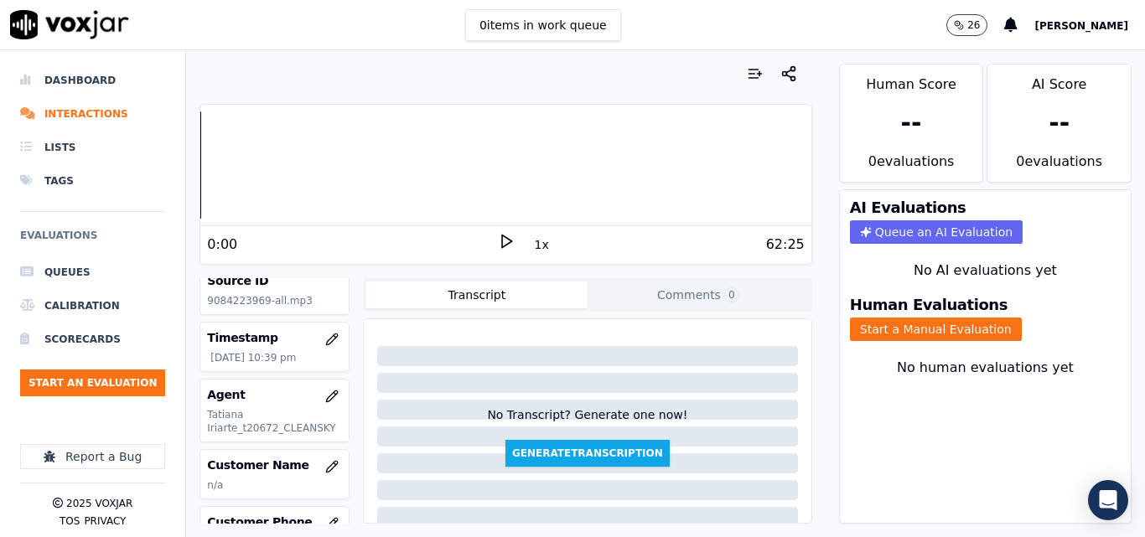
click at [363, 49] on div "0 items in work queue 26 carlos barrios" at bounding box center [572, 25] width 1145 height 50
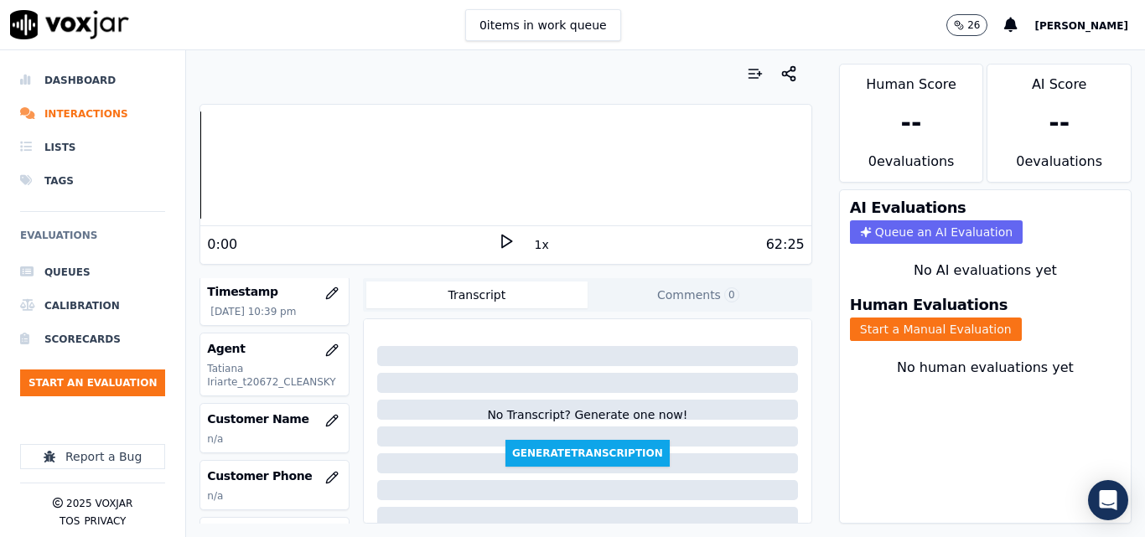
scroll to position [168, 0]
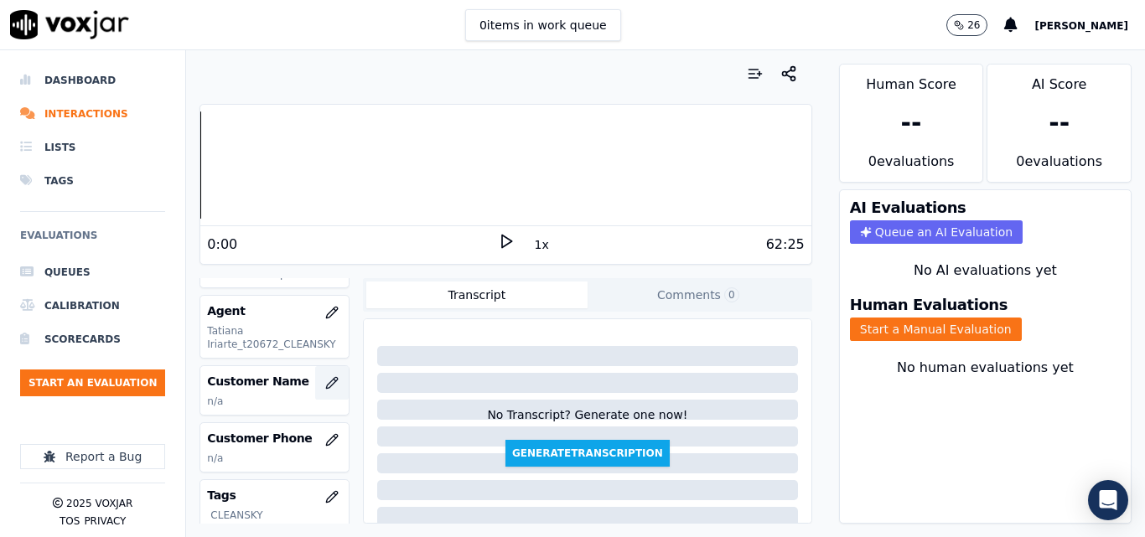
click at [325, 380] on icon "button" at bounding box center [331, 382] width 13 height 13
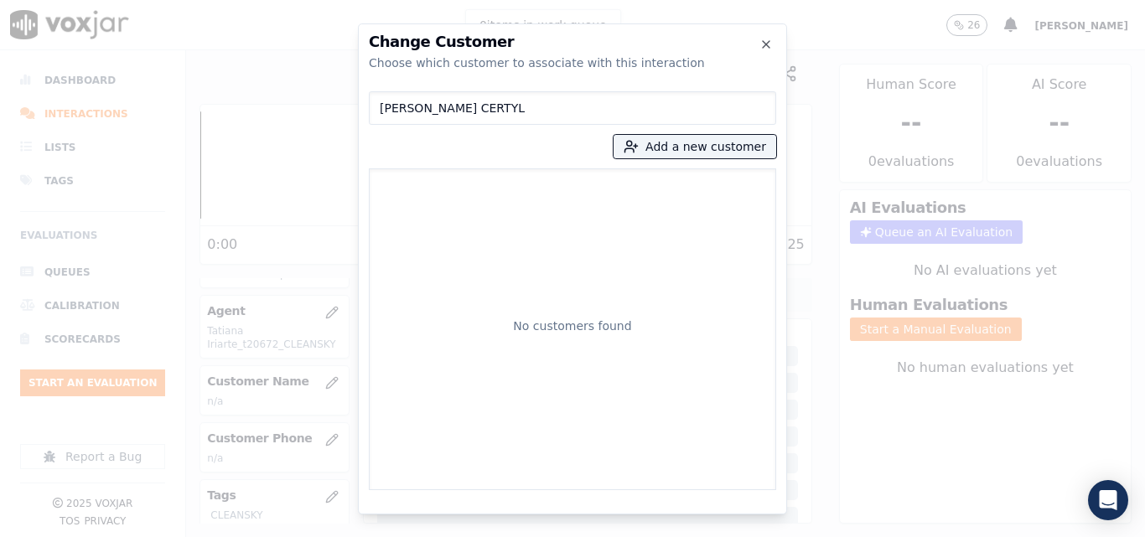
type input "SHERBINE CERTYL"
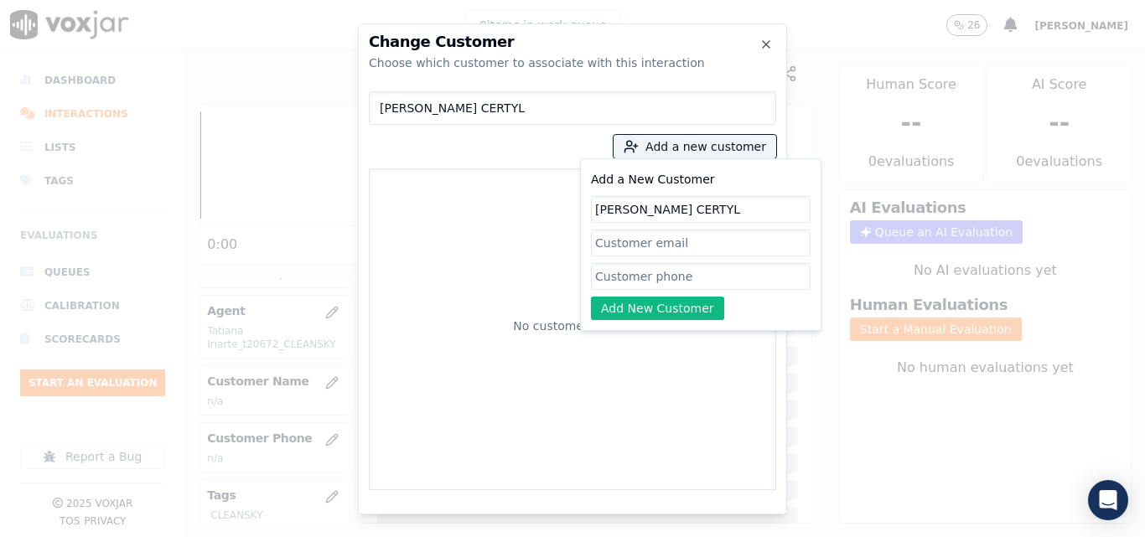
type input "SHERBINE CERTYL"
paste input "9084223969"
type input "9084223969"
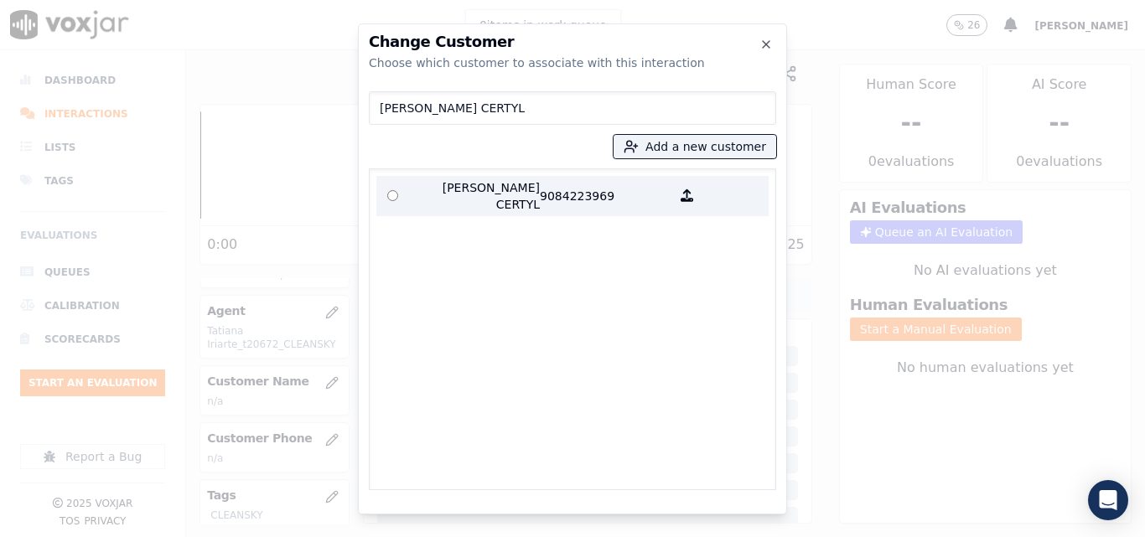
click at [443, 208] on label "SHERBINE CERTYL 9084223969" at bounding box center [572, 196] width 392 height 40
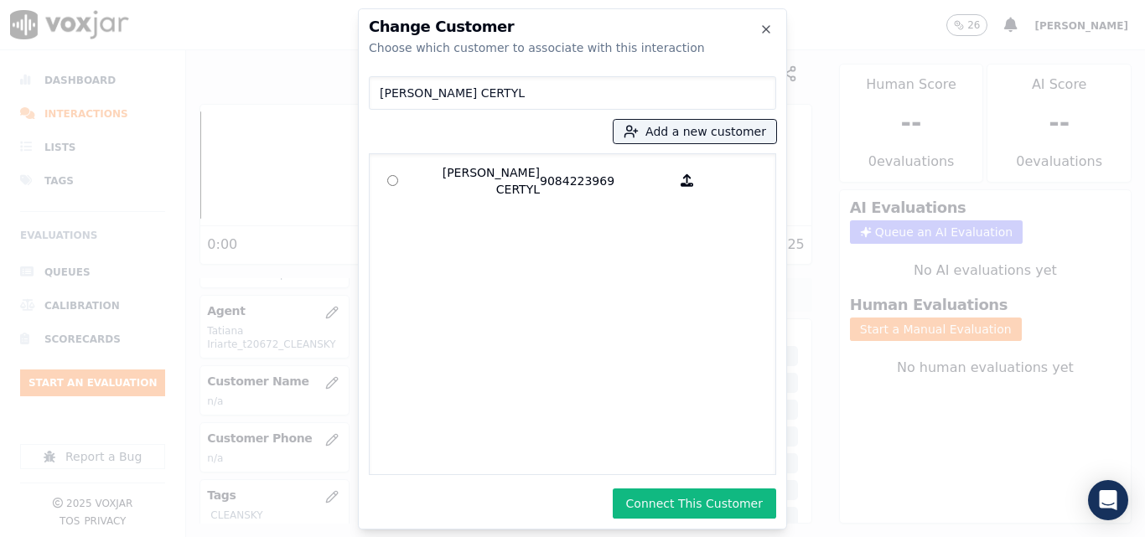
click at [675, 520] on div "Change Customer Choose which customer to associate with this interaction SHERBI…" at bounding box center [572, 268] width 429 height 521
click at [644, 505] on button "Connect This Customer" at bounding box center [694, 504] width 163 height 30
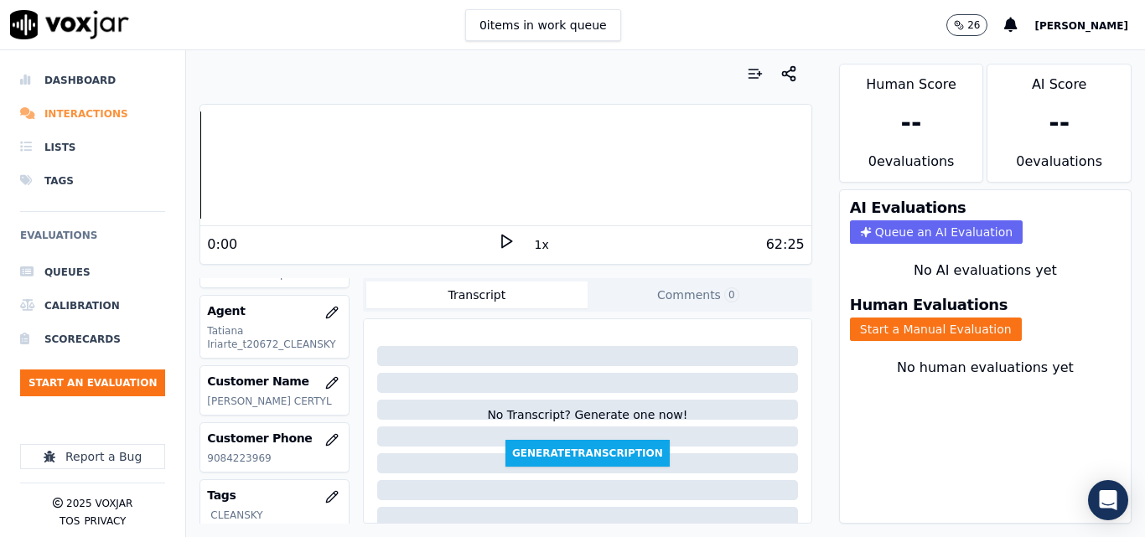
click at [97, 115] on li "Interactions" at bounding box center [92, 114] width 145 height 34
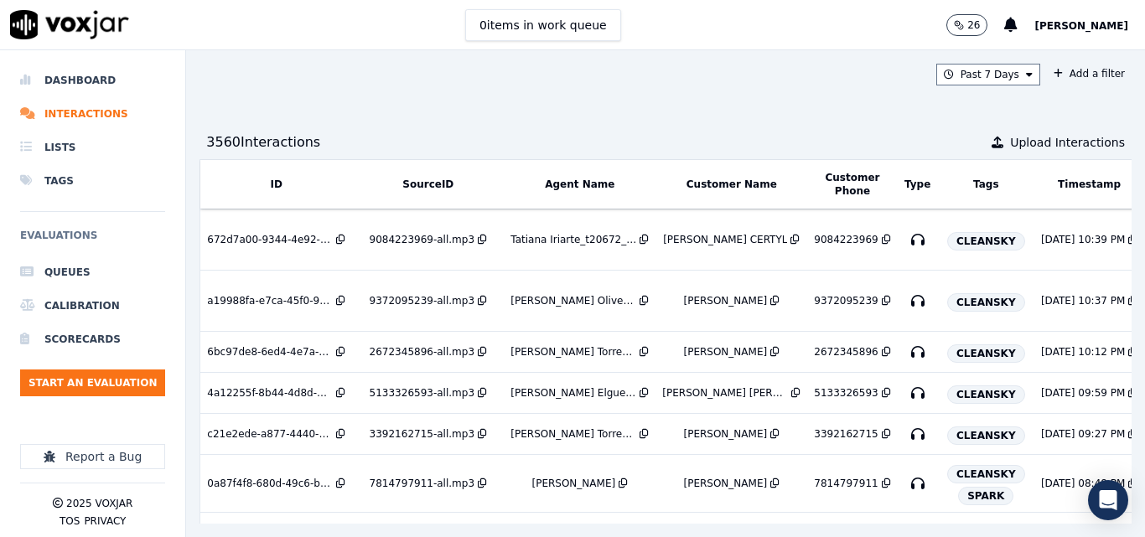
scroll to position [0, 309]
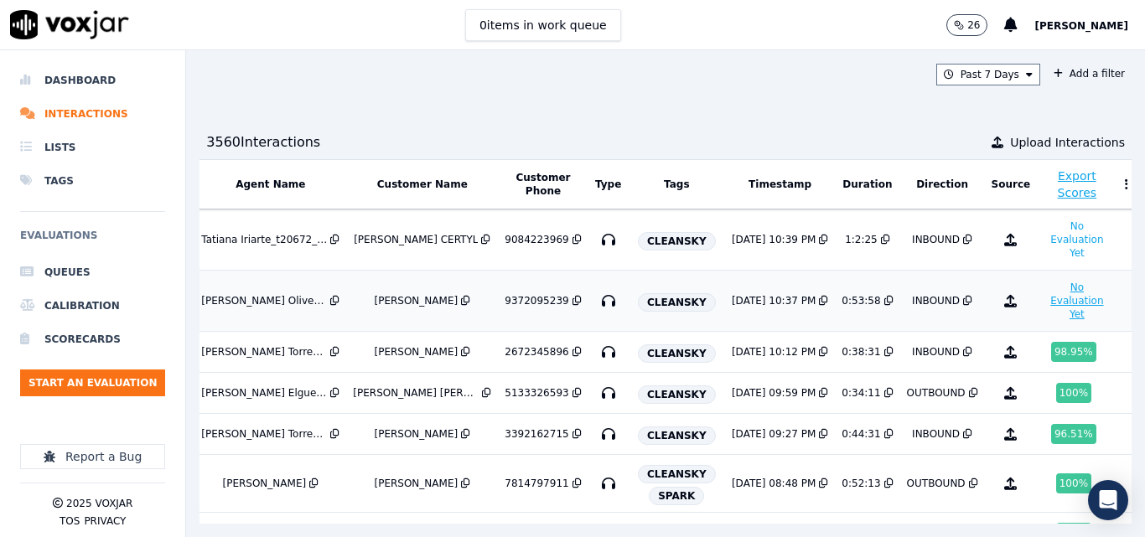
click at [1044, 306] on button "No Evaluation Yet" at bounding box center [1077, 300] width 66 height 47
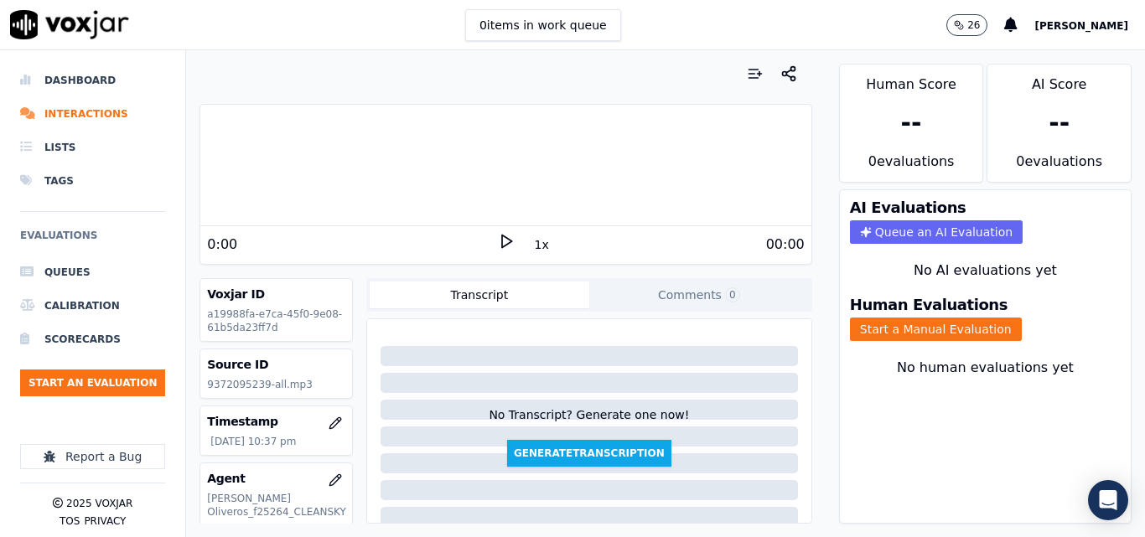
click at [492, 231] on div "0:00 1x 00:00" at bounding box center [505, 244] width 610 height 36
click at [499, 241] on icon at bounding box center [506, 241] width 17 height 17
click at [535, 245] on button "1x" at bounding box center [541, 244] width 21 height 23
click at [535, 245] on button "1.5x" at bounding box center [547, 244] width 33 height 23
click at [967, 333] on button "Start a Manual Evaluation" at bounding box center [936, 329] width 172 height 23
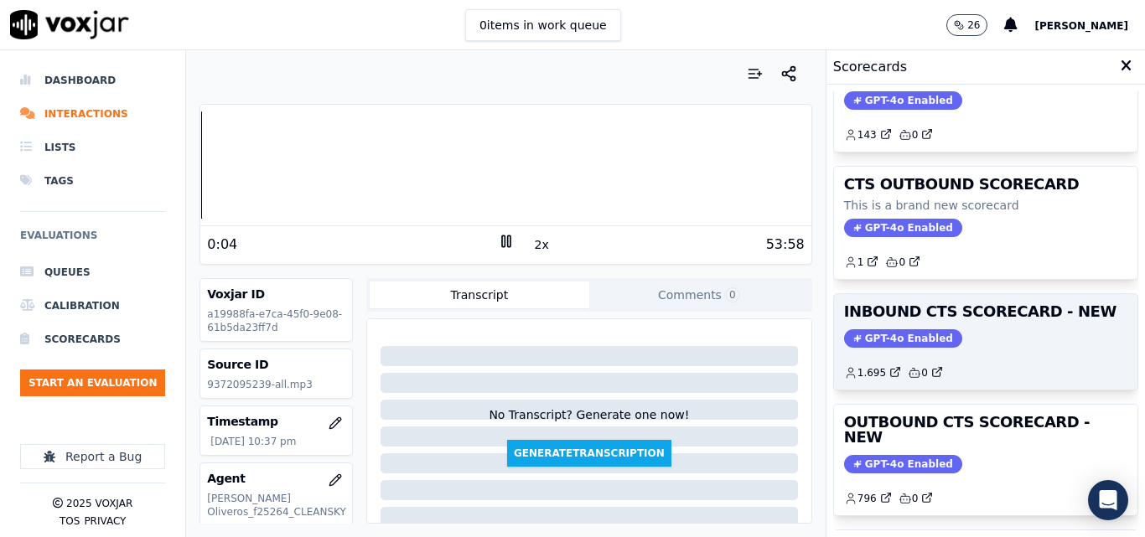
scroll to position [168, 0]
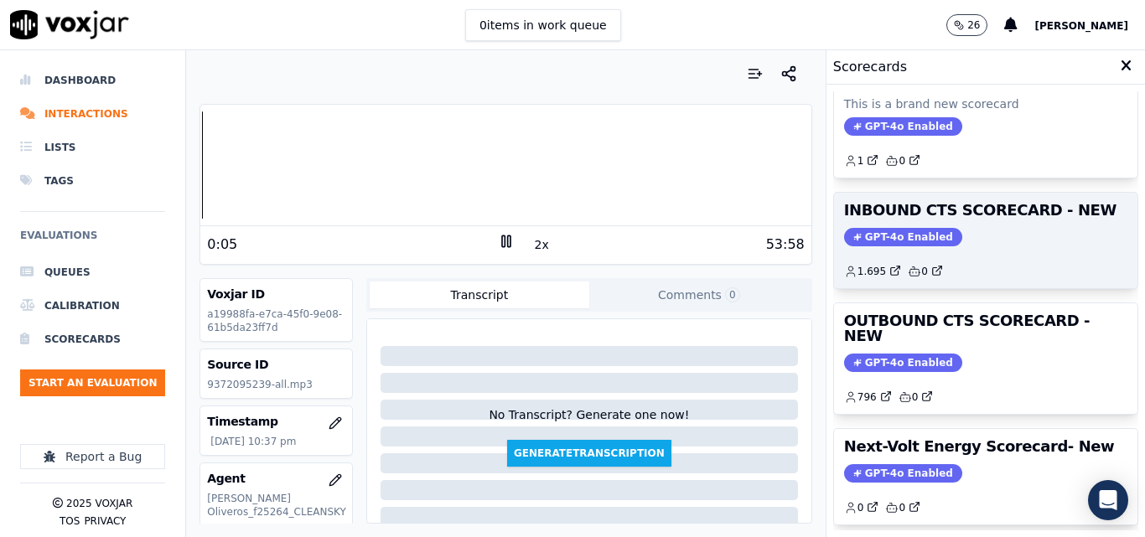
click at [986, 246] on div "INBOUND CTS SCORECARD - NEW GPT-4o Enabled 1.695 0" at bounding box center [985, 241] width 303 height 96
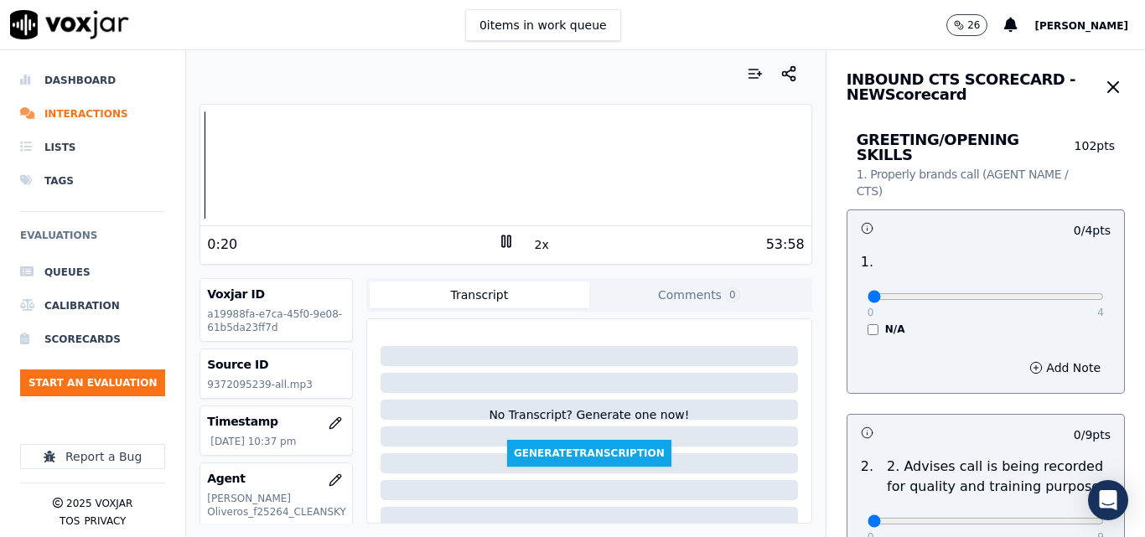
click at [665, 44] on div "0 items in work queue 26 carlos barrios" at bounding box center [572, 25] width 1145 height 50
drag, startPoint x: 1007, startPoint y: 278, endPoint x: 1050, endPoint y: 282, distance: 42.9
click at [1028, 293] on input "range" at bounding box center [986, 296] width 236 height 7
drag, startPoint x: 1050, startPoint y: 282, endPoint x: 1082, endPoint y: 286, distance: 33.0
type input "4"
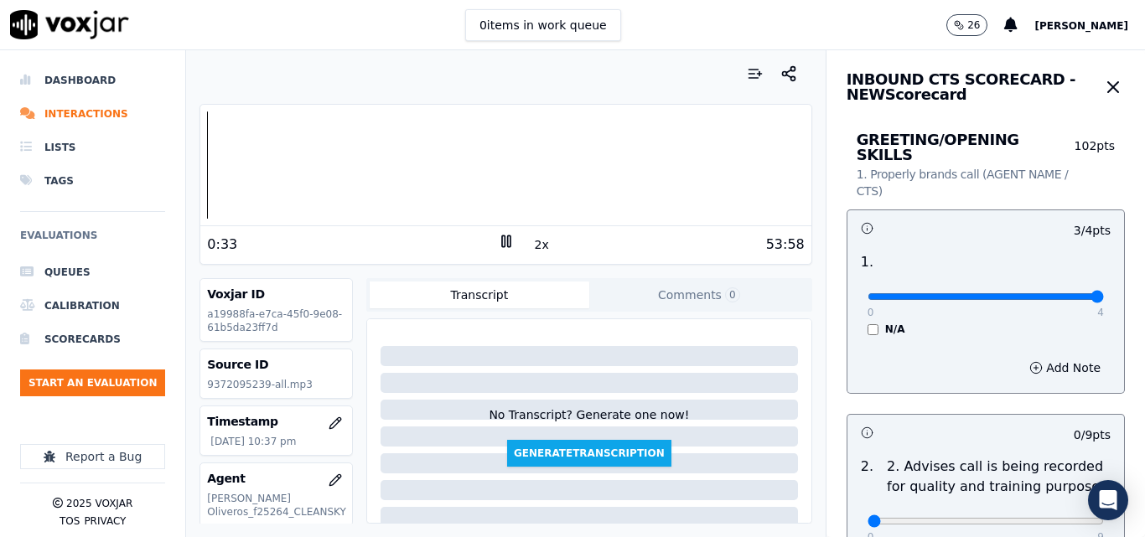
click at [1072, 293] on input "range" at bounding box center [986, 296] width 236 height 7
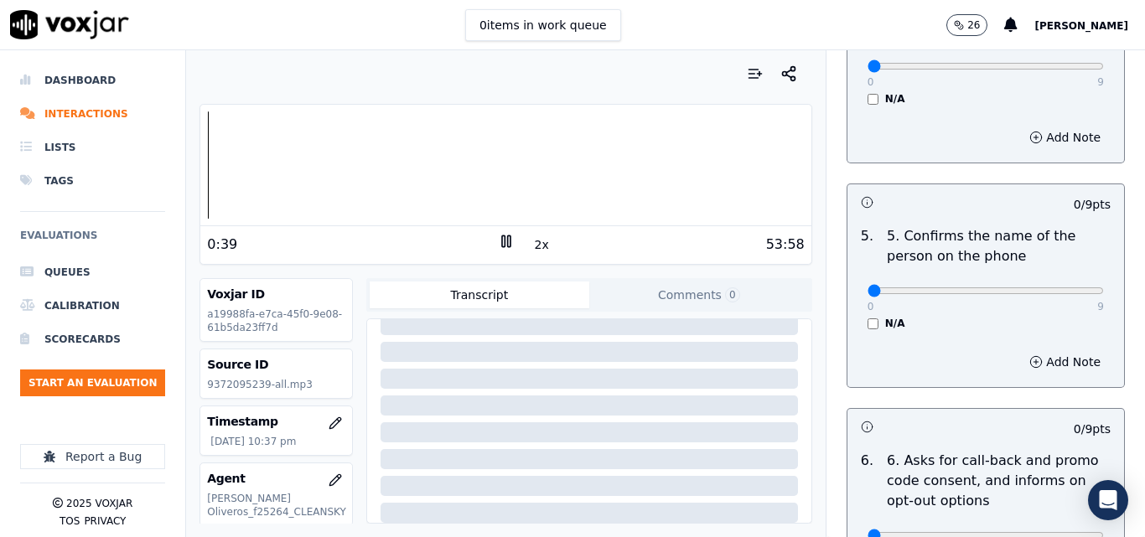
scroll to position [1006, 0]
drag, startPoint x: 1080, startPoint y: 281, endPoint x: 1087, endPoint y: 286, distance: 9.1
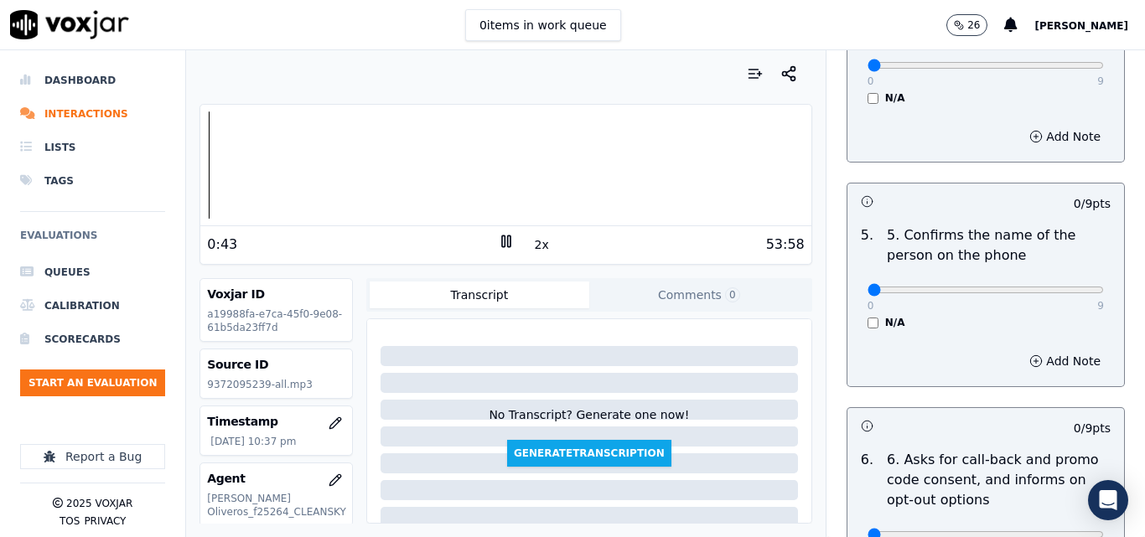
scroll to position [922, 0]
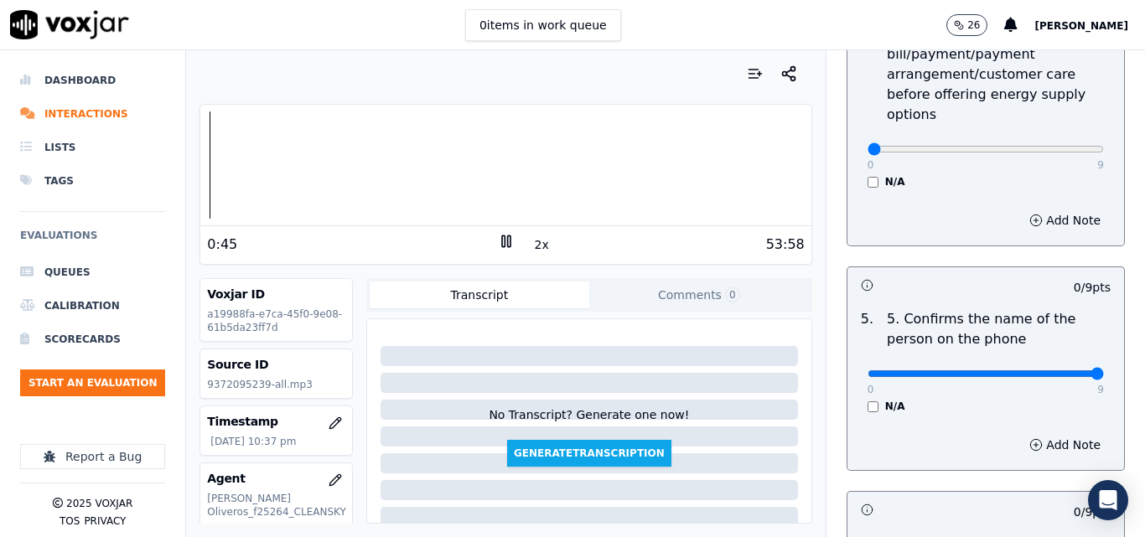
type input "9"
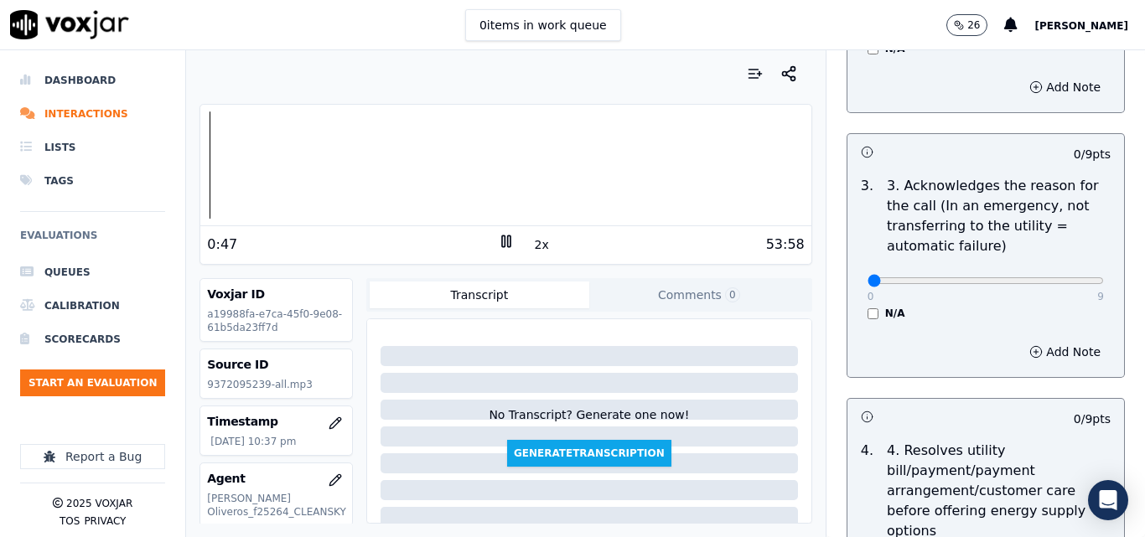
scroll to position [503, 0]
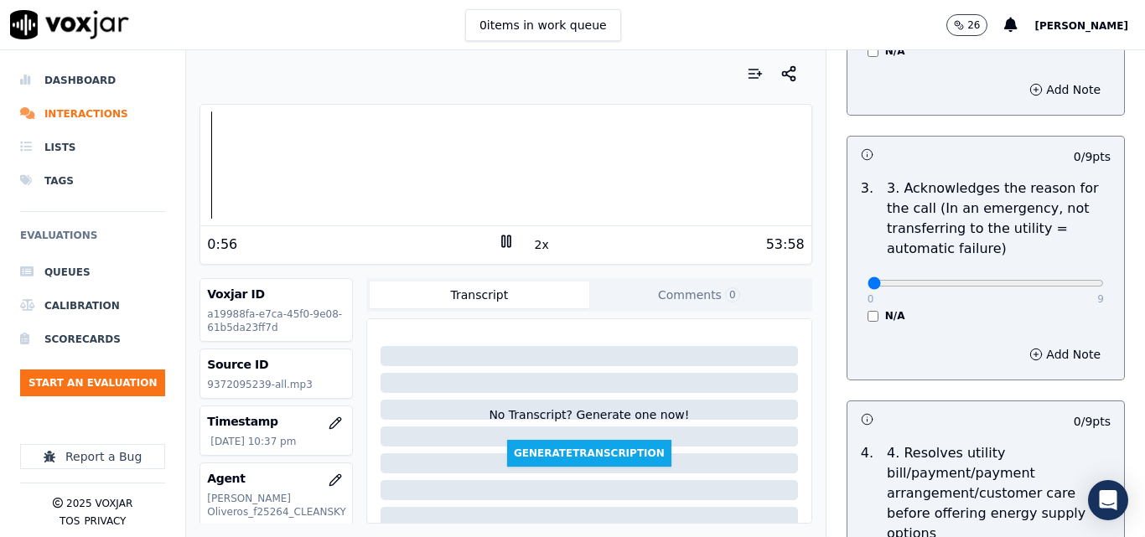
click at [1069, 272] on div "0 9 N/A" at bounding box center [985, 291] width 263 height 64
type input "9"
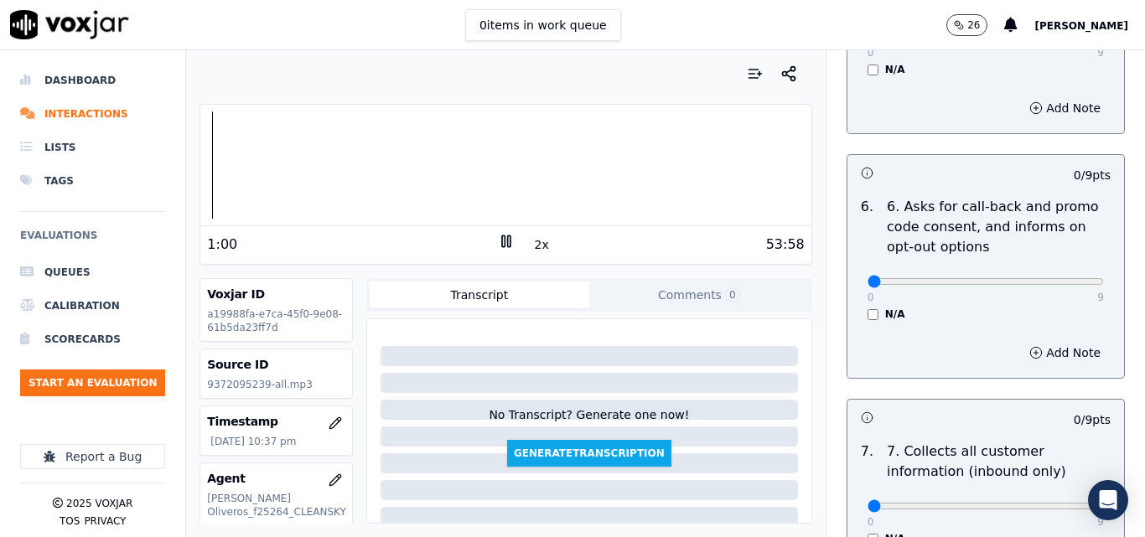
scroll to position [1341, 0]
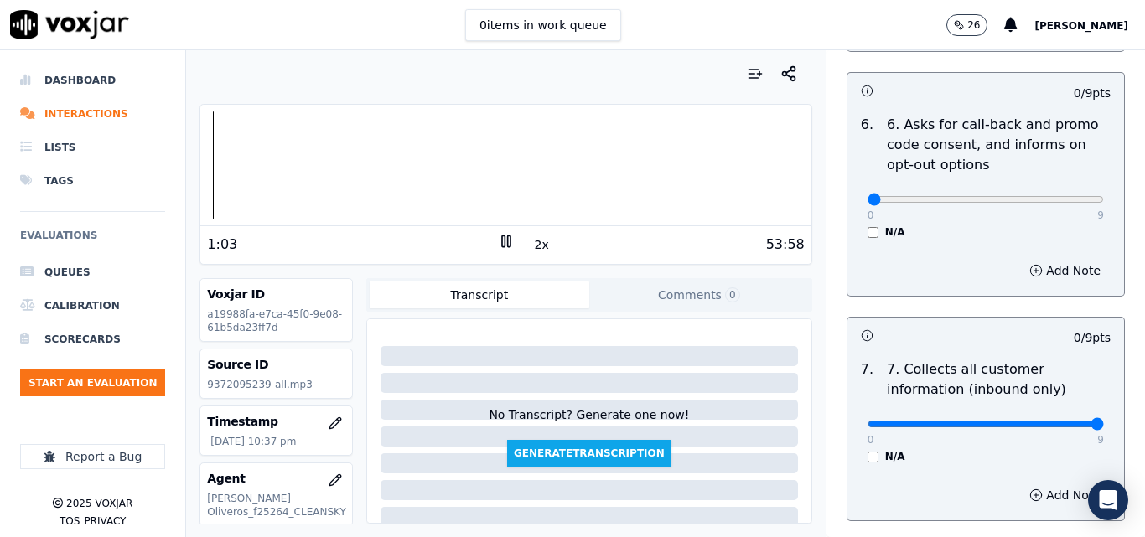
type input "9"
click at [664, 23] on div "0 items in work queue 26 carlos barrios" at bounding box center [572, 25] width 1145 height 50
click at [425, 141] on div at bounding box center [505, 164] width 610 height 107
click at [469, 131] on div at bounding box center [505, 164] width 610 height 107
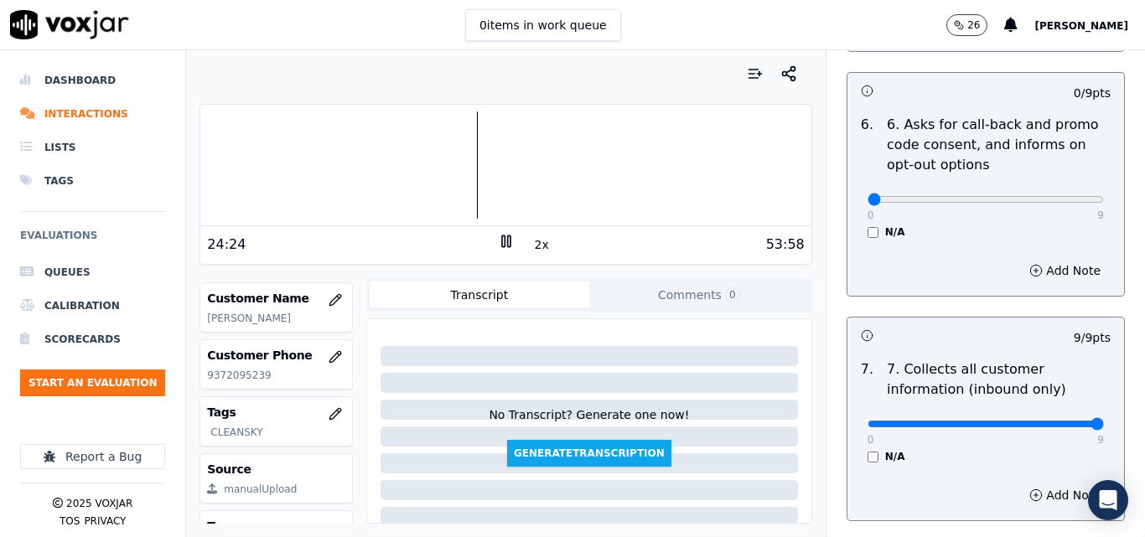
scroll to position [251, 0]
click at [235, 381] on p "9372095239" at bounding box center [276, 374] width 138 height 13
copy p "9372095239"
drag, startPoint x: 1040, startPoint y: 186, endPoint x: 1065, endPoint y: 188, distance: 25.2
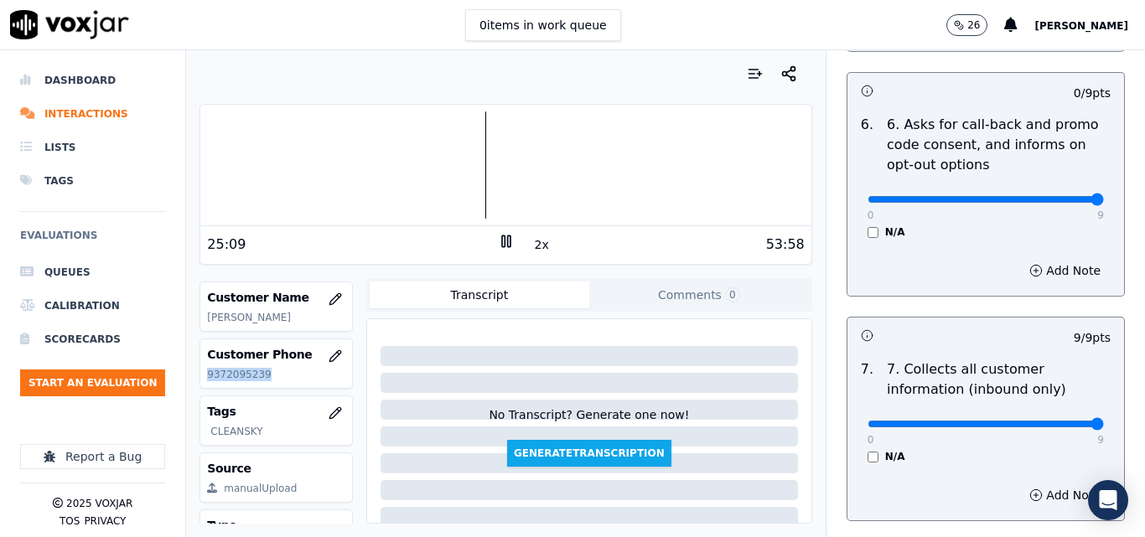
type input "9"
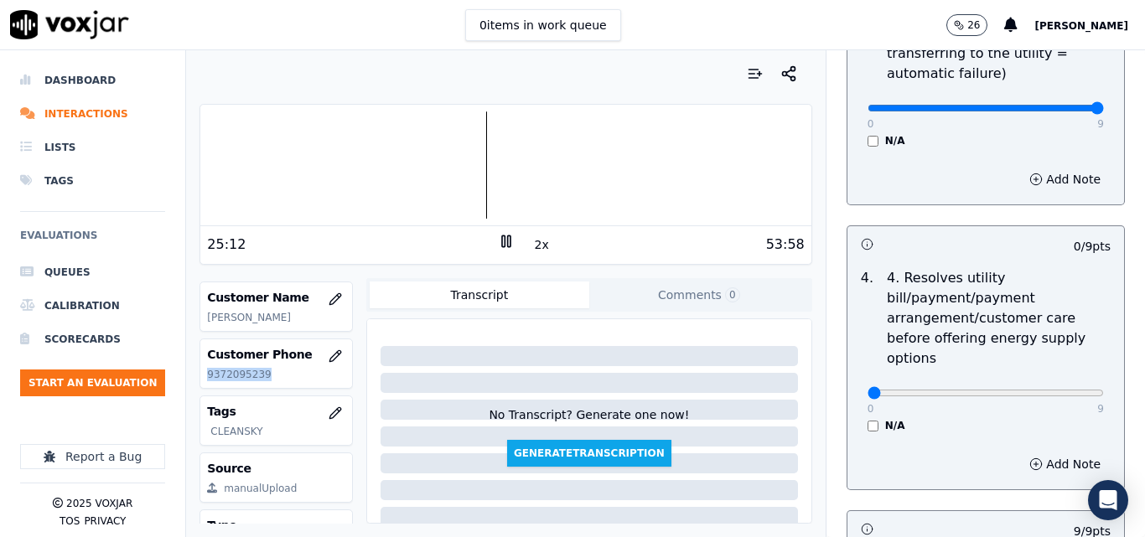
scroll to position [671, 0]
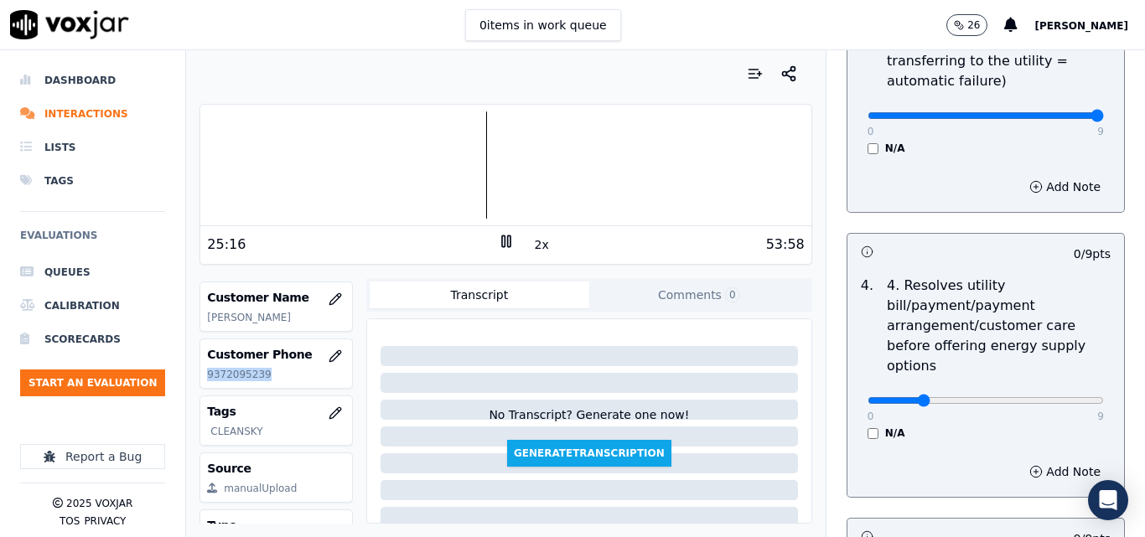
type input "0"
drag, startPoint x: 1028, startPoint y: 385, endPoint x: 794, endPoint y: 389, distance: 233.9
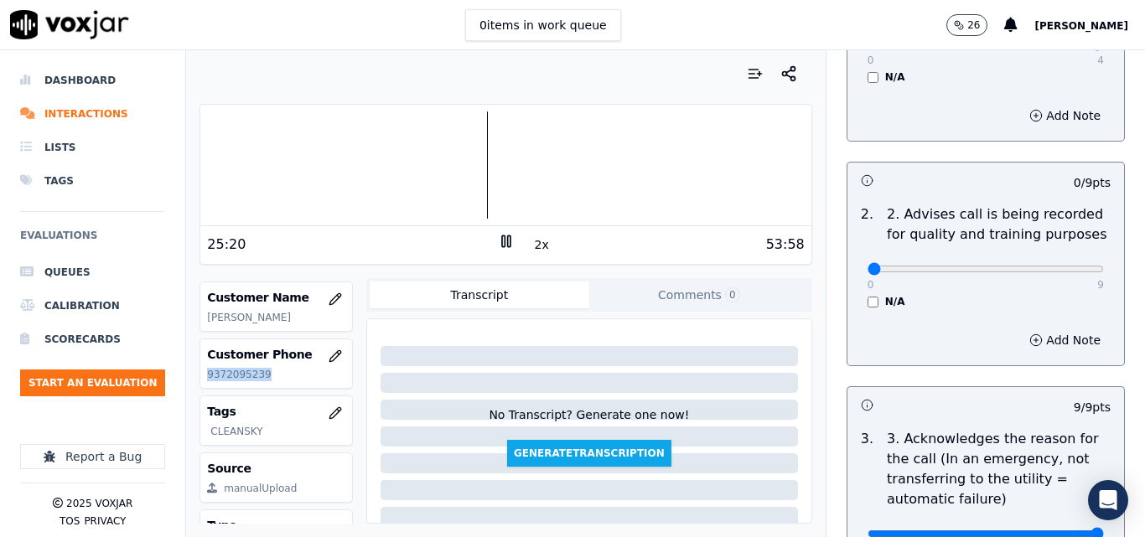
scroll to position [251, 0]
drag, startPoint x: 1055, startPoint y: 257, endPoint x: 1073, endPoint y: 253, distance: 18.1
type input "9"
click at [1073, 49] on input "range" at bounding box center [986, 45] width 236 height 7
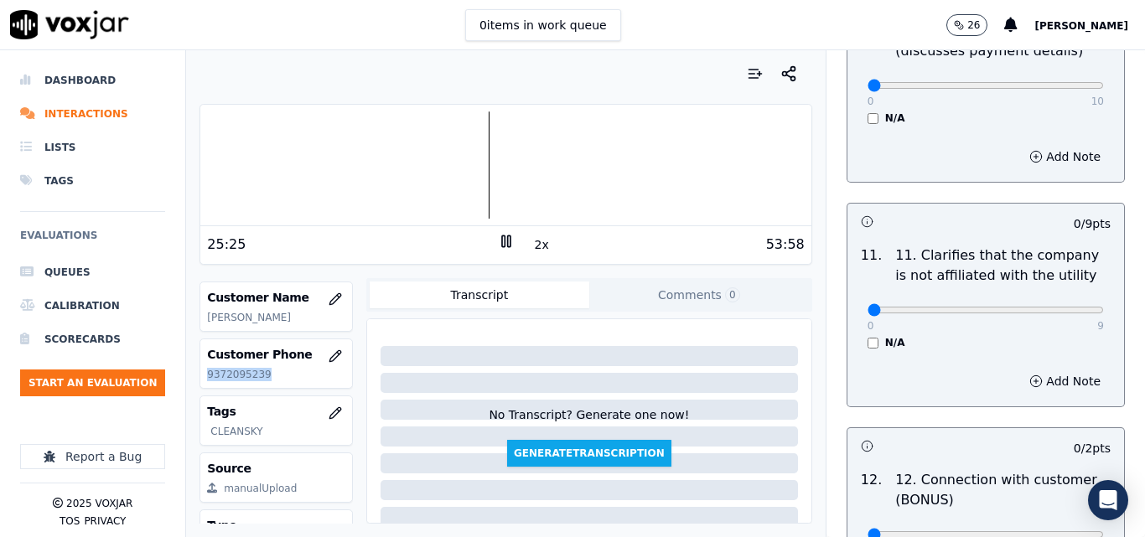
scroll to position [3061, 0]
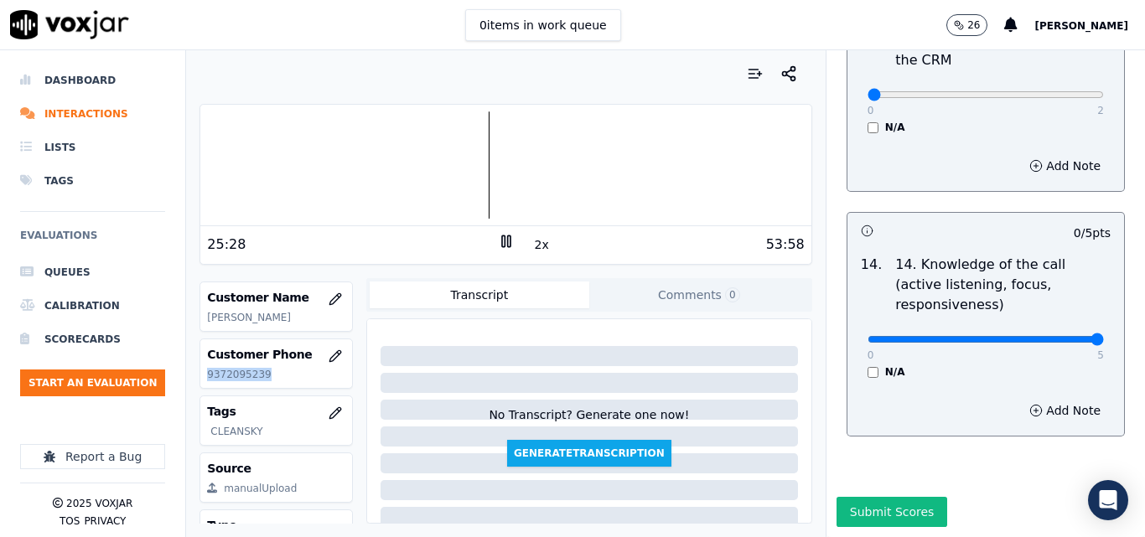
type input "5"
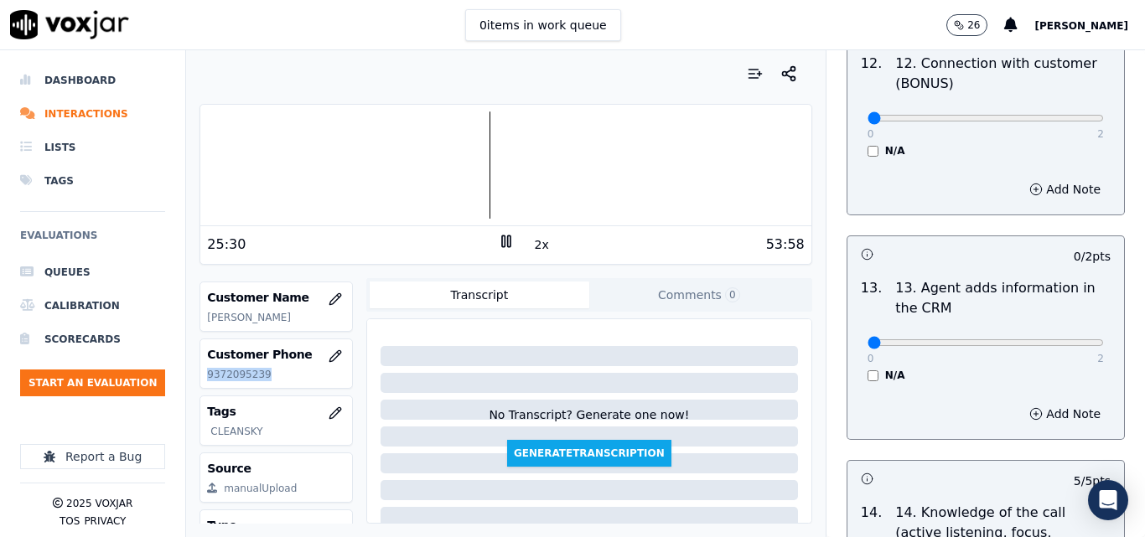
scroll to position [2810, 0]
click at [1070, 337] on div "0 2 N/A" at bounding box center [985, 351] width 263 height 64
drag, startPoint x: 1070, startPoint y: 332, endPoint x: 1060, endPoint y: 330, distance: 10.2
click at [1061, 331] on div "0 2 N/A" at bounding box center [985, 351] width 263 height 64
type input "2"
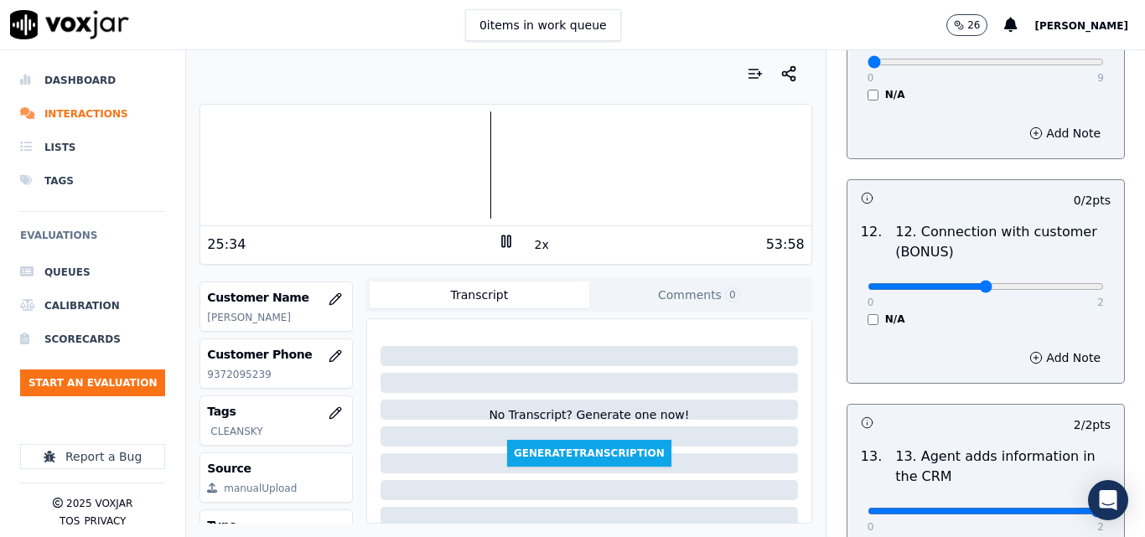
type input "1"
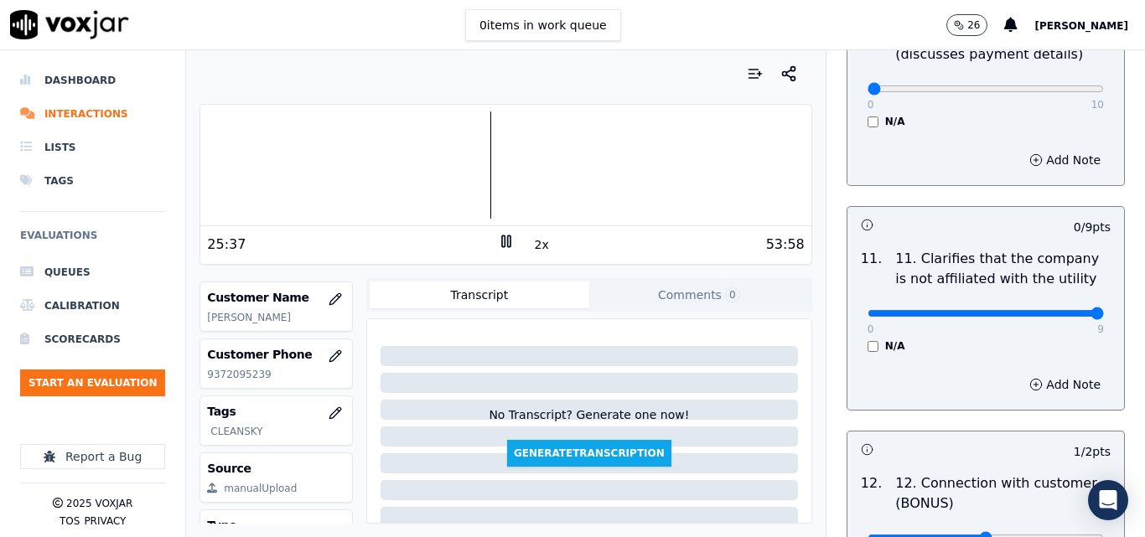
type input "9"
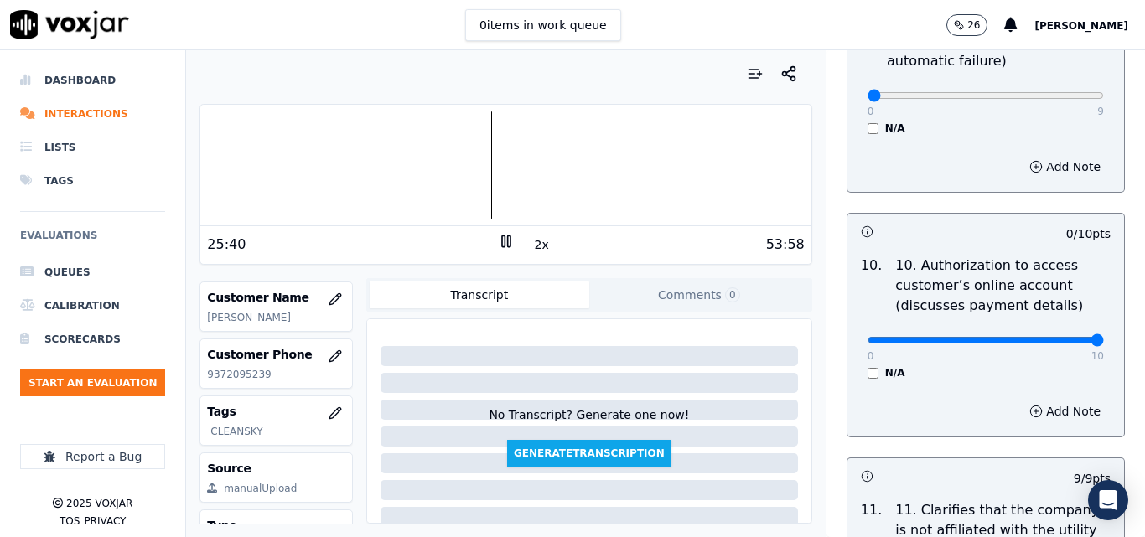
type input "10"
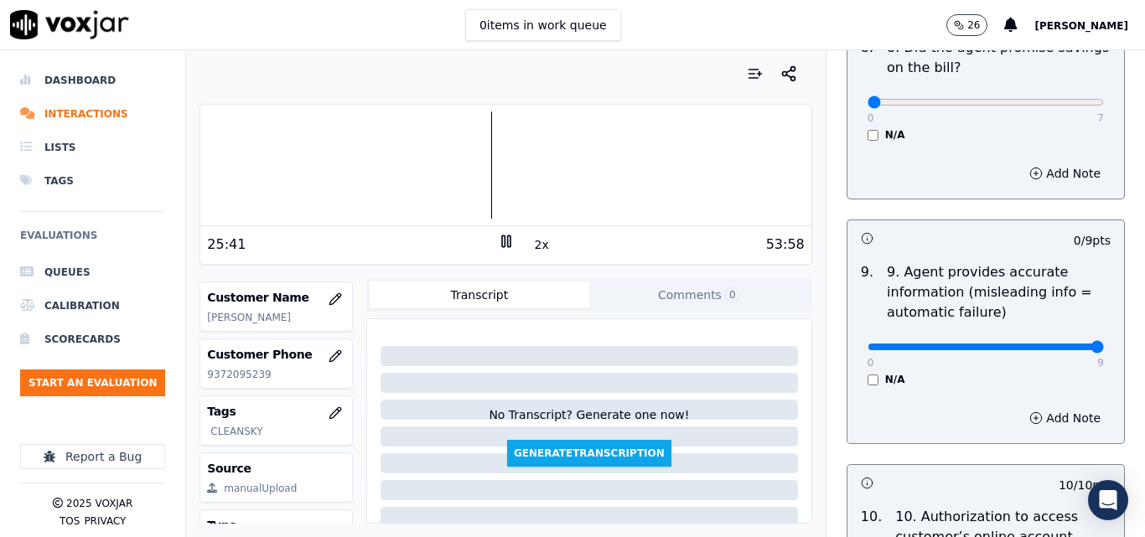
type input "9"
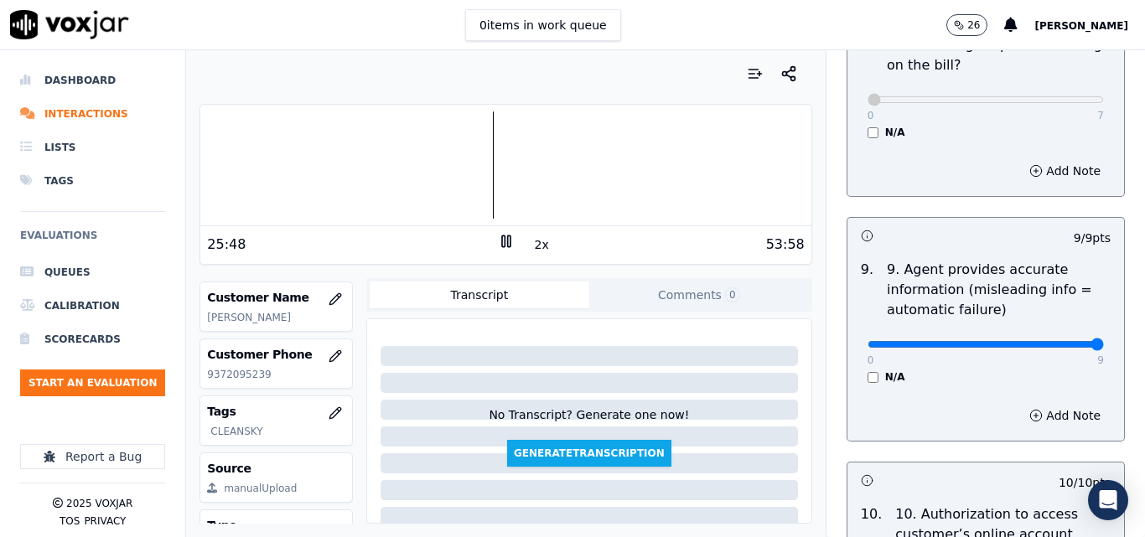
scroll to position [3061, 0]
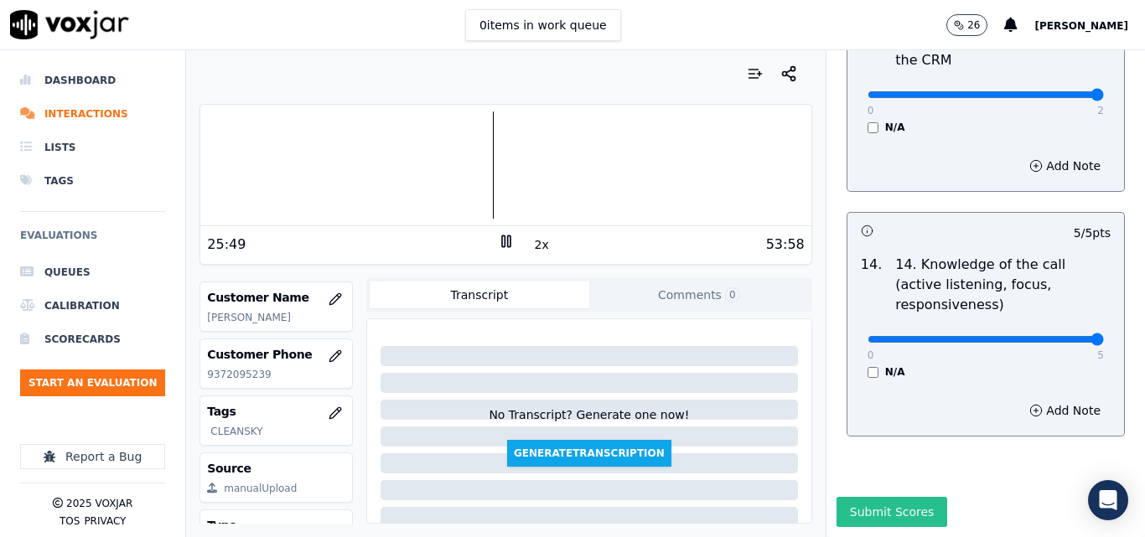
click at [876, 497] on button "Submit Scores" at bounding box center [892, 512] width 111 height 30
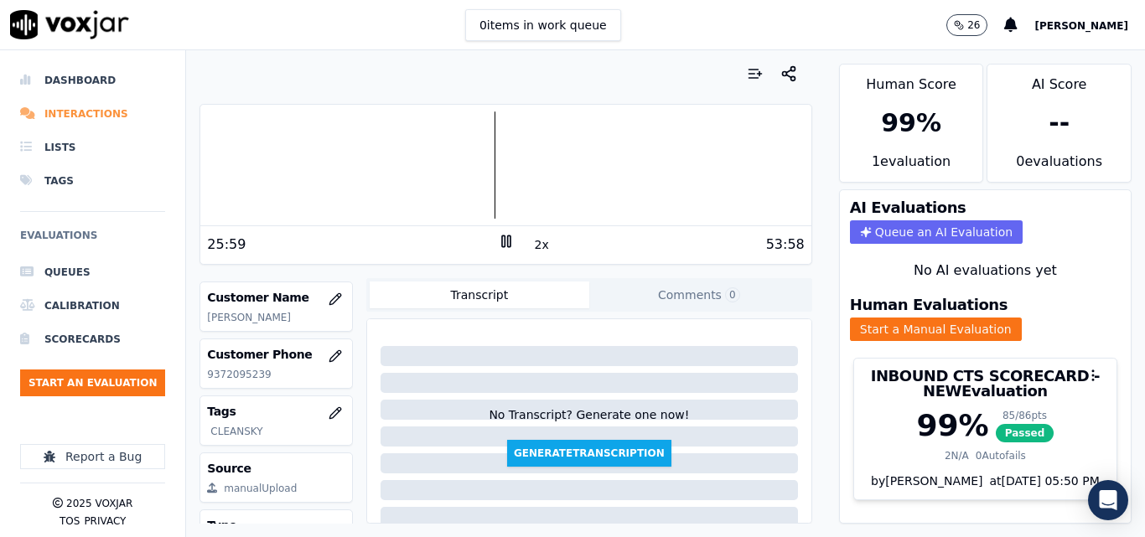
click at [101, 109] on li "Interactions" at bounding box center [92, 114] width 145 height 34
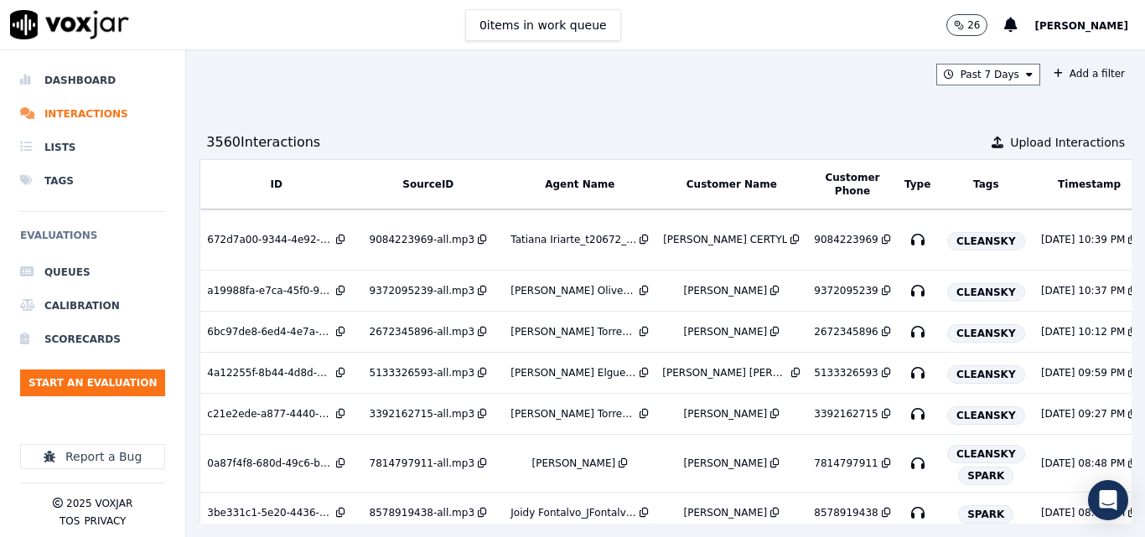
scroll to position [0, 309]
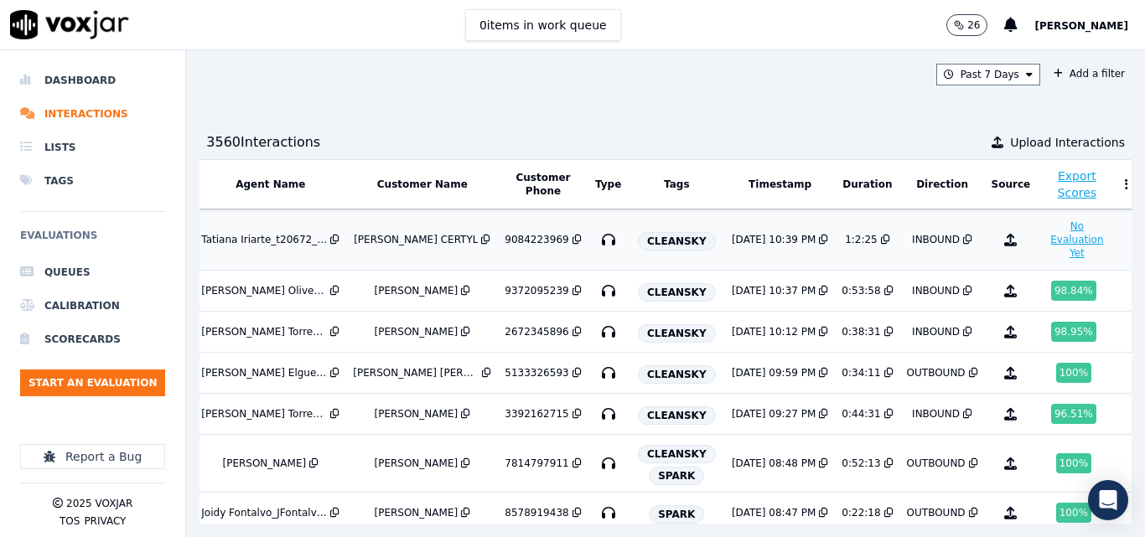
click at [1044, 224] on button "No Evaluation Yet" at bounding box center [1077, 239] width 66 height 47
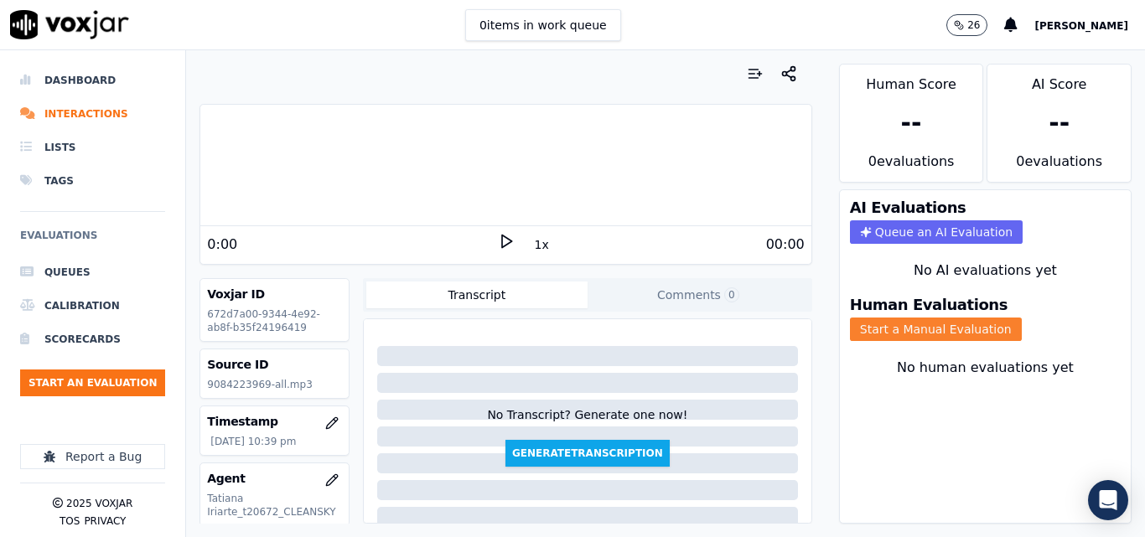
click at [898, 329] on button "Start a Manual Evaluation" at bounding box center [936, 329] width 172 height 23
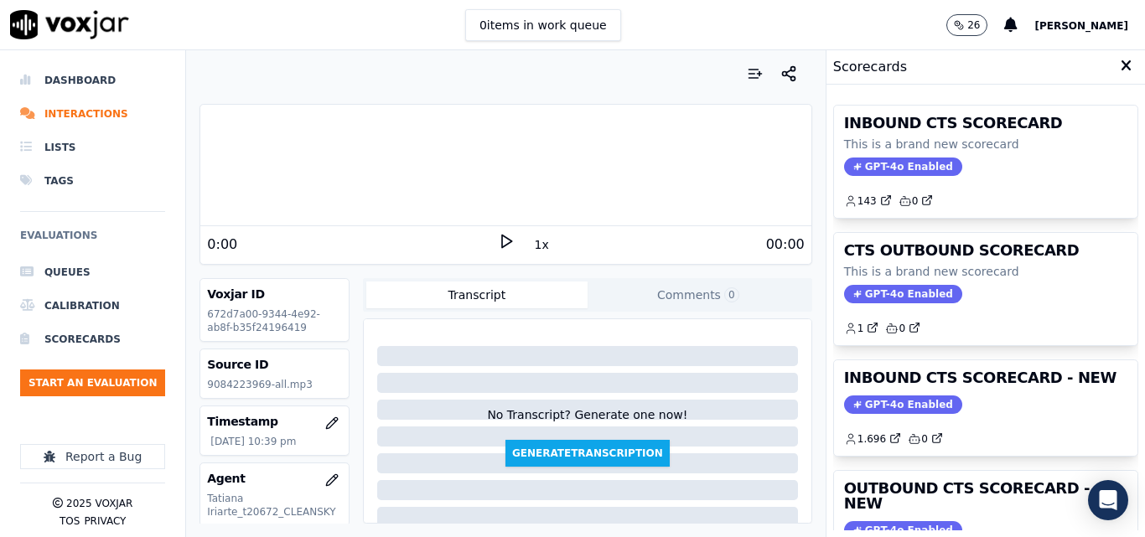
click at [498, 240] on icon at bounding box center [506, 241] width 17 height 17
click at [531, 242] on button "1x" at bounding box center [541, 244] width 21 height 23
click at [531, 242] on button "1.5x" at bounding box center [547, 244] width 33 height 23
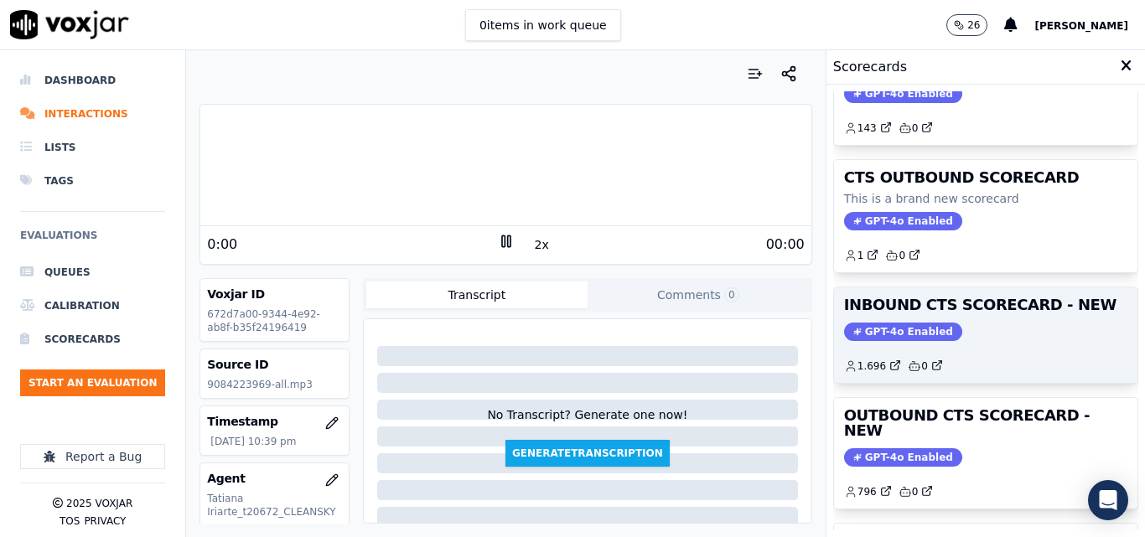
scroll to position [84, 0]
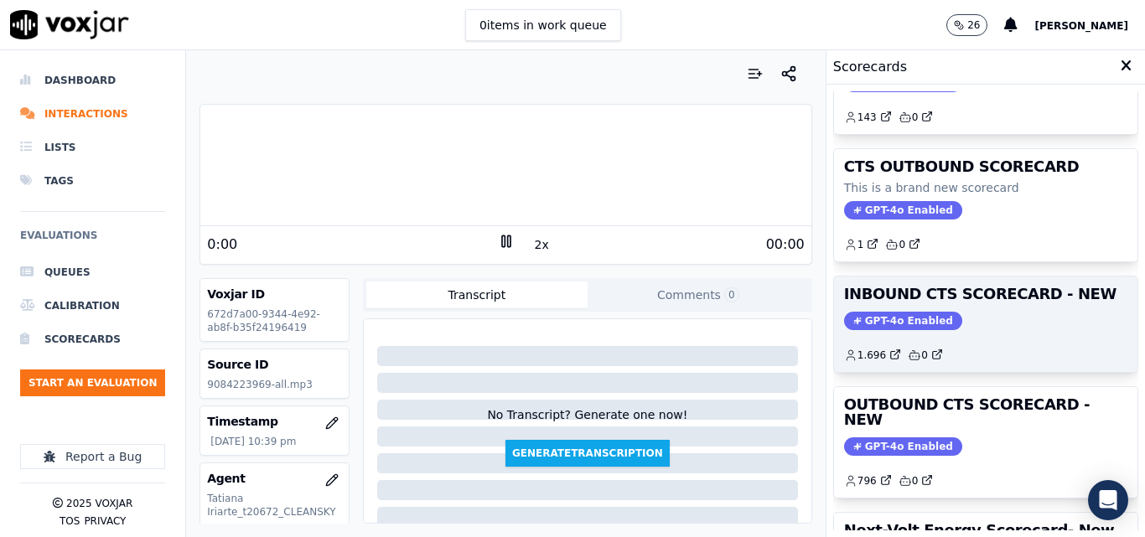
click at [992, 325] on div "GPT-4o Enabled" at bounding box center [985, 321] width 283 height 18
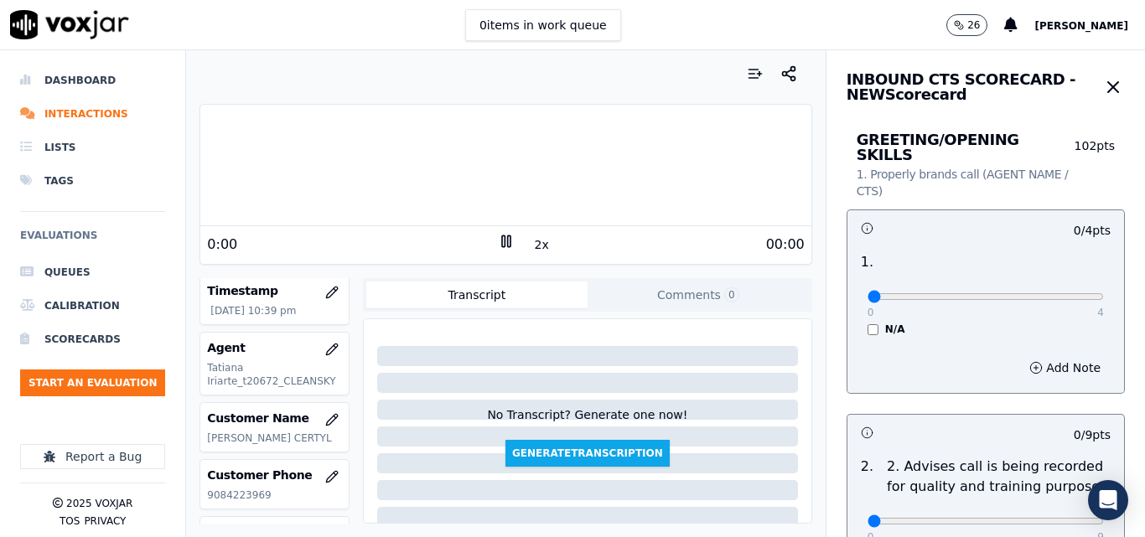
scroll to position [168, 0]
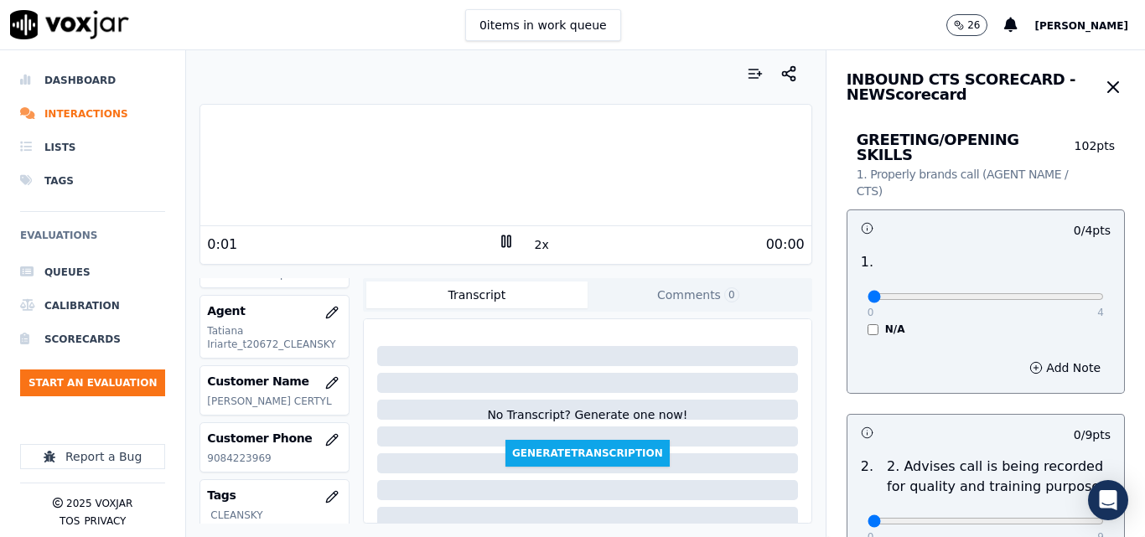
click at [251, 454] on p "9084223969" at bounding box center [274, 458] width 135 height 13
copy p "9084223969"
type input "3"
click at [1030, 293] on input "range" at bounding box center [986, 296] width 236 height 7
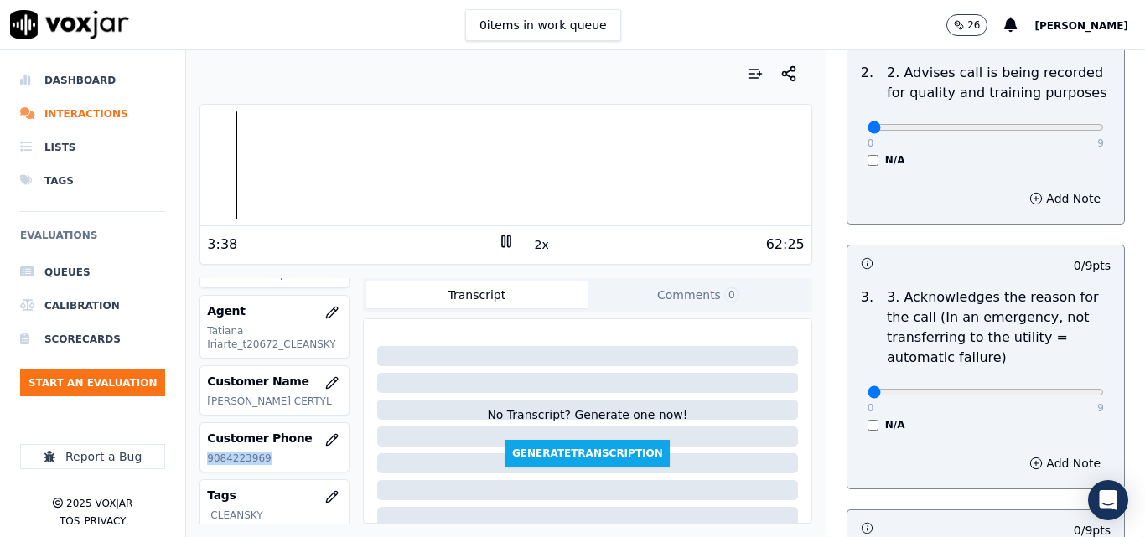
scroll to position [419, 0]
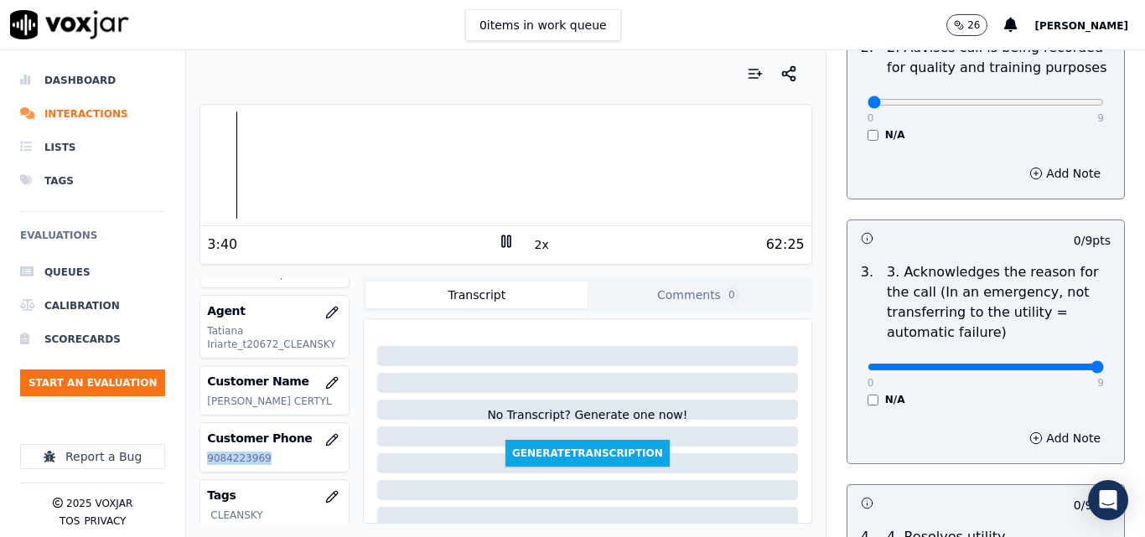
drag, startPoint x: 1060, startPoint y: 355, endPoint x: 1044, endPoint y: 285, distance: 71.6
type input "9"
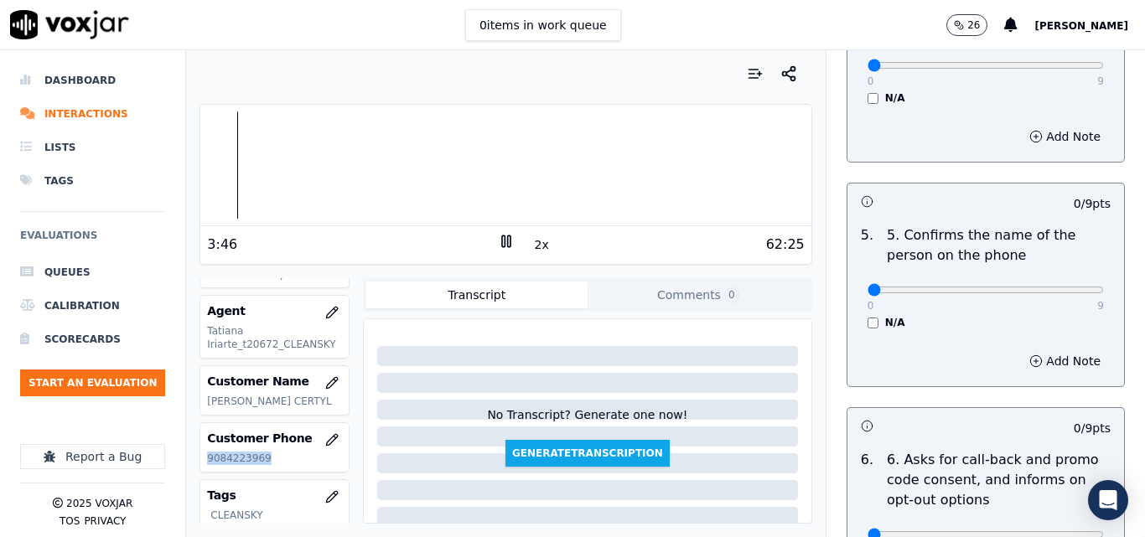
scroll to position [922, 0]
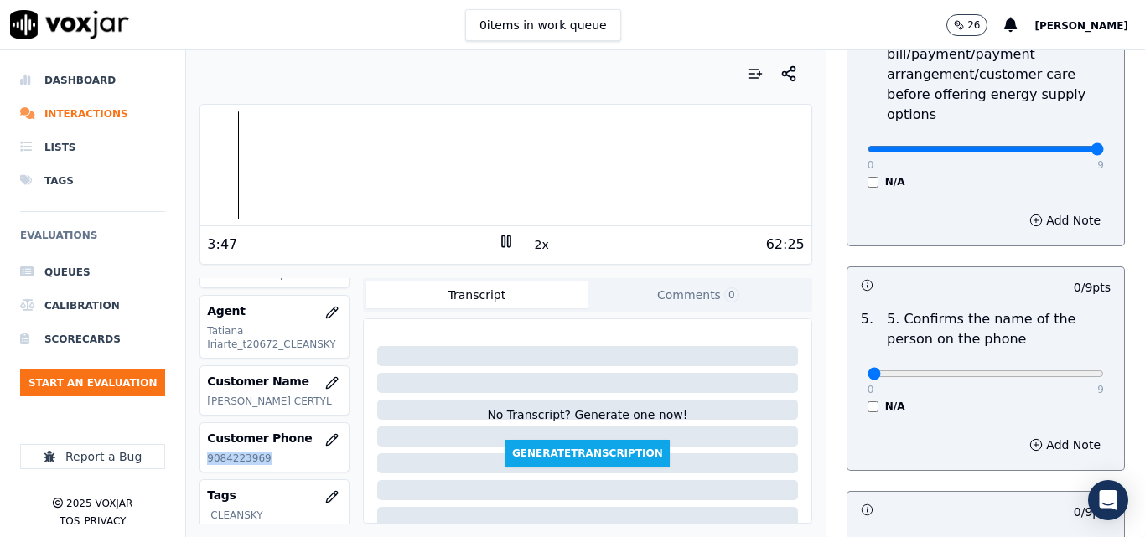
type input "9"
click at [625, 54] on div "Your browser does not support the audio element. 4:57 2x 62:25 Voxjar ID 672d7a…" at bounding box center [505, 293] width 639 height 487
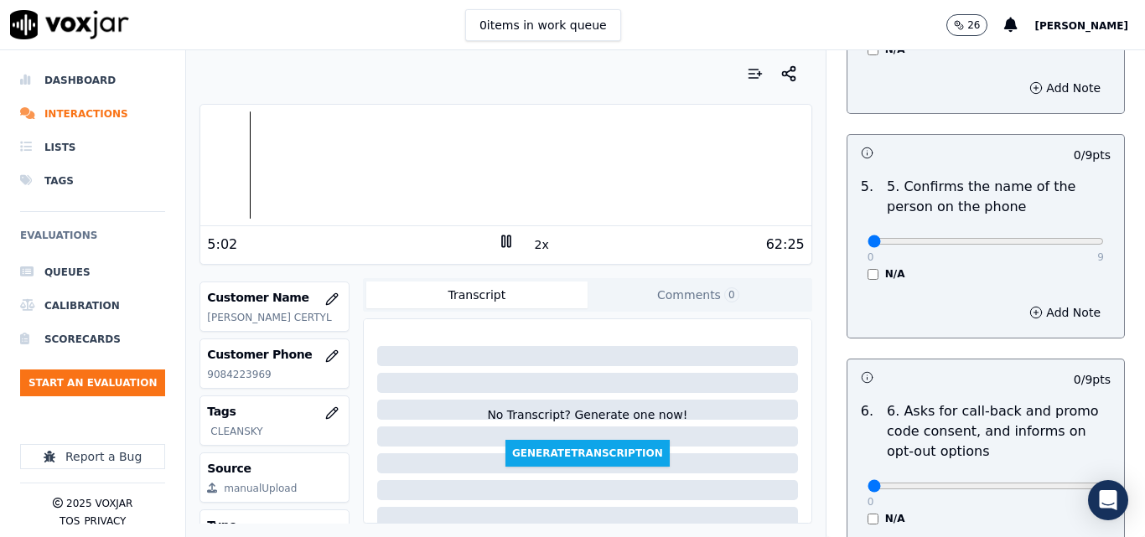
scroll to position [1090, 0]
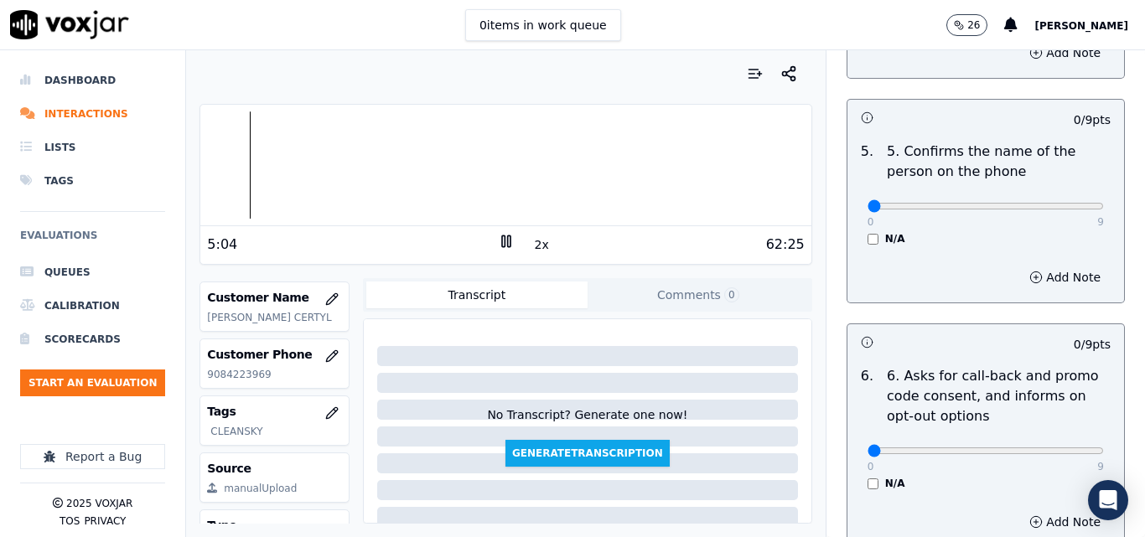
click at [1070, 193] on div "0 9 N/A" at bounding box center [985, 214] width 263 height 64
type input "9"
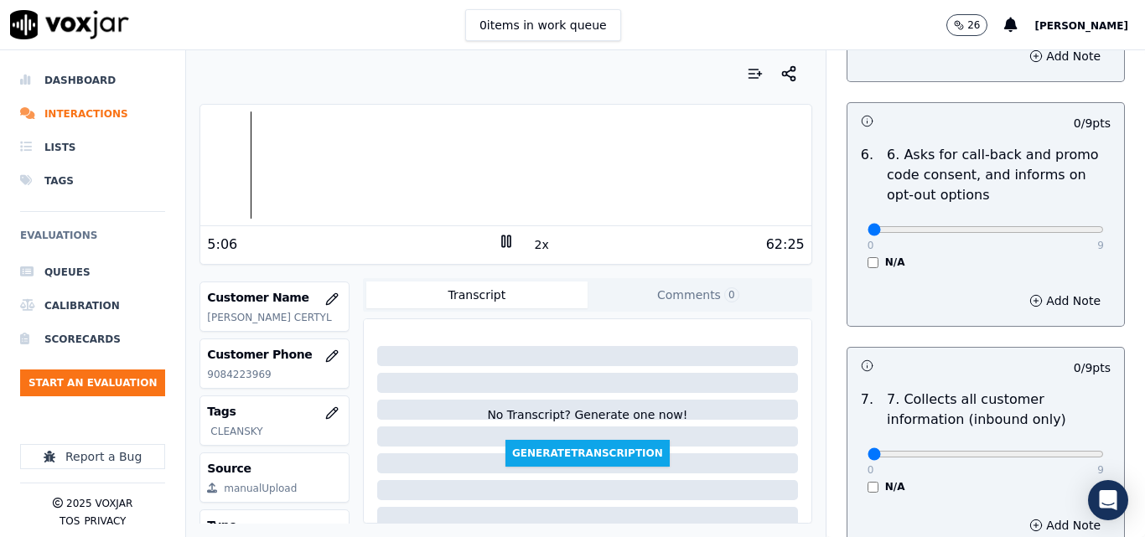
scroll to position [1425, 0]
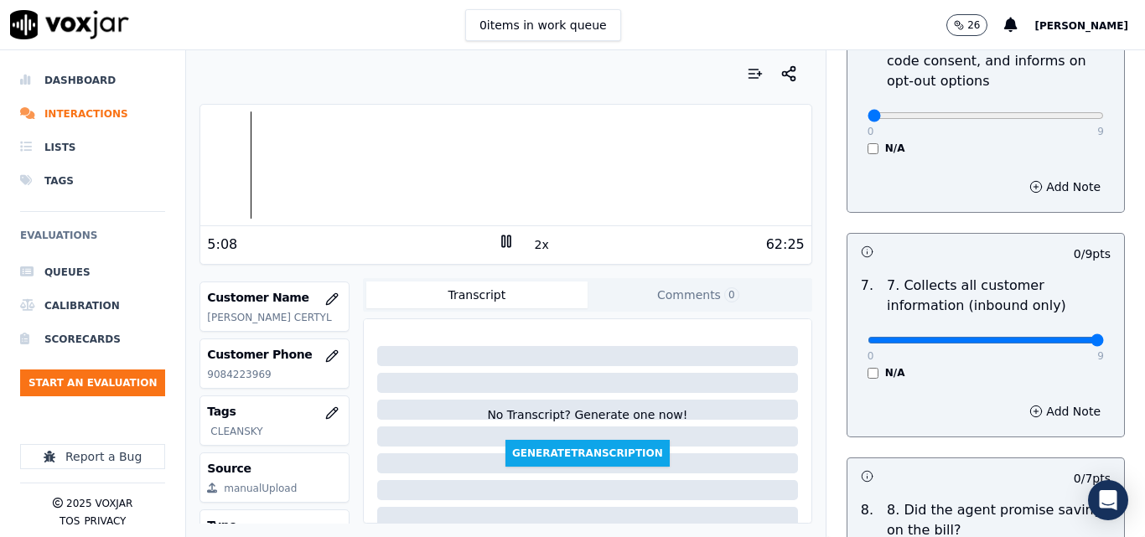
type input "9"
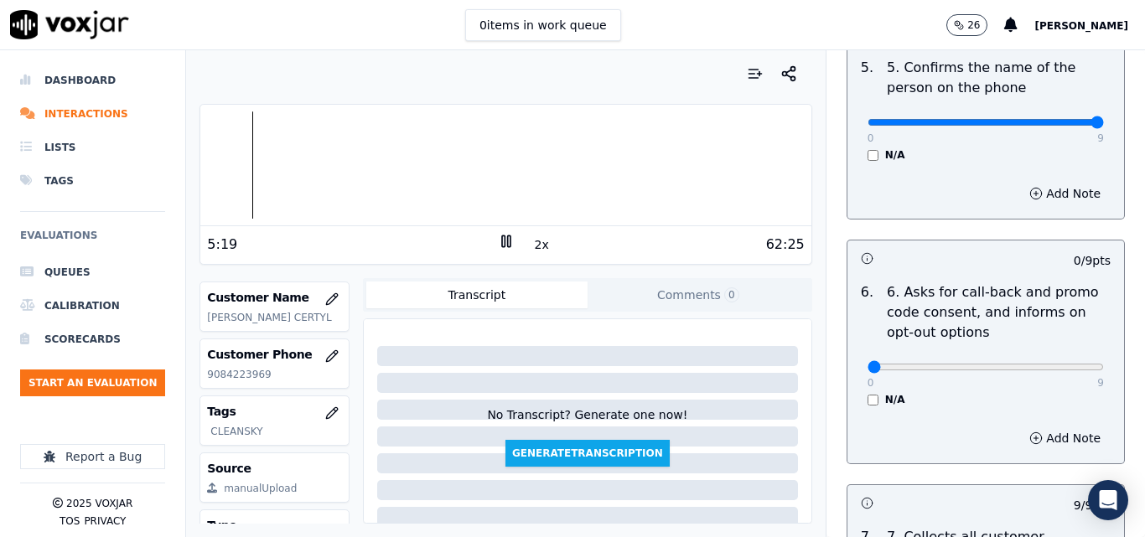
click at [660, 77] on div at bounding box center [506, 74] width 612 height 34
click at [595, 61] on div at bounding box center [506, 74] width 612 height 34
drag, startPoint x: 1045, startPoint y: 350, endPoint x: 1091, endPoint y: 340, distance: 46.2
type input "9"
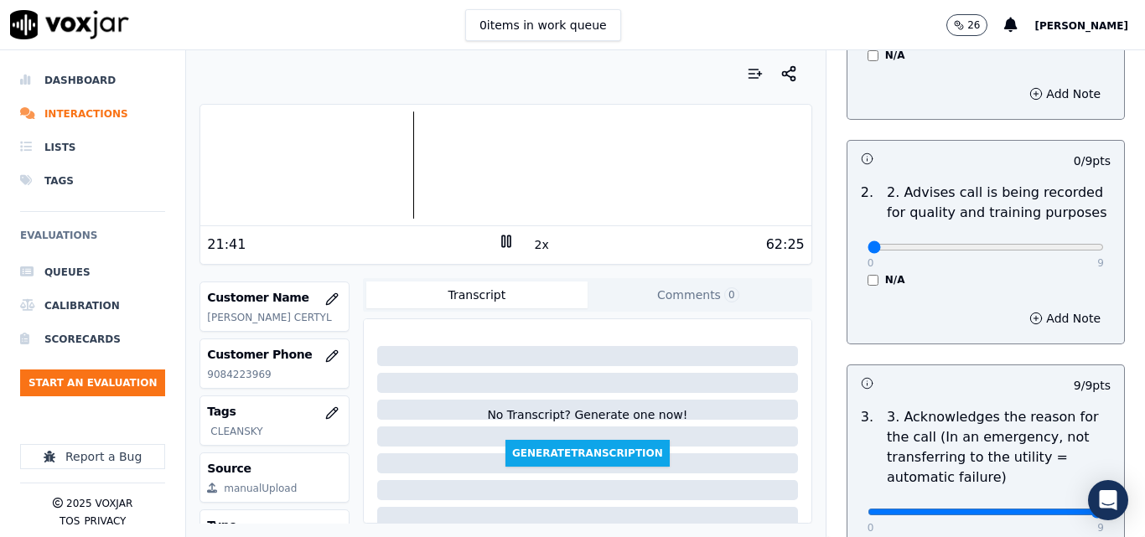
scroll to position [251, 0]
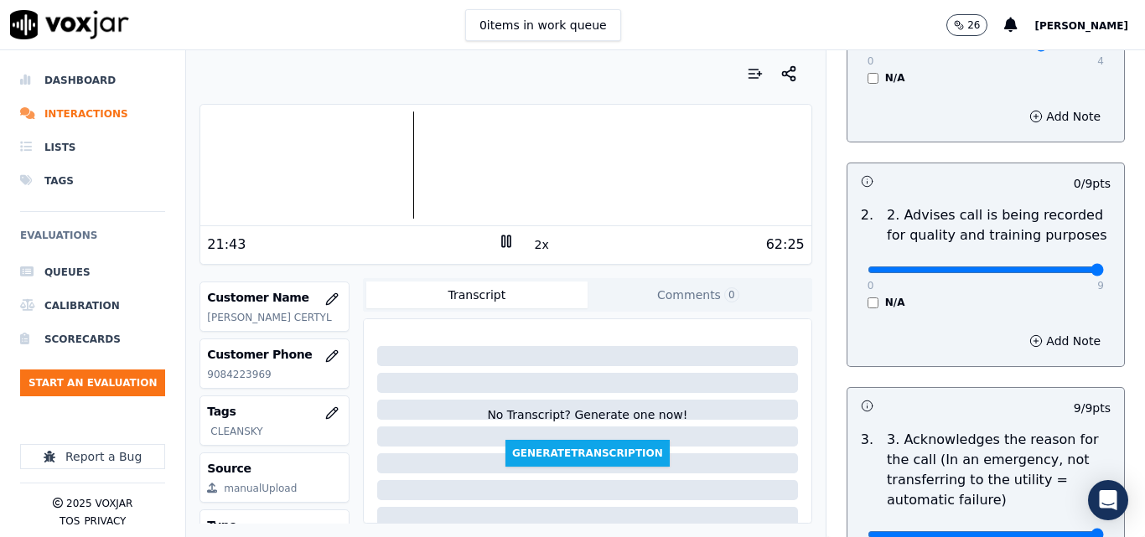
drag, startPoint x: 1056, startPoint y: 254, endPoint x: 1073, endPoint y: 251, distance: 17.1
type input "9"
click at [1073, 49] on input "range" at bounding box center [986, 45] width 236 height 7
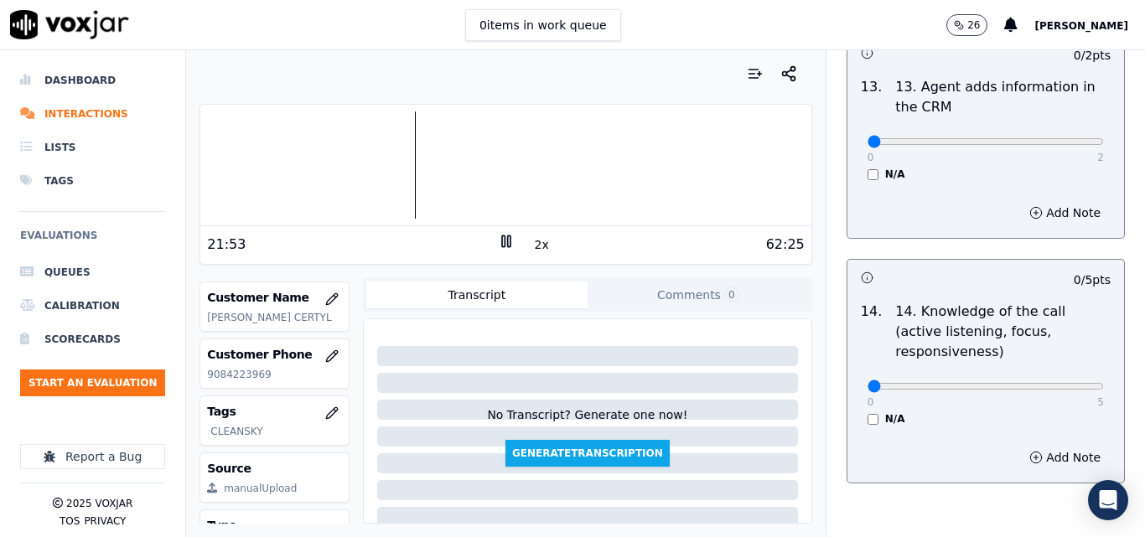
scroll to position [3061, 0]
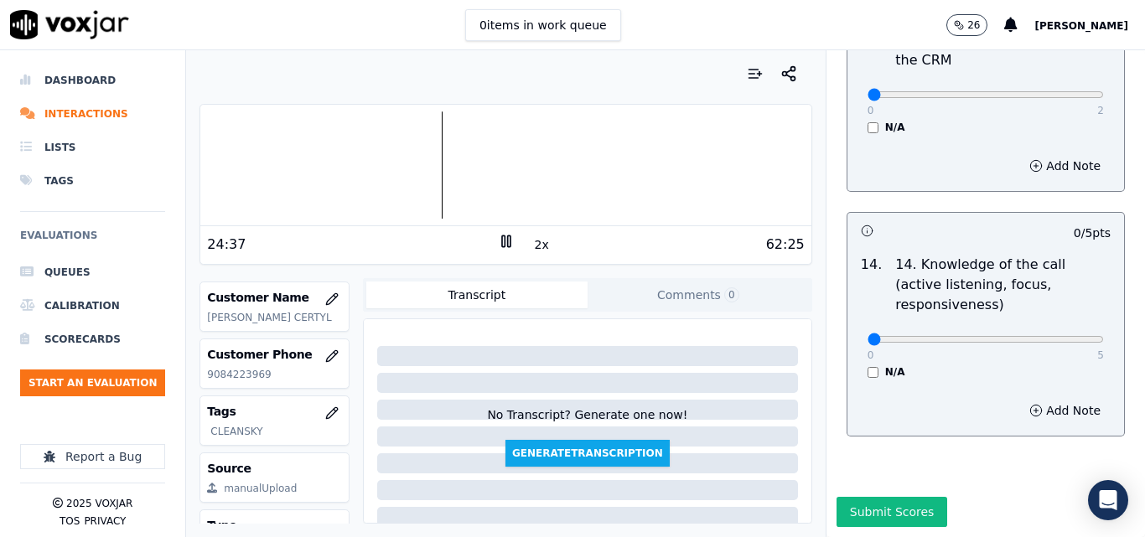
click at [498, 241] on icon at bounding box center [506, 241] width 17 height 17
type input "5"
click at [893, 221] on h3 at bounding box center [923, 231] width 125 height 22
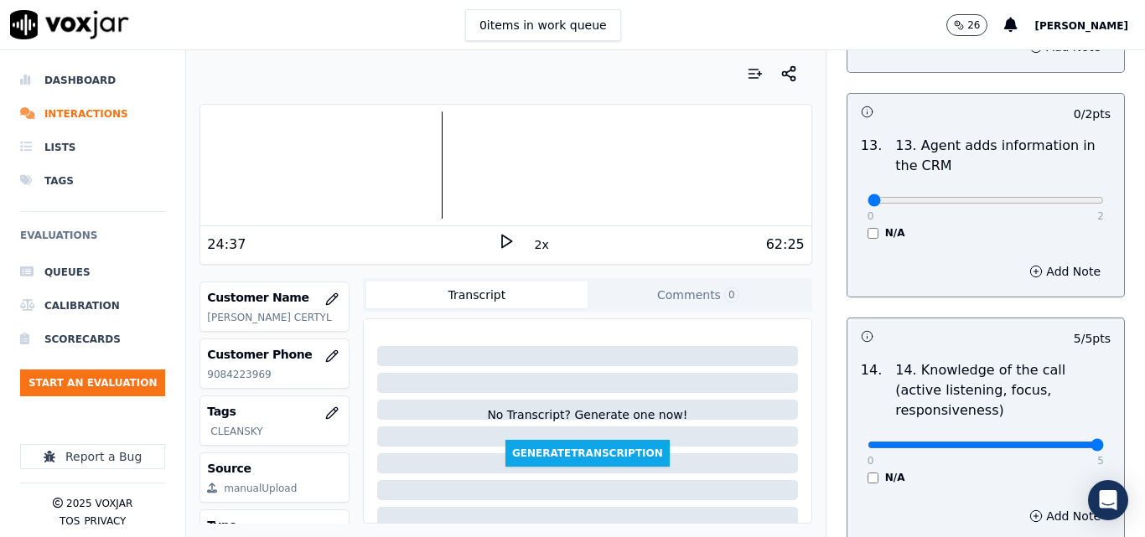
scroll to position [2810, 0]
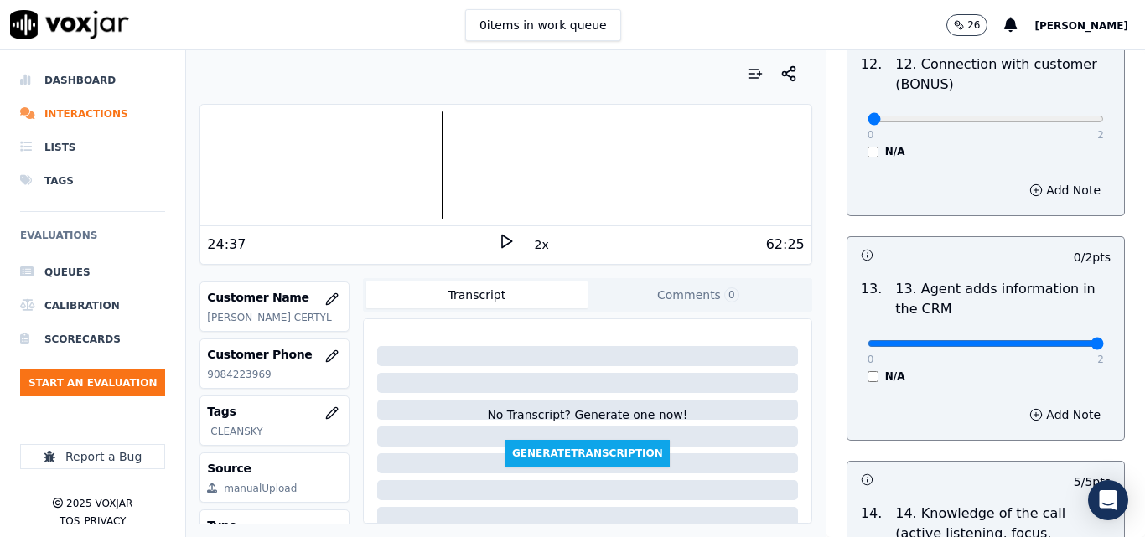
type input "2"
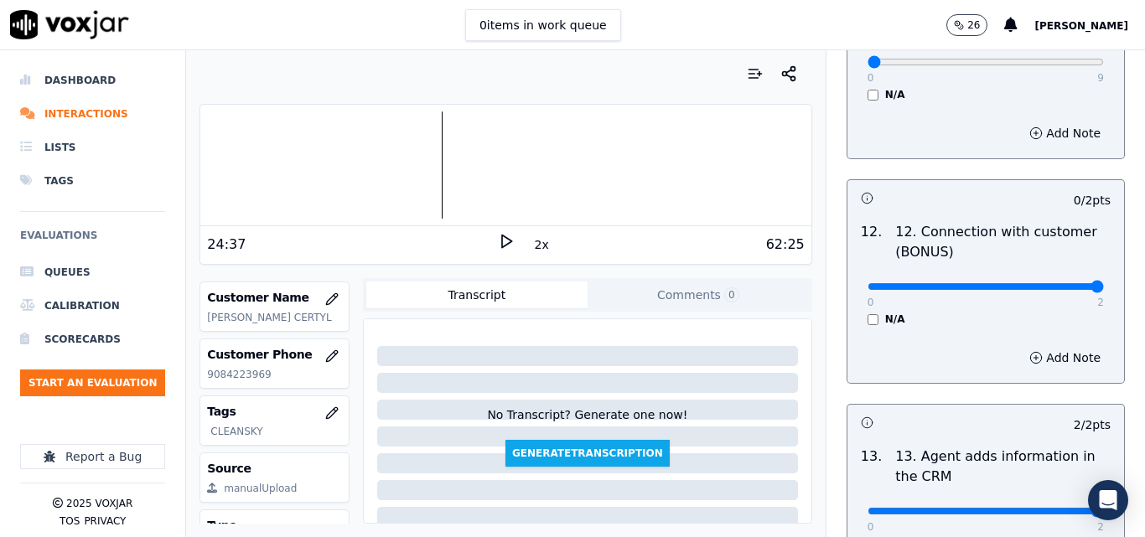
type input "2"
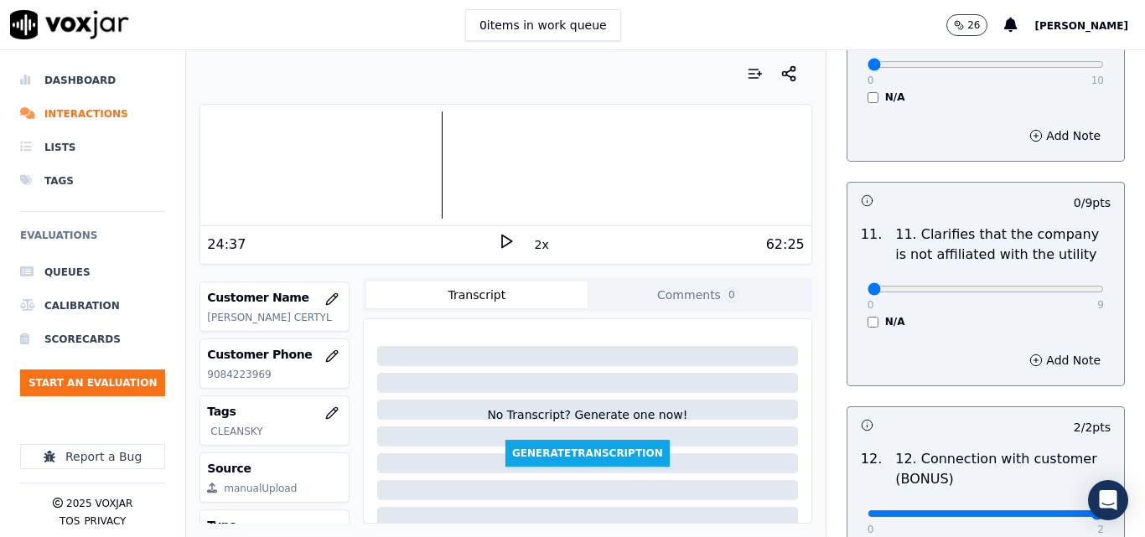
scroll to position [2391, 0]
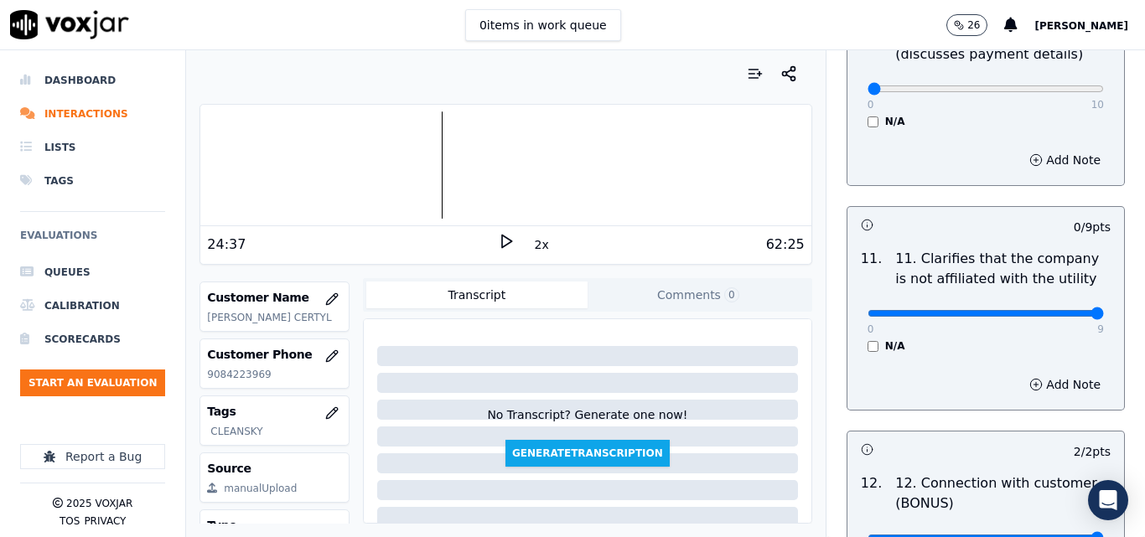
type input "9"
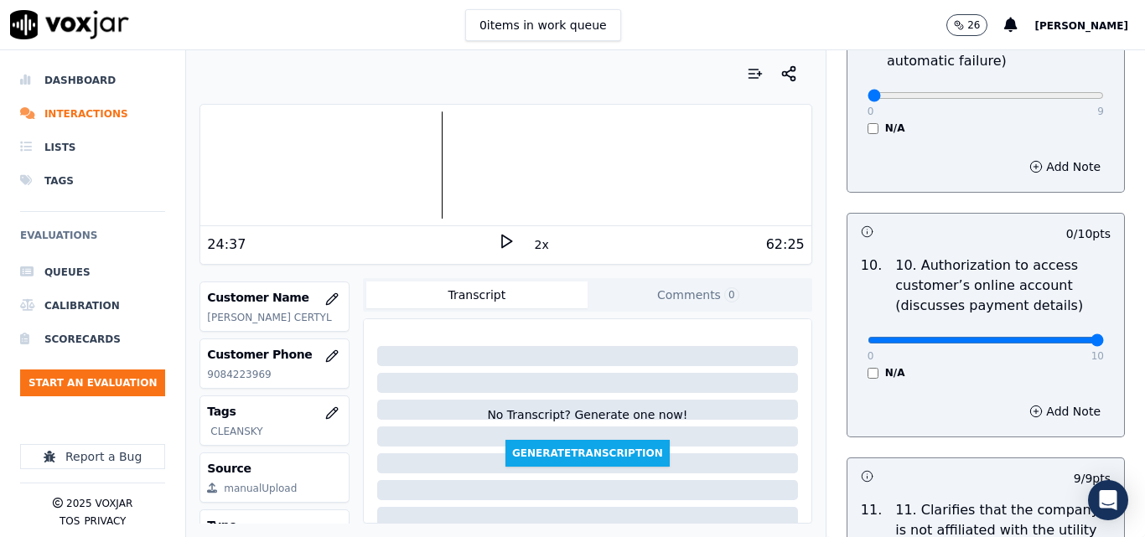
type input "10"
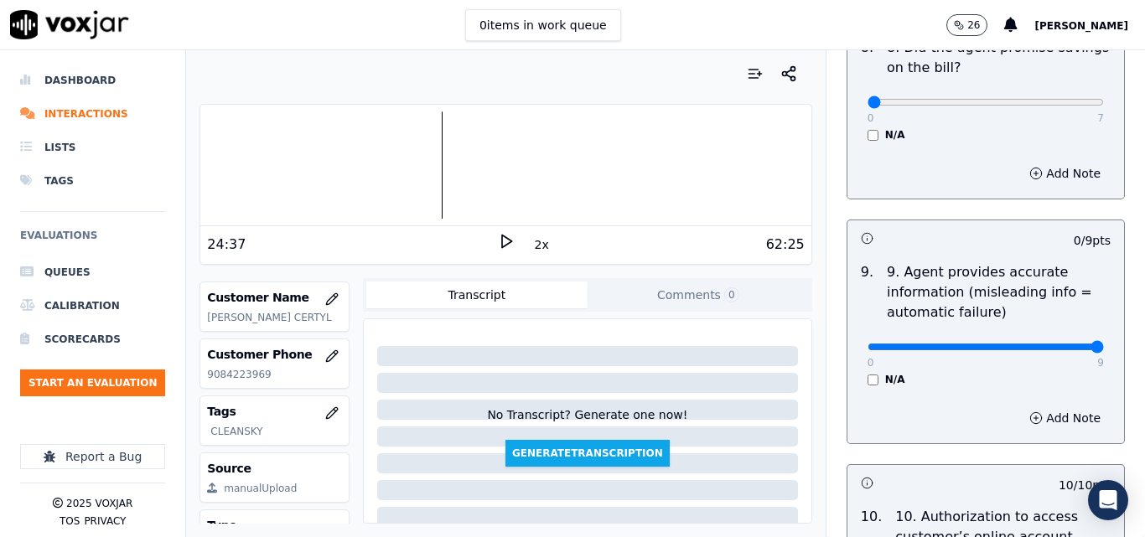
type input "9"
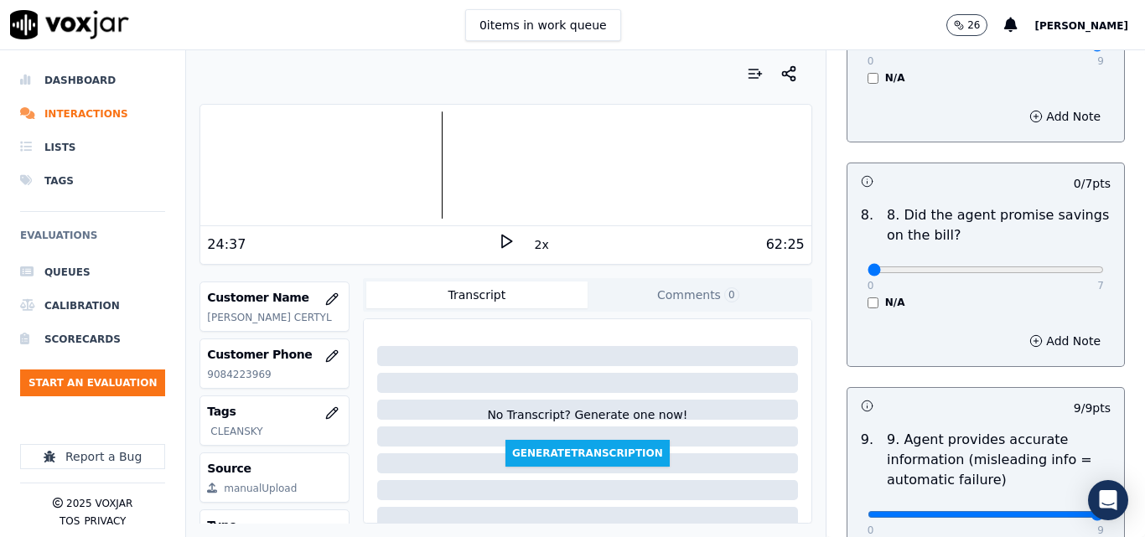
scroll to position [1636, 0]
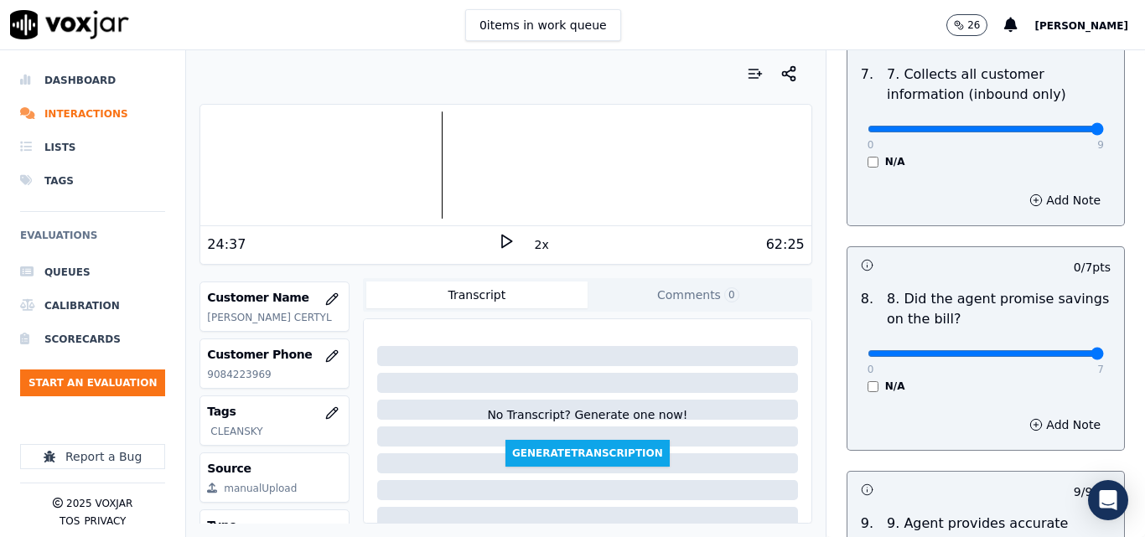
drag, startPoint x: 868, startPoint y: 334, endPoint x: 857, endPoint y: 337, distance: 11.2
type input "0"
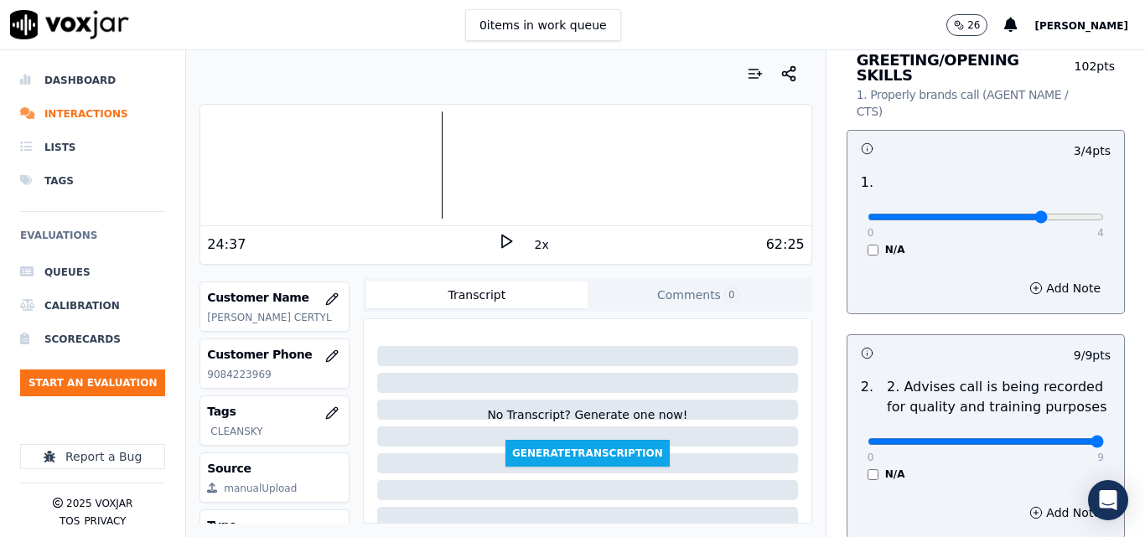
scroll to position [0, 0]
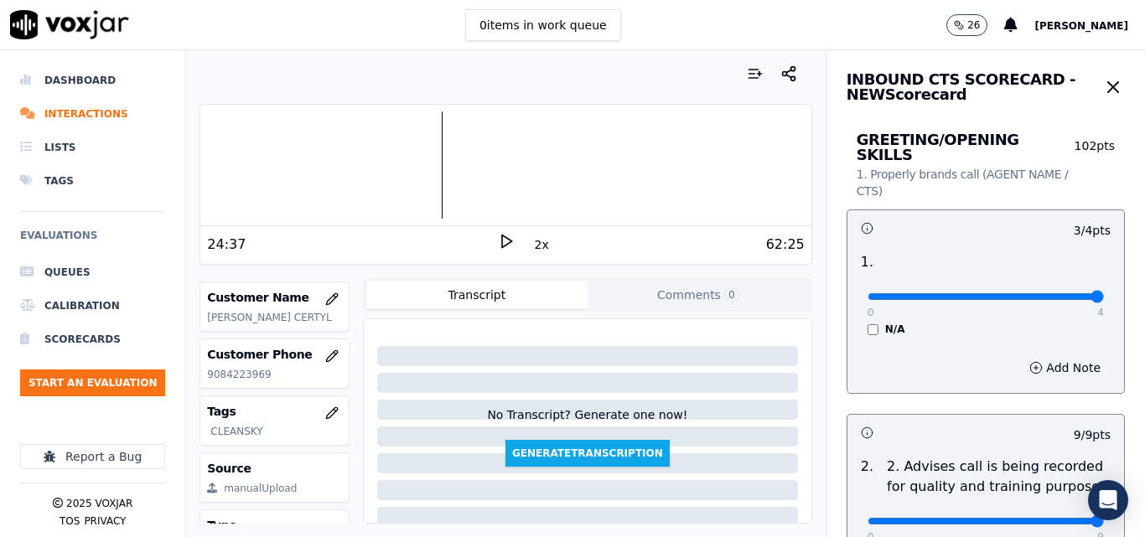
drag, startPoint x: 1051, startPoint y: 281, endPoint x: 1063, endPoint y: 277, distance: 12.5
type input "4"
click at [1057, 293] on input "range" at bounding box center [986, 296] width 236 height 7
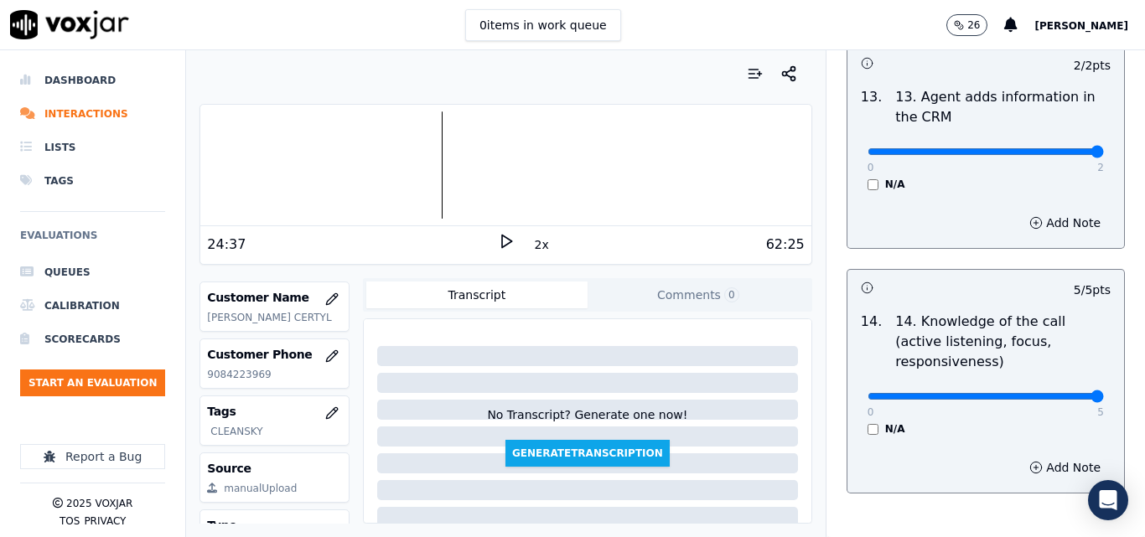
scroll to position [3061, 0]
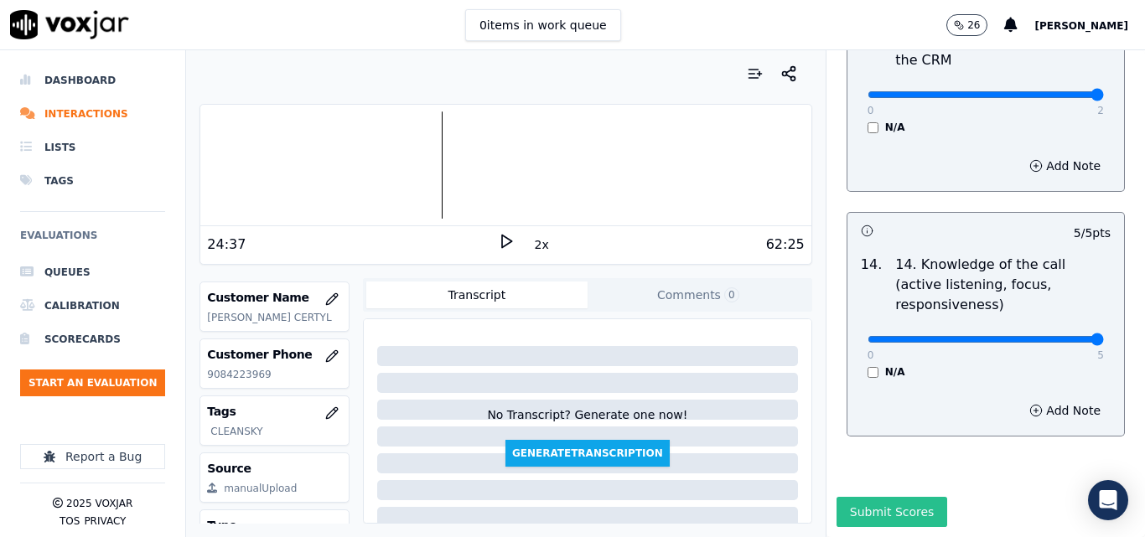
click at [893, 497] on button "Submit Scores" at bounding box center [892, 512] width 111 height 30
